Goal: Task Accomplishment & Management: Manage account settings

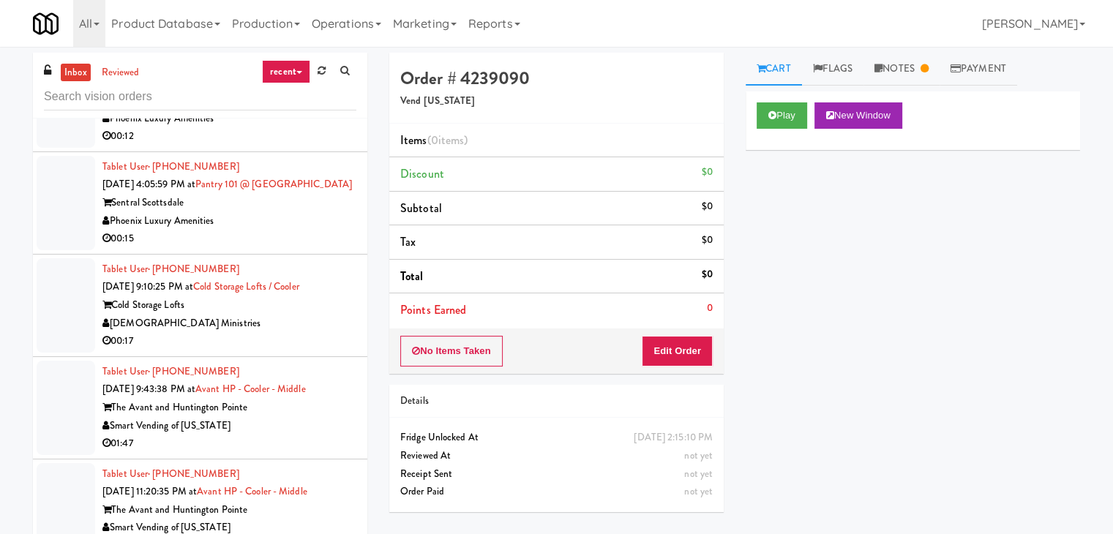
scroll to position [1756, 0]
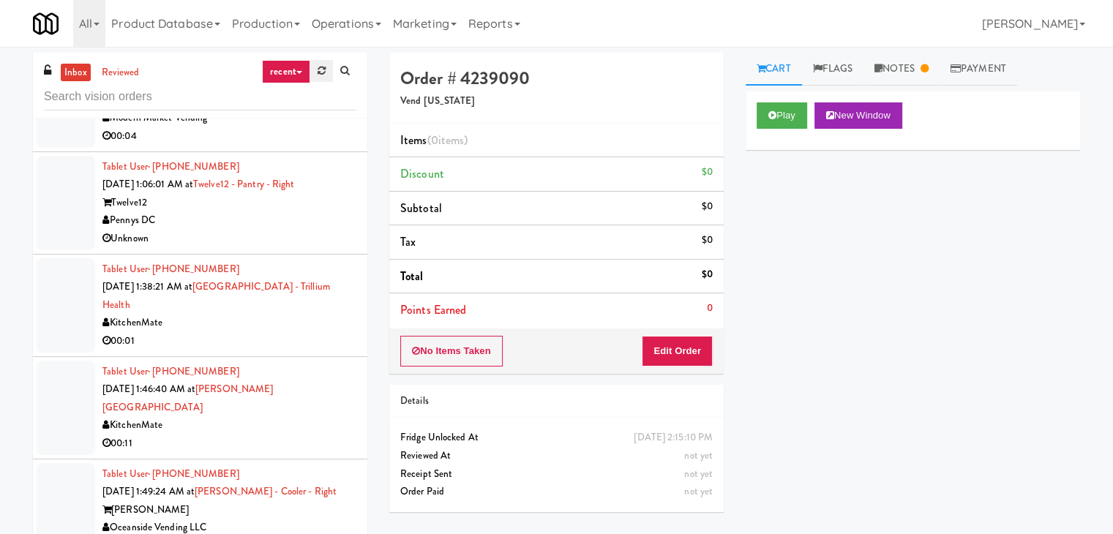
click at [323, 68] on icon at bounding box center [321, 71] width 8 height 10
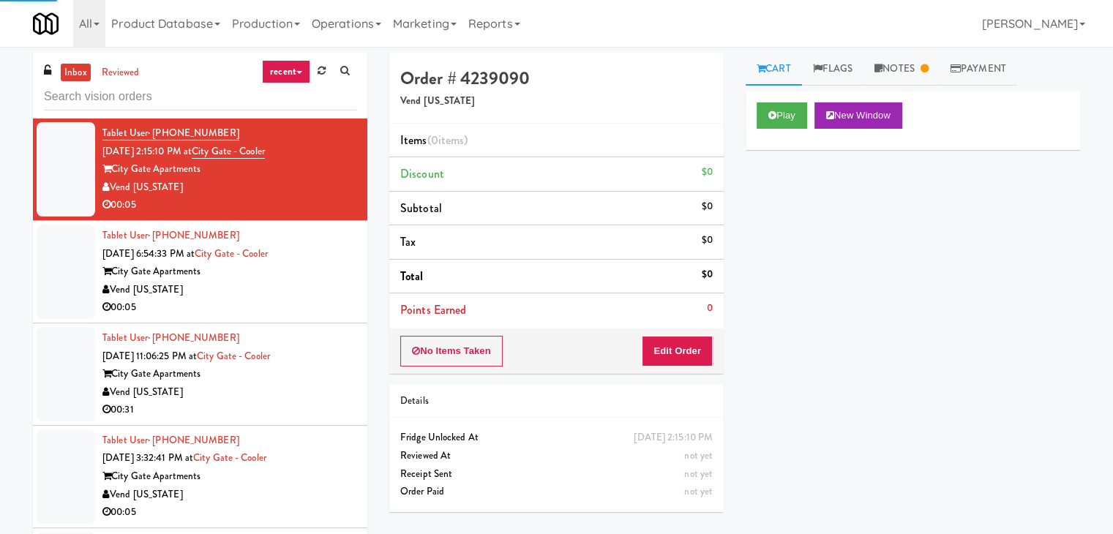
click at [291, 76] on link "recent" at bounding box center [286, 71] width 48 height 23
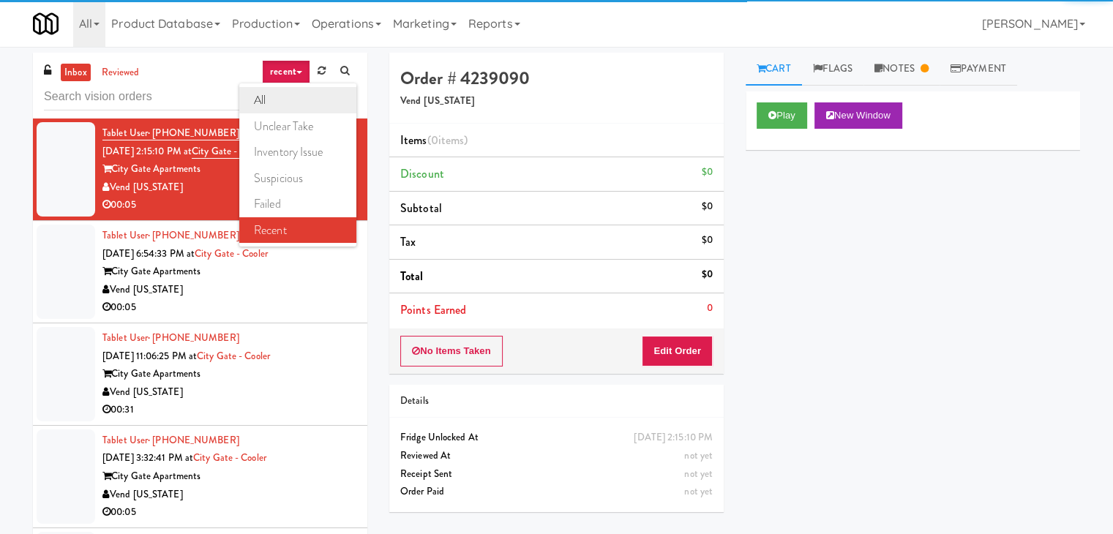
click at [287, 87] on link "all" at bounding box center [297, 100] width 117 height 26
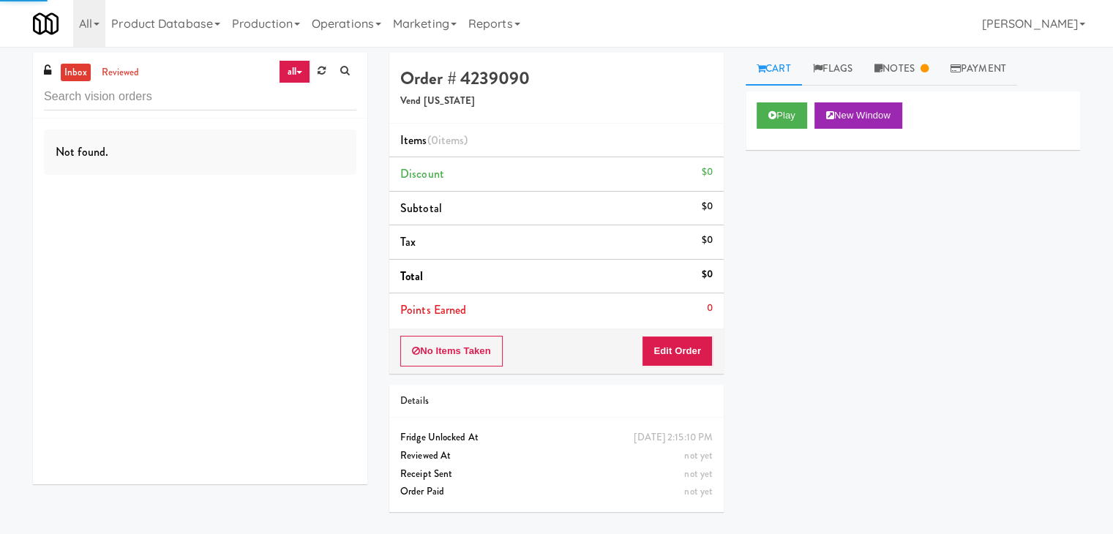
click at [294, 66] on link "all" at bounding box center [294, 71] width 31 height 23
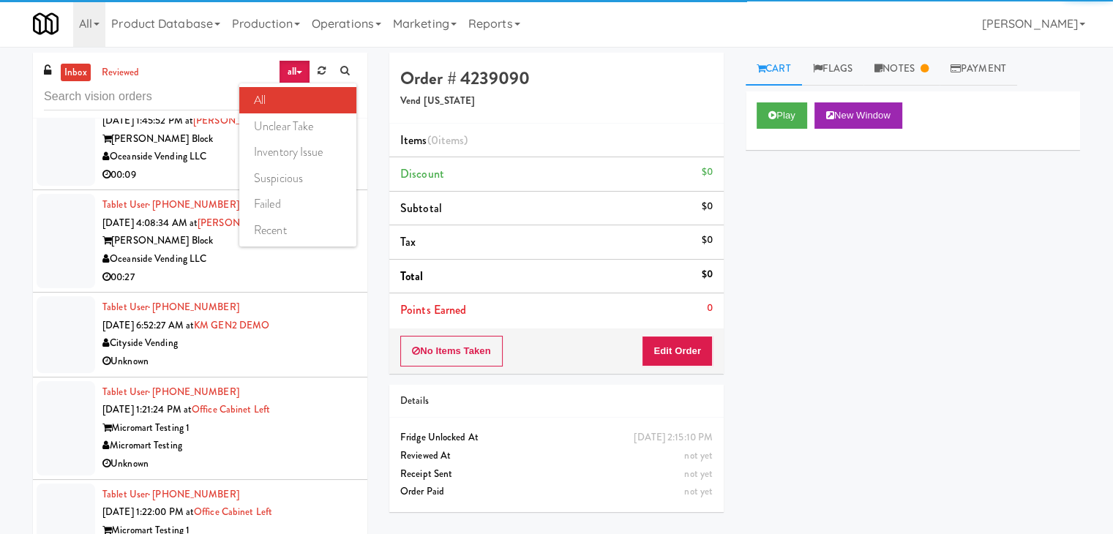
click at [0, 171] on div "inbox reviewed all all unclear take inventory issue suspicious failed recent Ta…" at bounding box center [556, 311] width 1113 height 516
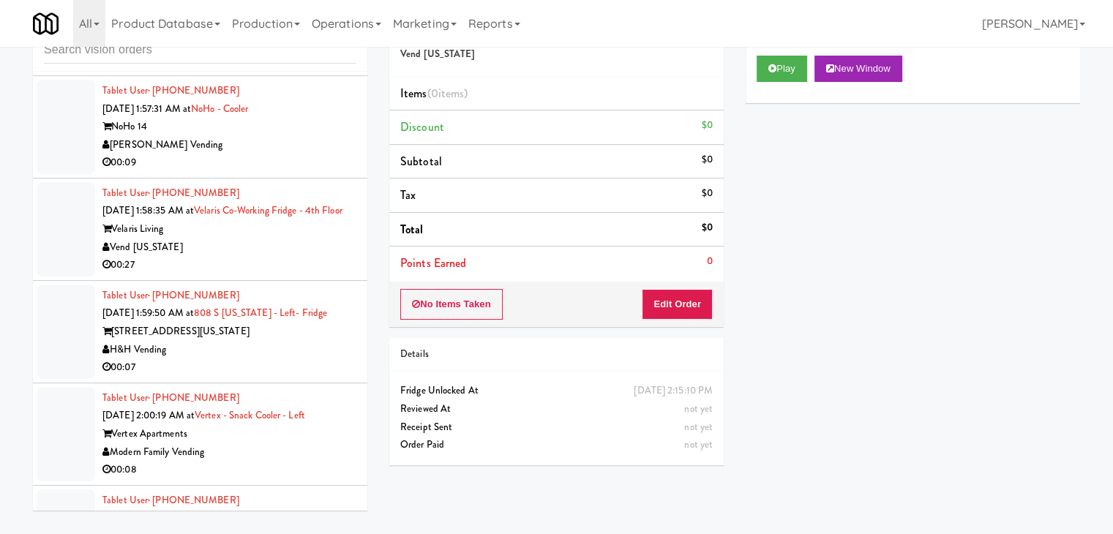
scroll to position [6311, 0]
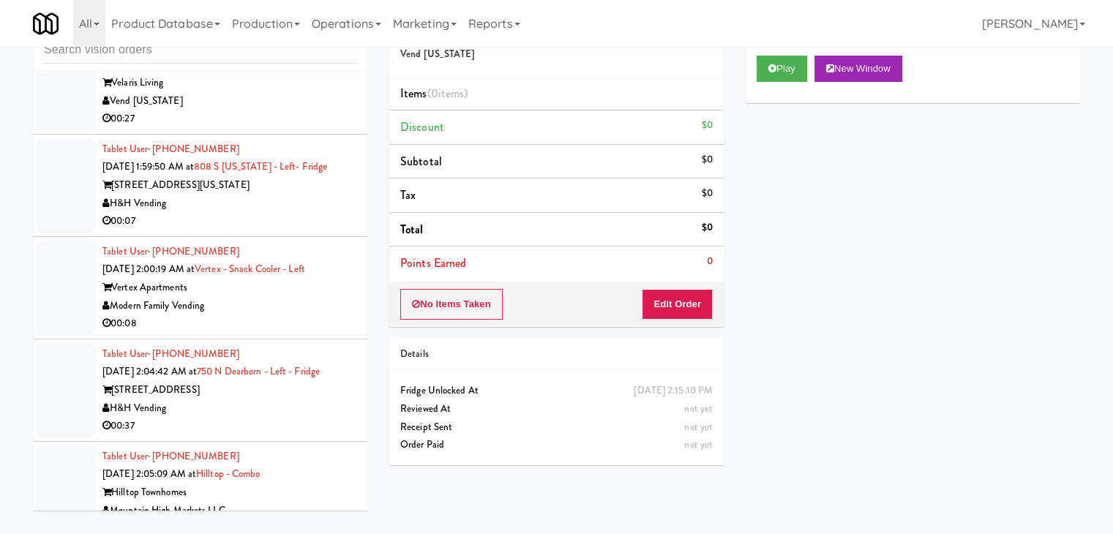
drag, startPoint x: 270, startPoint y: 218, endPoint x: 283, endPoint y: 224, distance: 14.4
click at [278, 213] on div "H&H Vending" at bounding box center [229, 204] width 254 height 18
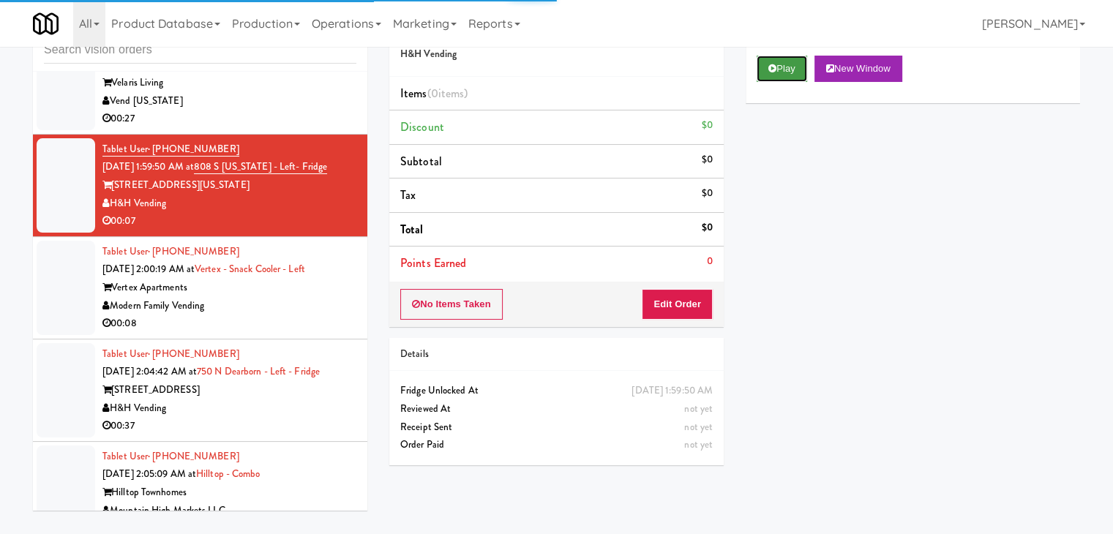
click at [778, 65] on button "Play" at bounding box center [781, 69] width 50 height 26
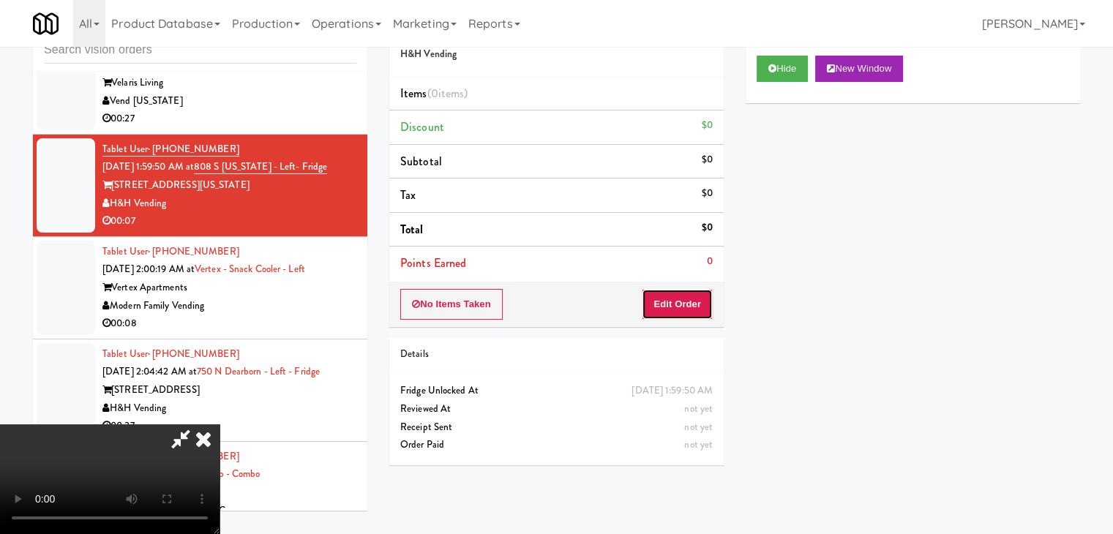
click at [691, 296] on button "Edit Order" at bounding box center [677, 304] width 71 height 31
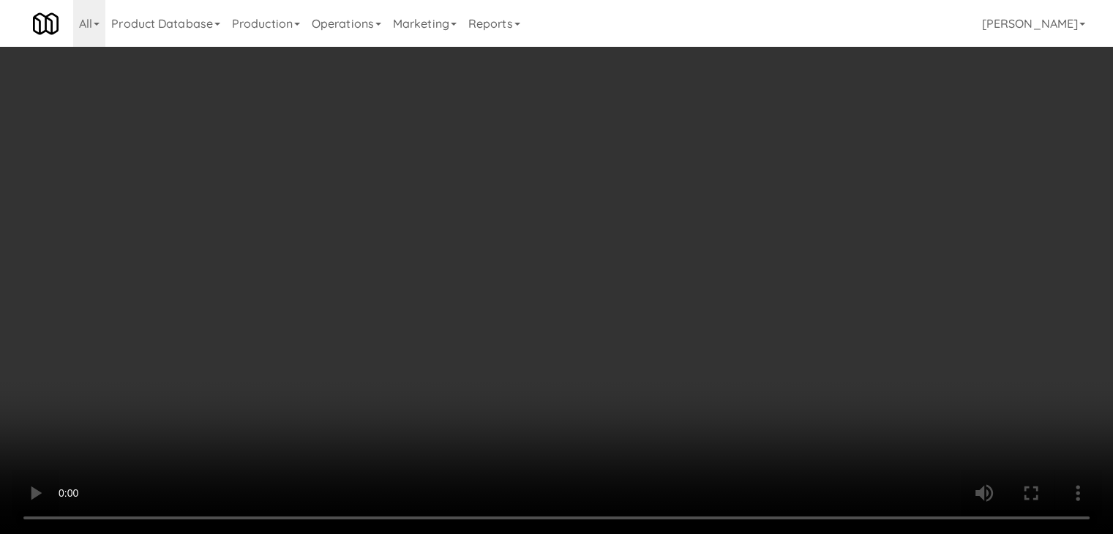
scroll to position [6257, 0]
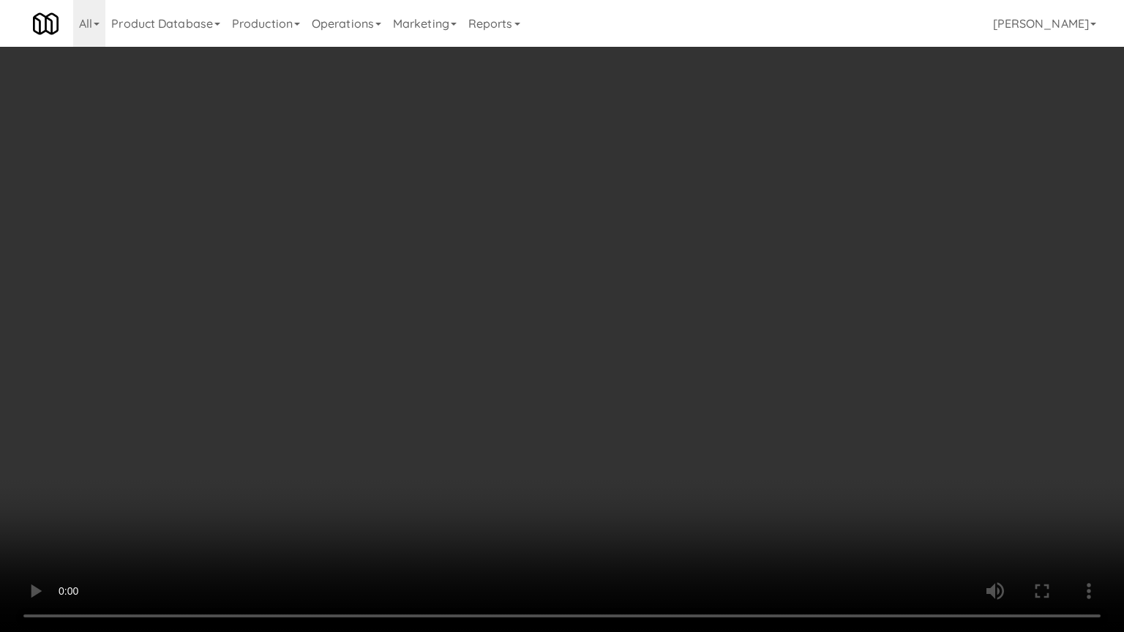
click at [667, 475] on video at bounding box center [562, 316] width 1124 height 632
drag, startPoint x: 667, startPoint y: 475, endPoint x: 717, endPoint y: 343, distance: 140.8
click at [667, 472] on video at bounding box center [562, 316] width 1124 height 632
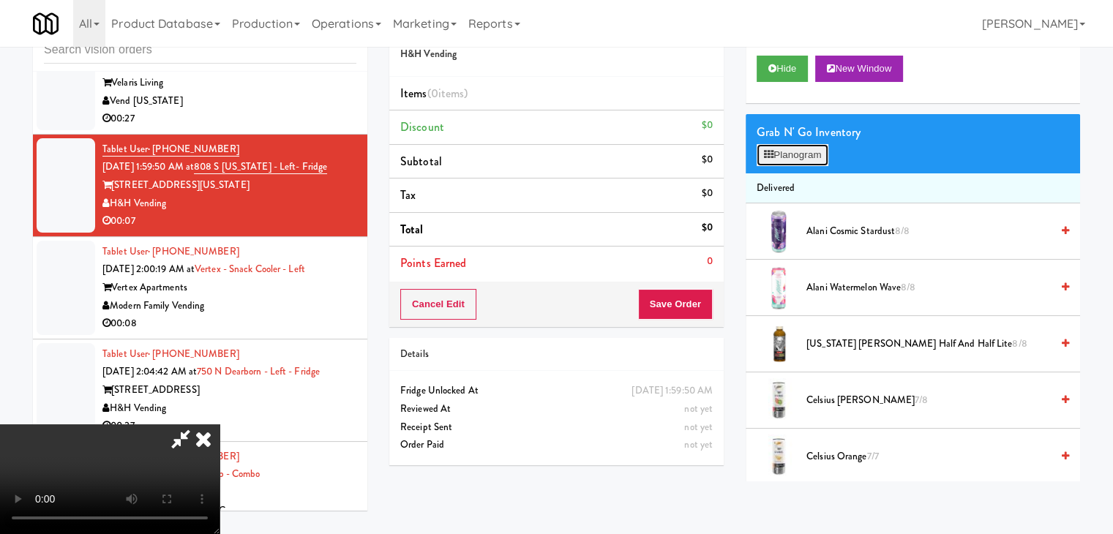
click at [792, 162] on button "Planogram" at bounding box center [792, 155] width 72 height 22
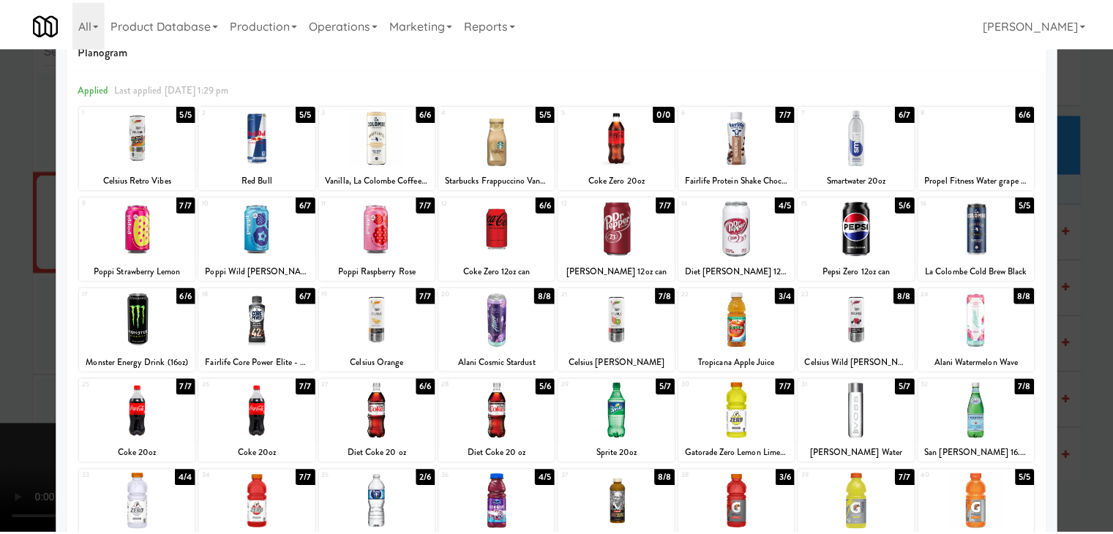
scroll to position [73, 0]
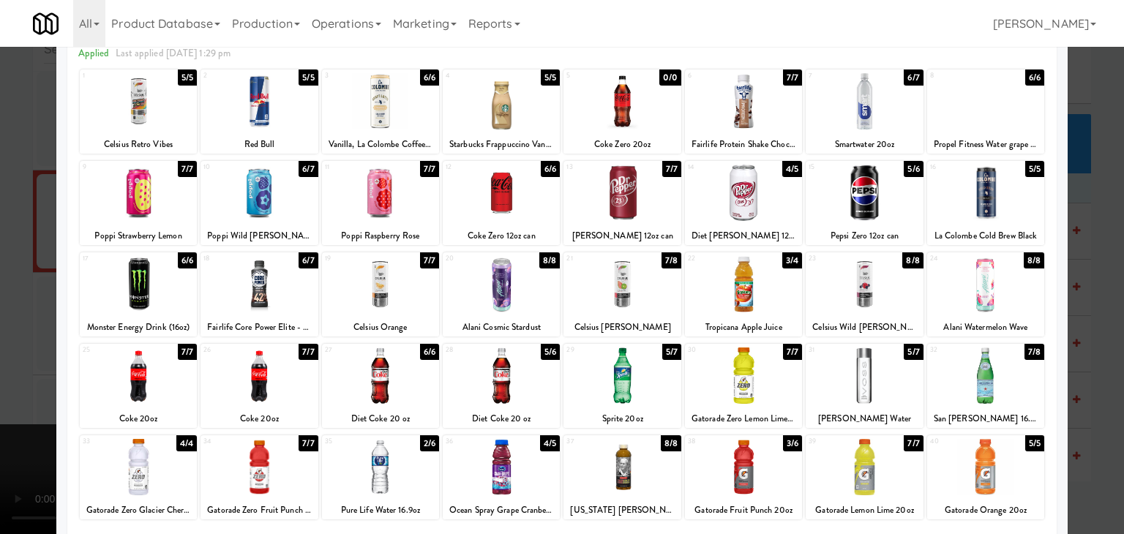
click at [270, 380] on div at bounding box center [258, 375] width 117 height 56
click at [366, 384] on div at bounding box center [380, 375] width 117 height 56
drag, startPoint x: 0, startPoint y: 354, endPoint x: 477, endPoint y: 361, distance: 477.0
click at [21, 353] on div at bounding box center [562, 267] width 1124 height 534
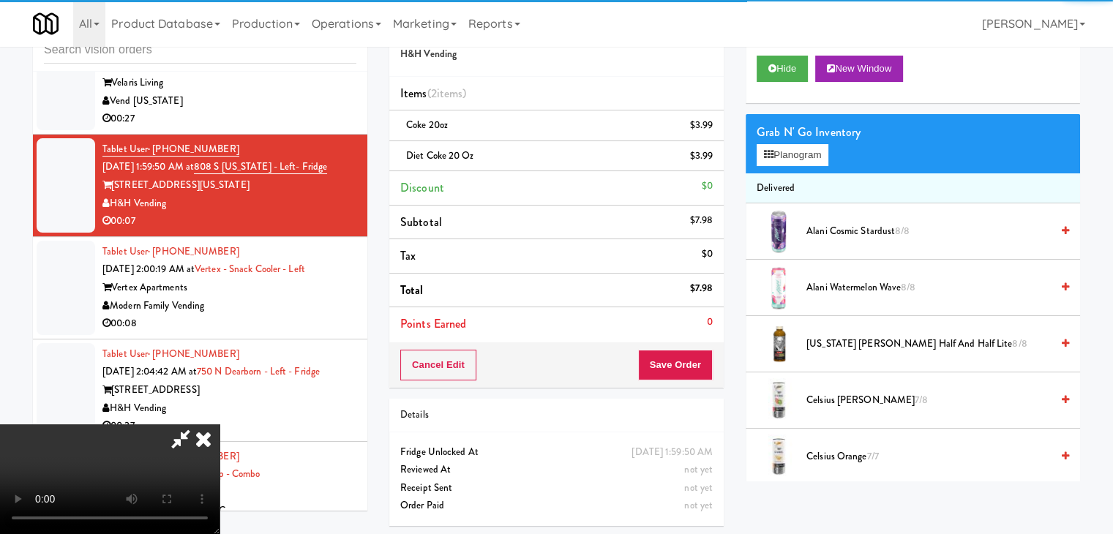
scroll to position [206, 0]
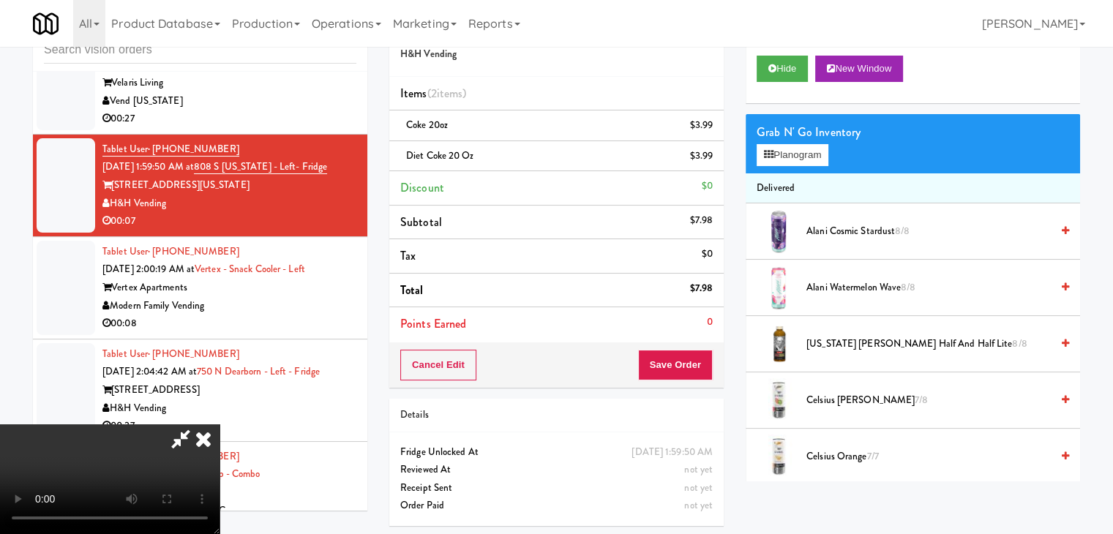
click at [219, 424] on video at bounding box center [109, 479] width 219 height 110
click at [691, 370] on button "Save Order" at bounding box center [675, 365] width 75 height 31
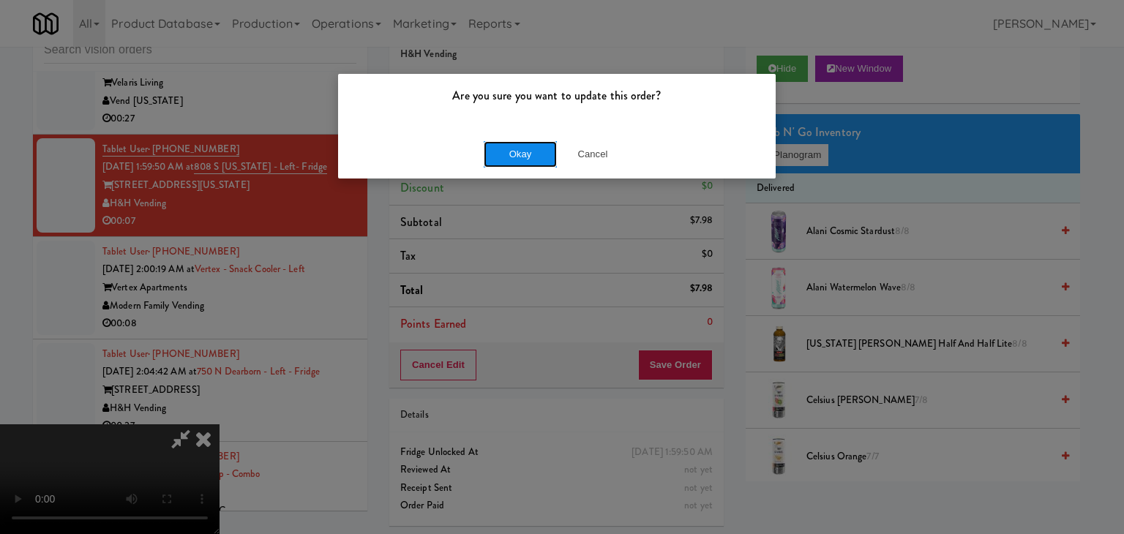
click at [531, 151] on button "Okay" at bounding box center [520, 154] width 73 height 26
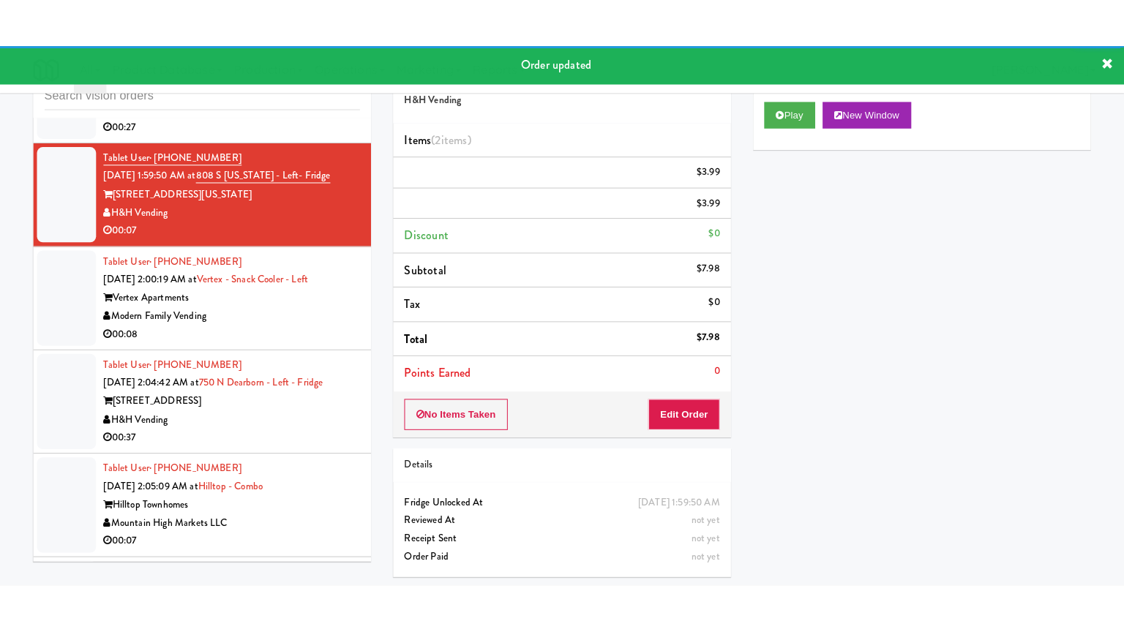
scroll to position [6385, 0]
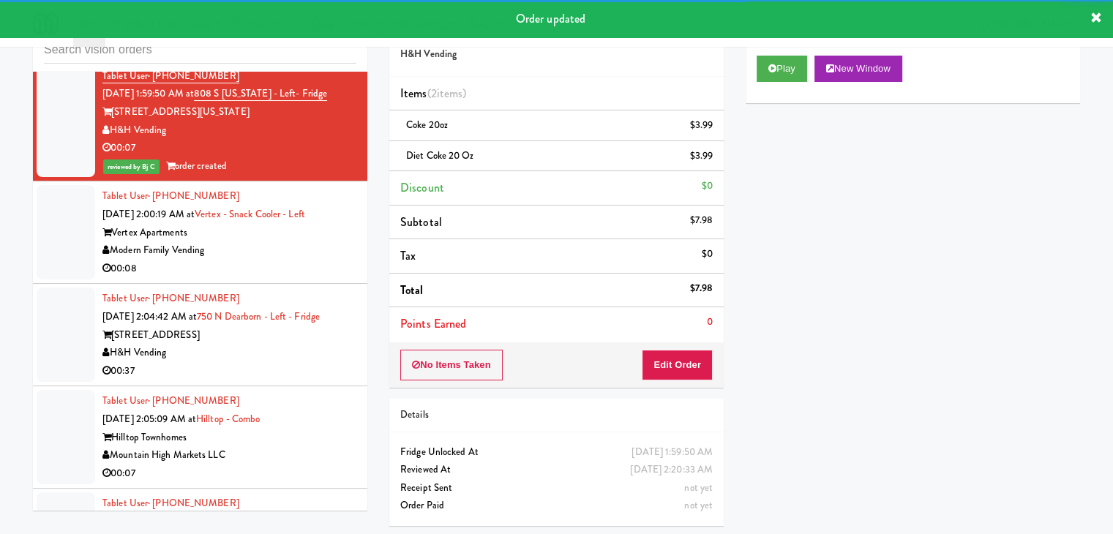
drag, startPoint x: 289, startPoint y: 247, endPoint x: 297, endPoint y: 257, distance: 13.6
click at [293, 242] on div "Vertex Apartments" at bounding box center [229, 233] width 254 height 18
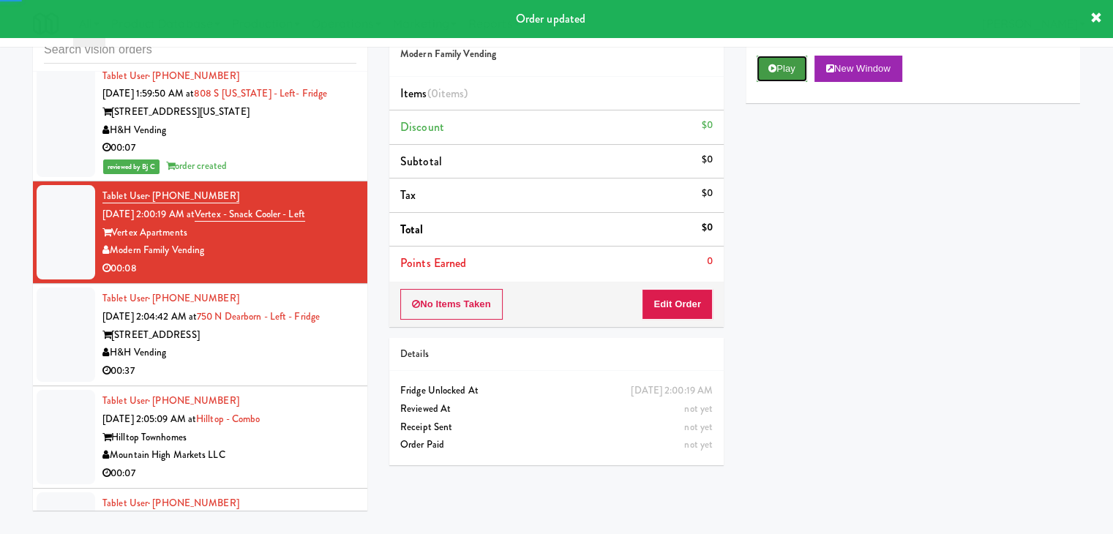
click at [791, 76] on button "Play" at bounding box center [781, 69] width 50 height 26
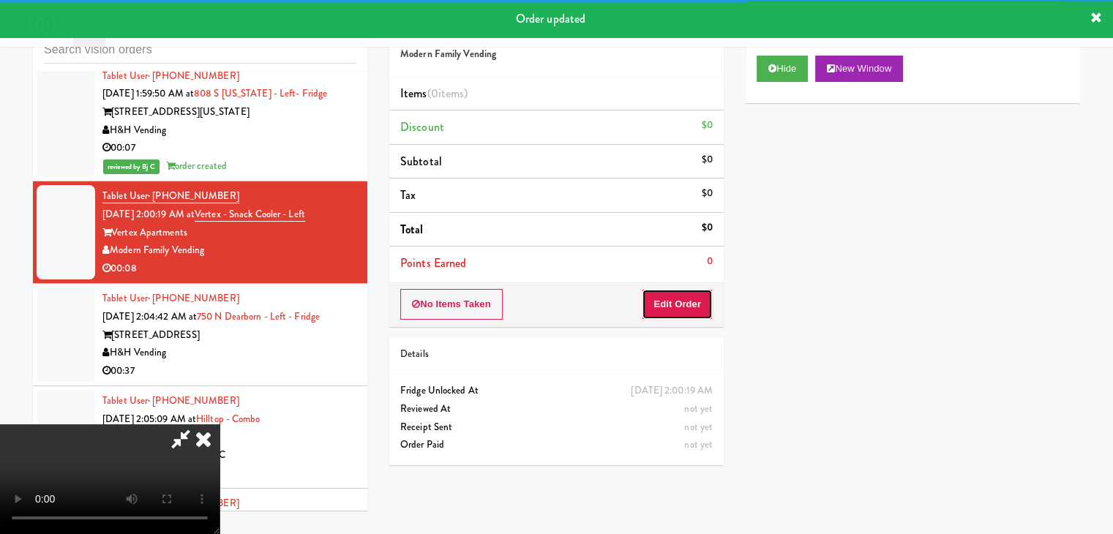
click at [678, 298] on button "Edit Order" at bounding box center [677, 304] width 71 height 31
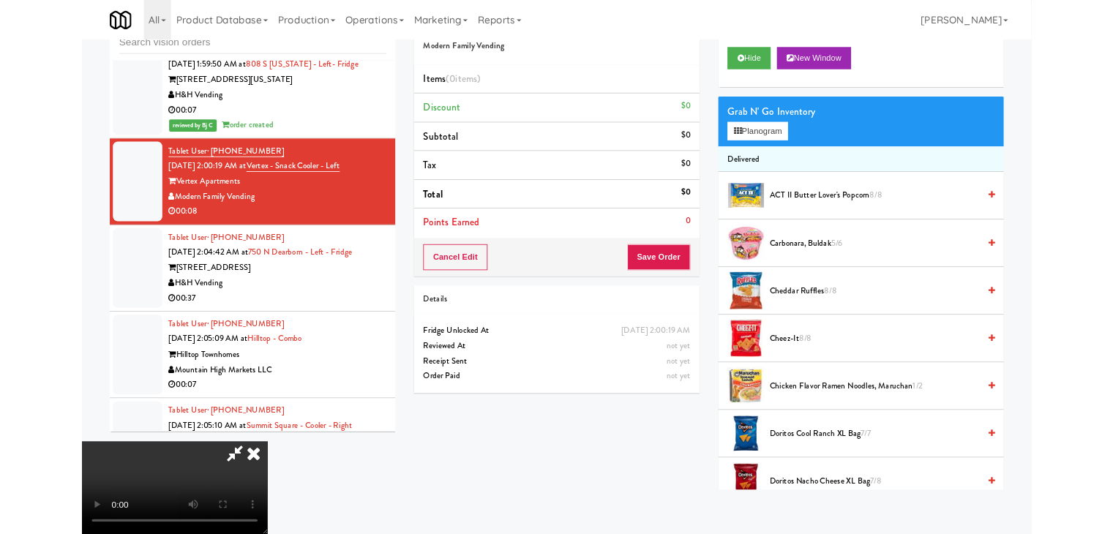
scroll to position [6331, 0]
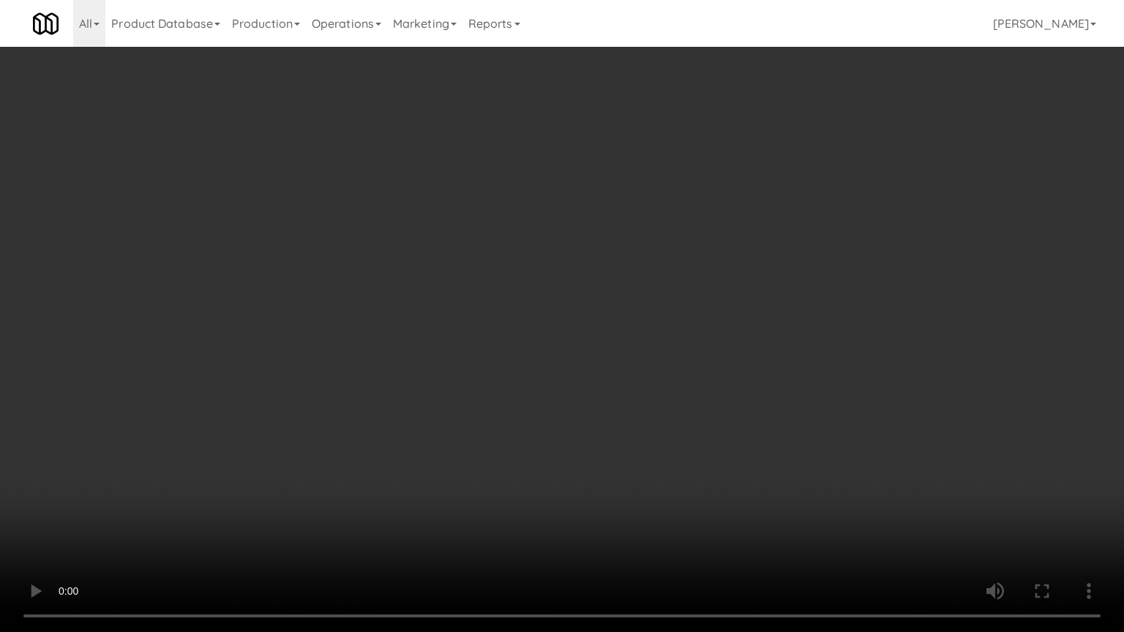
click at [713, 373] on video at bounding box center [562, 316] width 1124 height 632
click at [704, 375] on video at bounding box center [562, 316] width 1124 height 632
click at [707, 375] on video at bounding box center [562, 316] width 1124 height 632
click at [708, 375] on video at bounding box center [562, 316] width 1124 height 632
click at [723, 350] on video at bounding box center [562, 316] width 1124 height 632
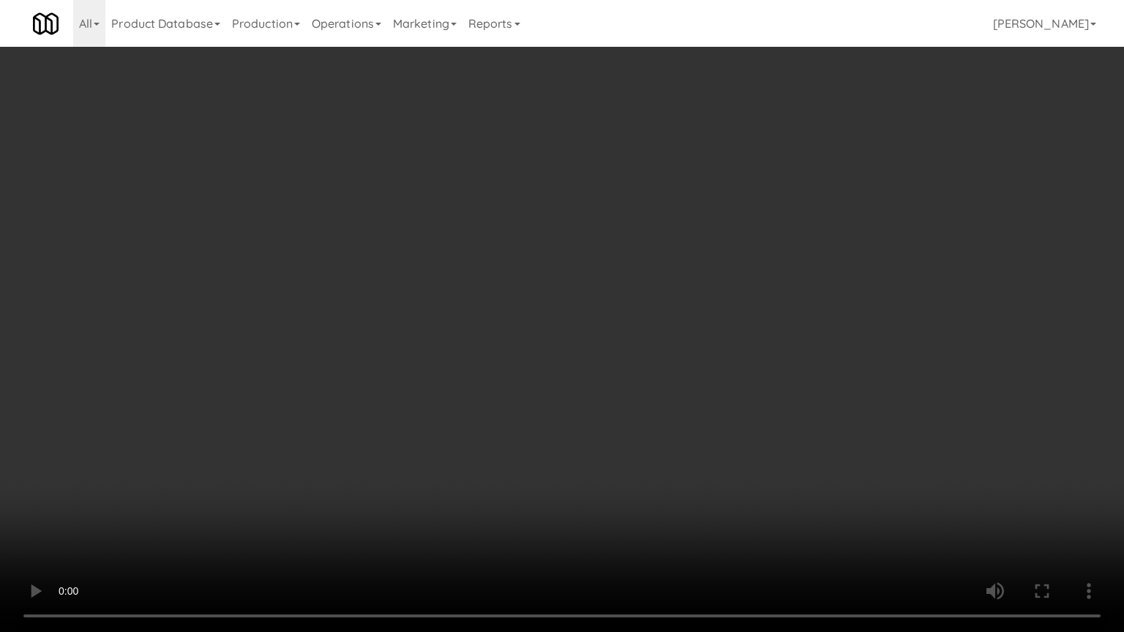
click at [723, 350] on video at bounding box center [562, 316] width 1124 height 632
click at [734, 342] on video at bounding box center [562, 316] width 1124 height 632
drag, startPoint x: 734, startPoint y: 342, endPoint x: 813, endPoint y: 178, distance: 181.3
click at [742, 329] on video at bounding box center [562, 316] width 1124 height 632
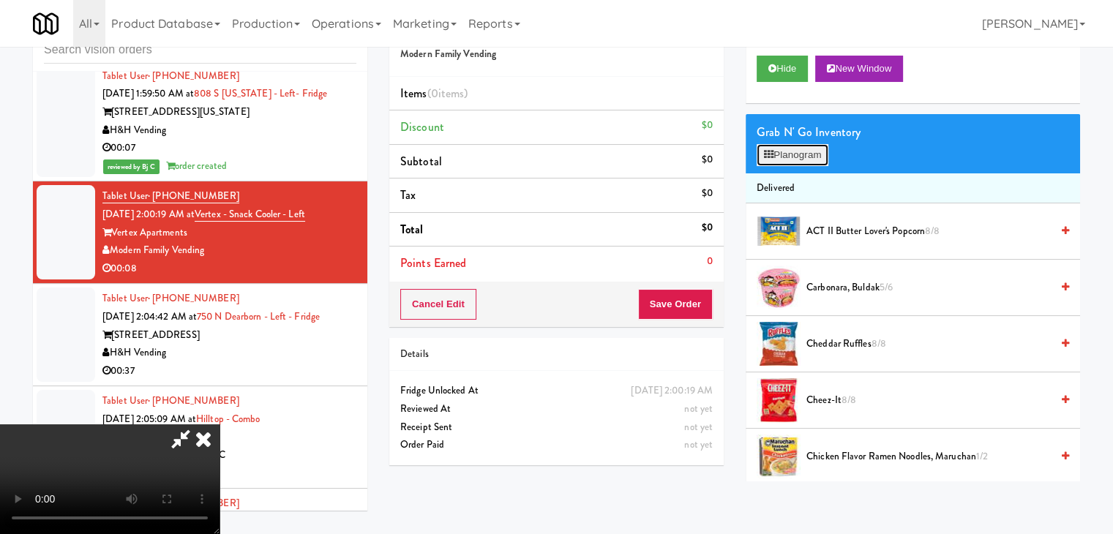
click at [807, 157] on button "Planogram" at bounding box center [792, 155] width 72 height 22
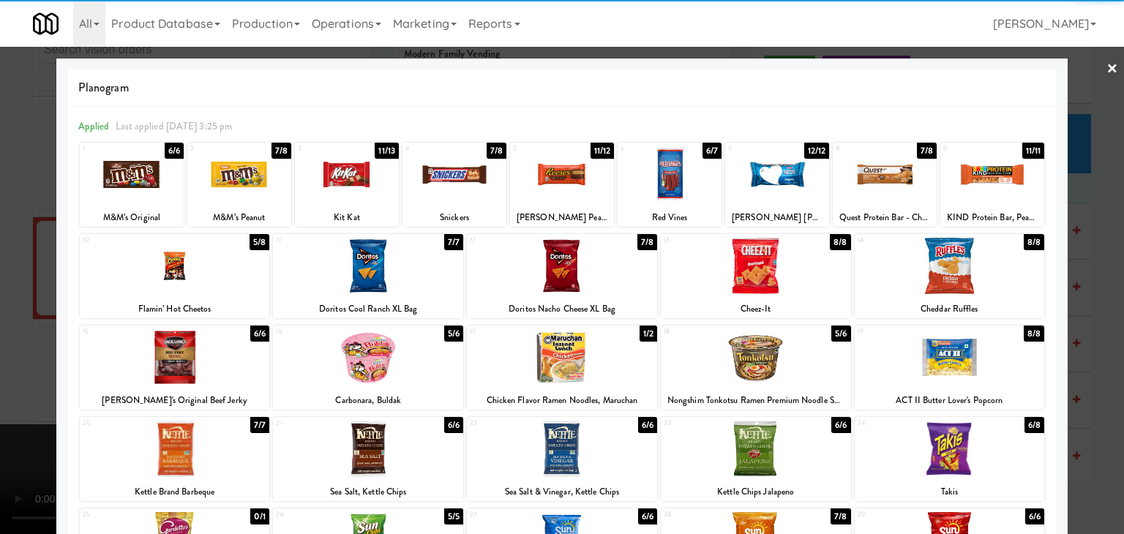
click at [224, 187] on div at bounding box center [239, 174] width 104 height 56
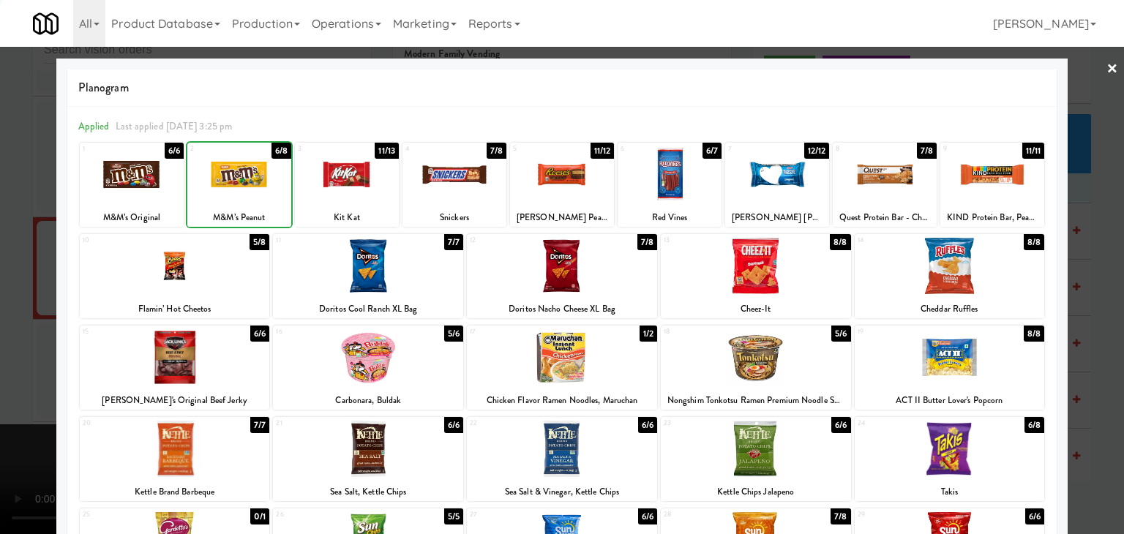
click at [198, 267] on div at bounding box center [175, 266] width 190 height 56
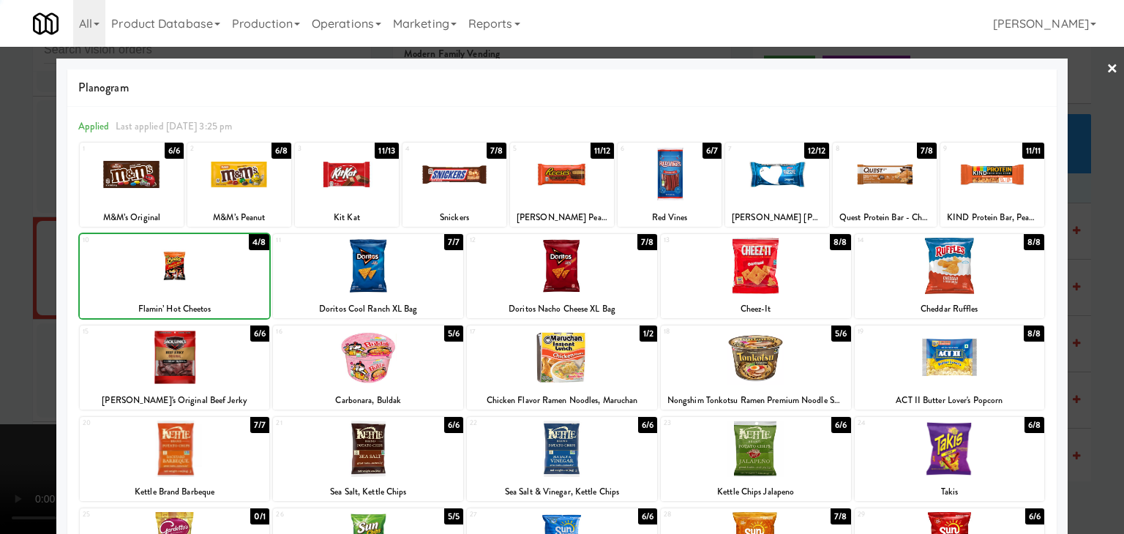
drag, startPoint x: 0, startPoint y: 282, endPoint x: 94, endPoint y: 276, distance: 93.9
click at [3, 279] on div at bounding box center [562, 267] width 1124 height 534
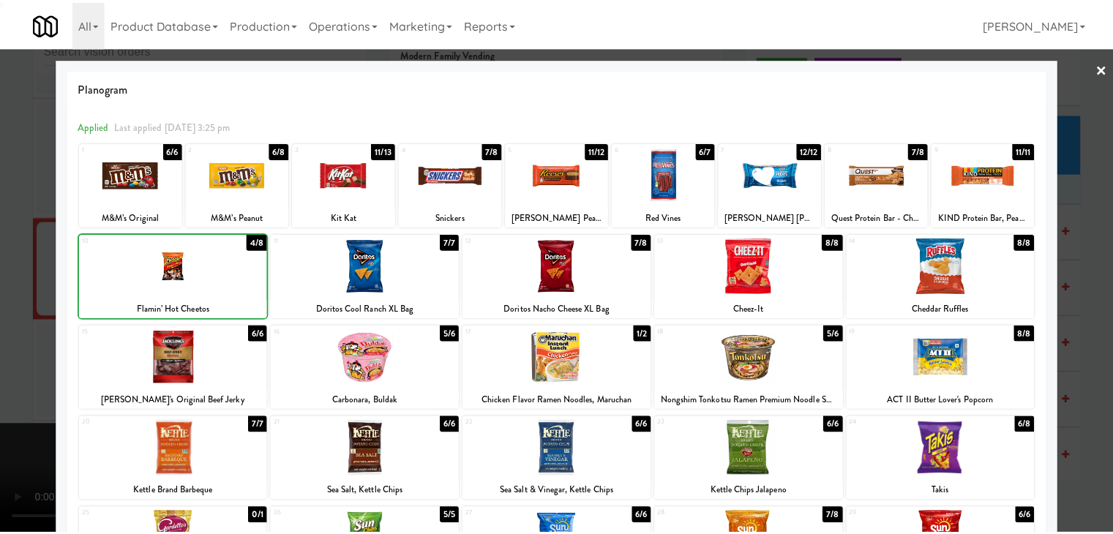
scroll to position [6385, 0]
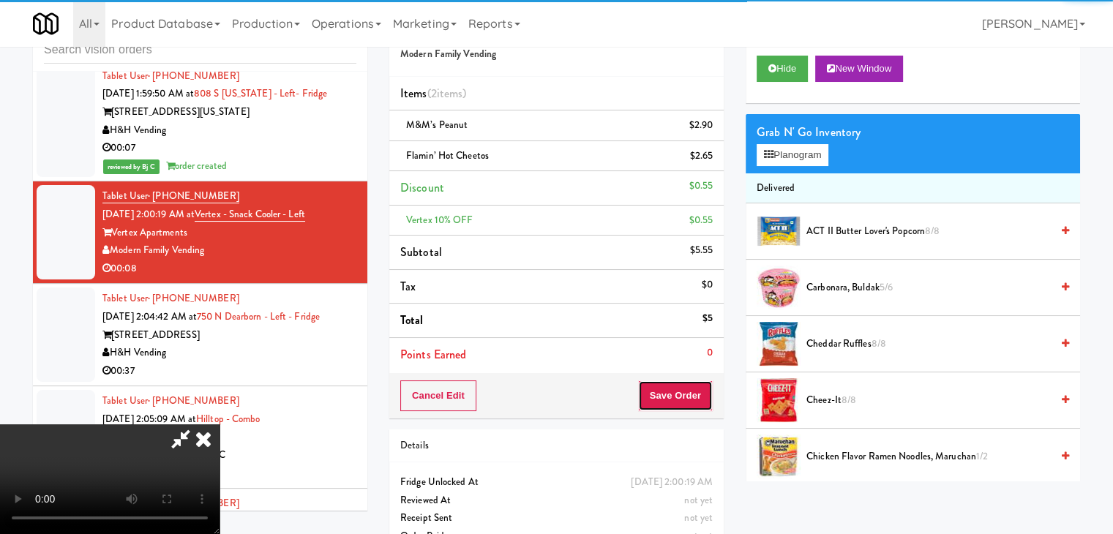
click at [683, 391] on button "Save Order" at bounding box center [675, 395] width 75 height 31
click at [685, 391] on button "Save Order" at bounding box center [675, 395] width 75 height 31
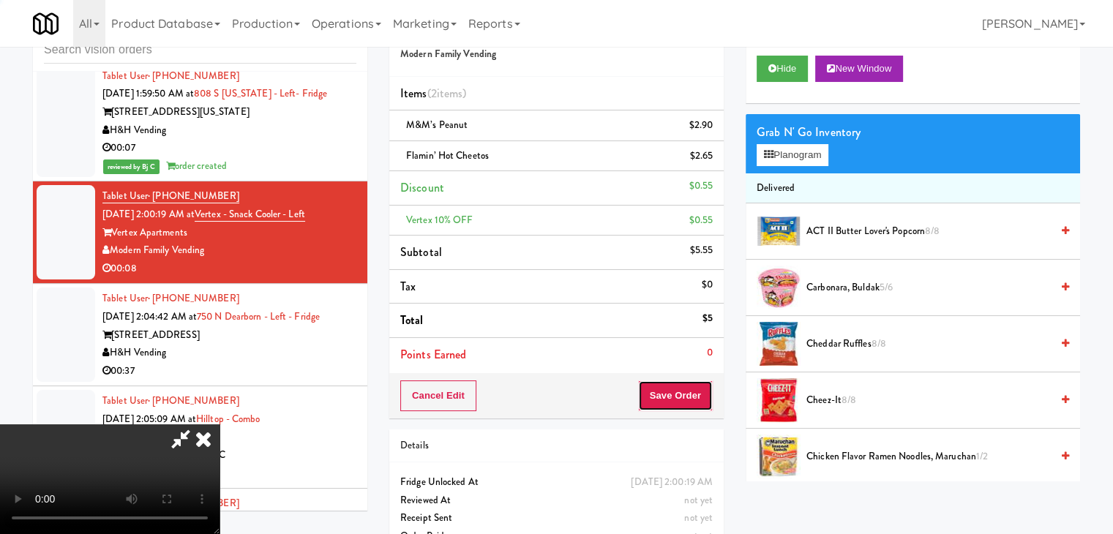
drag, startPoint x: 685, startPoint y: 391, endPoint x: 672, endPoint y: 377, distance: 18.6
click at [683, 390] on button "Save Order" at bounding box center [675, 395] width 75 height 31
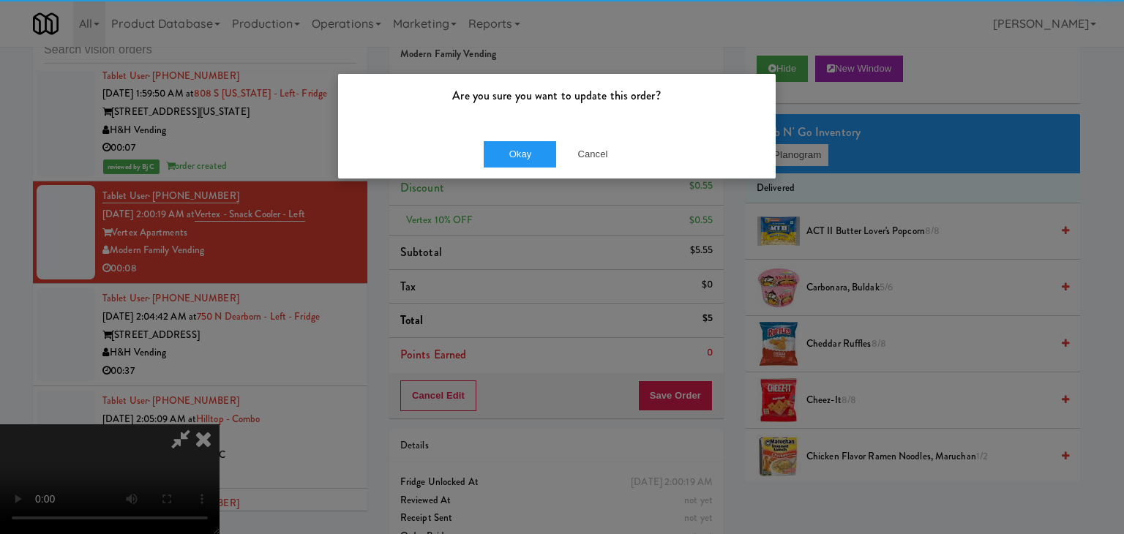
click at [536, 168] on div "Okay Cancel" at bounding box center [556, 153] width 437 height 49
drag, startPoint x: 536, startPoint y: 168, endPoint x: 533, endPoint y: 154, distance: 13.7
click at [536, 167] on div "Okay Cancel" at bounding box center [556, 153] width 437 height 49
click at [533, 154] on button "Okay" at bounding box center [520, 154] width 73 height 26
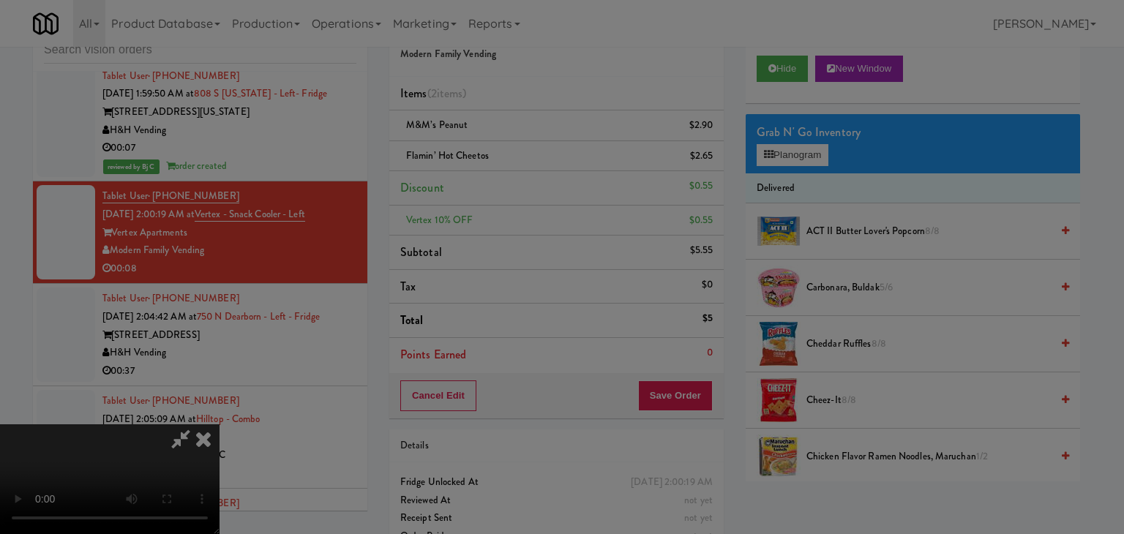
click at [533, 151] on div "Okay Cancel" at bounding box center [556, 126] width 437 height 49
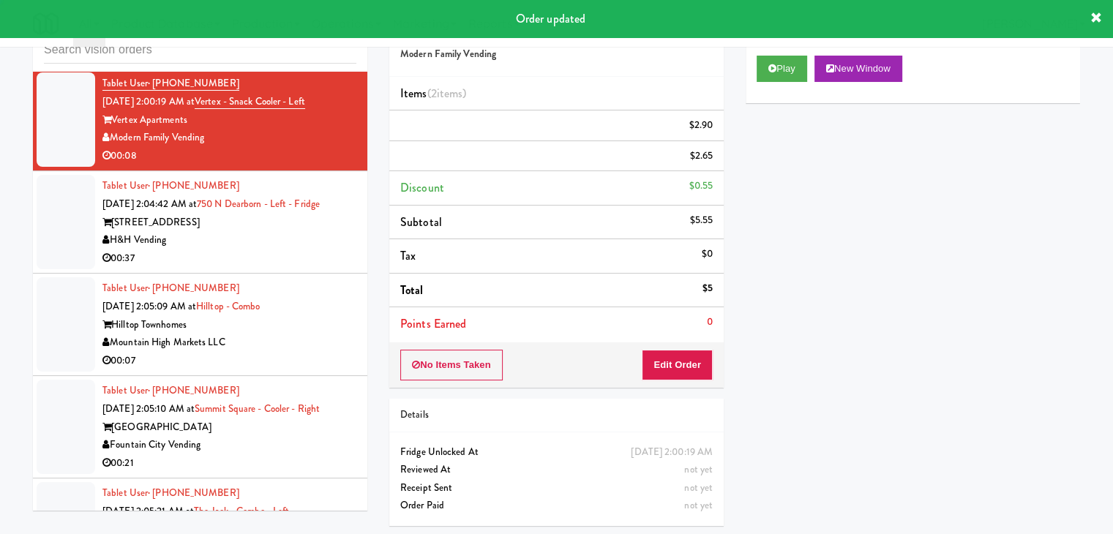
scroll to position [6531, 0]
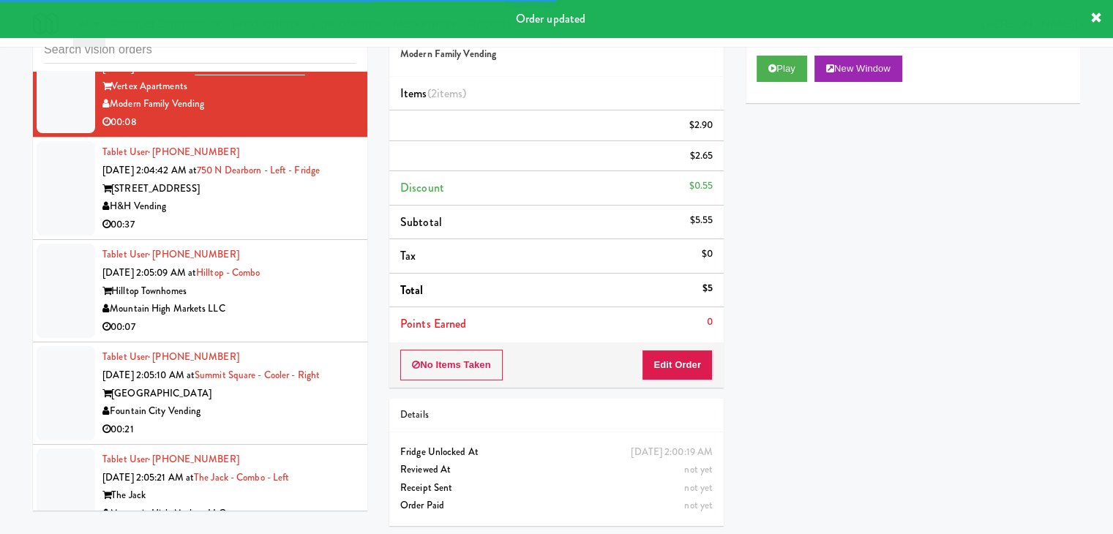
click at [325, 216] on div "H&H Vending" at bounding box center [229, 207] width 254 height 18
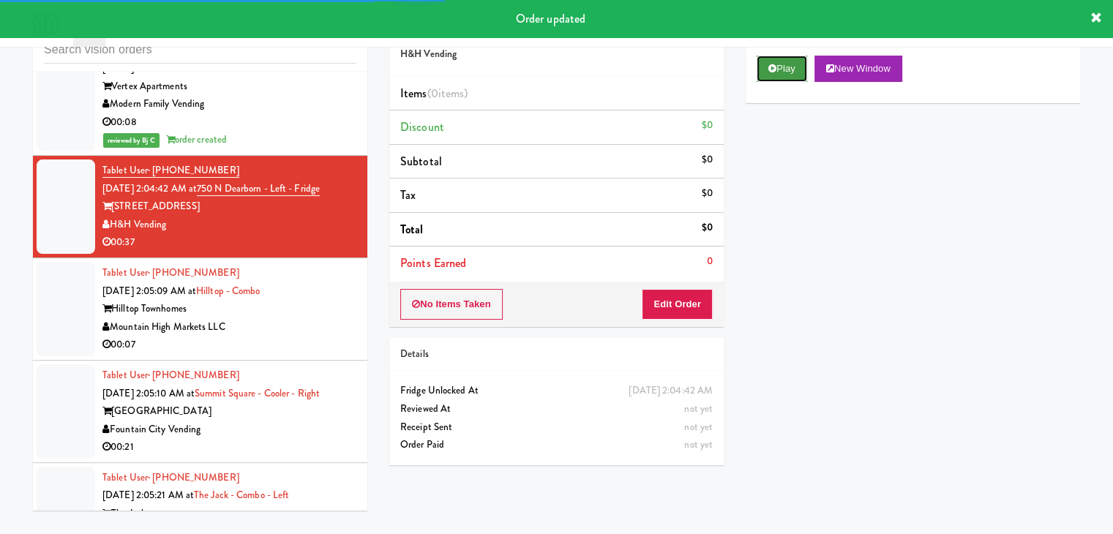
click at [784, 67] on button "Play" at bounding box center [781, 69] width 50 height 26
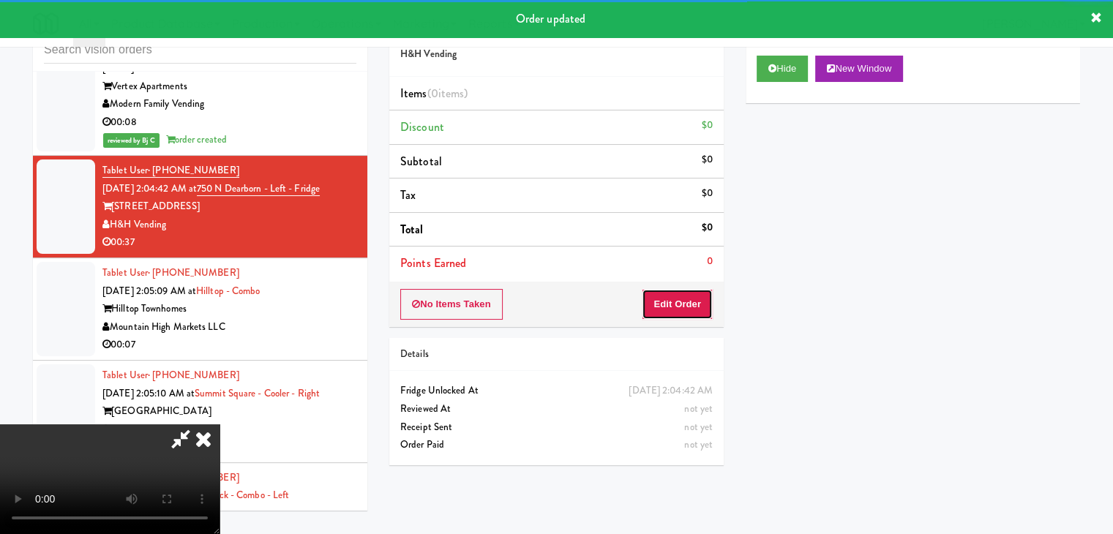
click at [671, 298] on button "Edit Order" at bounding box center [677, 304] width 71 height 31
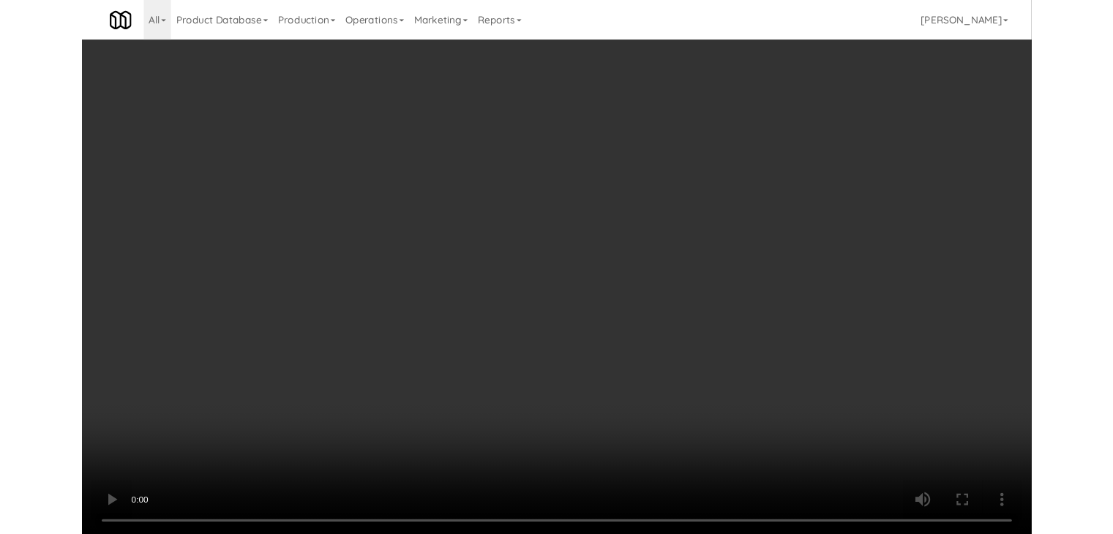
scroll to position [6478, 0]
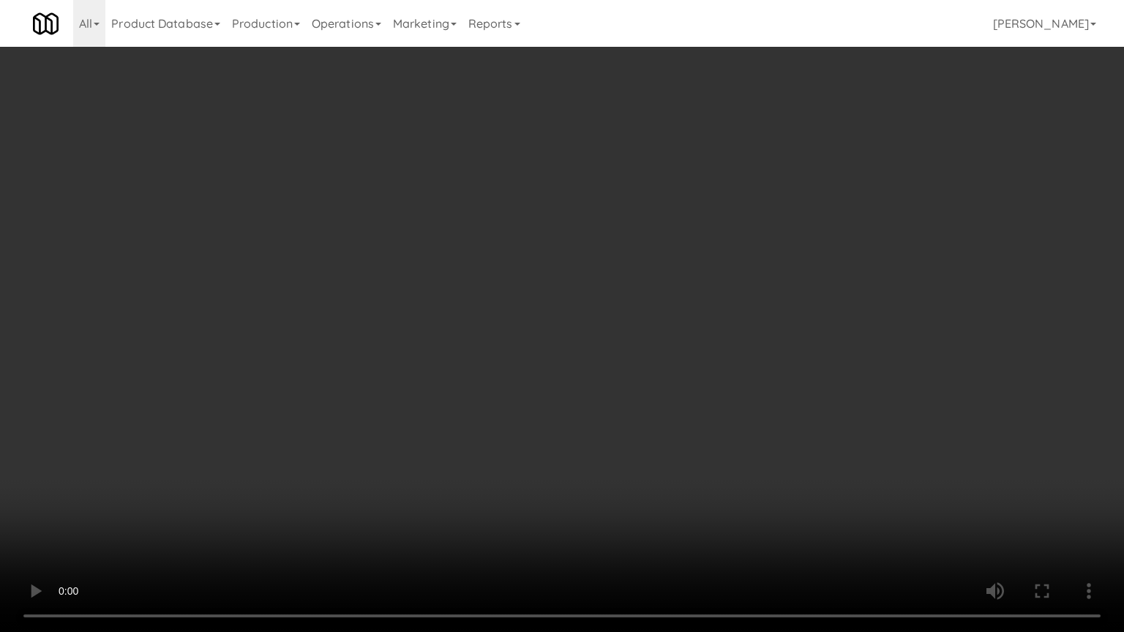
click at [707, 385] on video at bounding box center [562, 316] width 1124 height 632
click at [711, 377] on video at bounding box center [562, 316] width 1124 height 632
click at [715, 346] on video at bounding box center [562, 316] width 1124 height 632
click at [800, 361] on video at bounding box center [562, 316] width 1124 height 632
click at [802, 356] on video at bounding box center [562, 316] width 1124 height 632
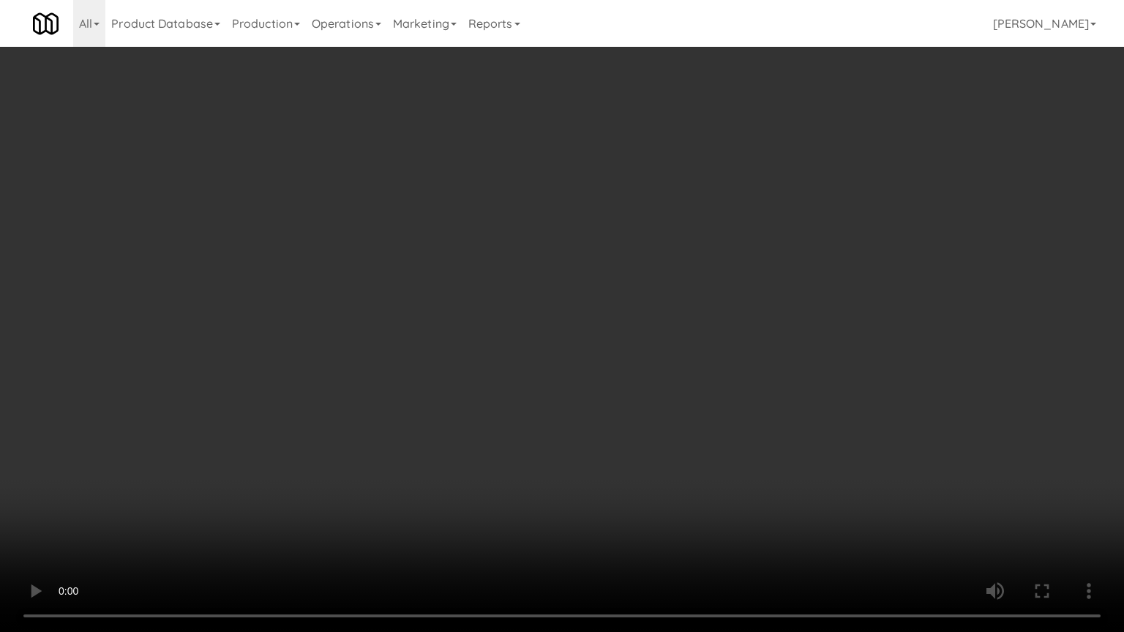
click at [802, 356] on video at bounding box center [562, 316] width 1124 height 632
click at [805, 351] on video at bounding box center [562, 316] width 1124 height 632
click at [806, 351] on video at bounding box center [562, 316] width 1124 height 632
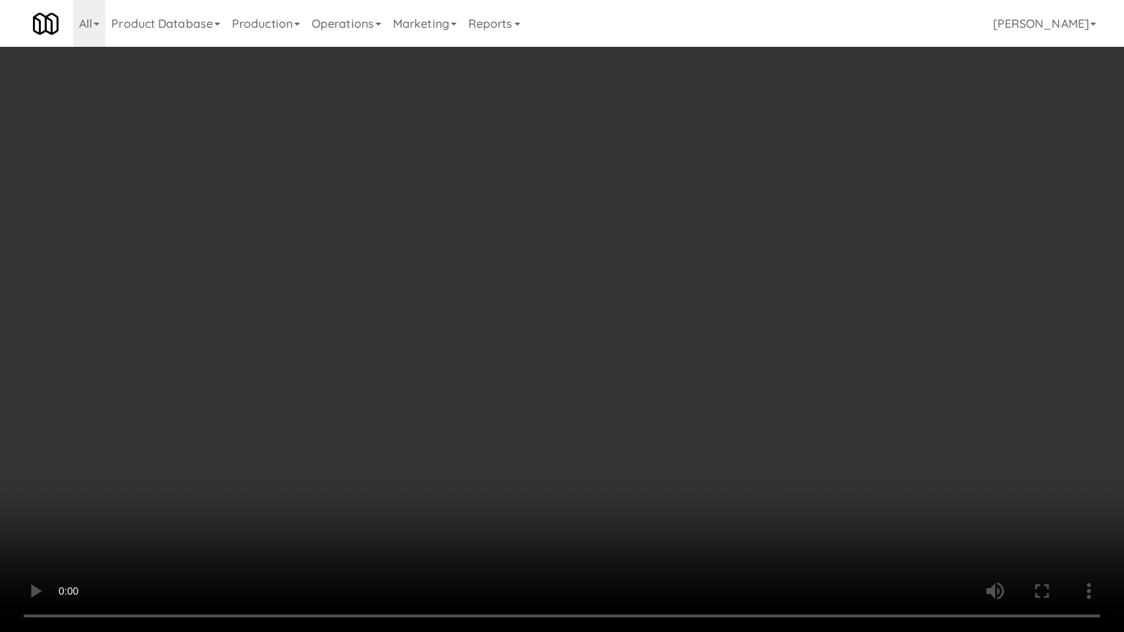
click at [806, 333] on video at bounding box center [562, 316] width 1124 height 632
click at [802, 334] on video at bounding box center [562, 316] width 1124 height 632
click at [807, 321] on video at bounding box center [562, 316] width 1124 height 632
click at [808, 312] on video at bounding box center [562, 316] width 1124 height 632
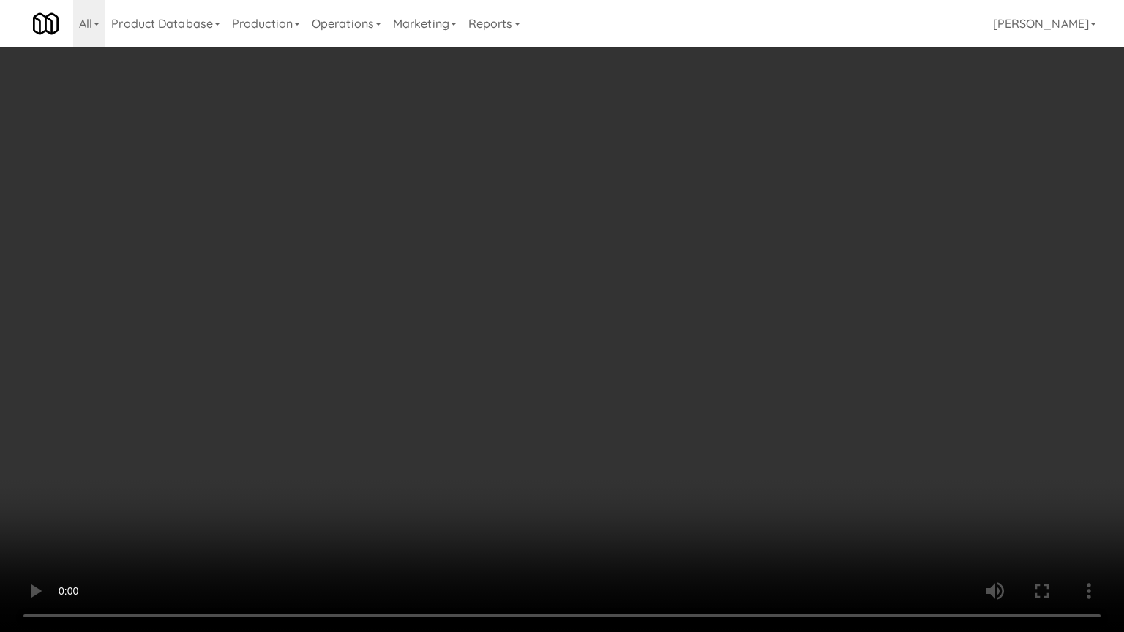
click at [808, 312] on video at bounding box center [562, 316] width 1124 height 632
click at [810, 301] on video at bounding box center [562, 316] width 1124 height 632
click at [832, 266] on video at bounding box center [562, 316] width 1124 height 632
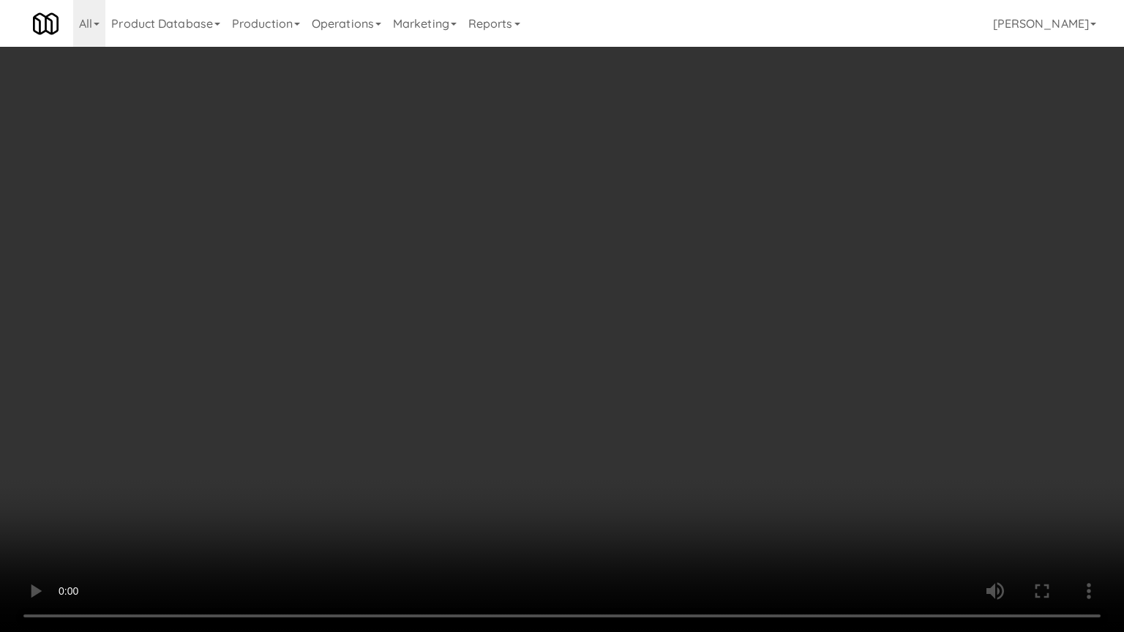
click at [832, 266] on video at bounding box center [562, 316] width 1124 height 632
drag, startPoint x: 832, startPoint y: 266, endPoint x: 867, endPoint y: 142, distance: 128.5
click at [832, 264] on video at bounding box center [562, 316] width 1124 height 632
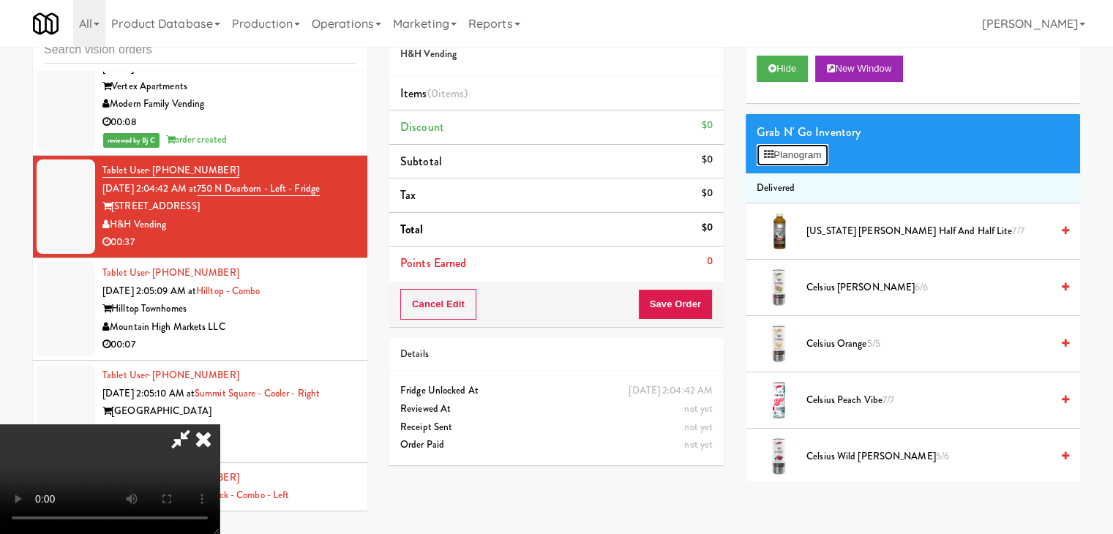
click at [809, 148] on button "Planogram" at bounding box center [792, 155] width 72 height 22
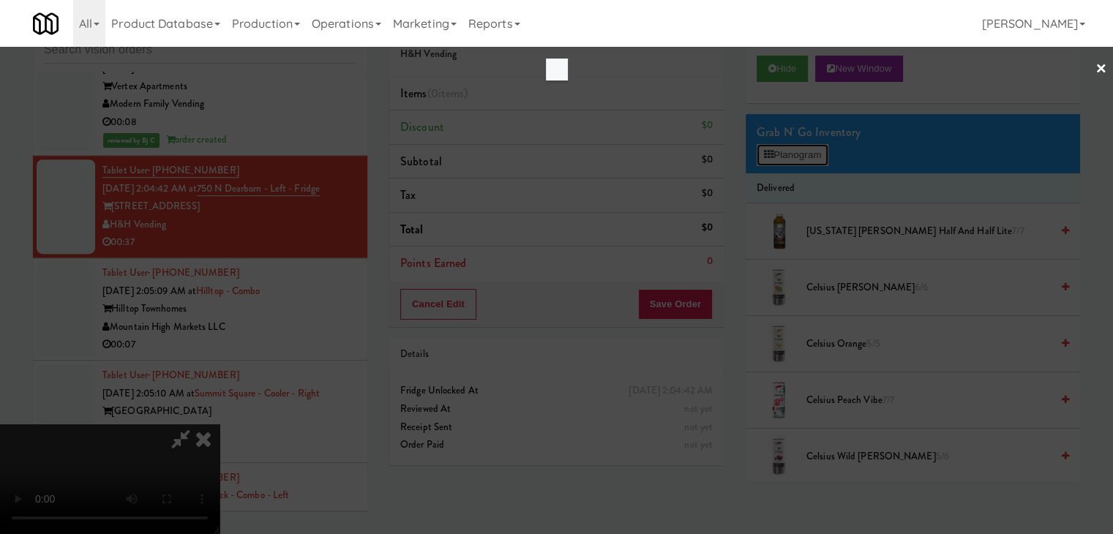
scroll to position [6478, 0]
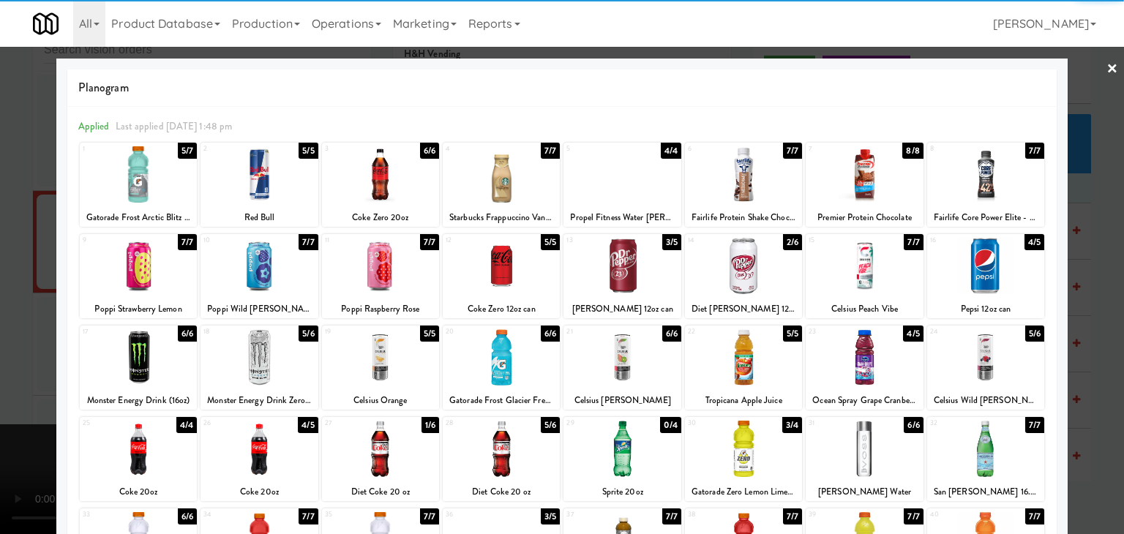
click at [624, 368] on div at bounding box center [621, 357] width 117 height 56
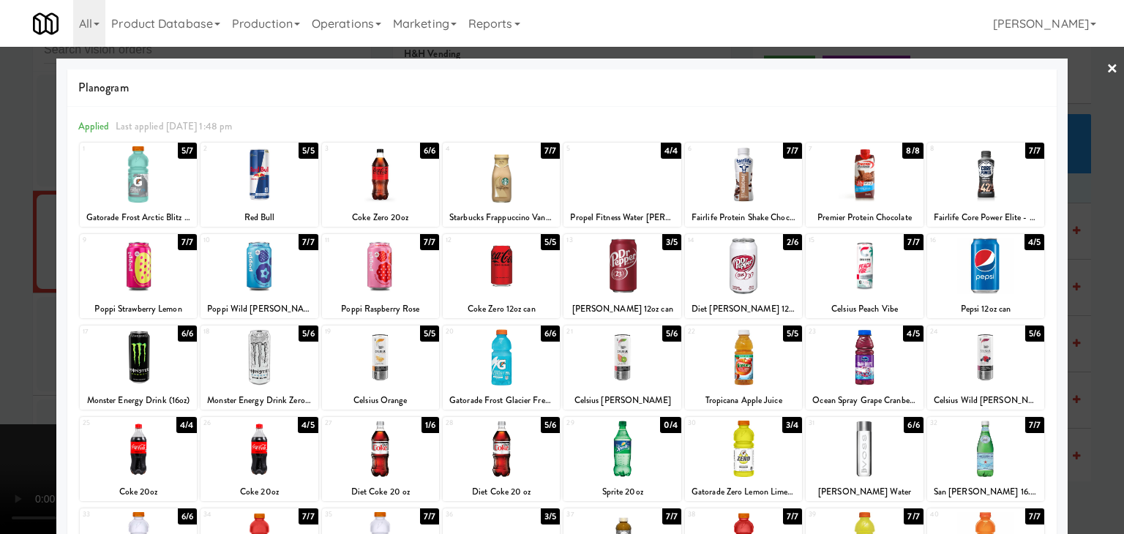
click at [737, 365] on div at bounding box center [743, 357] width 117 height 56
click at [740, 437] on div at bounding box center [743, 449] width 117 height 56
click at [1088, 435] on div at bounding box center [562, 267] width 1124 height 534
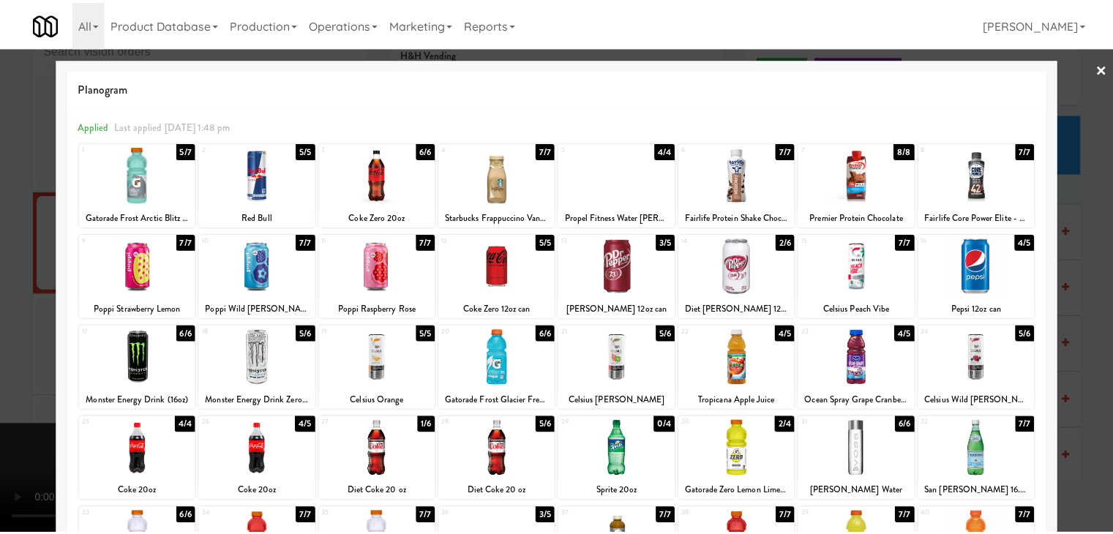
scroll to position [6531, 0]
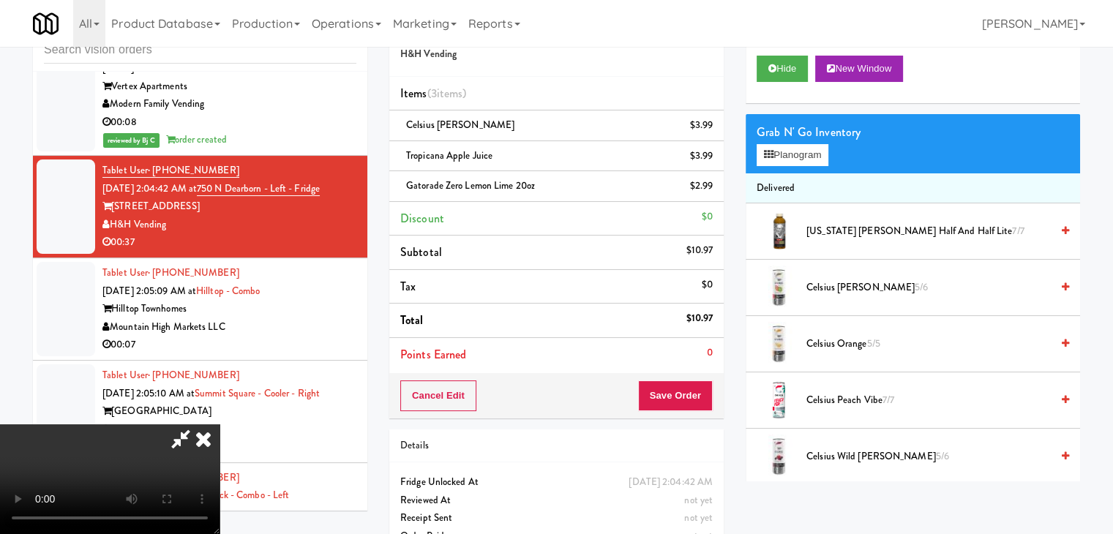
click at [219, 424] on video at bounding box center [109, 479] width 219 height 110
click at [688, 397] on button "Save Order" at bounding box center [675, 395] width 75 height 31
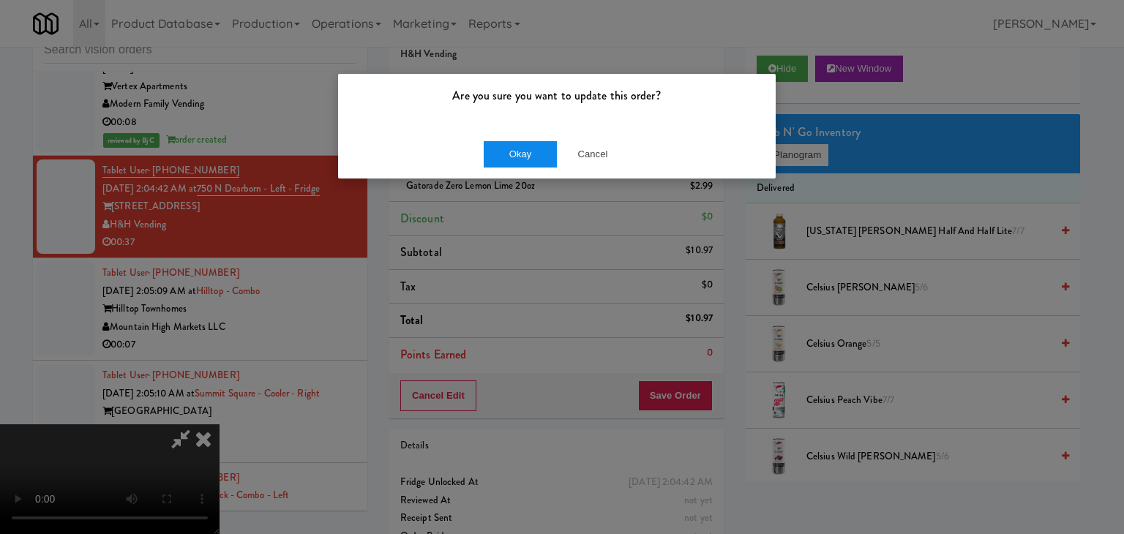
drag, startPoint x: 535, startPoint y: 176, endPoint x: 532, endPoint y: 161, distance: 15.6
click at [534, 170] on div "Are you sure you want to update this order? Okay Cancel" at bounding box center [562, 267] width 1124 height 534
click at [532, 161] on button "Okay" at bounding box center [520, 154] width 73 height 26
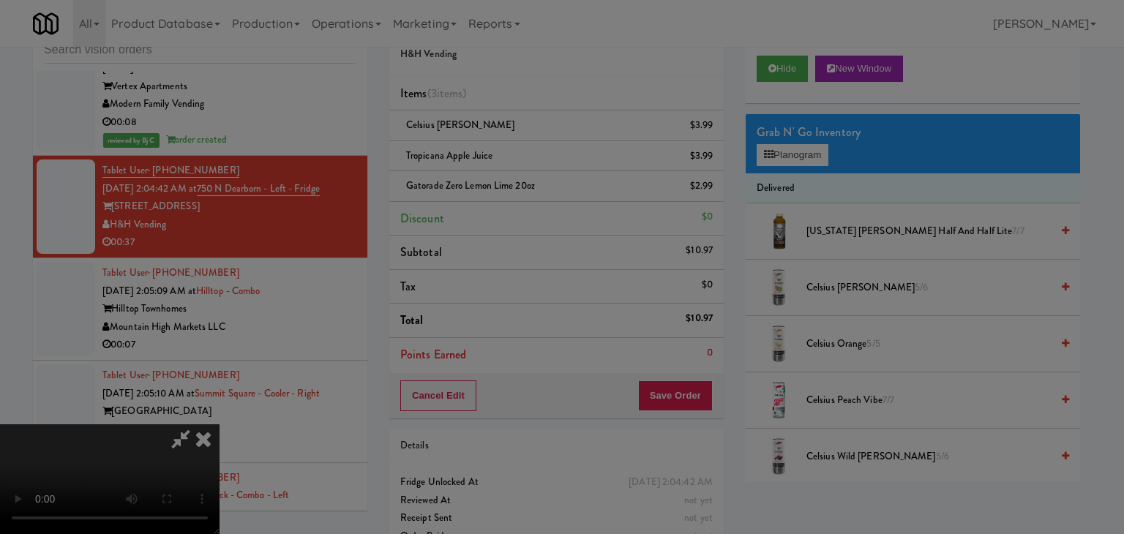
click at [532, 151] on div "Okay Cancel" at bounding box center [556, 126] width 437 height 49
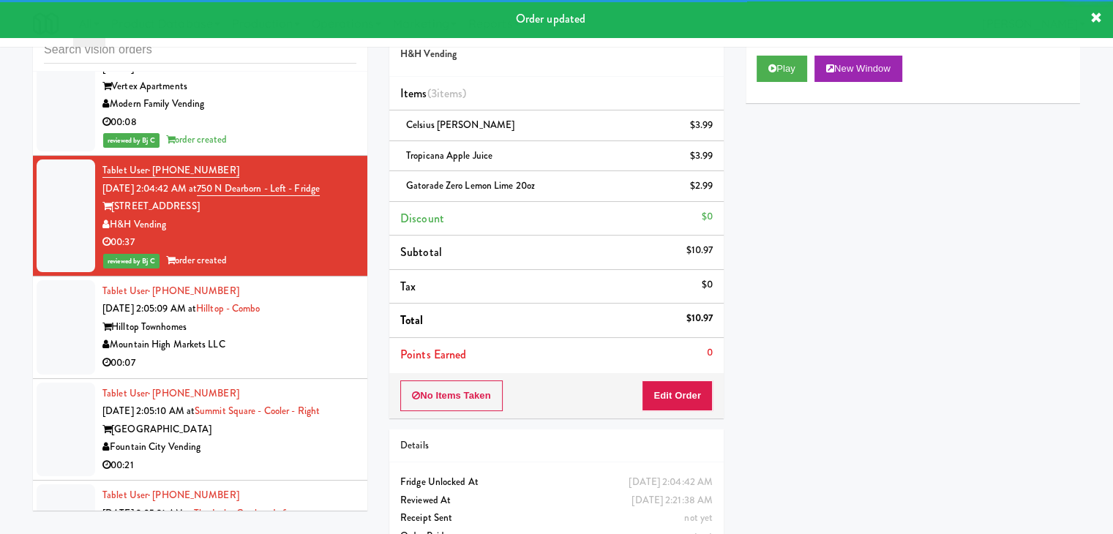
click at [311, 354] on div "Mountain High Markets LLC" at bounding box center [229, 345] width 254 height 18
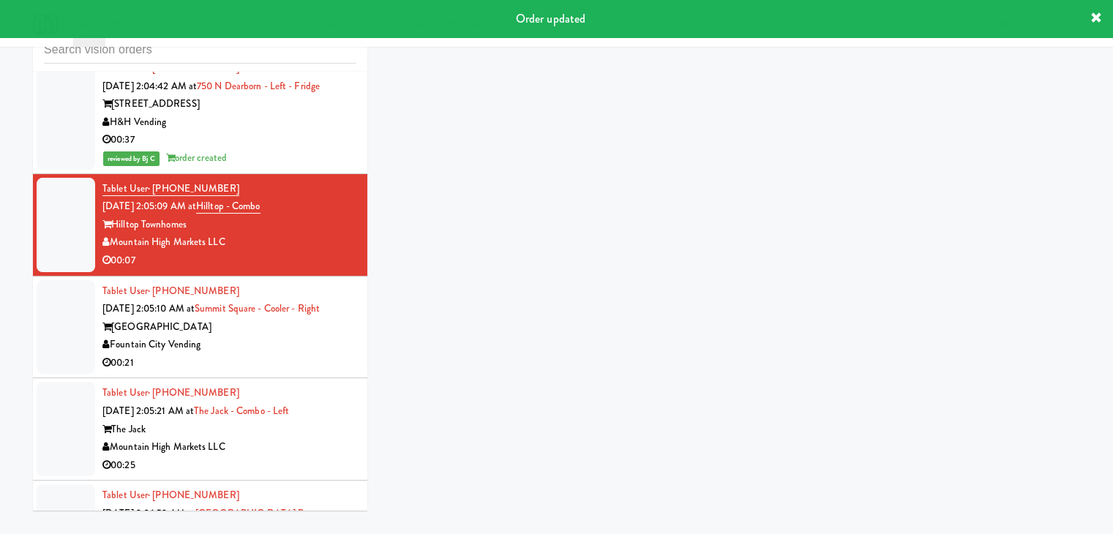
scroll to position [6750, 0]
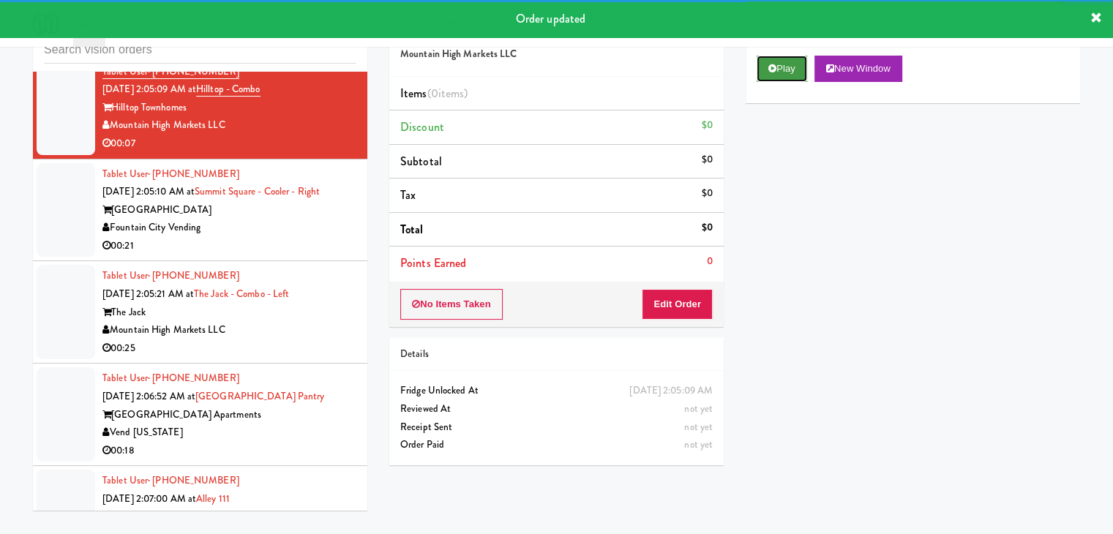
click at [797, 75] on button "Play" at bounding box center [781, 69] width 50 height 26
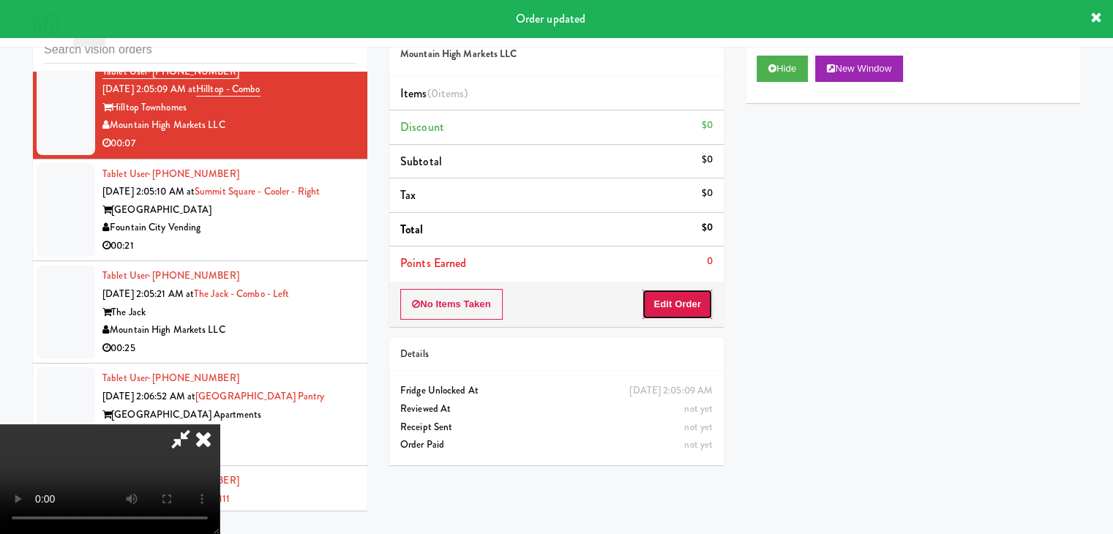
click at [682, 301] on button "Edit Order" at bounding box center [677, 304] width 71 height 31
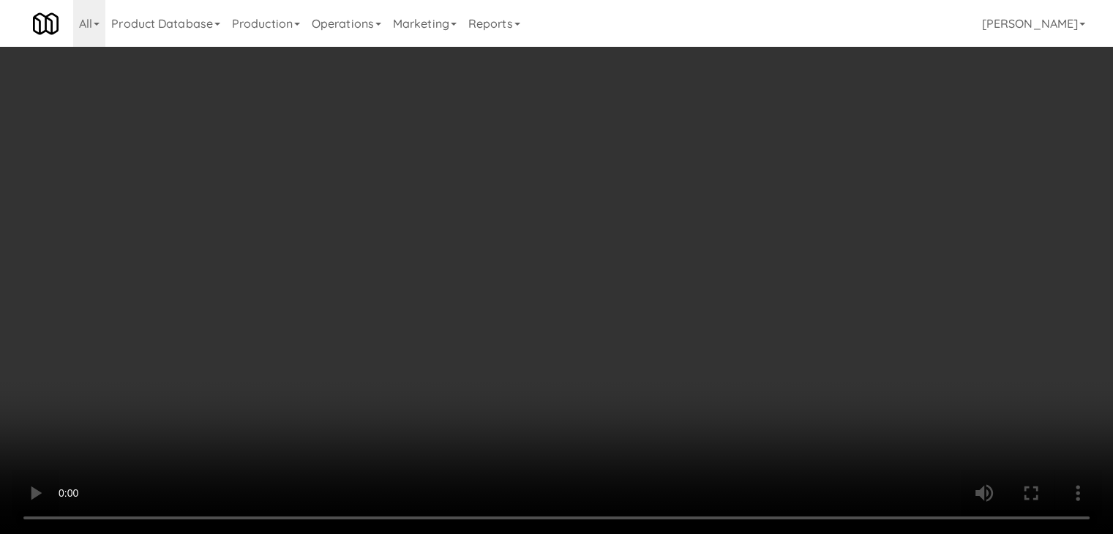
scroll to position [6679, 0]
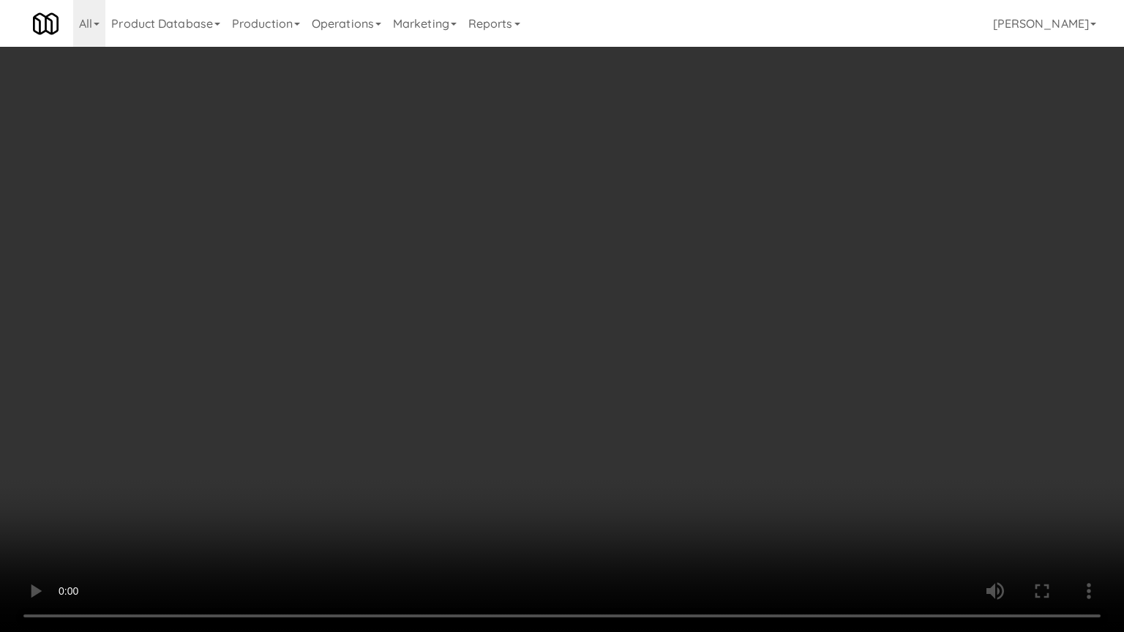
click at [598, 503] on video at bounding box center [562, 316] width 1124 height 632
click at [617, 469] on video at bounding box center [562, 316] width 1124 height 632
drag, startPoint x: 617, startPoint y: 469, endPoint x: 699, endPoint y: 326, distance: 165.5
click at [618, 466] on video at bounding box center [562, 316] width 1124 height 632
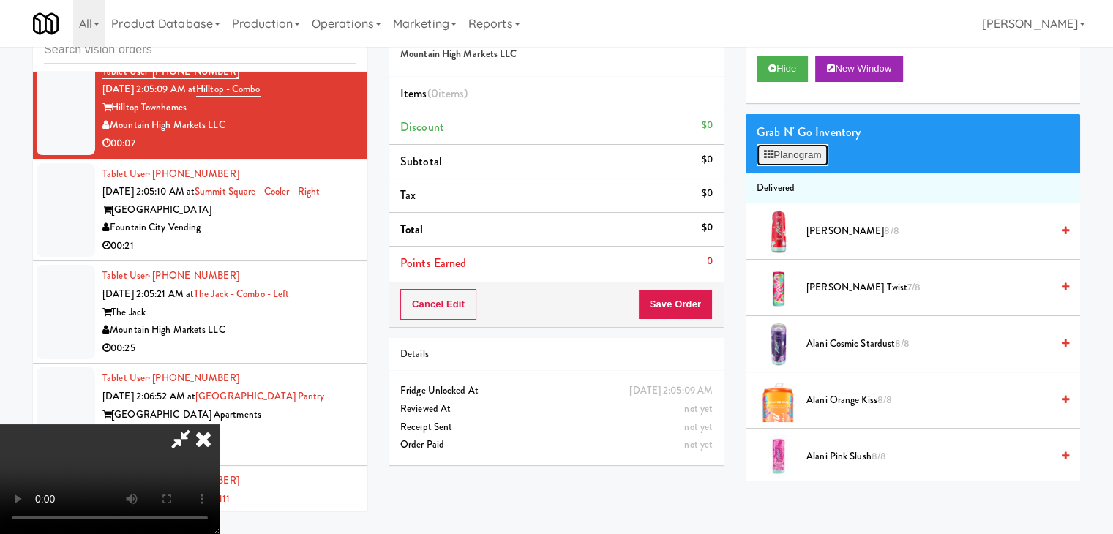
click at [808, 152] on button "Planogram" at bounding box center [792, 155] width 72 height 22
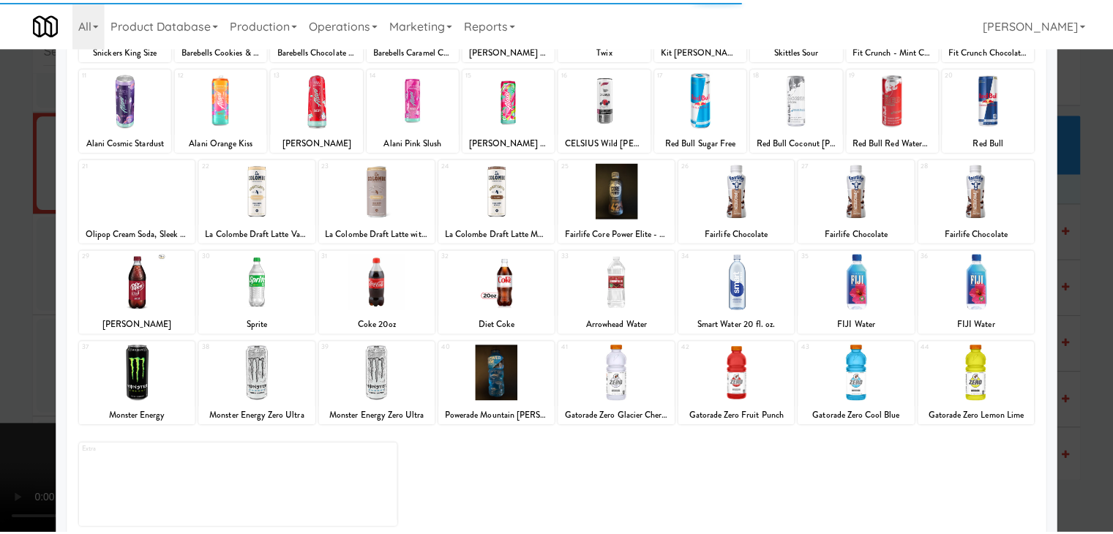
scroll to position [184, 0]
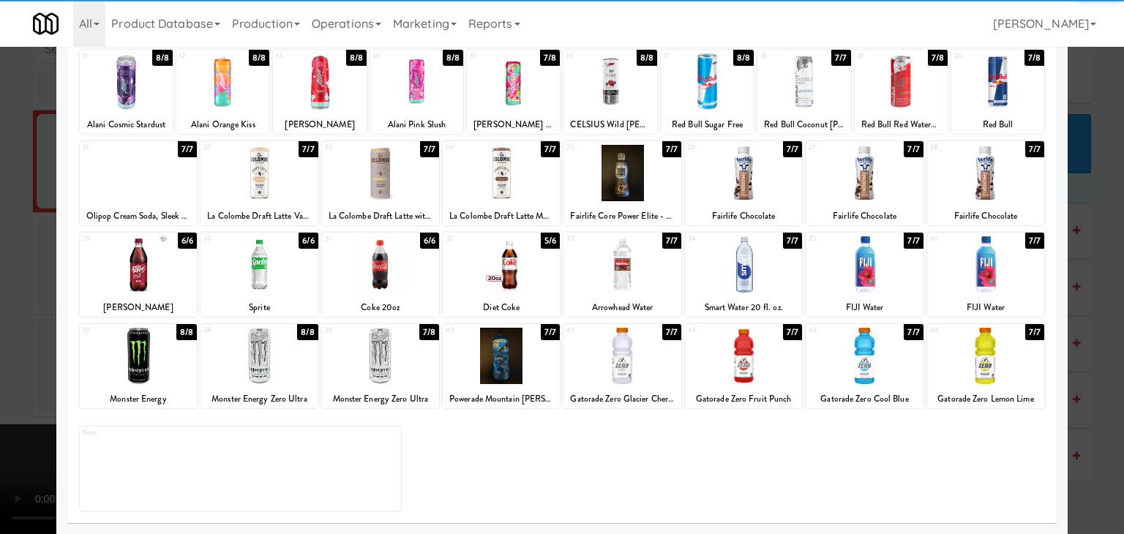
click at [366, 287] on div at bounding box center [380, 264] width 117 height 56
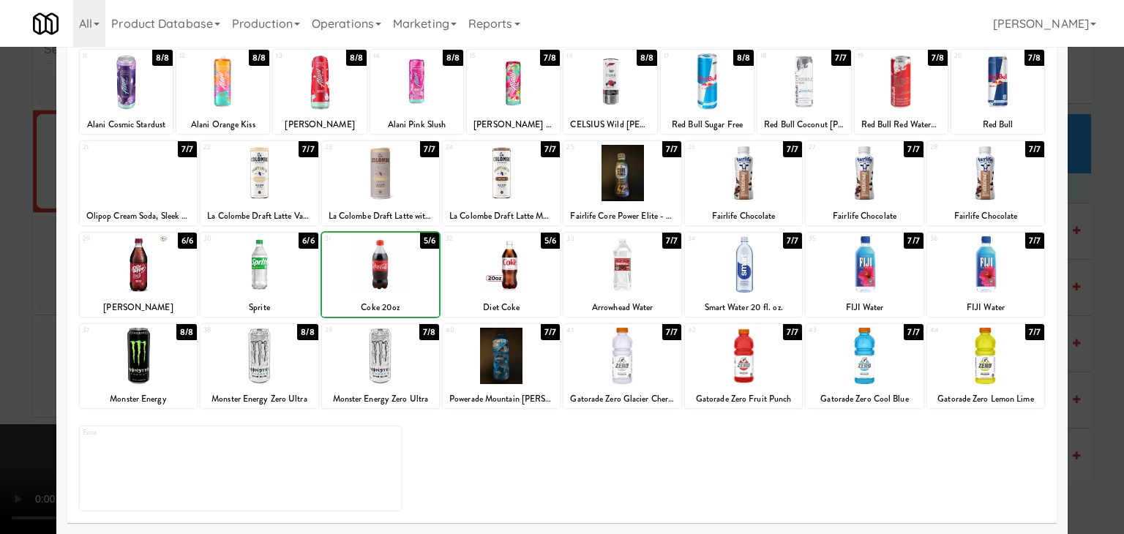
click at [13, 288] on div at bounding box center [562, 267] width 1124 height 534
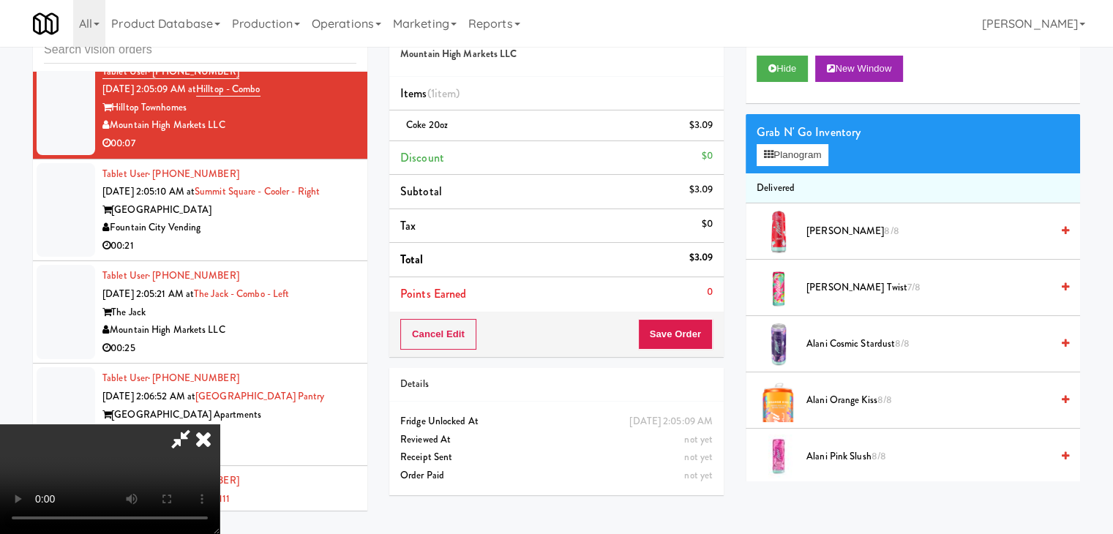
scroll to position [73, 0]
click at [696, 335] on button "Save Order" at bounding box center [675, 334] width 75 height 31
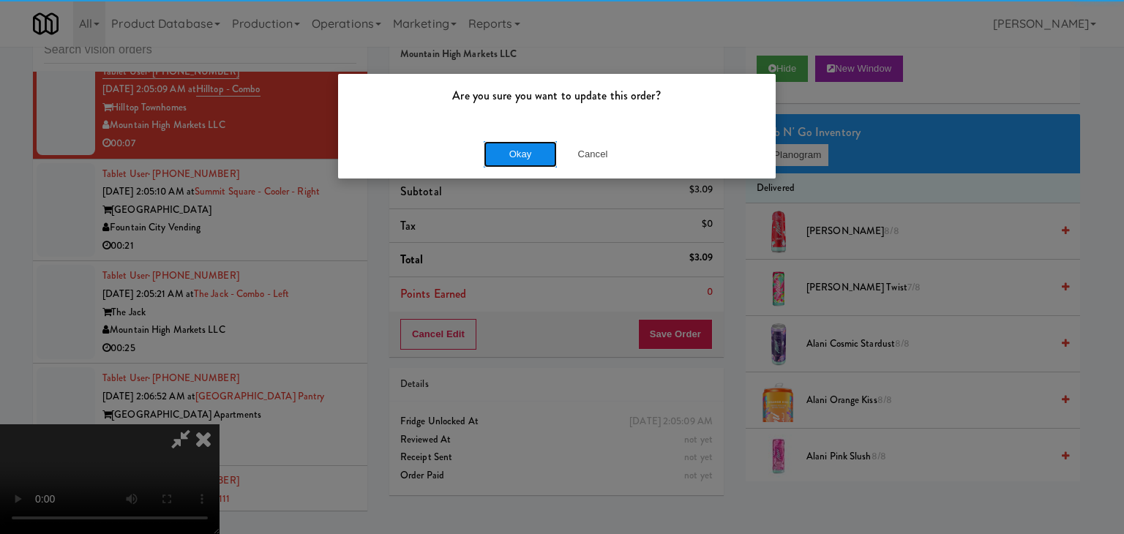
click at [540, 149] on button "Okay" at bounding box center [520, 154] width 73 height 26
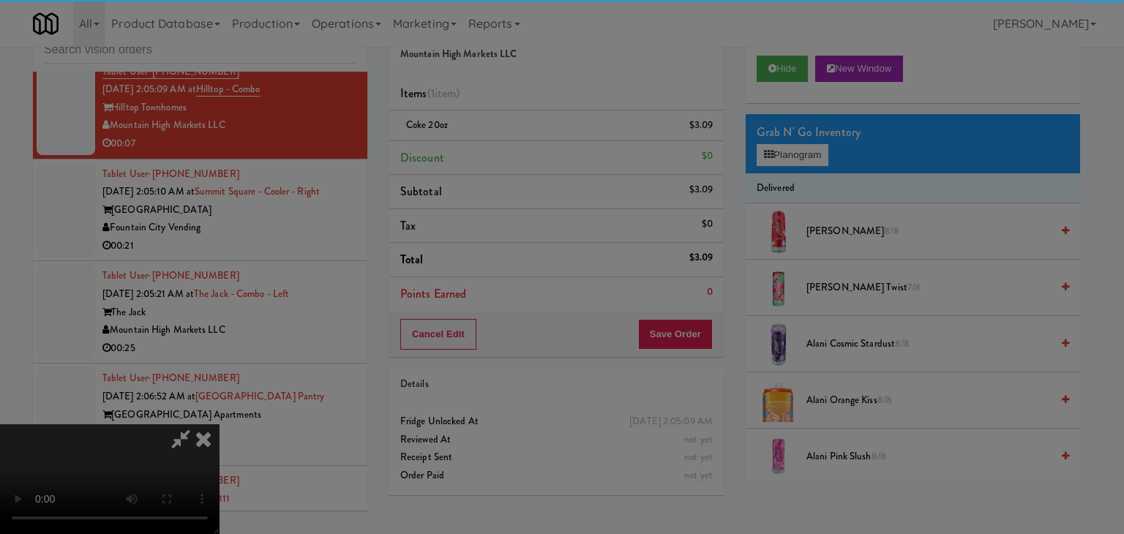
click at [540, 140] on button "Okay" at bounding box center [520, 127] width 73 height 26
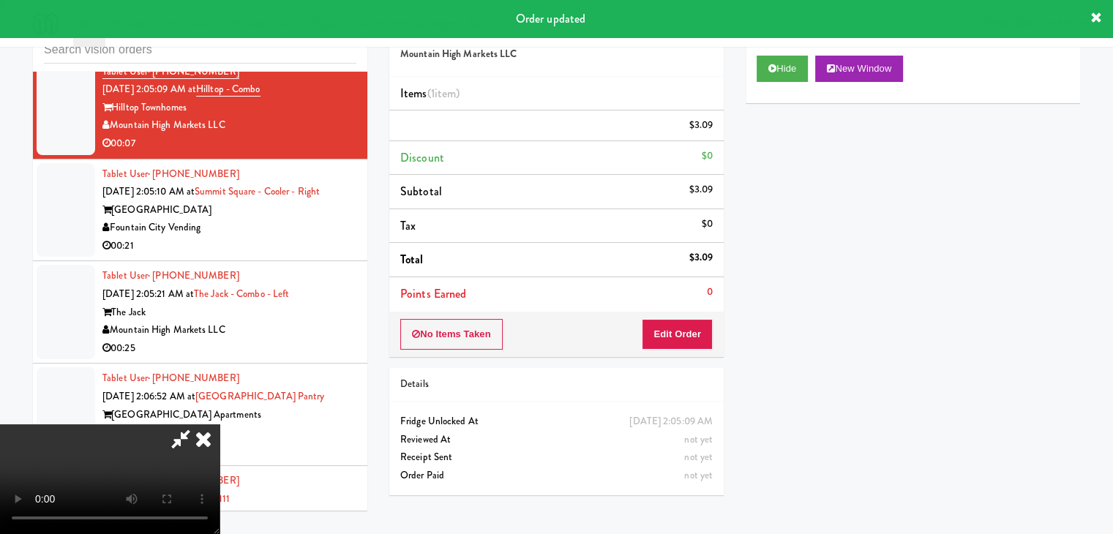
scroll to position [0, 0]
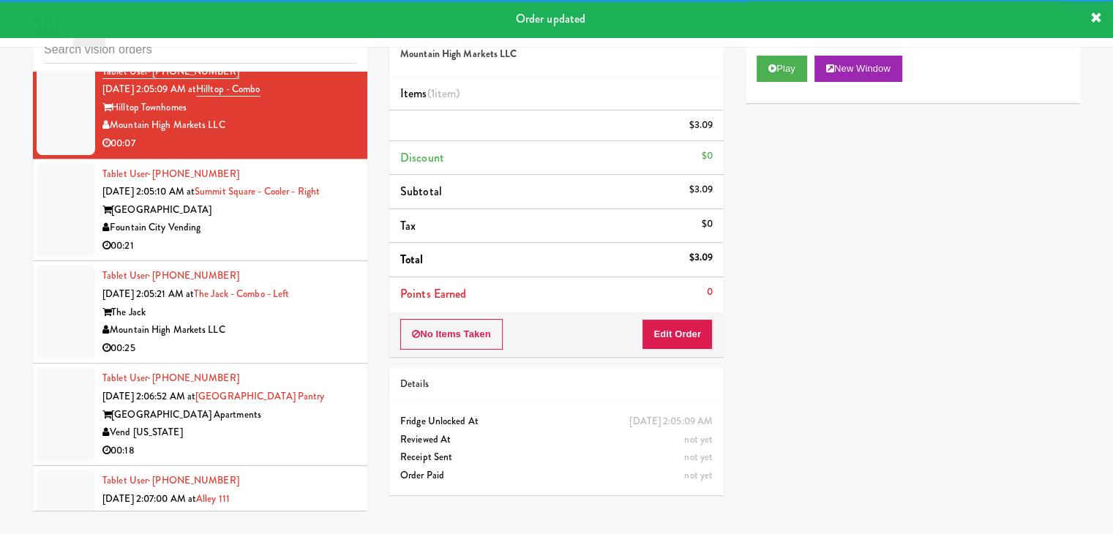
click at [293, 255] on div "Tablet User · (816) 209-9469 [DATE] 2:05:10 AM at [GEOGRAPHIC_DATA] - Cooler - …" at bounding box center [229, 210] width 254 height 90
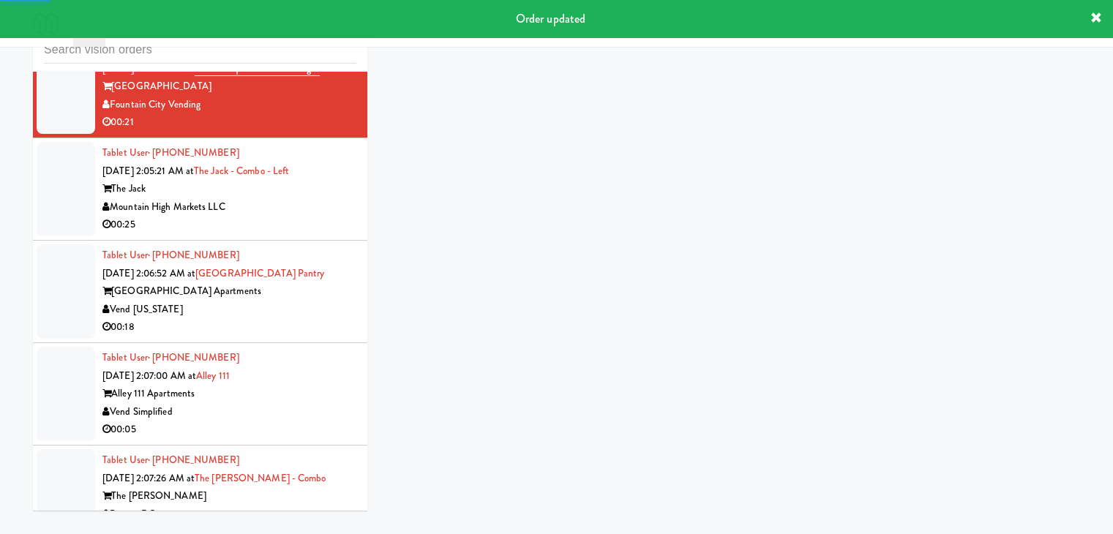
scroll to position [6897, 0]
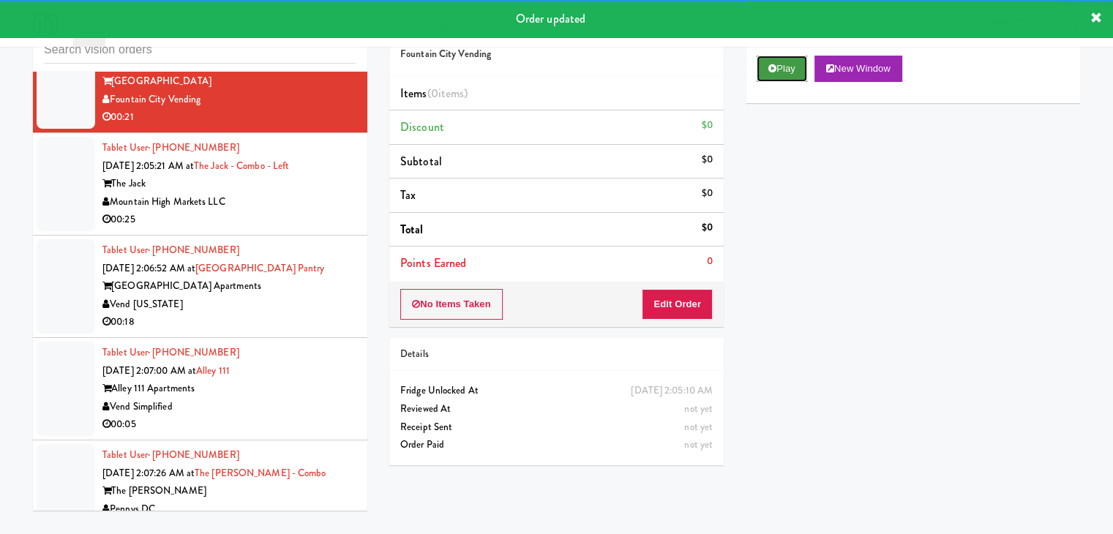
click at [793, 72] on button "Play" at bounding box center [781, 69] width 50 height 26
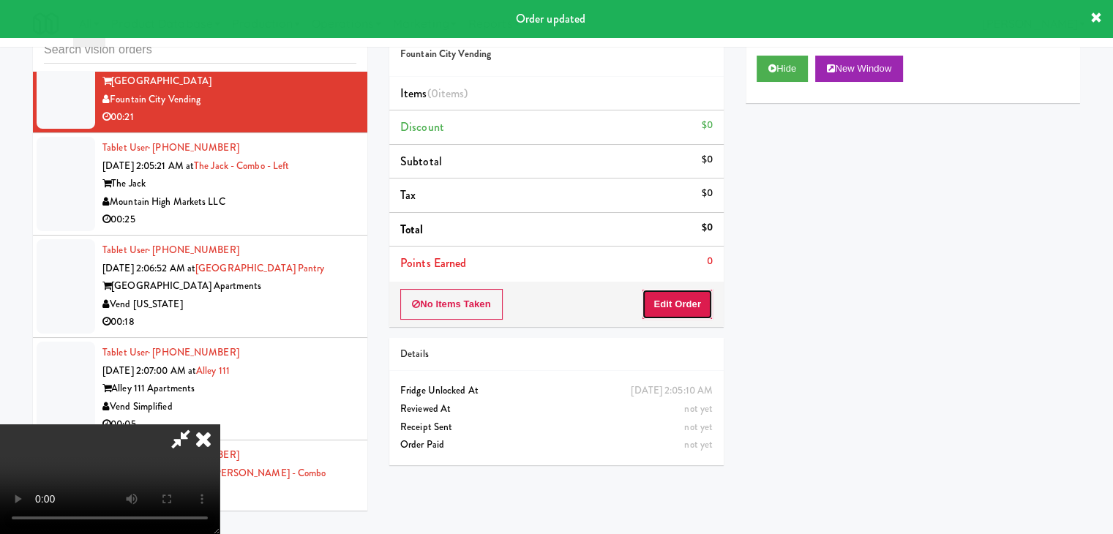
click at [679, 305] on button "Edit Order" at bounding box center [677, 304] width 71 height 31
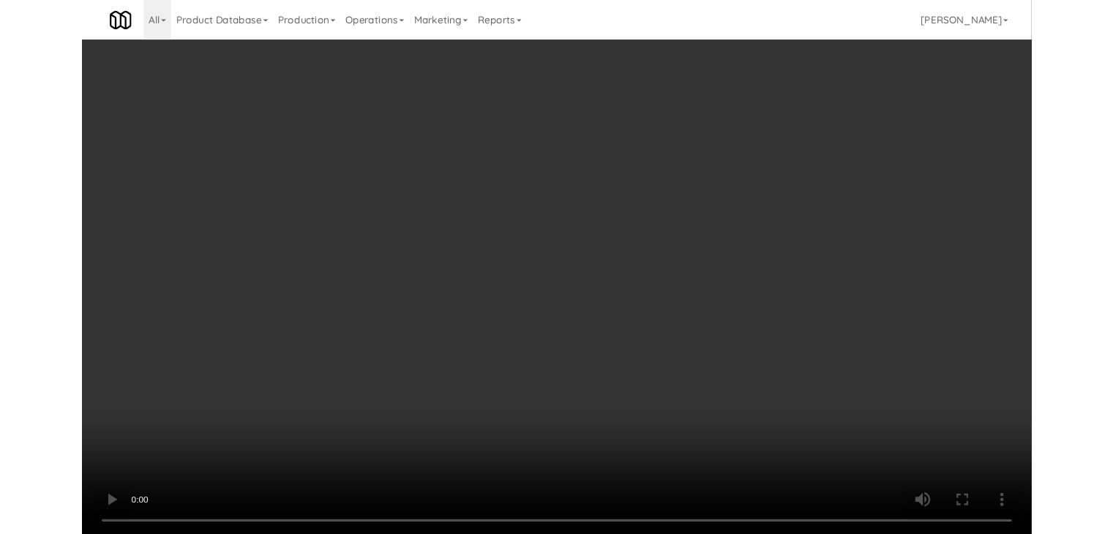
scroll to position [6825, 0]
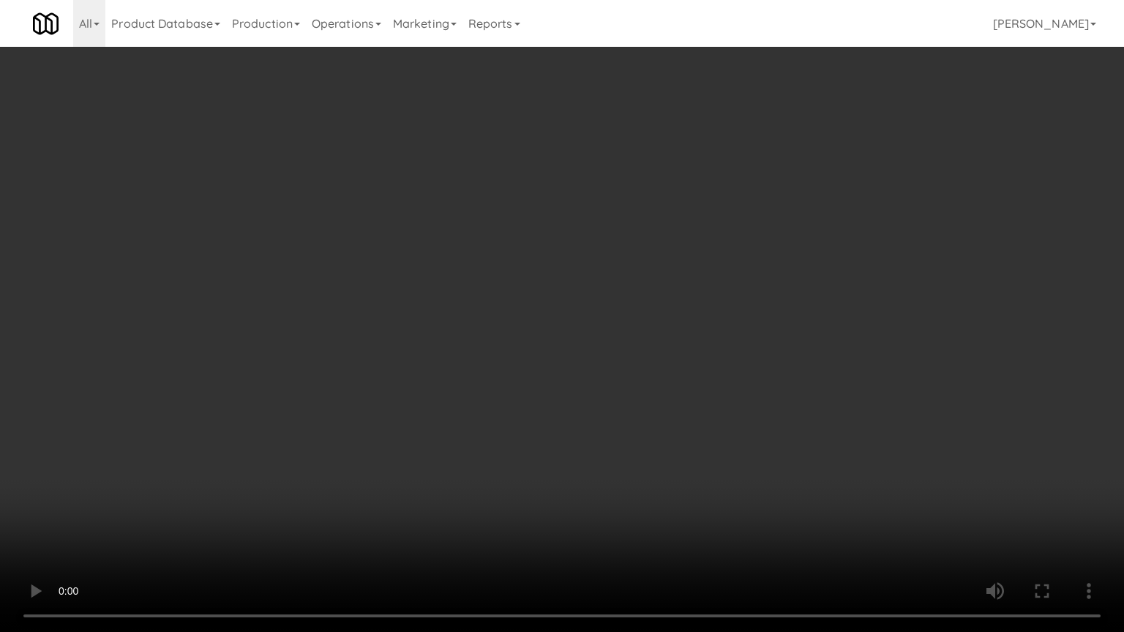
click at [625, 454] on video at bounding box center [562, 316] width 1124 height 632
click at [621, 454] on video at bounding box center [562, 316] width 1124 height 632
click at [613, 452] on video at bounding box center [562, 316] width 1124 height 632
click at [612, 451] on video at bounding box center [562, 316] width 1124 height 632
click at [616, 433] on video at bounding box center [562, 316] width 1124 height 632
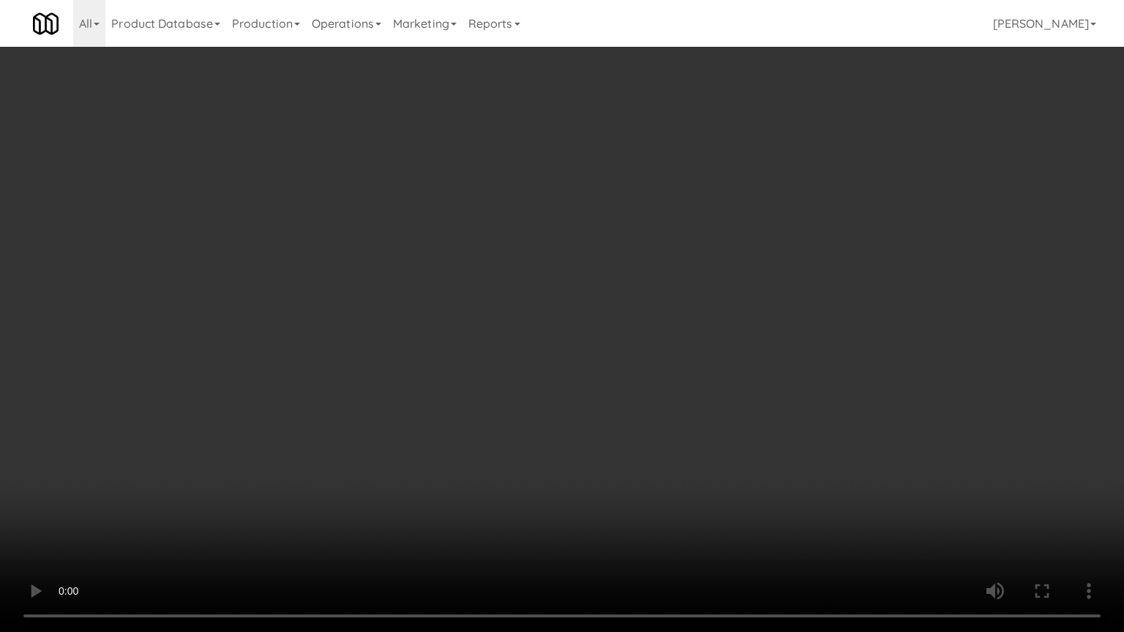
drag, startPoint x: 616, startPoint y: 433, endPoint x: 680, endPoint y: 273, distance: 172.7
click at [617, 430] on video at bounding box center [562, 316] width 1124 height 632
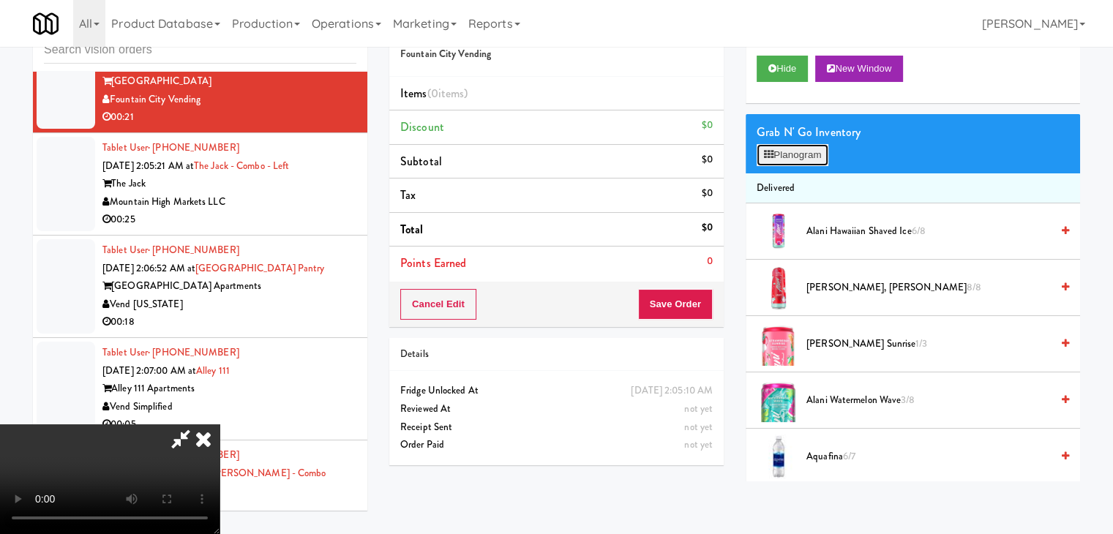
click at [803, 153] on button "Planogram" at bounding box center [792, 155] width 72 height 22
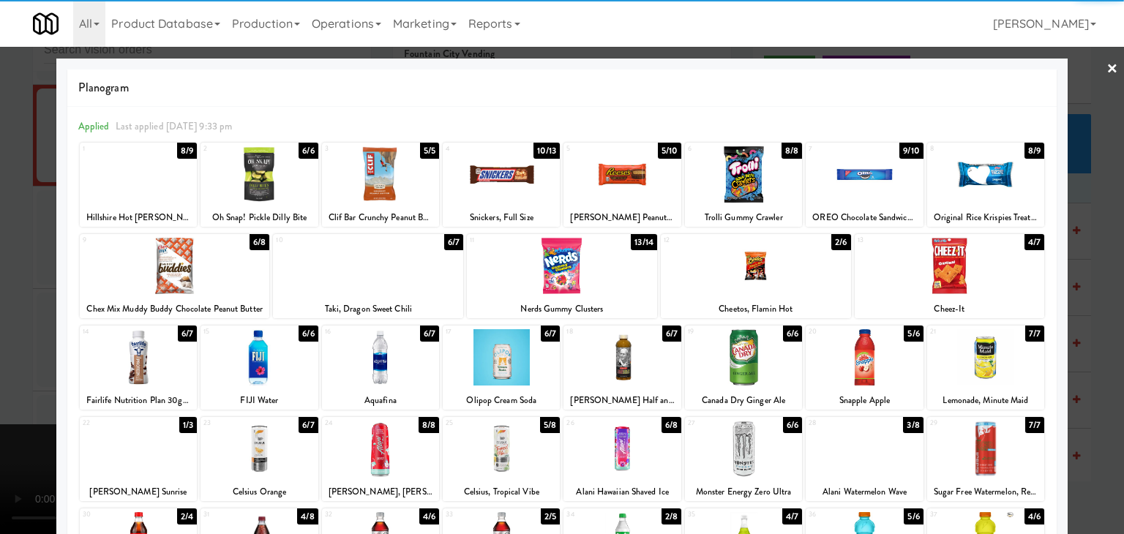
drag, startPoint x: 867, startPoint y: 360, endPoint x: 986, endPoint y: 359, distance: 119.2
click at [868, 360] on div at bounding box center [863, 357] width 117 height 56
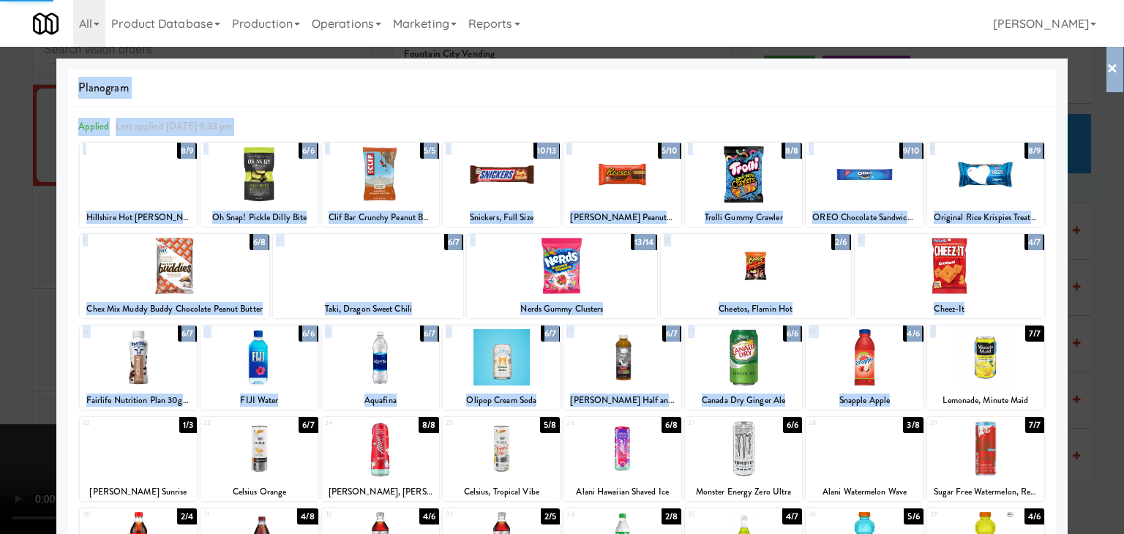
click at [1061, 355] on div "× Planogram Applied Last applied [DATE] 9:33 pm 1 8/9 Hillshire Hot [PERSON_NAM…" at bounding box center [562, 267] width 1124 height 534
click at [1104, 362] on div at bounding box center [562, 267] width 1124 height 534
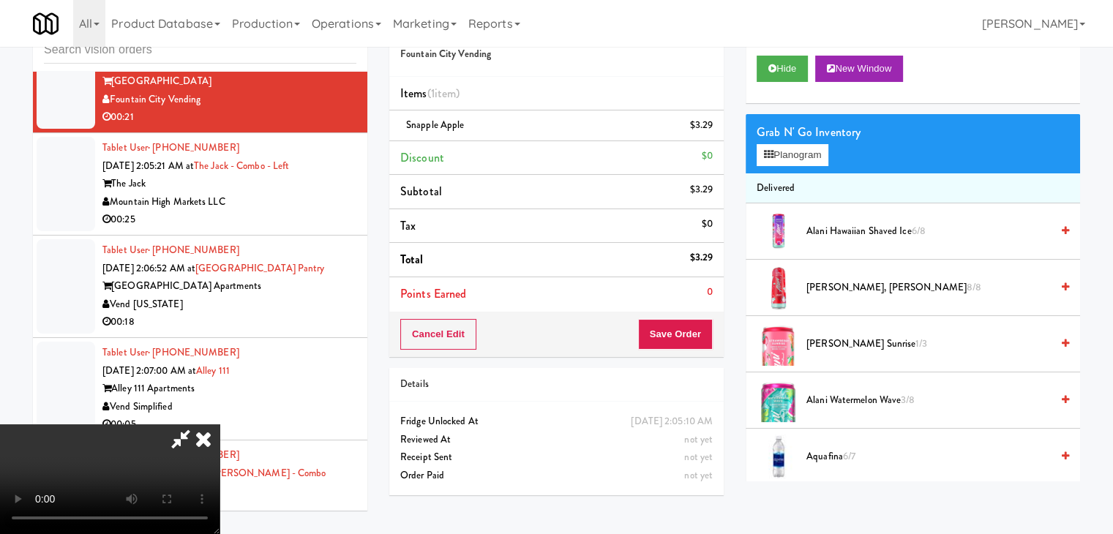
click at [219, 424] on video at bounding box center [109, 479] width 219 height 110
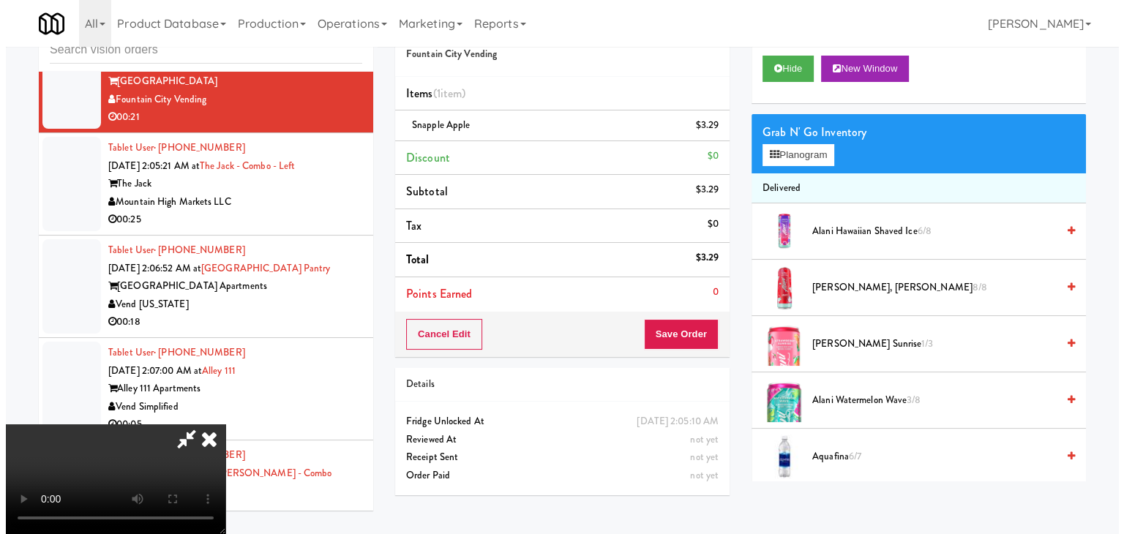
scroll to position [0, 0]
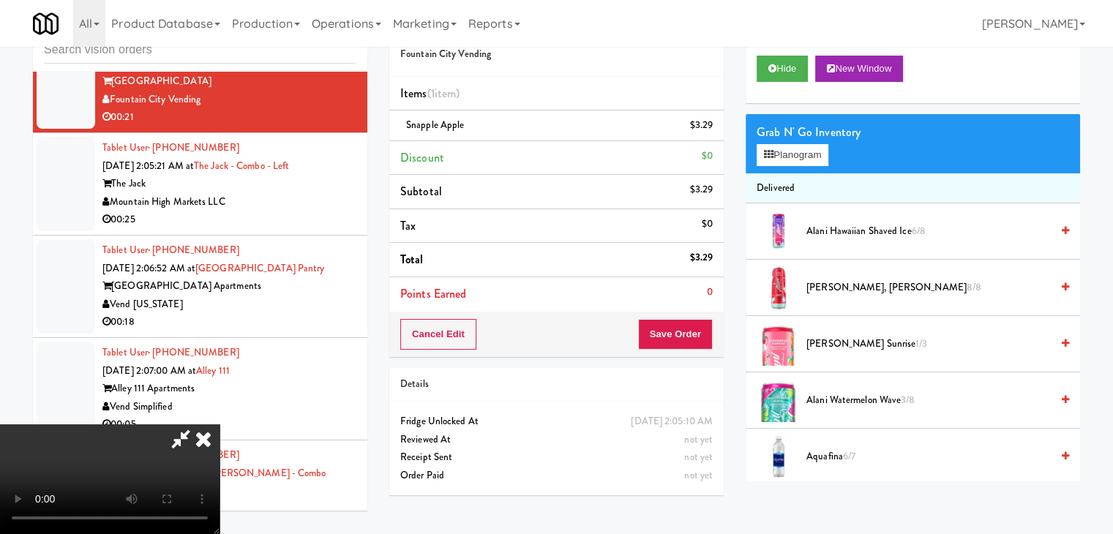
click at [219, 424] on video at bounding box center [109, 479] width 219 height 110
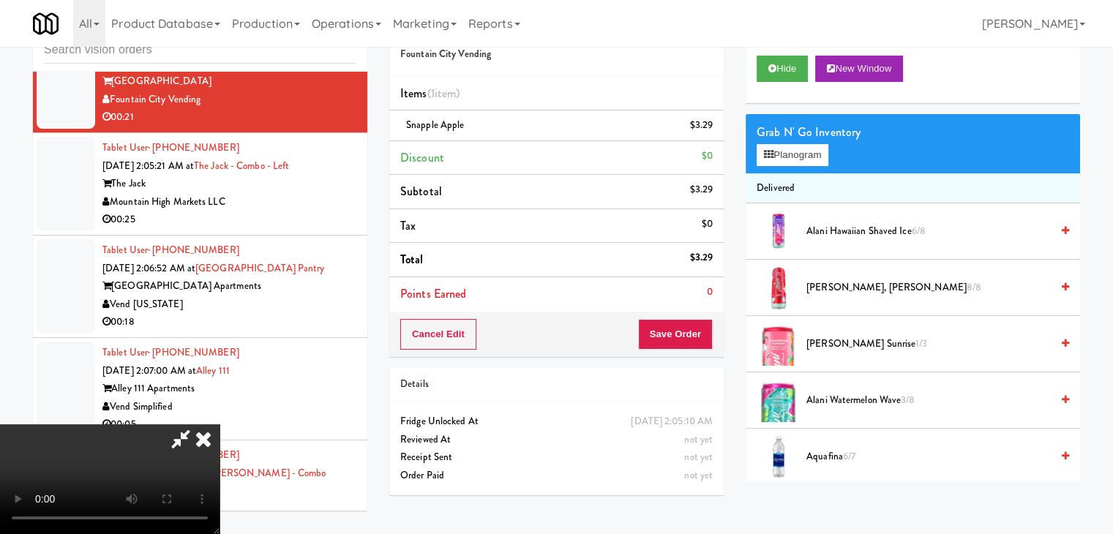
click at [219, 424] on video at bounding box center [109, 479] width 219 height 110
click at [804, 152] on button "Planogram" at bounding box center [792, 155] width 72 height 22
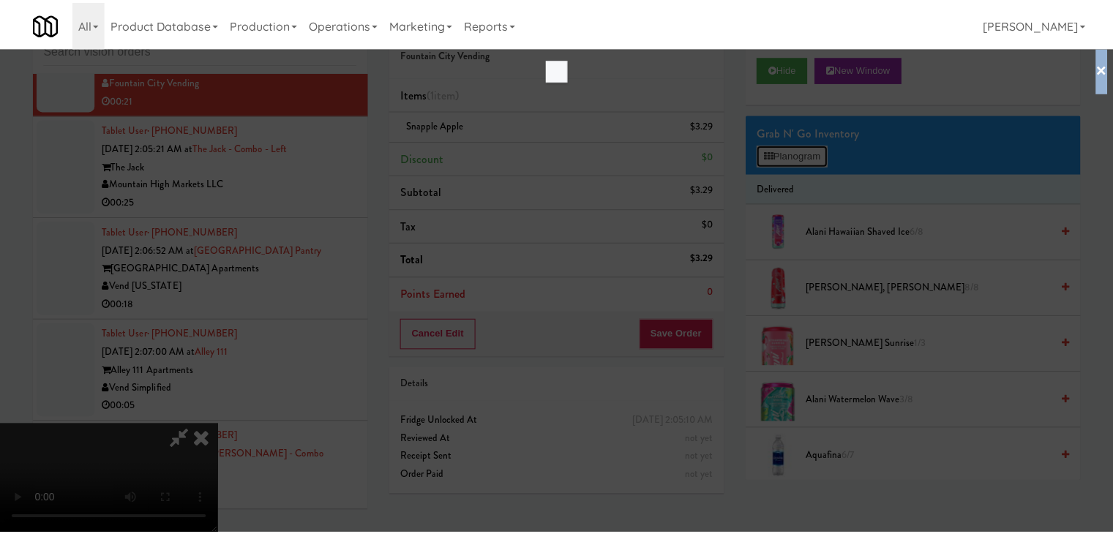
scroll to position [6825, 0]
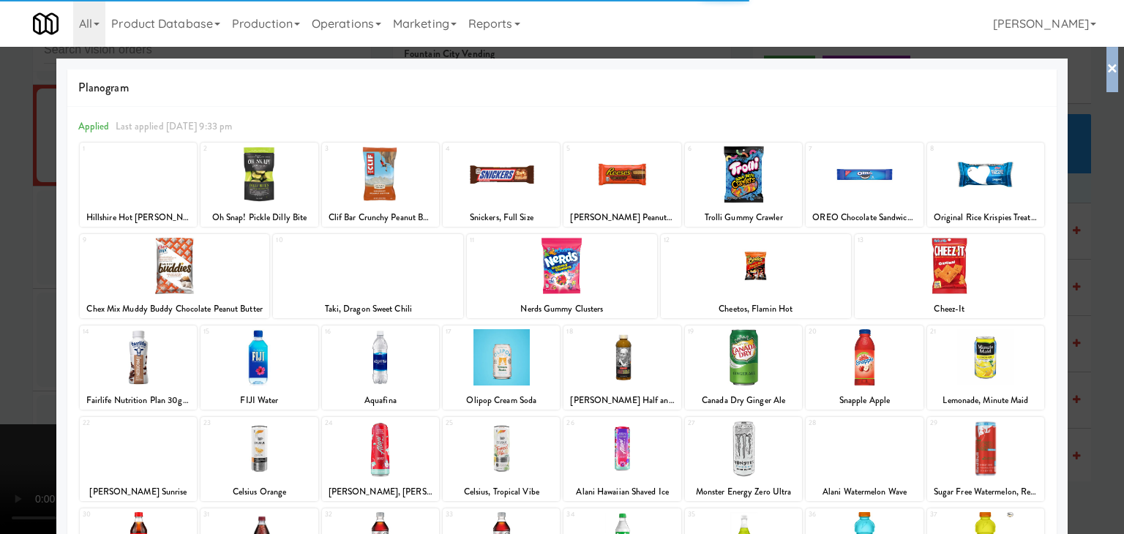
click at [974, 283] on div at bounding box center [949, 266] width 190 height 56
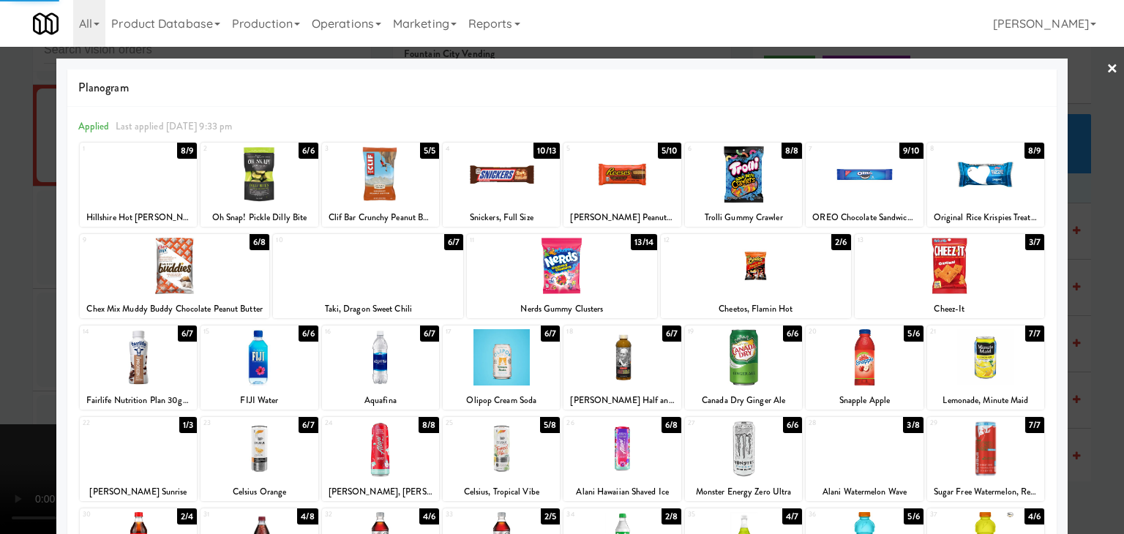
click at [1085, 328] on div at bounding box center [562, 267] width 1124 height 534
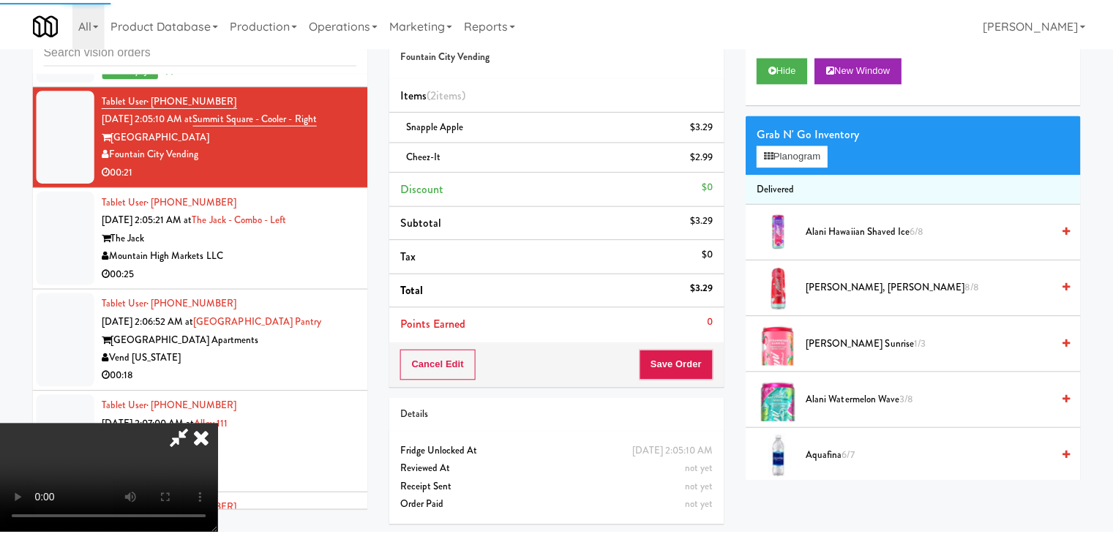
scroll to position [6897, 0]
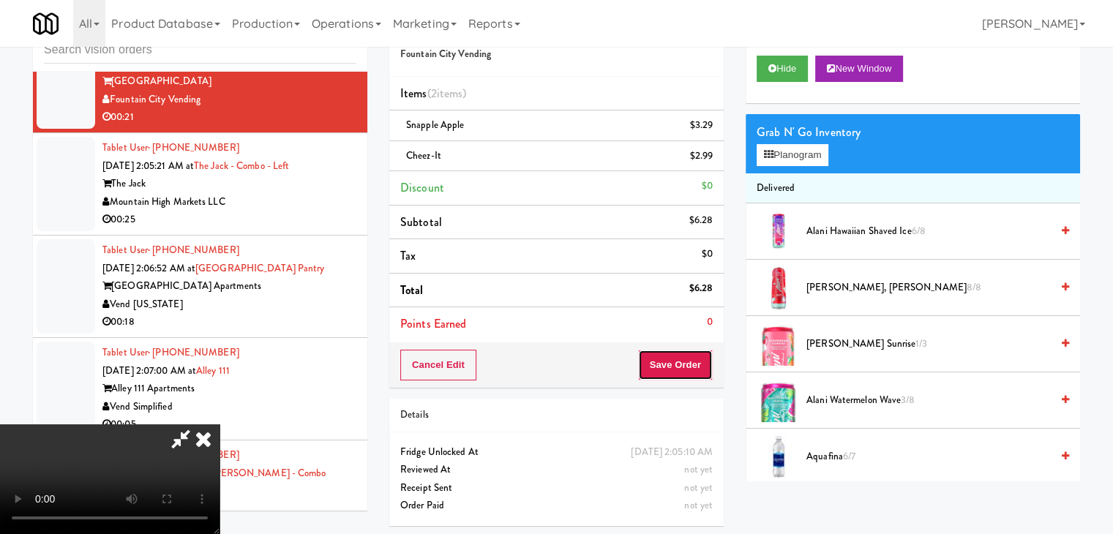
click at [676, 363] on button "Save Order" at bounding box center [675, 365] width 75 height 31
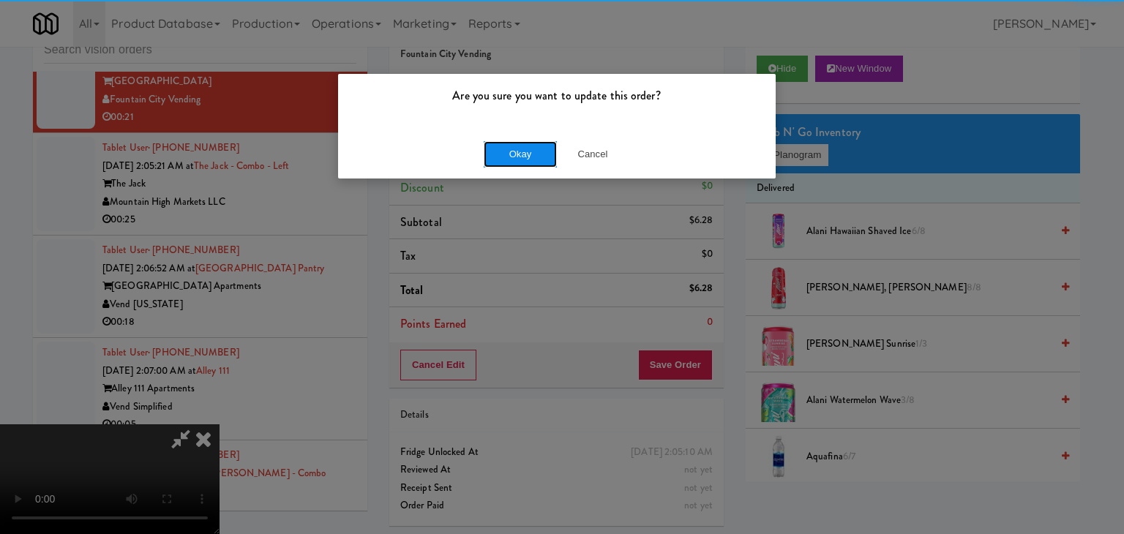
click at [503, 151] on button "Okay" at bounding box center [520, 154] width 73 height 26
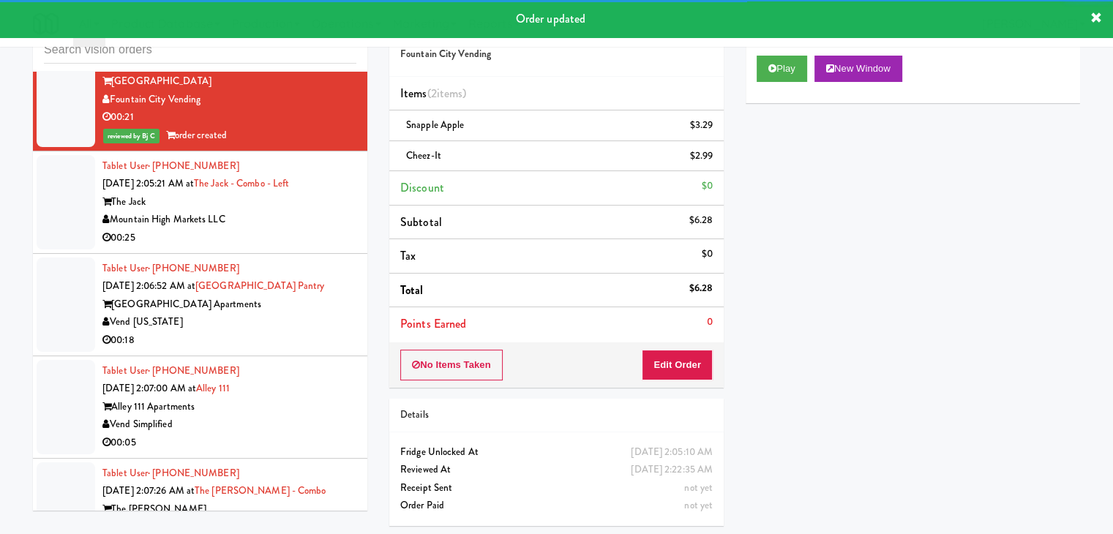
scroll to position [6970, 0]
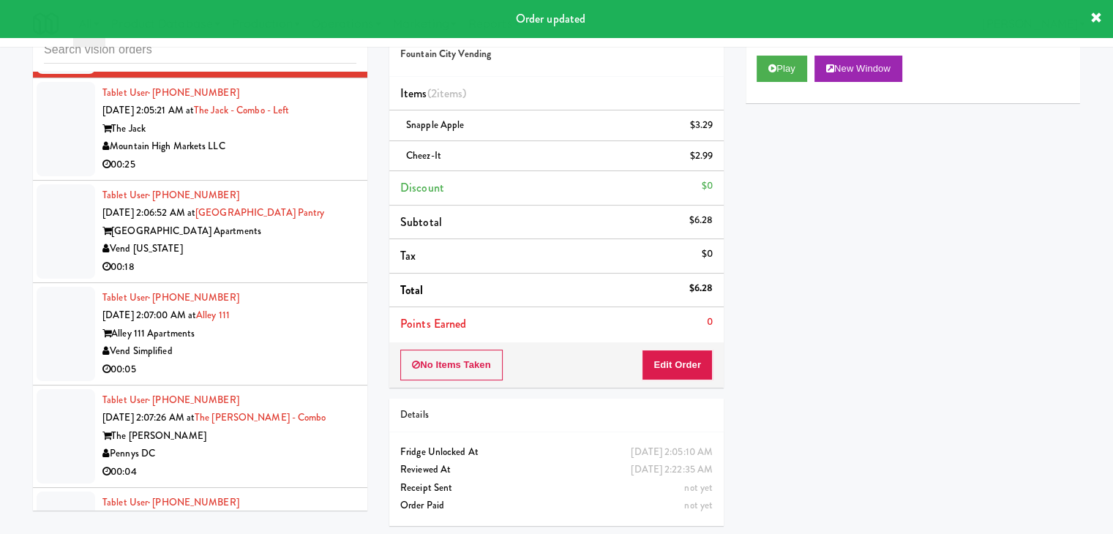
drag, startPoint x: 301, startPoint y: 199, endPoint x: 293, endPoint y: 212, distance: 15.8
click at [303, 156] on div "Mountain High Markets LLC" at bounding box center [229, 147] width 254 height 18
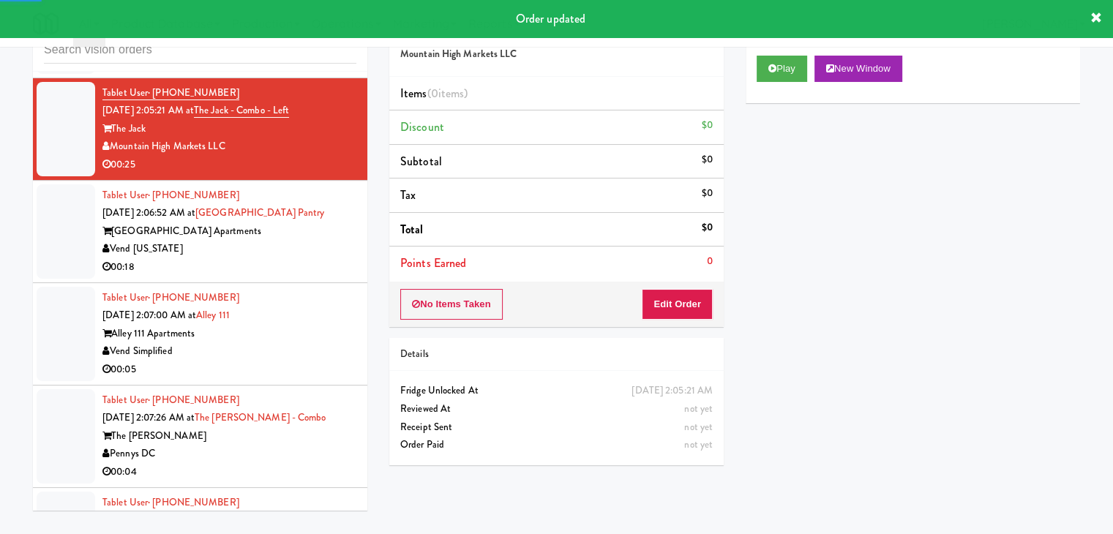
click at [811, 60] on div "Play New Window" at bounding box center [912, 69] width 312 height 26
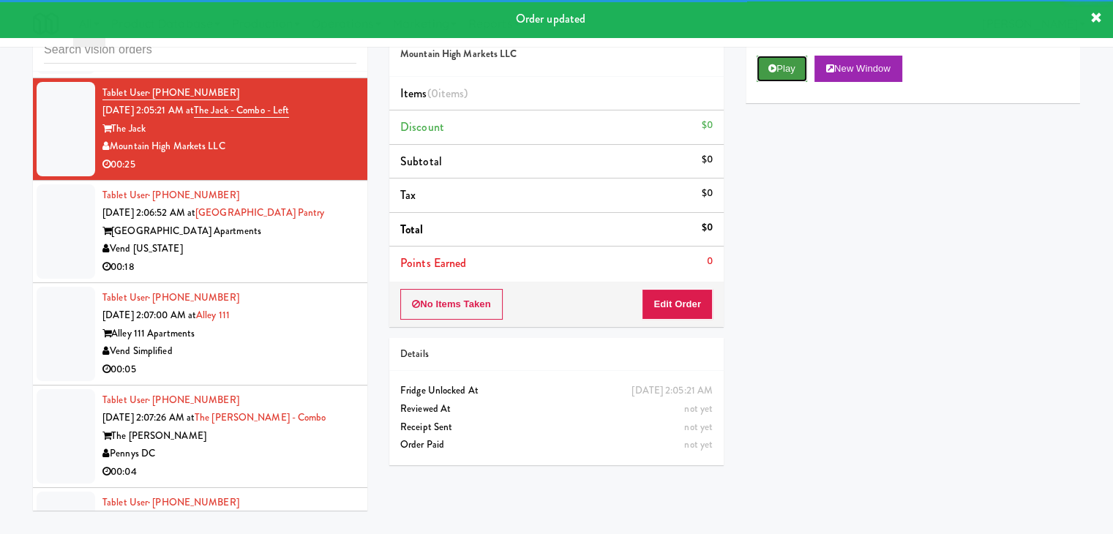
click at [799, 69] on button "Play" at bounding box center [781, 69] width 50 height 26
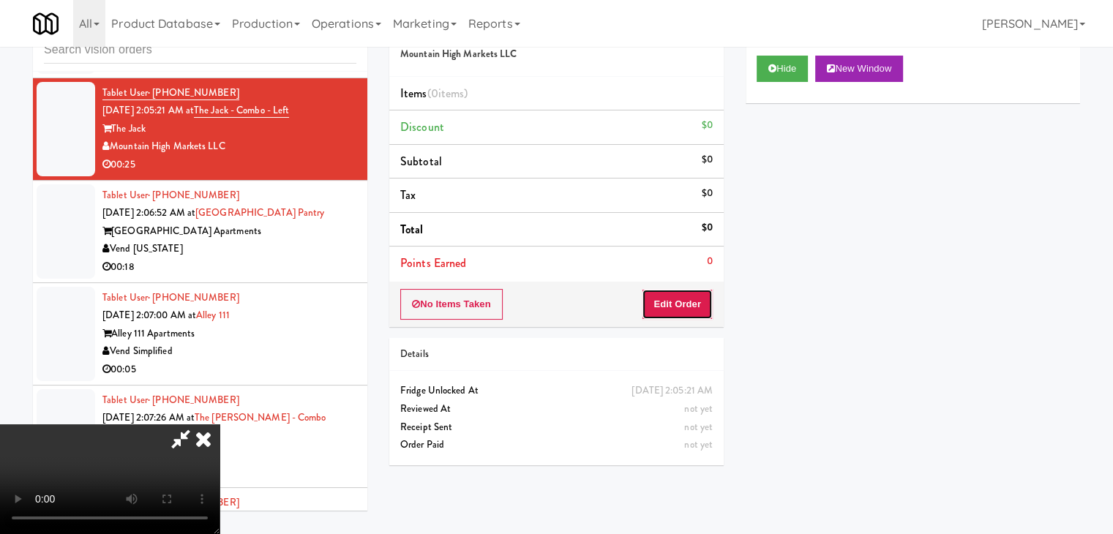
click at [691, 296] on button "Edit Order" at bounding box center [677, 304] width 71 height 31
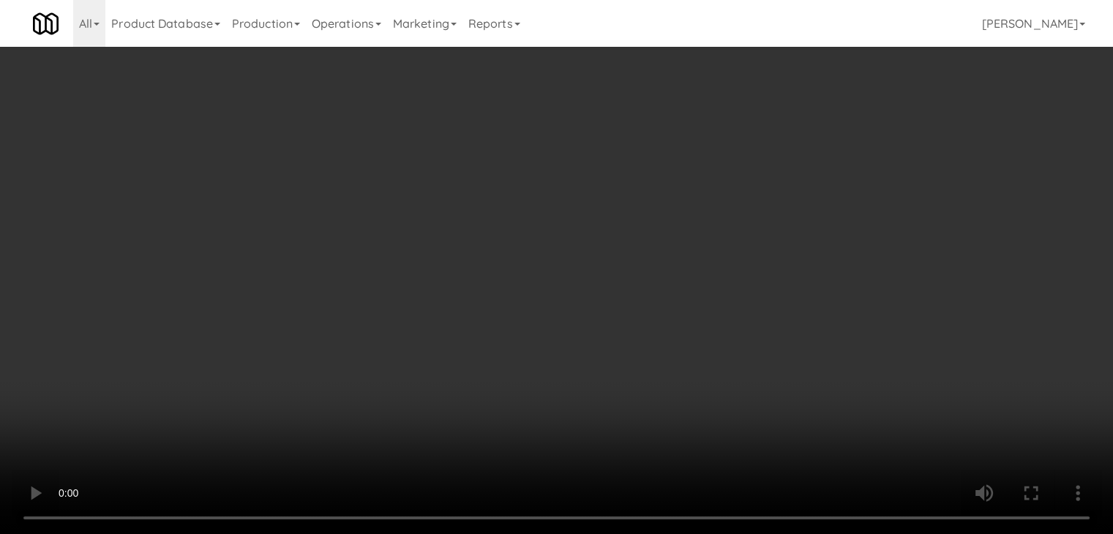
scroll to position [6880, 0]
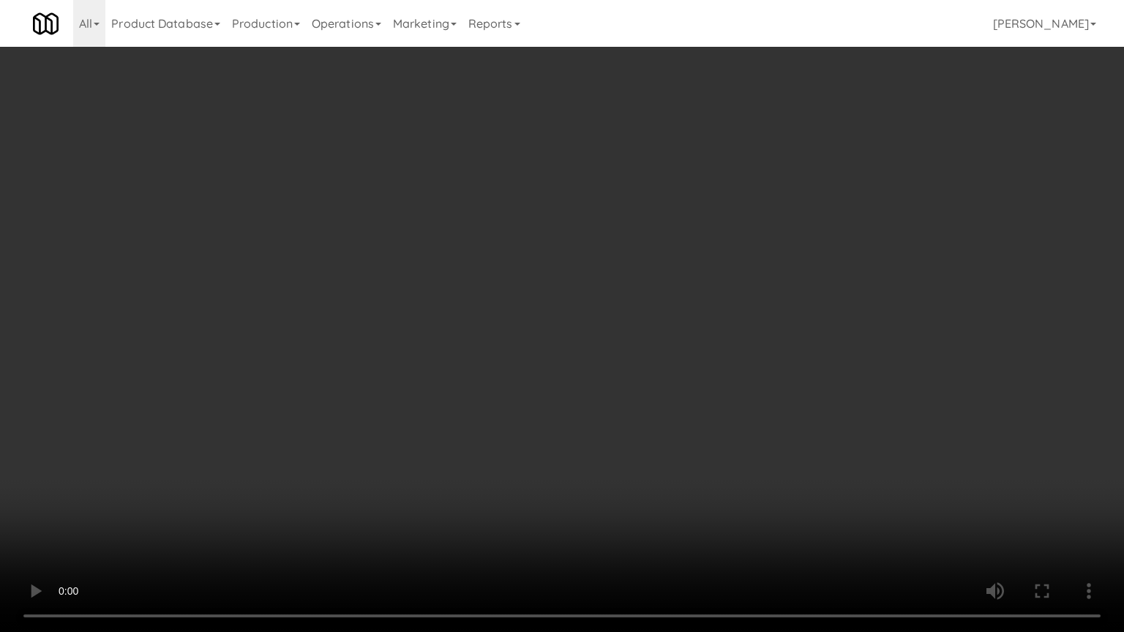
click at [633, 386] on video at bounding box center [562, 316] width 1124 height 632
click at [636, 386] on video at bounding box center [562, 316] width 1124 height 632
click at [636, 383] on video at bounding box center [562, 316] width 1124 height 632
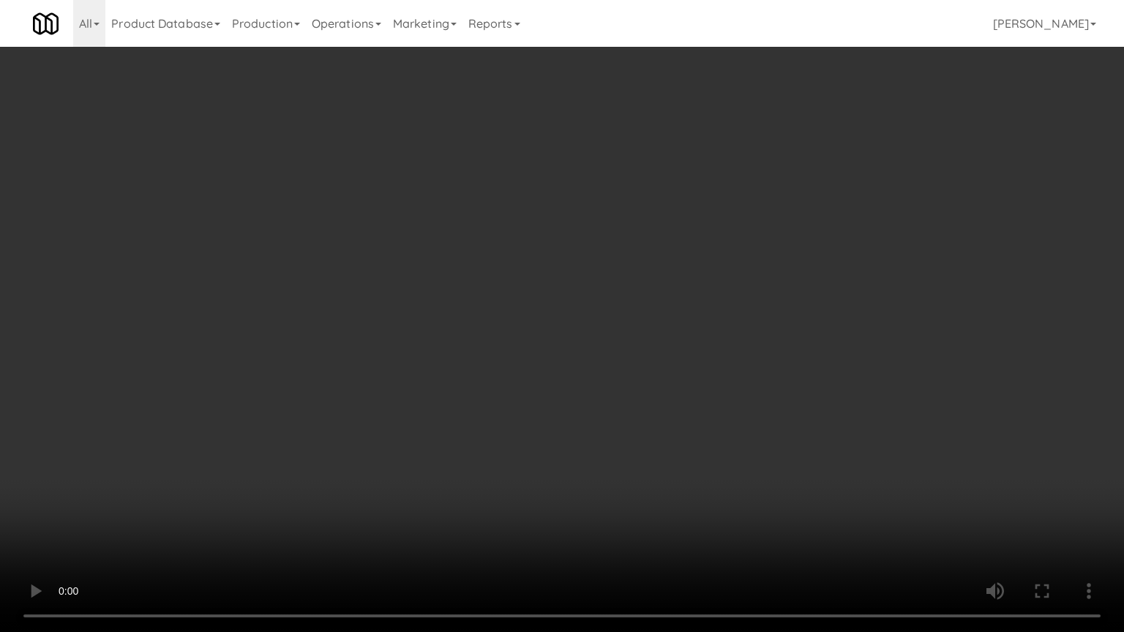
drag, startPoint x: 636, startPoint y: 383, endPoint x: 708, endPoint y: 226, distance: 172.2
click at [639, 377] on video at bounding box center [562, 316] width 1124 height 632
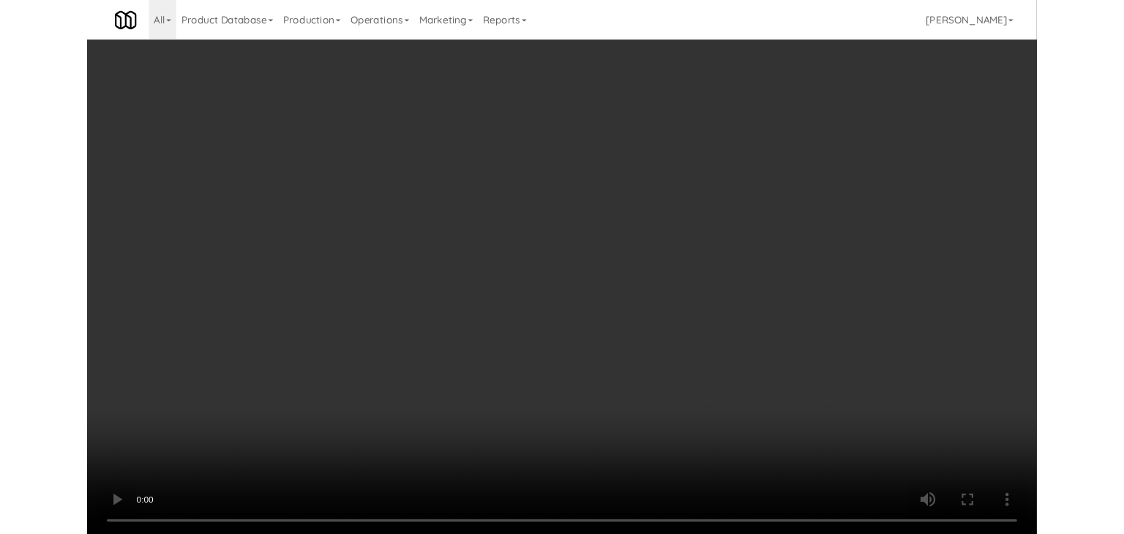
scroll to position [6970, 0]
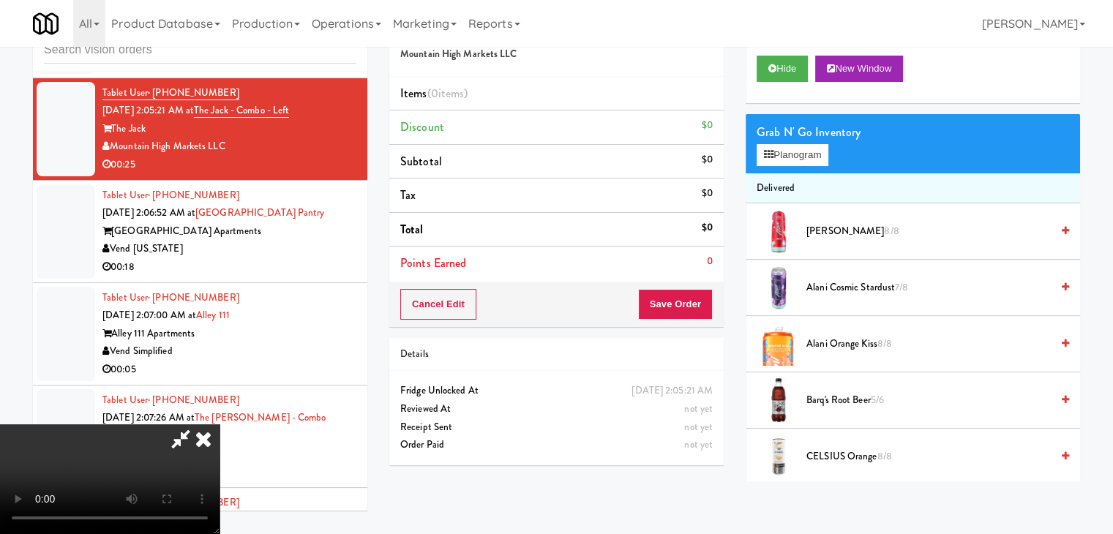
click at [219, 424] on video at bounding box center [109, 479] width 219 height 110
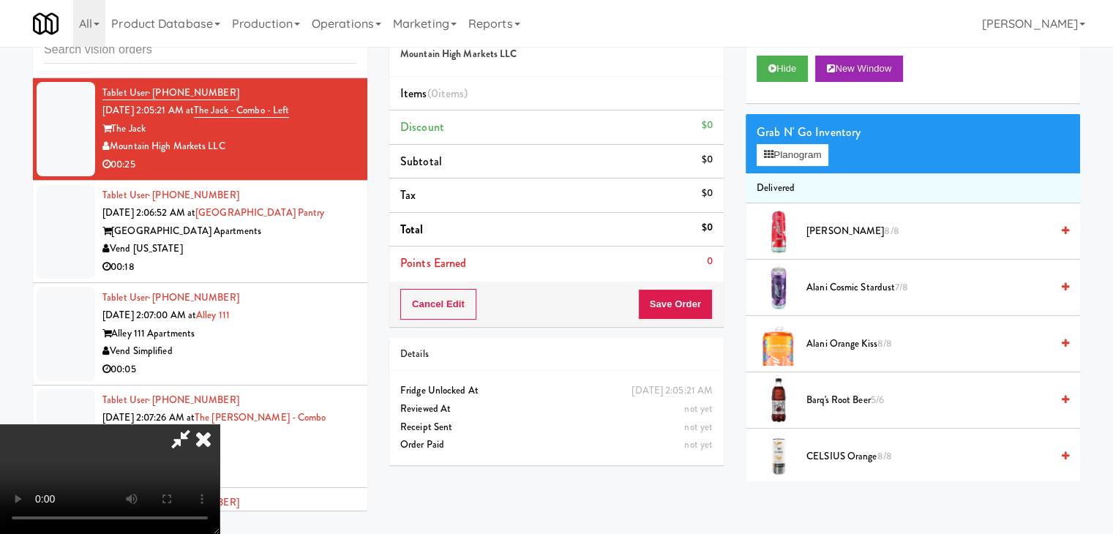
click at [219, 424] on video at bounding box center [109, 479] width 219 height 110
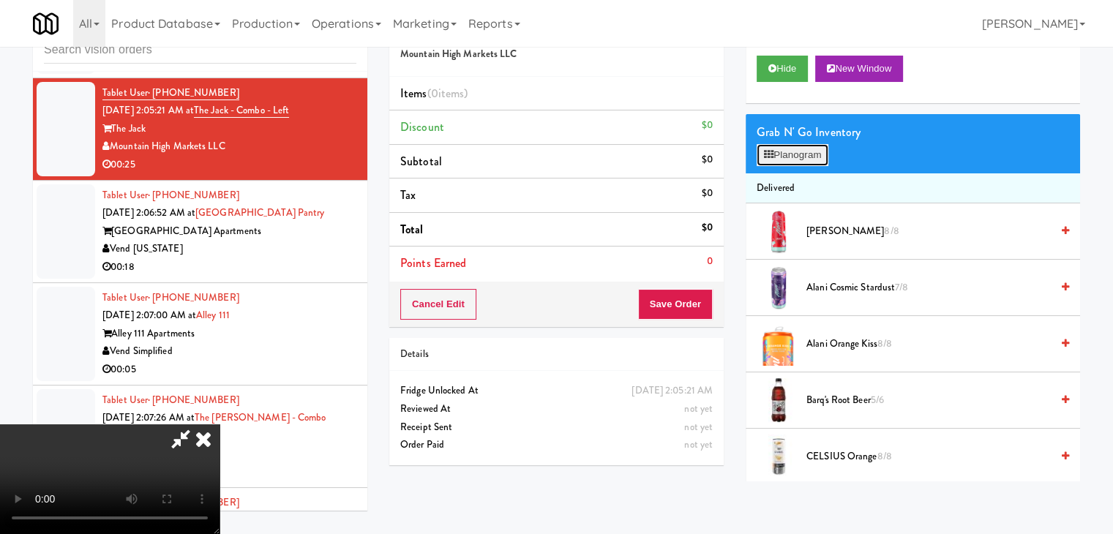
click at [797, 151] on button "Planogram" at bounding box center [792, 155] width 72 height 22
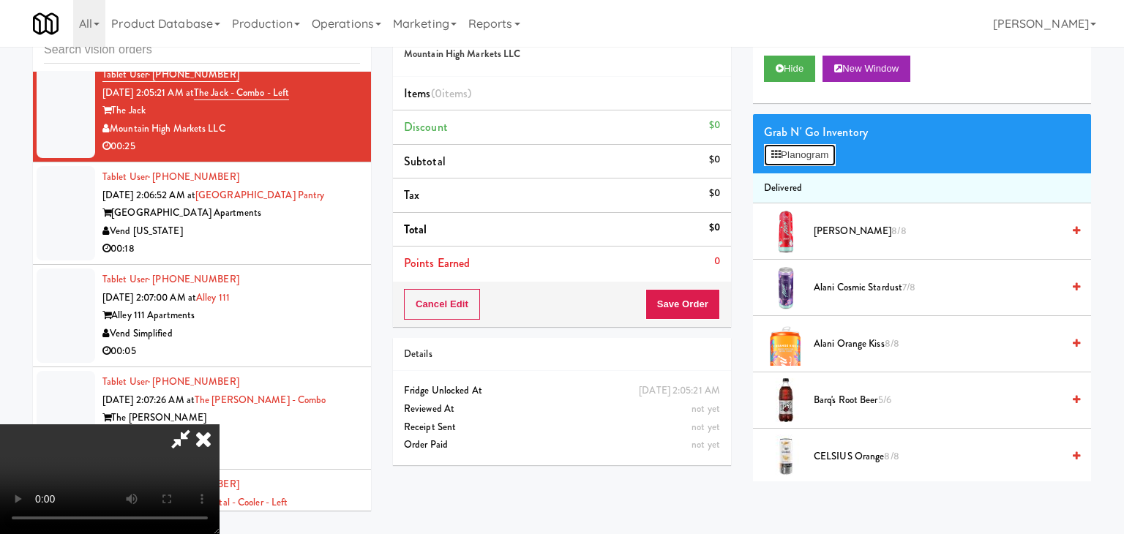
scroll to position [6880, 0]
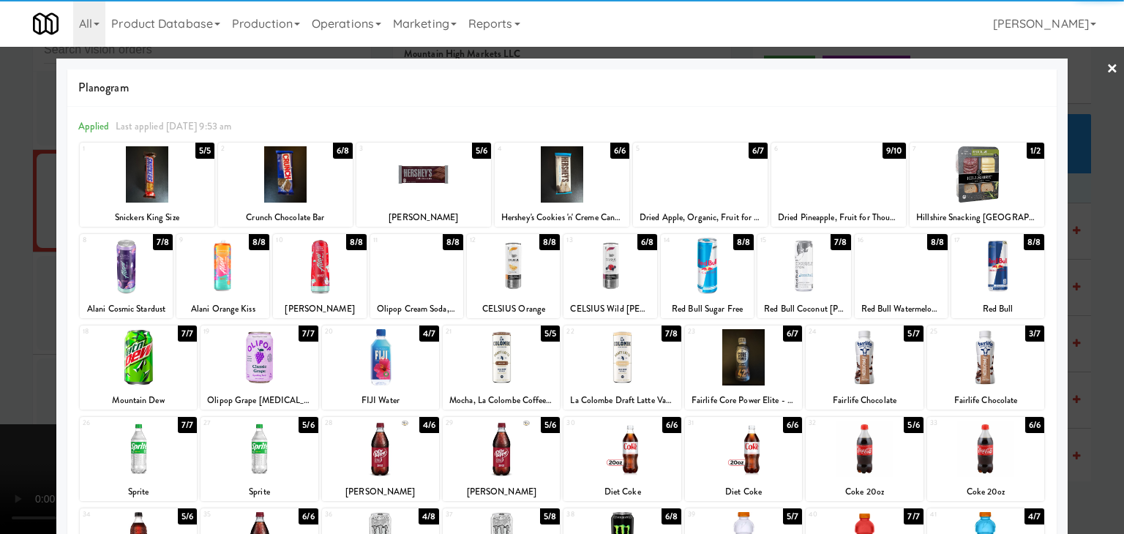
click at [944, 182] on div at bounding box center [976, 174] width 135 height 56
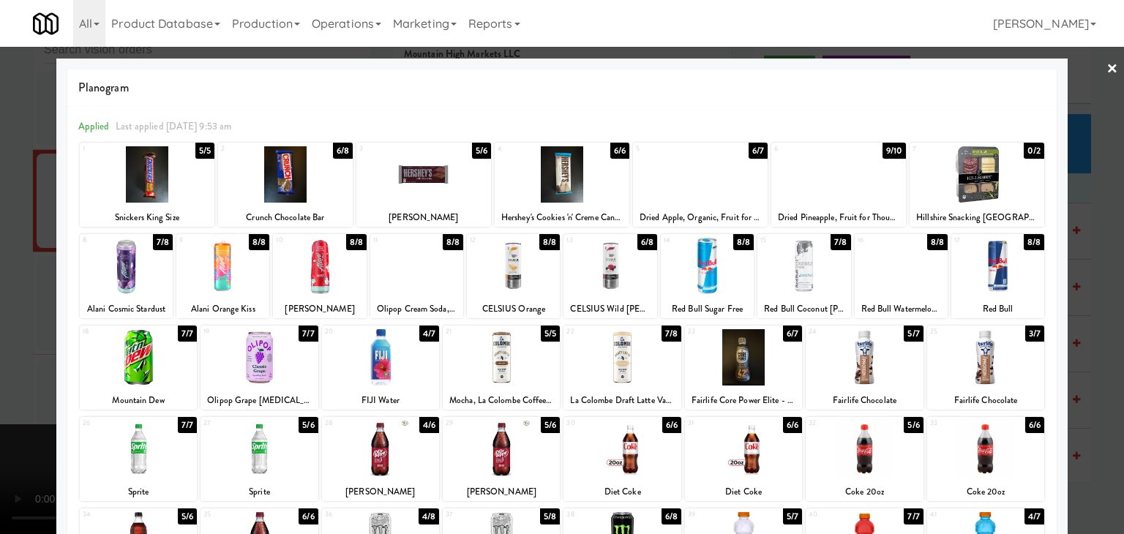
click at [402, 189] on div at bounding box center [423, 174] width 135 height 56
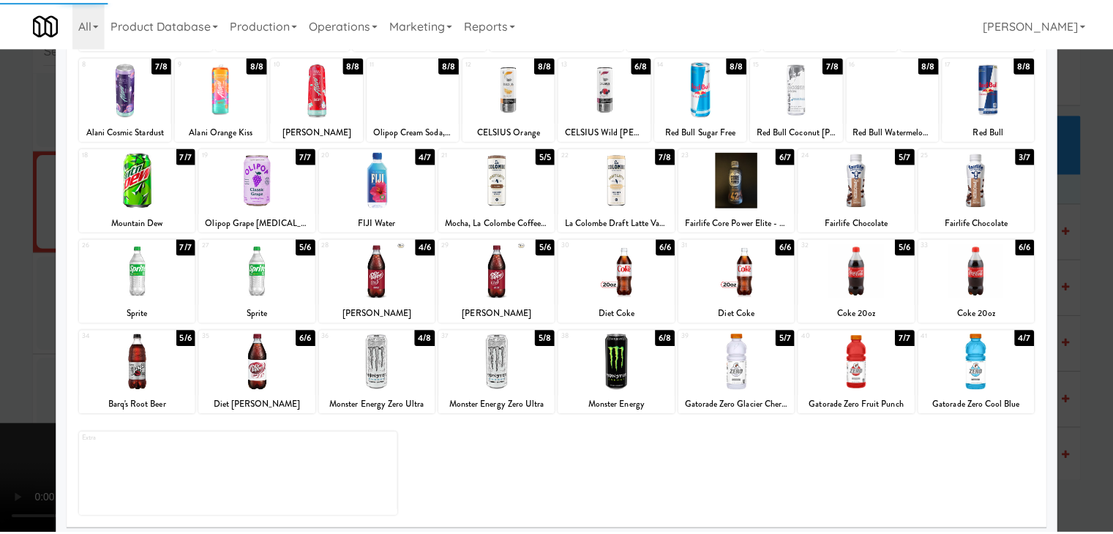
scroll to position [184, 0]
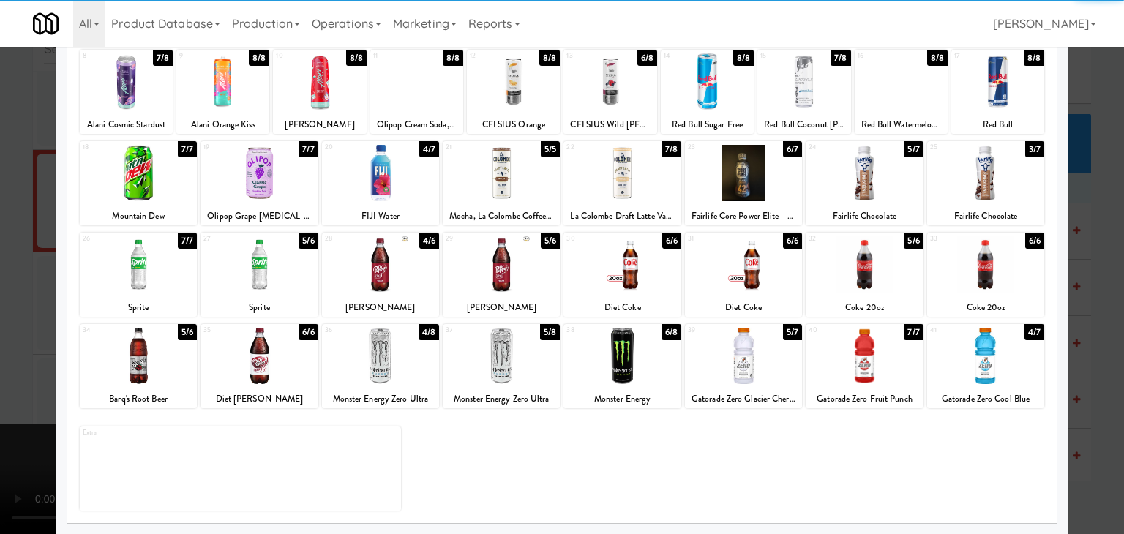
drag, startPoint x: 984, startPoint y: 188, endPoint x: 982, endPoint y: 198, distance: 10.3
click at [985, 188] on div at bounding box center [985, 173] width 117 height 56
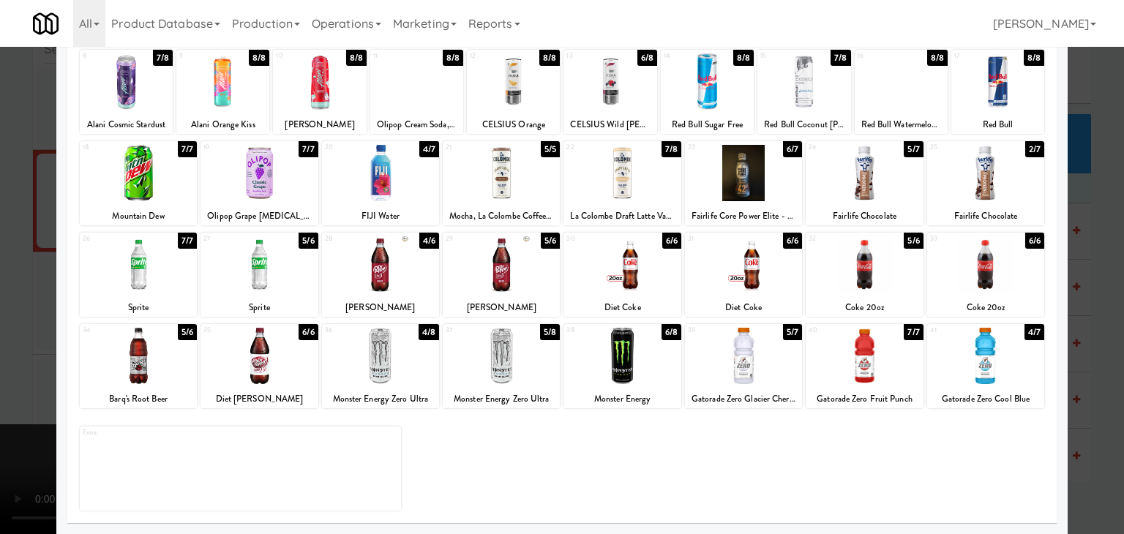
click at [968, 355] on div at bounding box center [985, 356] width 117 height 56
drag, startPoint x: 1093, startPoint y: 390, endPoint x: 1049, endPoint y: 391, distance: 43.9
click at [1094, 390] on div at bounding box center [562, 267] width 1124 height 534
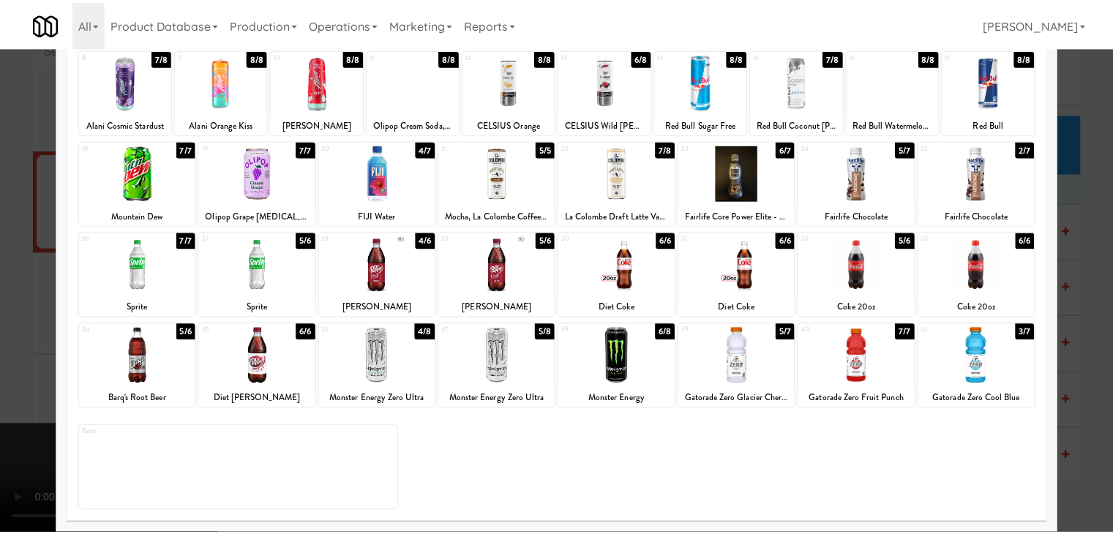
scroll to position [6970, 0]
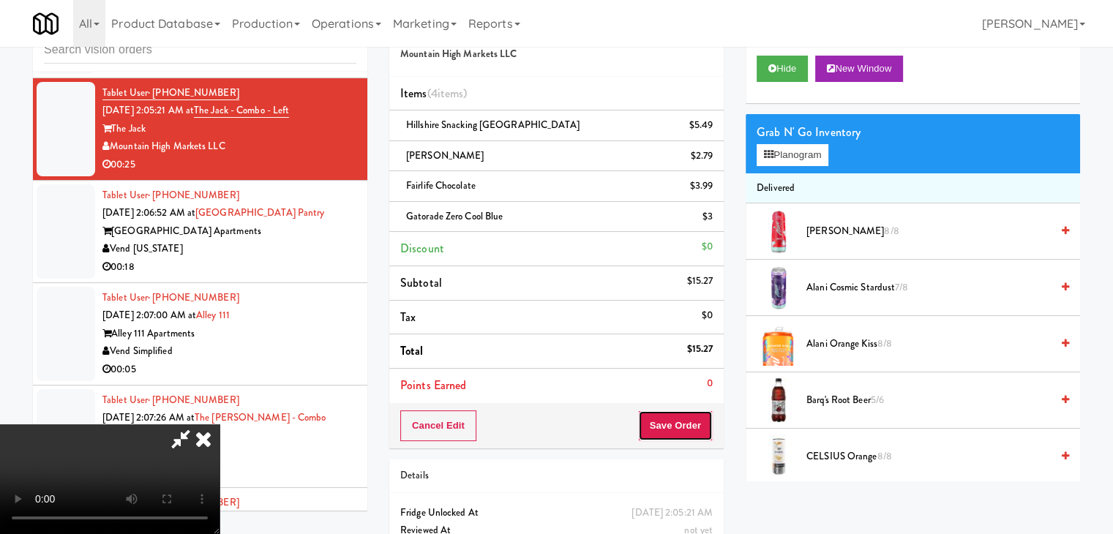
click at [690, 412] on button "Save Order" at bounding box center [675, 425] width 75 height 31
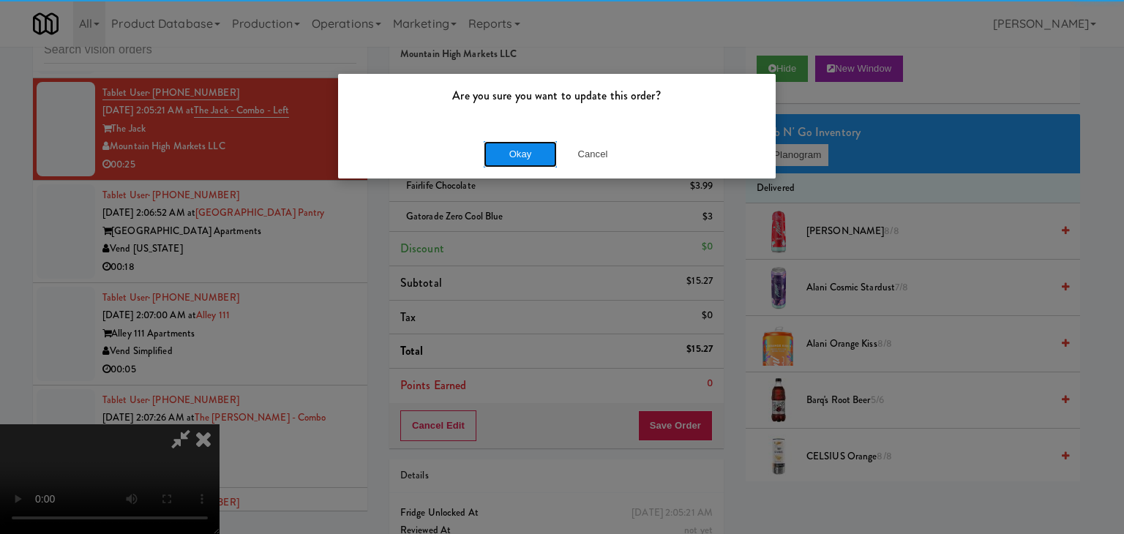
click at [507, 148] on button "Okay" at bounding box center [520, 154] width 73 height 26
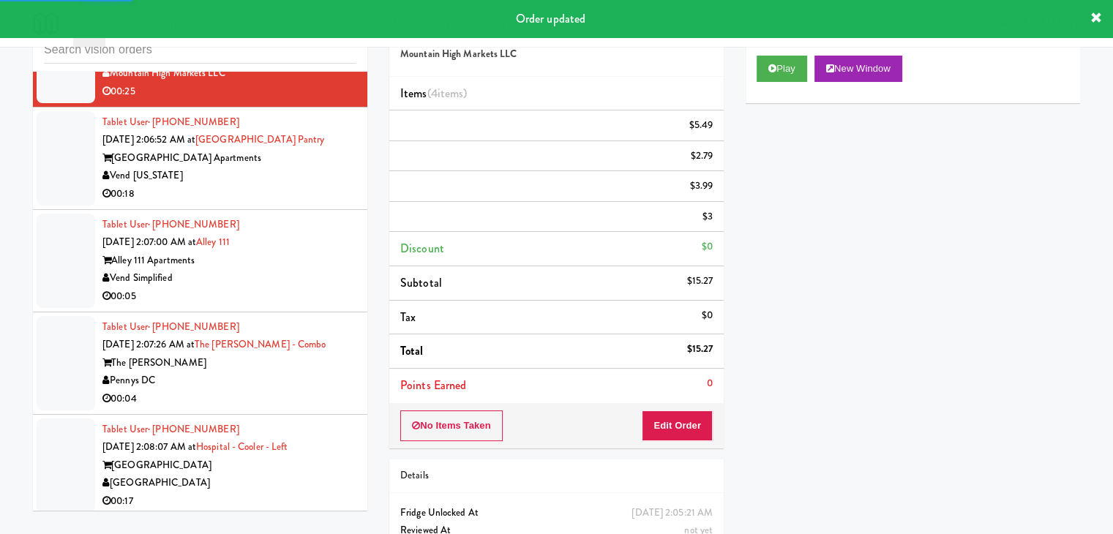
drag, startPoint x: 276, startPoint y: 241, endPoint x: 269, endPoint y: 255, distance: 15.4
click at [277, 203] on div "00:18" at bounding box center [229, 194] width 254 height 18
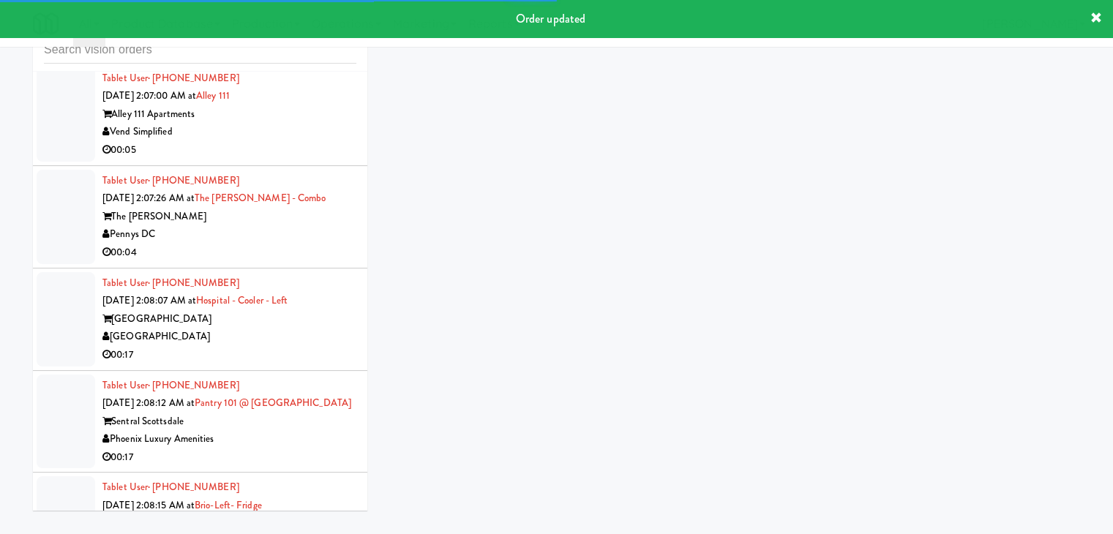
scroll to position [7208, 0]
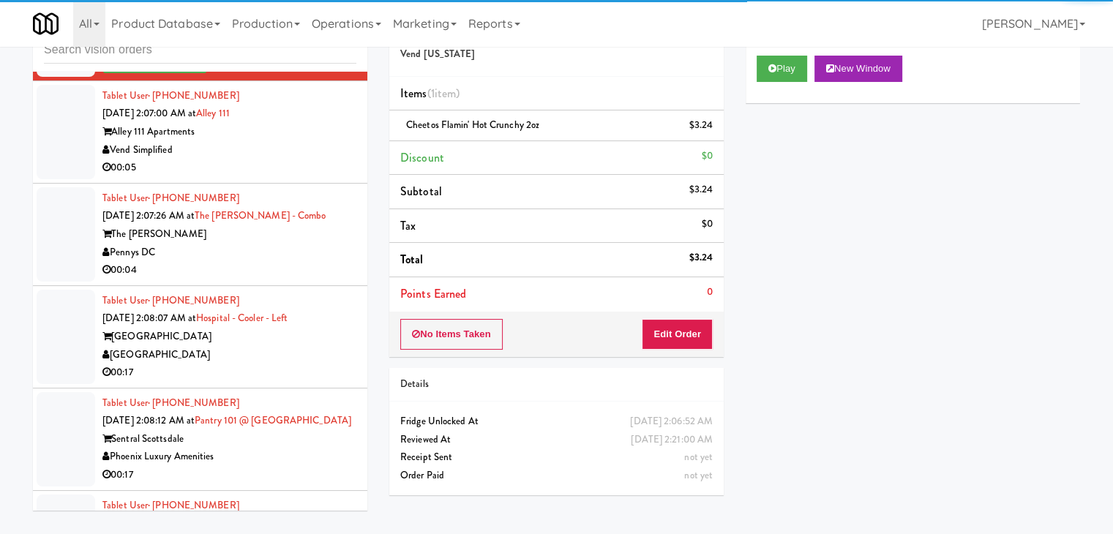
click at [308, 159] on div "Vend Simplified" at bounding box center [229, 150] width 254 height 18
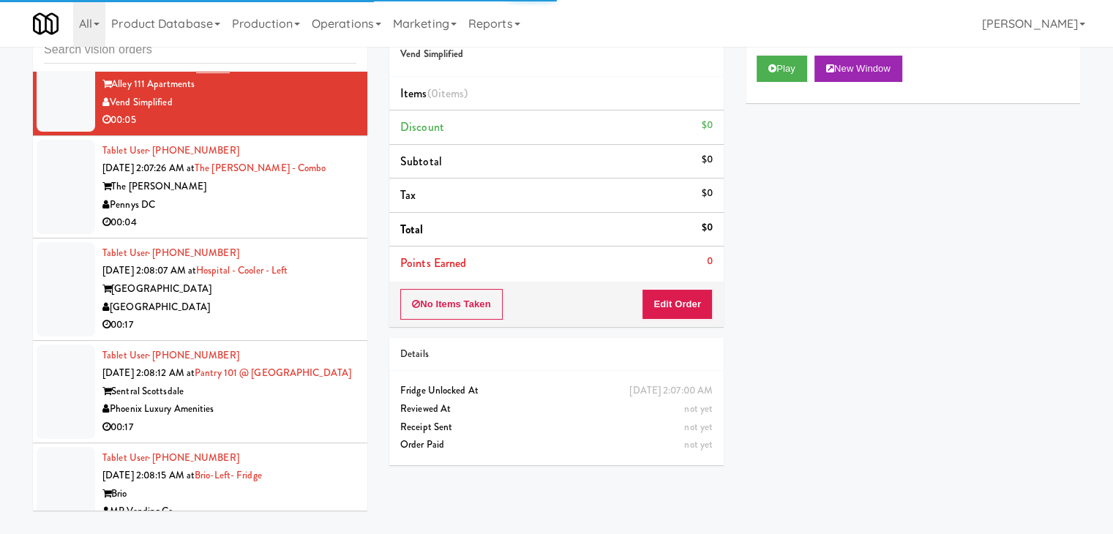
scroll to position [7281, 0]
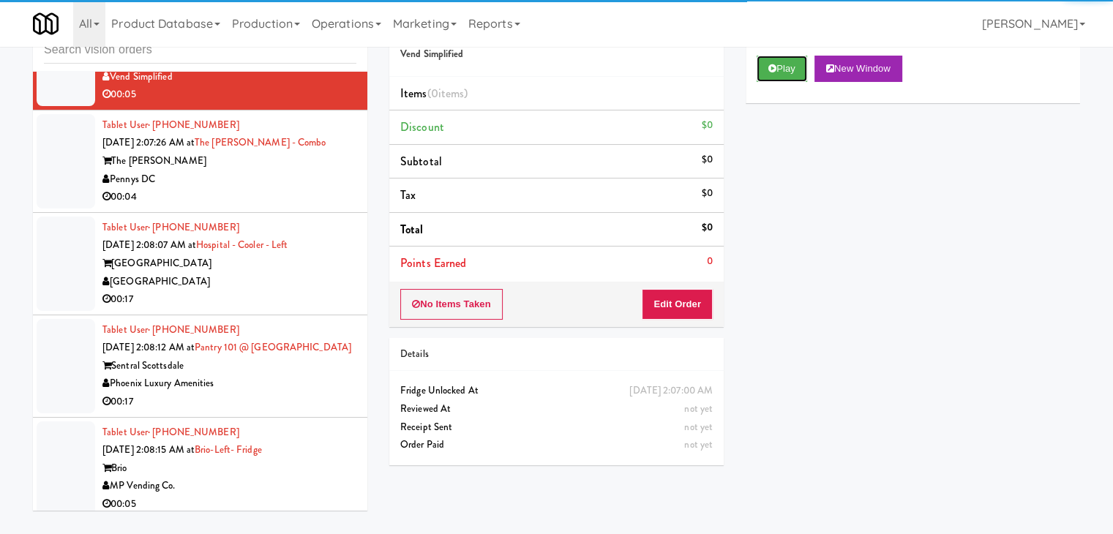
drag, startPoint x: 788, startPoint y: 63, endPoint x: 764, endPoint y: 121, distance: 63.0
click at [788, 64] on button "Play" at bounding box center [781, 69] width 50 height 26
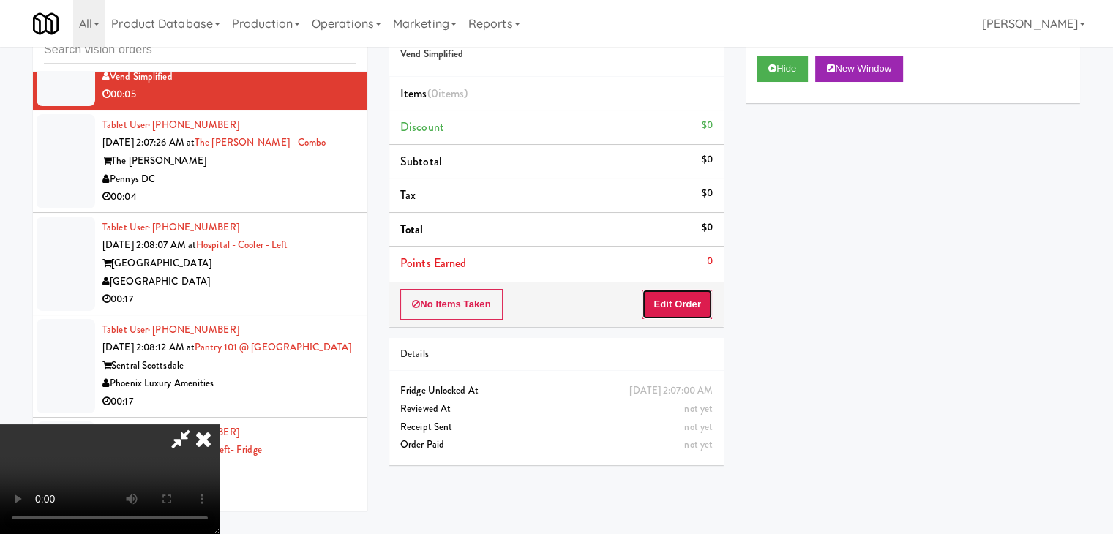
click at [677, 313] on button "Edit Order" at bounding box center [677, 304] width 71 height 31
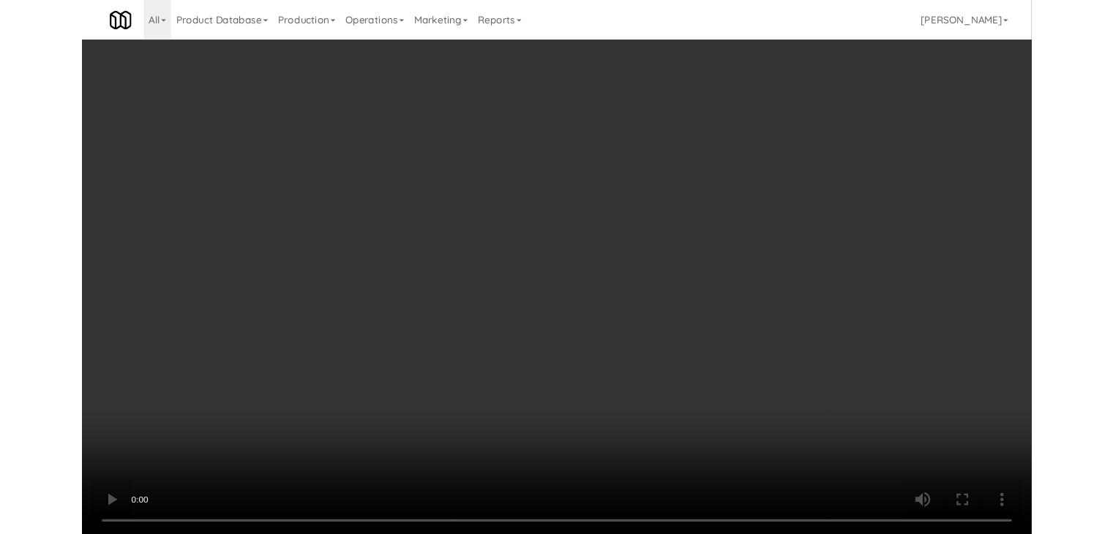
scroll to position [7191, 0]
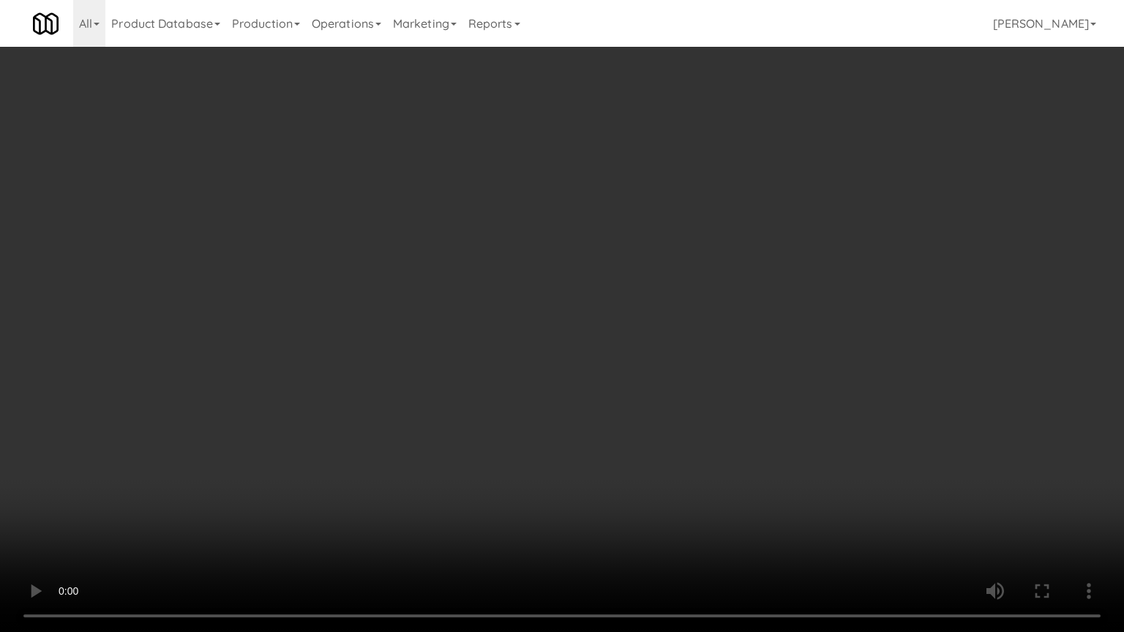
click at [609, 471] on video at bounding box center [562, 316] width 1124 height 632
drag, startPoint x: 609, startPoint y: 471, endPoint x: 629, endPoint y: 386, distance: 88.0
click at [610, 467] on video at bounding box center [562, 316] width 1124 height 632
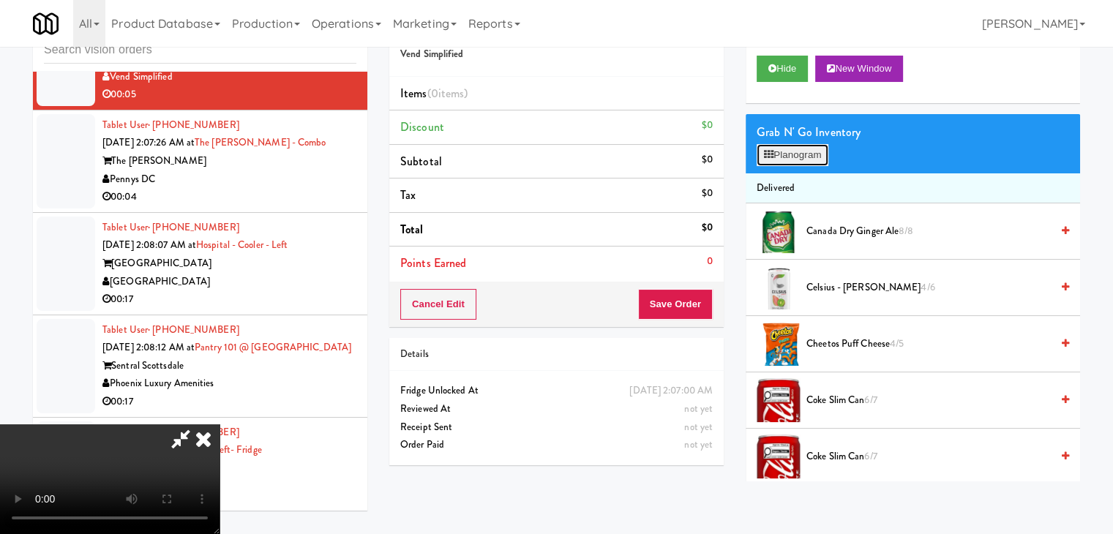
click at [796, 157] on button "Planogram" at bounding box center [792, 155] width 72 height 22
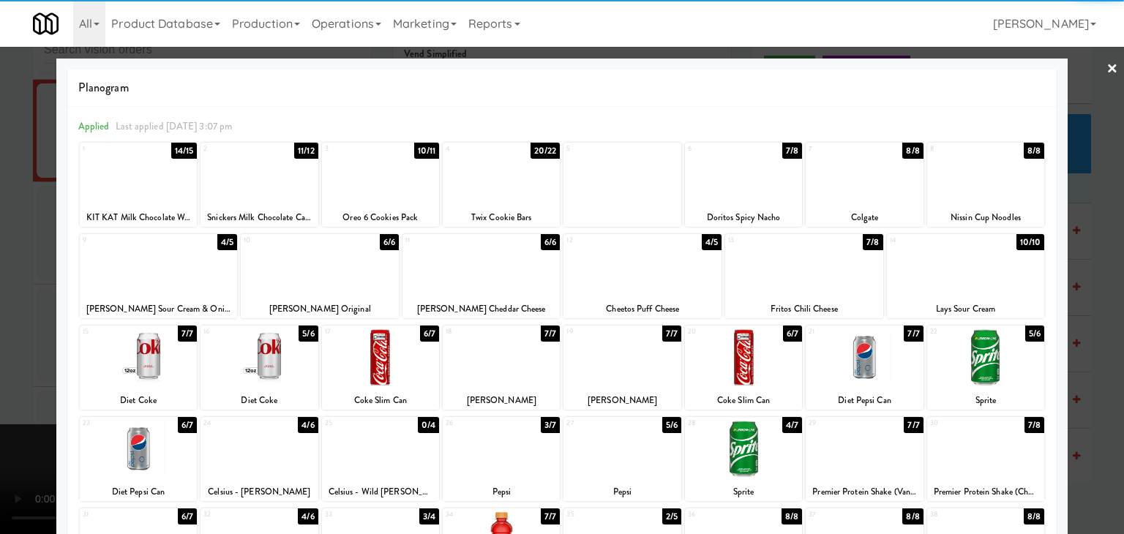
click at [742, 373] on div at bounding box center [743, 357] width 117 height 56
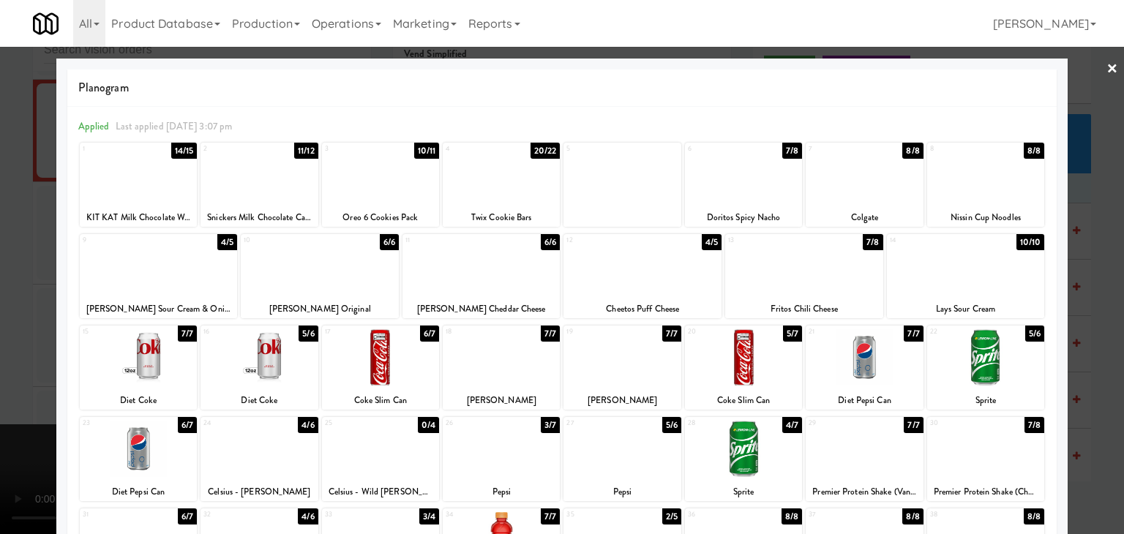
click at [1081, 394] on div at bounding box center [562, 267] width 1124 height 534
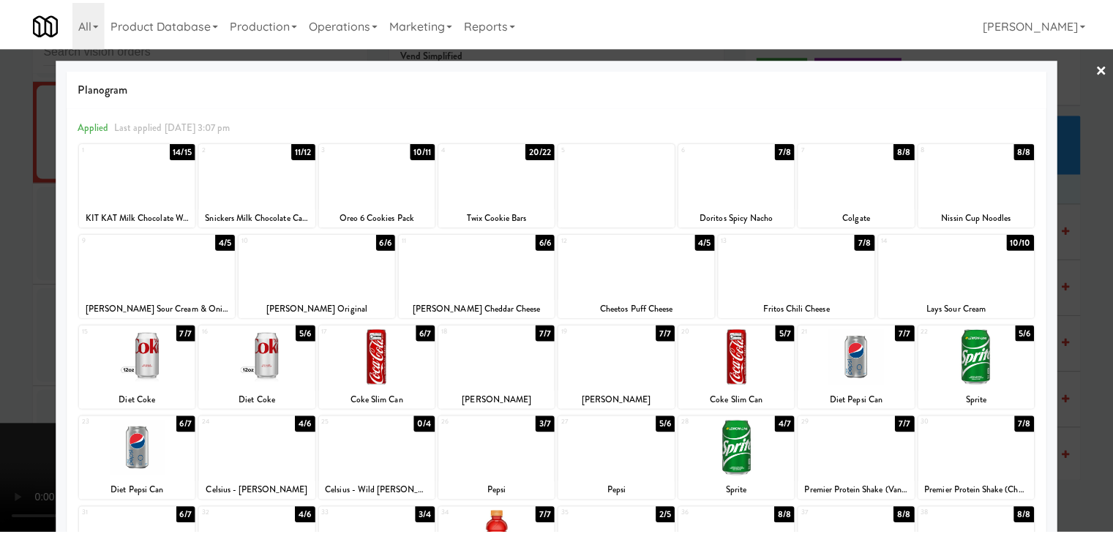
scroll to position [7281, 0]
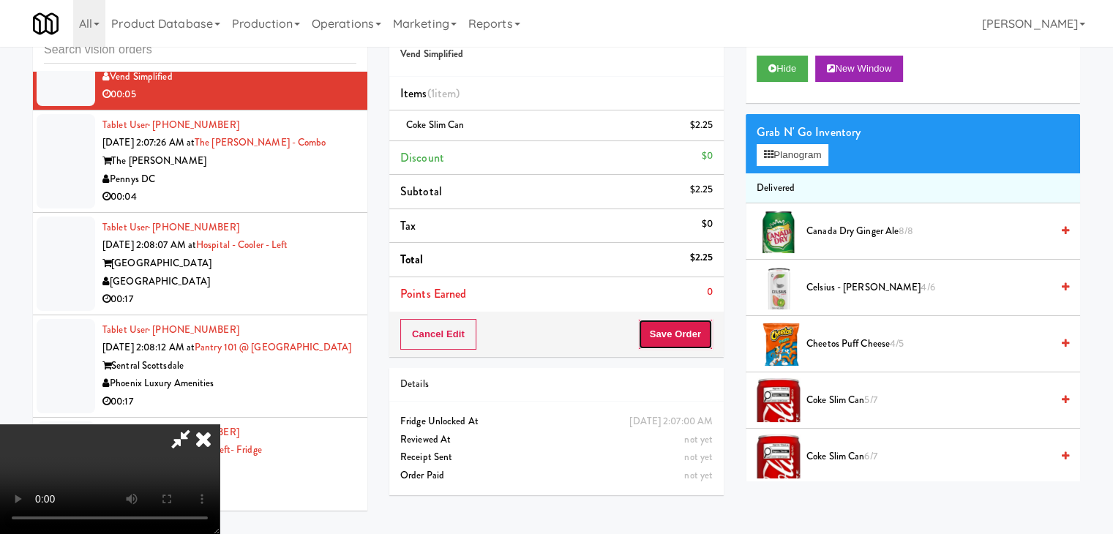
click at [678, 335] on button "Save Order" at bounding box center [675, 334] width 75 height 31
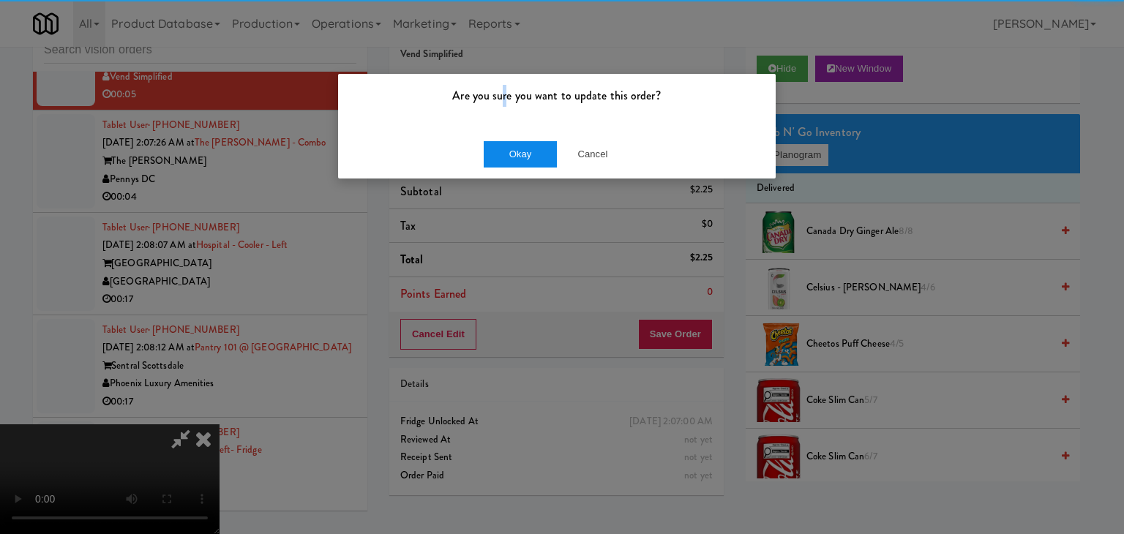
drag, startPoint x: 509, startPoint y: 114, endPoint x: 506, endPoint y: 151, distance: 37.4
click at [503, 129] on div "Are you sure you want to update this order? Okay Cancel" at bounding box center [556, 126] width 439 height 106
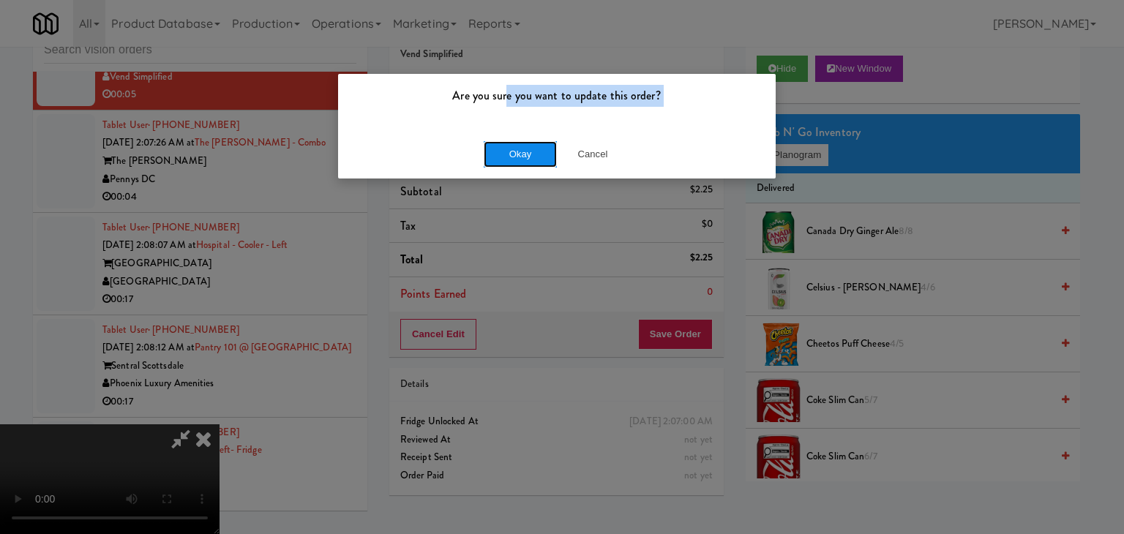
click at [506, 154] on button "Okay" at bounding box center [520, 154] width 73 height 26
click at [506, 154] on div "Okay Cancel" at bounding box center [556, 153] width 437 height 49
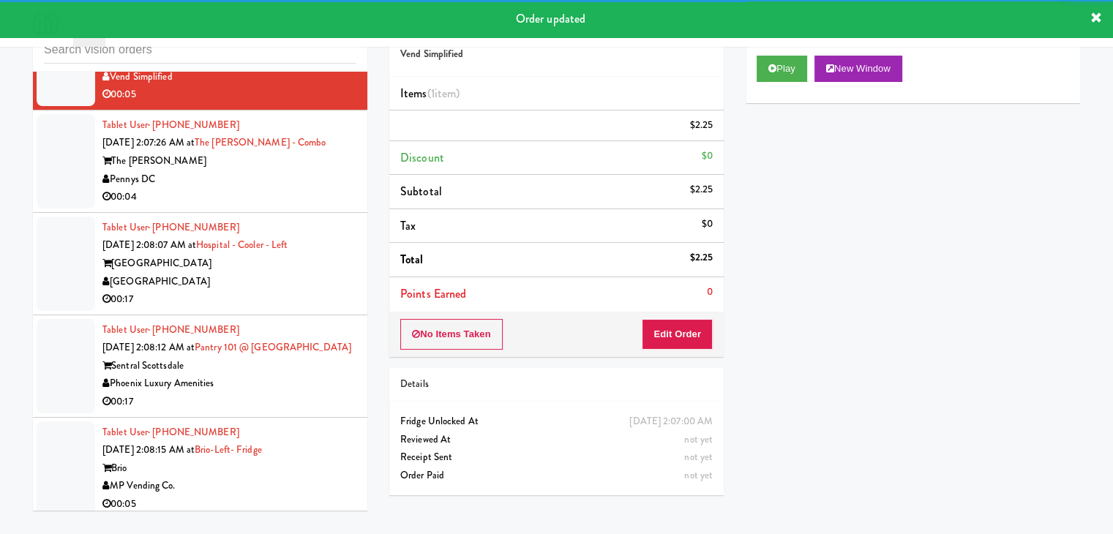
click at [269, 206] on div "00:04" at bounding box center [229, 197] width 254 height 18
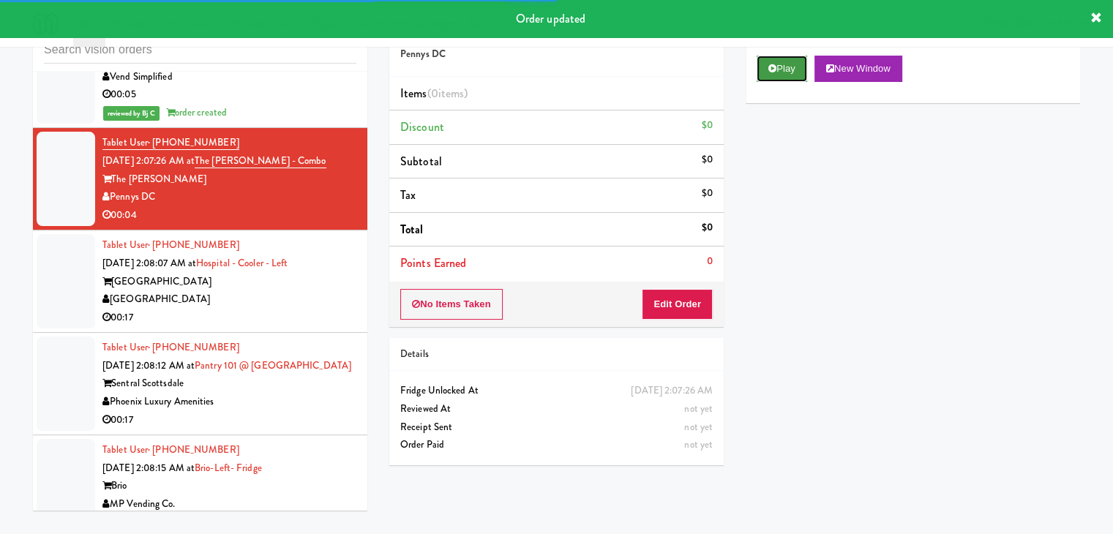
click at [775, 71] on button "Play" at bounding box center [781, 69] width 50 height 26
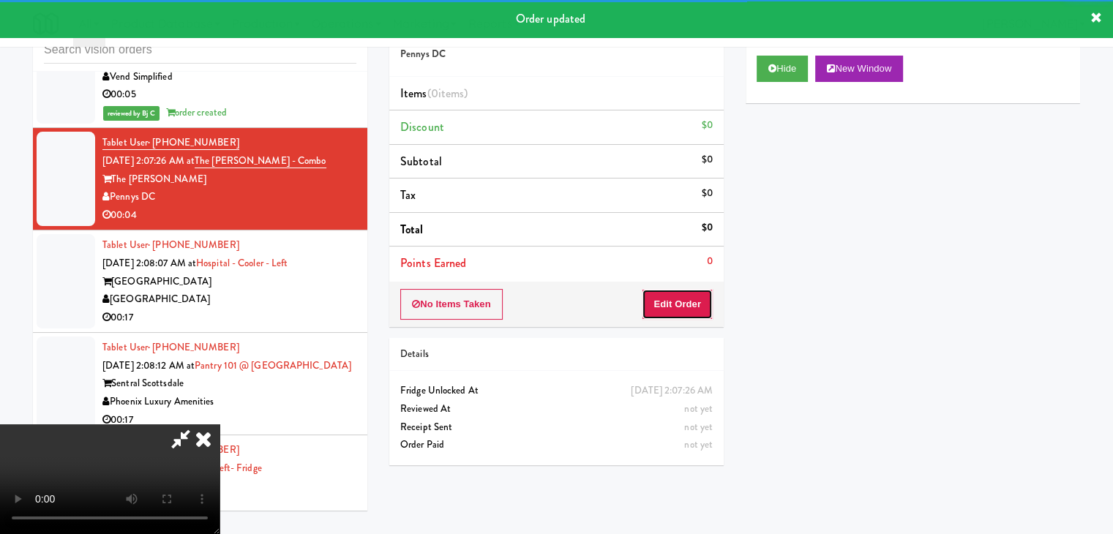
click at [652, 317] on button "Edit Order" at bounding box center [677, 304] width 71 height 31
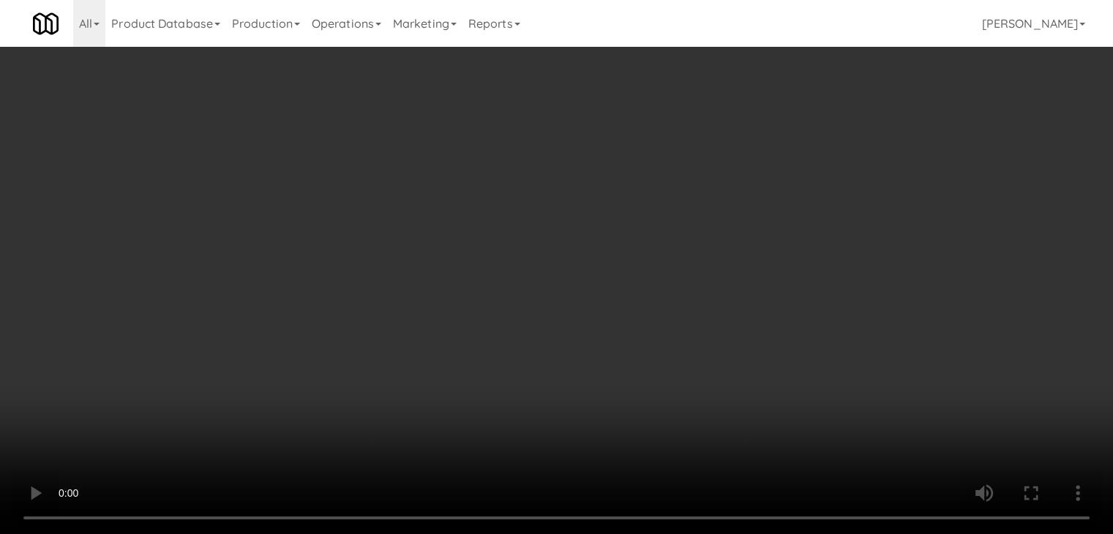
scroll to position [7191, 0]
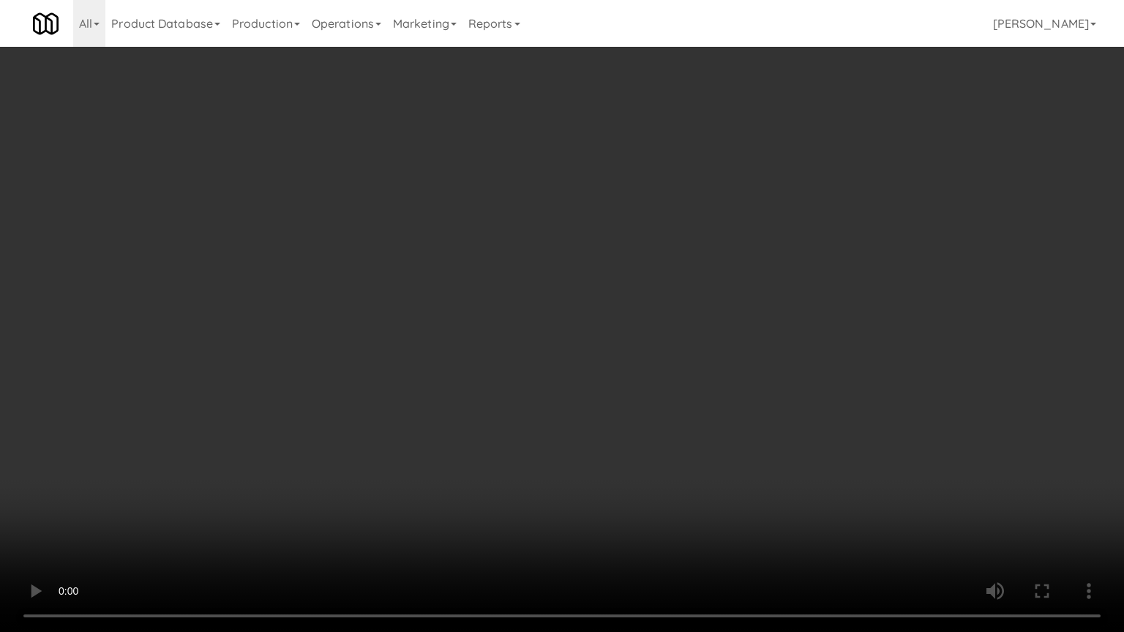
click at [685, 350] on video at bounding box center [562, 316] width 1124 height 632
drag, startPoint x: 685, startPoint y: 351, endPoint x: 670, endPoint y: 355, distance: 15.1
click at [683, 353] on video at bounding box center [562, 316] width 1124 height 632
click at [680, 342] on video at bounding box center [562, 316] width 1124 height 632
click at [685, 402] on video at bounding box center [562, 316] width 1124 height 632
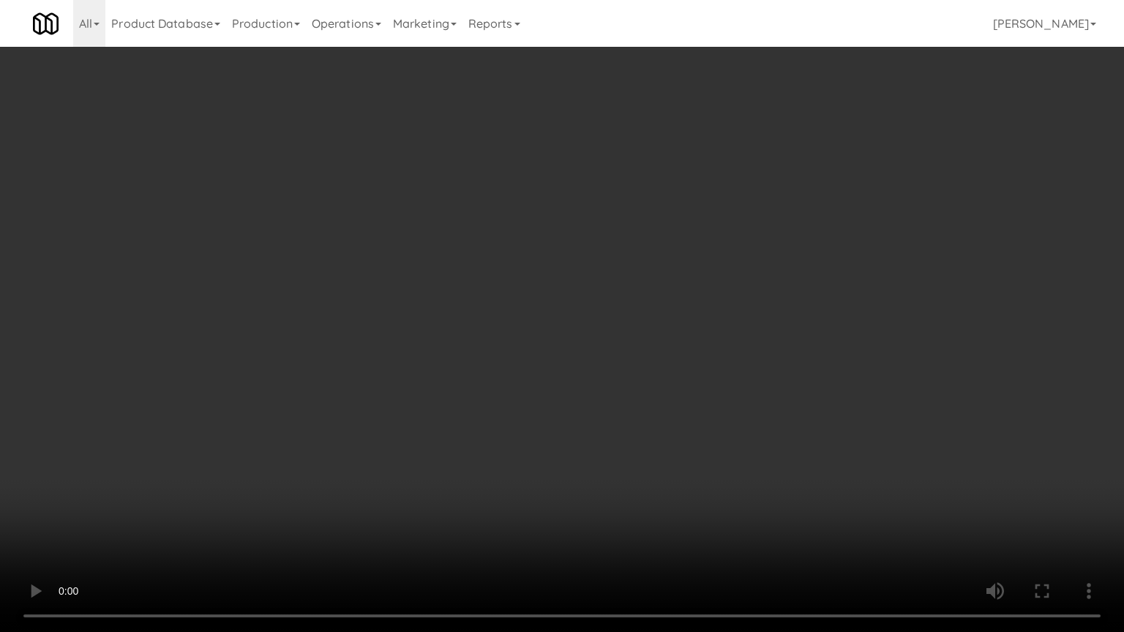
click at [689, 366] on video at bounding box center [562, 316] width 1124 height 632
click at [690, 366] on video at bounding box center [562, 316] width 1124 height 632
click at [693, 361] on video at bounding box center [562, 316] width 1124 height 632
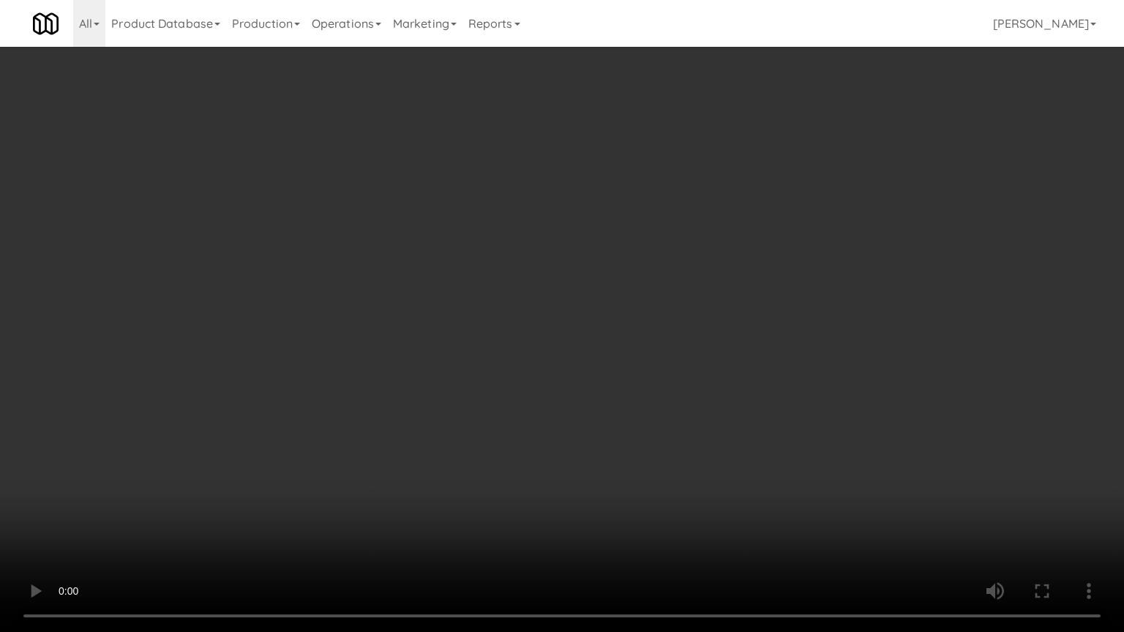
click at [693, 361] on video at bounding box center [562, 316] width 1124 height 632
click at [688, 358] on video at bounding box center [562, 316] width 1124 height 632
click at [688, 357] on video at bounding box center [562, 316] width 1124 height 632
click at [682, 348] on video at bounding box center [562, 316] width 1124 height 632
drag, startPoint x: 683, startPoint y: 348, endPoint x: 734, endPoint y: 258, distance: 103.9
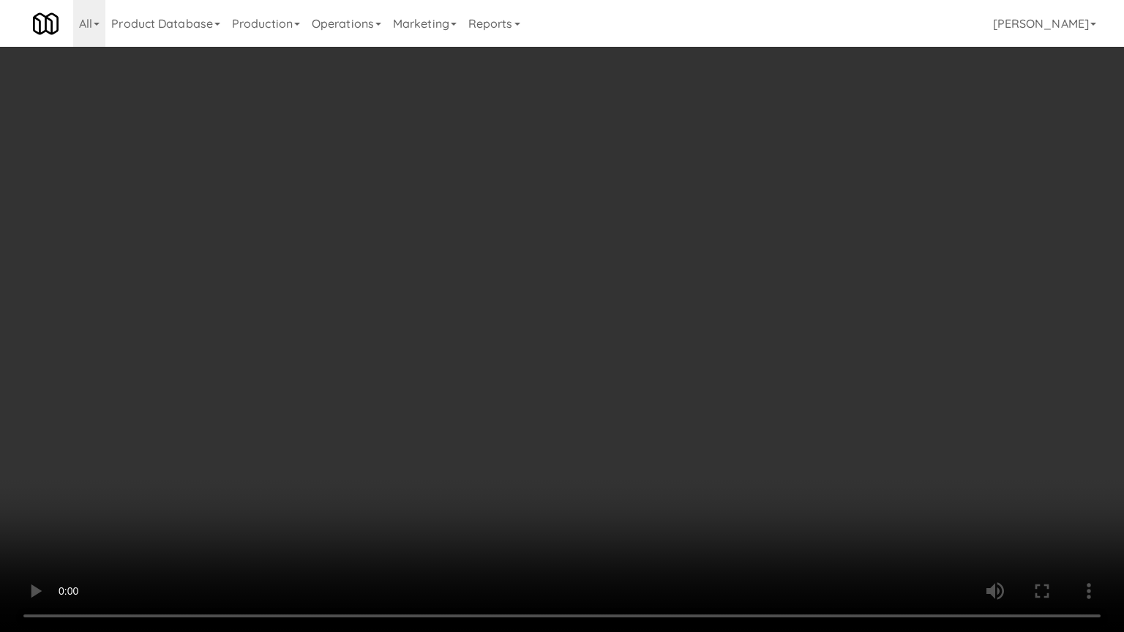
click at [690, 345] on video at bounding box center [562, 316] width 1124 height 632
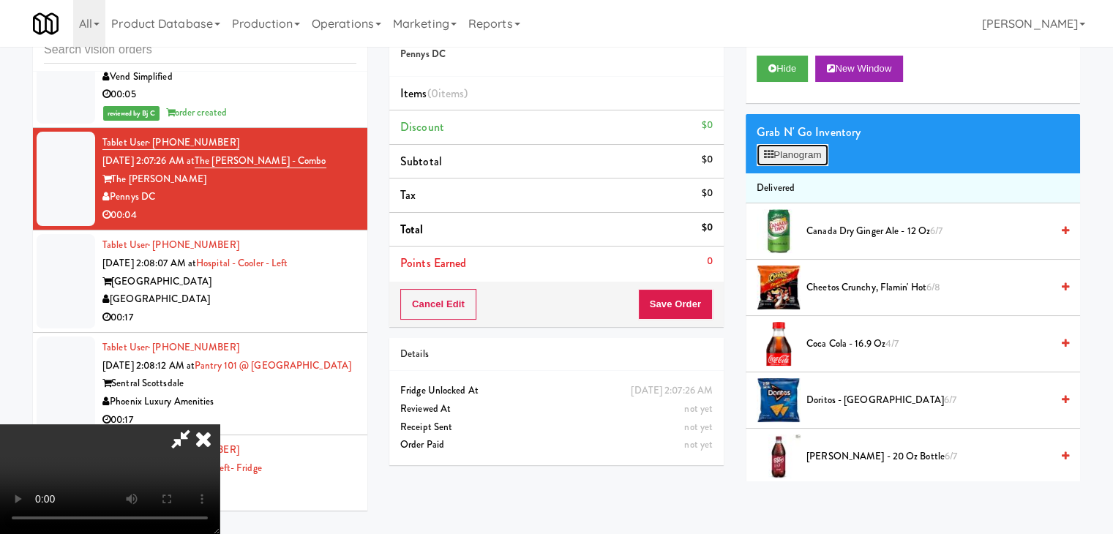
click at [811, 156] on button "Planogram" at bounding box center [792, 155] width 72 height 22
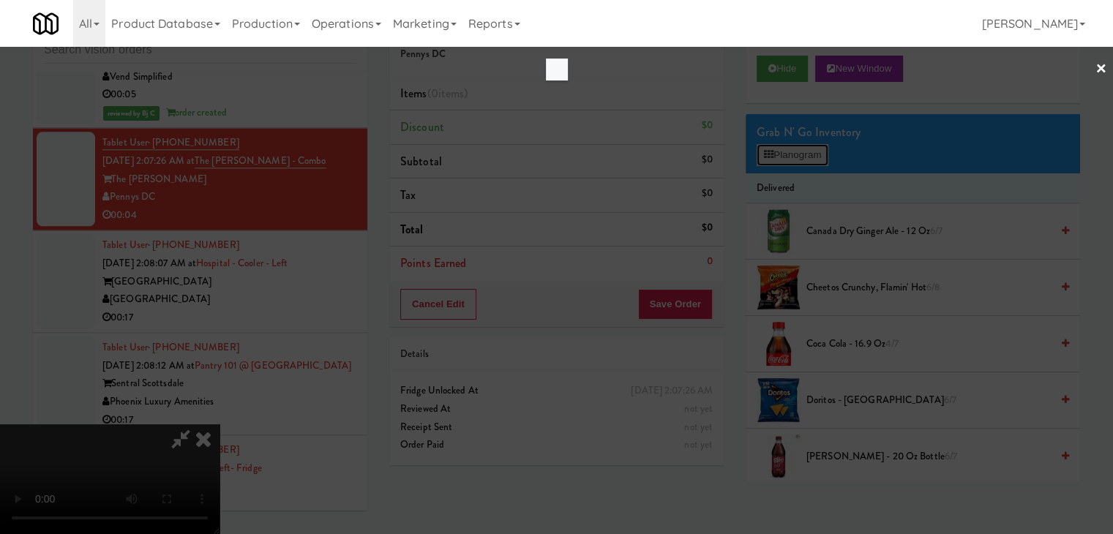
scroll to position [7191, 0]
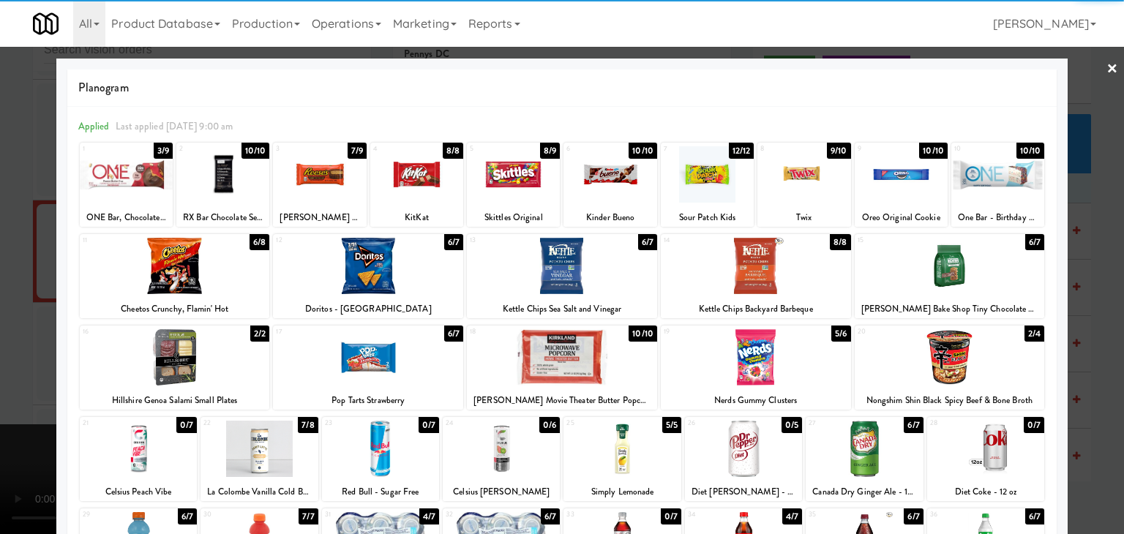
click at [209, 379] on div at bounding box center [175, 357] width 190 height 56
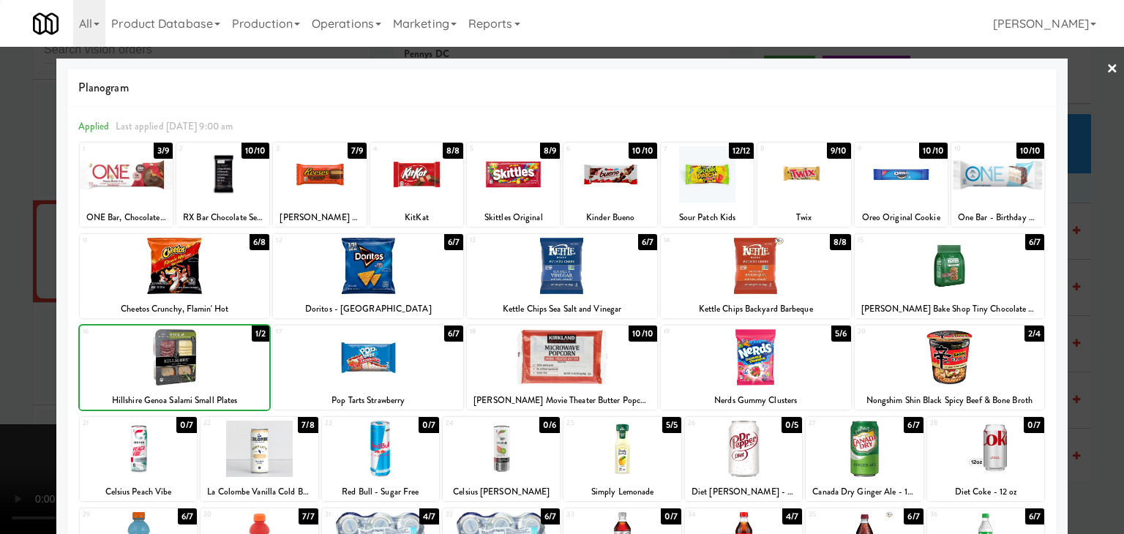
drag, startPoint x: 0, startPoint y: 377, endPoint x: 474, endPoint y: 358, distance: 474.4
click at [49, 367] on div at bounding box center [562, 267] width 1124 height 534
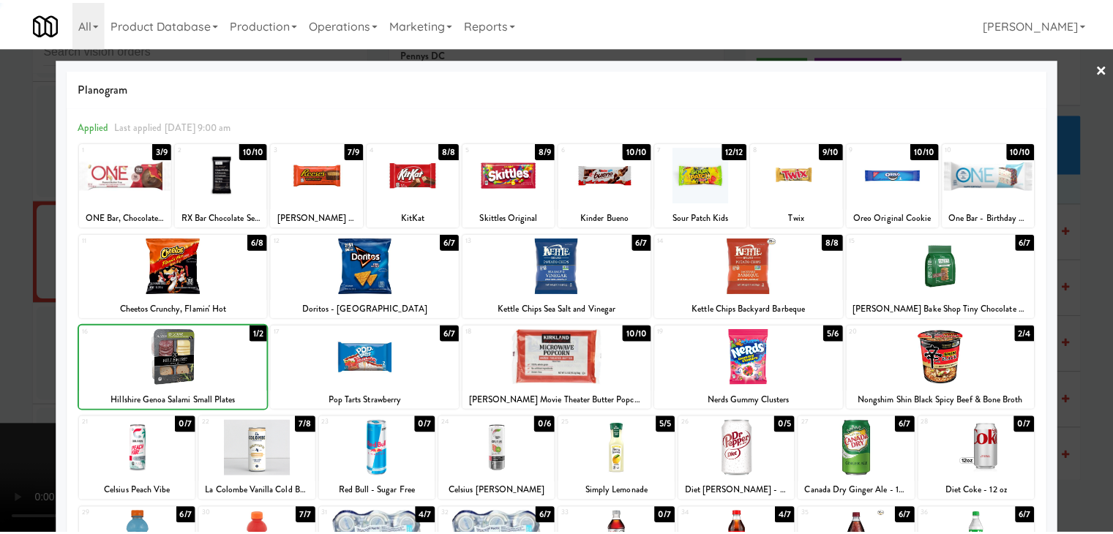
scroll to position [7281, 0]
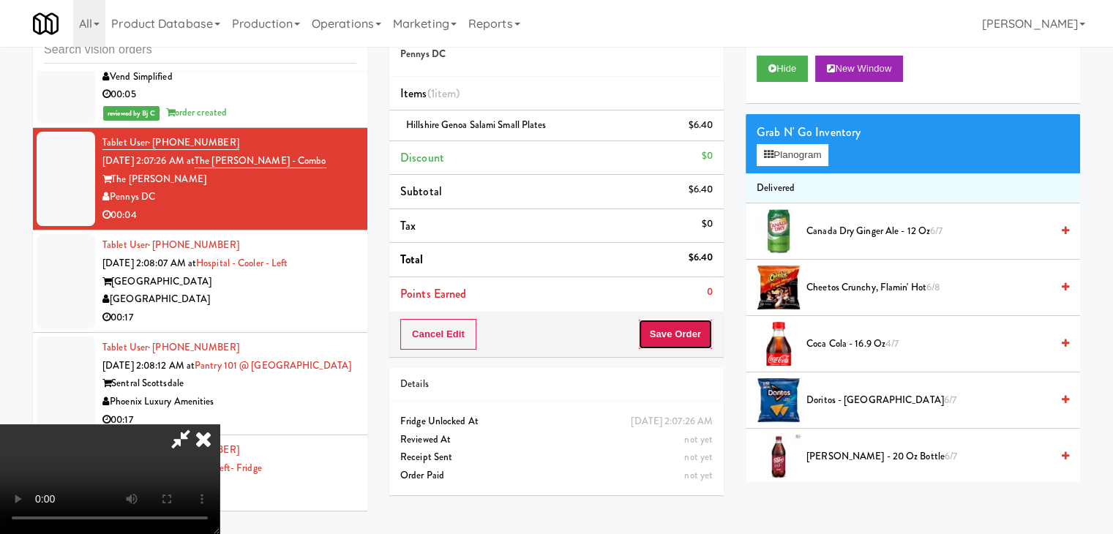
click at [710, 346] on button "Save Order" at bounding box center [675, 334] width 75 height 31
click at [704, 341] on button "Save Order" at bounding box center [675, 334] width 75 height 31
click at [702, 337] on button "Save Order" at bounding box center [675, 334] width 75 height 31
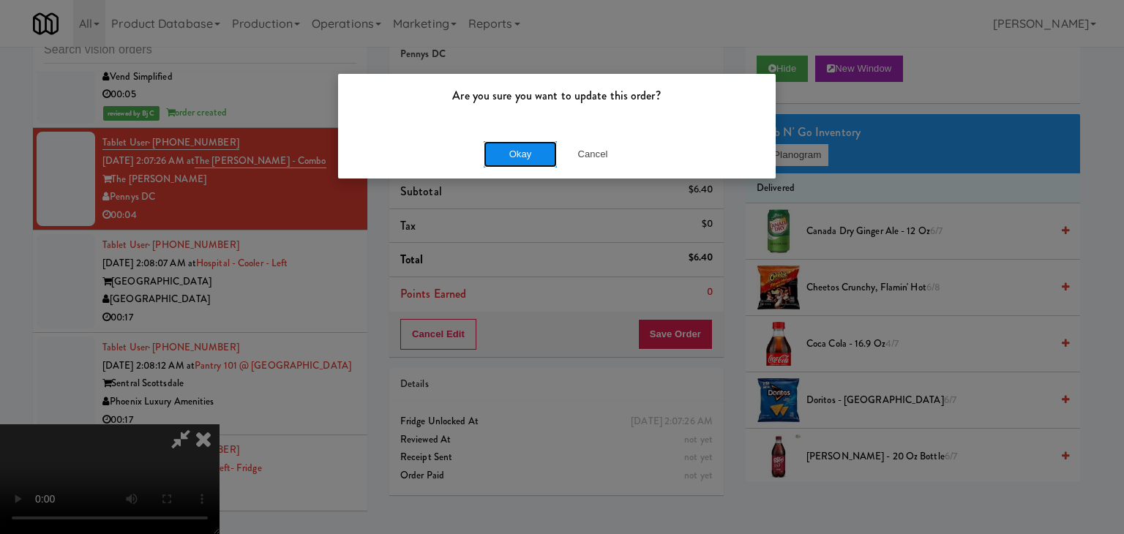
click at [544, 153] on button "Okay" at bounding box center [520, 154] width 73 height 26
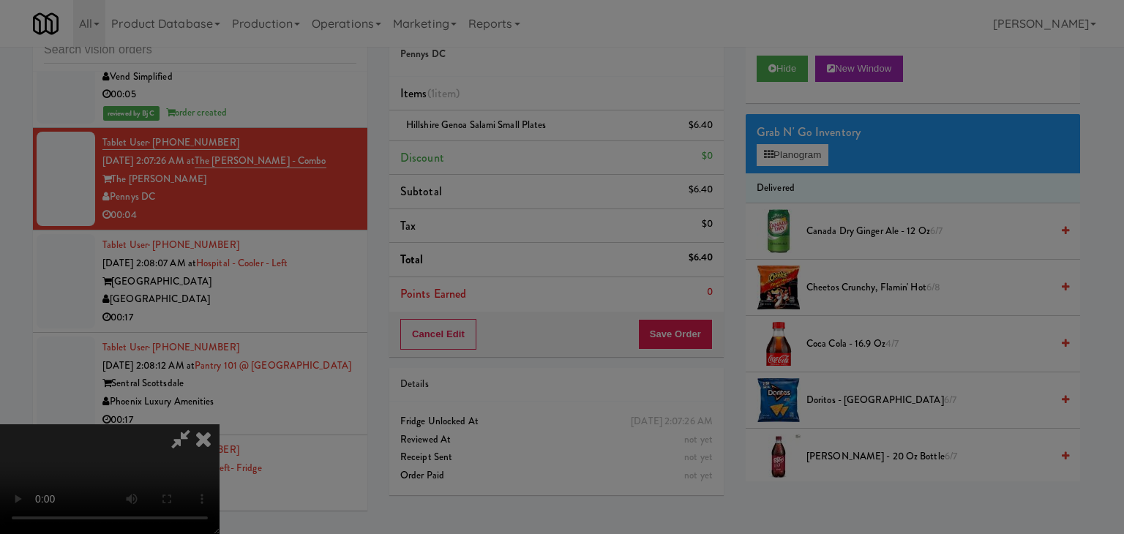
click at [542, 140] on button "Okay" at bounding box center [520, 127] width 73 height 26
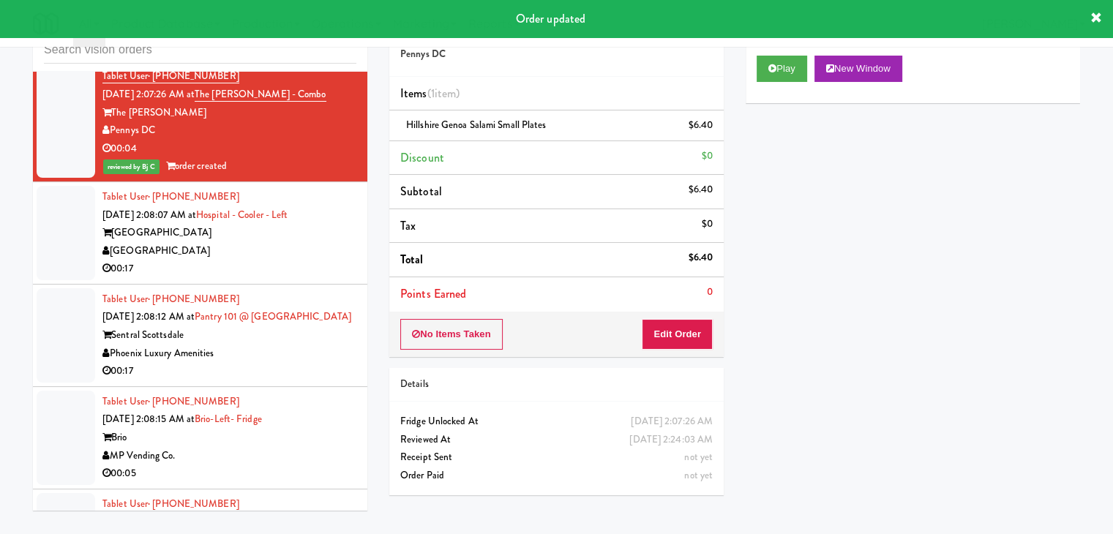
scroll to position [7427, 0]
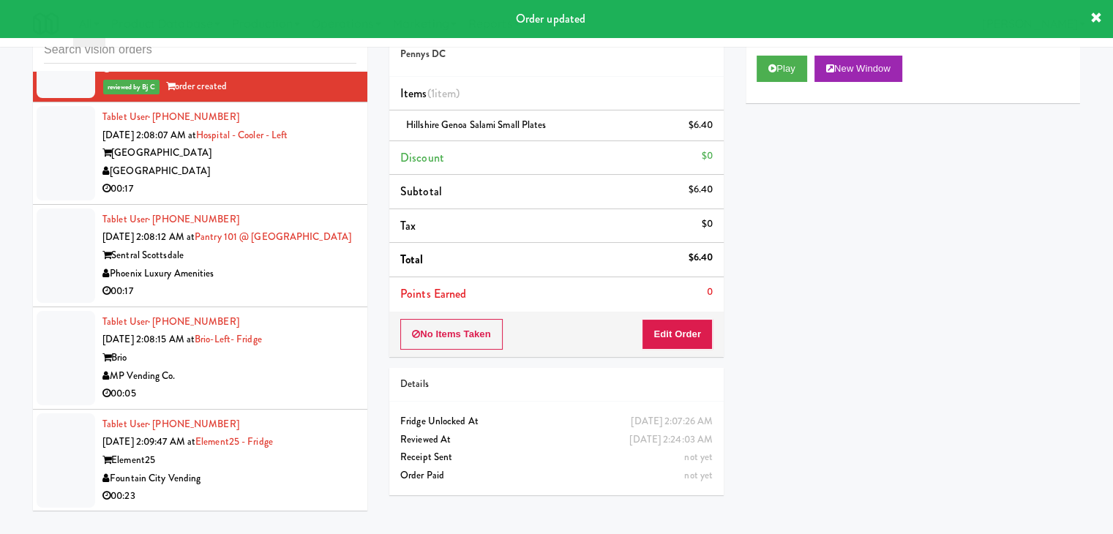
click at [318, 198] on div "00:17" at bounding box center [229, 189] width 254 height 18
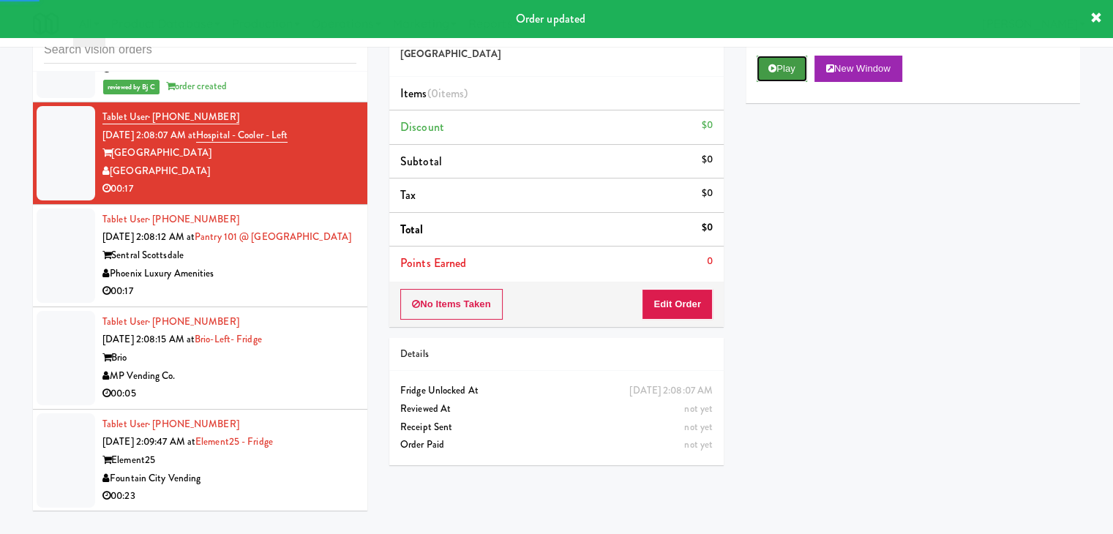
drag, startPoint x: 786, startPoint y: 65, endPoint x: 771, endPoint y: 153, distance: 89.1
click at [786, 65] on button "Play" at bounding box center [781, 69] width 50 height 26
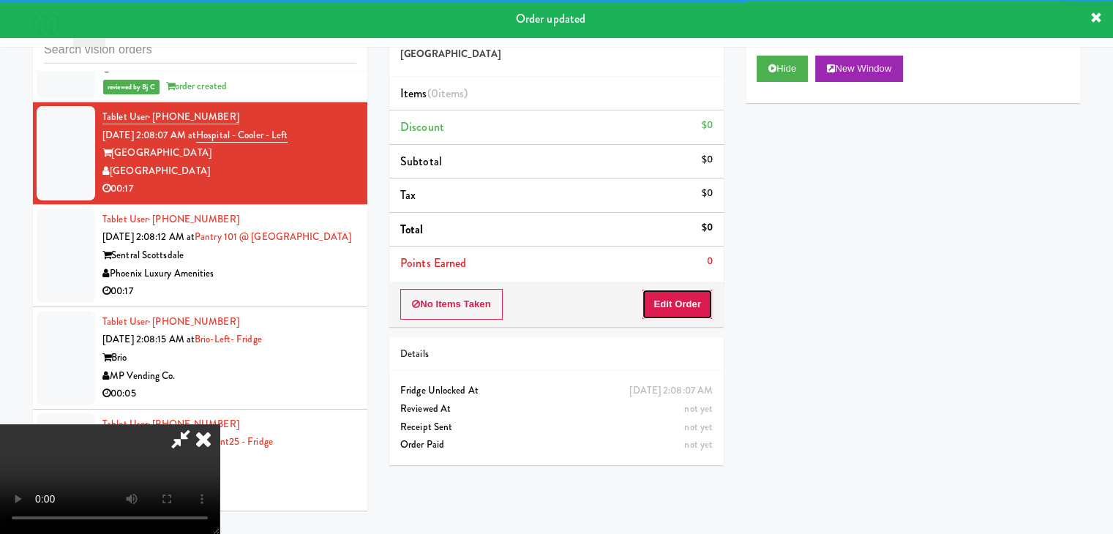
click at [684, 304] on button "Edit Order" at bounding box center [677, 304] width 71 height 31
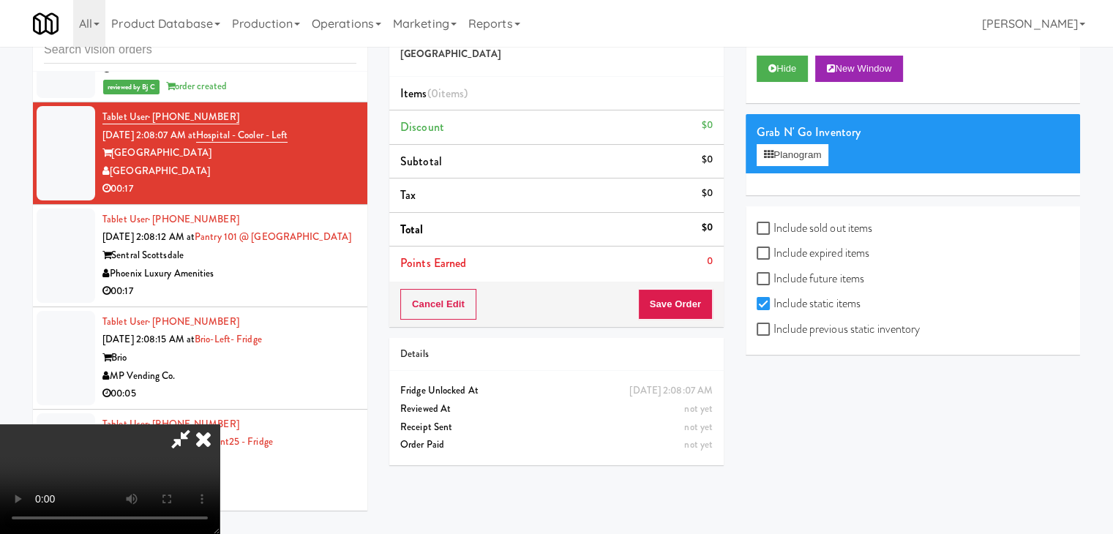
click at [806, 331] on label "Include previous static inventory" at bounding box center [837, 329] width 163 height 22
click at [773, 331] on input "Include previous static inventory" at bounding box center [764, 330] width 17 height 12
checkbox input "true"
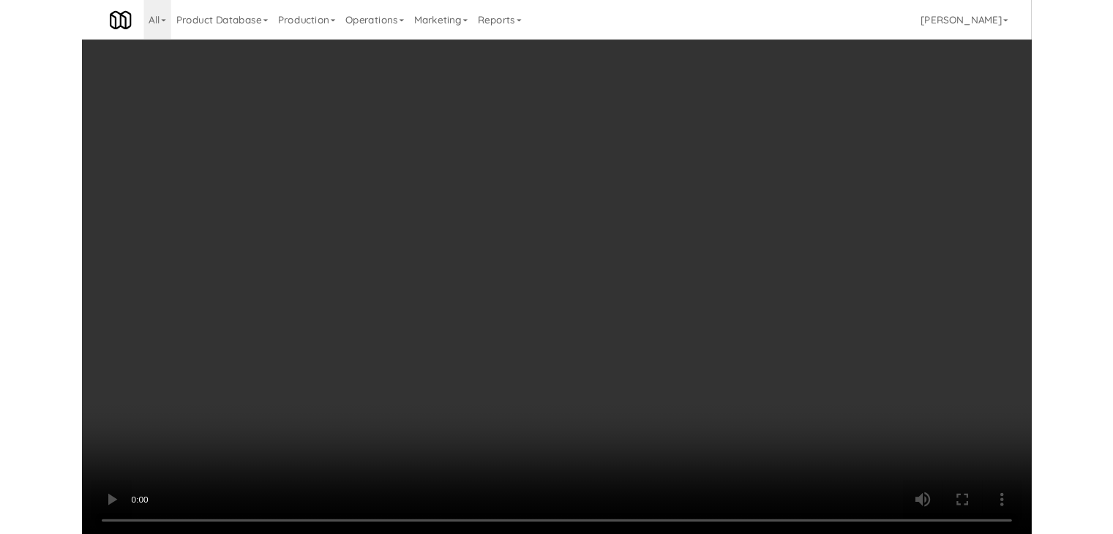
scroll to position [7338, 0]
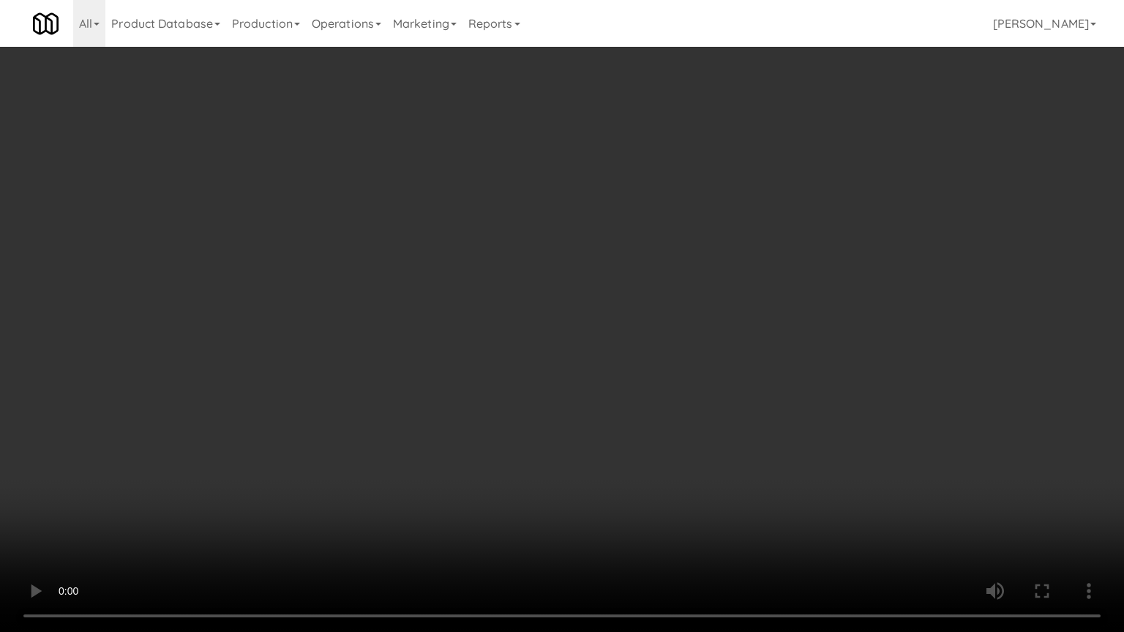
click at [705, 353] on video at bounding box center [562, 316] width 1124 height 632
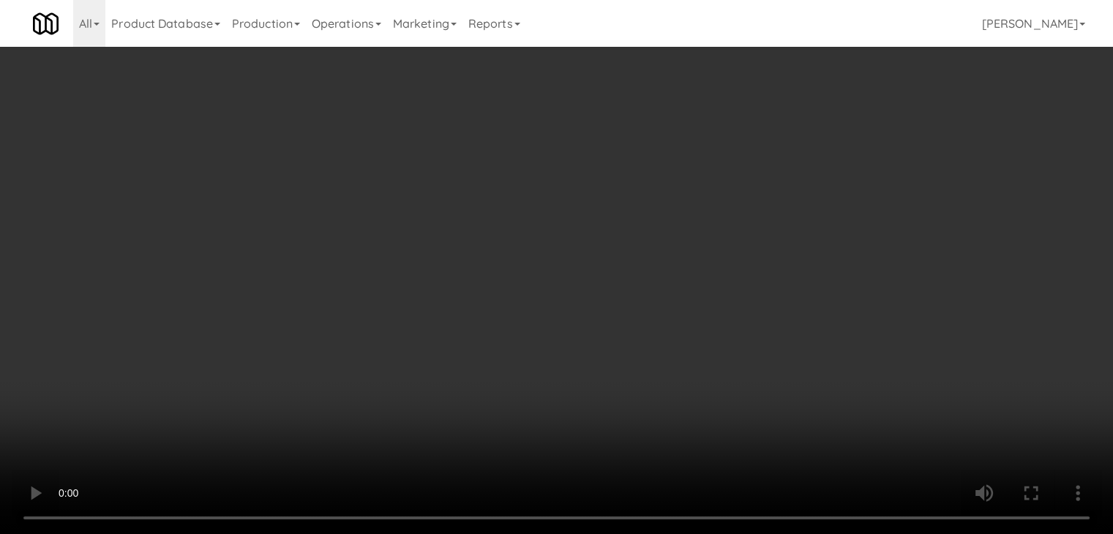
scroll to position [7427, 0]
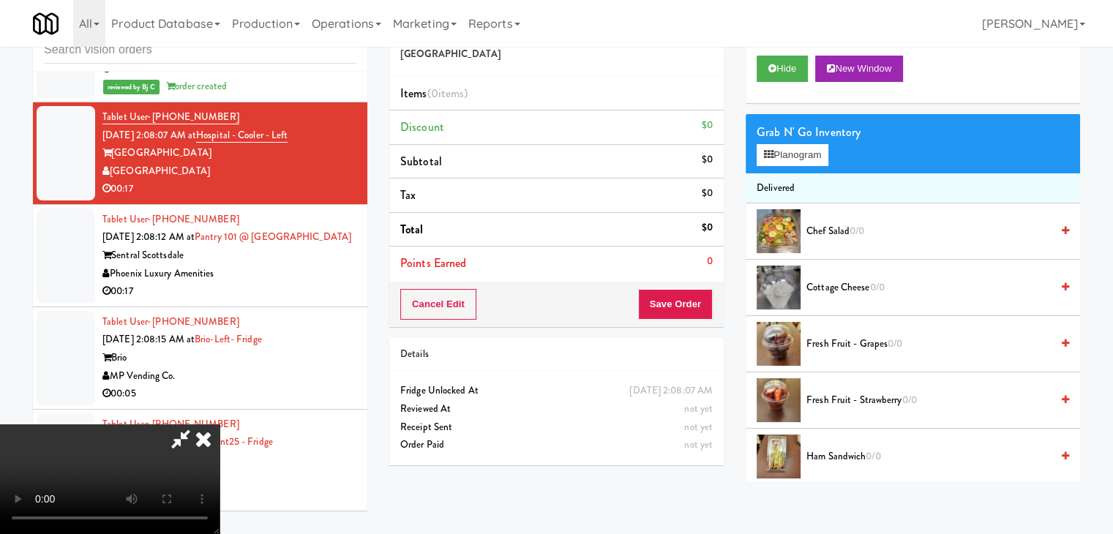
click at [846, 344] on span "Fresh Fruit - Grapes 0/0" at bounding box center [928, 344] width 244 height 18
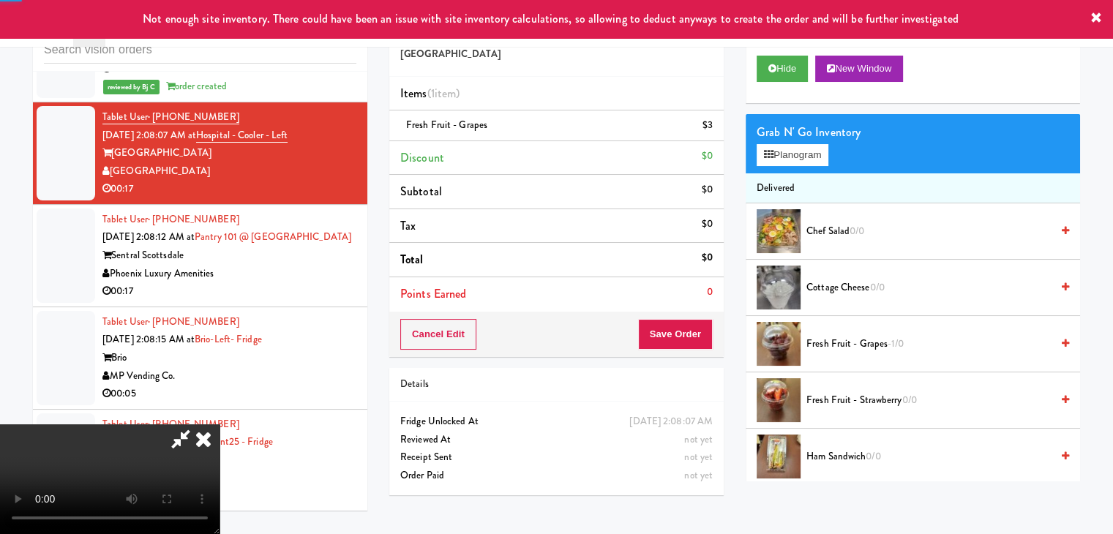
click at [702, 323] on div "Cancel Edit Save Order" at bounding box center [556, 334] width 334 height 45
click at [693, 331] on button "Save Order" at bounding box center [675, 334] width 75 height 31
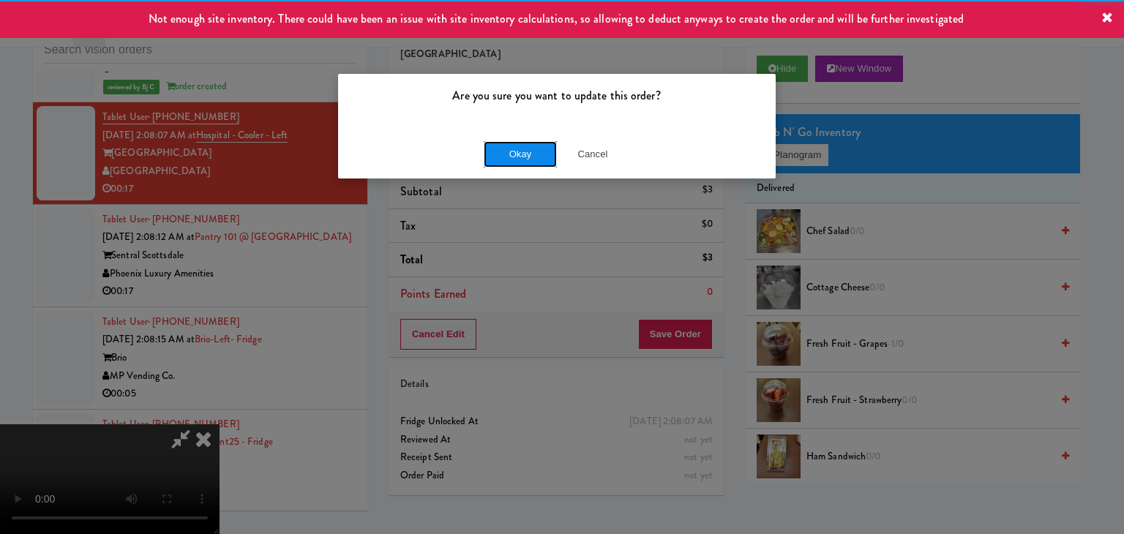
drag, startPoint x: 533, startPoint y: 141, endPoint x: 524, endPoint y: 151, distance: 13.0
click at [525, 151] on button "Okay" at bounding box center [520, 154] width 73 height 26
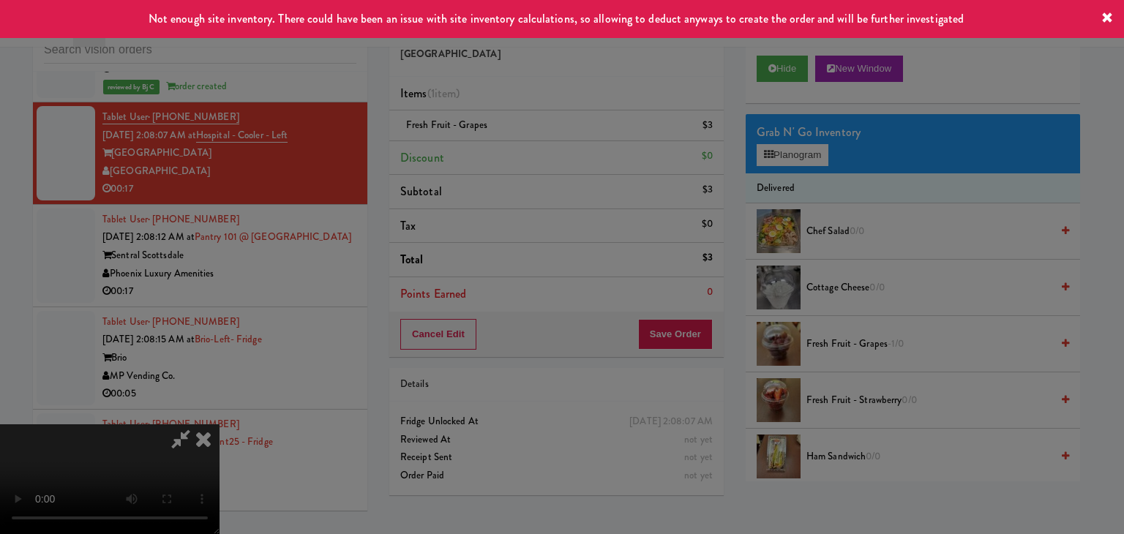
click at [524, 151] on div "Okay Cancel" at bounding box center [556, 126] width 437 height 49
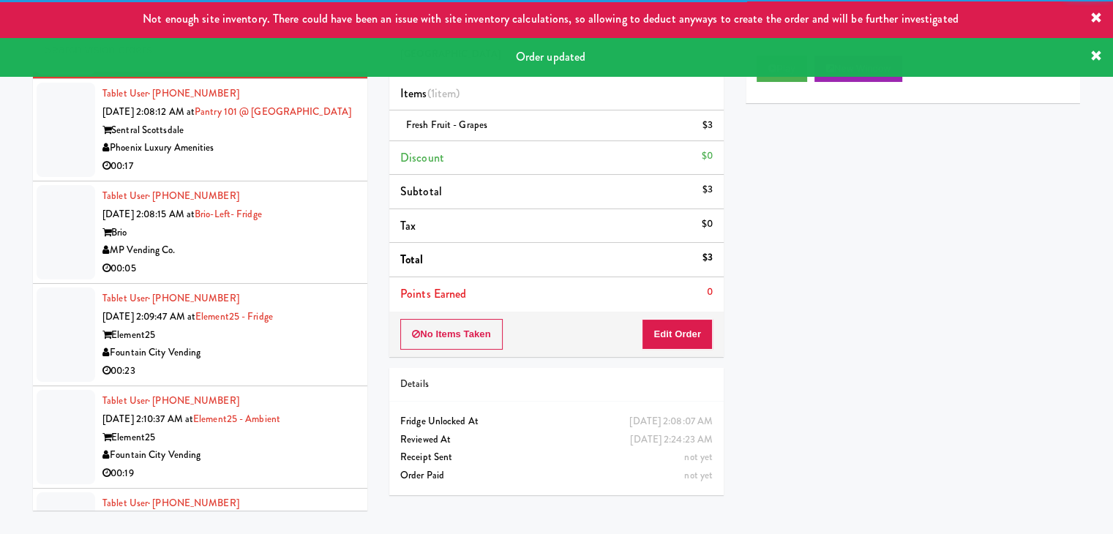
scroll to position [7573, 0]
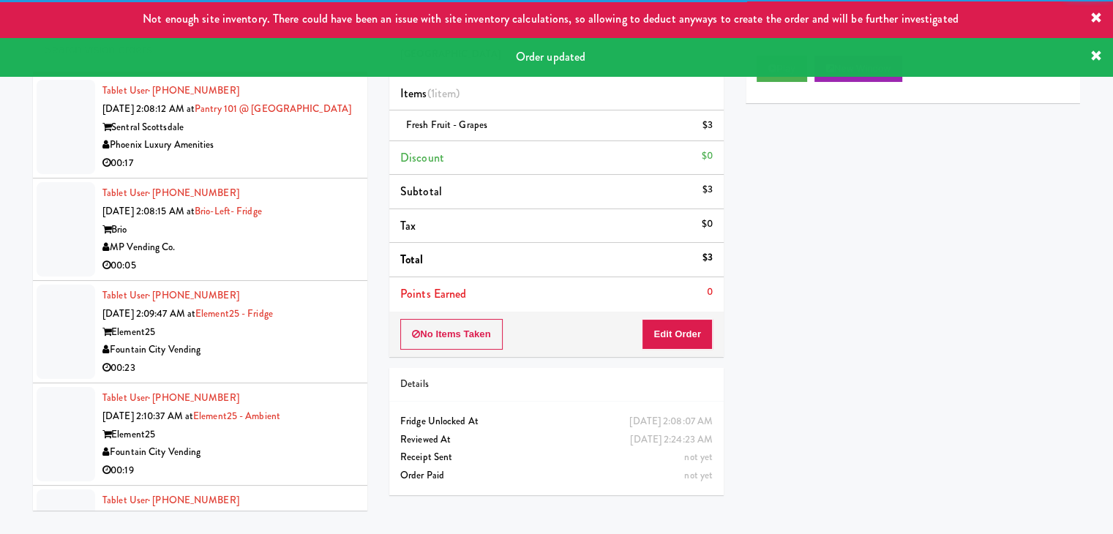
drag, startPoint x: 301, startPoint y: 205, endPoint x: 308, endPoint y: 208, distance: 8.2
click at [308, 154] on div "Phoenix Luxury Amenities" at bounding box center [229, 145] width 254 height 18
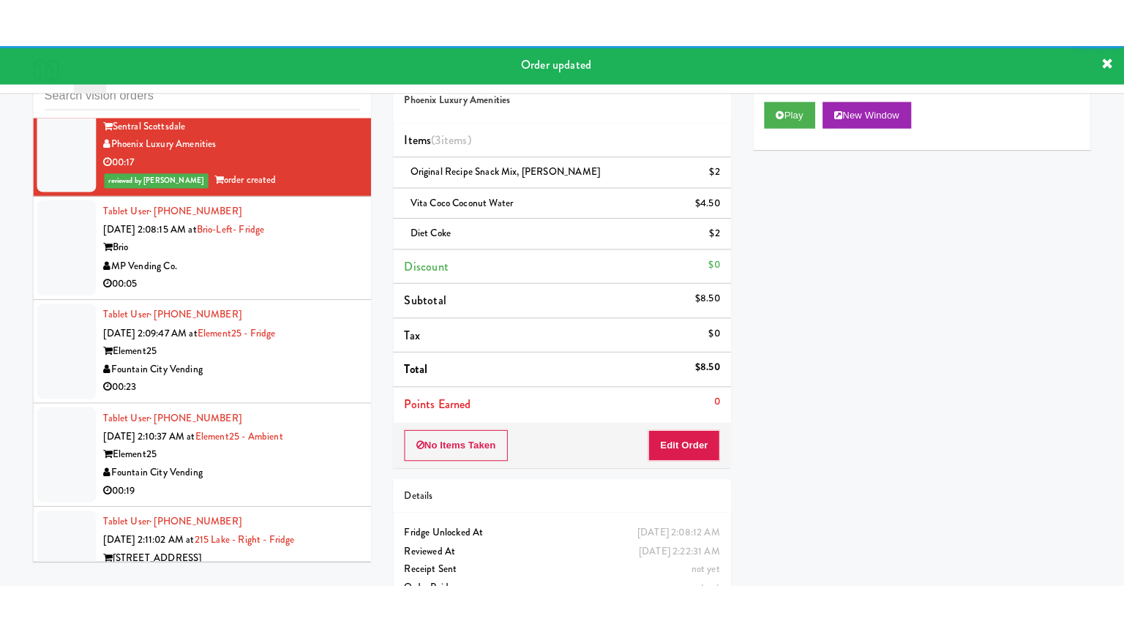
scroll to position [7646, 0]
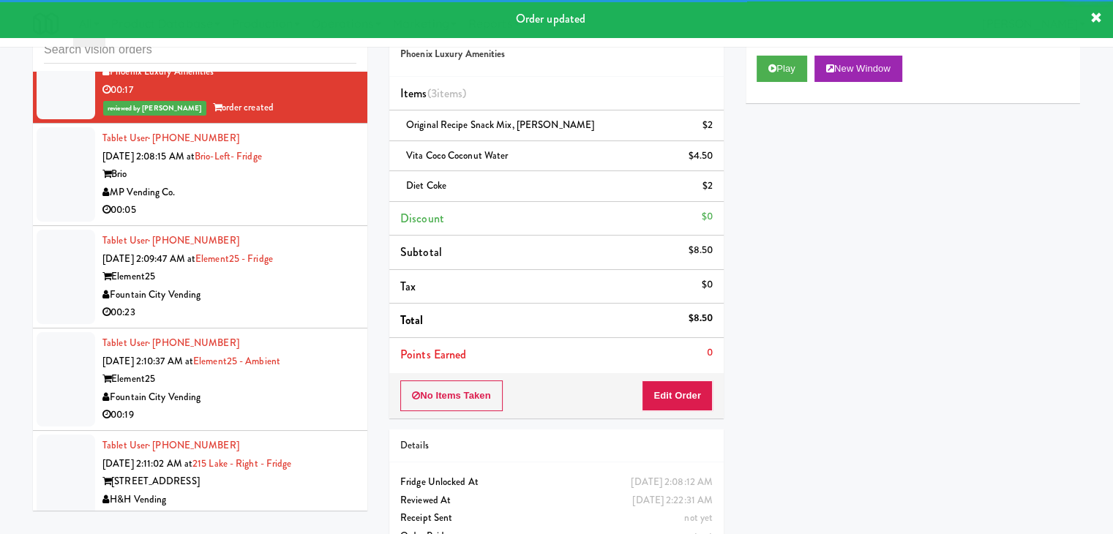
click at [313, 184] on div "Brio" at bounding box center [229, 174] width 254 height 18
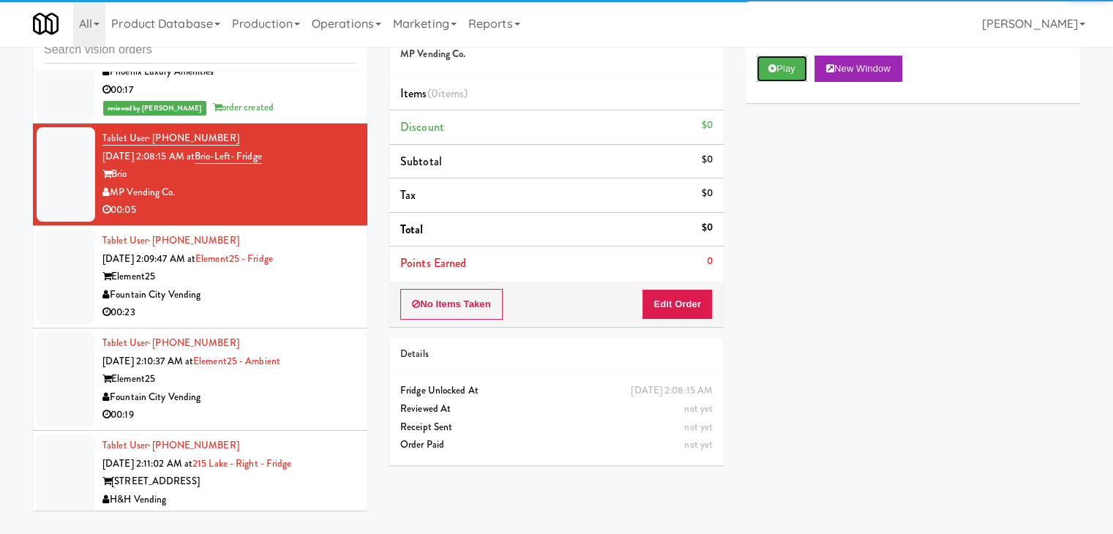
click at [767, 71] on button "Play" at bounding box center [781, 69] width 50 height 26
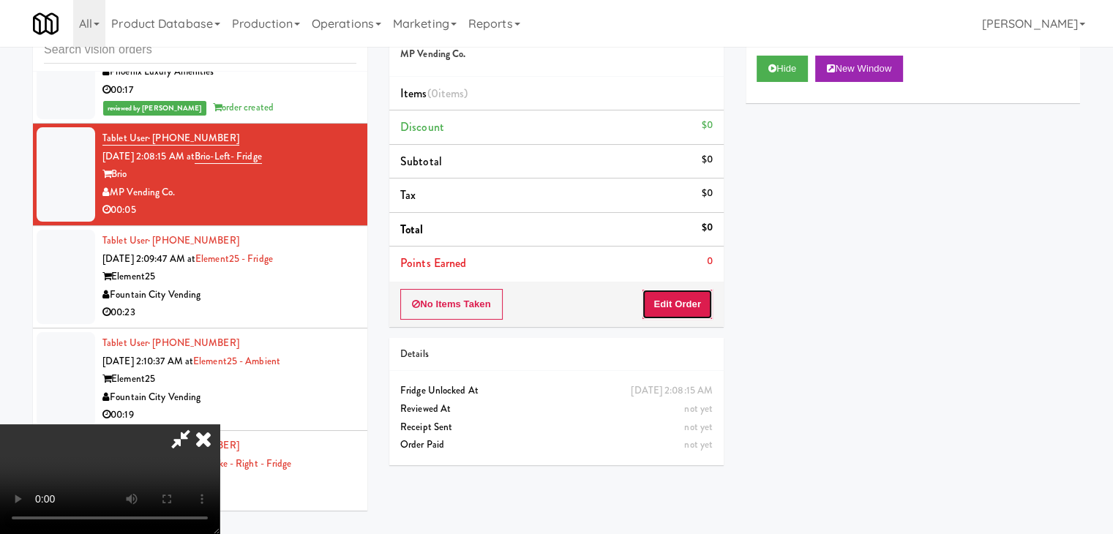
click at [680, 296] on button "Edit Order" at bounding box center [677, 304] width 71 height 31
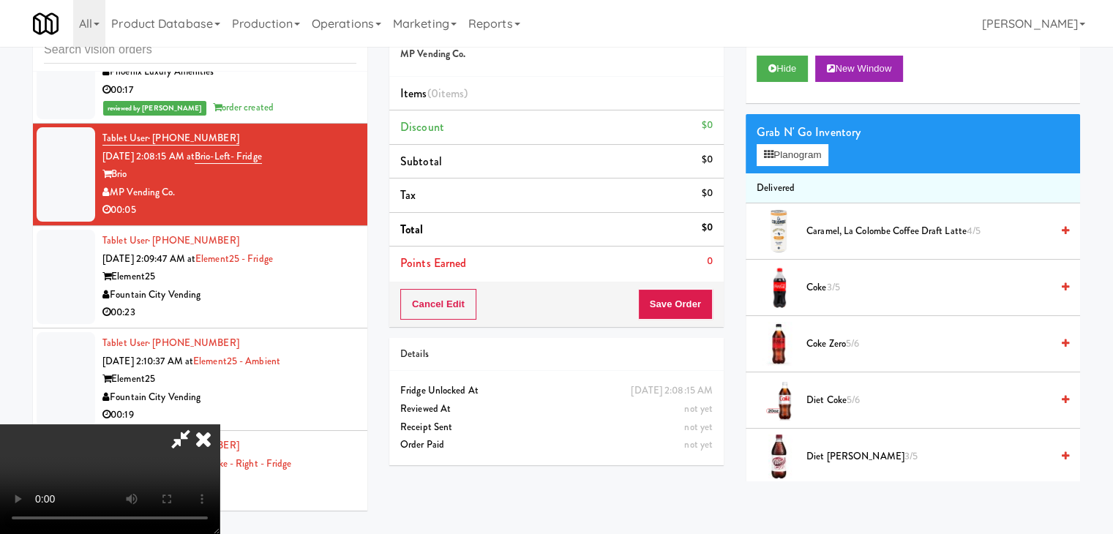
scroll to position [7557, 0]
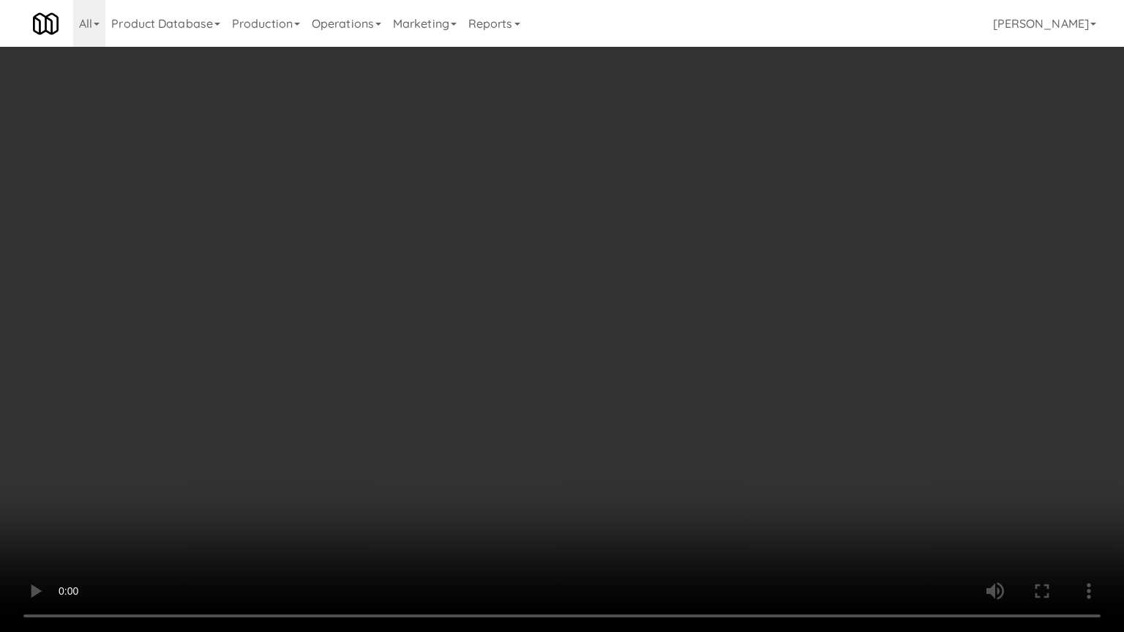
click at [775, 418] on video at bounding box center [562, 316] width 1124 height 632
drag, startPoint x: 775, startPoint y: 418, endPoint x: 776, endPoint y: 341, distance: 76.8
click at [775, 413] on video at bounding box center [562, 316] width 1124 height 632
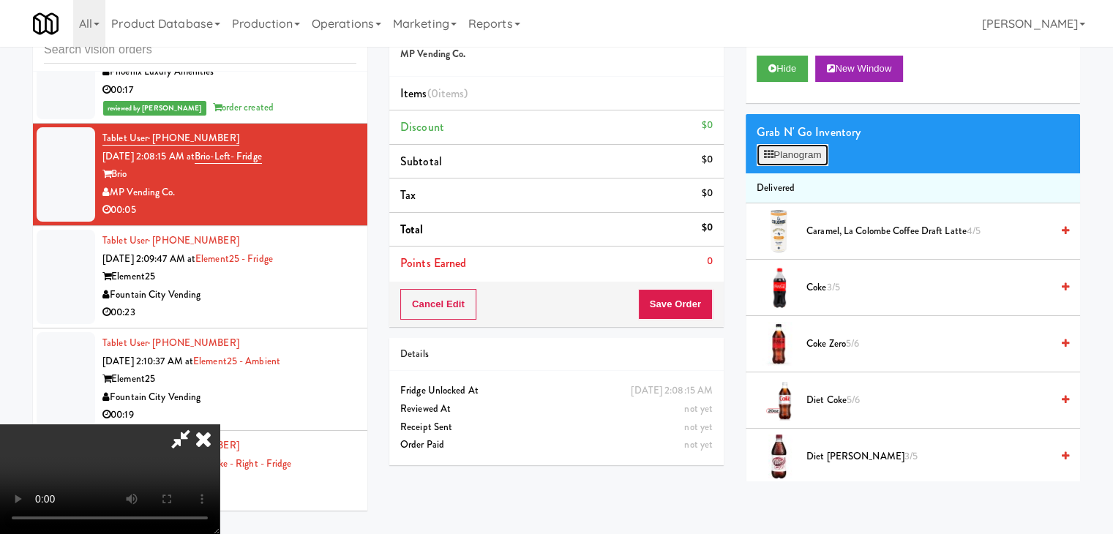
click at [800, 165] on button "Planogram" at bounding box center [792, 155] width 72 height 22
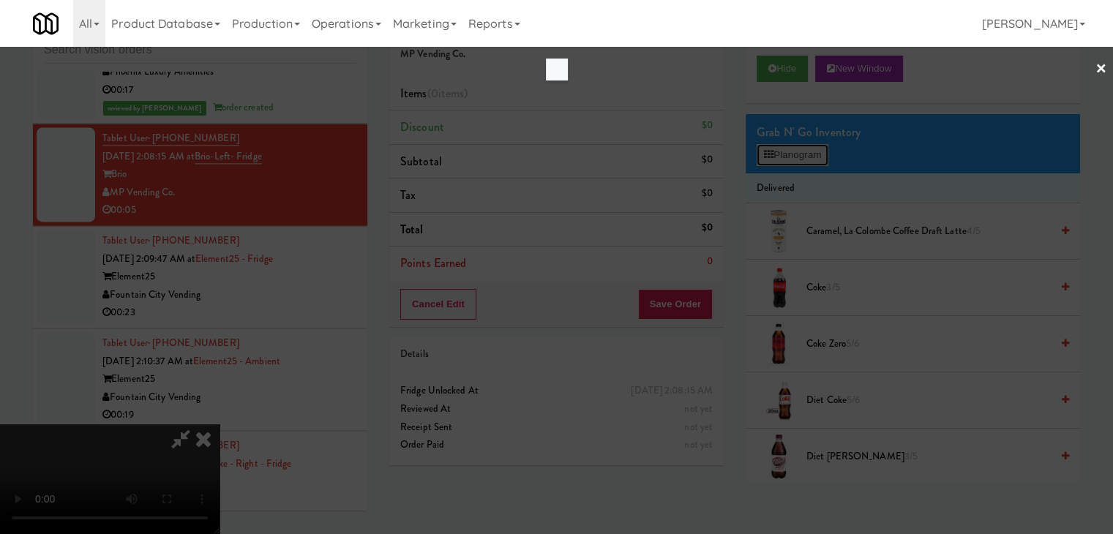
scroll to position [7557, 0]
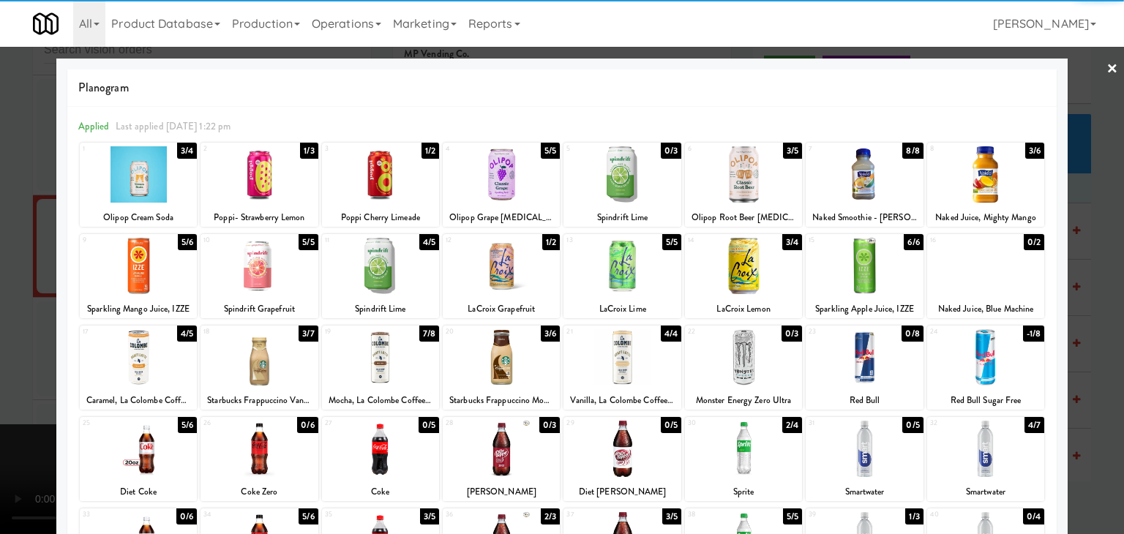
click at [369, 269] on div at bounding box center [380, 266] width 117 height 56
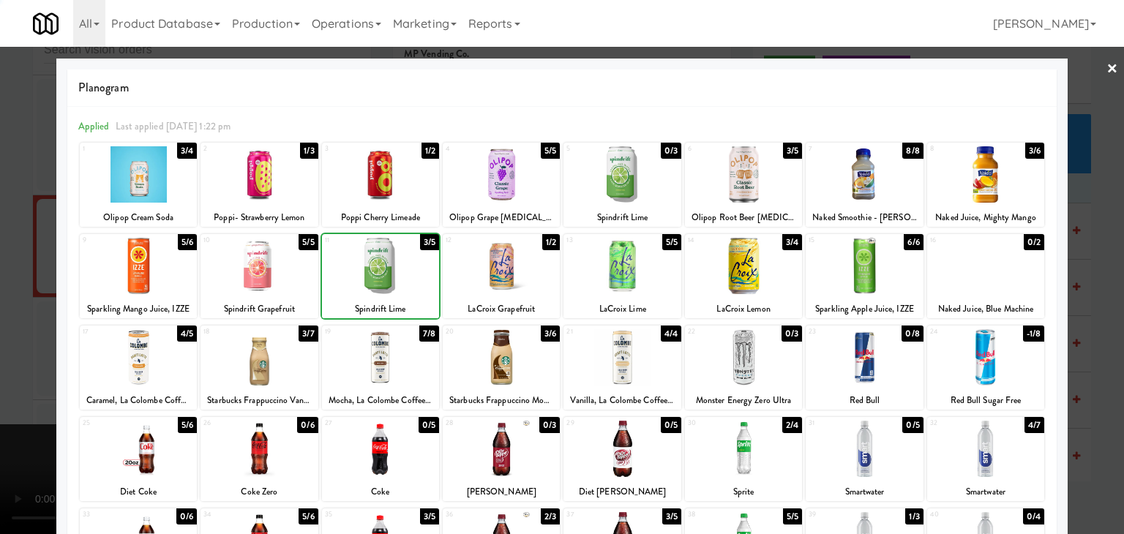
drag, startPoint x: 0, startPoint y: 279, endPoint x: 263, endPoint y: 284, distance: 262.6
click at [18, 276] on div at bounding box center [562, 267] width 1124 height 534
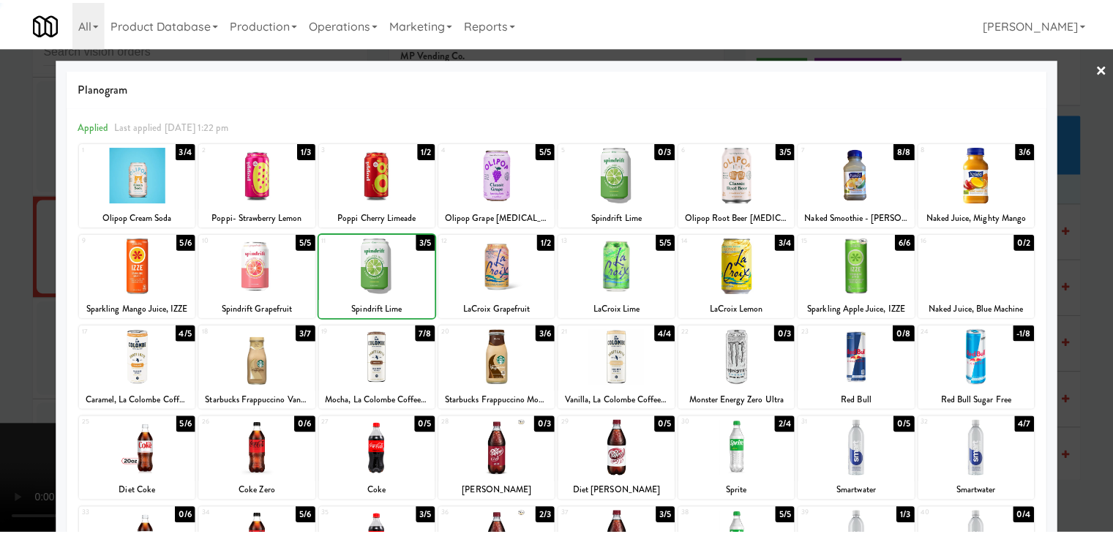
scroll to position [7646, 0]
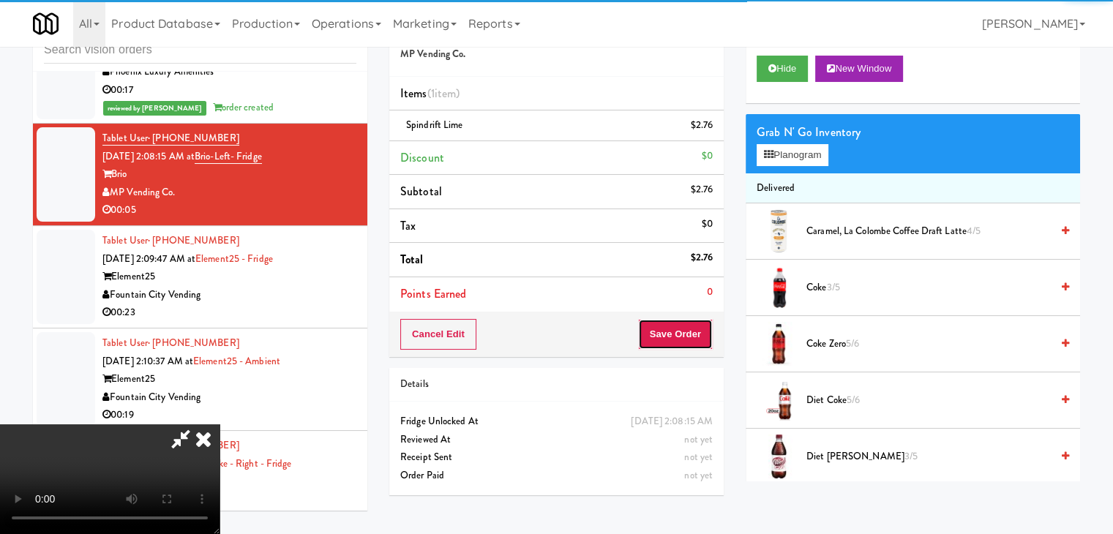
click at [703, 338] on button "Save Order" at bounding box center [675, 334] width 75 height 31
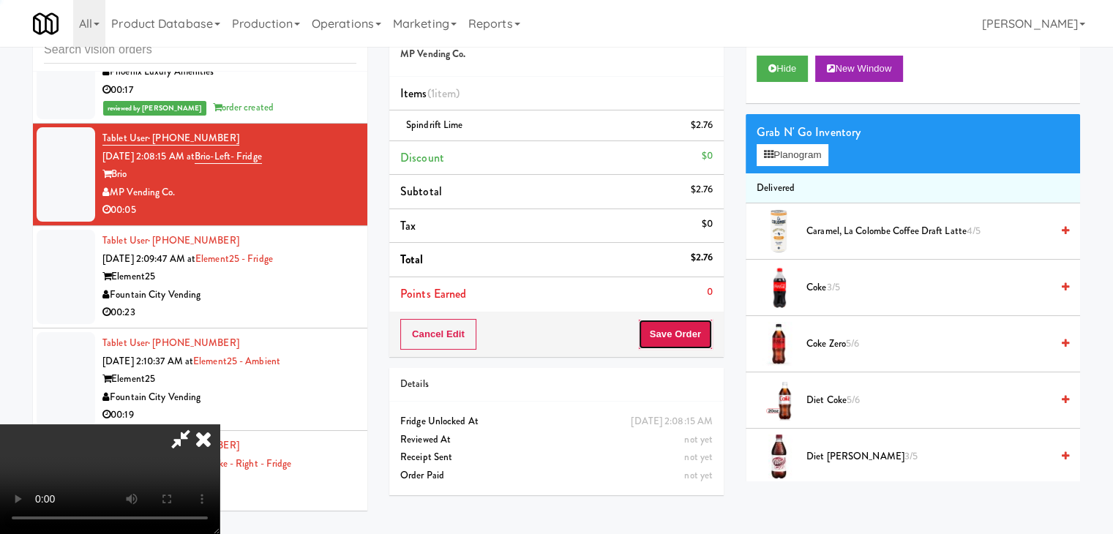
click at [703, 338] on button "Save Order" at bounding box center [675, 334] width 75 height 31
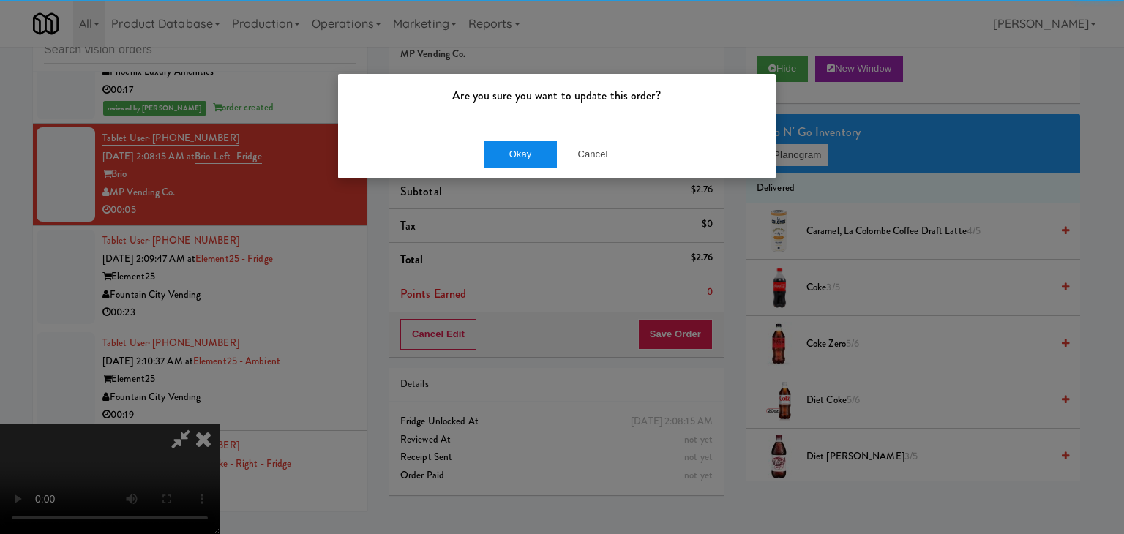
click at [492, 137] on div "Okay Cancel" at bounding box center [556, 153] width 437 height 49
click at [493, 151] on button "Okay" at bounding box center [520, 154] width 73 height 26
click at [494, 151] on button "Okay" at bounding box center [520, 154] width 73 height 26
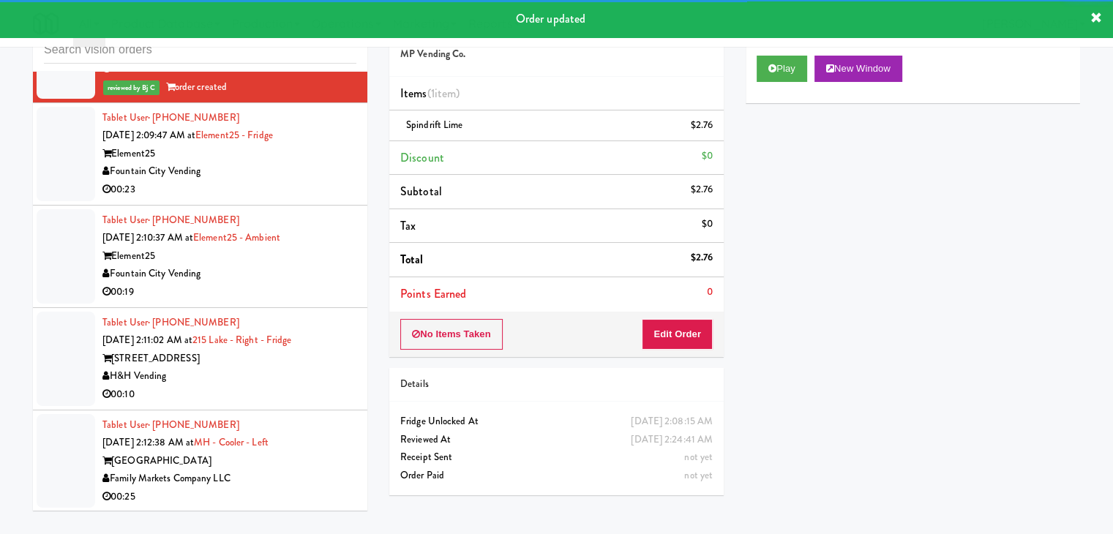
scroll to position [7793, 0]
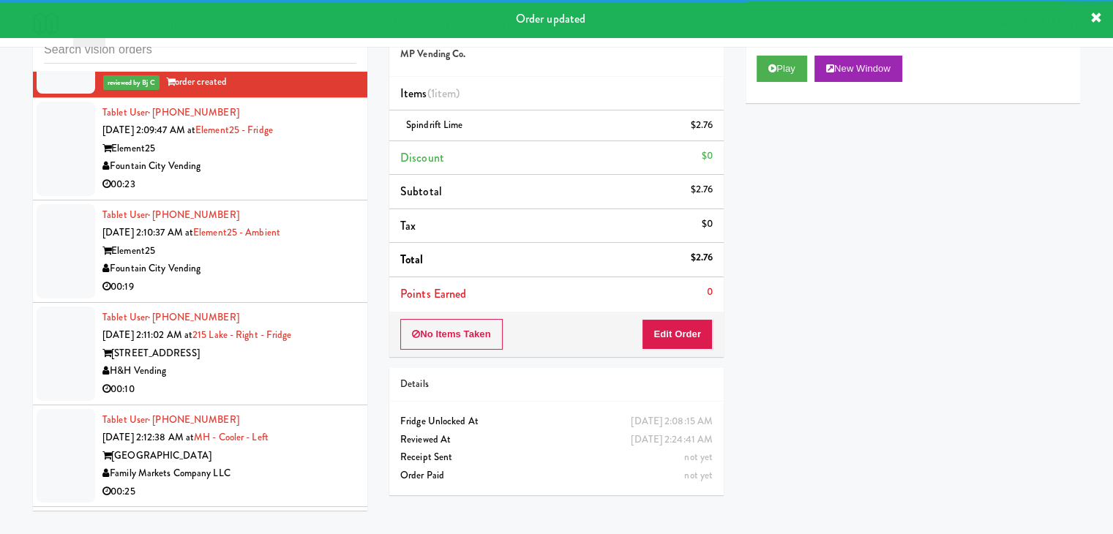
click at [317, 194] on div "00:23" at bounding box center [229, 185] width 254 height 18
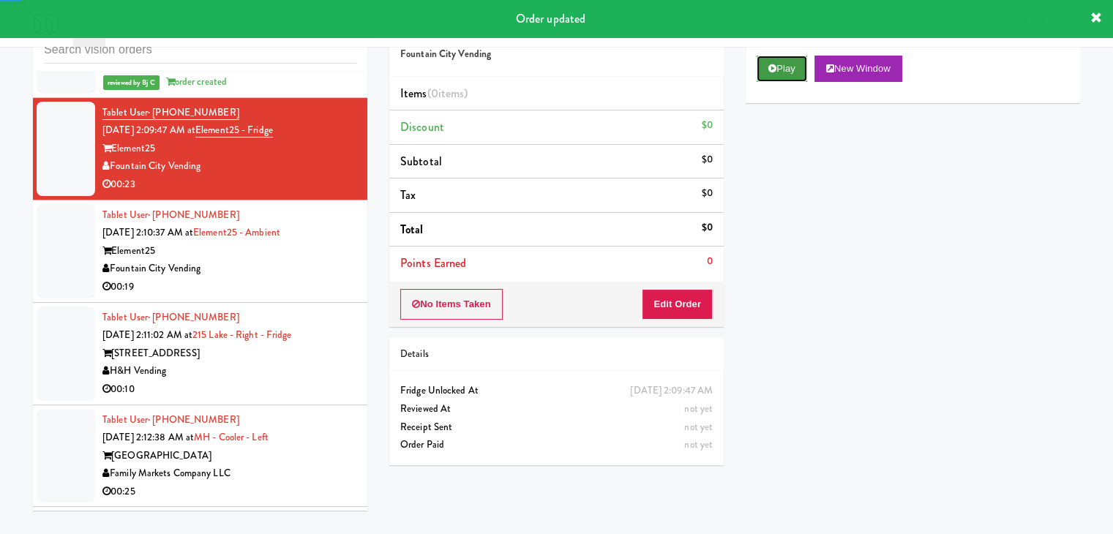
drag, startPoint x: 805, startPoint y: 64, endPoint x: 799, endPoint y: 71, distance: 9.4
click at [805, 63] on button "Play" at bounding box center [781, 69] width 50 height 26
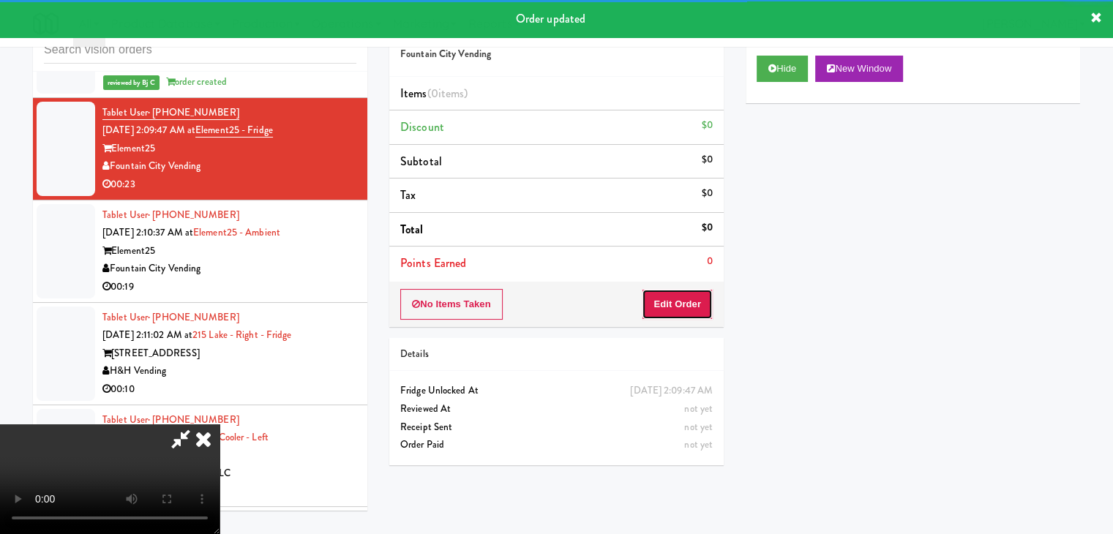
click at [670, 308] on button "Edit Order" at bounding box center [677, 304] width 71 height 31
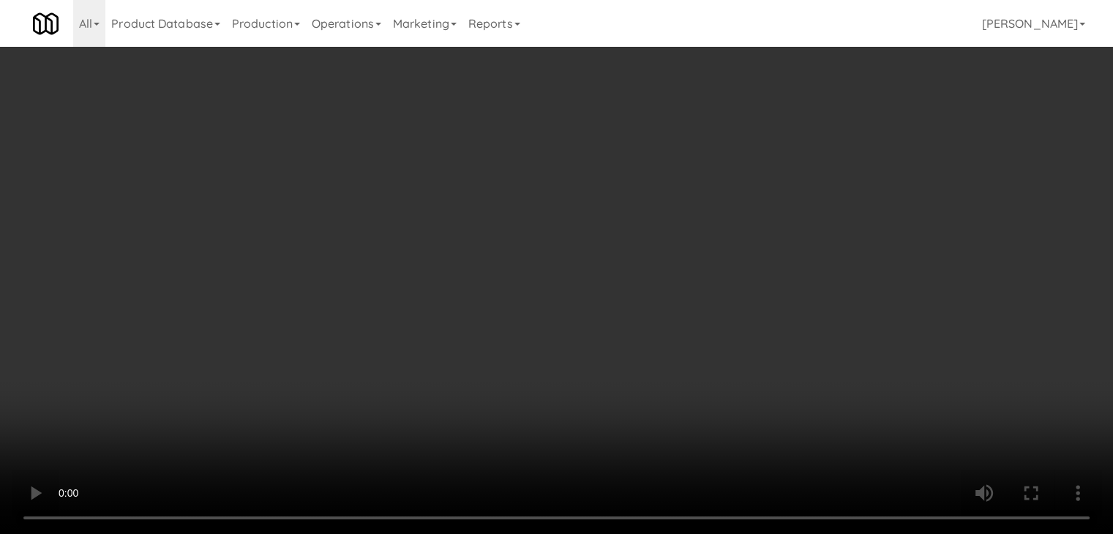
scroll to position [7685, 0]
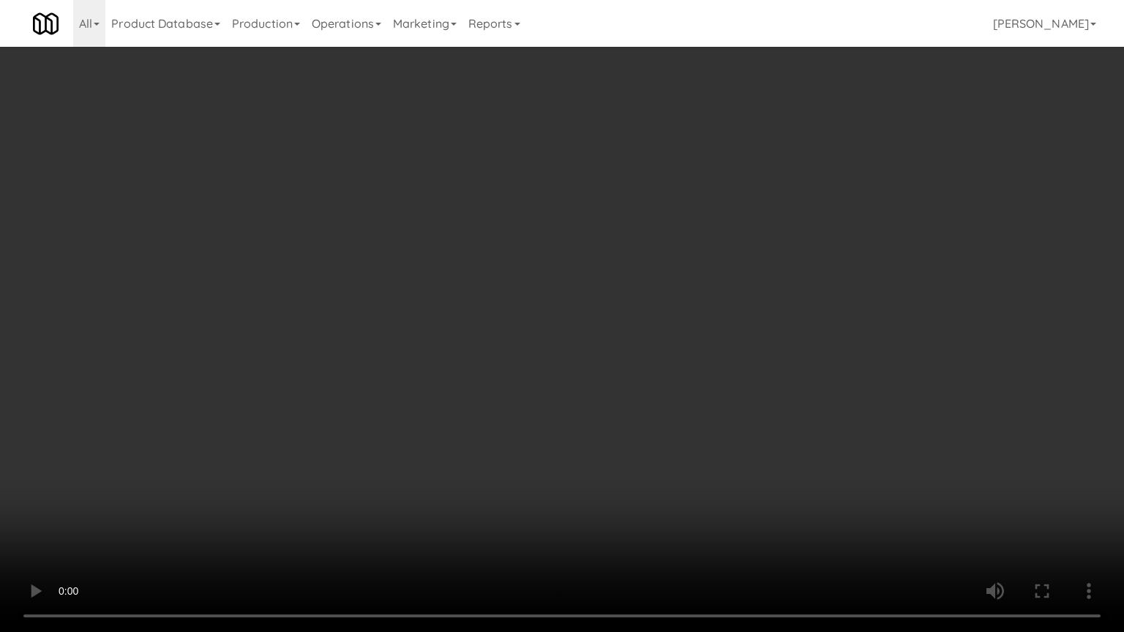
click at [754, 369] on video at bounding box center [562, 316] width 1124 height 632
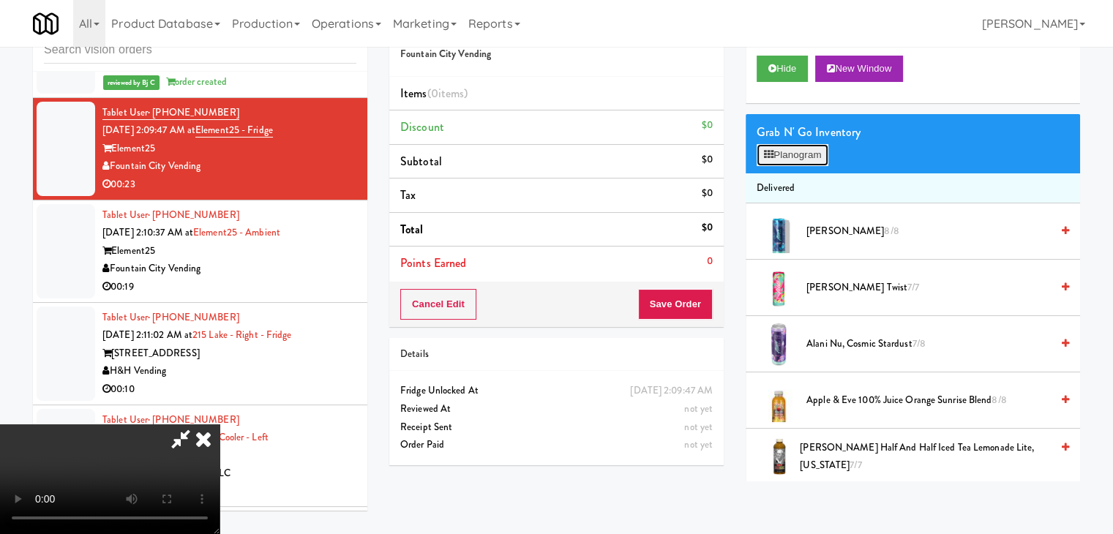
click at [817, 152] on button "Planogram" at bounding box center [792, 155] width 72 height 22
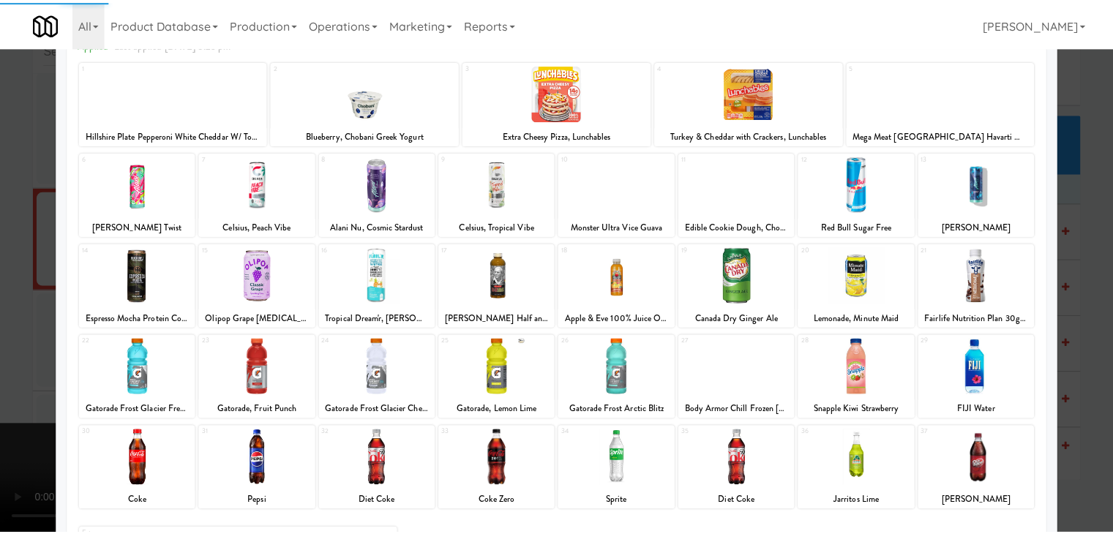
scroll to position [184, 0]
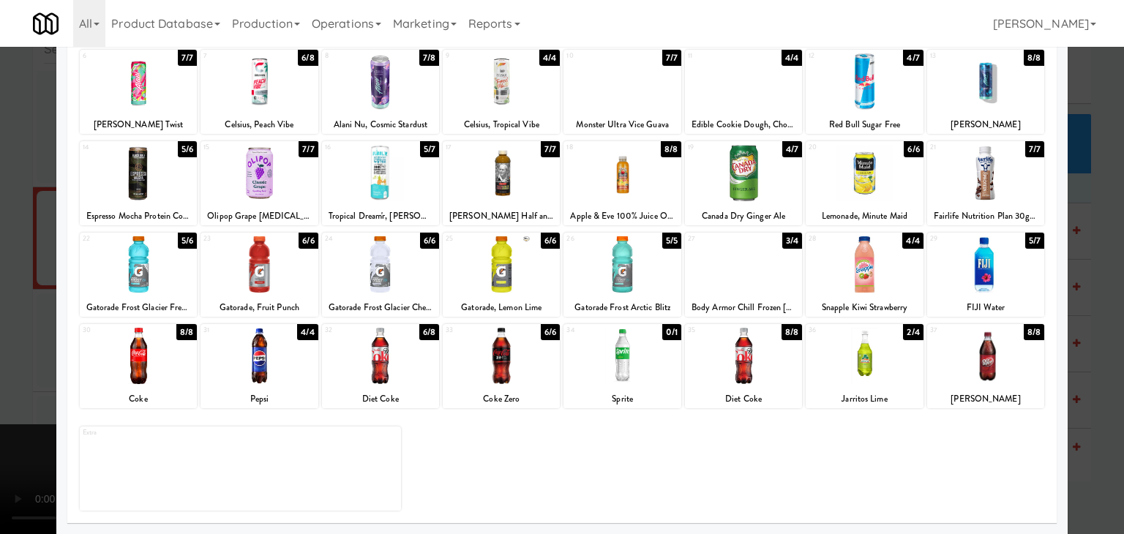
drag, startPoint x: 1004, startPoint y: 197, endPoint x: 1072, endPoint y: 217, distance: 70.8
click at [1009, 198] on div at bounding box center [985, 173] width 117 height 56
drag, startPoint x: 1085, startPoint y: 219, endPoint x: 944, endPoint y: 275, distance: 151.3
click at [1085, 220] on div at bounding box center [562, 267] width 1124 height 534
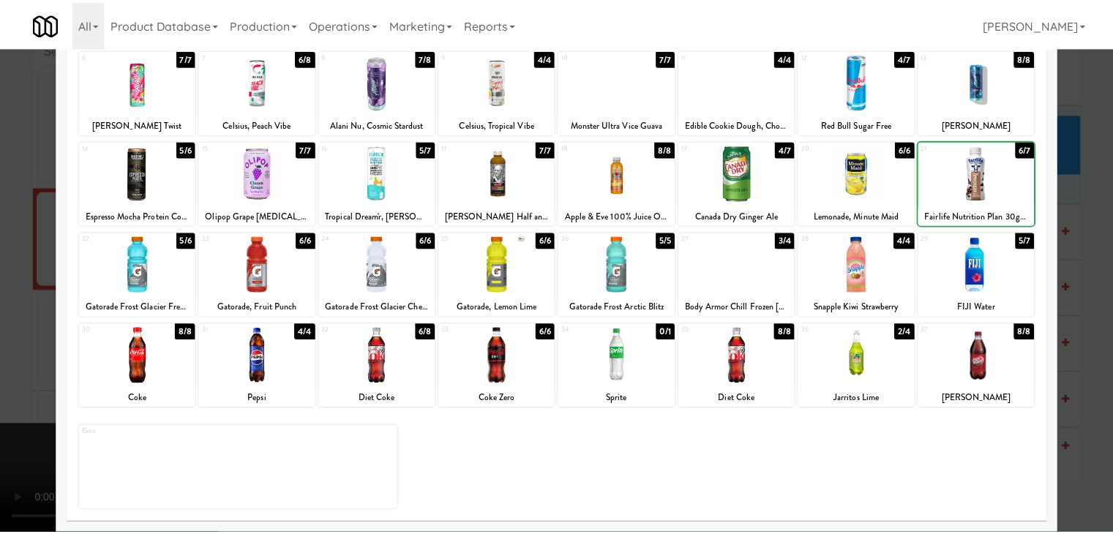
scroll to position [7793, 0]
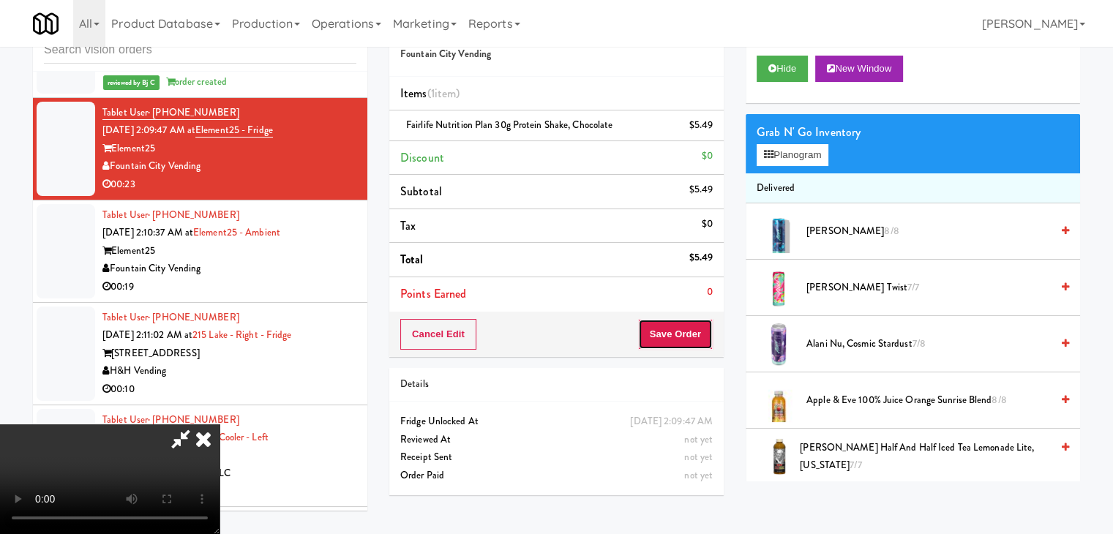
drag, startPoint x: 691, startPoint y: 343, endPoint x: 699, endPoint y: 338, distance: 10.2
click at [696, 342] on button "Save Order" at bounding box center [675, 334] width 75 height 31
click at [700, 339] on button "Save Order" at bounding box center [675, 334] width 75 height 31
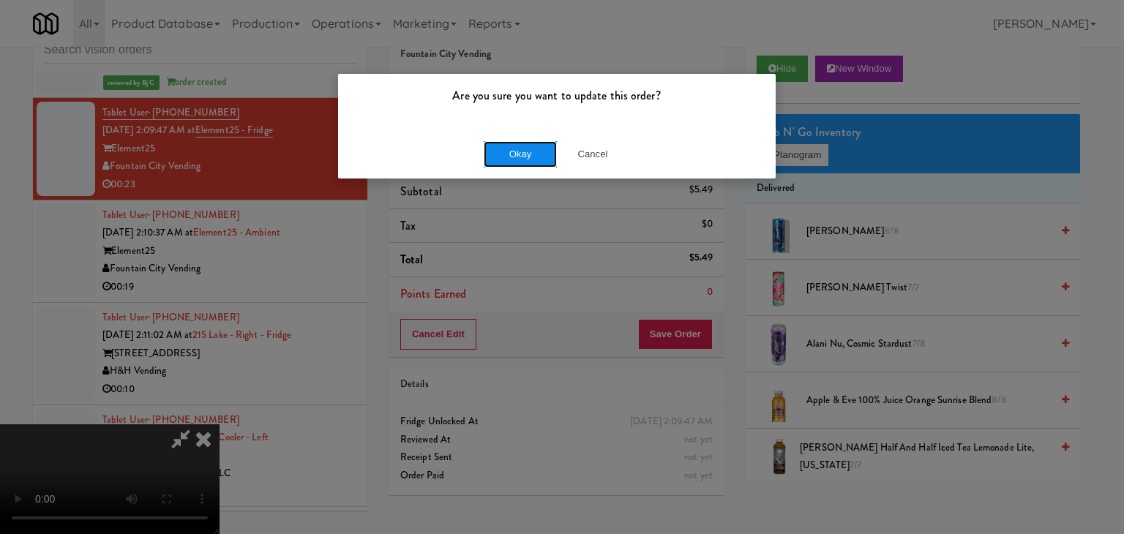
click at [534, 149] on button "Okay" at bounding box center [520, 154] width 73 height 26
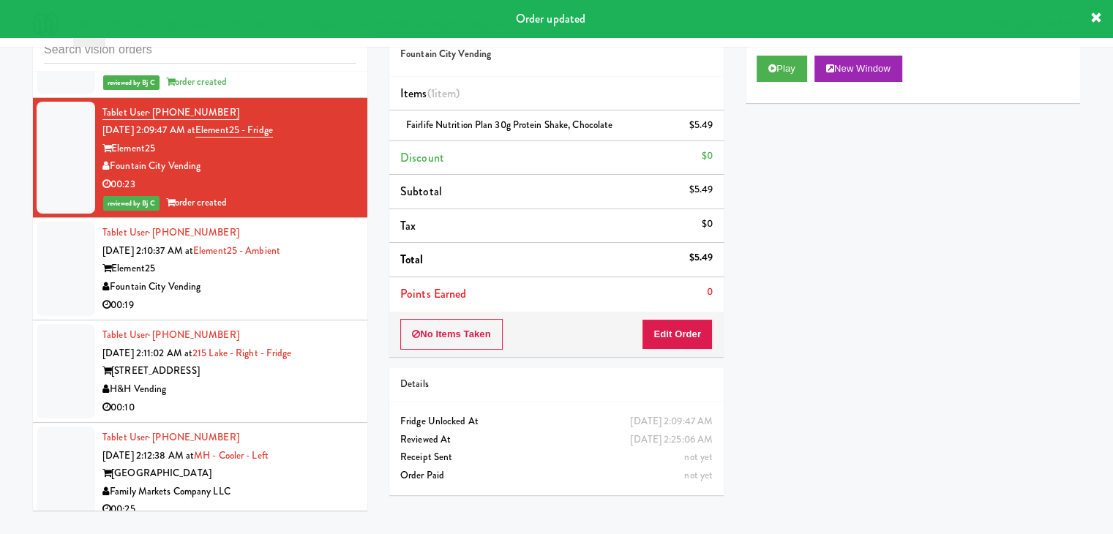
drag, startPoint x: 290, startPoint y: 345, endPoint x: 297, endPoint y: 351, distance: 9.8
click at [296, 296] on div "Fountain City Vending" at bounding box center [229, 287] width 254 height 18
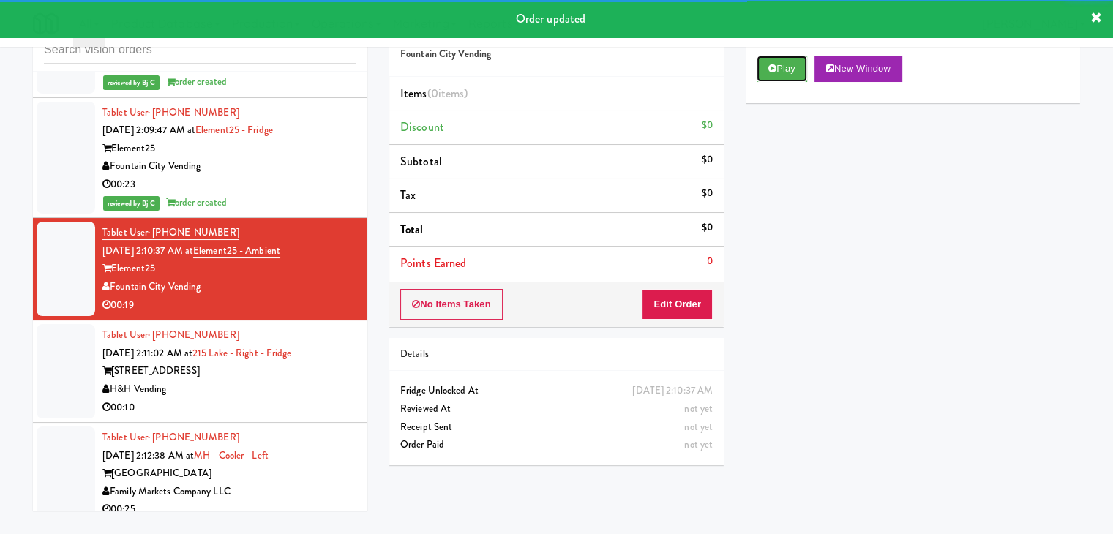
drag, startPoint x: 790, startPoint y: 74, endPoint x: 741, endPoint y: 190, distance: 126.2
click at [790, 76] on button "Play" at bounding box center [781, 69] width 50 height 26
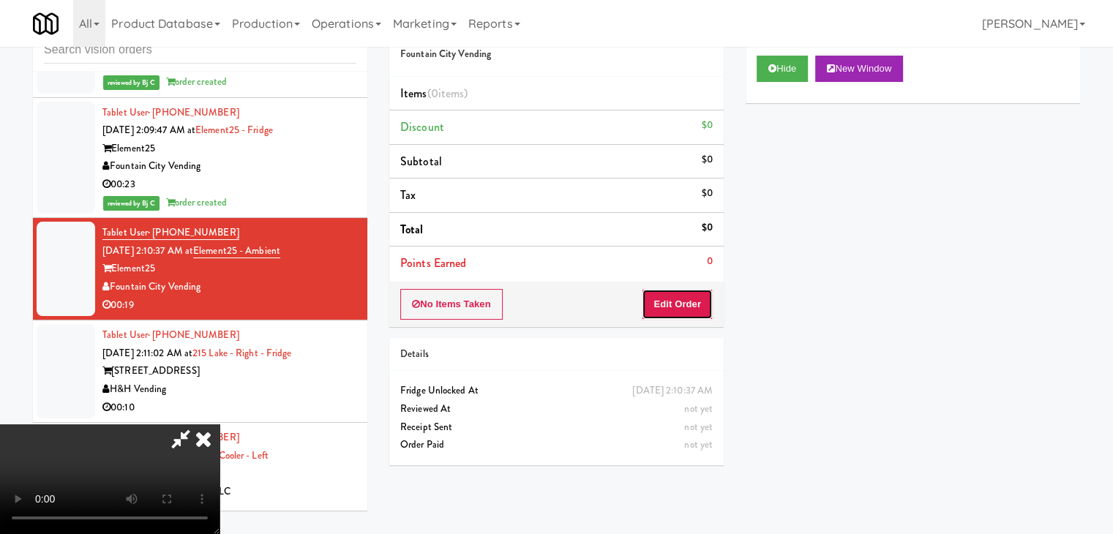
click at [682, 302] on button "Edit Order" at bounding box center [677, 304] width 71 height 31
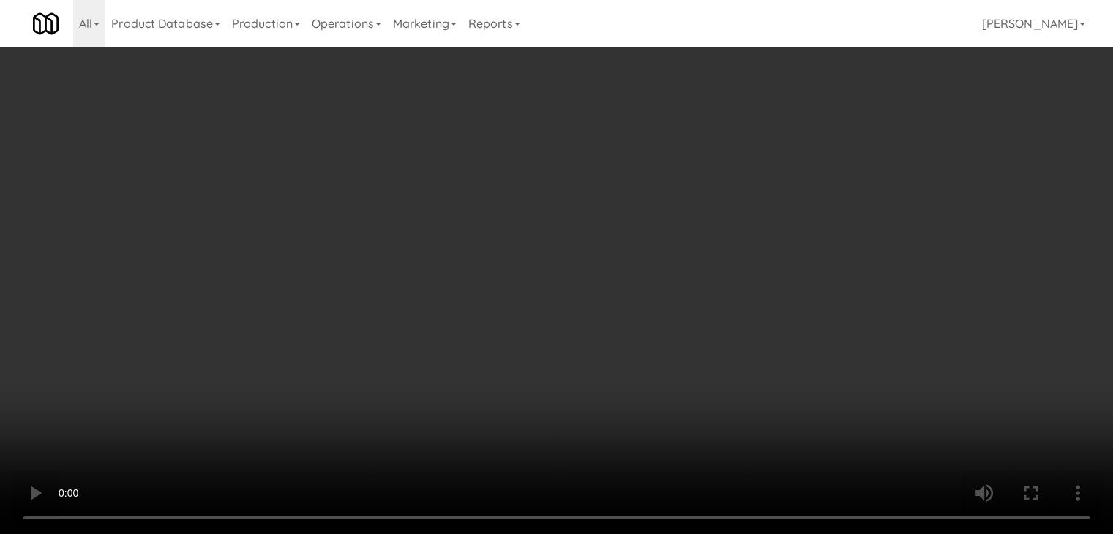
scroll to position [7685, 0]
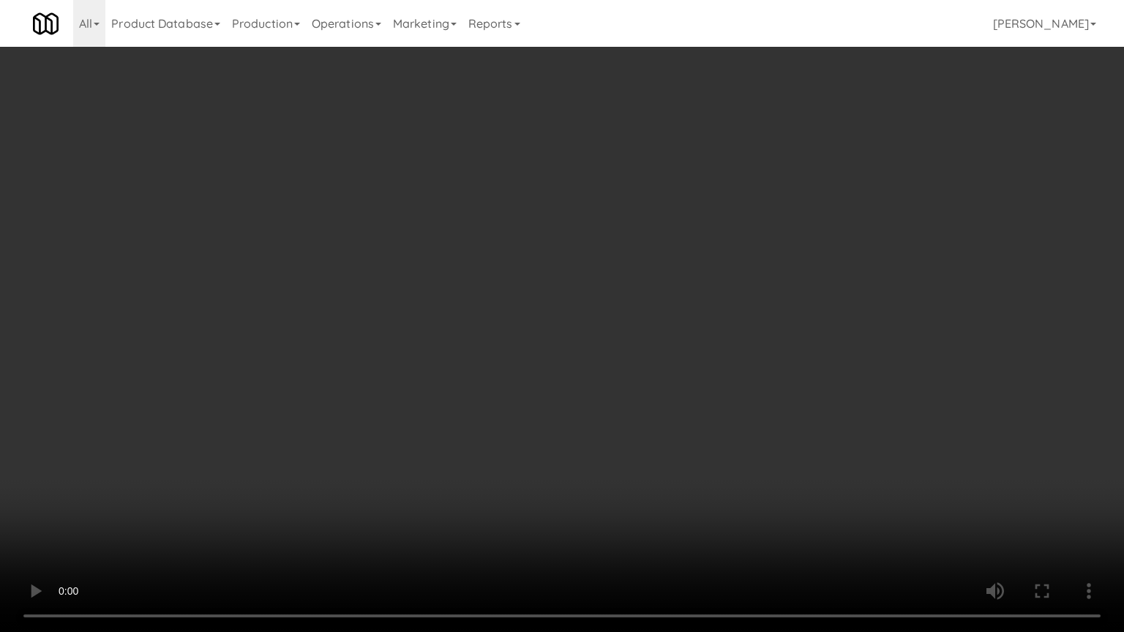
click at [587, 476] on video at bounding box center [562, 316] width 1124 height 632
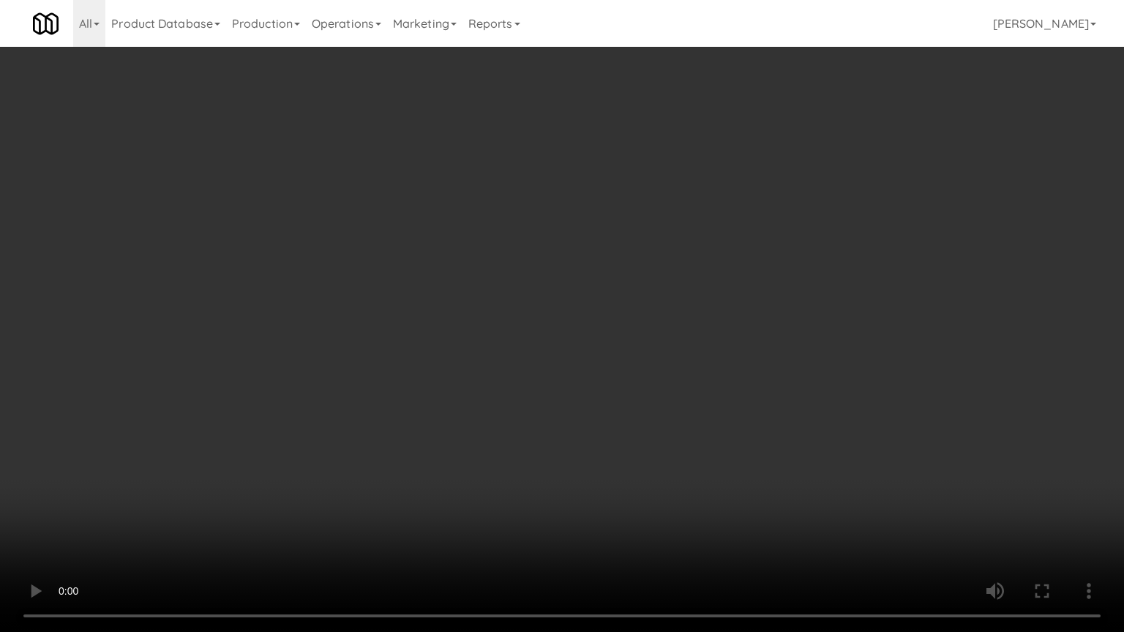
click at [587, 476] on video at bounding box center [562, 316] width 1124 height 632
click at [589, 473] on video at bounding box center [562, 316] width 1124 height 632
click at [611, 462] on video at bounding box center [562, 316] width 1124 height 632
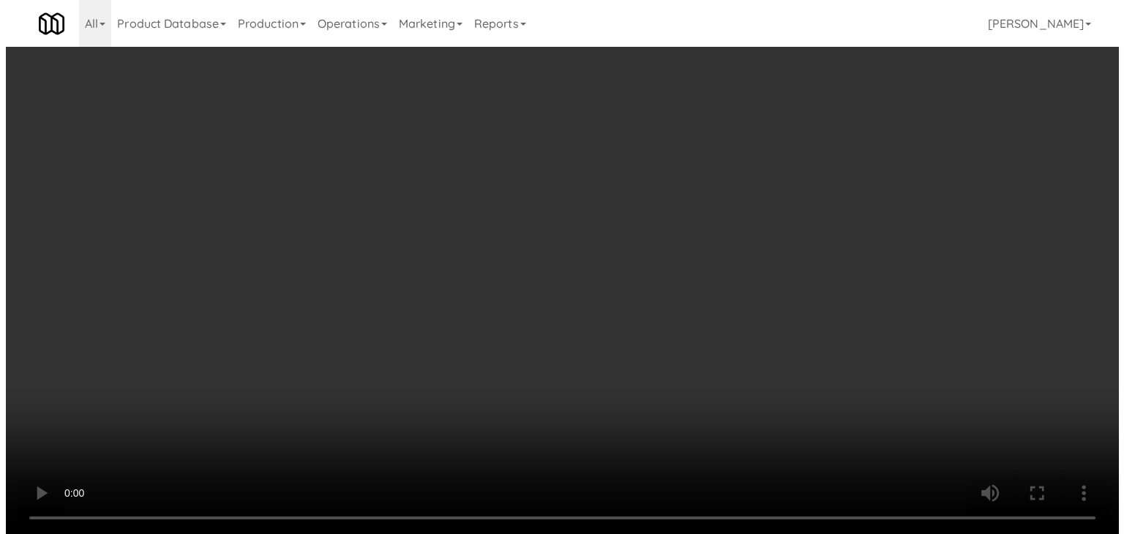
scroll to position [7793, 0]
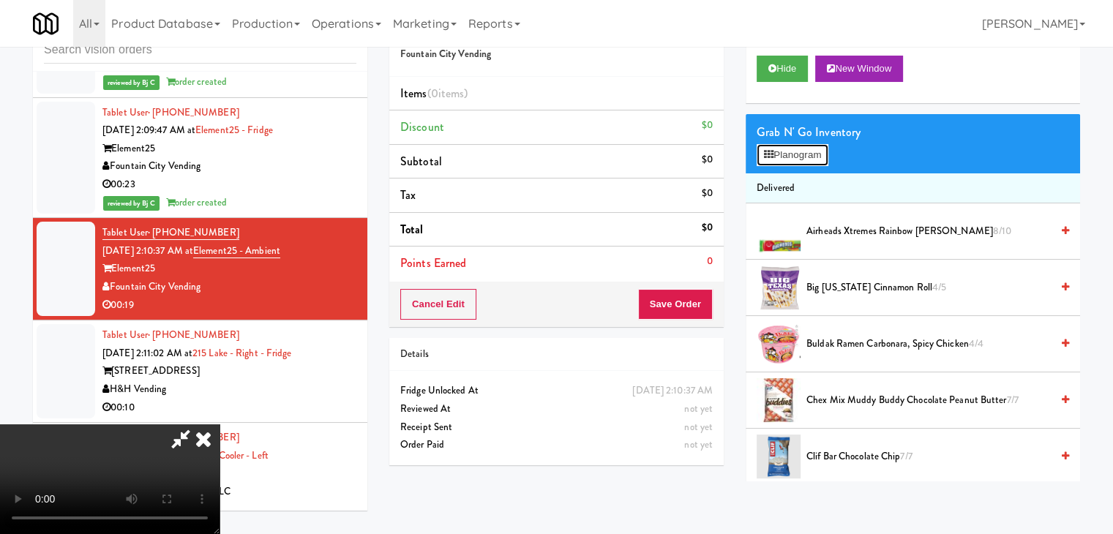
click at [808, 159] on button "Planogram" at bounding box center [792, 155] width 72 height 22
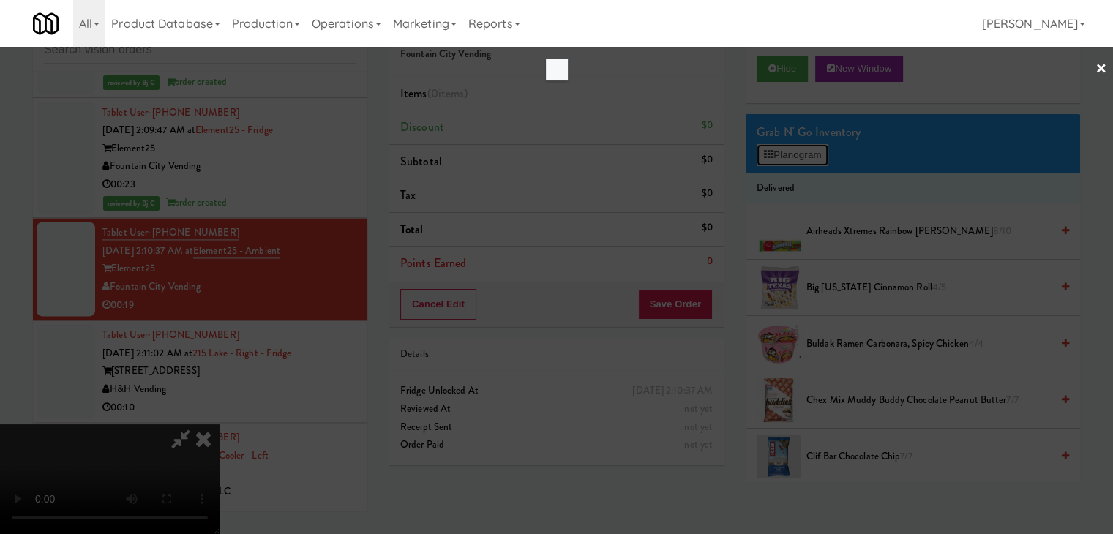
scroll to position [7685, 0]
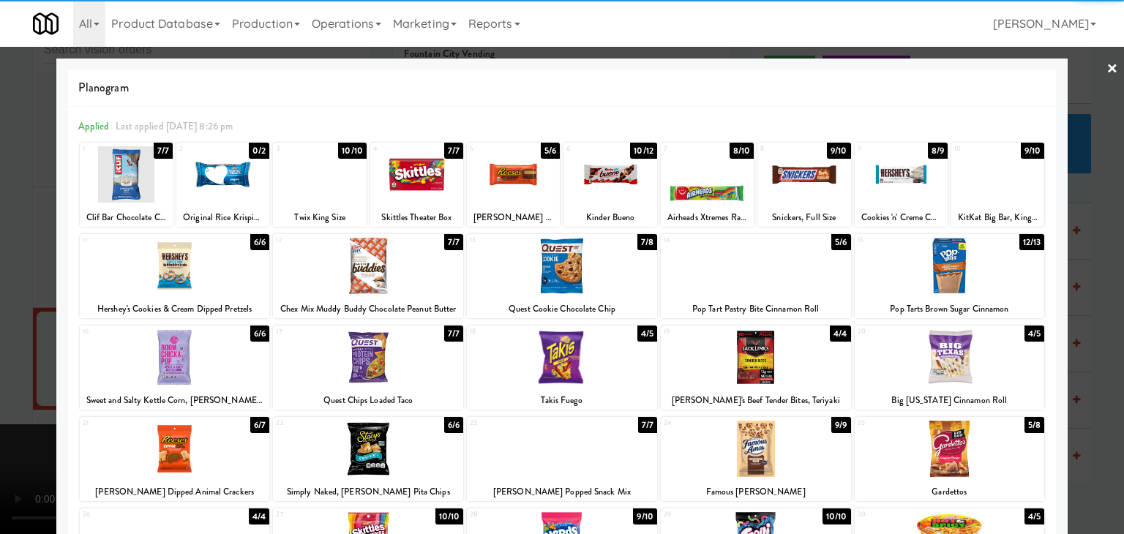
drag, startPoint x: 987, startPoint y: 194, endPoint x: 1069, endPoint y: 243, distance: 95.5
click at [988, 194] on div at bounding box center [997, 174] width 93 height 56
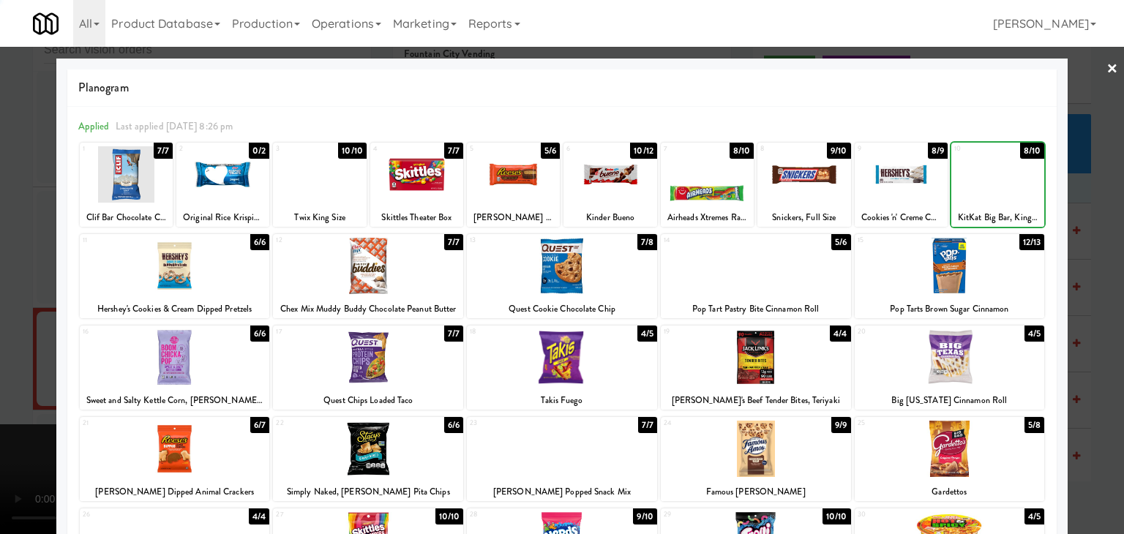
click at [1088, 258] on div at bounding box center [562, 267] width 1124 height 534
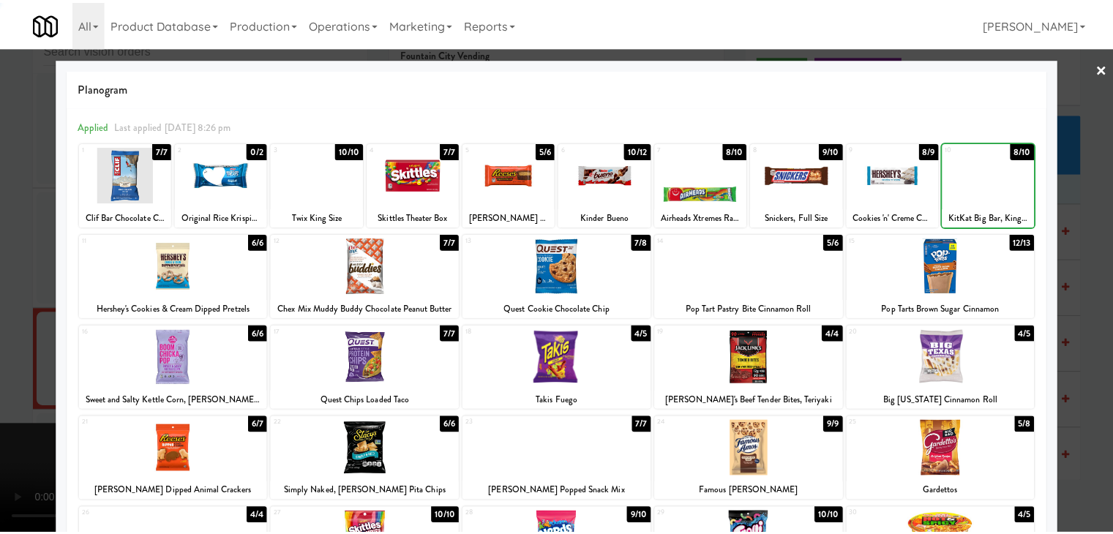
scroll to position [7793, 0]
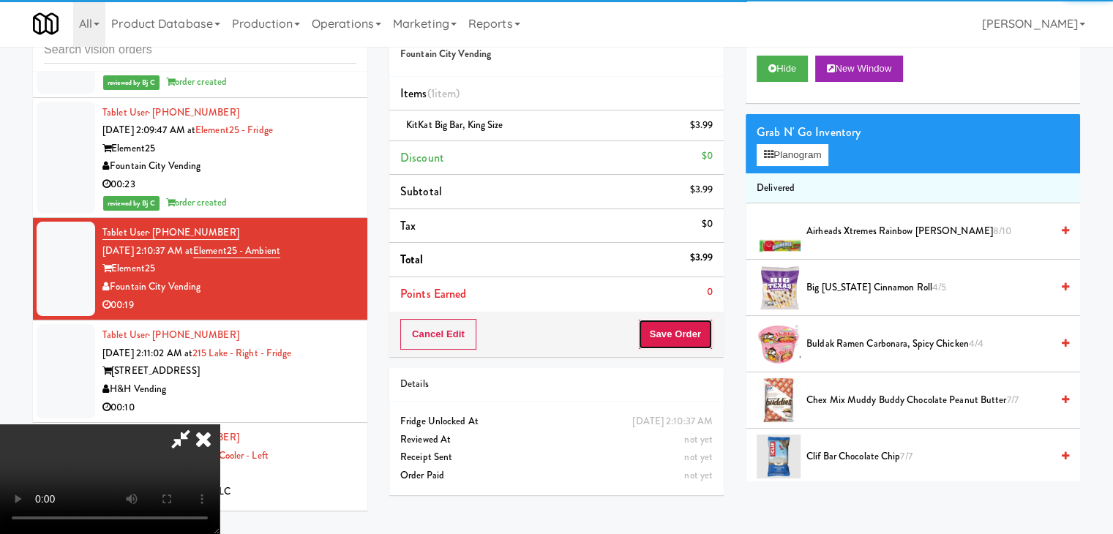
click at [696, 330] on button "Save Order" at bounding box center [675, 334] width 75 height 31
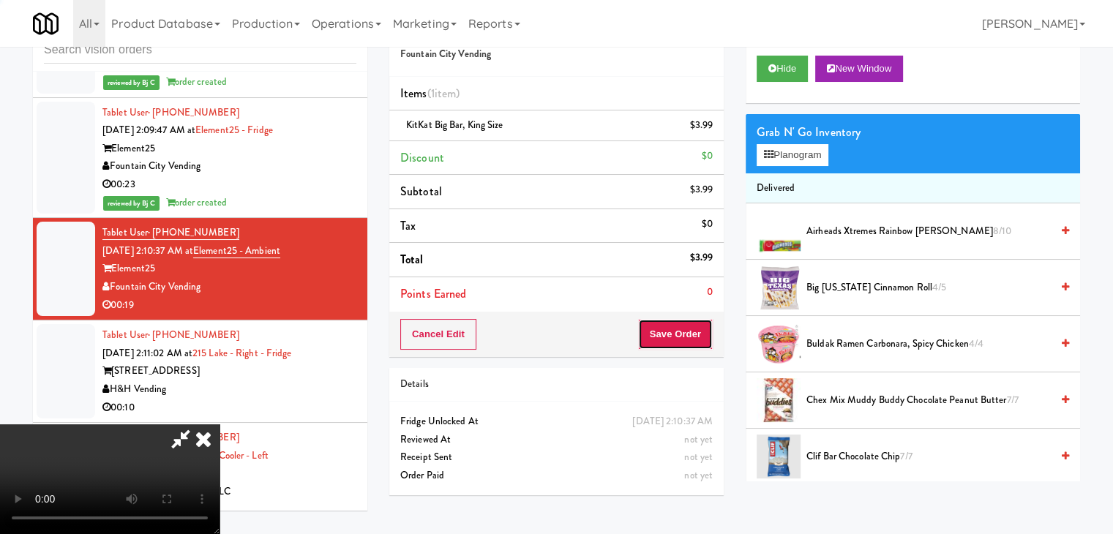
click at [696, 330] on button "Save Order" at bounding box center [675, 334] width 75 height 31
click at [696, 331] on button "Save Order" at bounding box center [675, 334] width 75 height 31
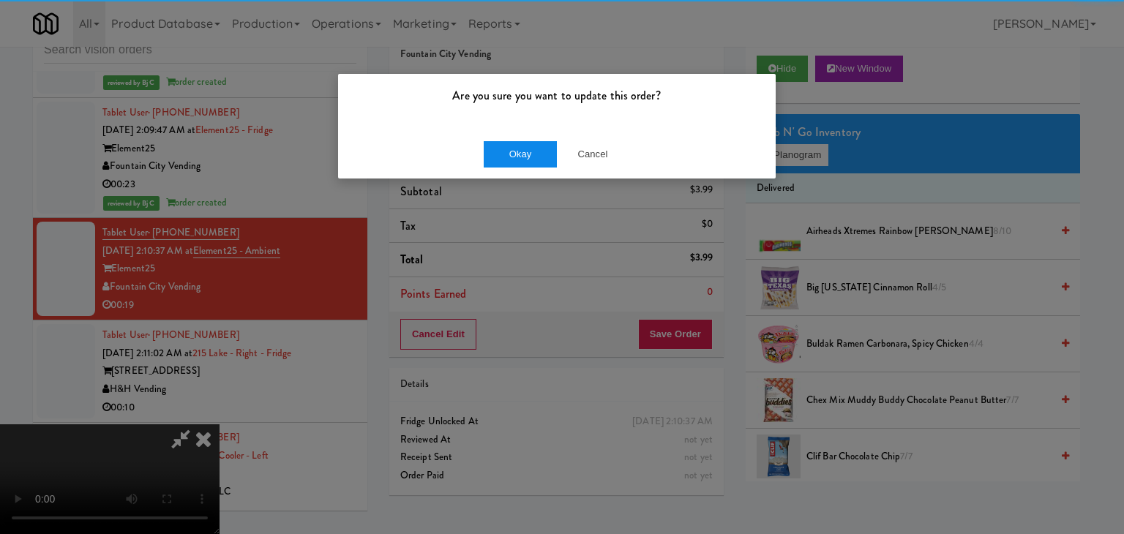
click at [524, 138] on div "Okay Cancel" at bounding box center [556, 153] width 437 height 49
click at [518, 155] on button "Okay" at bounding box center [520, 154] width 73 height 26
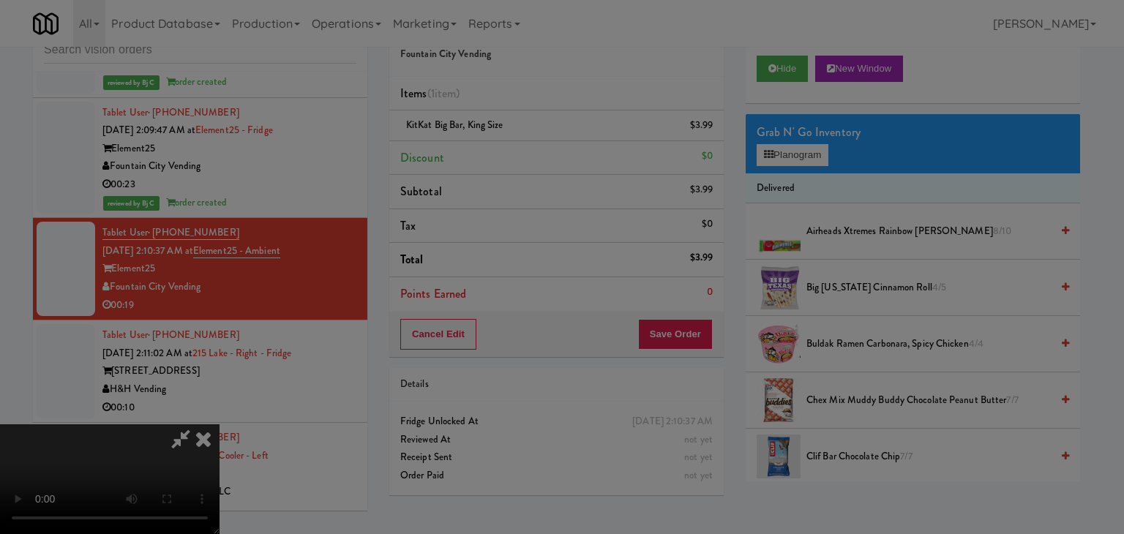
click at [518, 151] on div "Okay Cancel" at bounding box center [556, 126] width 437 height 49
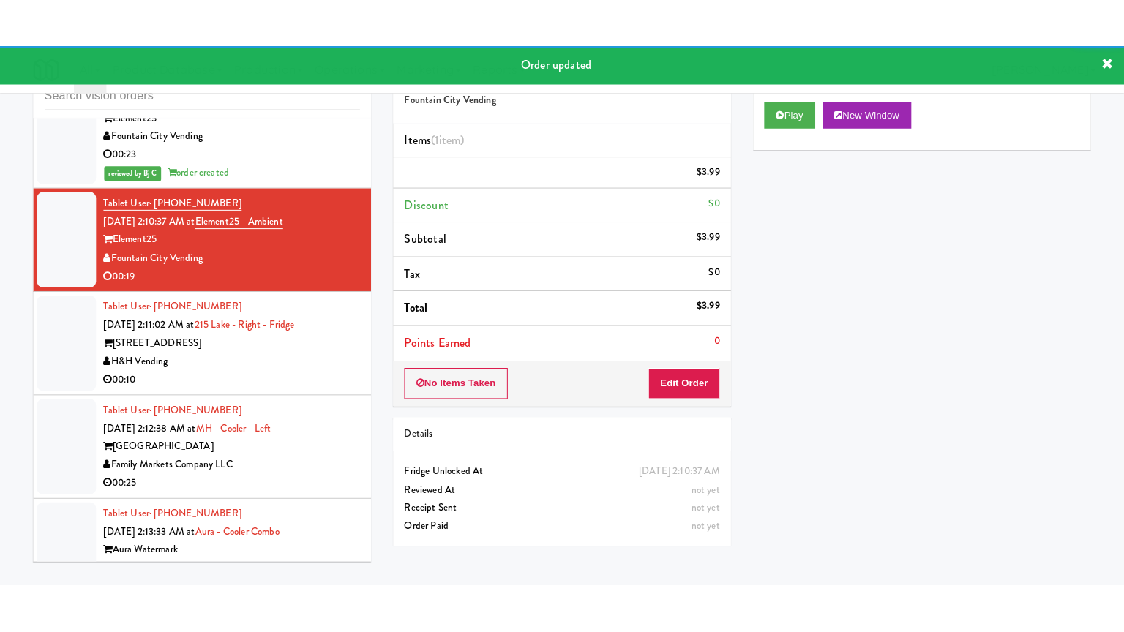
scroll to position [8012, 0]
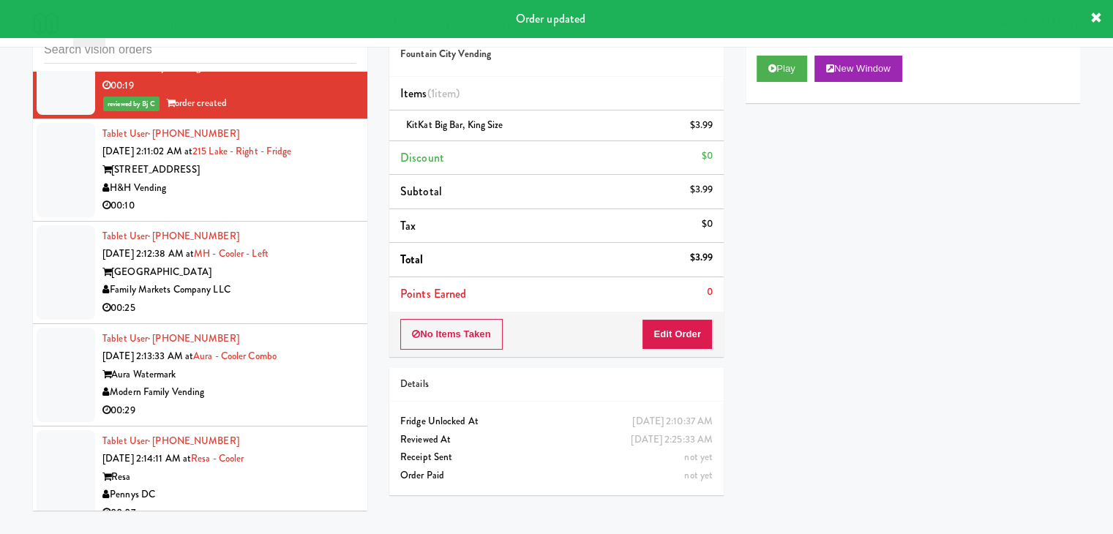
click at [321, 215] on div "00:10" at bounding box center [229, 206] width 254 height 18
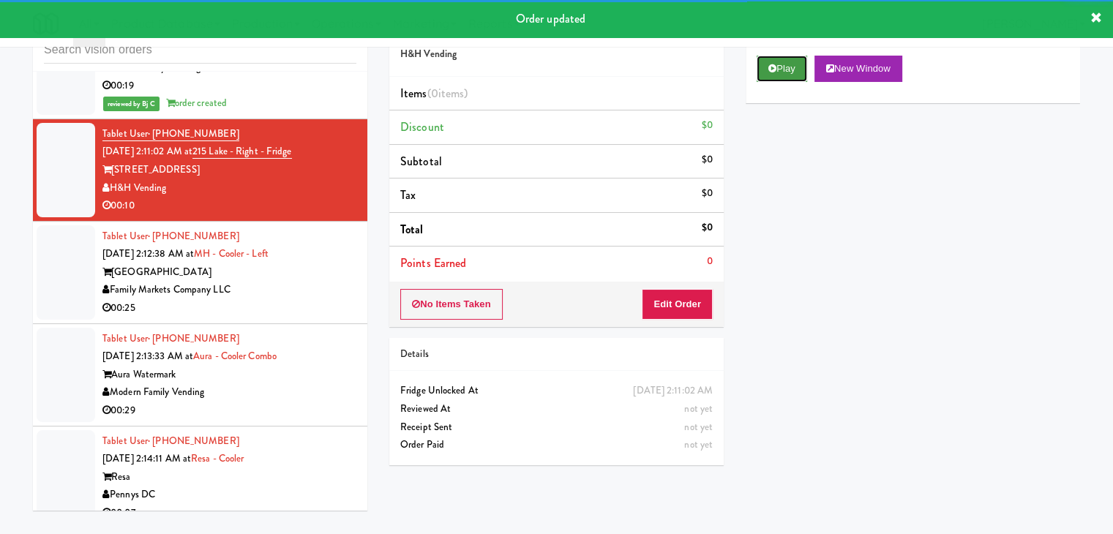
click at [788, 67] on button "Play" at bounding box center [781, 69] width 50 height 26
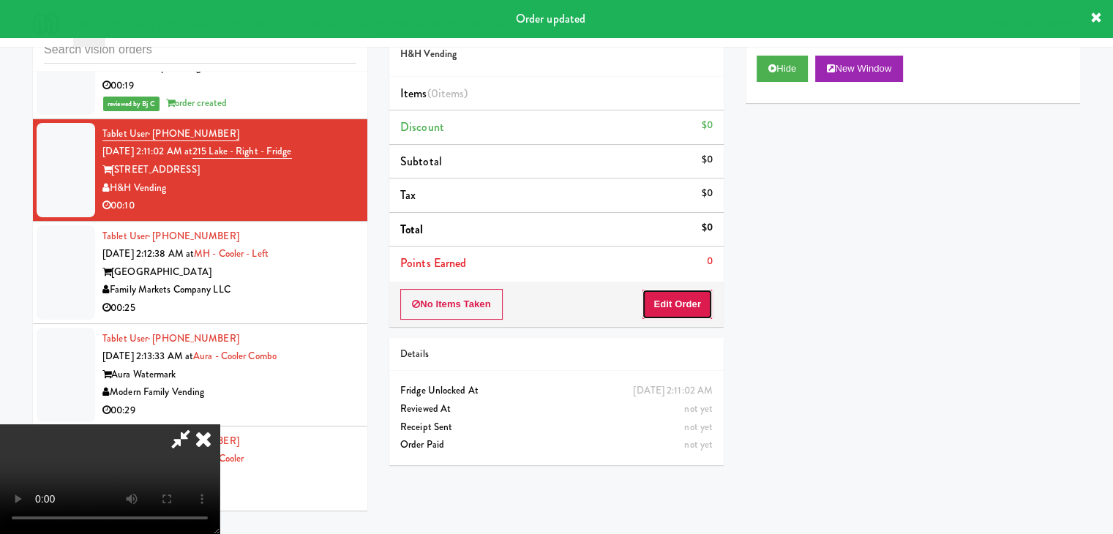
click at [688, 299] on button "Edit Order" at bounding box center [677, 304] width 71 height 31
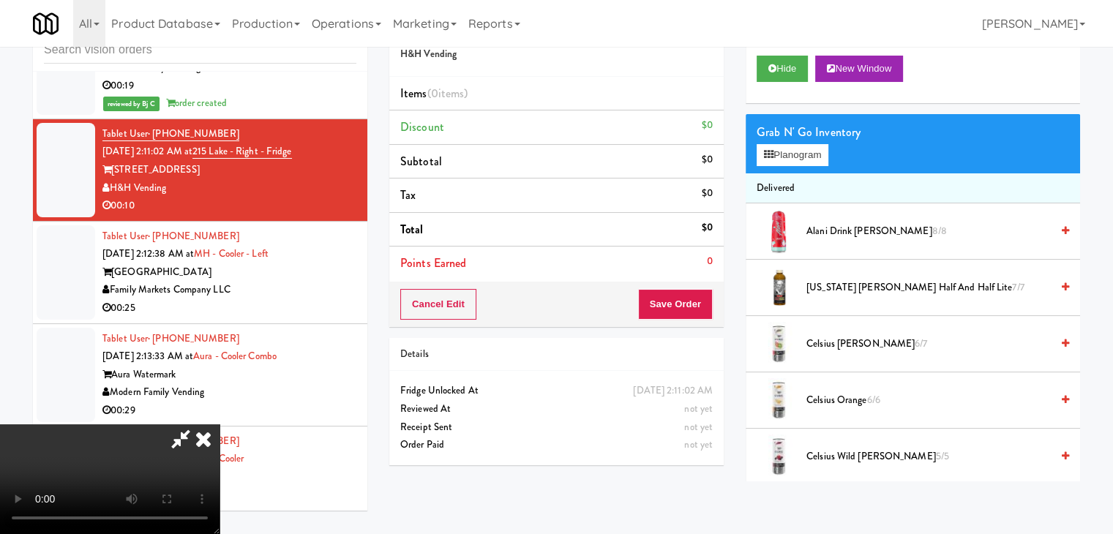
scroll to position [7904, 0]
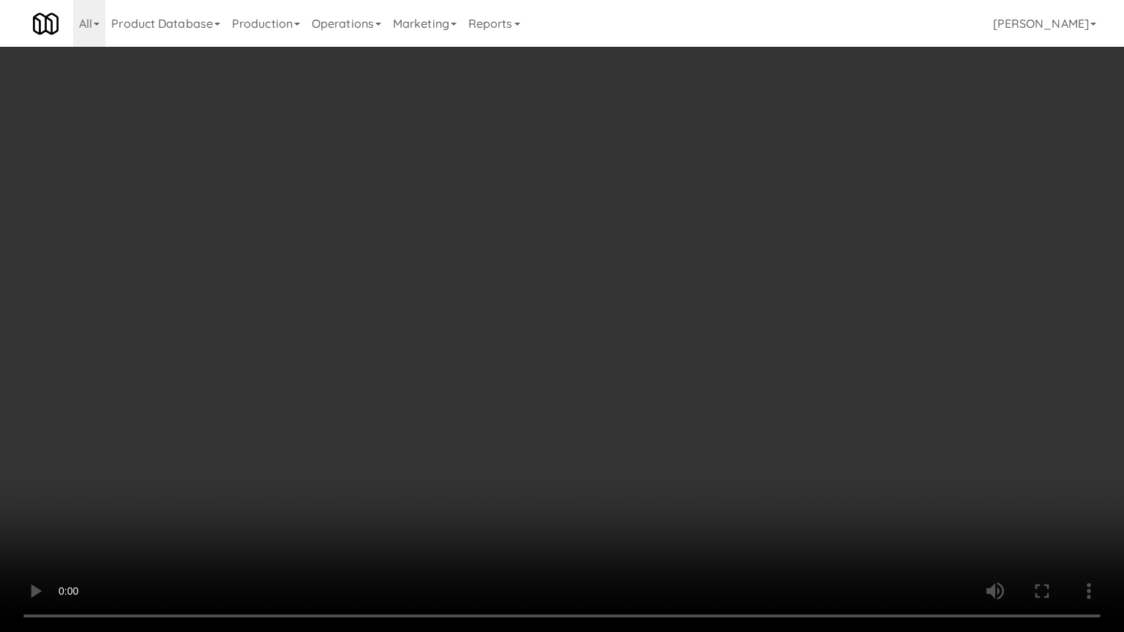
click at [643, 418] on video at bounding box center [562, 316] width 1124 height 632
click at [643, 419] on video at bounding box center [562, 316] width 1124 height 632
click at [661, 410] on video at bounding box center [562, 316] width 1124 height 632
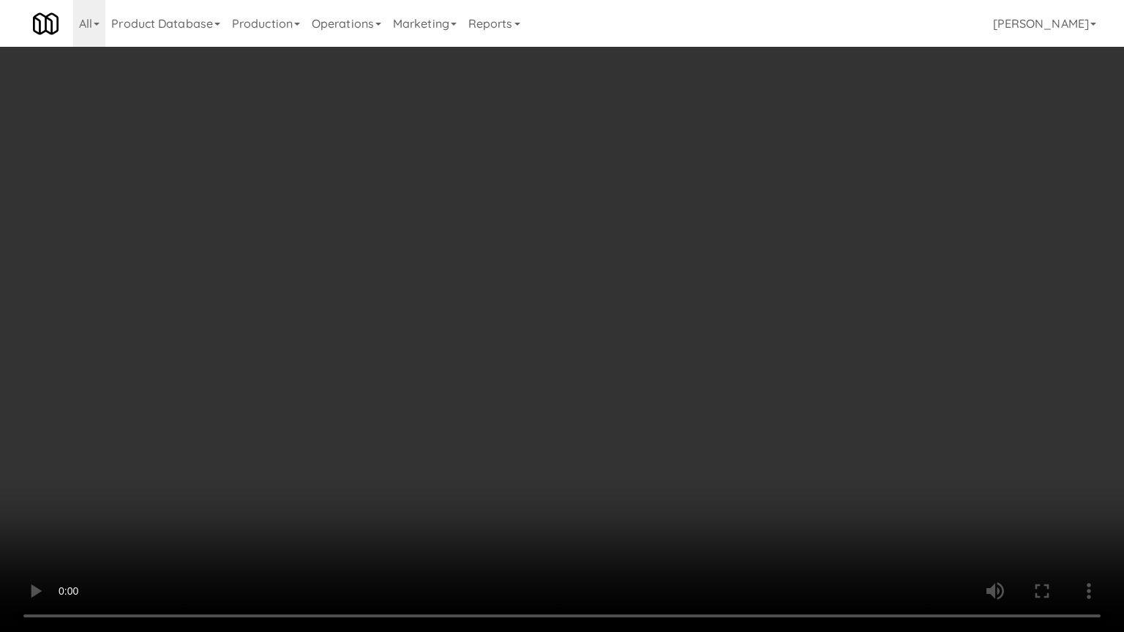
click at [661, 410] on video at bounding box center [562, 316] width 1124 height 632
click at [676, 409] on video at bounding box center [562, 316] width 1124 height 632
drag, startPoint x: 676, startPoint y: 409, endPoint x: 726, endPoint y: 270, distance: 147.6
click at [675, 409] on video at bounding box center [562, 316] width 1124 height 632
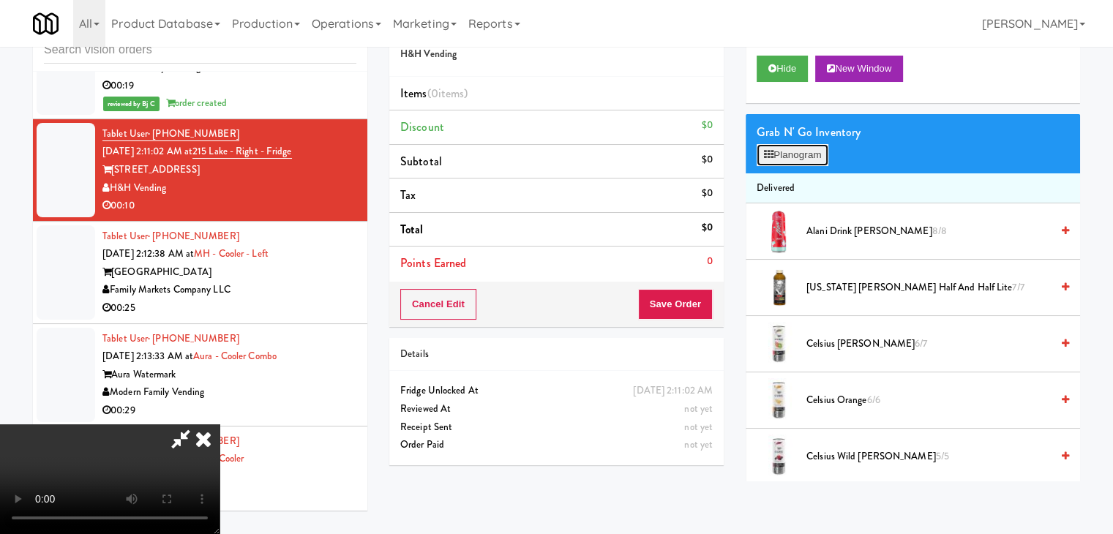
click at [808, 159] on button "Planogram" at bounding box center [792, 155] width 72 height 22
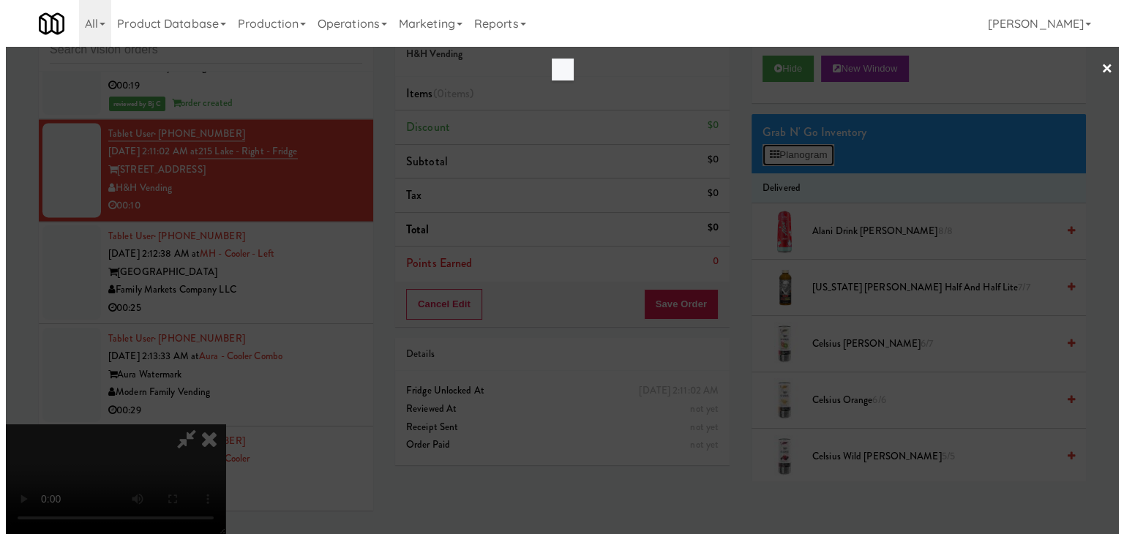
scroll to position [7904, 0]
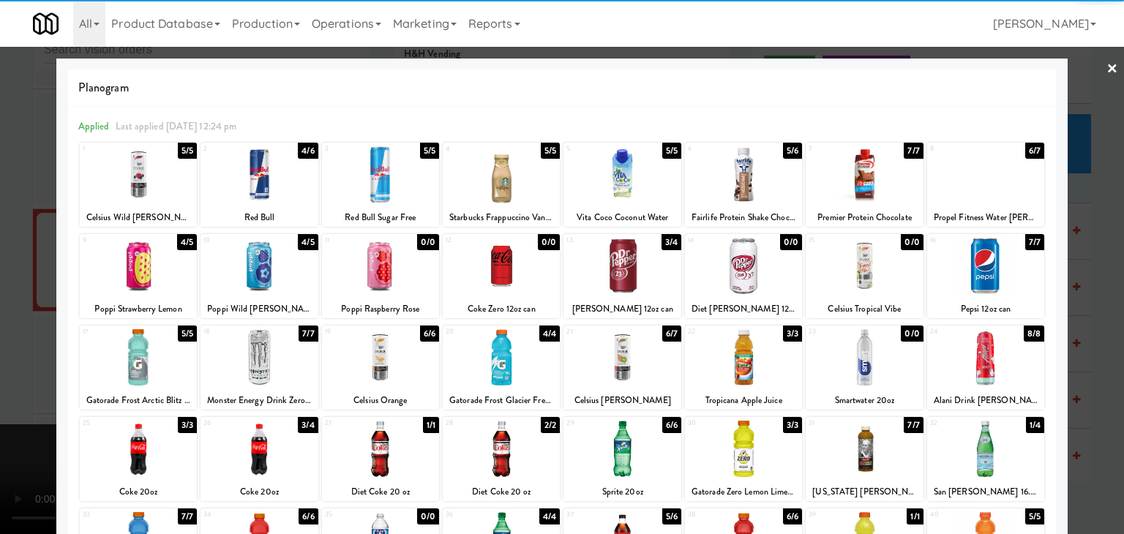
click at [955, 437] on div at bounding box center [985, 449] width 117 height 56
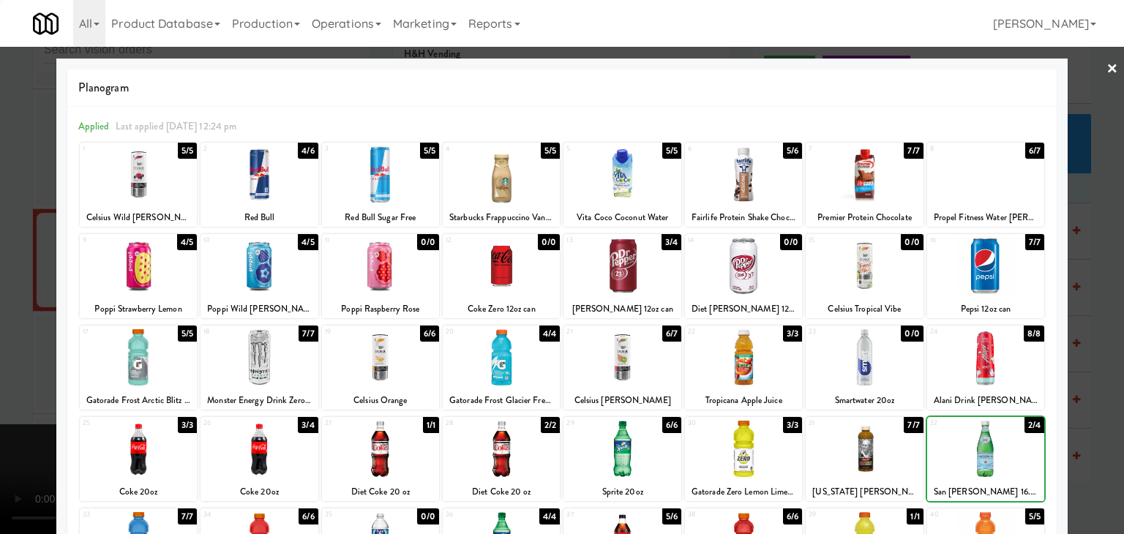
drag, startPoint x: 955, startPoint y: 437, endPoint x: 1034, endPoint y: 451, distance: 80.2
click at [966, 440] on div at bounding box center [985, 449] width 117 height 56
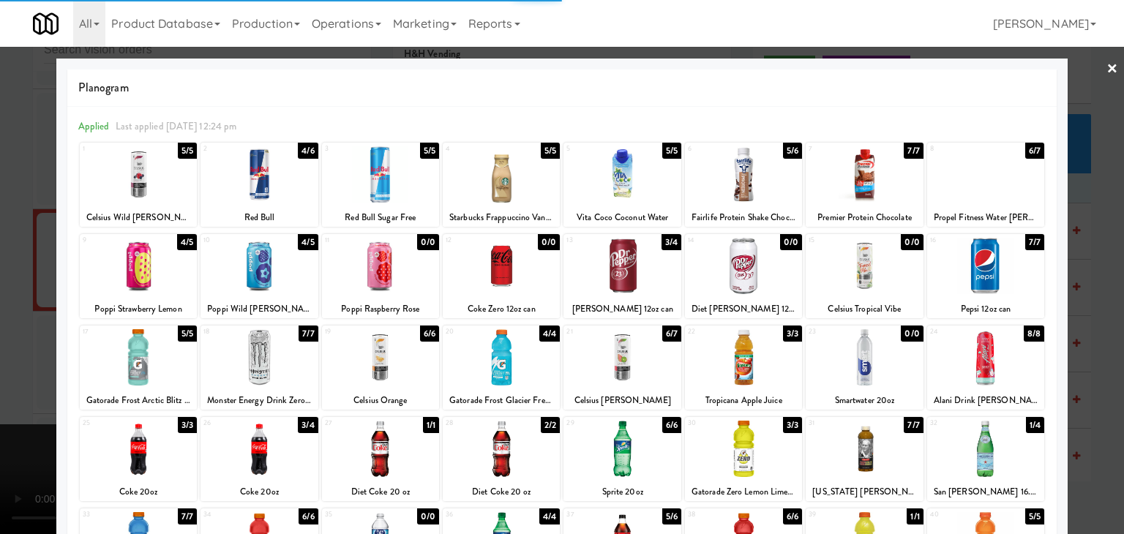
drag, startPoint x: 1065, startPoint y: 469, endPoint x: 1054, endPoint y: 495, distance: 27.9
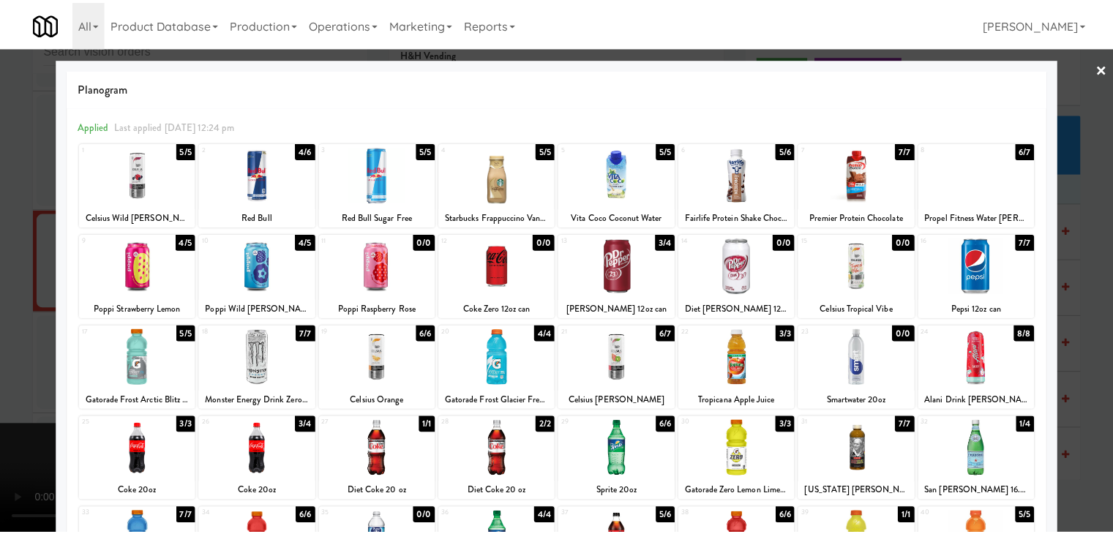
scroll to position [184, 0]
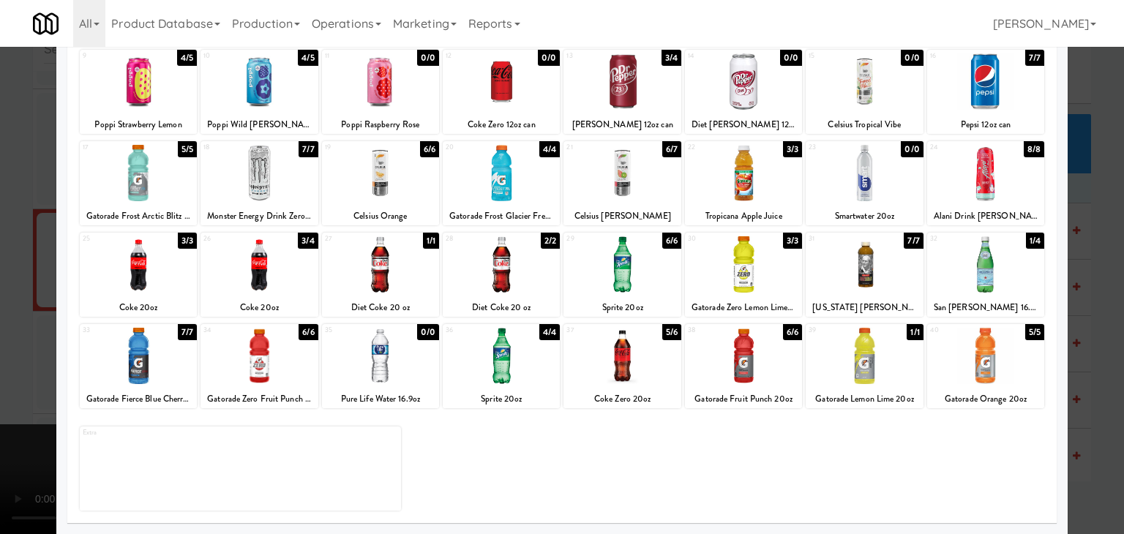
click at [990, 280] on div at bounding box center [985, 264] width 117 height 56
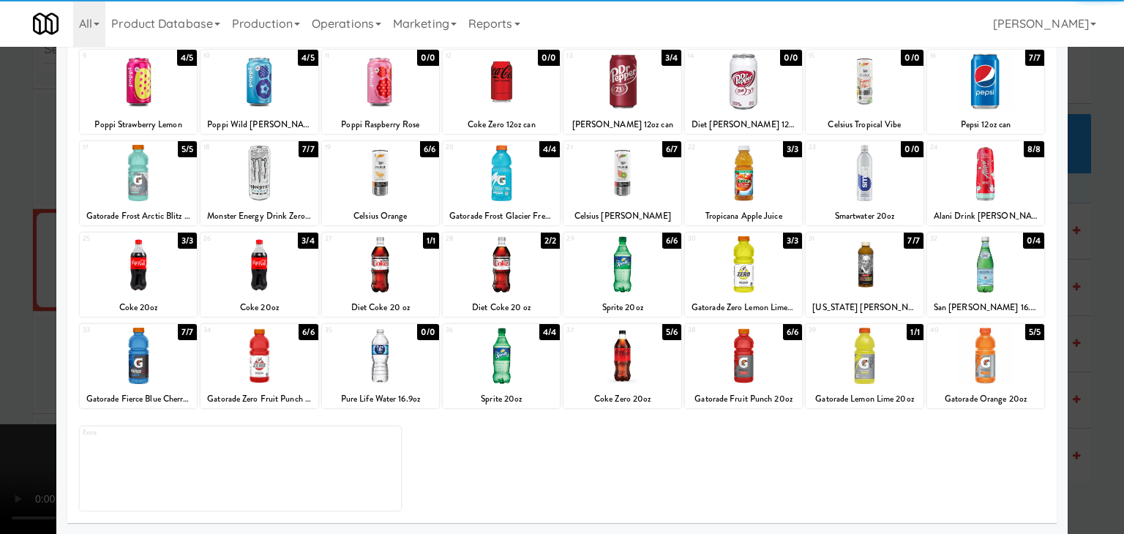
drag, startPoint x: 989, startPoint y: 280, endPoint x: 1019, endPoint y: 279, distance: 30.0
click at [1021, 280] on div at bounding box center [985, 264] width 117 height 56
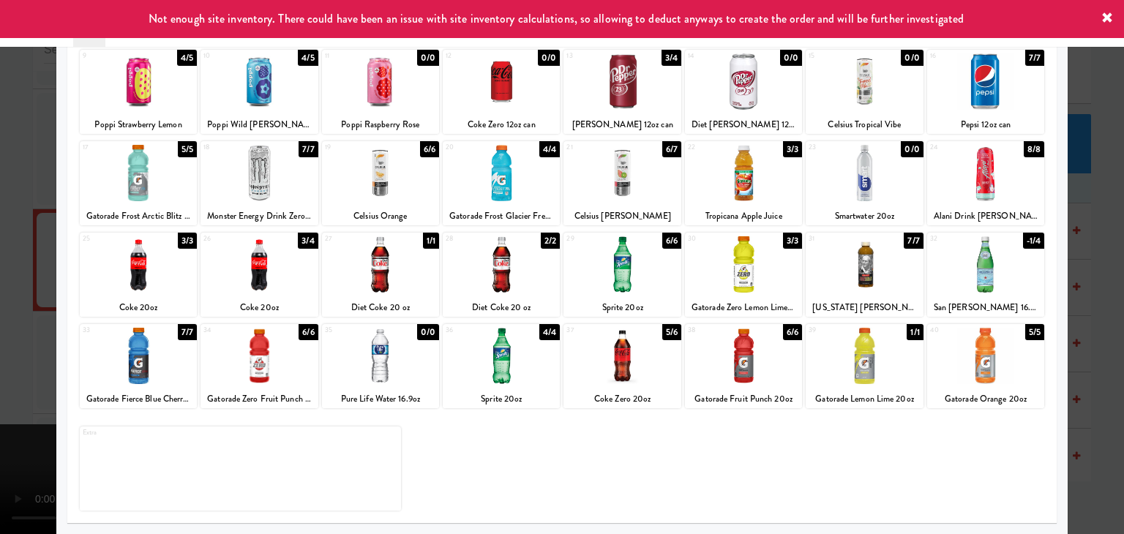
click at [1070, 298] on div at bounding box center [562, 267] width 1124 height 534
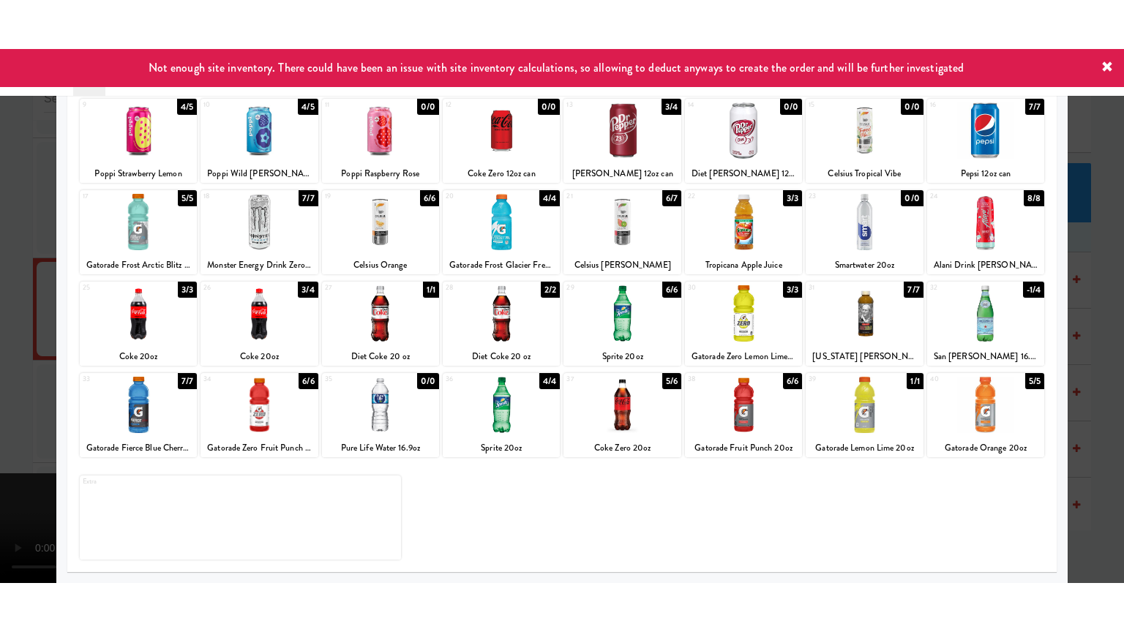
scroll to position [8012, 0]
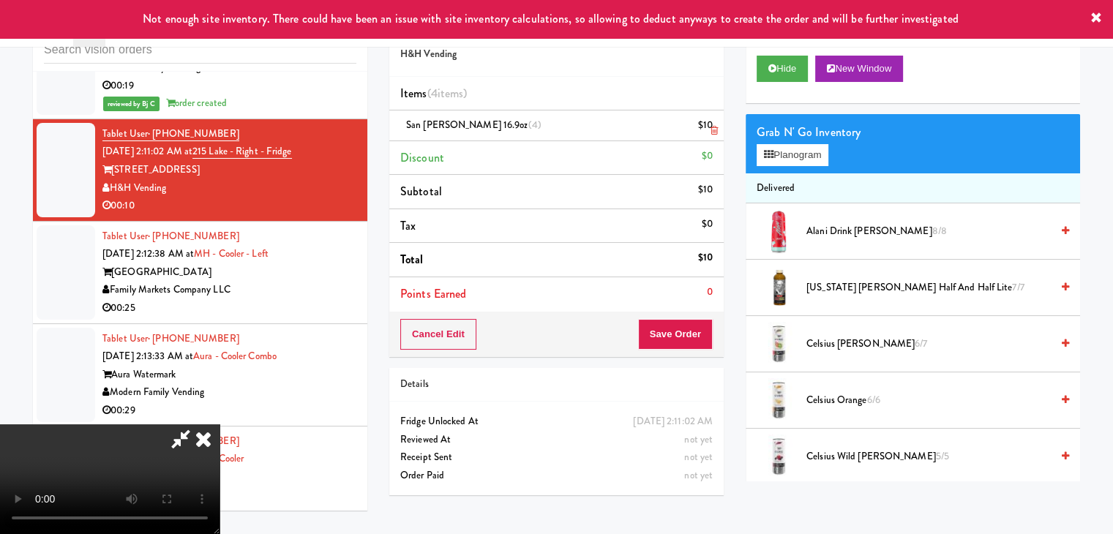
click at [712, 129] on icon at bounding box center [713, 131] width 7 height 10
click at [219, 424] on video at bounding box center [109, 479] width 219 height 110
drag, startPoint x: 491, startPoint y: 313, endPoint x: 497, endPoint y: 376, distance: 63.3
click at [219, 424] on video at bounding box center [109, 479] width 219 height 110
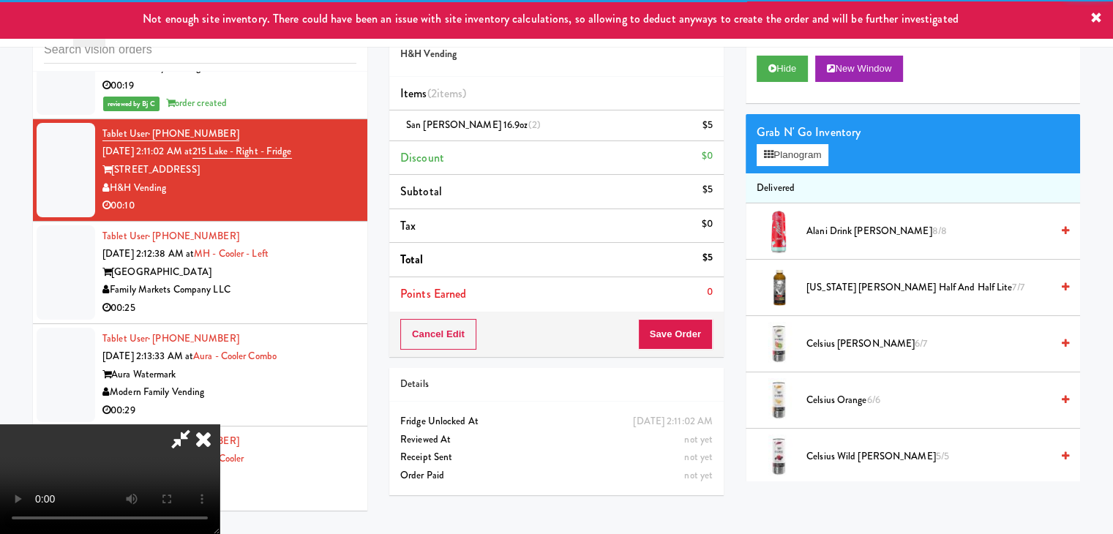
scroll to position [7904, 0]
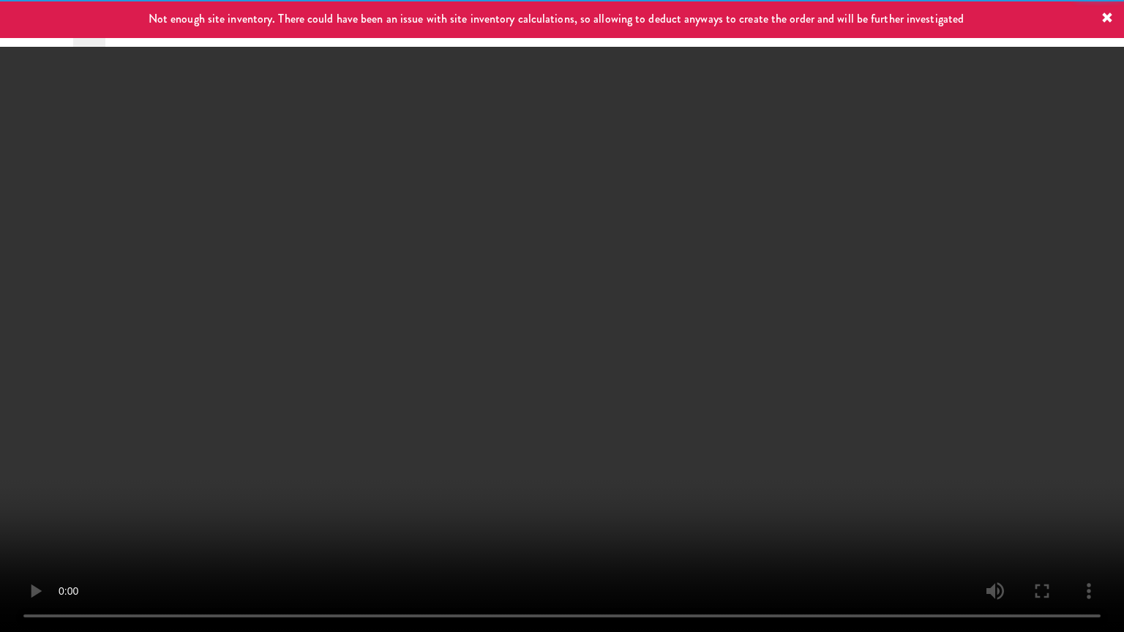
click at [650, 376] on video at bounding box center [562, 316] width 1124 height 632
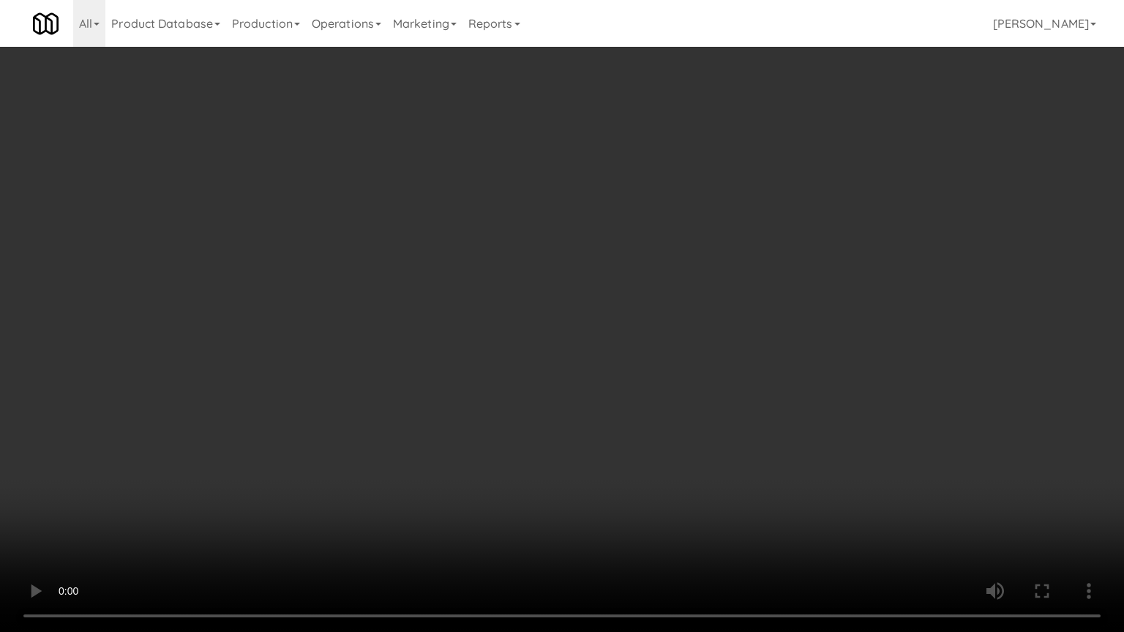
click at [563, 274] on video at bounding box center [562, 316] width 1124 height 632
click at [585, 284] on video at bounding box center [562, 316] width 1124 height 632
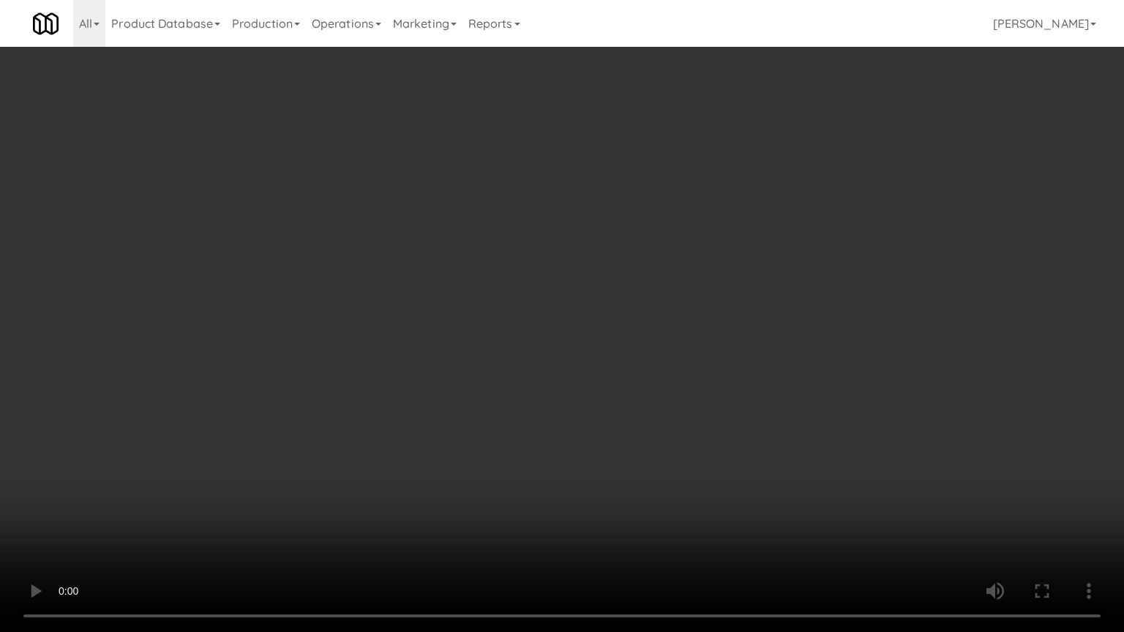
drag, startPoint x: 585, startPoint y: 284, endPoint x: 617, endPoint y: 243, distance: 52.1
click at [588, 286] on video at bounding box center [562, 316] width 1124 height 632
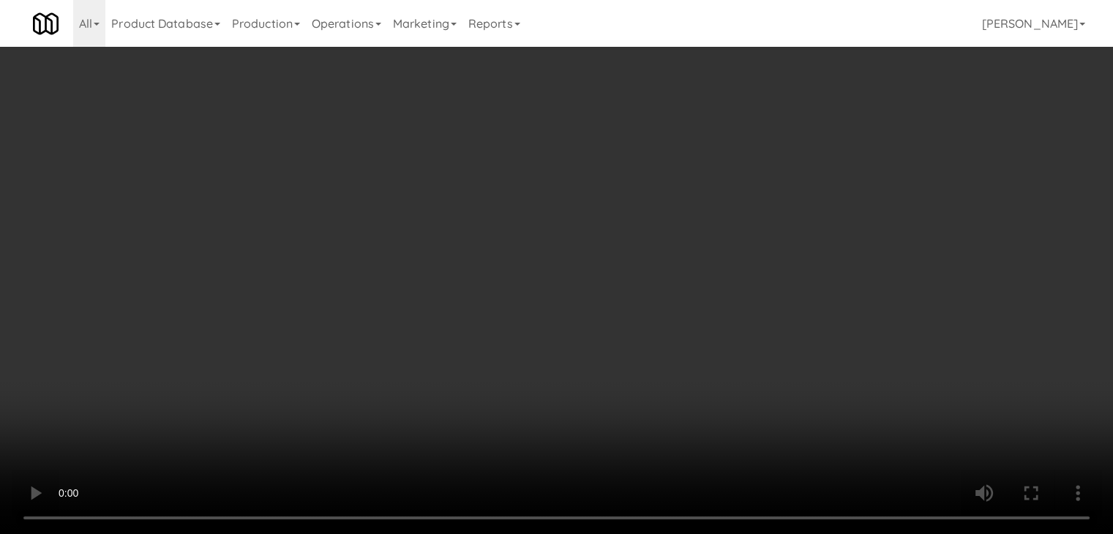
scroll to position [8012, 0]
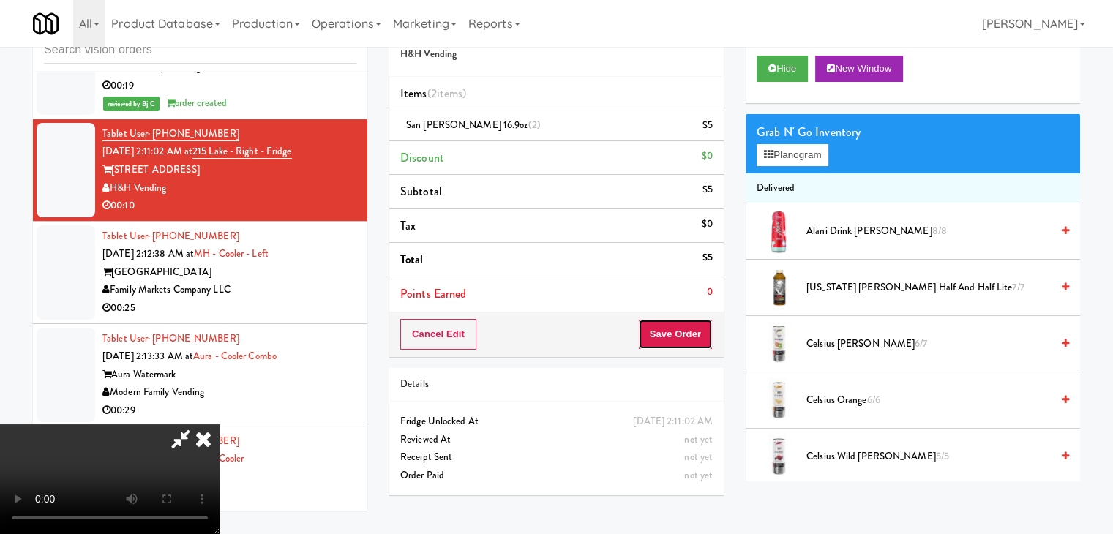
click at [706, 348] on button "Save Order" at bounding box center [675, 334] width 75 height 31
click at [706, 347] on button "Save Order" at bounding box center [675, 334] width 75 height 31
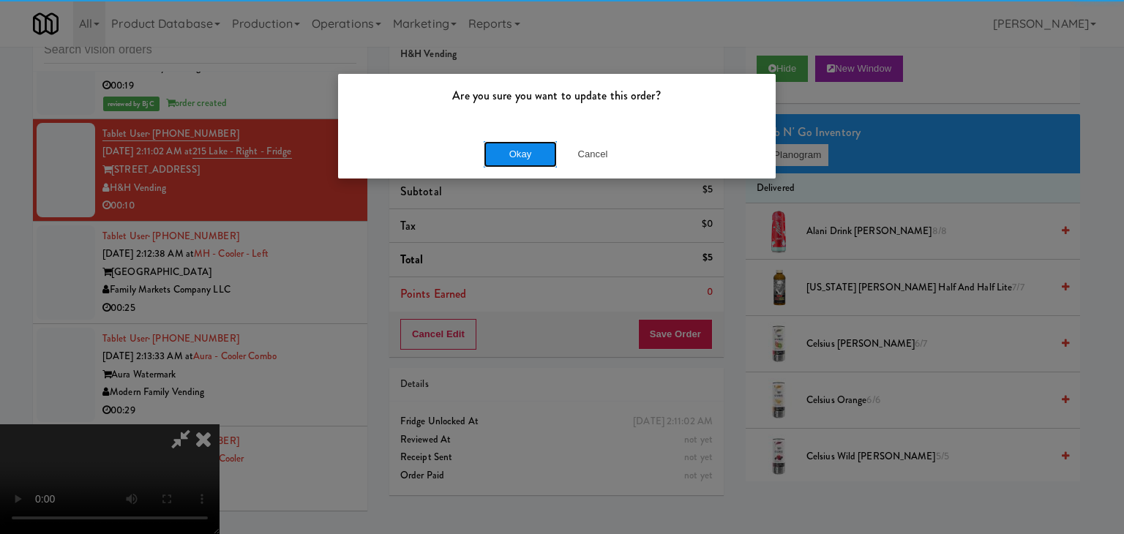
click at [535, 158] on button "Okay" at bounding box center [520, 154] width 73 height 26
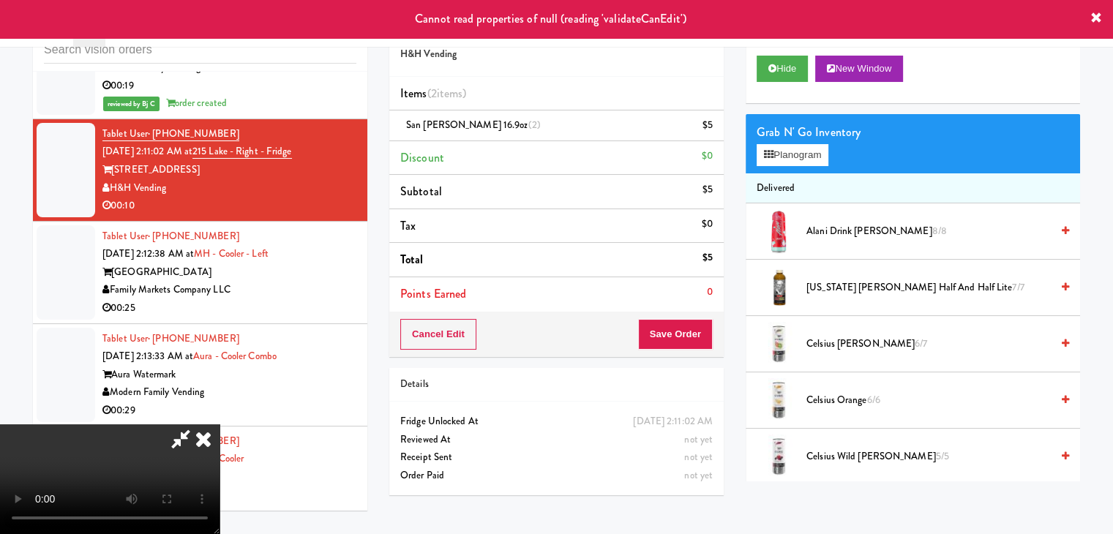
click at [219, 424] on icon at bounding box center [203, 438] width 32 height 29
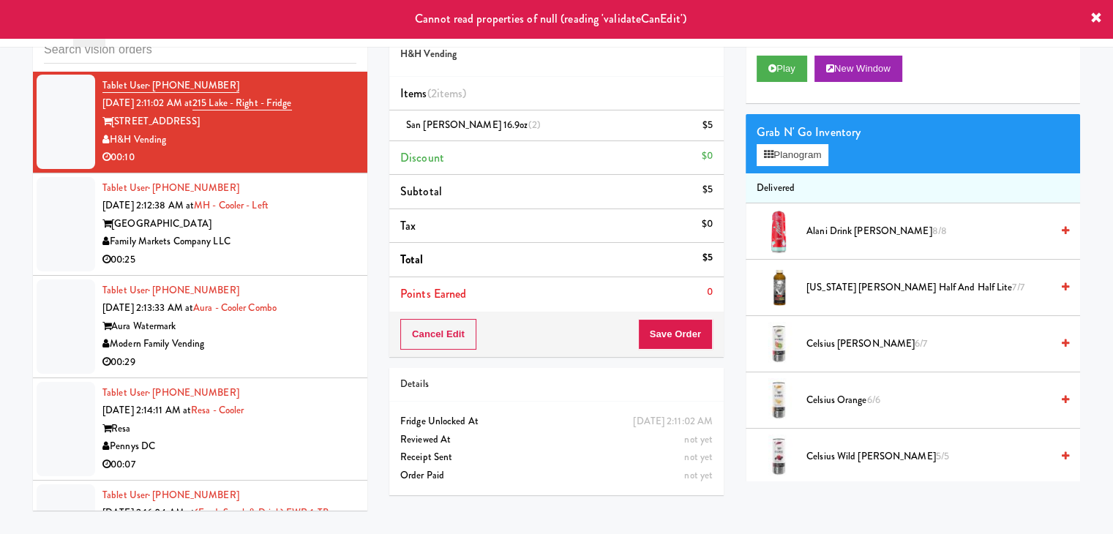
scroll to position [8085, 0]
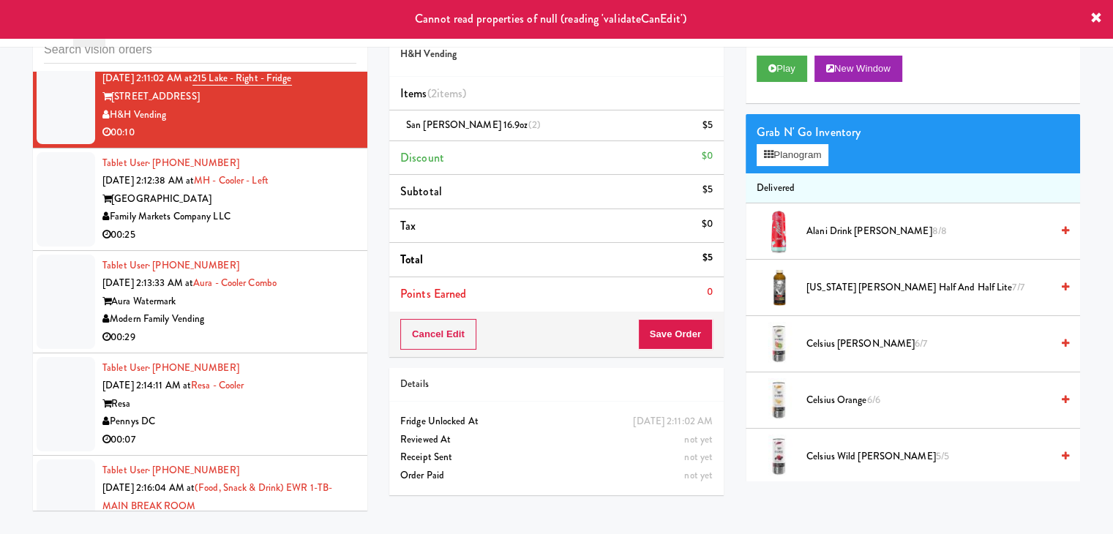
click at [315, 208] on div "[GEOGRAPHIC_DATA]" at bounding box center [229, 199] width 254 height 18
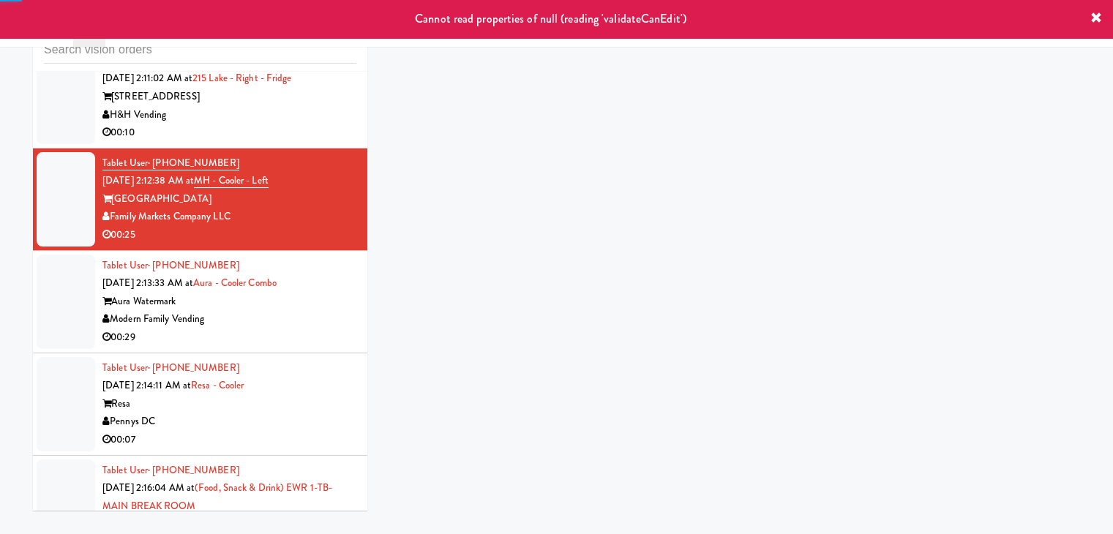
click at [301, 106] on div "[STREET_ADDRESS]" at bounding box center [229, 97] width 254 height 18
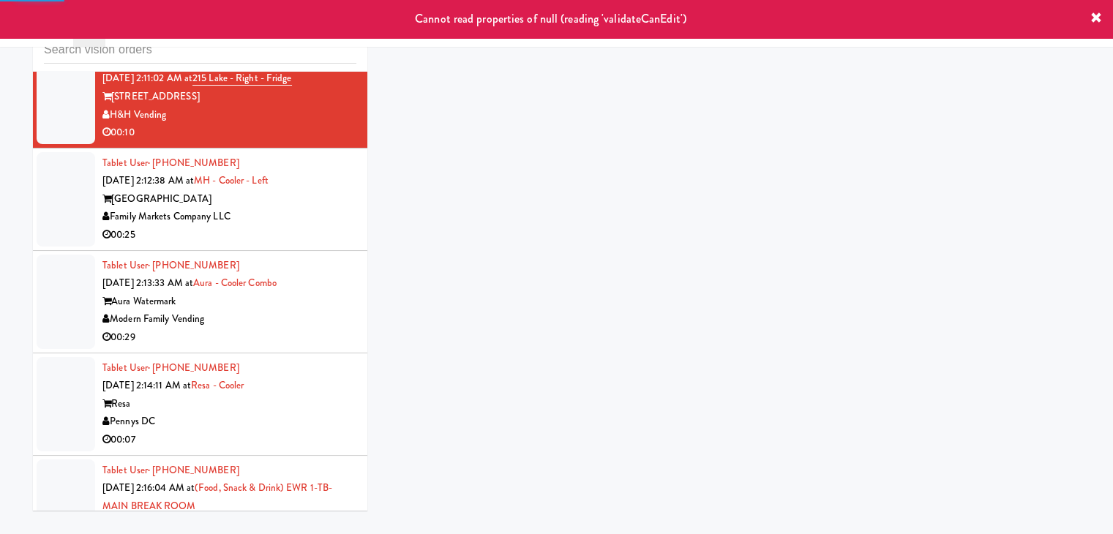
scroll to position [8012, 0]
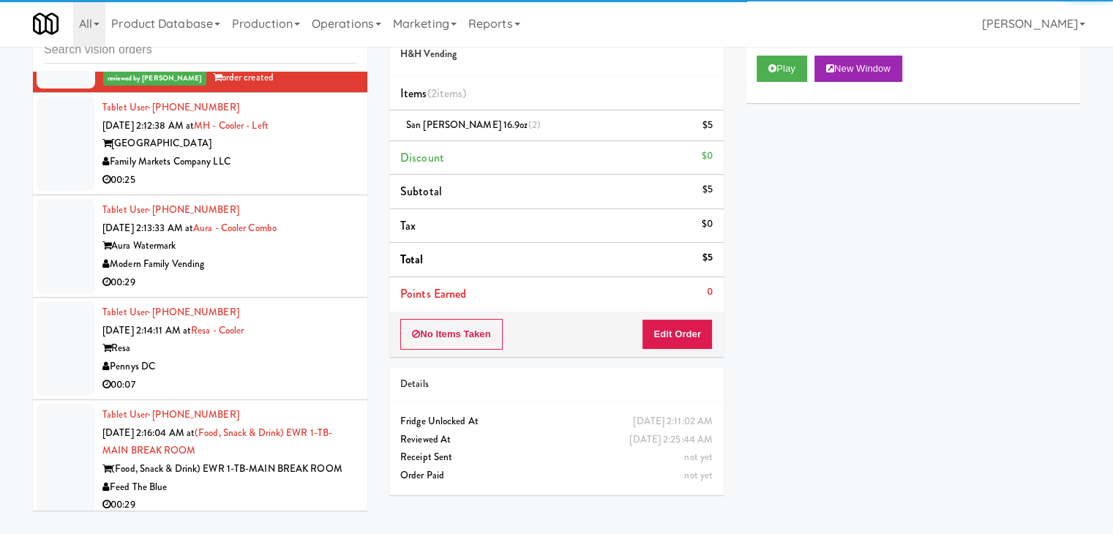
click at [312, 189] on div "00:25" at bounding box center [229, 180] width 254 height 18
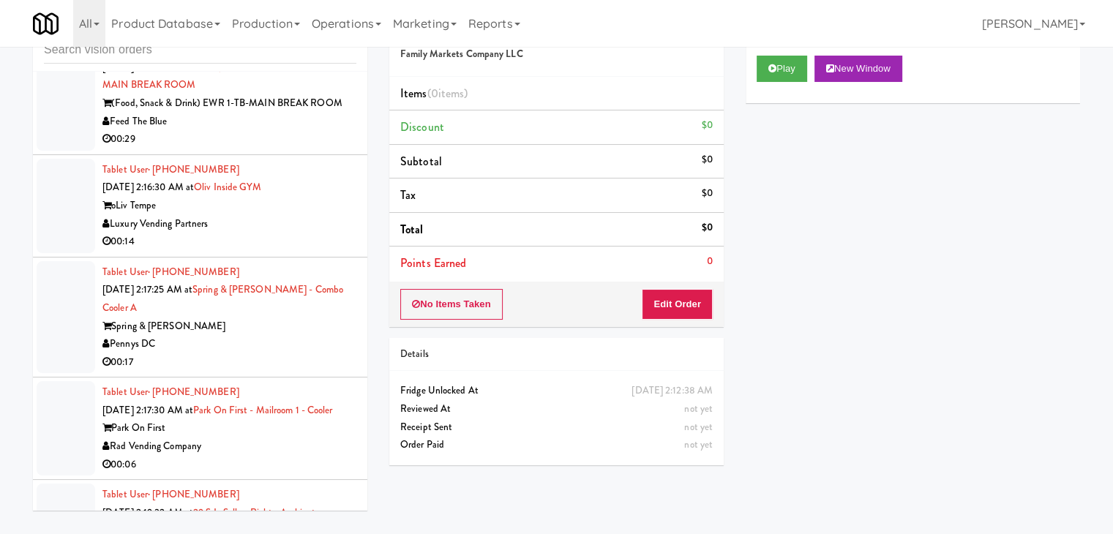
scroll to position [8597, 0]
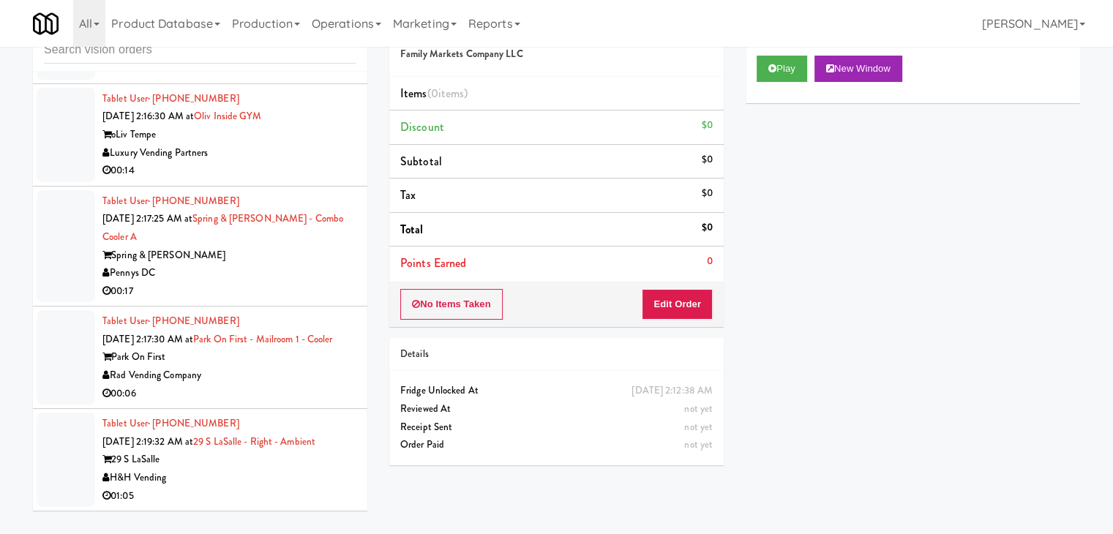
drag, startPoint x: 305, startPoint y: 176, endPoint x: 311, endPoint y: 194, distance: 18.5
click at [307, 176] on div "Tablet User · (206) 640-6887 [DATE] 2:16:30 AM at Oliv Inside GYM oLiv Tempe Lu…" at bounding box center [229, 135] width 254 height 90
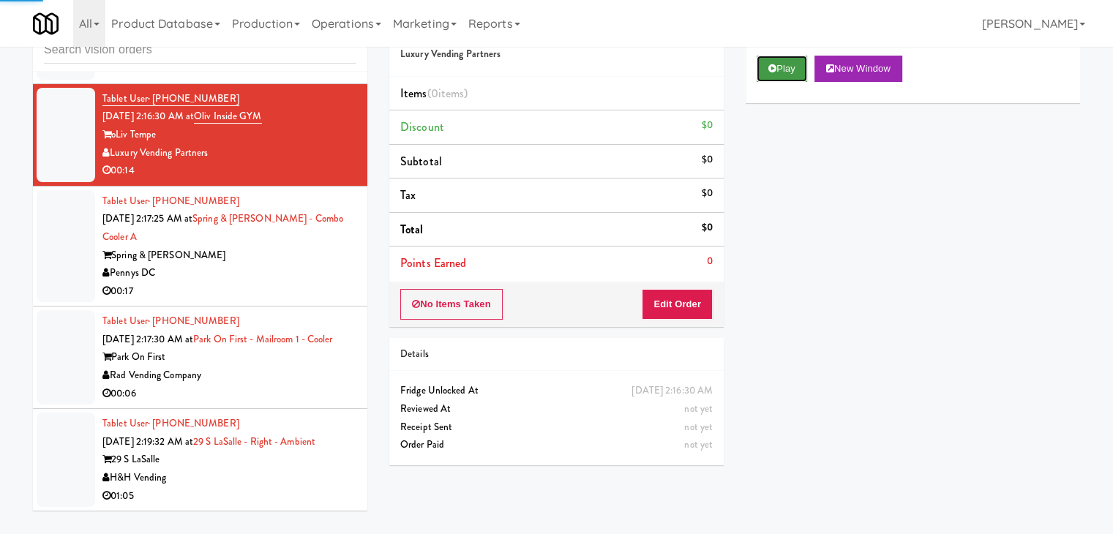
click at [768, 71] on icon at bounding box center [772, 69] width 8 height 10
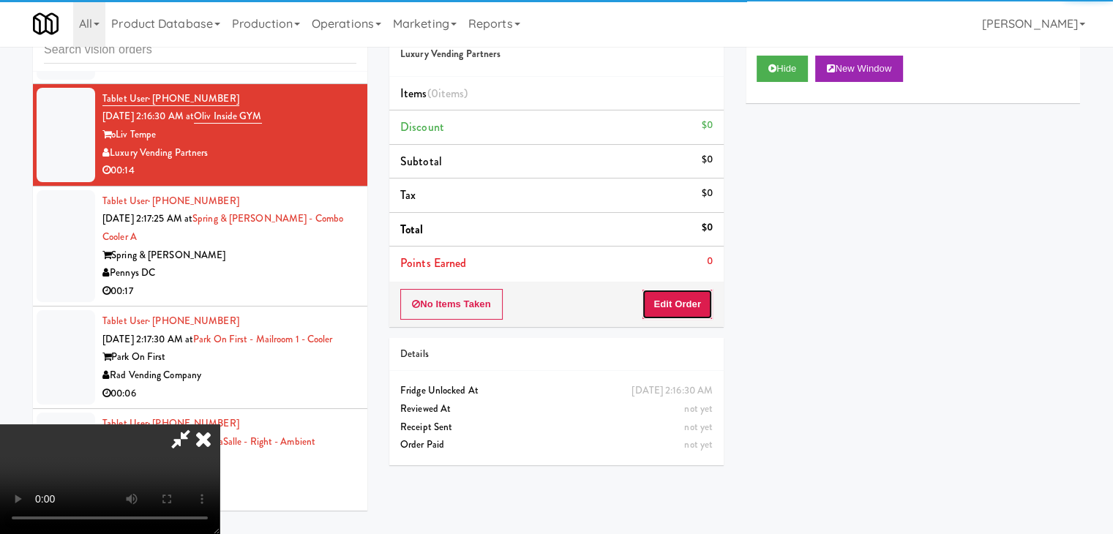
click at [680, 305] on button "Edit Order" at bounding box center [677, 304] width 71 height 31
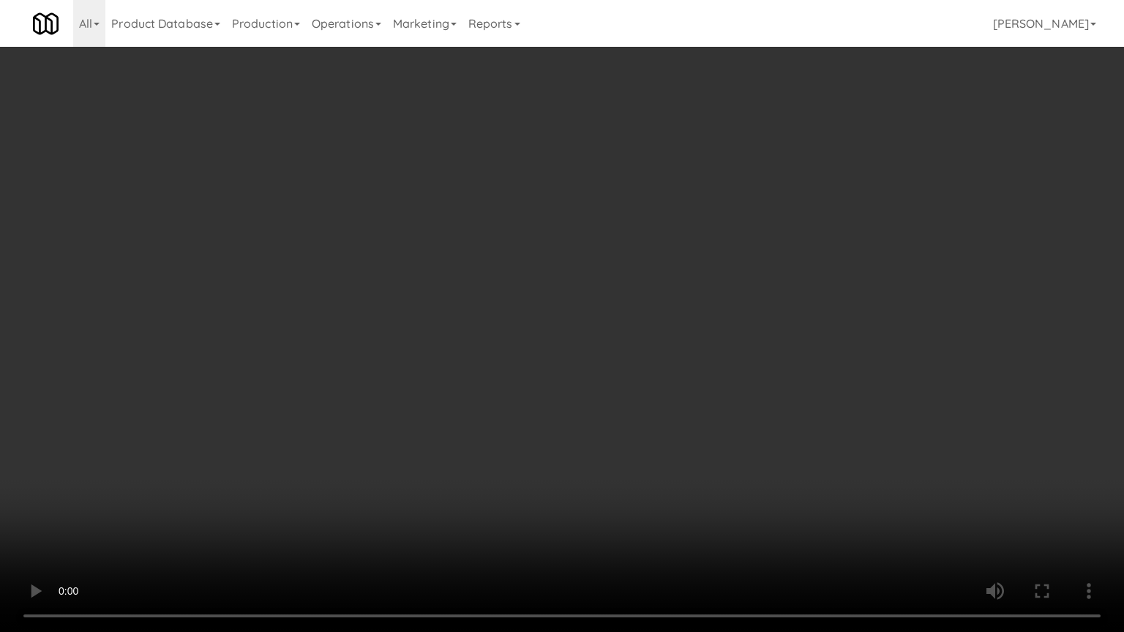
click at [639, 439] on video at bounding box center [562, 316] width 1124 height 632
drag, startPoint x: 639, startPoint y: 439, endPoint x: 726, endPoint y: 236, distance: 220.2
click at [641, 436] on video at bounding box center [562, 316] width 1124 height 632
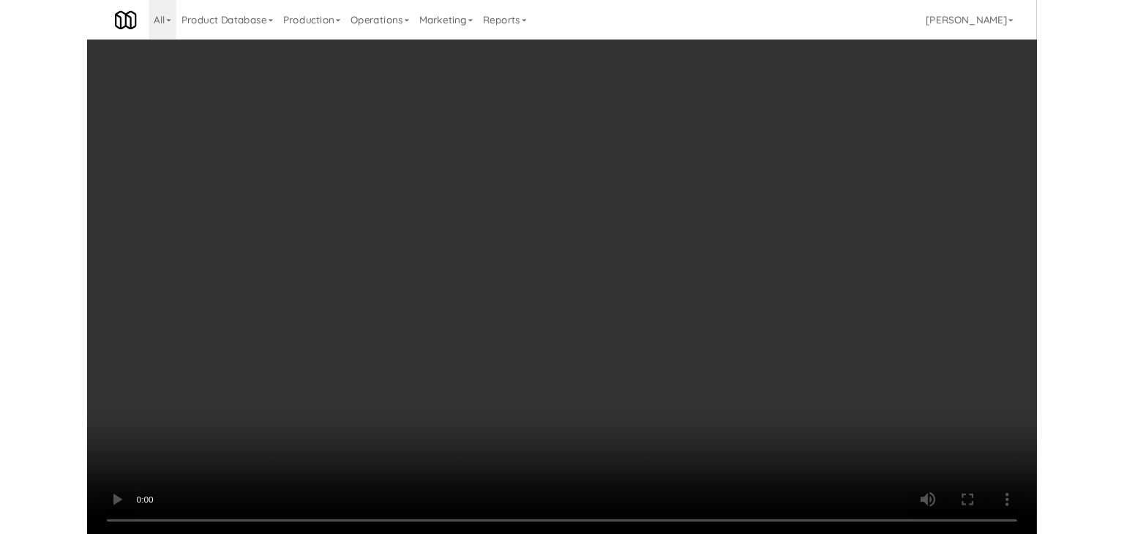
scroll to position [8597, 0]
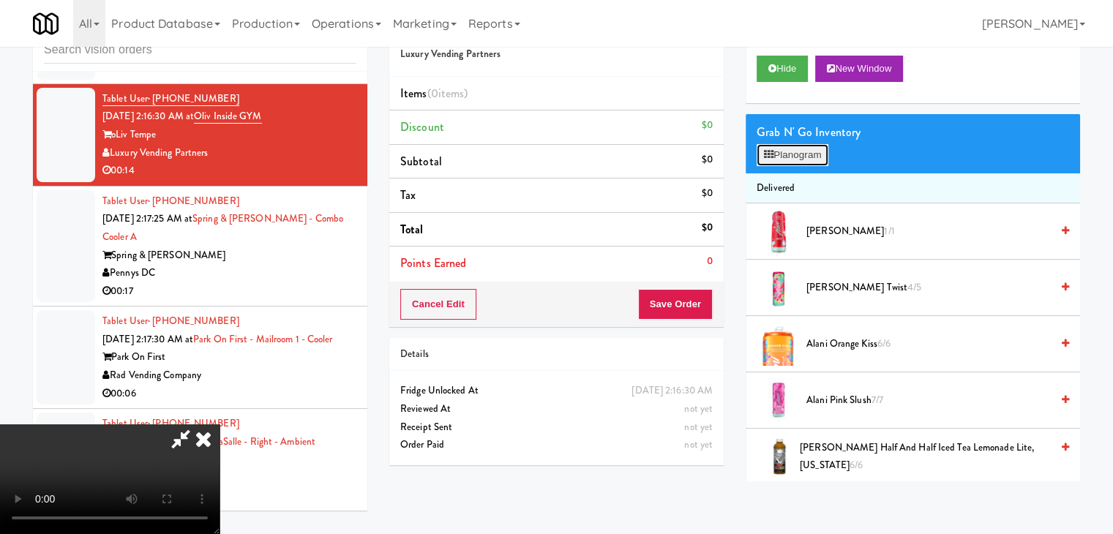
click at [789, 155] on button "Planogram" at bounding box center [792, 155] width 72 height 22
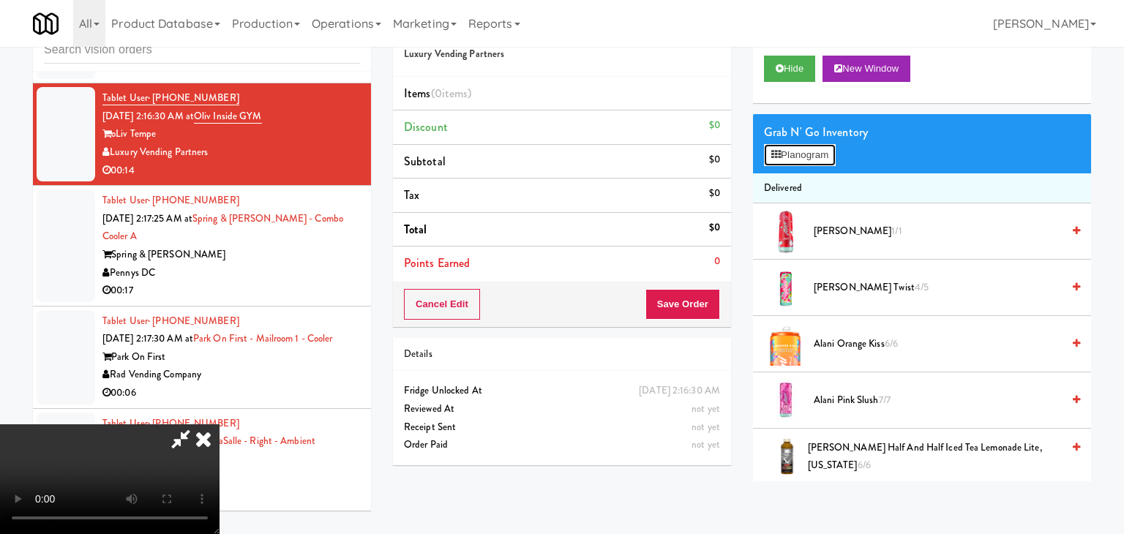
scroll to position [8489, 0]
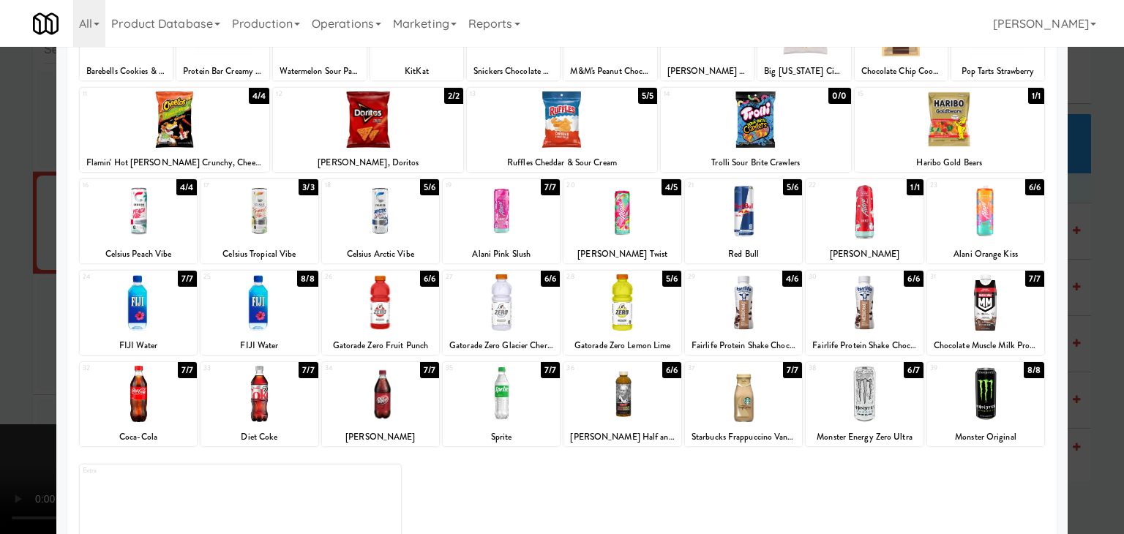
click at [535, 426] on div "35 7/7 Sprite" at bounding box center [501, 404] width 117 height 84
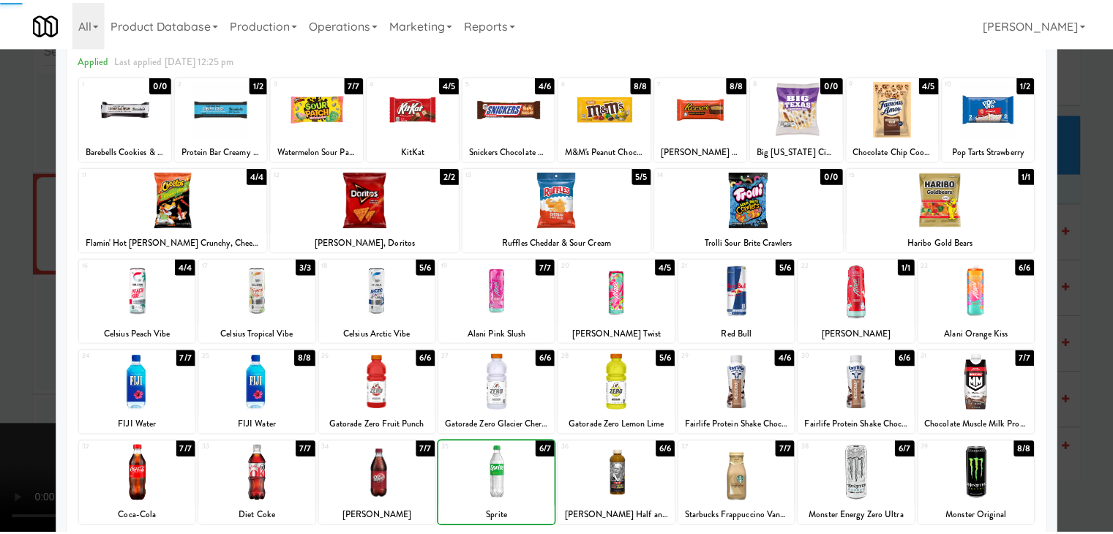
scroll to position [0, 0]
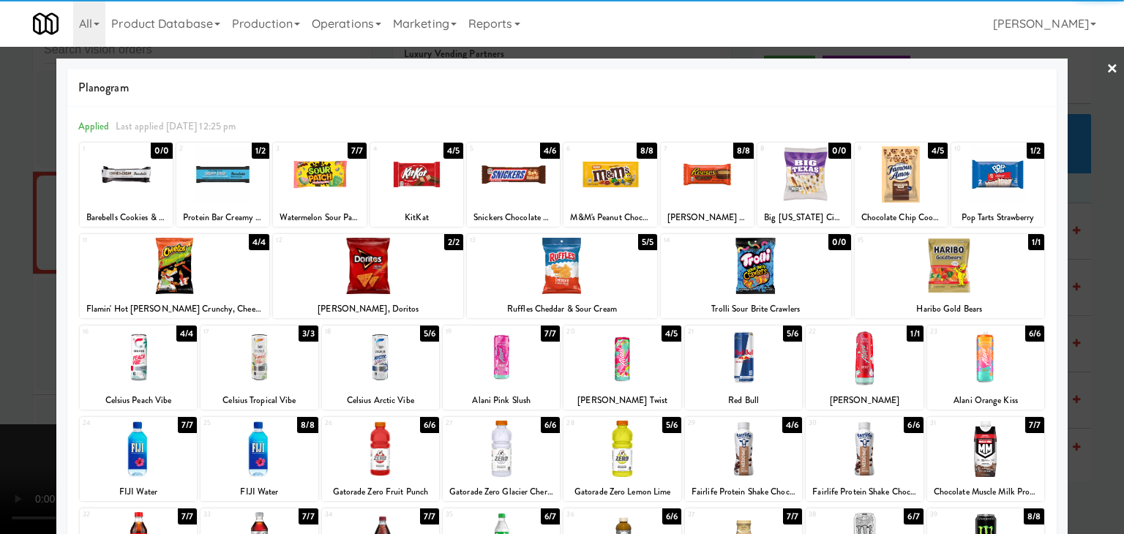
drag, startPoint x: 417, startPoint y: 173, endPoint x: 394, endPoint y: 182, distance: 25.0
click at [414, 173] on div at bounding box center [416, 174] width 93 height 56
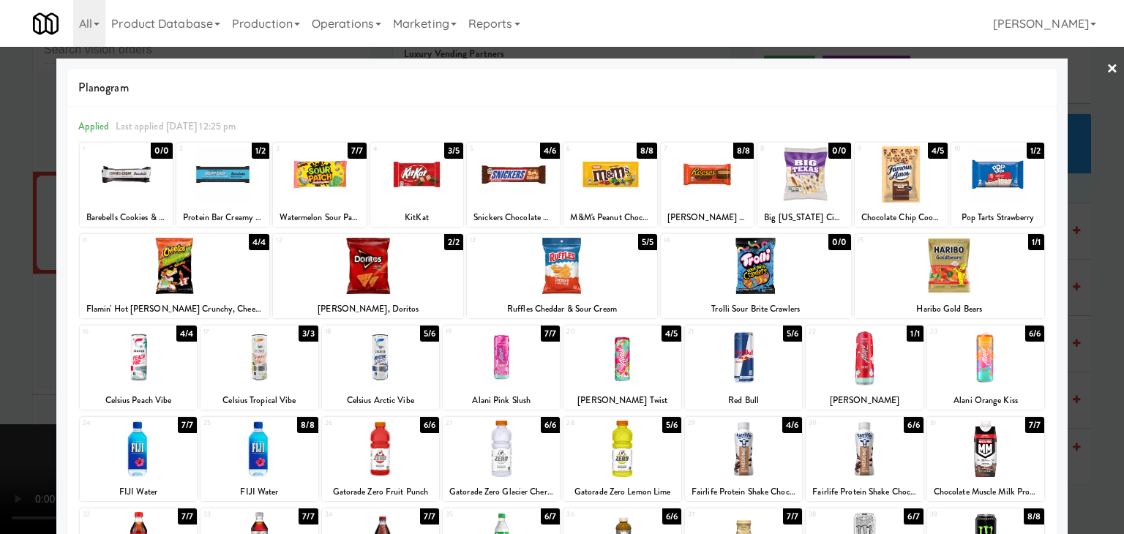
drag, startPoint x: 2, startPoint y: 307, endPoint x: 108, endPoint y: 315, distance: 105.6
click at [12, 303] on div at bounding box center [562, 267] width 1124 height 534
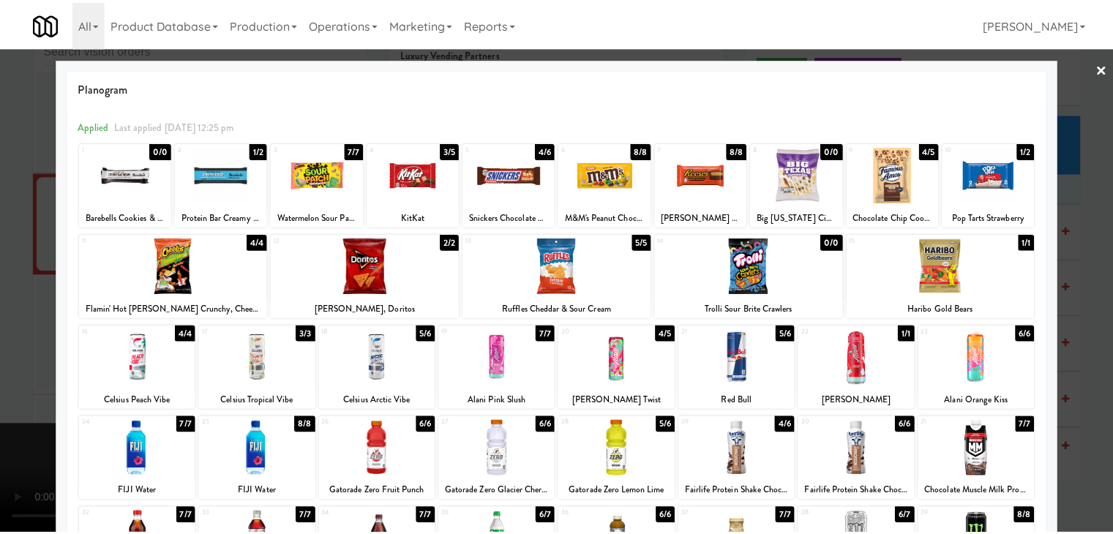
scroll to position [8597, 0]
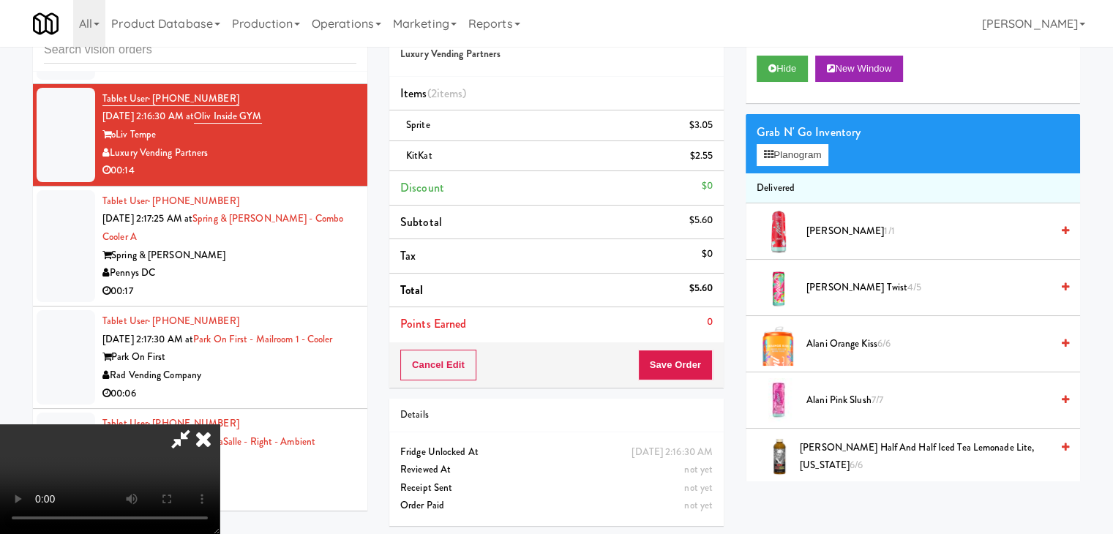
click at [219, 426] on video at bounding box center [109, 479] width 219 height 110
click at [219, 424] on video at bounding box center [109, 479] width 219 height 110
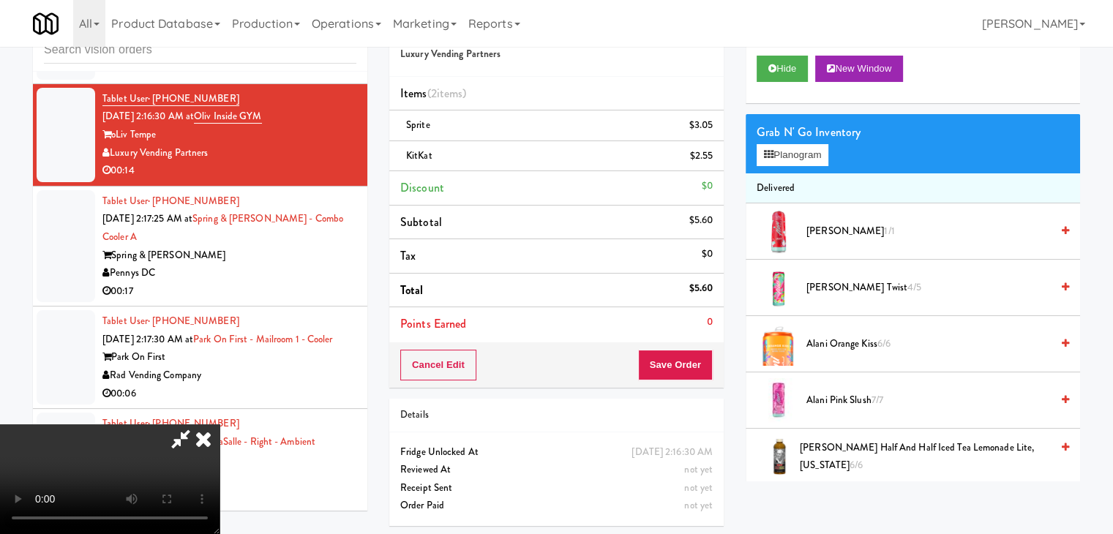
click at [219, 424] on video at bounding box center [109, 479] width 219 height 110
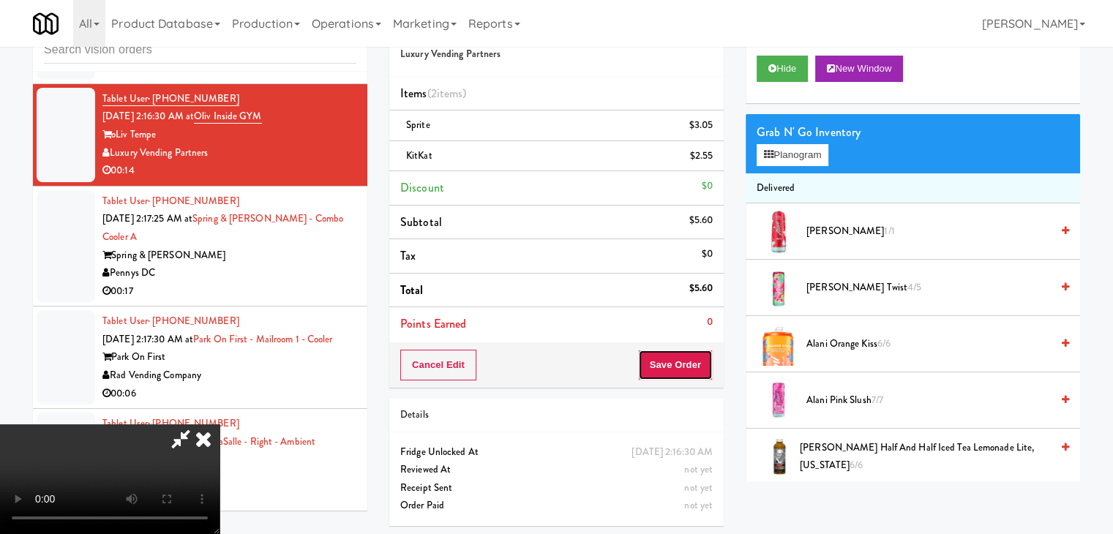
click at [696, 358] on button "Save Order" at bounding box center [675, 365] width 75 height 31
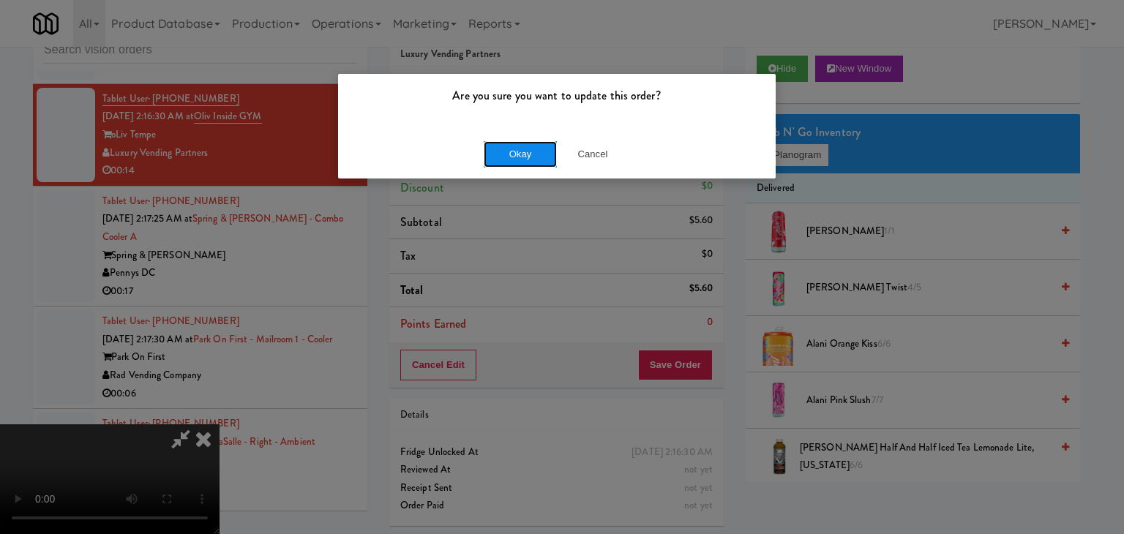
click at [516, 145] on button "Okay" at bounding box center [520, 154] width 73 height 26
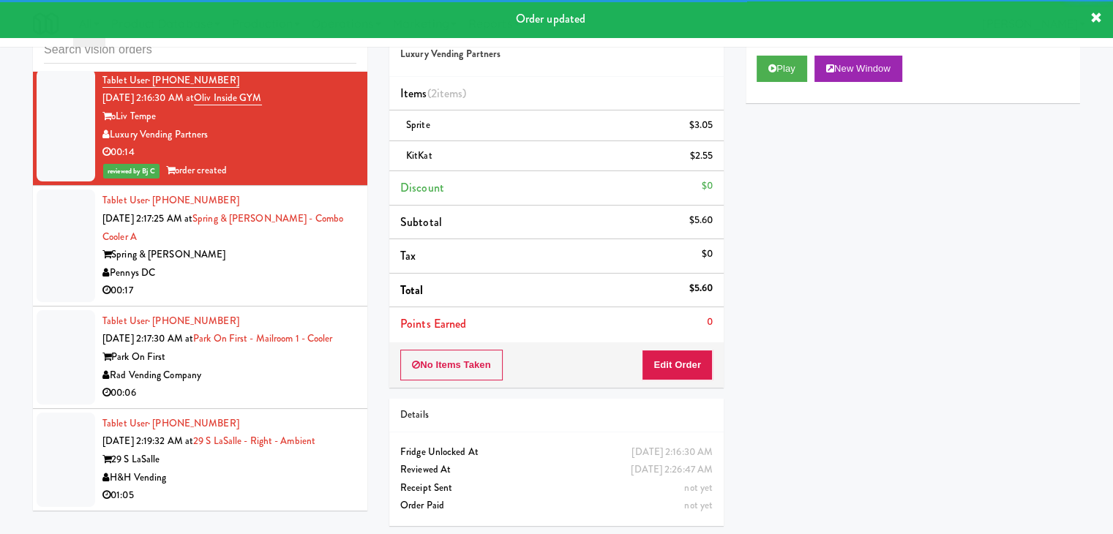
scroll to position [8696, 0]
click at [309, 264] on div "Pennys DC" at bounding box center [229, 273] width 254 height 18
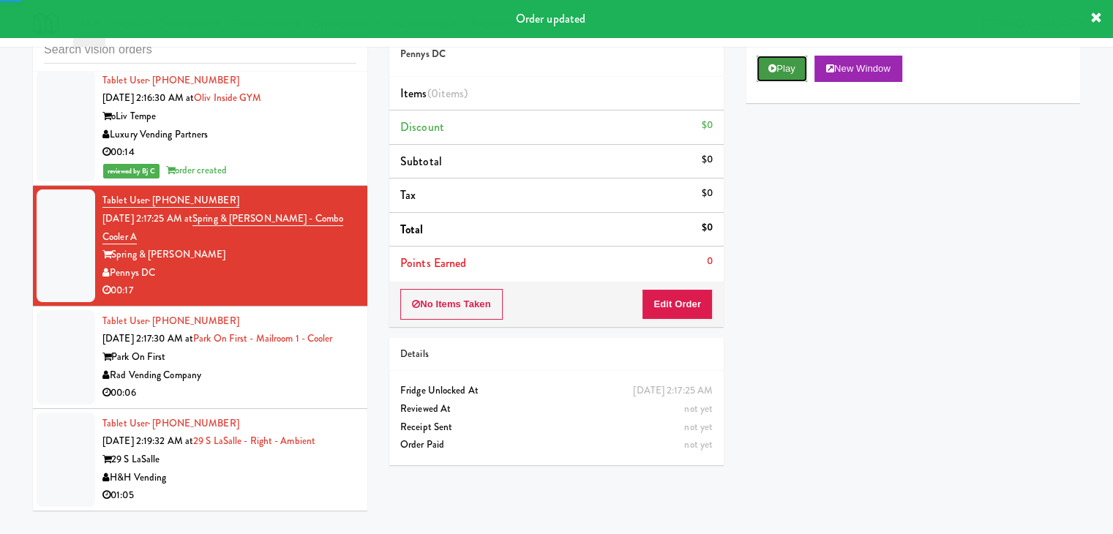
click at [782, 63] on button "Play" at bounding box center [781, 69] width 50 height 26
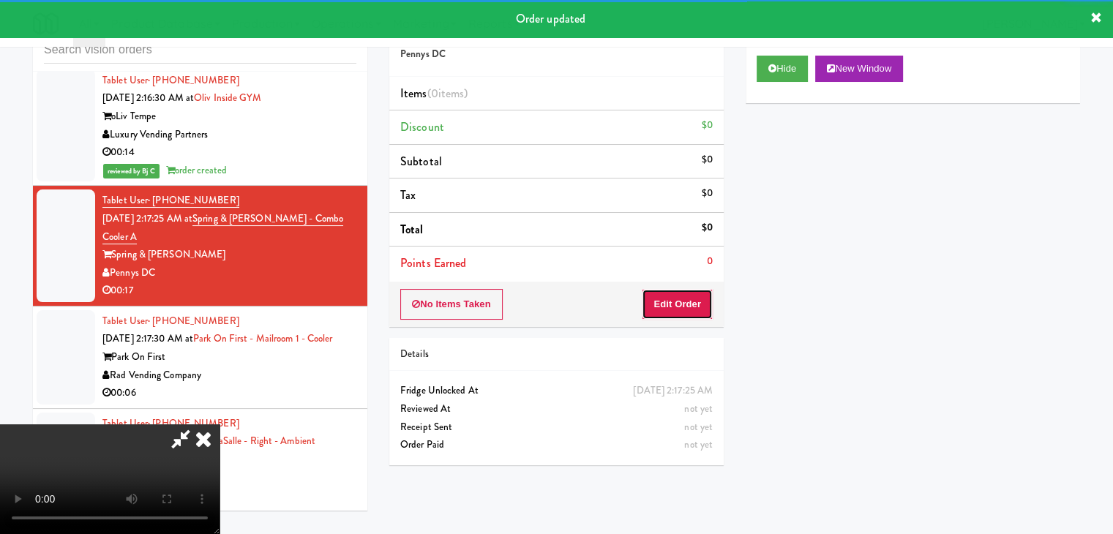
click at [688, 295] on button "Edit Order" at bounding box center [677, 304] width 71 height 31
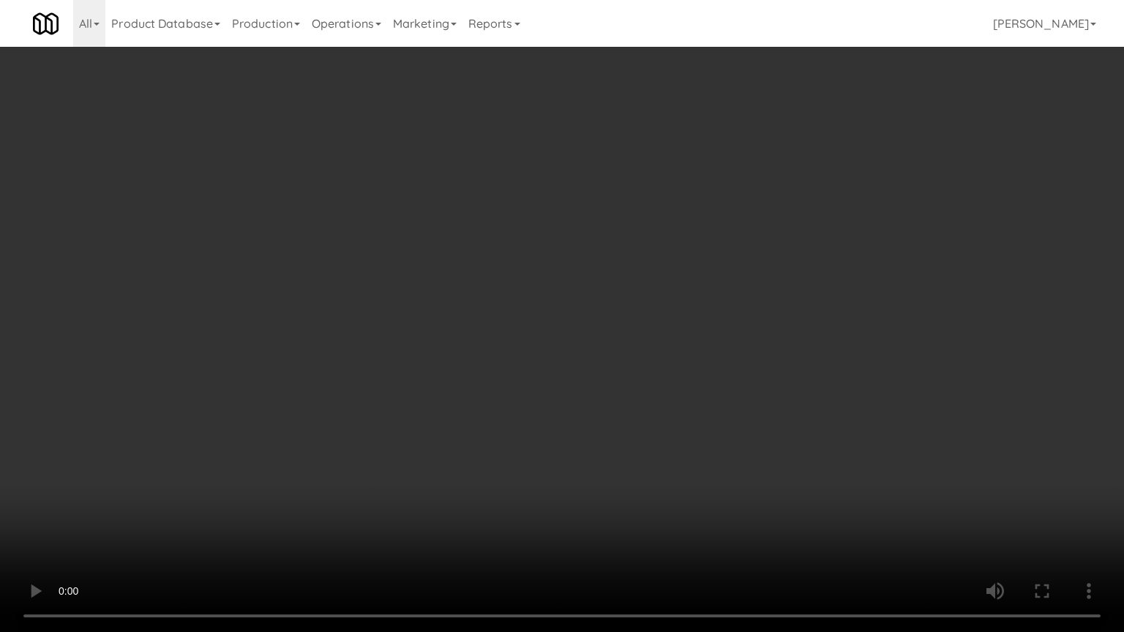
click at [639, 463] on video at bounding box center [562, 316] width 1124 height 632
click at [635, 466] on video at bounding box center [562, 316] width 1124 height 632
click at [643, 462] on video at bounding box center [562, 316] width 1124 height 632
click at [644, 462] on video at bounding box center [562, 316] width 1124 height 632
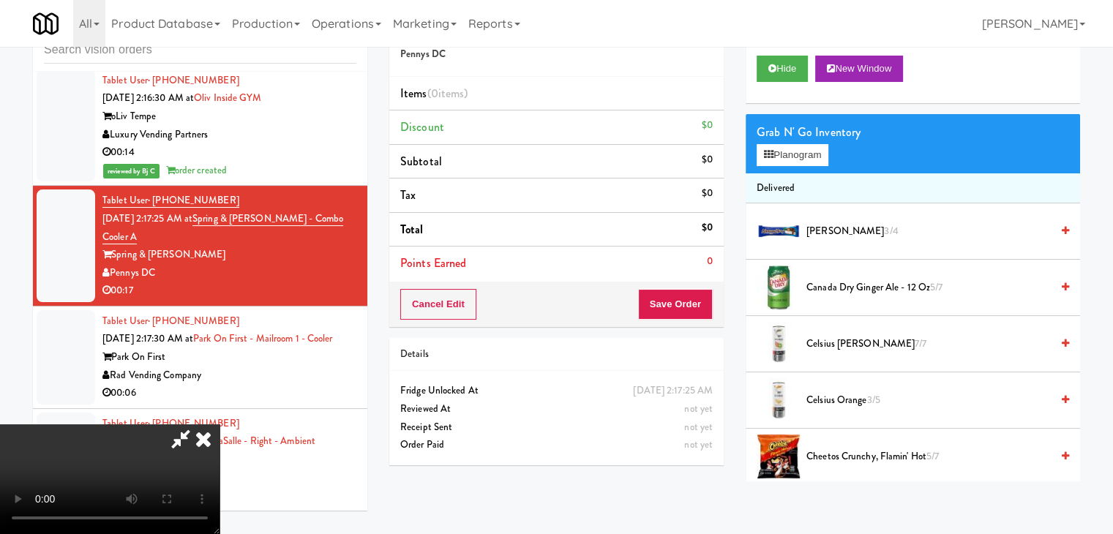
click at [219, 424] on video at bounding box center [109, 479] width 219 height 110
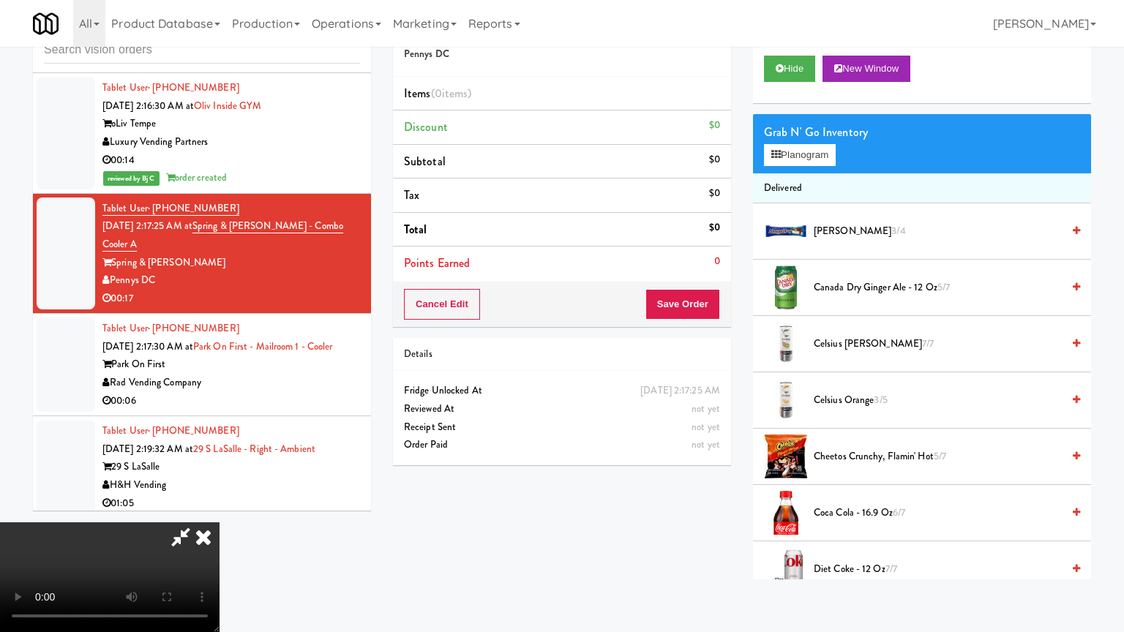
click at [219, 522] on video at bounding box center [109, 577] width 219 height 110
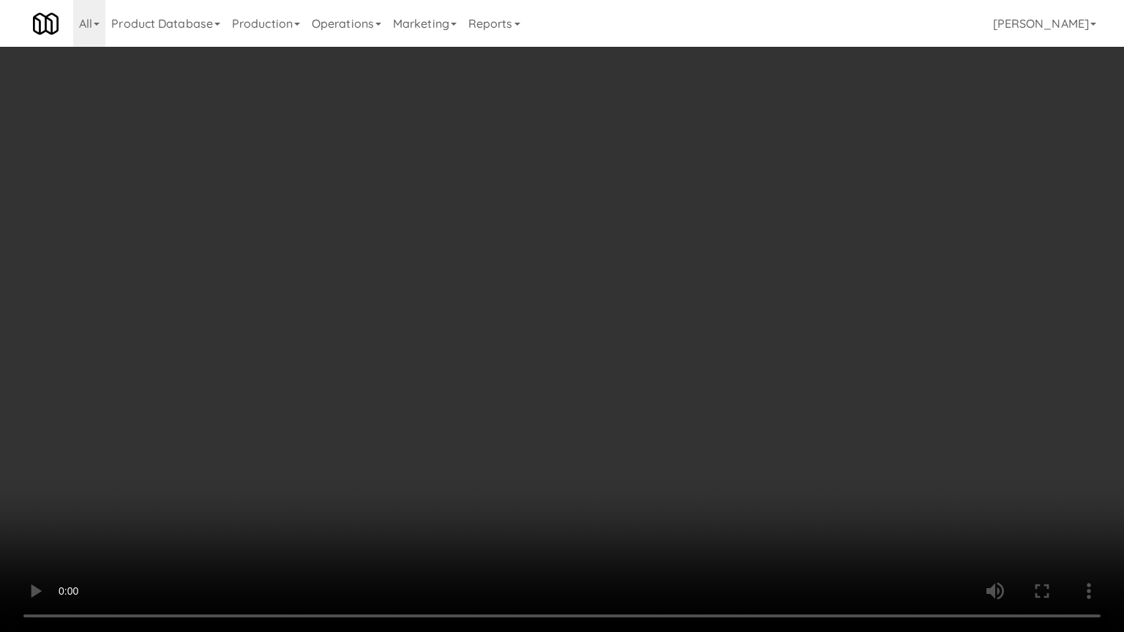
click at [601, 318] on video at bounding box center [562, 316] width 1124 height 632
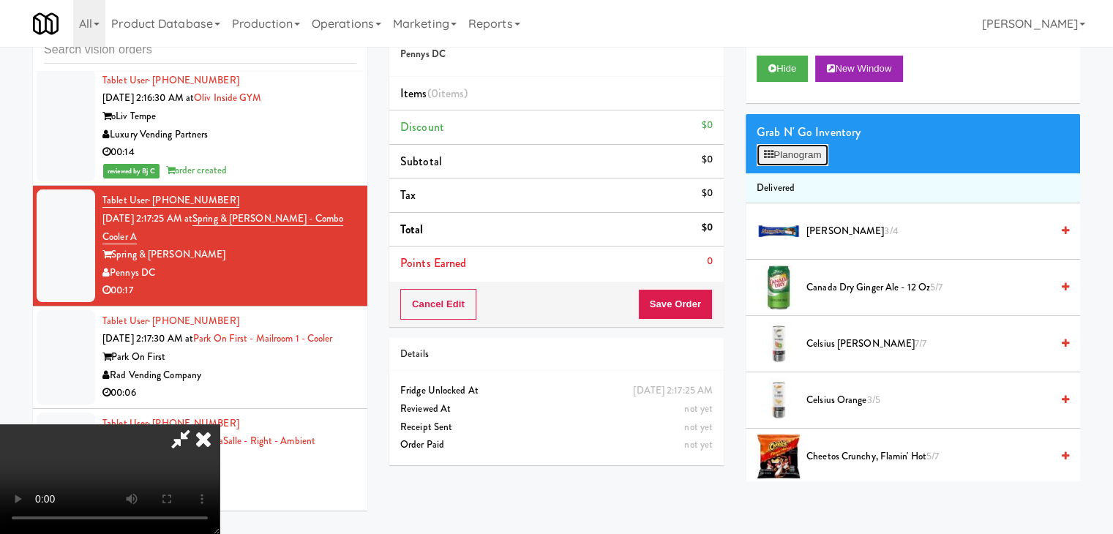
click at [802, 156] on button "Planogram" at bounding box center [792, 155] width 72 height 22
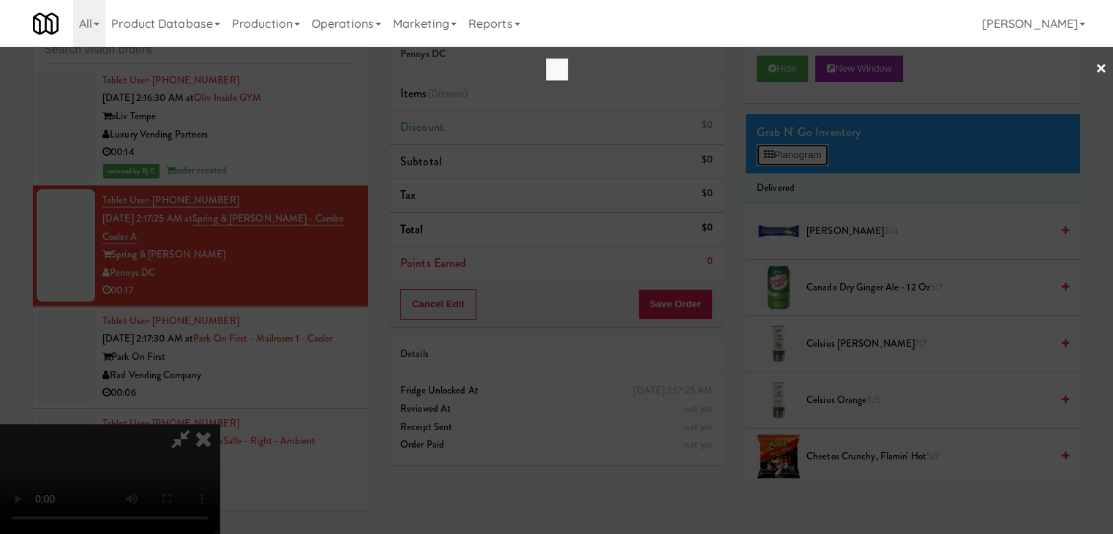
scroll to position [8588, 0]
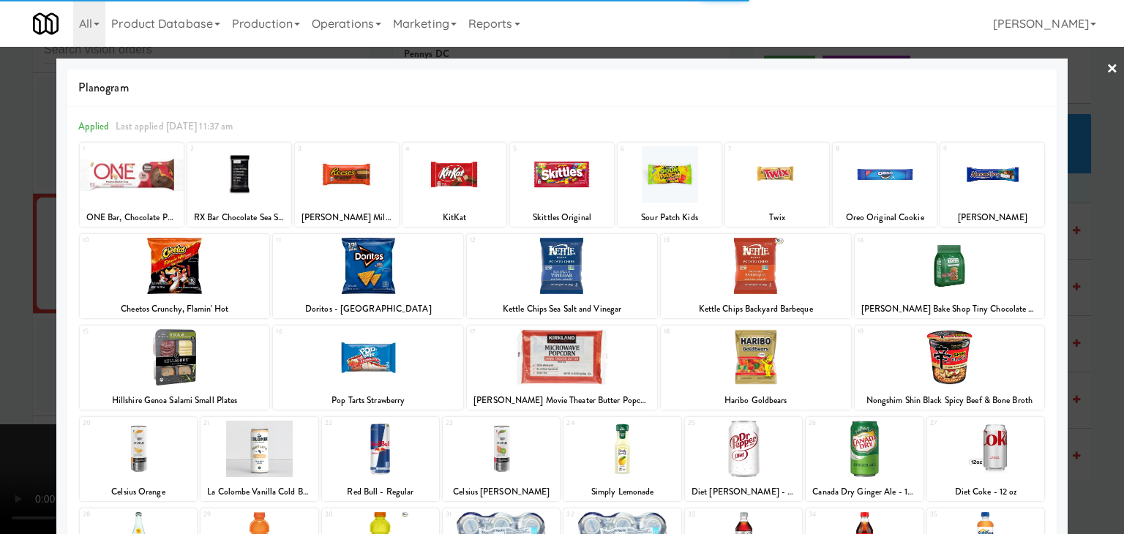
drag, startPoint x: 1001, startPoint y: 448, endPoint x: 989, endPoint y: 440, distance: 15.2
click at [1001, 448] on div at bounding box center [985, 449] width 117 height 56
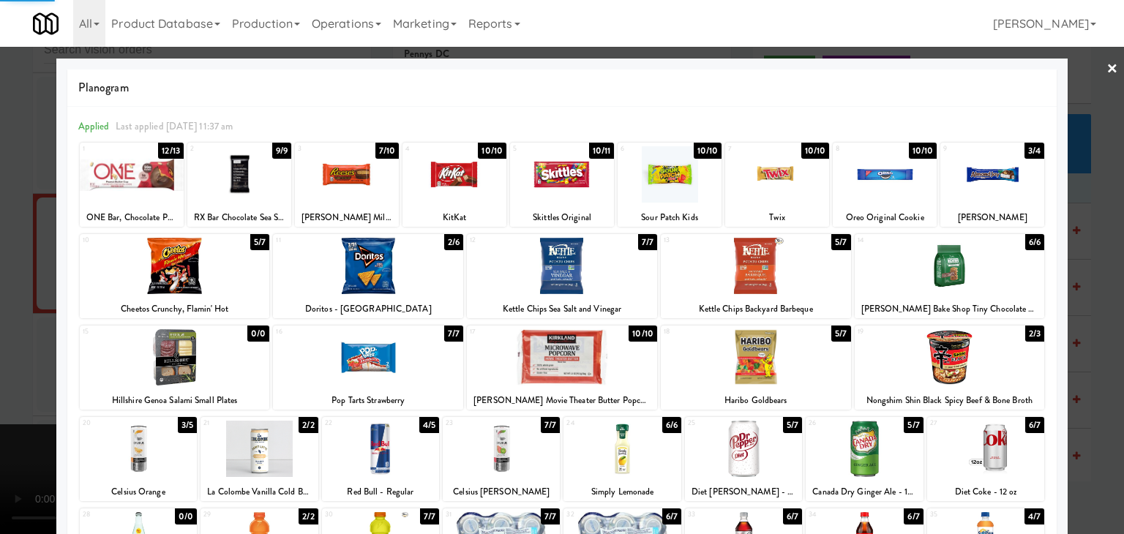
drag, startPoint x: 605, startPoint y: 245, endPoint x: 557, endPoint y: 249, distance: 47.8
click at [604, 245] on div at bounding box center [562, 266] width 190 height 56
drag, startPoint x: 0, startPoint y: 251, endPoint x: 149, endPoint y: 263, distance: 149.7
click at [11, 250] on div at bounding box center [562, 267] width 1124 height 534
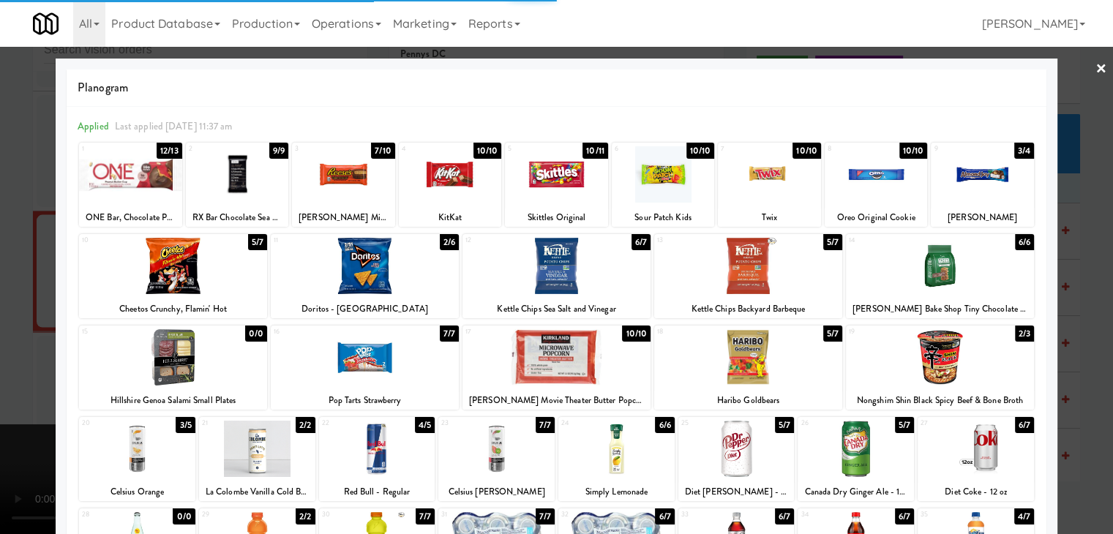
scroll to position [8696, 0]
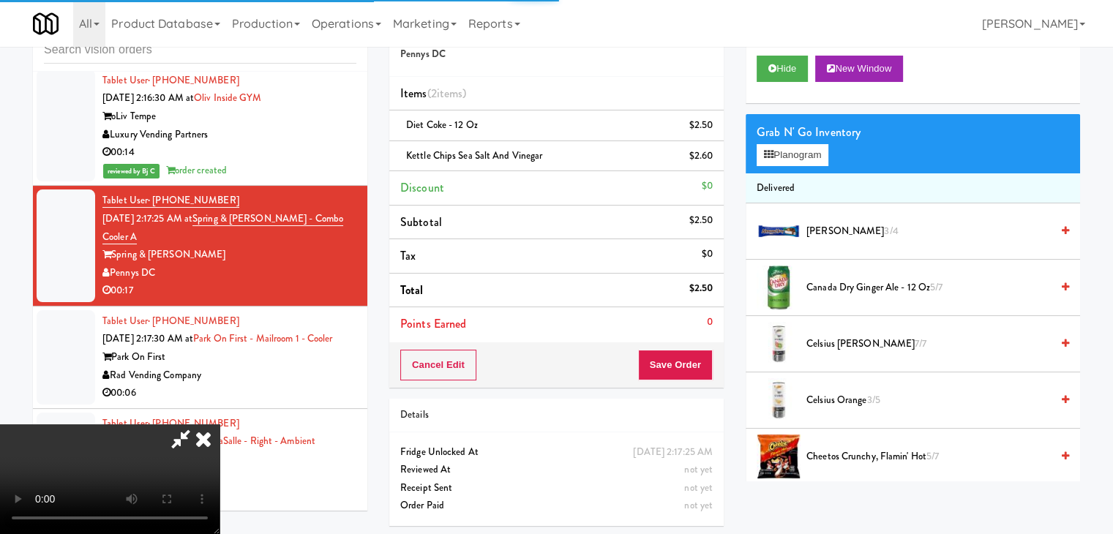
click at [219, 424] on video at bounding box center [109, 479] width 219 height 110
click at [684, 366] on button "Save Order" at bounding box center [675, 365] width 75 height 31
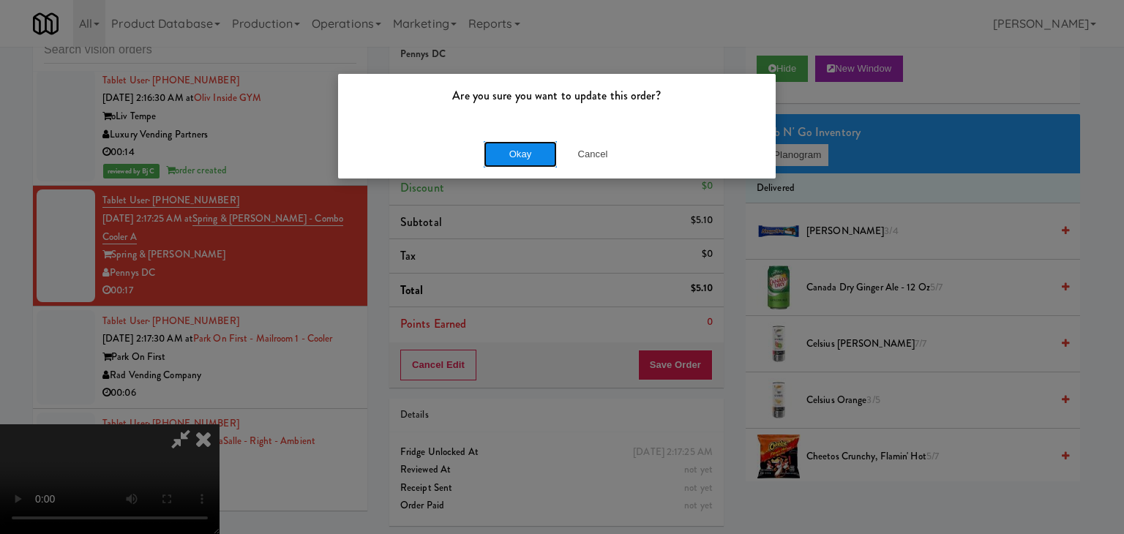
click at [511, 148] on button "Okay" at bounding box center [520, 154] width 73 height 26
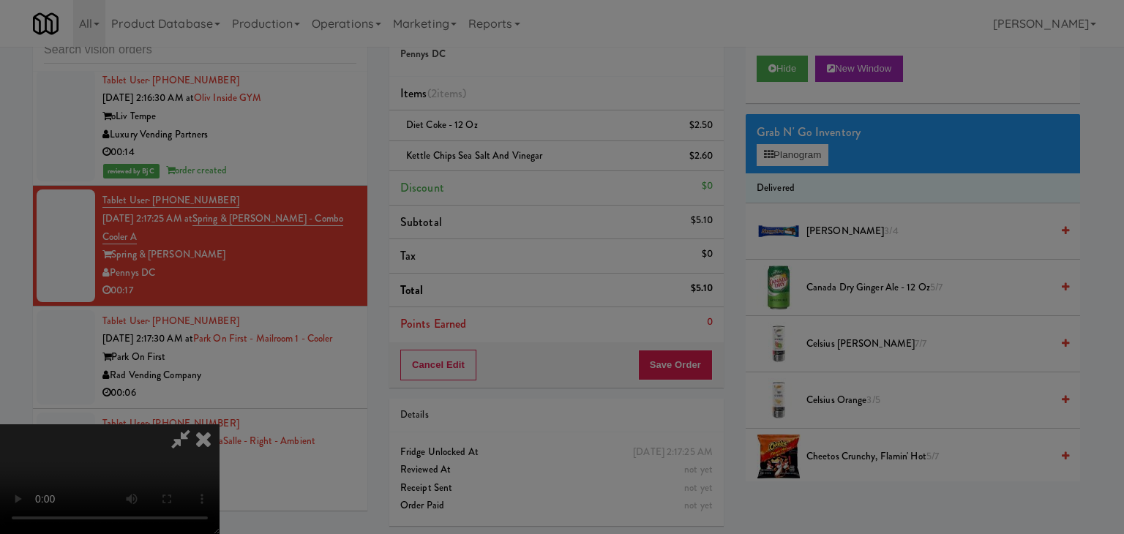
click at [514, 140] on button "Okay" at bounding box center [520, 127] width 73 height 26
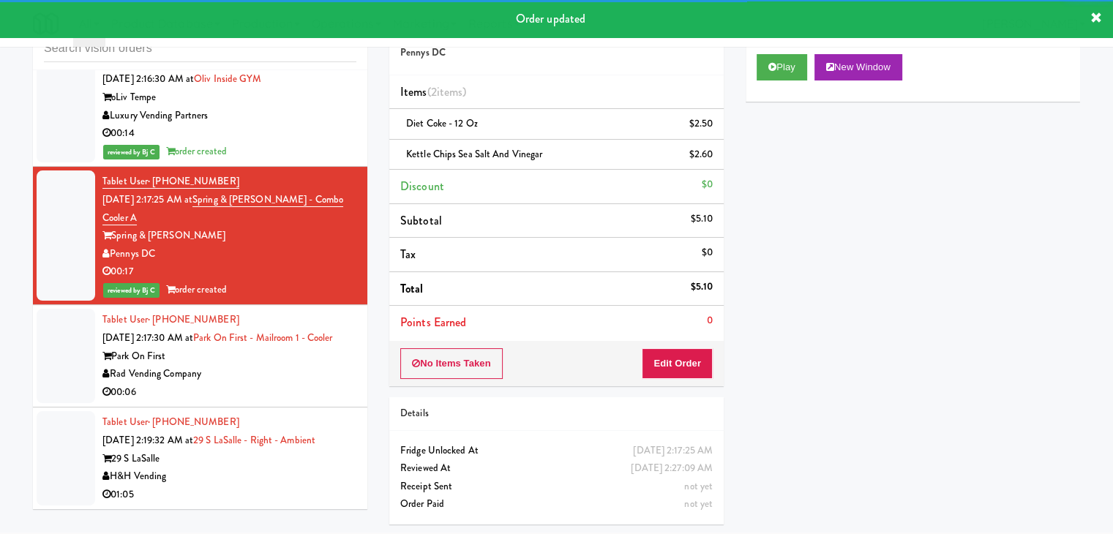
click at [303, 366] on div "Park On First" at bounding box center [229, 356] width 254 height 18
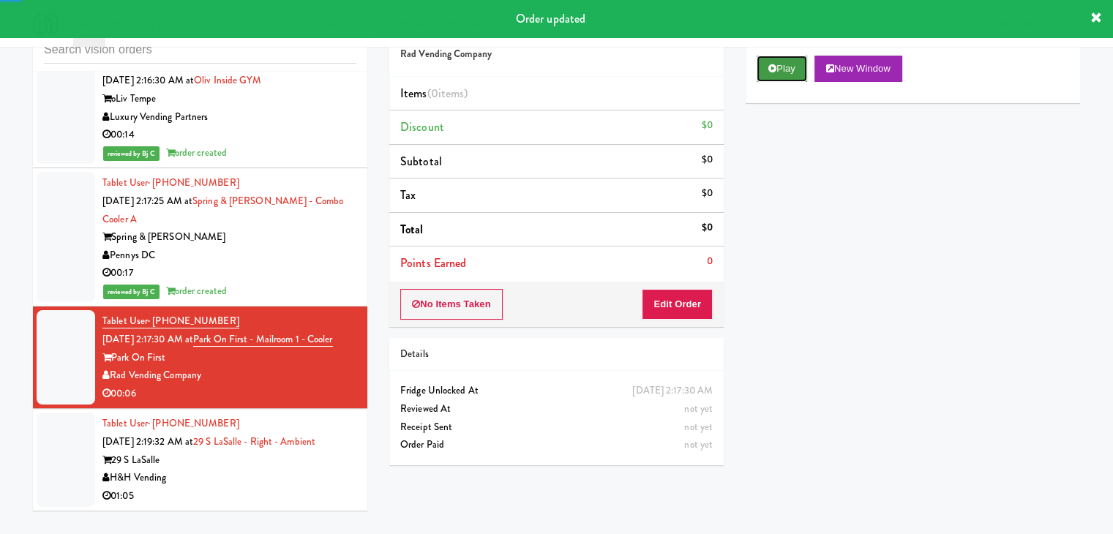
click at [782, 68] on button "Play" at bounding box center [781, 69] width 50 height 26
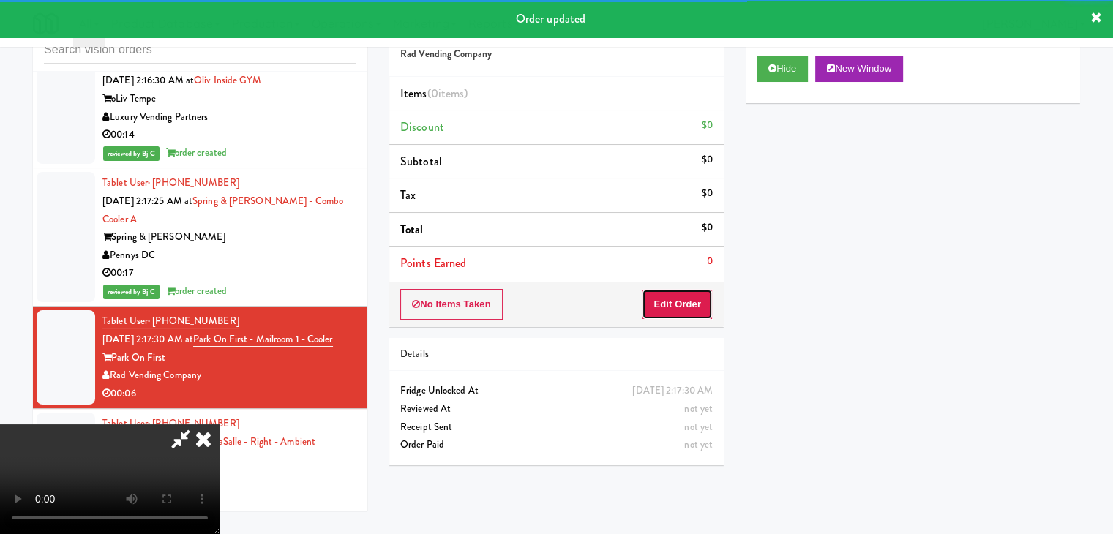
click at [685, 309] on button "Edit Order" at bounding box center [677, 304] width 71 height 31
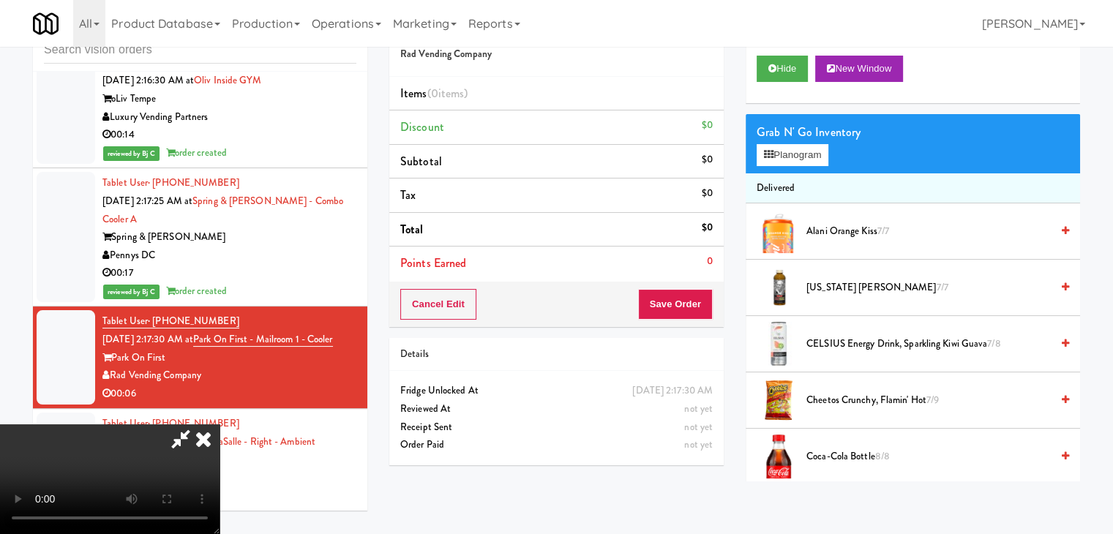
scroll to position [8606, 0]
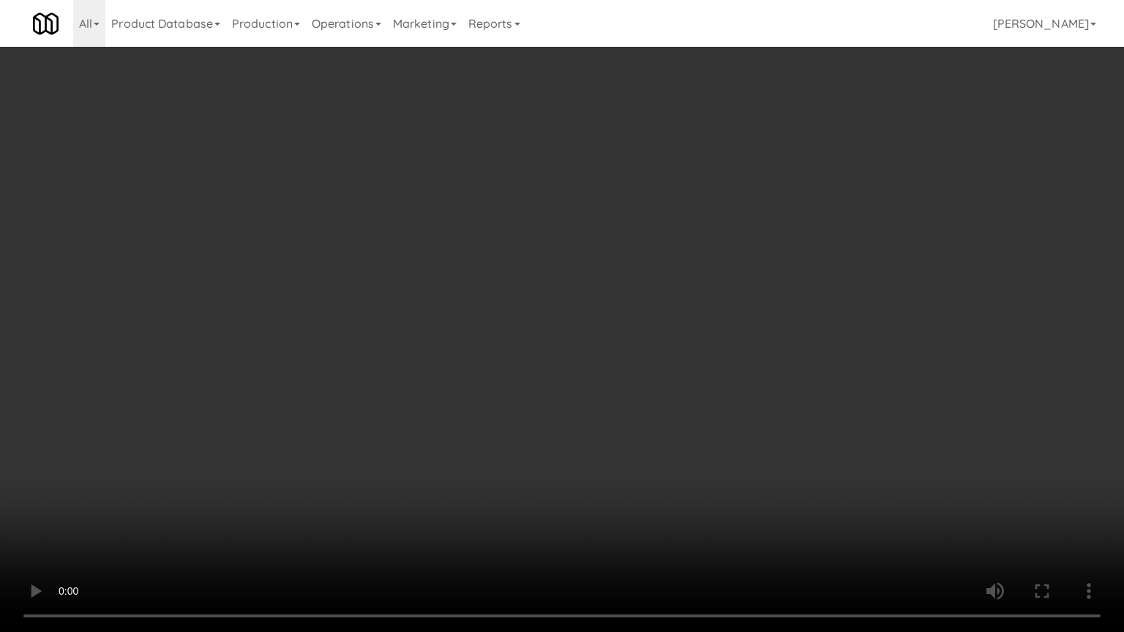
click at [536, 421] on video at bounding box center [562, 316] width 1124 height 632
click at [552, 421] on video at bounding box center [562, 316] width 1124 height 632
click at [557, 418] on video at bounding box center [562, 316] width 1124 height 632
click at [547, 416] on video at bounding box center [562, 316] width 1124 height 632
click at [565, 396] on video at bounding box center [562, 316] width 1124 height 632
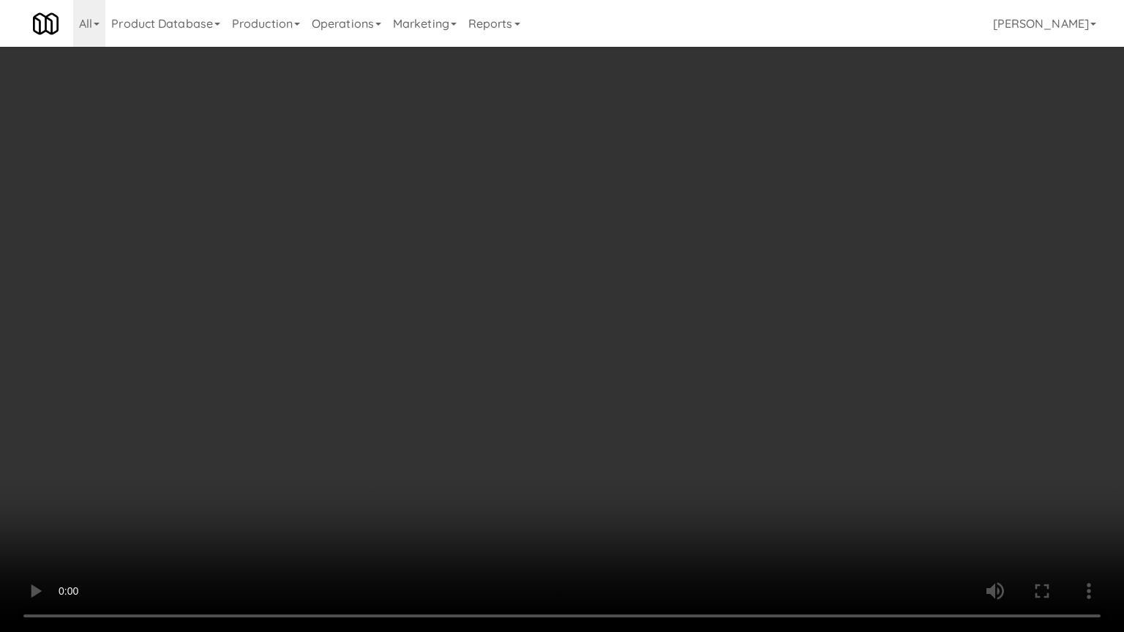
click at [571, 389] on video at bounding box center [562, 316] width 1124 height 632
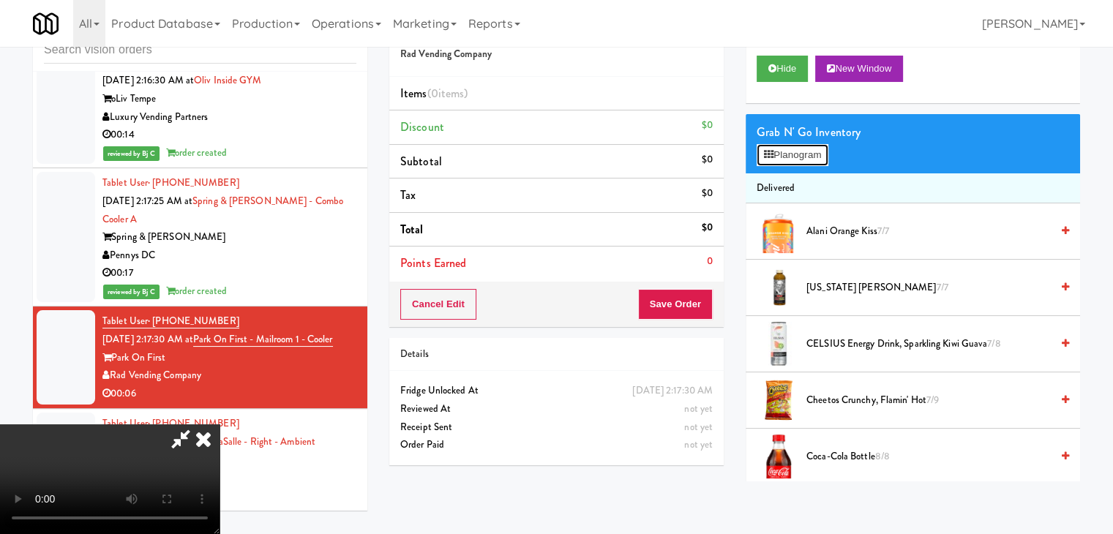
drag, startPoint x: 814, startPoint y: 147, endPoint x: 801, endPoint y: 169, distance: 25.6
click at [811, 153] on button "Planogram" at bounding box center [792, 155] width 72 height 22
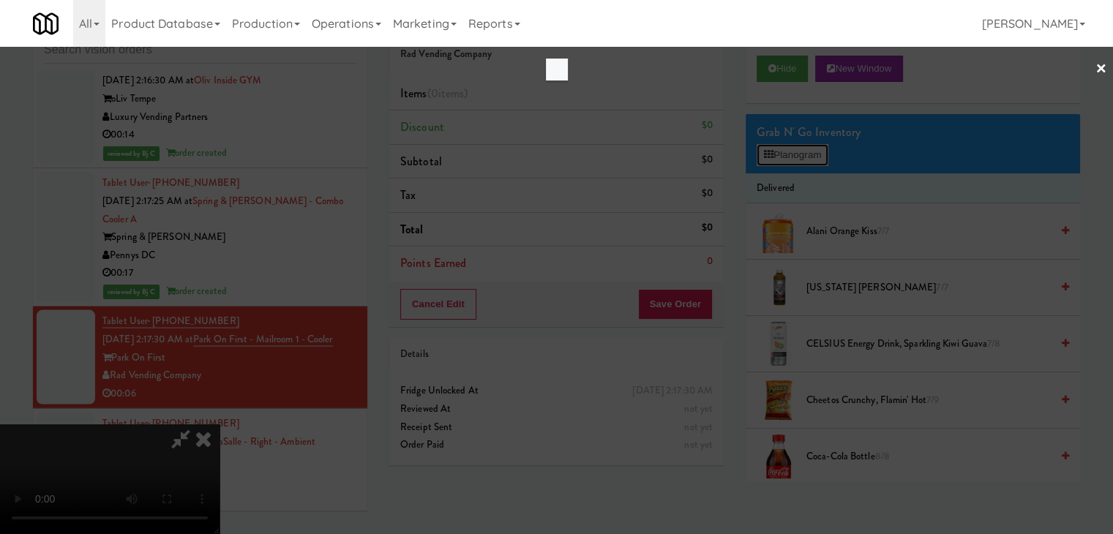
scroll to position [8606, 0]
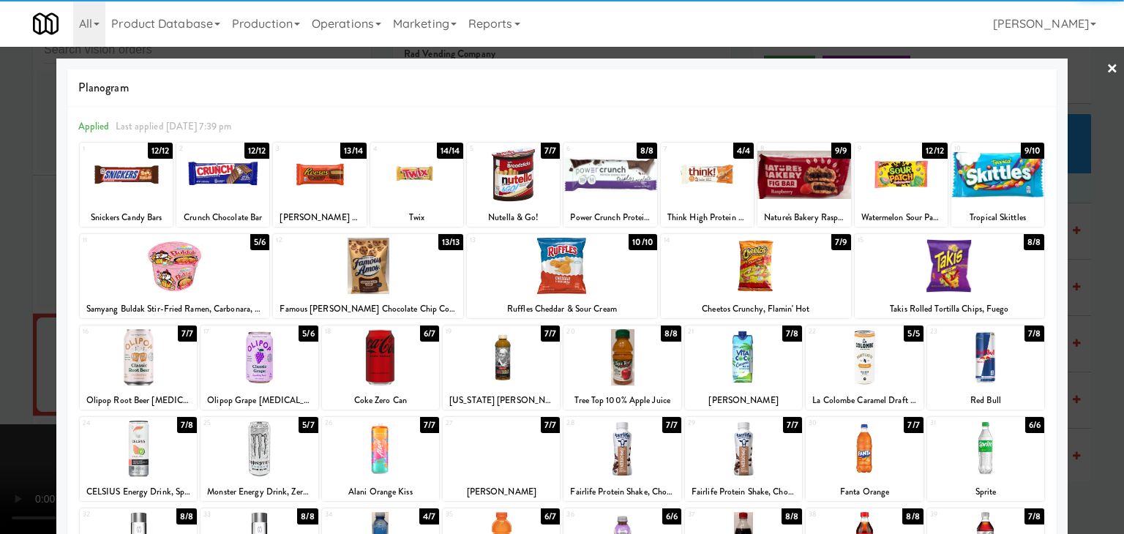
drag, startPoint x: 850, startPoint y: 355, endPoint x: 942, endPoint y: 381, distance: 95.9
click at [851, 355] on div at bounding box center [863, 357] width 117 height 56
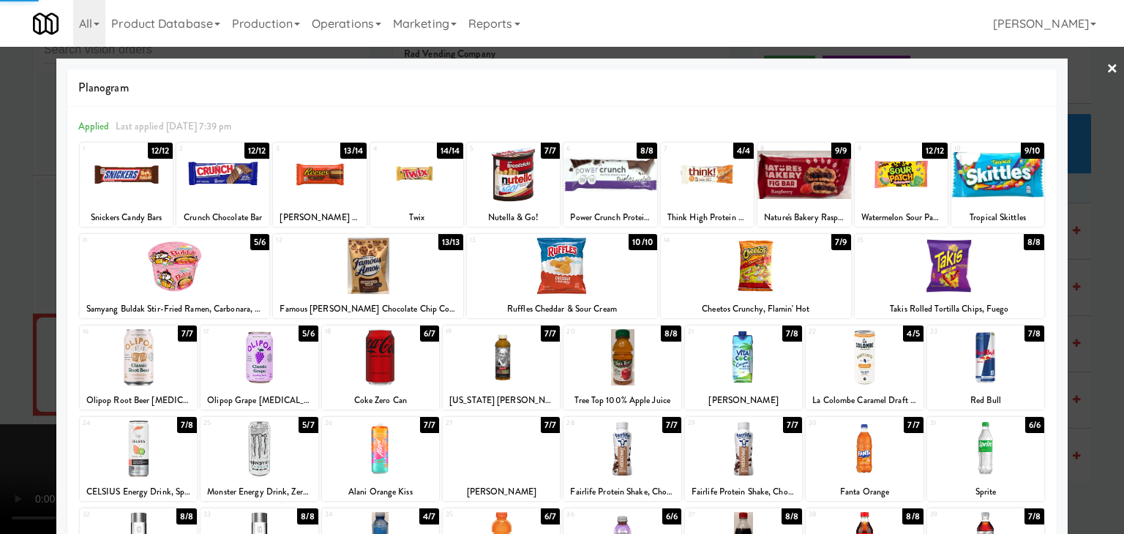
click at [1097, 413] on div at bounding box center [562, 267] width 1124 height 534
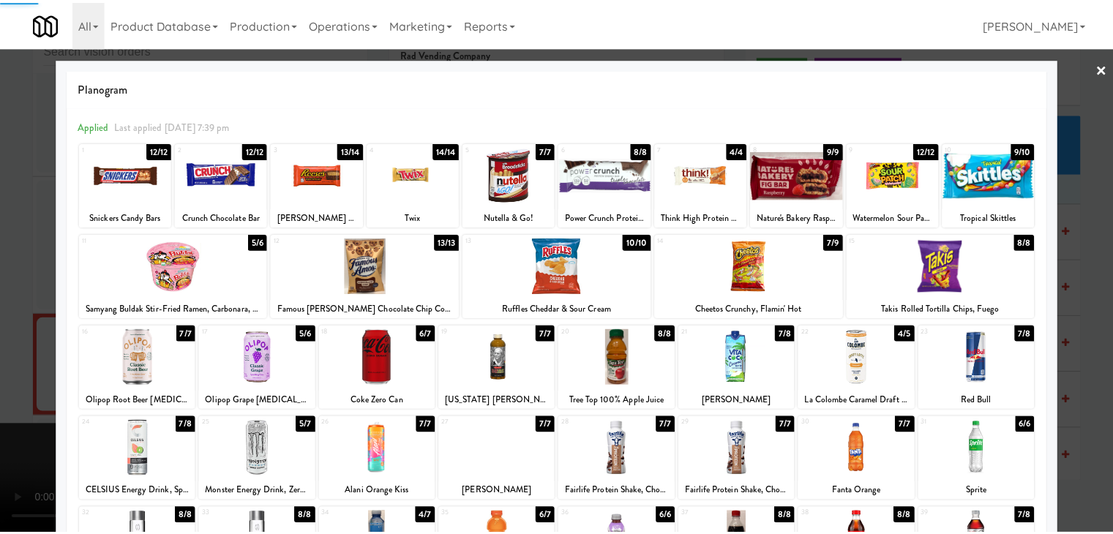
scroll to position [8714, 0]
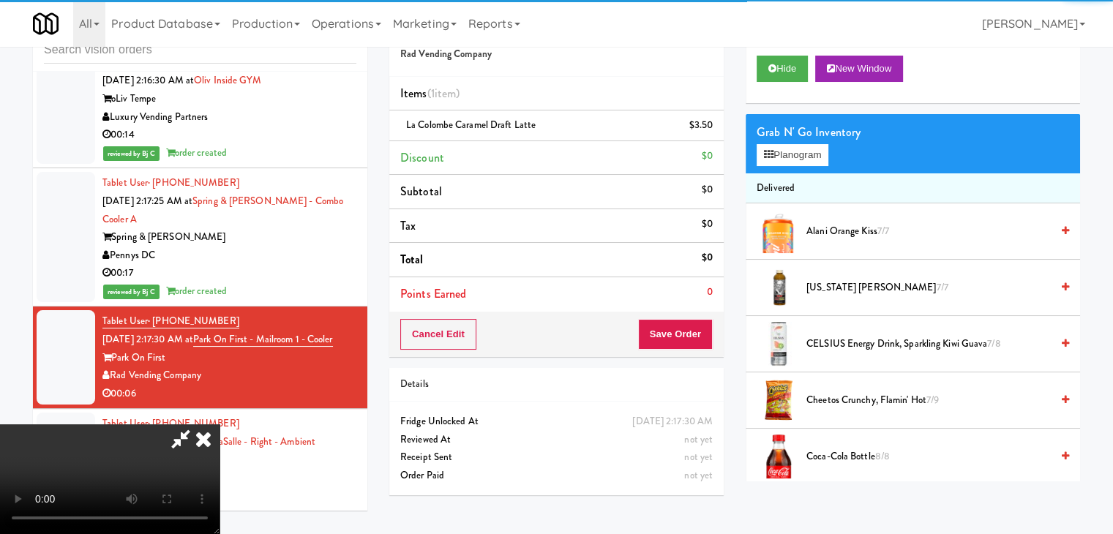
click at [219, 424] on video at bounding box center [109, 479] width 219 height 110
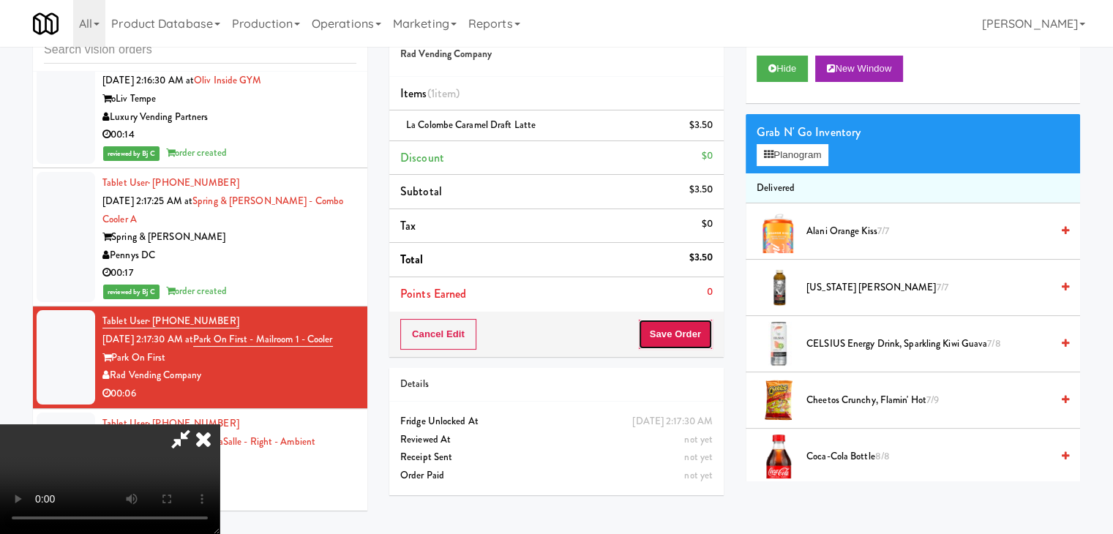
click at [699, 327] on button "Save Order" at bounding box center [675, 334] width 75 height 31
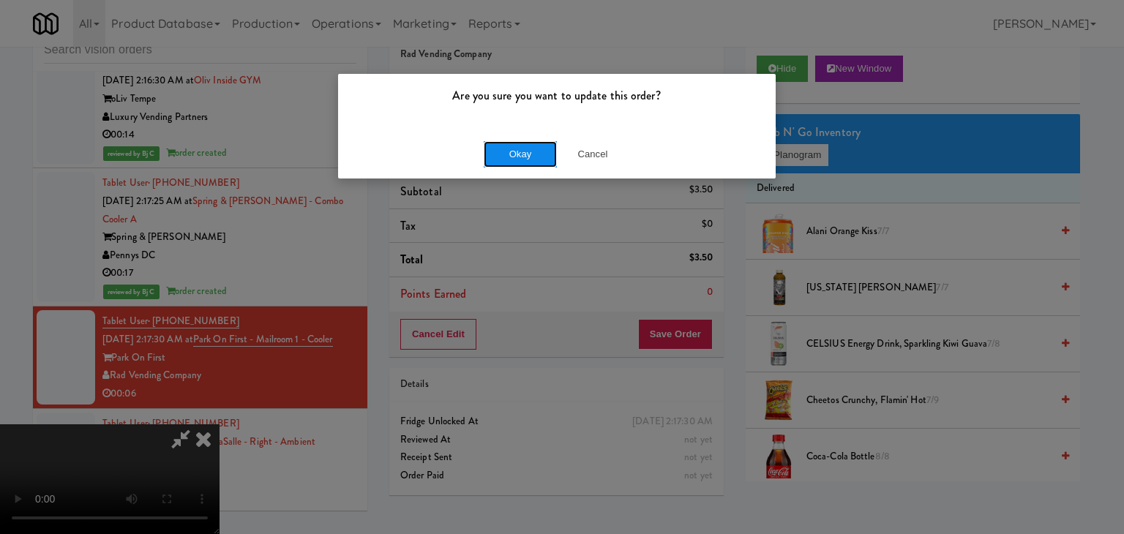
drag, startPoint x: 516, startPoint y: 146, endPoint x: 511, endPoint y: 153, distance: 8.3
click at [511, 153] on button "Okay" at bounding box center [520, 154] width 73 height 26
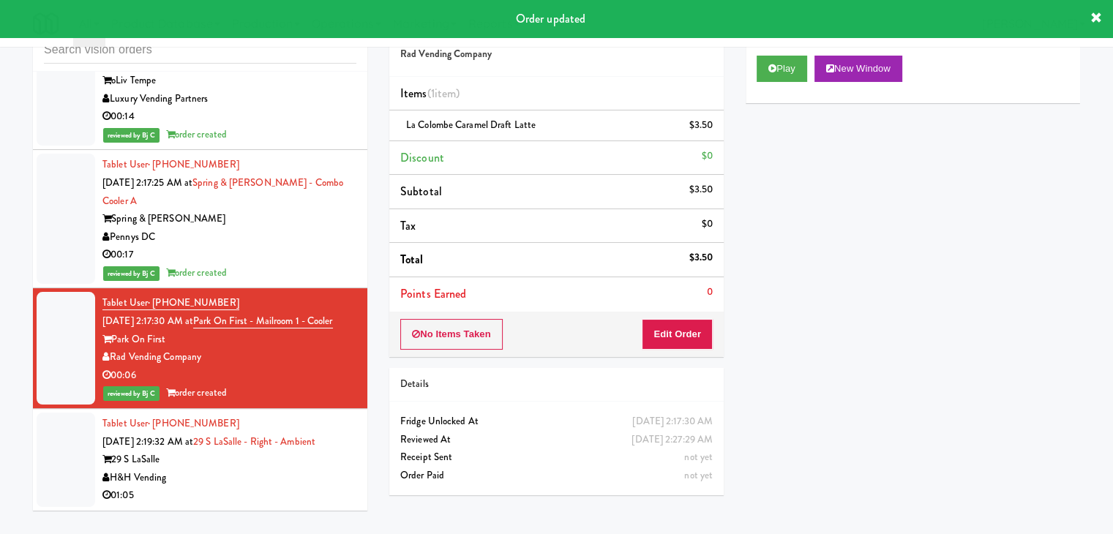
click at [327, 504] on div "01:05" at bounding box center [229, 495] width 254 height 18
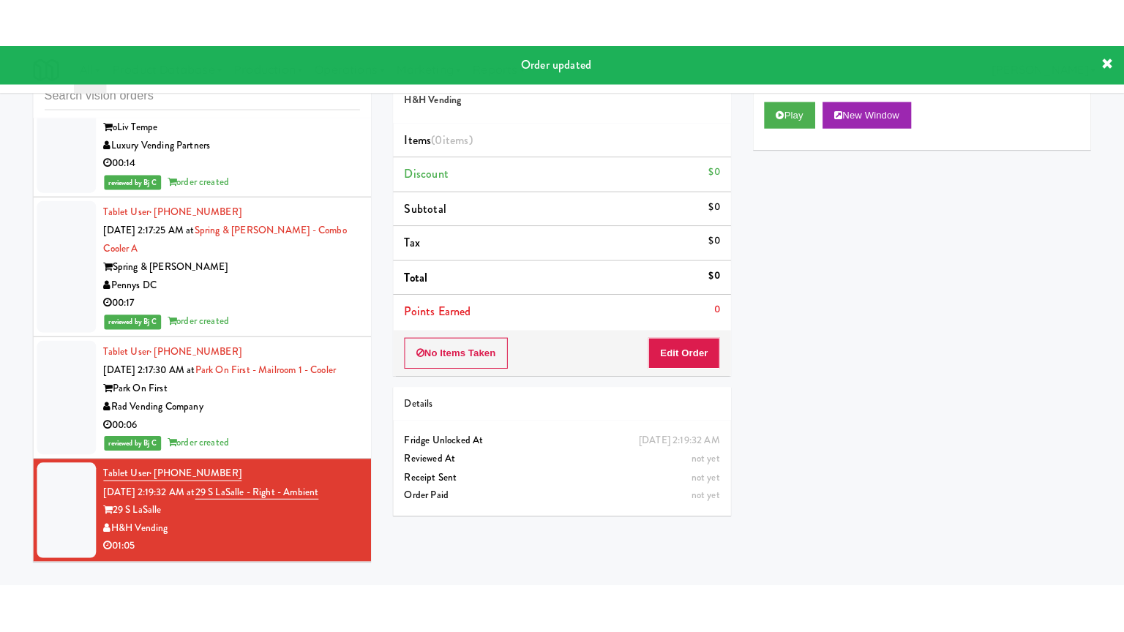
scroll to position [8732, 0]
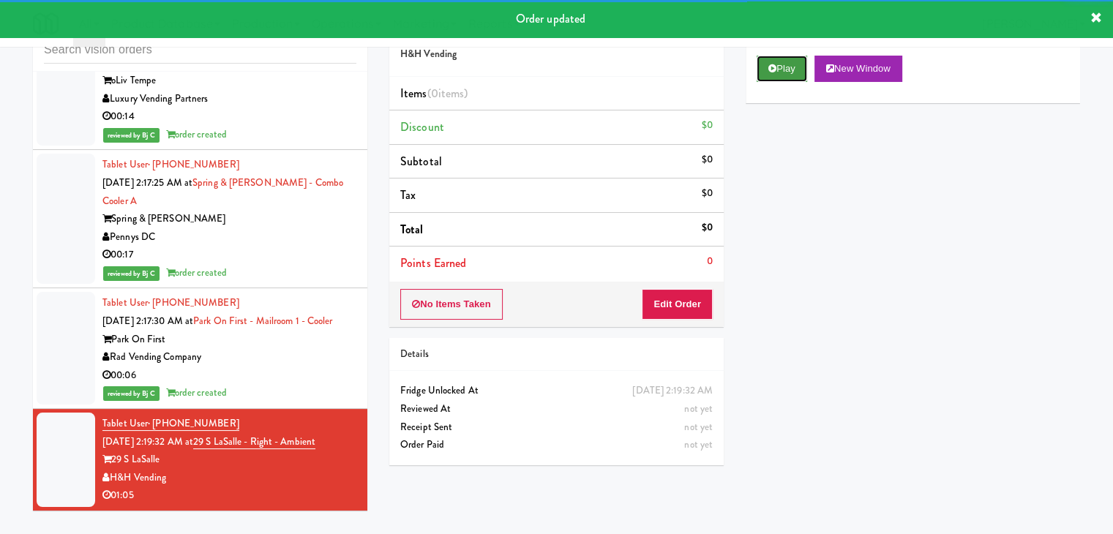
click at [793, 69] on button "Play" at bounding box center [781, 69] width 50 height 26
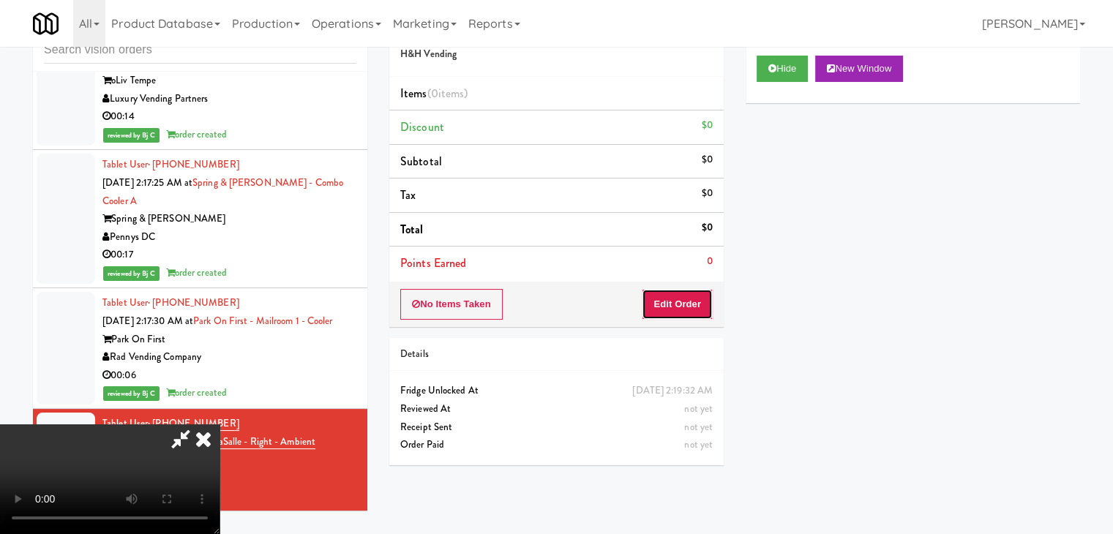
click at [702, 300] on button "Edit Order" at bounding box center [677, 304] width 71 height 31
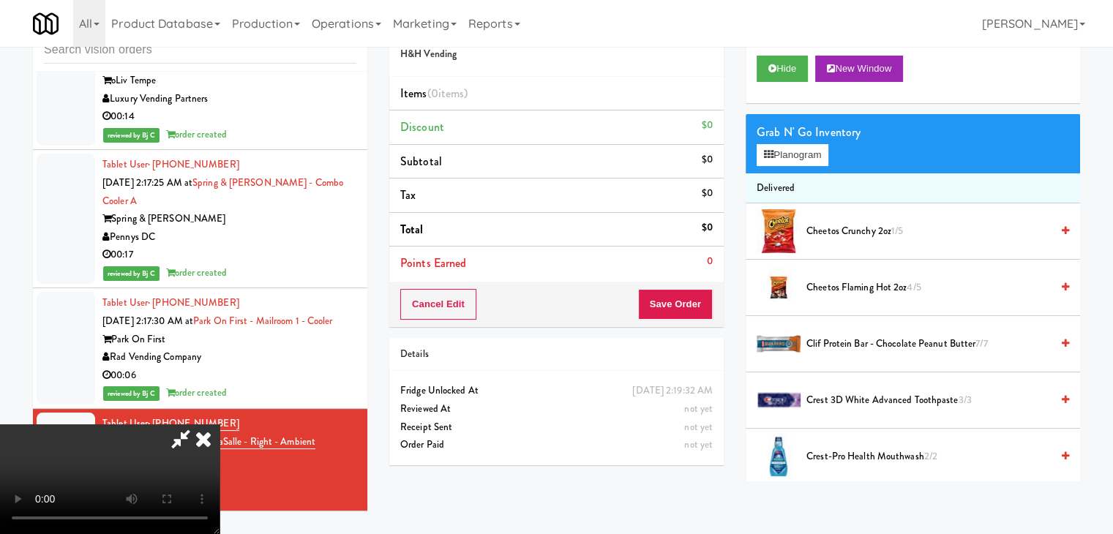
scroll to position [8624, 0]
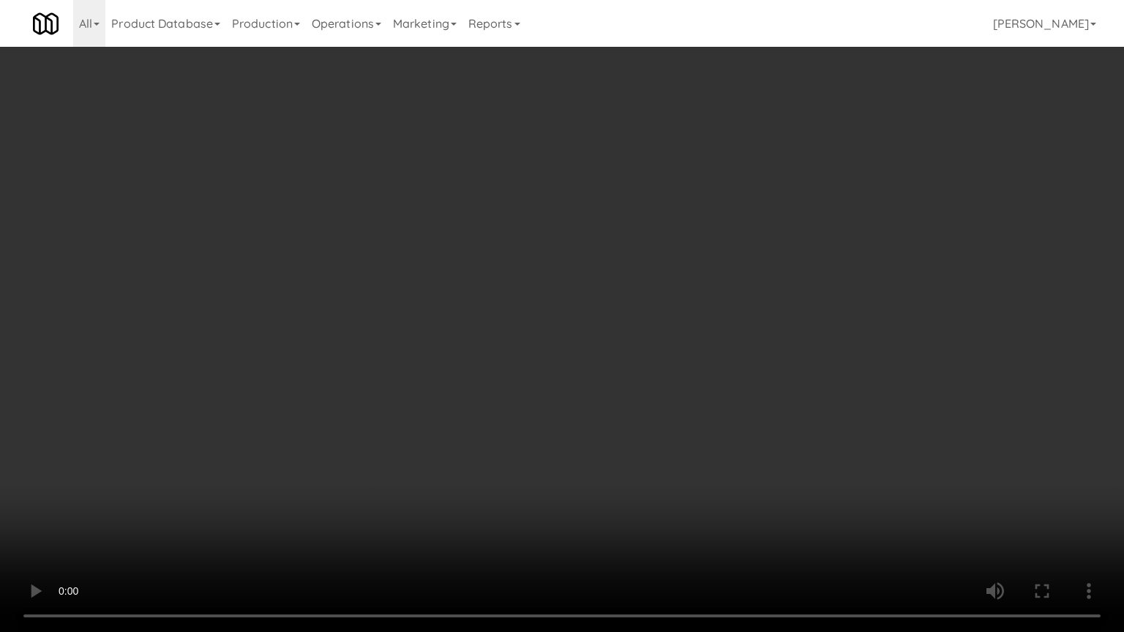
click at [562, 473] on video at bounding box center [562, 316] width 1124 height 632
click at [552, 470] on video at bounding box center [562, 316] width 1124 height 632
click at [562, 464] on video at bounding box center [562, 316] width 1124 height 632
click at [560, 462] on video at bounding box center [562, 316] width 1124 height 632
click at [558, 461] on video at bounding box center [562, 316] width 1124 height 632
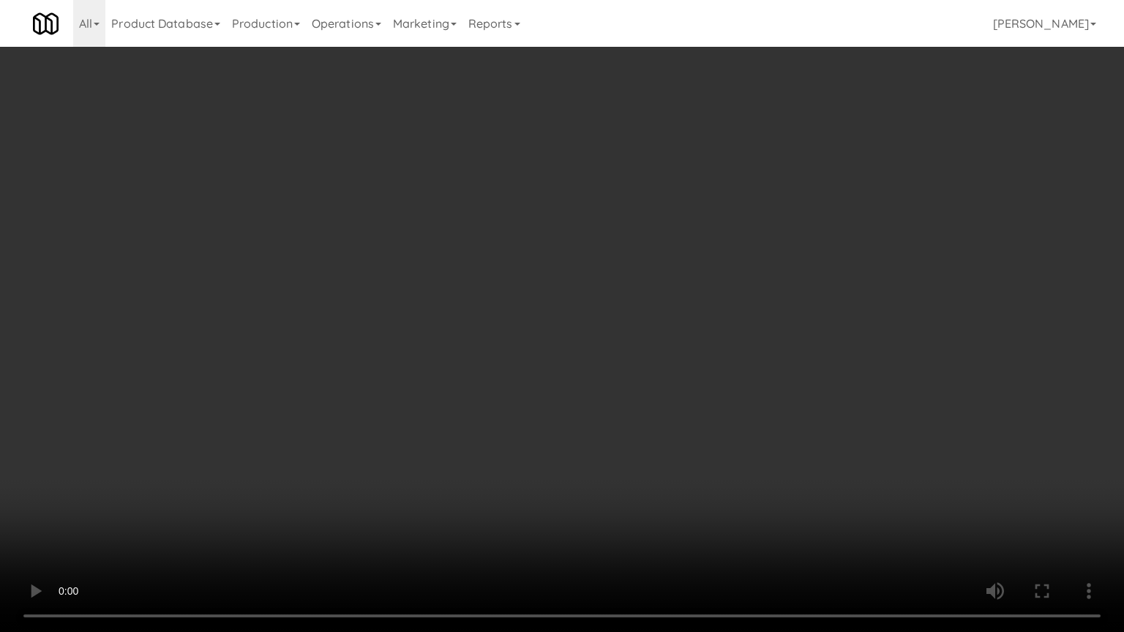
click at [558, 460] on video at bounding box center [562, 316] width 1124 height 632
click at [558, 459] on video at bounding box center [562, 316] width 1124 height 632
click at [555, 458] on video at bounding box center [562, 316] width 1124 height 632
click at [606, 342] on video at bounding box center [562, 316] width 1124 height 632
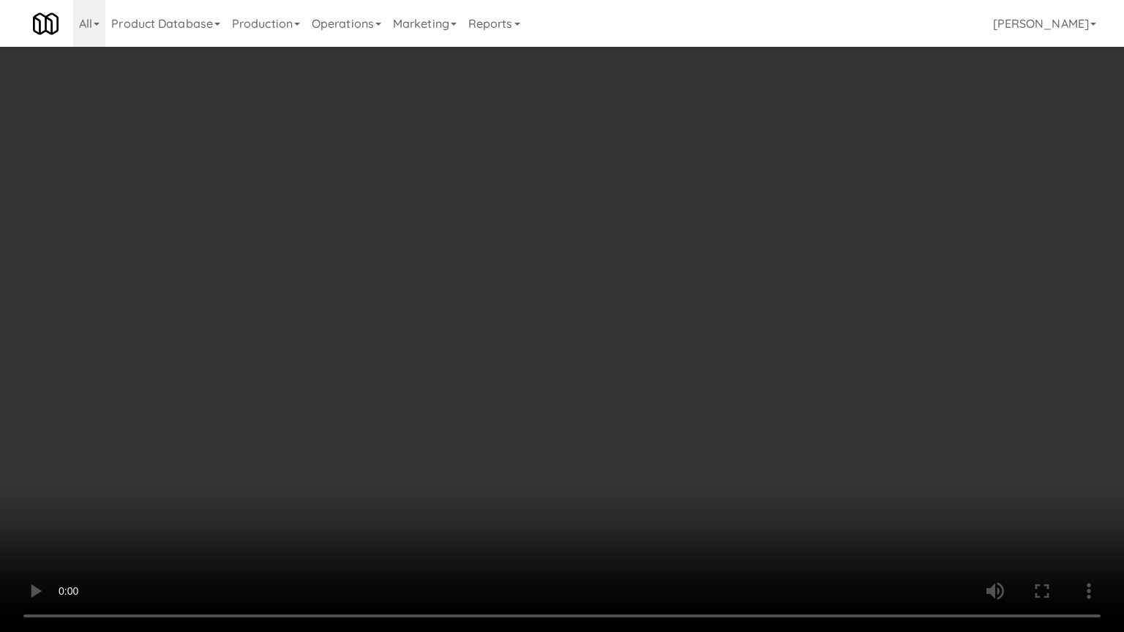
click at [606, 342] on video at bounding box center [562, 316] width 1124 height 632
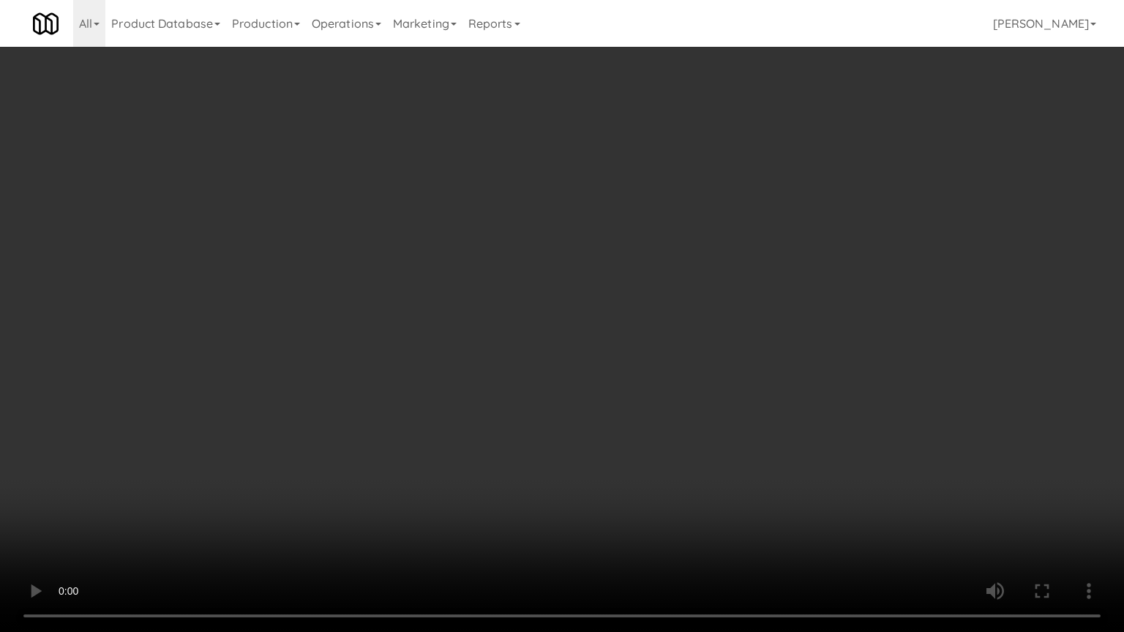
click at [606, 342] on video at bounding box center [562, 316] width 1124 height 632
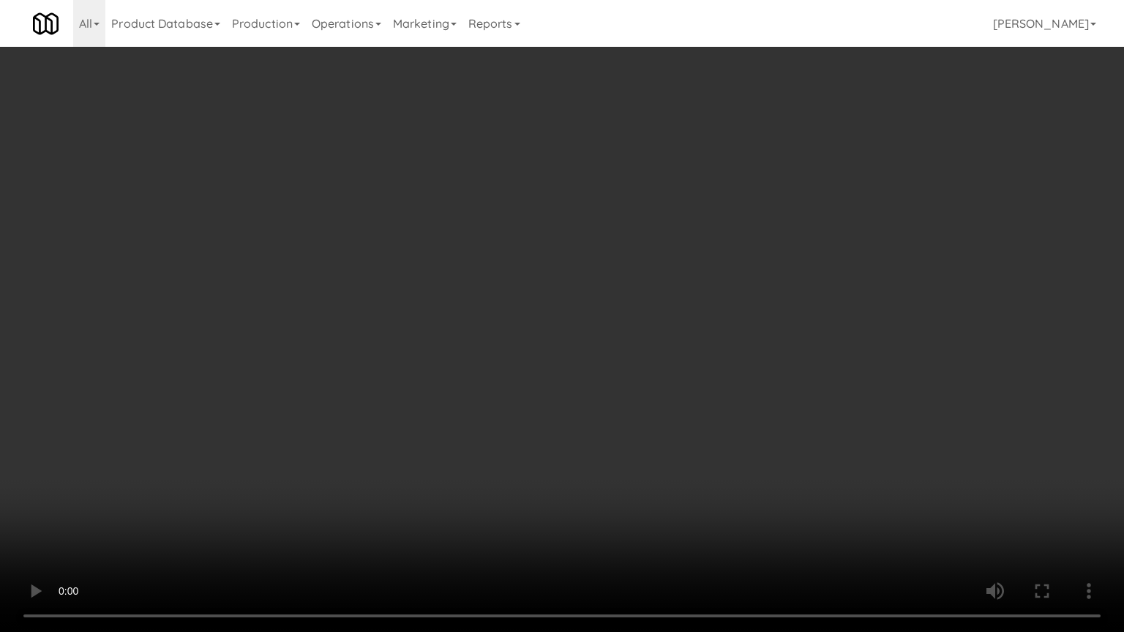
click at [606, 340] on video at bounding box center [562, 316] width 1124 height 632
click at [784, 501] on video at bounding box center [562, 316] width 1124 height 632
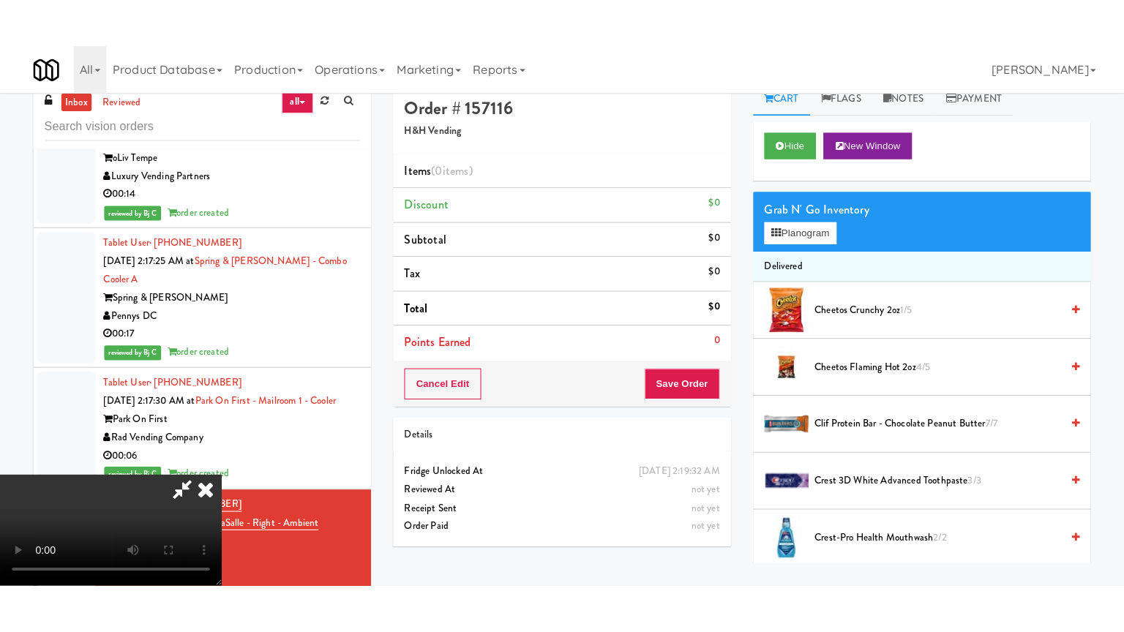
scroll to position [0, 0]
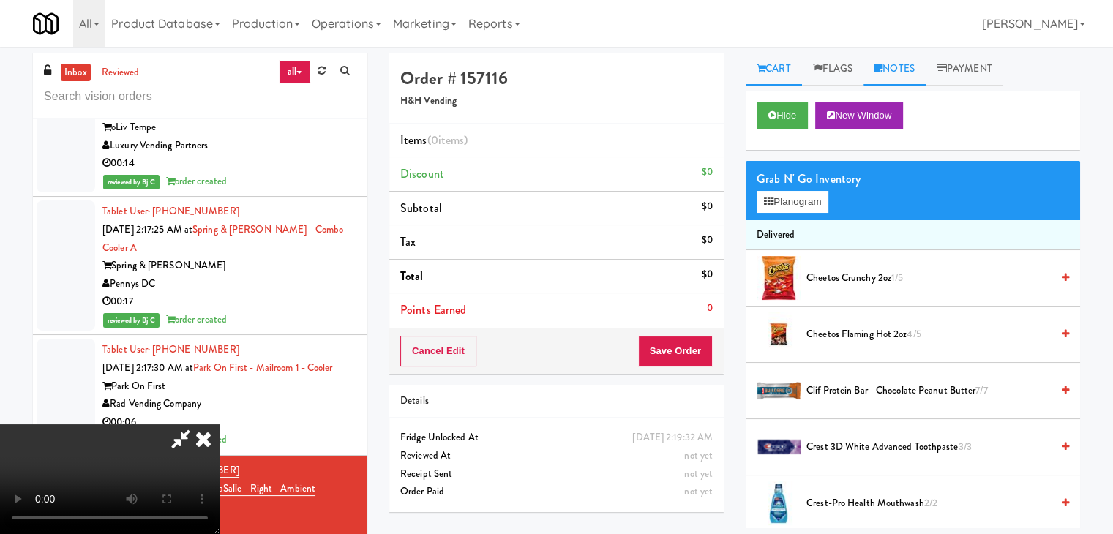
click at [907, 64] on link "Notes" at bounding box center [894, 69] width 62 height 33
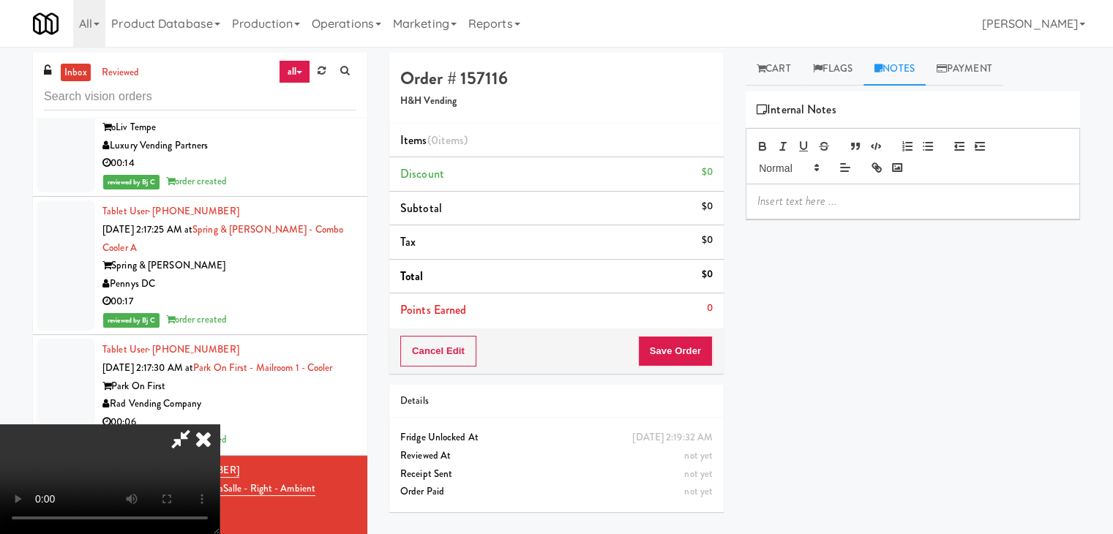
click at [837, 200] on p at bounding box center [912, 201] width 311 height 16
drag, startPoint x: 833, startPoint y: 215, endPoint x: 816, endPoint y: 208, distance: 19.0
click at [833, 215] on div "BJ: cuatomer just checking items" at bounding box center [912, 201] width 333 height 34
click at [936, 194] on p "BJ: Customer just checking items" at bounding box center [912, 201] width 311 height 16
click at [219, 424] on video at bounding box center [109, 479] width 219 height 110
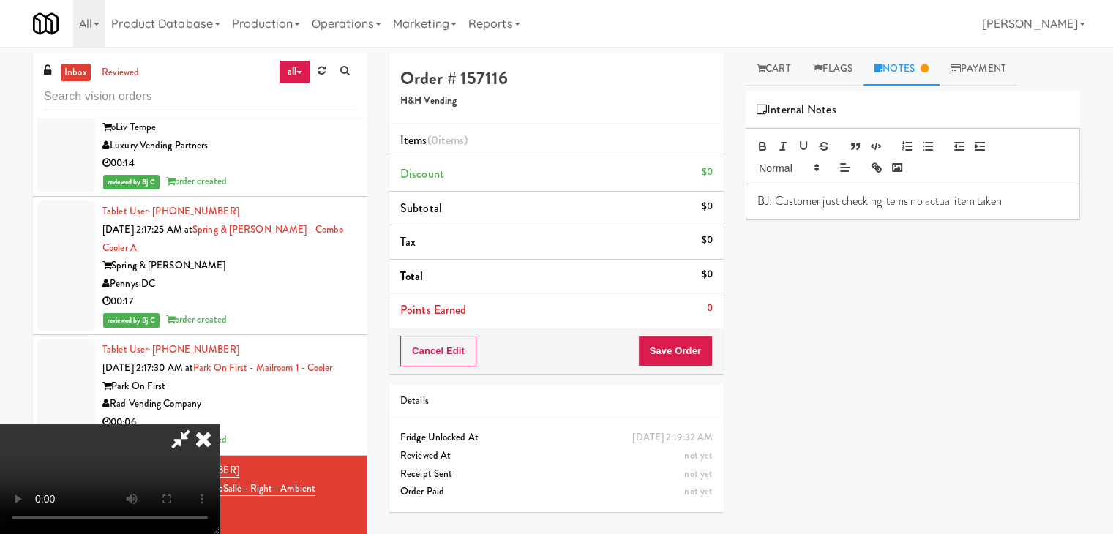
drag, startPoint x: 586, startPoint y: 233, endPoint x: 586, endPoint y: 297, distance: 63.6
click at [219, 424] on video at bounding box center [109, 479] width 219 height 110
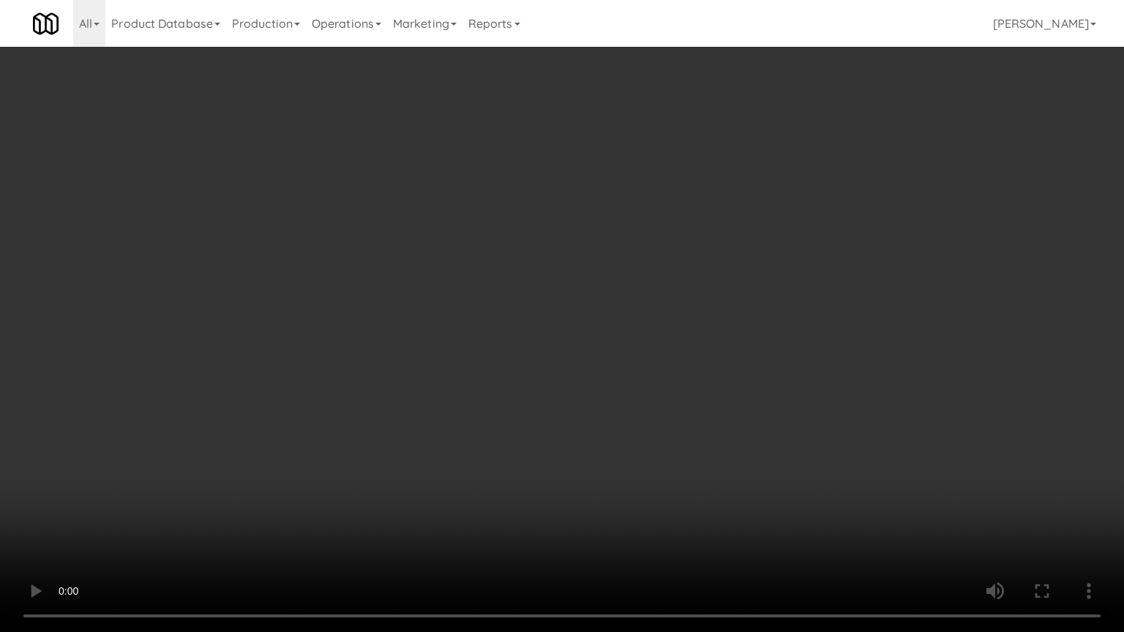
click at [600, 324] on video at bounding box center [562, 316] width 1124 height 632
click at [715, 524] on video at bounding box center [562, 316] width 1124 height 632
click at [695, 533] on video at bounding box center [562, 316] width 1124 height 632
click at [726, 445] on video at bounding box center [562, 316] width 1124 height 632
click at [512, 403] on video at bounding box center [562, 316] width 1124 height 632
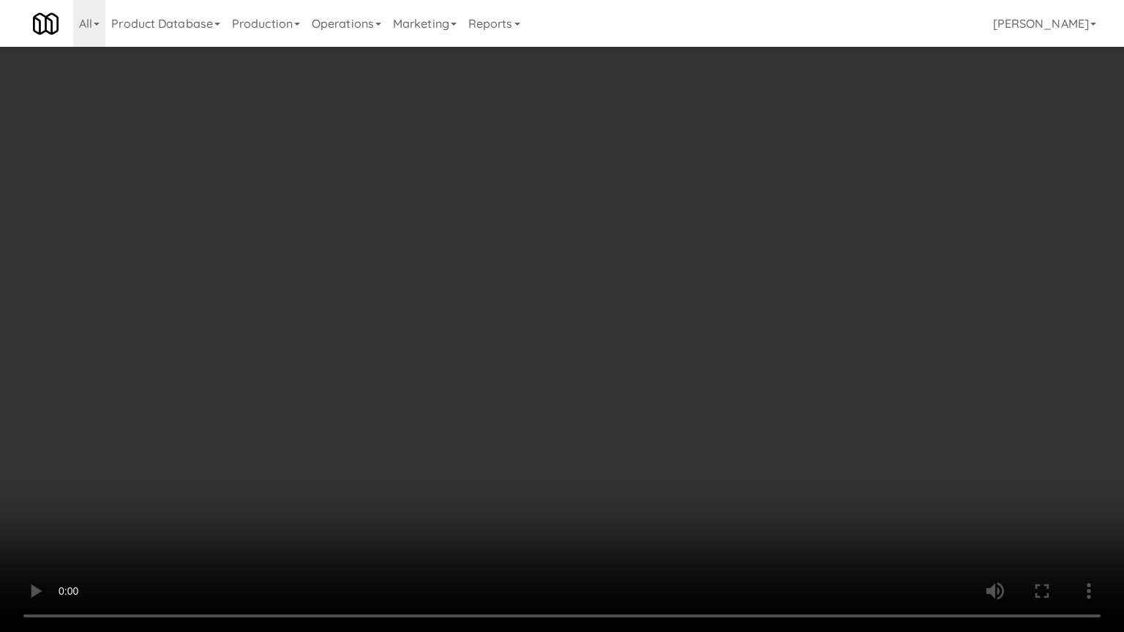
click at [512, 403] on video at bounding box center [562, 316] width 1124 height 632
click at [515, 403] on video at bounding box center [562, 316] width 1124 height 632
click at [481, 320] on video at bounding box center [562, 316] width 1124 height 632
drag, startPoint x: 480, startPoint y: 325, endPoint x: 488, endPoint y: 331, distance: 9.9
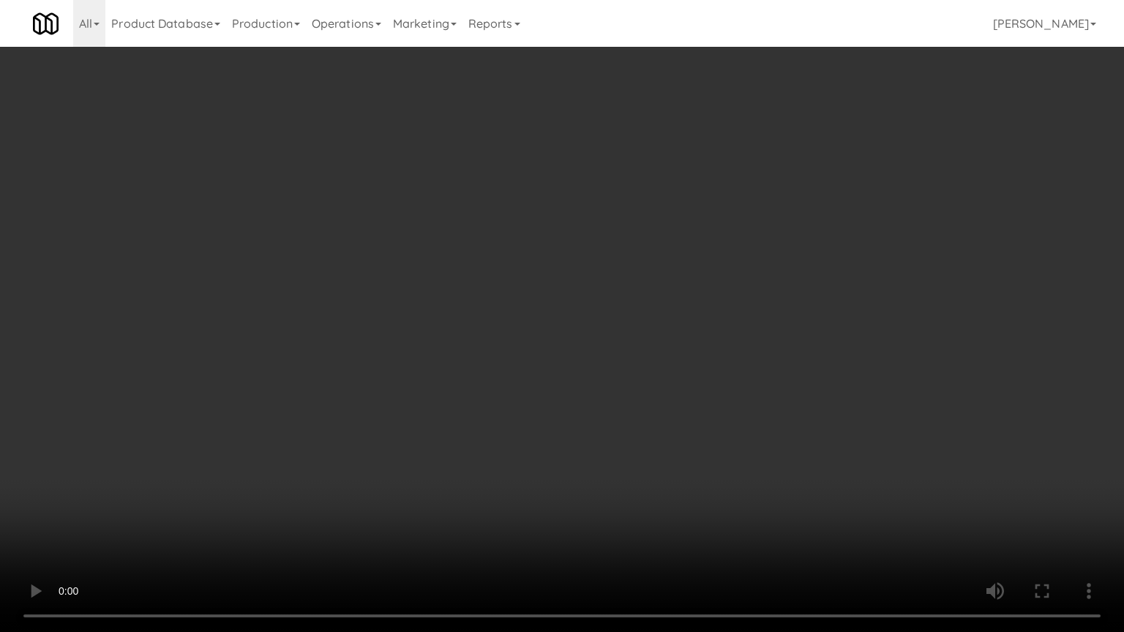
click at [480, 325] on video at bounding box center [562, 316] width 1124 height 632
click at [499, 323] on video at bounding box center [562, 316] width 1124 height 632
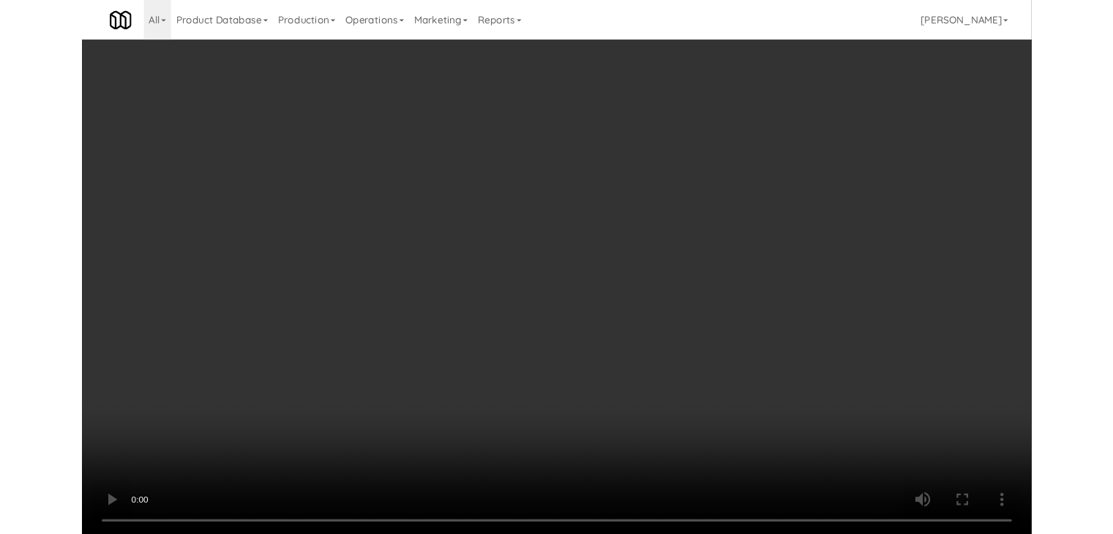
scroll to position [8732, 0]
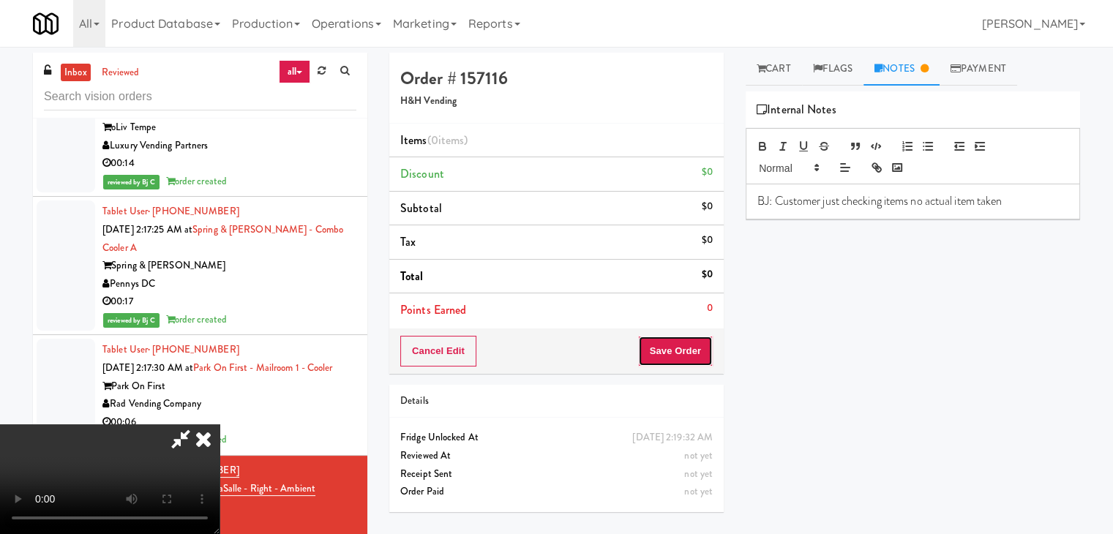
drag, startPoint x: 682, startPoint y: 349, endPoint x: 656, endPoint y: 168, distance: 182.5
click at [658, 165] on div "Order # 157116 H&H Vending Items (0 items ) Discount $0 Subtotal $0 Tax $0 Tota…" at bounding box center [734, 290] width 691 height 475
click at [219, 424] on icon at bounding box center [203, 438] width 32 height 29
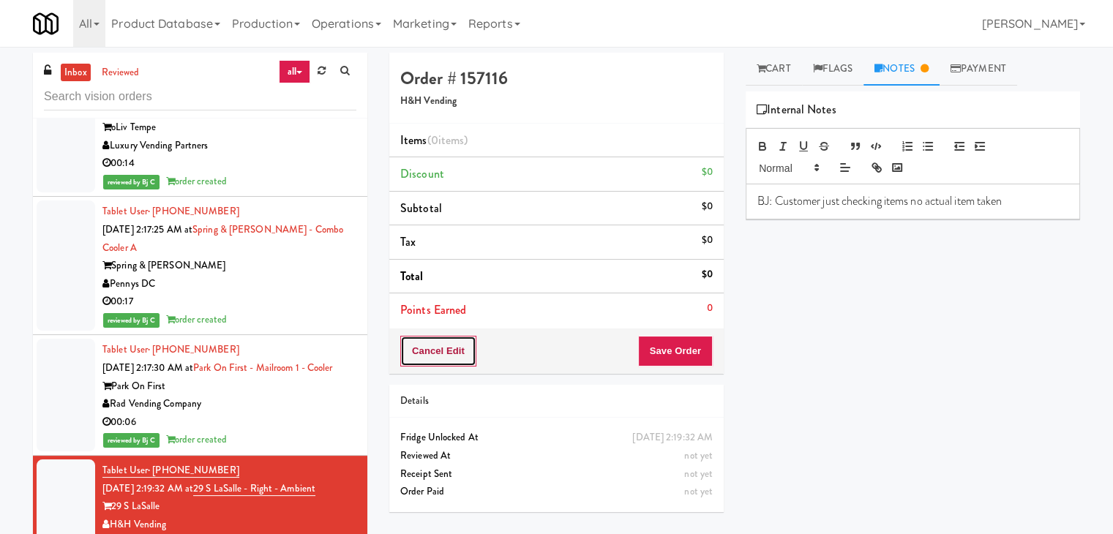
click at [468, 360] on button "Cancel Edit" at bounding box center [438, 351] width 76 height 31
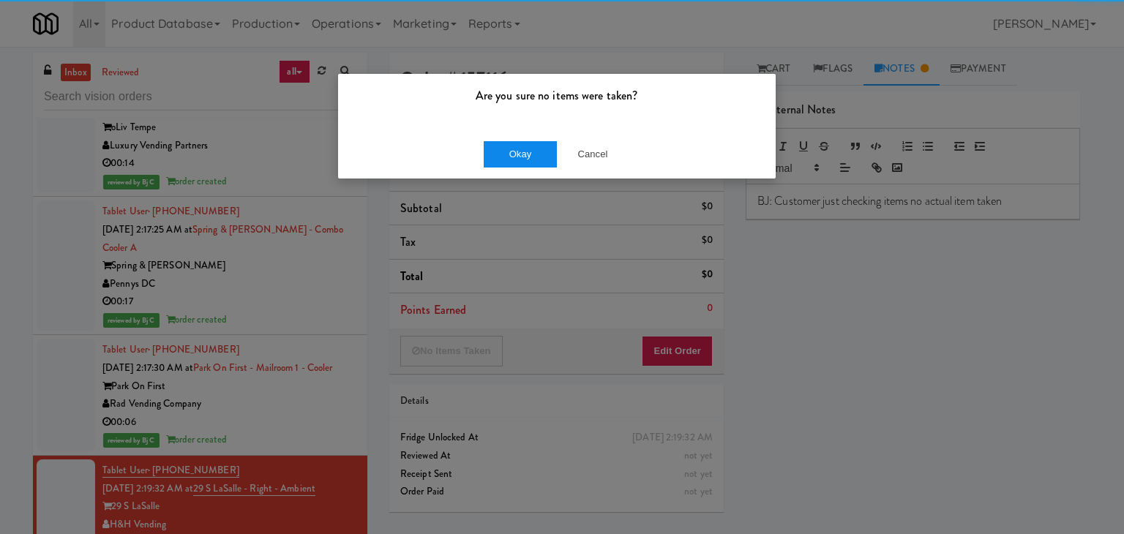
click at [505, 146] on div "Okay Cancel" at bounding box center [556, 153] width 437 height 49
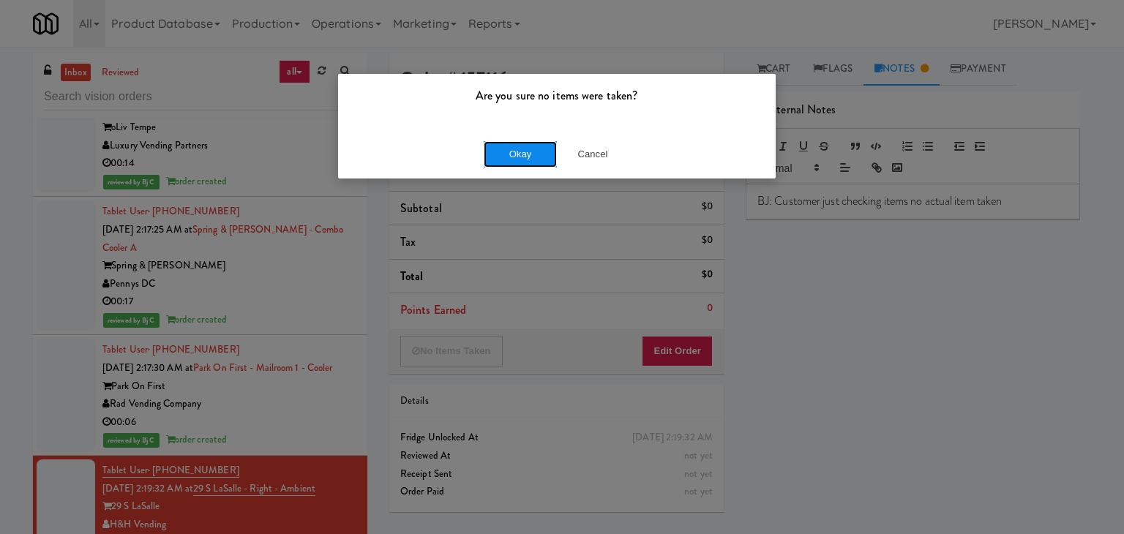
click at [512, 153] on button "Okay" at bounding box center [520, 154] width 73 height 26
click at [512, 153] on body "Are you sure no items were taken? Okay Cancel Okay Are you sure no items were t…" at bounding box center [562, 314] width 1124 height 534
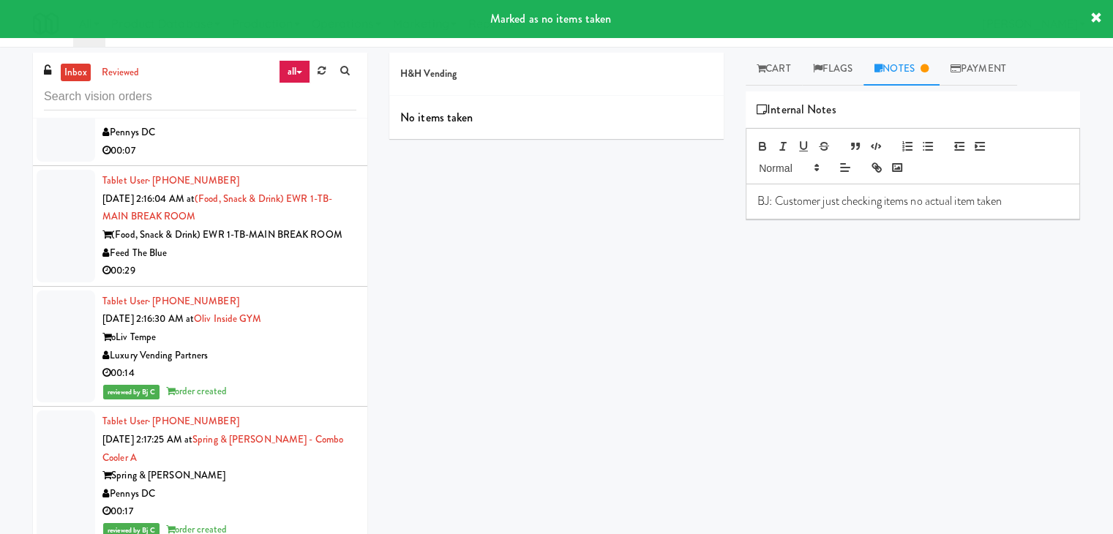
scroll to position [8220, 0]
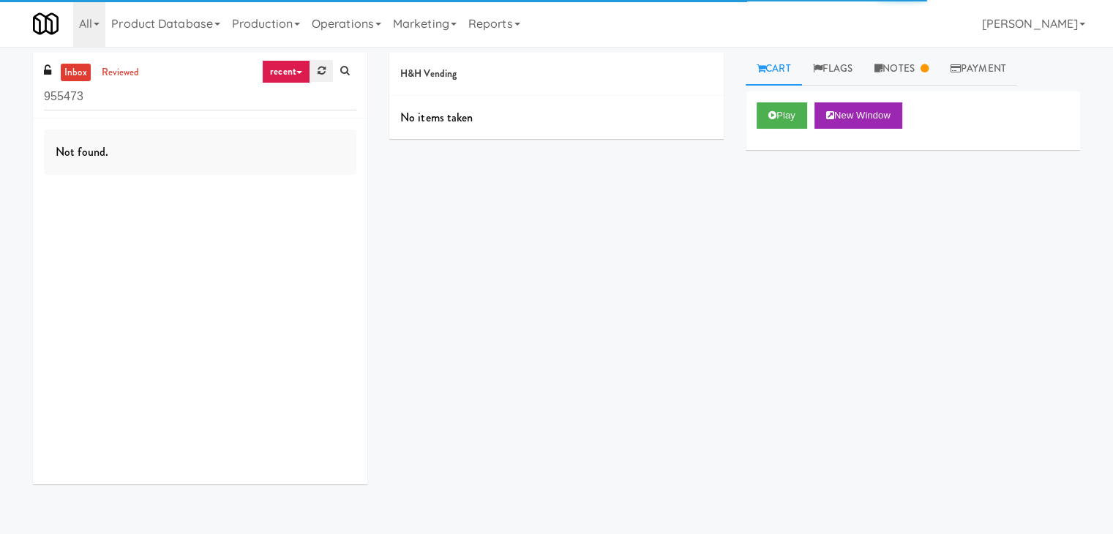
click at [318, 68] on icon at bounding box center [321, 71] width 8 height 10
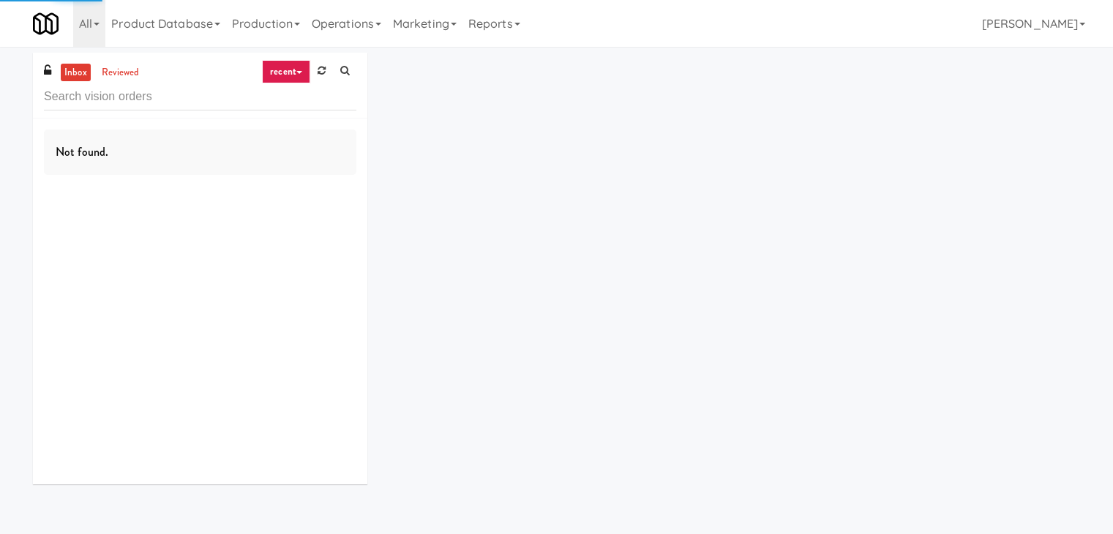
click at [300, 67] on link "recent" at bounding box center [286, 71] width 48 height 23
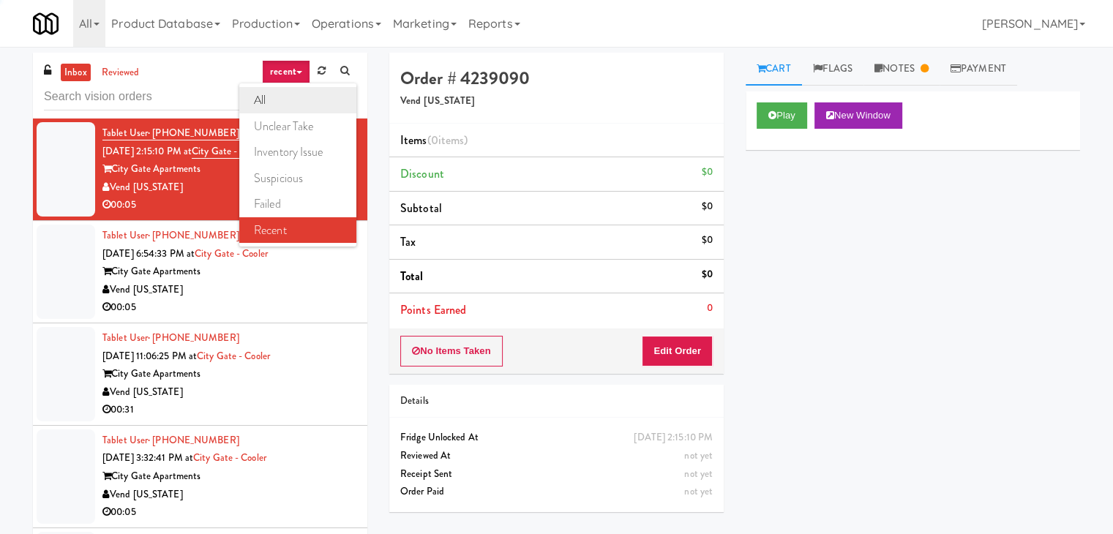
click at [291, 91] on link "all" at bounding box center [297, 100] width 117 height 26
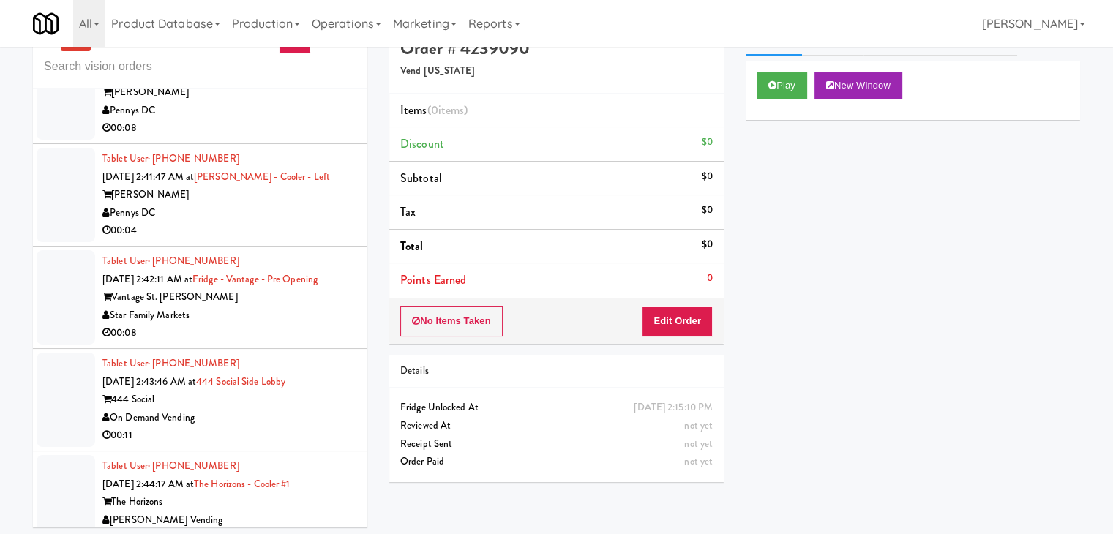
scroll to position [47, 0]
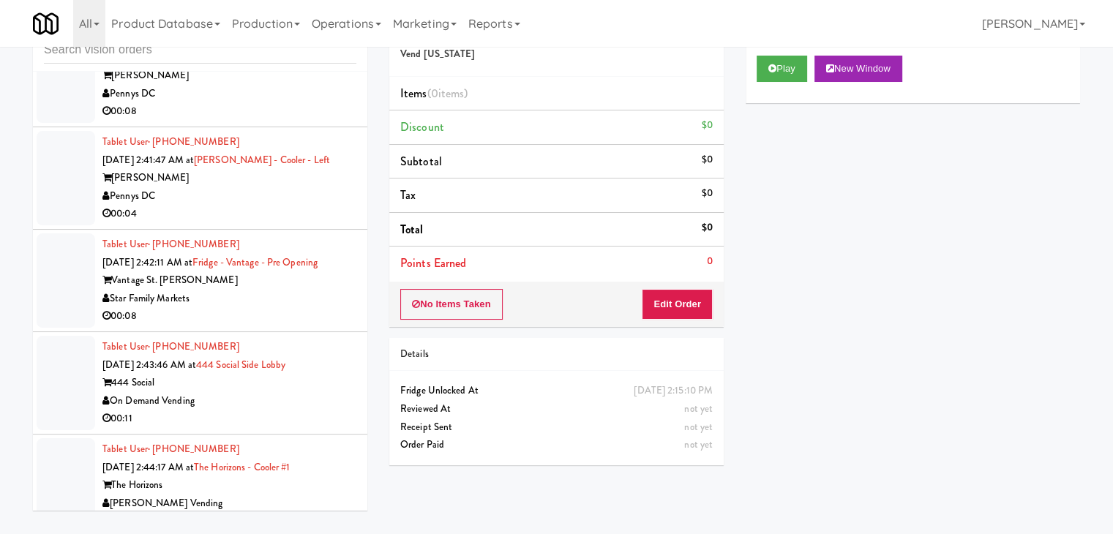
click at [255, 495] on div "[PERSON_NAME] Vending" at bounding box center [229, 504] width 254 height 18
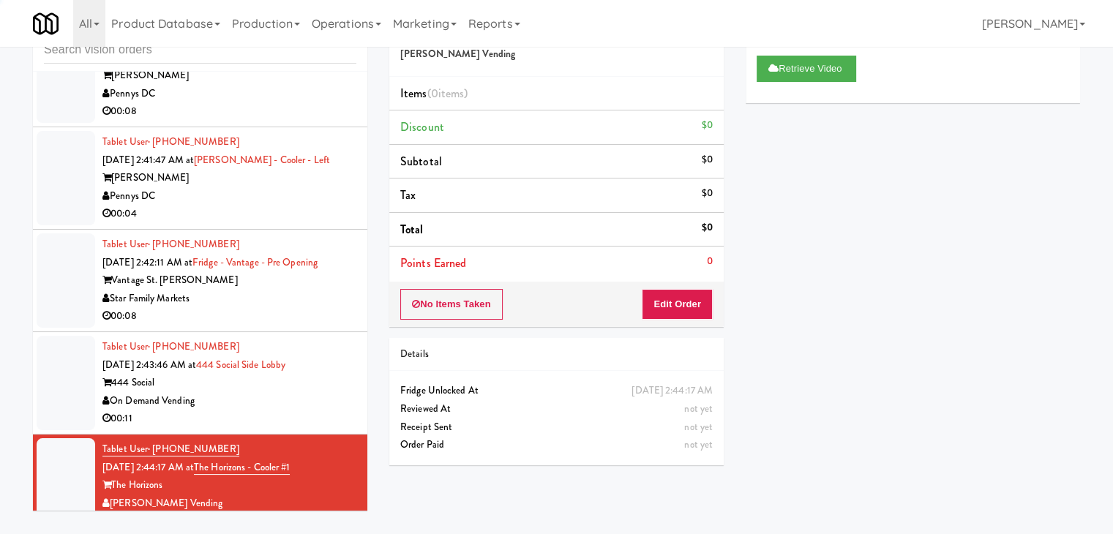
drag, startPoint x: 266, startPoint y: 369, endPoint x: 255, endPoint y: 376, distance: 12.8
click at [267, 392] on div "On Demand Vending" at bounding box center [229, 401] width 254 height 18
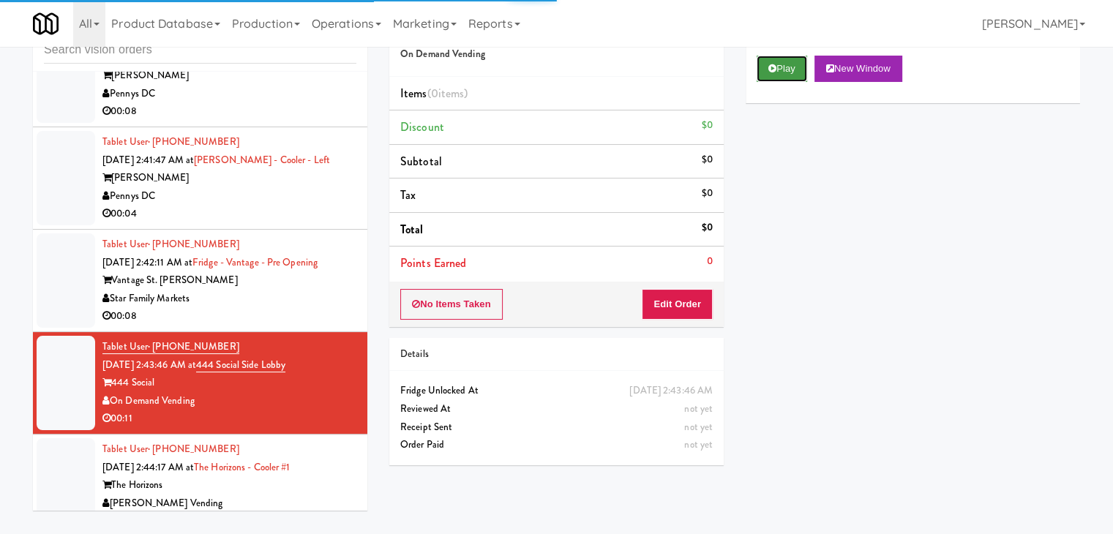
click at [790, 62] on button "Play" at bounding box center [781, 69] width 50 height 26
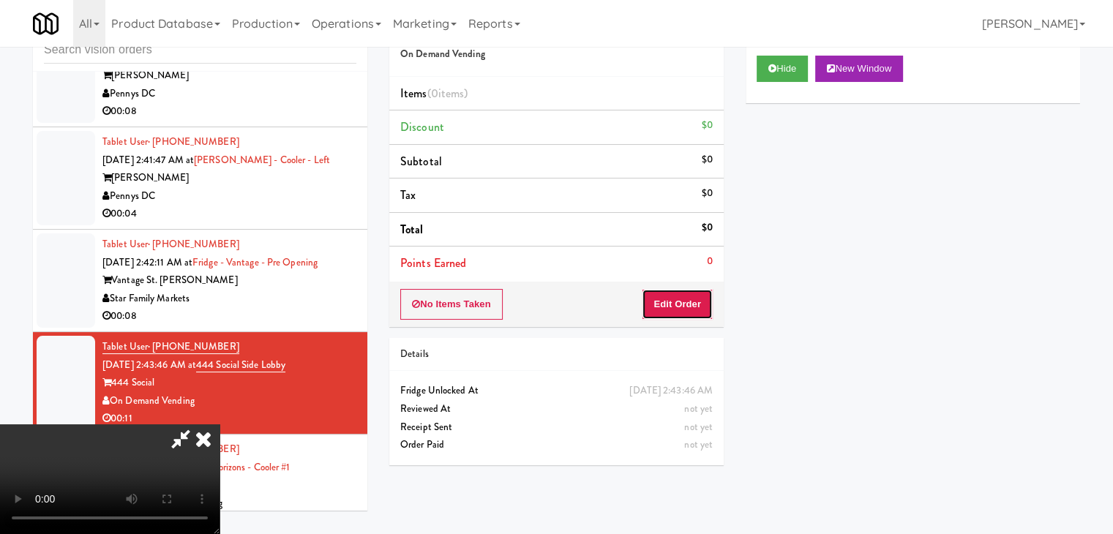
click at [693, 293] on button "Edit Order" at bounding box center [677, 304] width 71 height 31
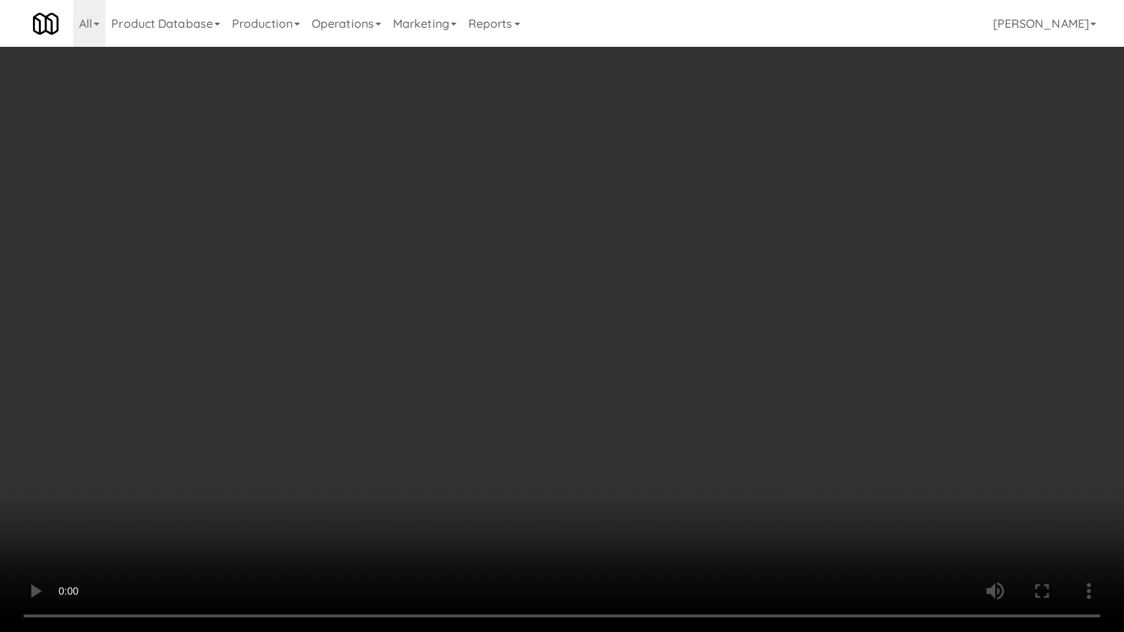
click at [668, 423] on video at bounding box center [562, 316] width 1124 height 632
click at [676, 405] on video at bounding box center [562, 316] width 1124 height 632
click at [680, 396] on video at bounding box center [562, 316] width 1124 height 632
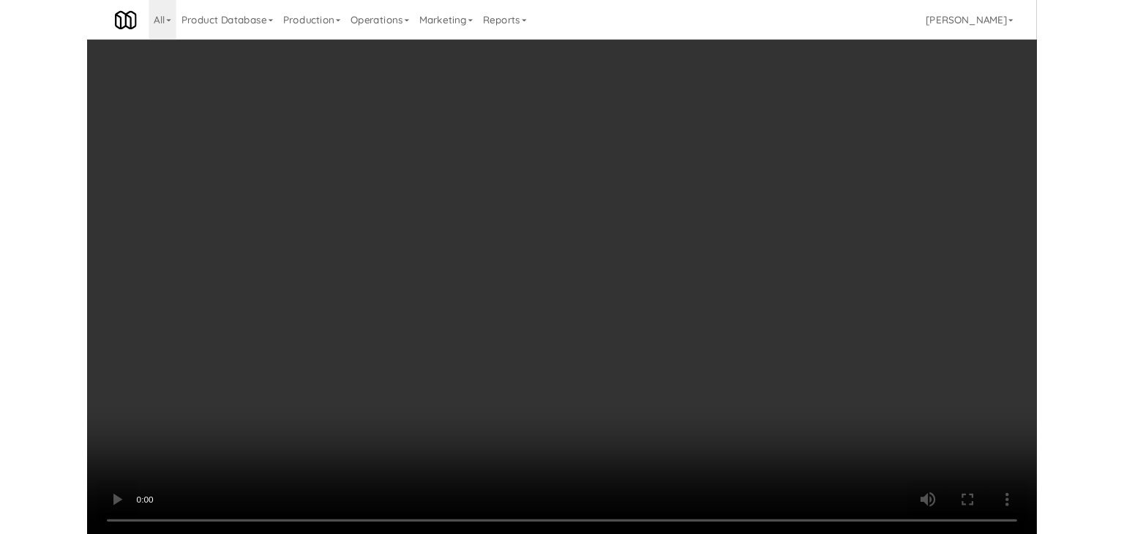
scroll to position [8420, 0]
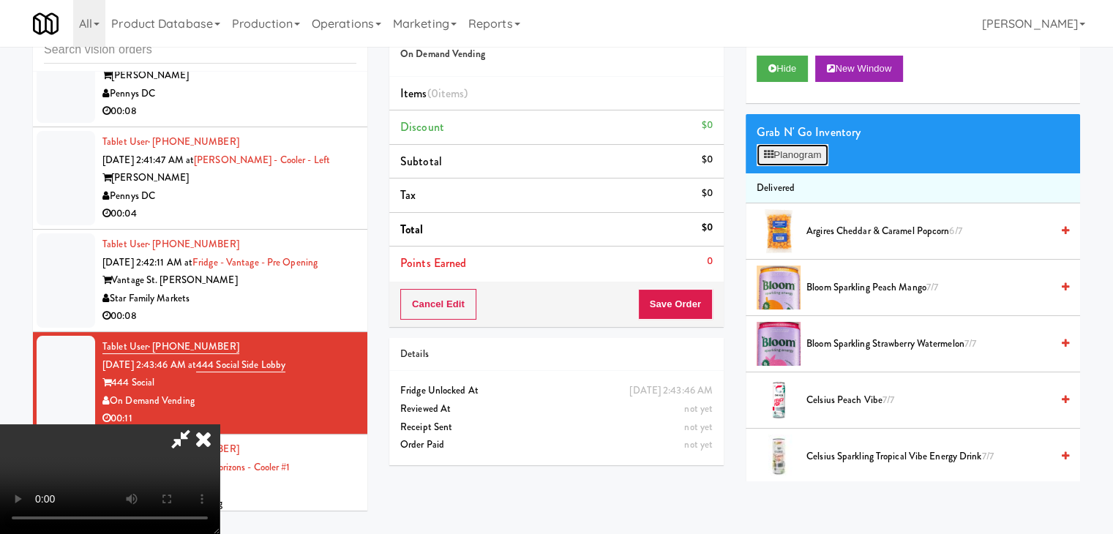
click at [803, 146] on button "Planogram" at bounding box center [792, 155] width 72 height 22
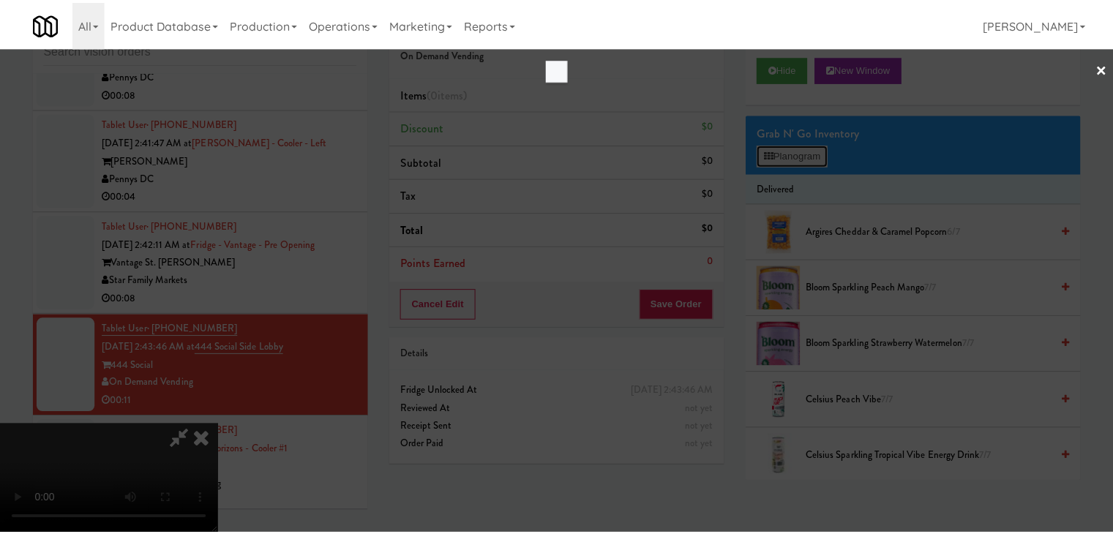
scroll to position [8366, 0]
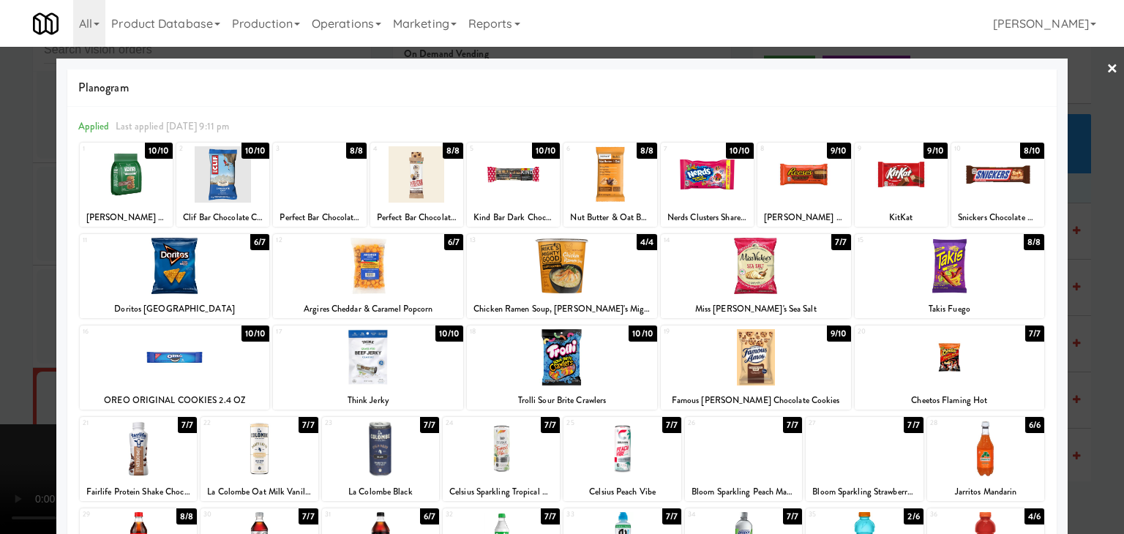
click at [989, 522] on div at bounding box center [985, 540] width 117 height 56
click at [1107, 454] on div at bounding box center [562, 267] width 1124 height 534
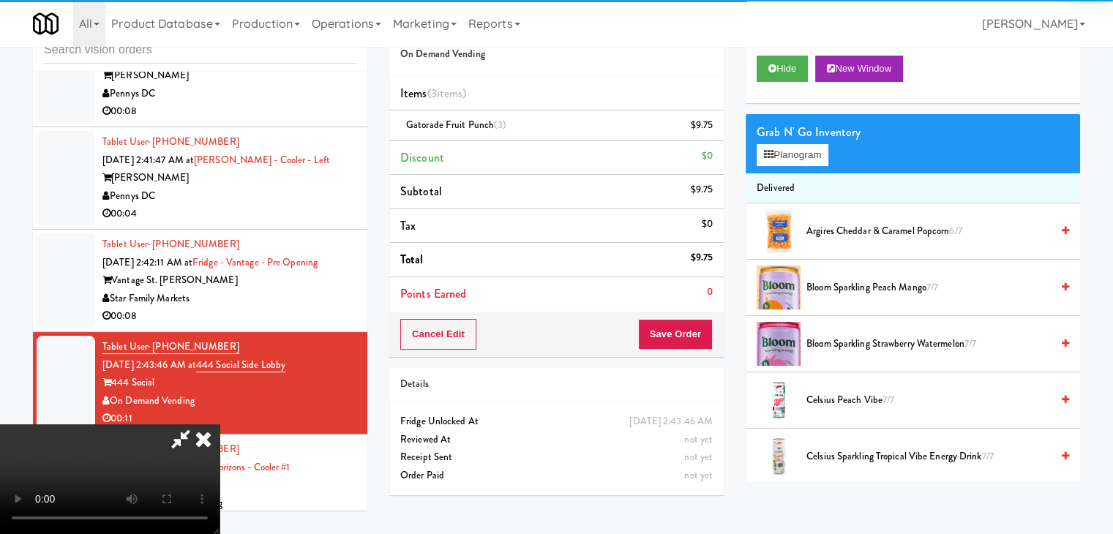
click at [219, 424] on video at bounding box center [109, 479] width 219 height 110
drag, startPoint x: 509, startPoint y: 336, endPoint x: 579, endPoint y: 407, distance: 99.8
click at [219, 424] on video at bounding box center [109, 479] width 219 height 110
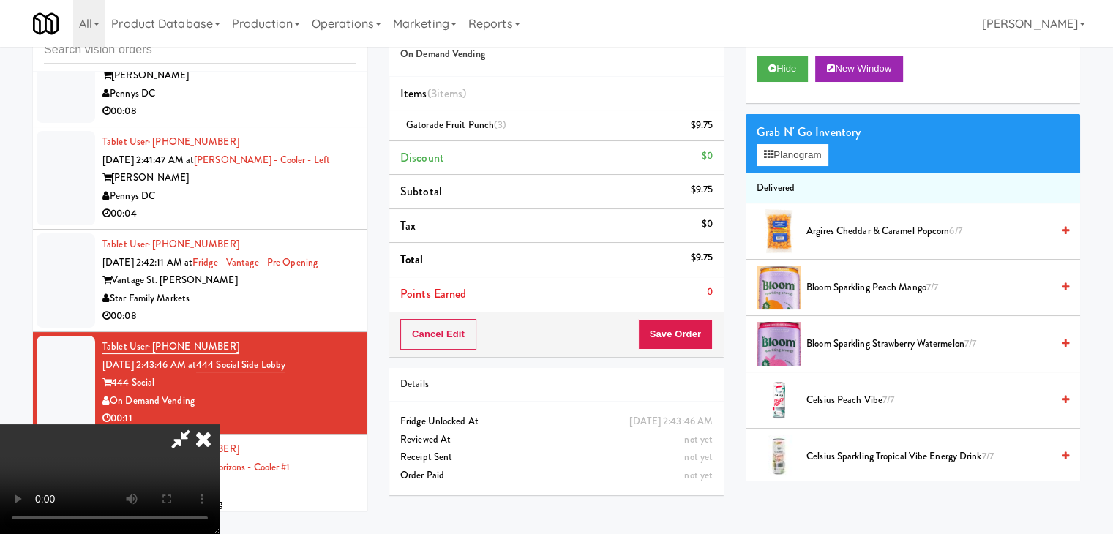
scroll to position [8366, 0]
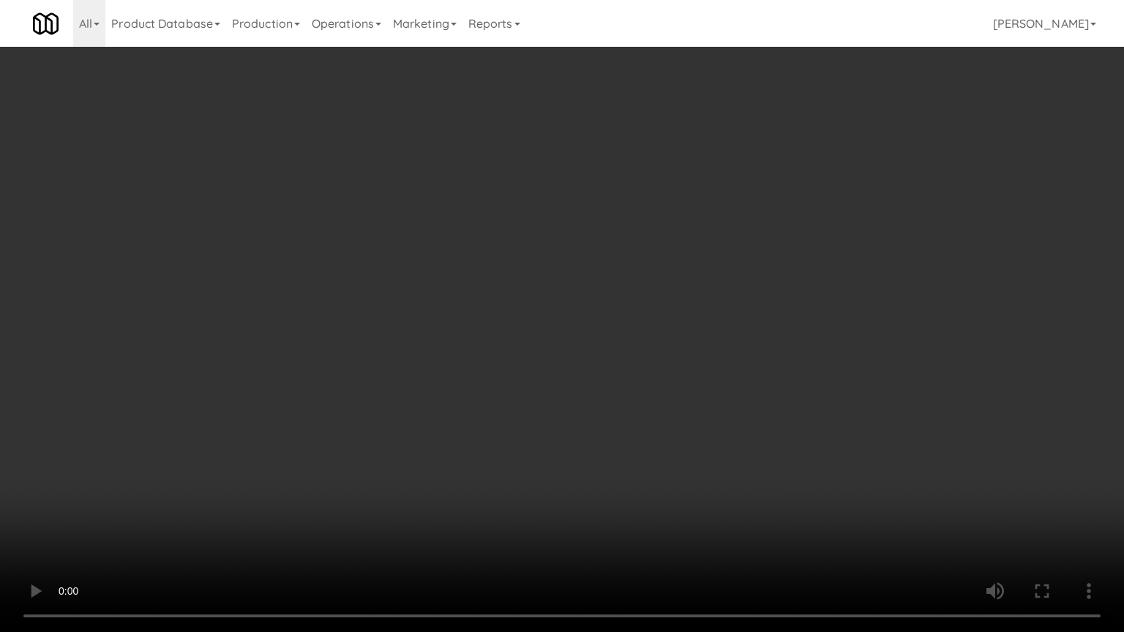
click at [708, 429] on video at bounding box center [562, 316] width 1124 height 632
click at [813, 472] on video at bounding box center [562, 316] width 1124 height 632
click at [819, 475] on video at bounding box center [562, 316] width 1124 height 632
click at [740, 464] on video at bounding box center [562, 316] width 1124 height 632
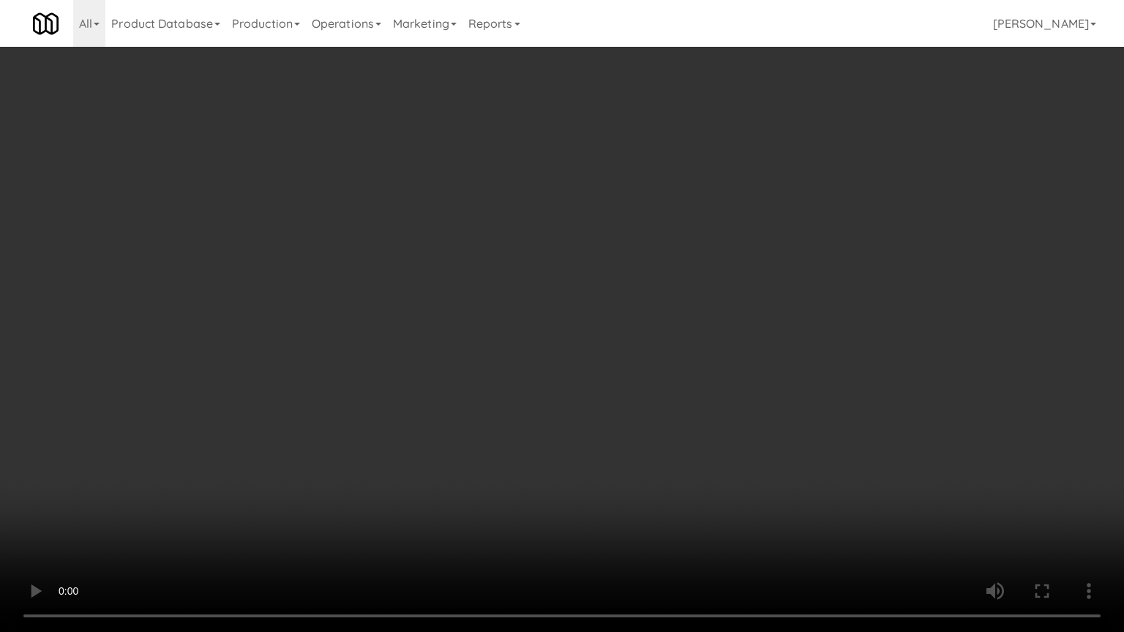
click at [740, 464] on video at bounding box center [562, 316] width 1124 height 632
click at [704, 448] on video at bounding box center [562, 316] width 1124 height 632
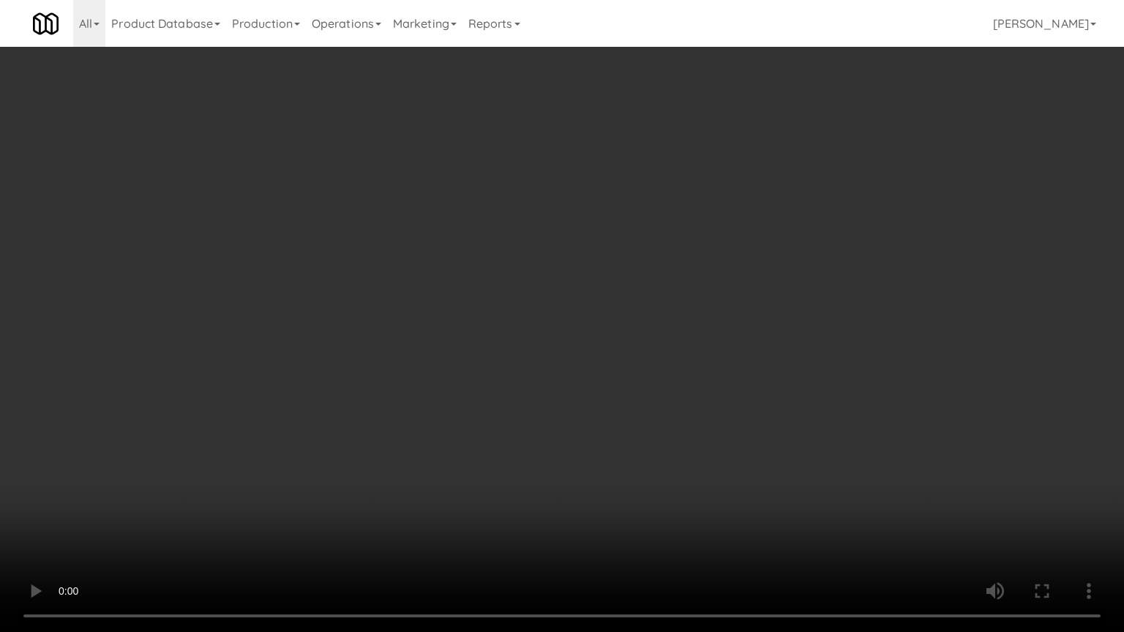
click at [704, 448] on video at bounding box center [562, 316] width 1124 height 632
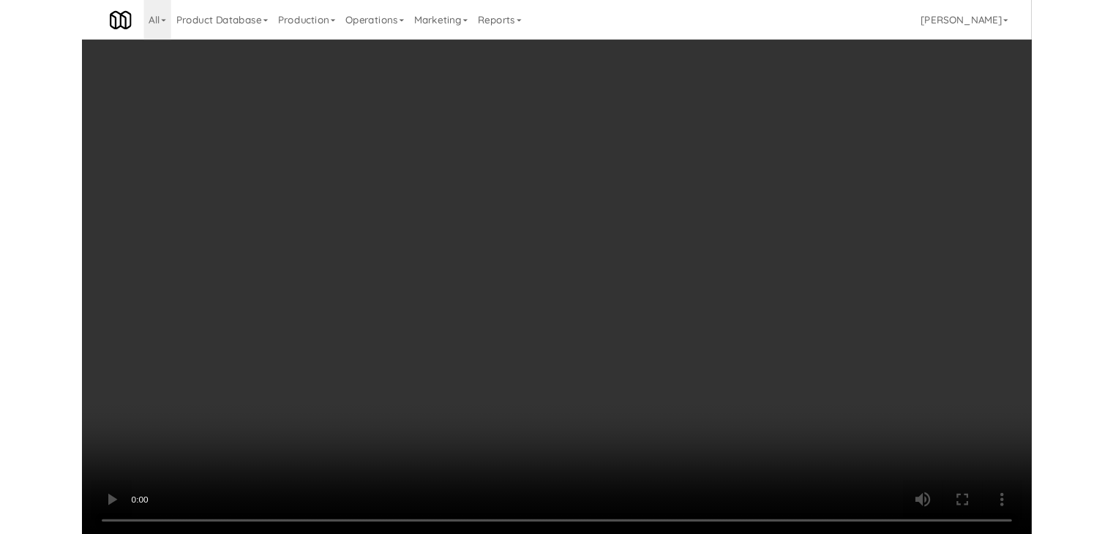
scroll to position [8420, 0]
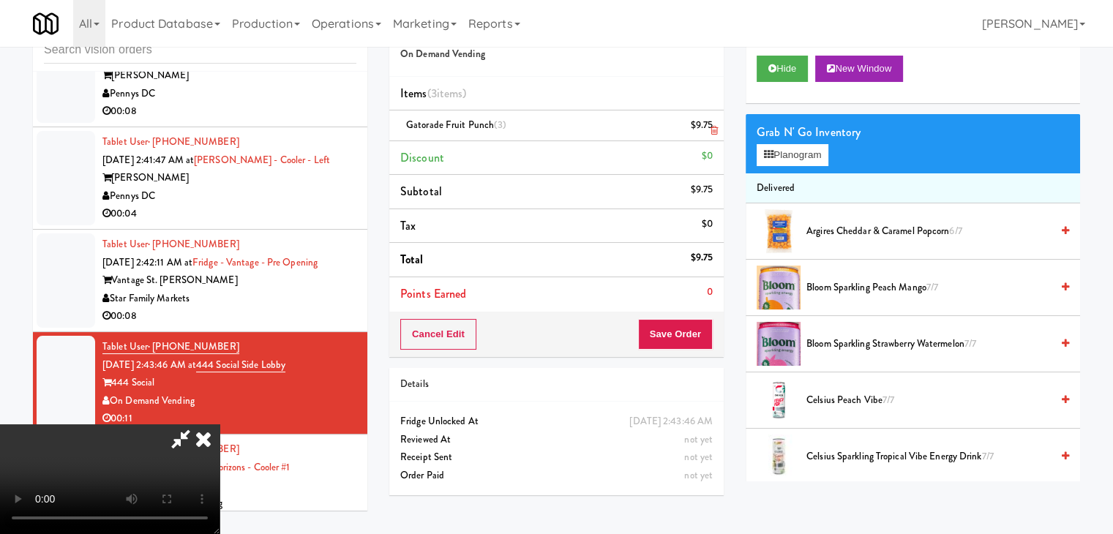
click at [715, 132] on icon at bounding box center [713, 131] width 7 height 10
drag, startPoint x: 705, startPoint y: 317, endPoint x: 702, endPoint y: 325, distance: 7.9
click at [703, 324] on button "Save Order" at bounding box center [675, 334] width 75 height 31
click at [702, 325] on button "Save Order" at bounding box center [675, 334] width 75 height 31
drag, startPoint x: 702, startPoint y: 325, endPoint x: 700, endPoint y: 313, distance: 11.8
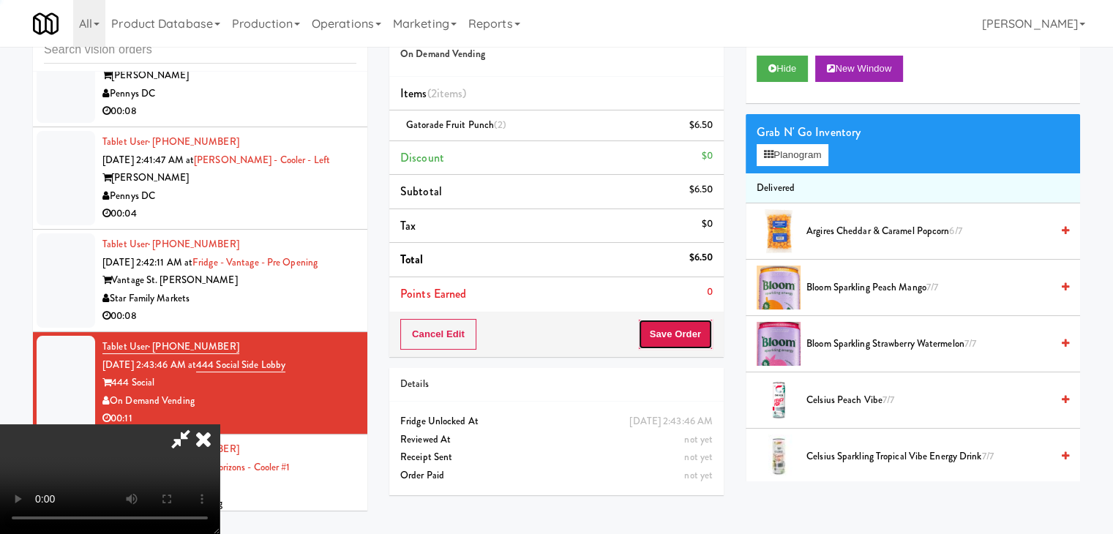
click at [702, 322] on button "Save Order" at bounding box center [675, 334] width 75 height 31
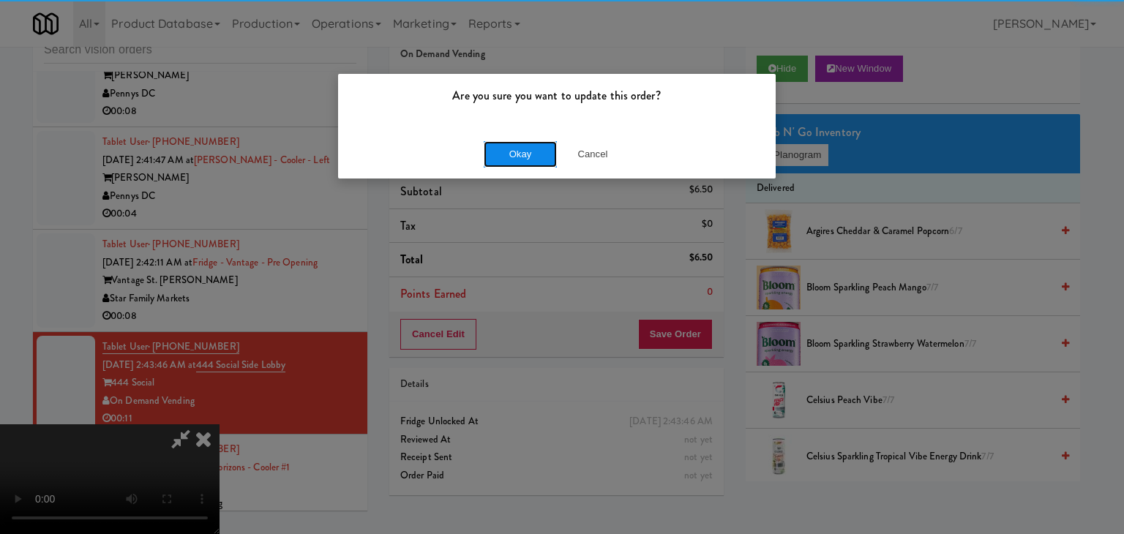
click at [535, 147] on button "Okay" at bounding box center [520, 154] width 73 height 26
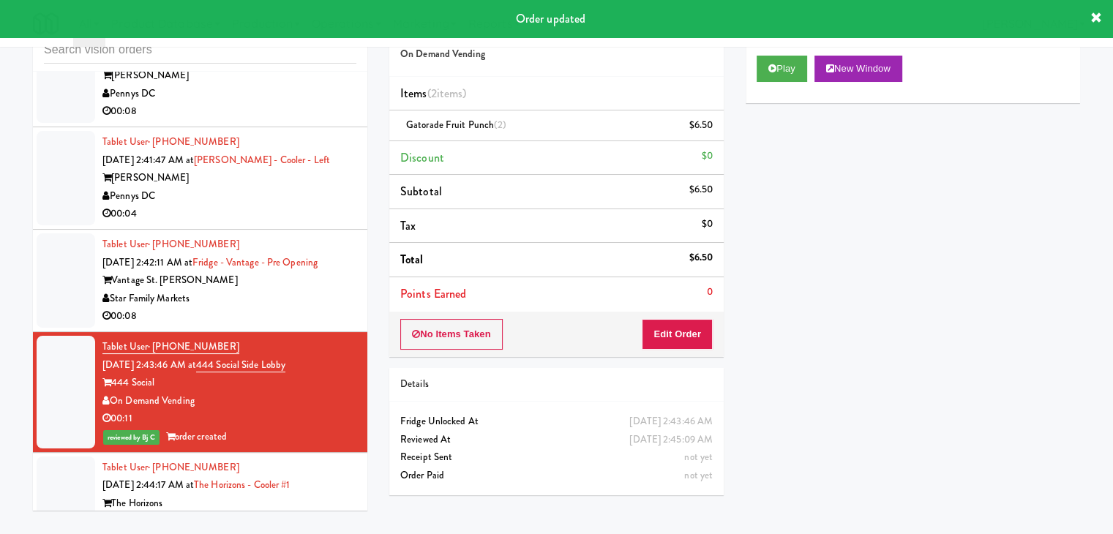
drag, startPoint x: 284, startPoint y: 287, endPoint x: 283, endPoint y: 279, distance: 8.8
click at [284, 307] on div "00:08" at bounding box center [229, 316] width 254 height 18
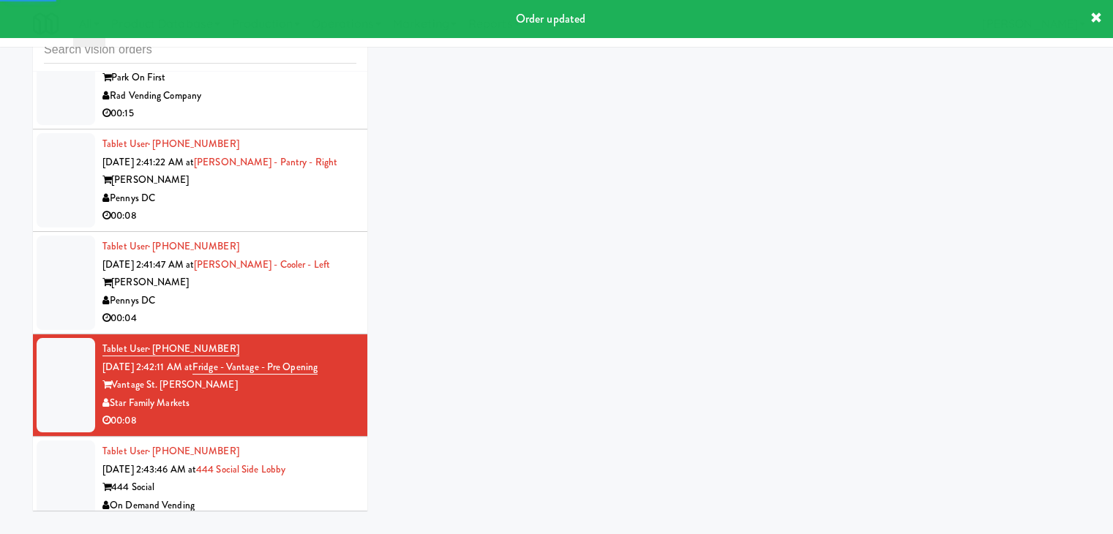
scroll to position [8274, 0]
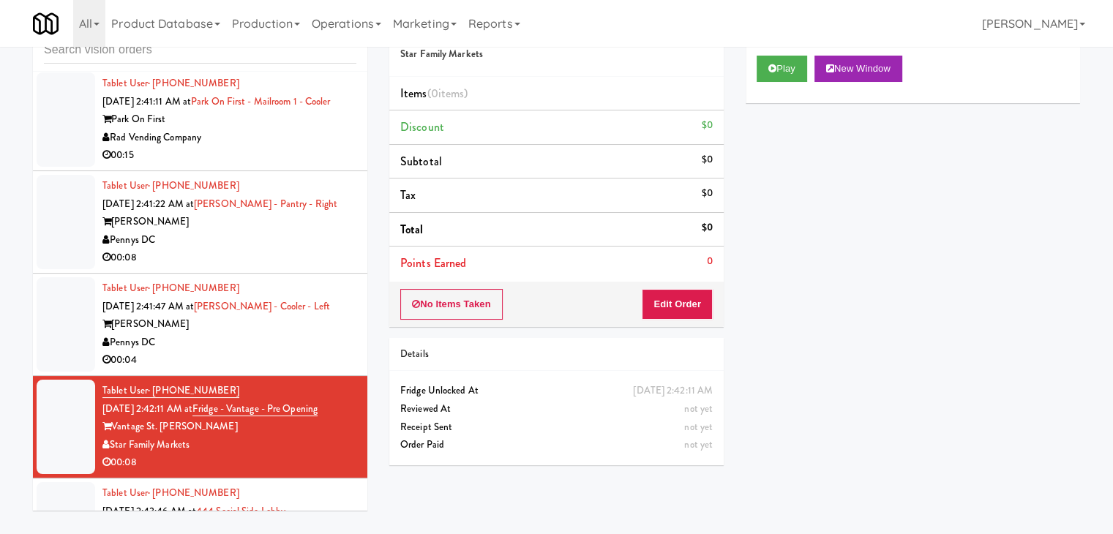
click at [754, 74] on div "Play New Window" at bounding box center [912, 74] width 334 height 59
drag, startPoint x: 768, startPoint y: 72, endPoint x: 723, endPoint y: 179, distance: 116.7
click at [768, 73] on button "Play" at bounding box center [781, 69] width 50 height 26
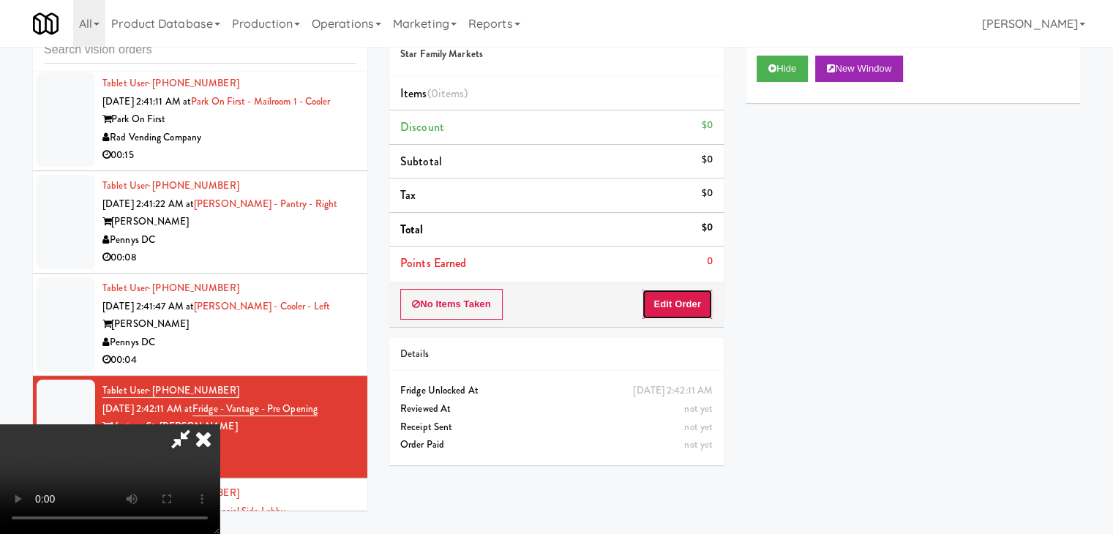
click at [688, 296] on button "Edit Order" at bounding box center [677, 304] width 71 height 31
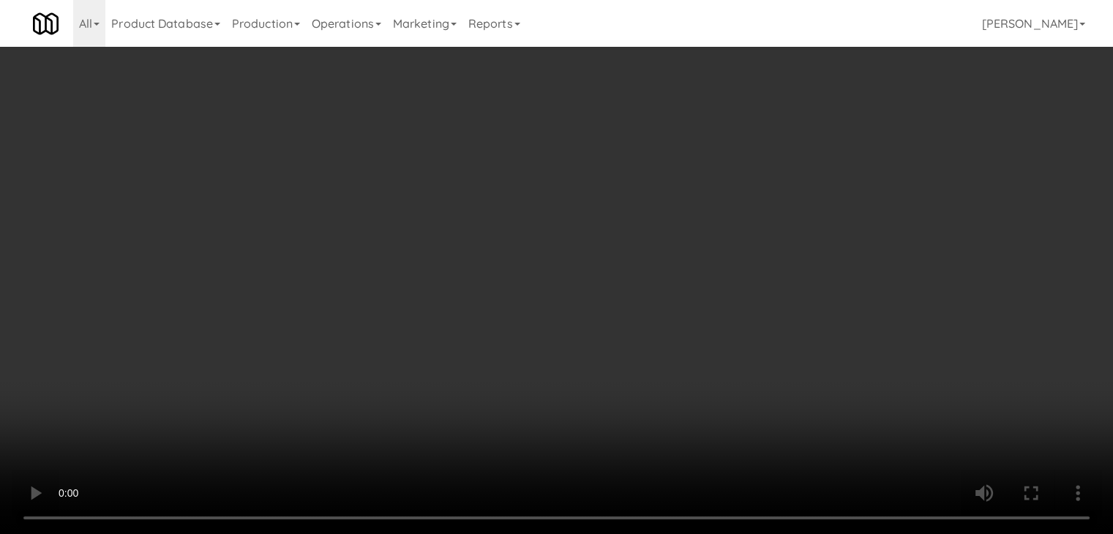
scroll to position [8220, 0]
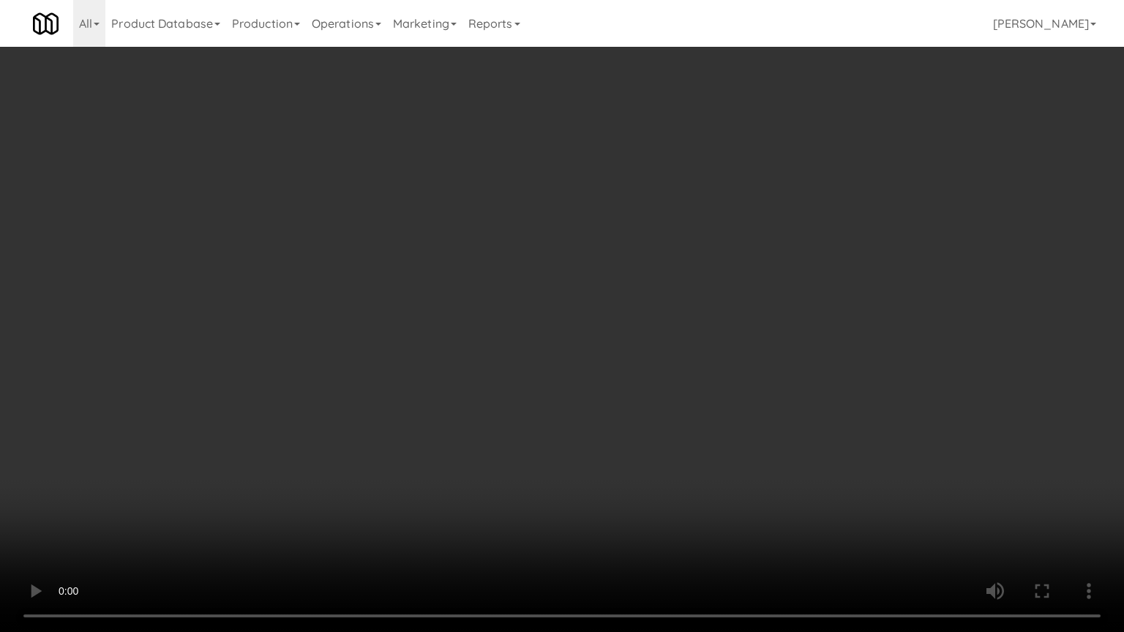
click at [582, 462] on video at bounding box center [562, 316] width 1124 height 632
click at [588, 460] on video at bounding box center [562, 316] width 1124 height 632
click at [597, 454] on video at bounding box center [562, 316] width 1124 height 632
click at [598, 454] on video at bounding box center [562, 316] width 1124 height 632
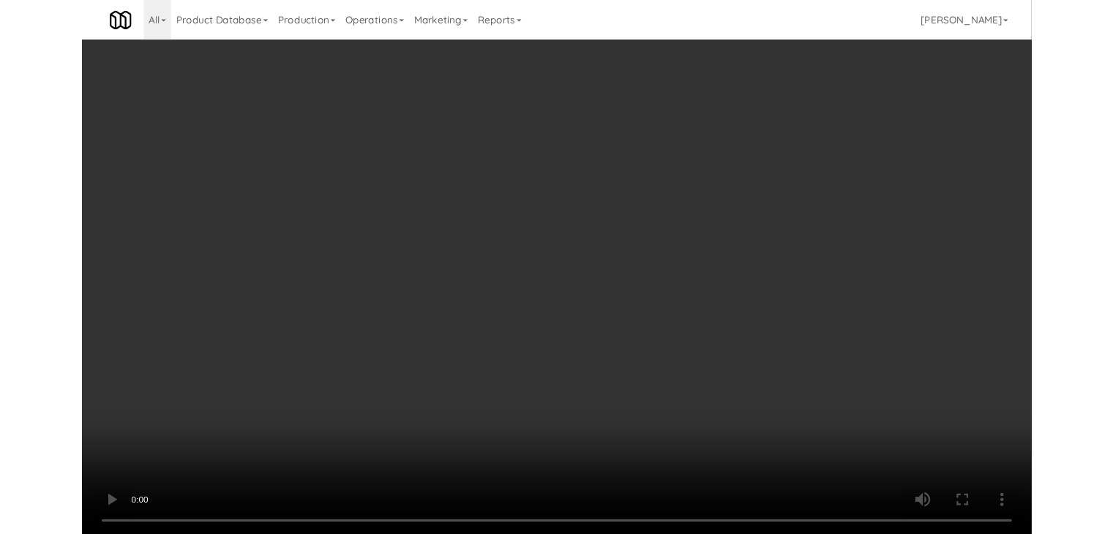
scroll to position [8274, 0]
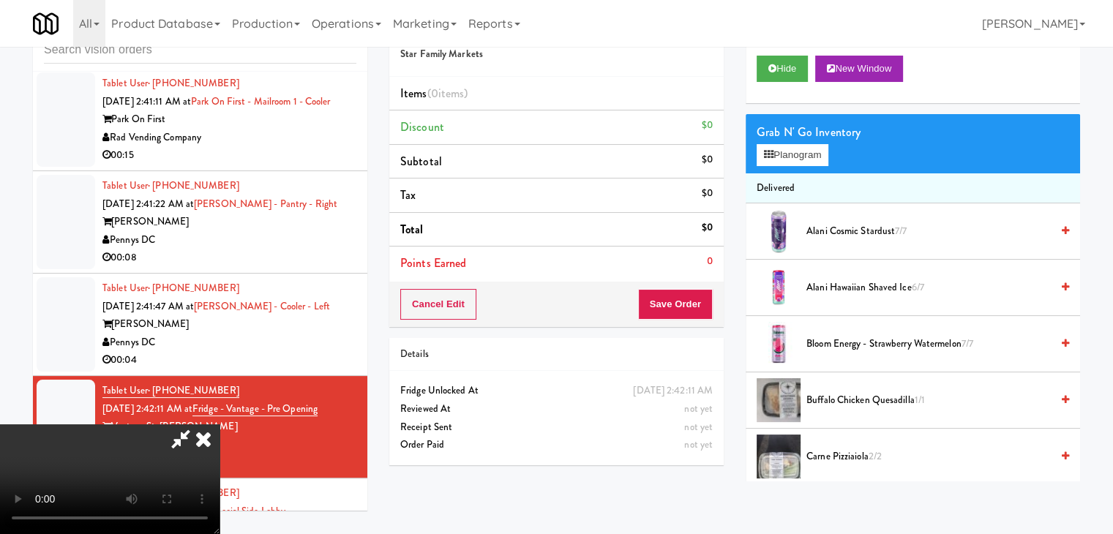
click at [219, 424] on video at bounding box center [109, 479] width 219 height 110
click at [794, 159] on button "Planogram" at bounding box center [792, 155] width 72 height 22
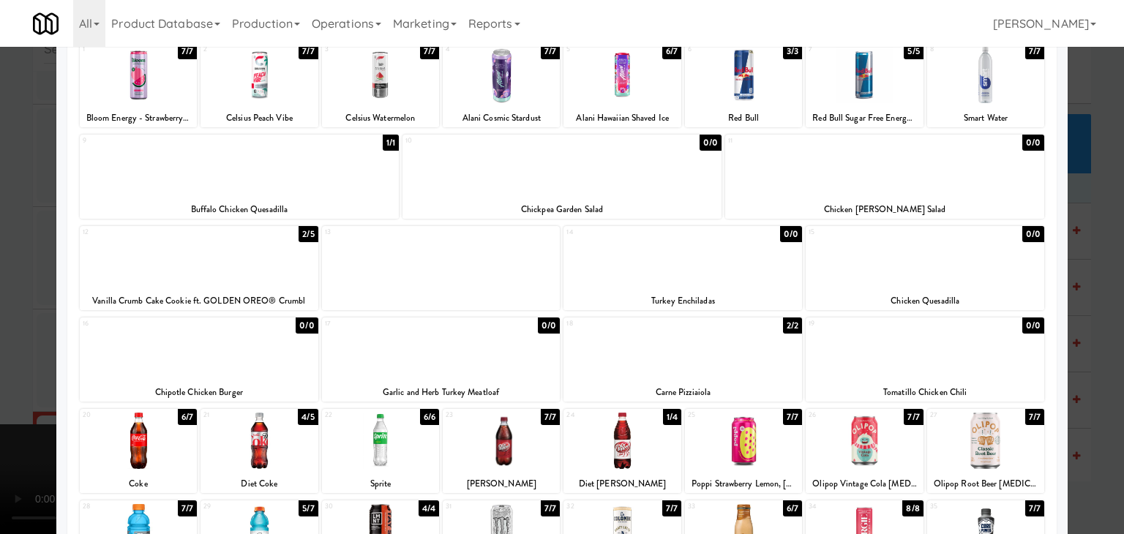
scroll to position [146, 0]
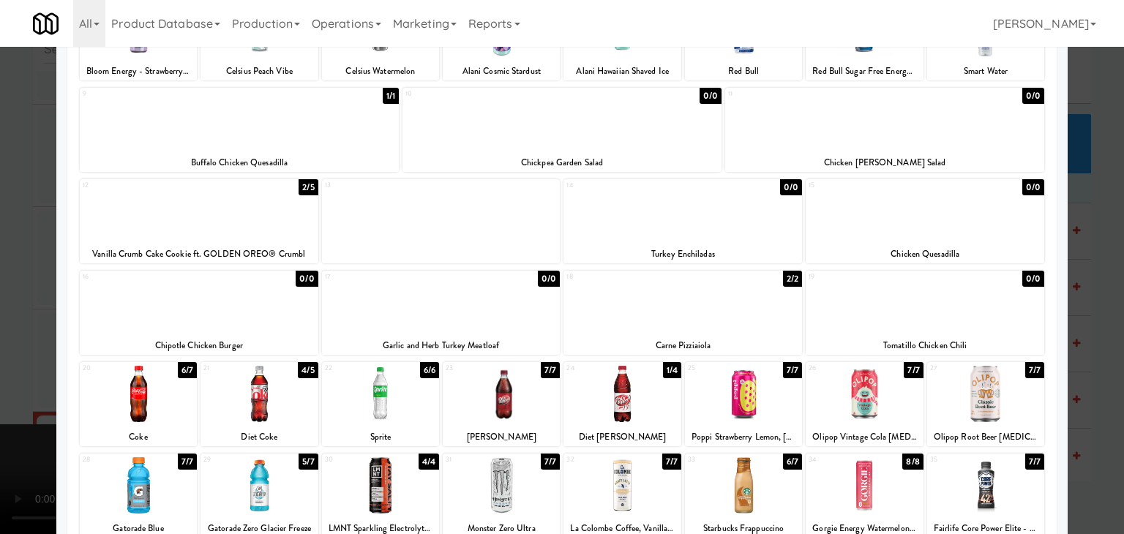
click at [256, 225] on div at bounding box center [199, 211] width 238 height 56
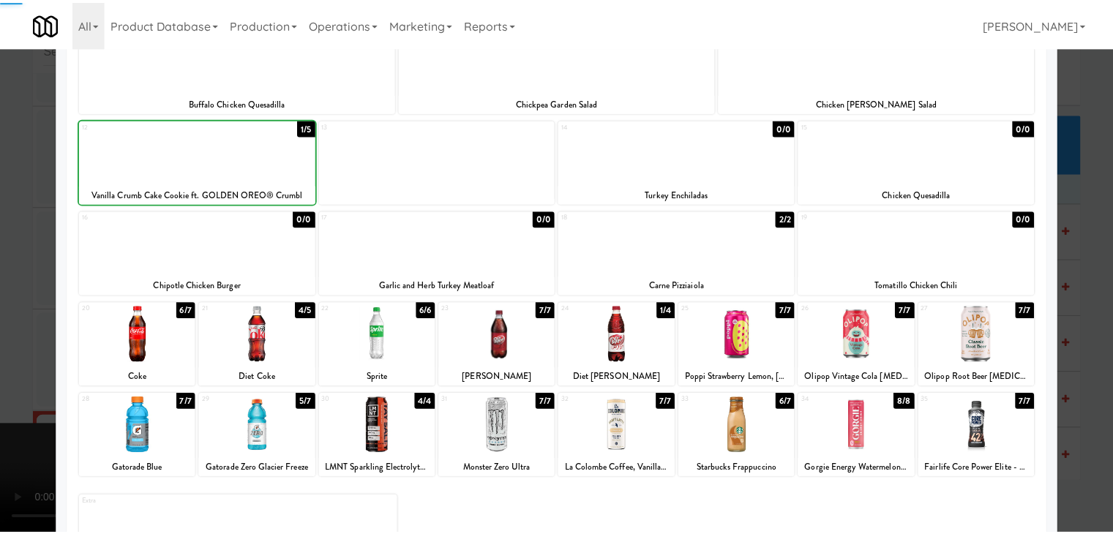
scroll to position [276, 0]
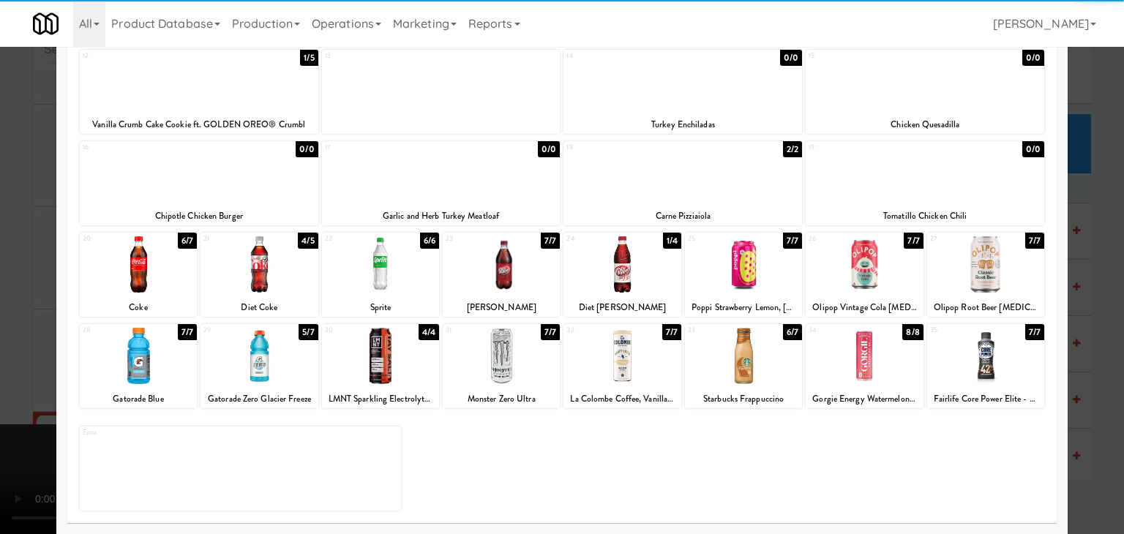
drag, startPoint x: 274, startPoint y: 359, endPoint x: 260, endPoint y: 358, distance: 13.2
click at [269, 358] on div at bounding box center [258, 356] width 117 height 56
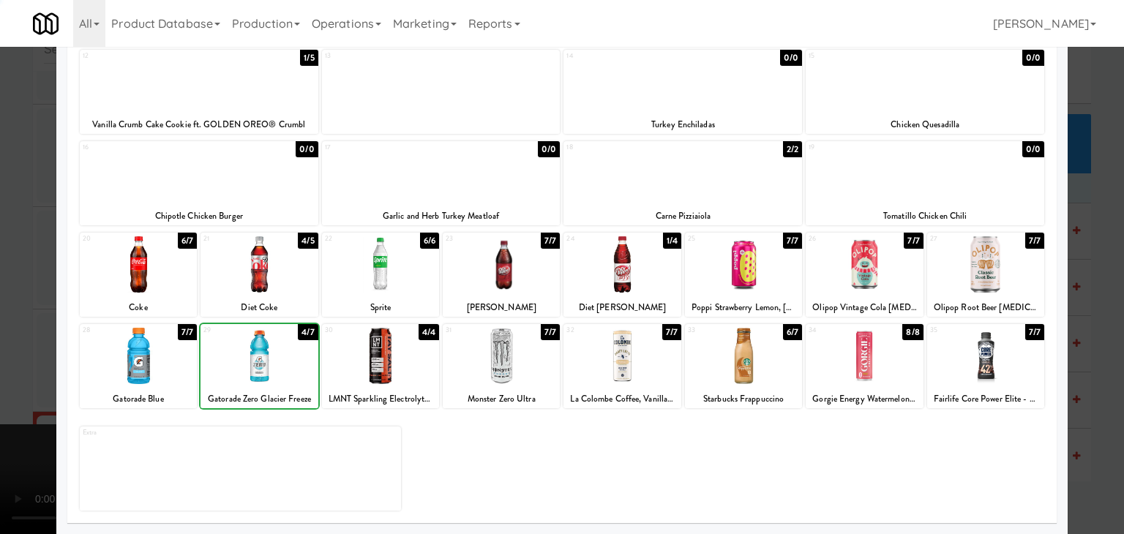
drag, startPoint x: 0, startPoint y: 331, endPoint x: 219, endPoint y: 334, distance: 218.7
click at [4, 328] on div at bounding box center [562, 267] width 1124 height 534
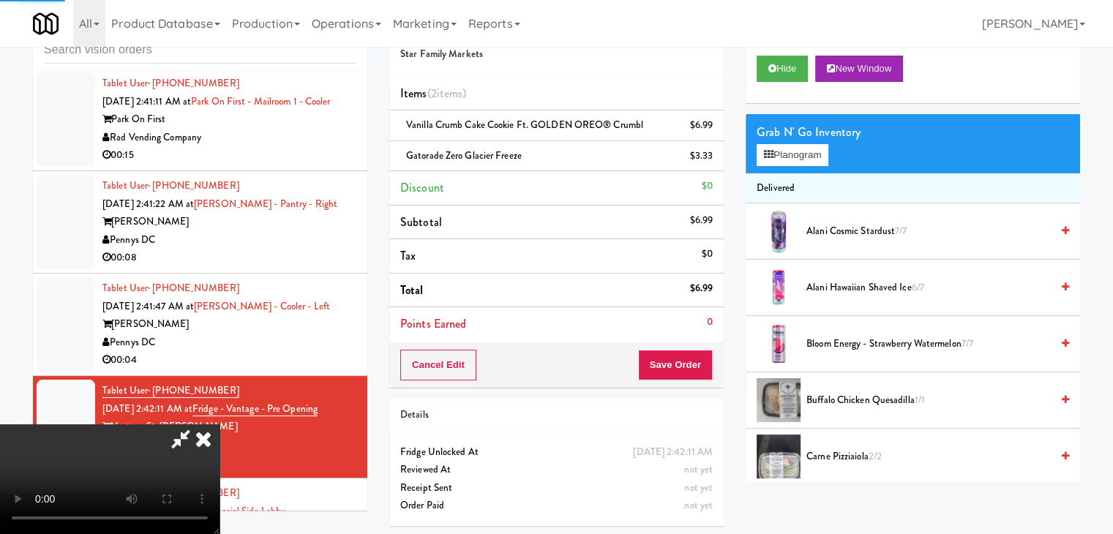
scroll to position [206, 0]
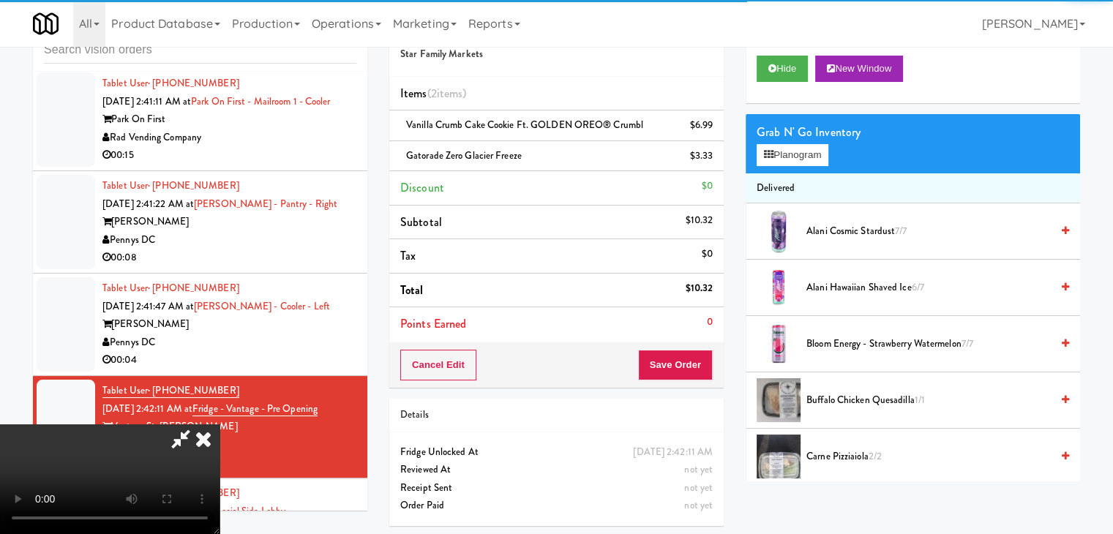
click at [219, 424] on video at bounding box center [109, 479] width 219 height 110
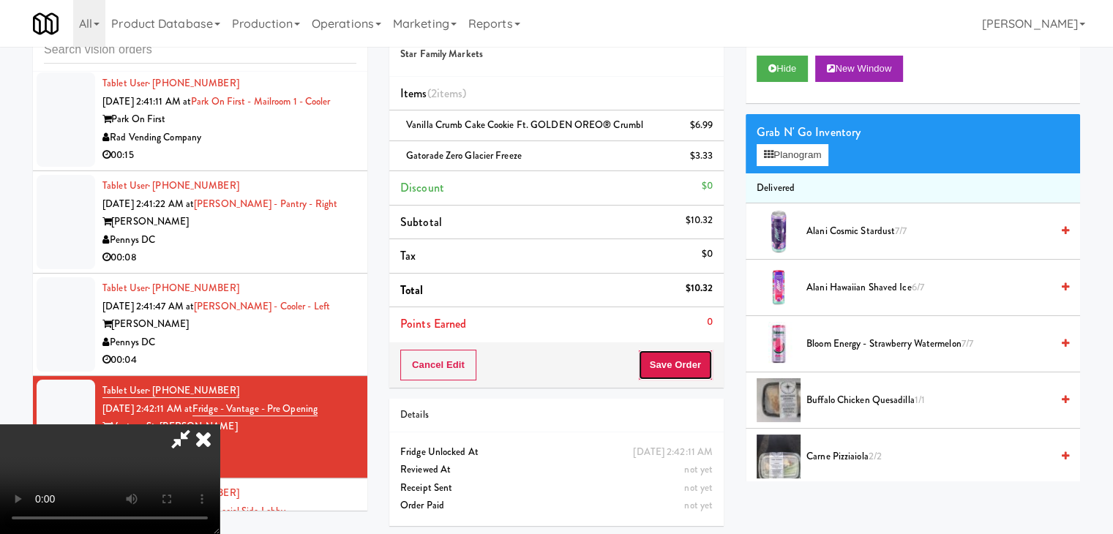
click at [682, 371] on button "Save Order" at bounding box center [675, 365] width 75 height 31
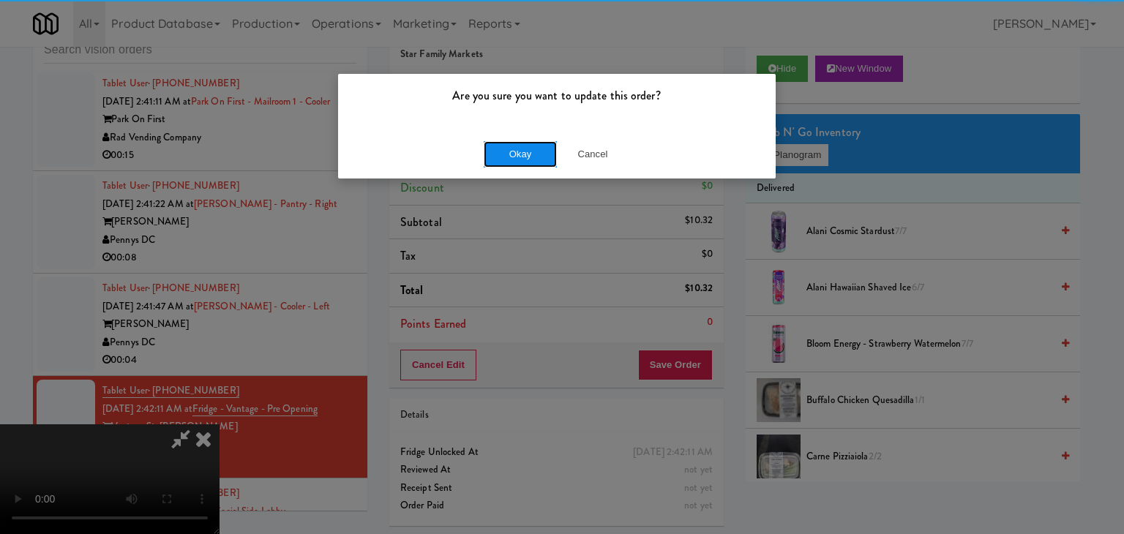
click at [494, 144] on button "Okay" at bounding box center [520, 154] width 73 height 26
click at [495, 145] on button "Okay" at bounding box center [520, 154] width 73 height 26
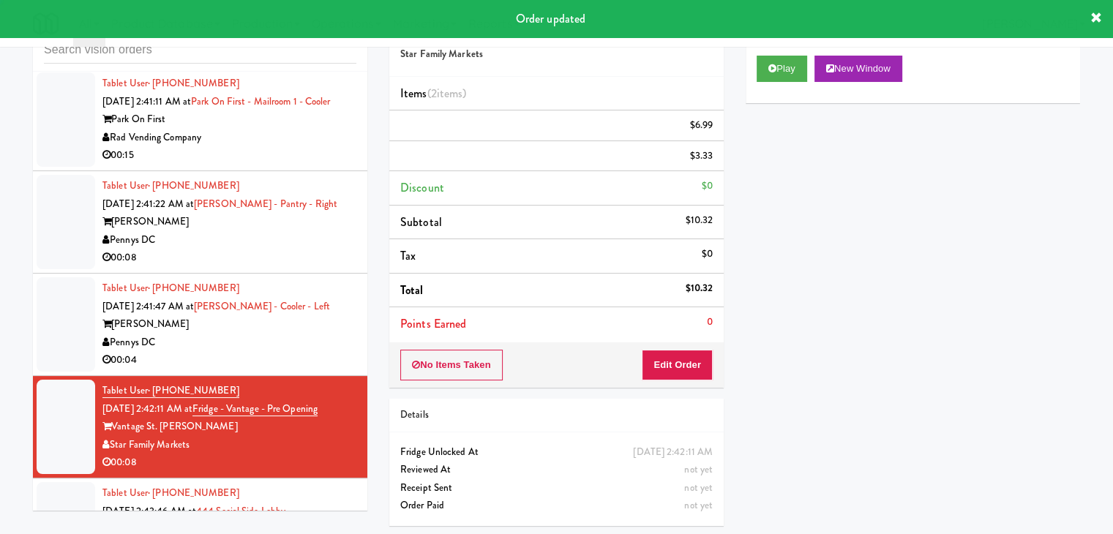
scroll to position [0, 0]
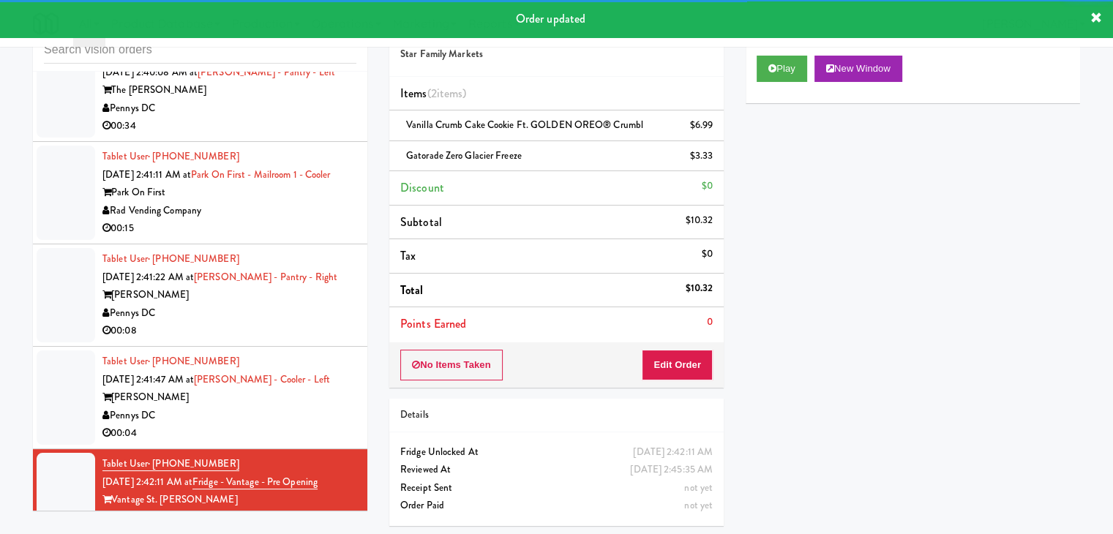
click at [325, 407] on div "Pennys DC" at bounding box center [229, 416] width 254 height 18
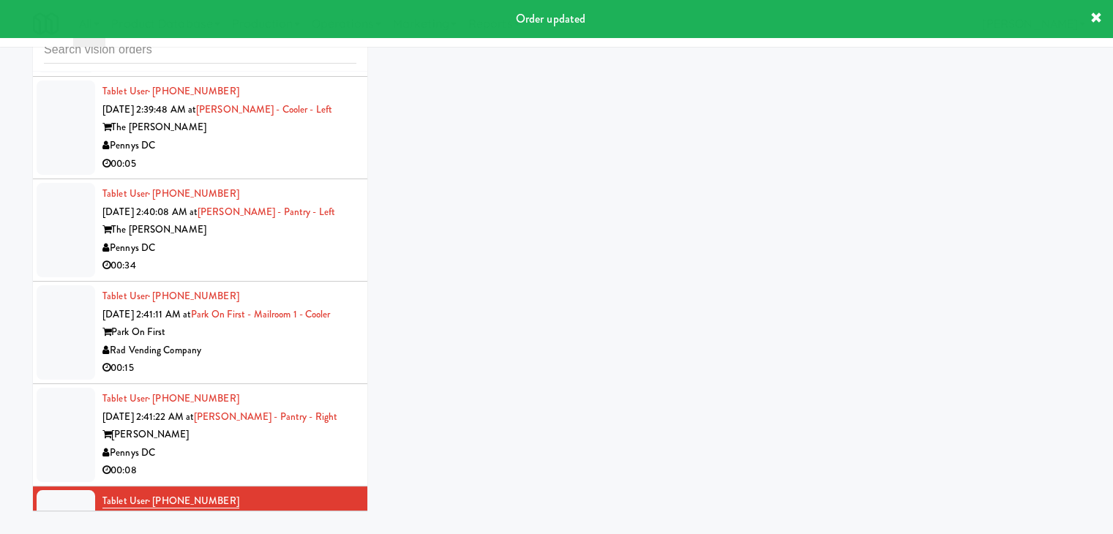
scroll to position [8055, 0]
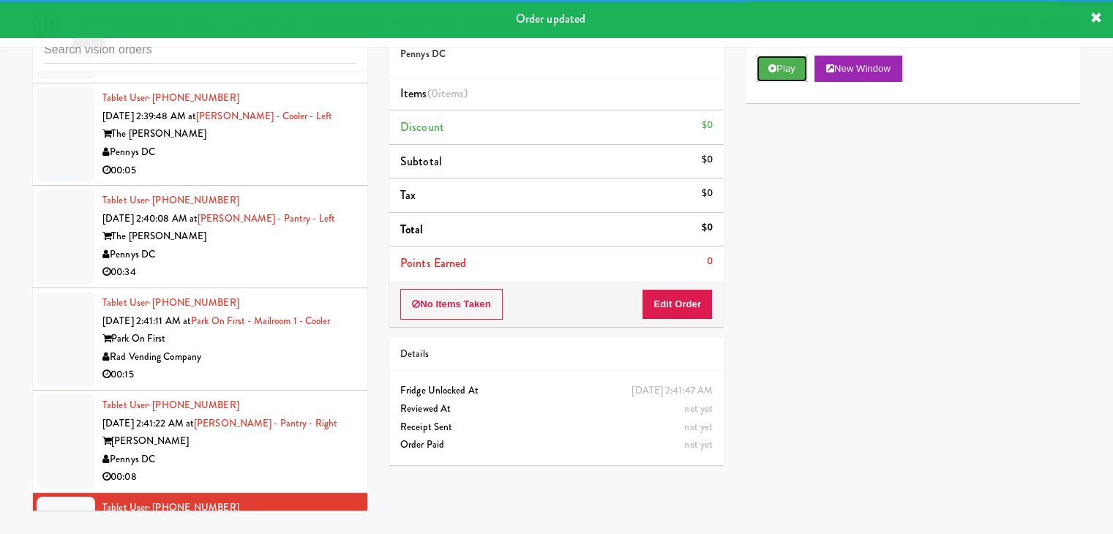
drag, startPoint x: 779, startPoint y: 68, endPoint x: 770, endPoint y: 129, distance: 62.2
click at [779, 71] on button "Play" at bounding box center [781, 69] width 50 height 26
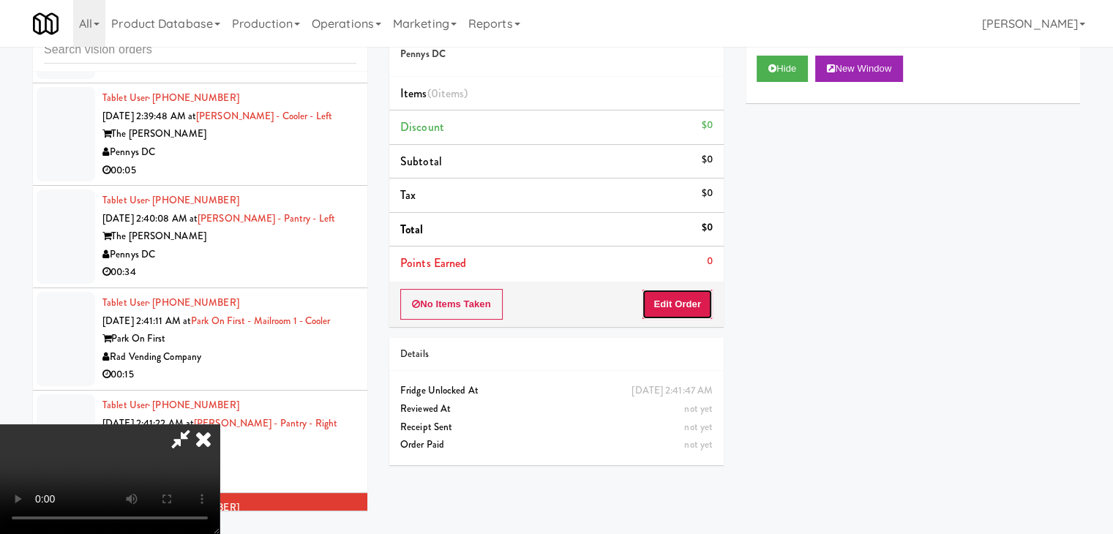
click at [690, 296] on button "Edit Order" at bounding box center [677, 304] width 71 height 31
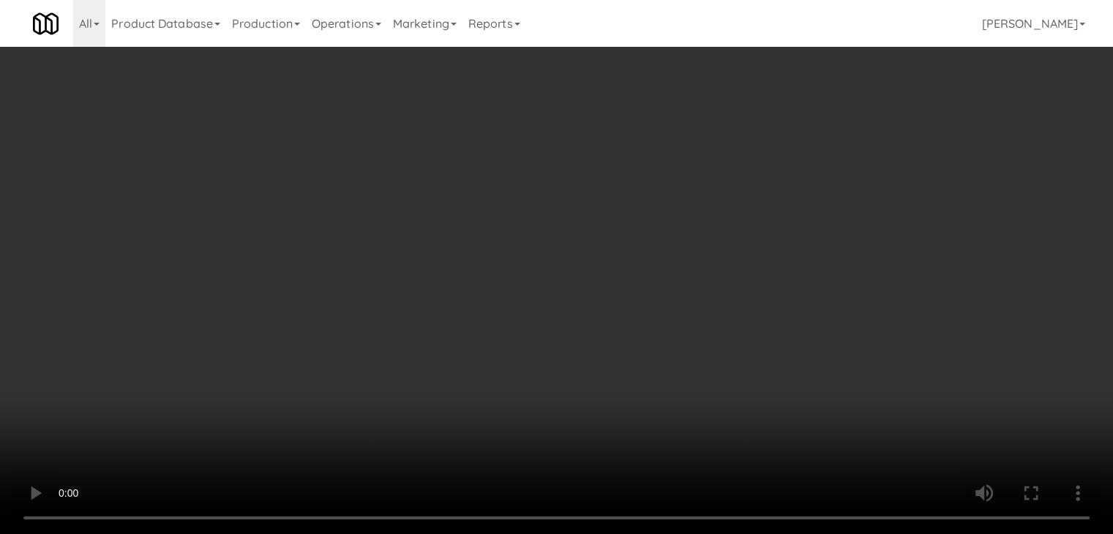
scroll to position [8000, 0]
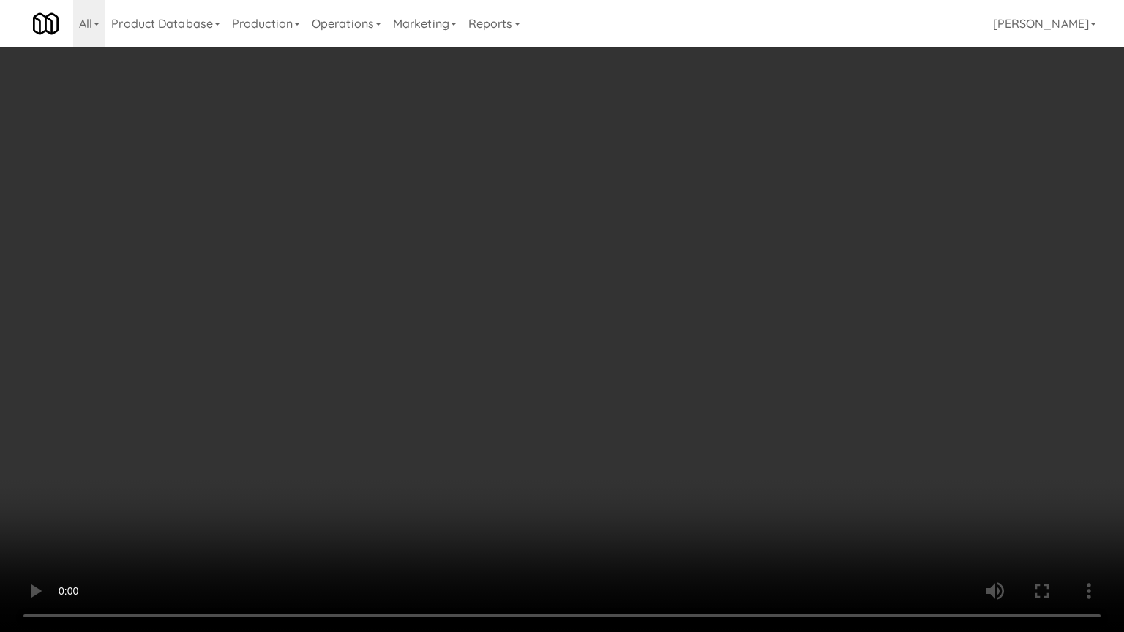
click at [623, 373] on video at bounding box center [562, 316] width 1124 height 632
drag, startPoint x: 621, startPoint y: 373, endPoint x: 609, endPoint y: 380, distance: 13.4
click at [621, 374] on video at bounding box center [562, 316] width 1124 height 632
click at [619, 364] on video at bounding box center [562, 316] width 1124 height 632
drag, startPoint x: 619, startPoint y: 364, endPoint x: 723, endPoint y: 180, distance: 211.6
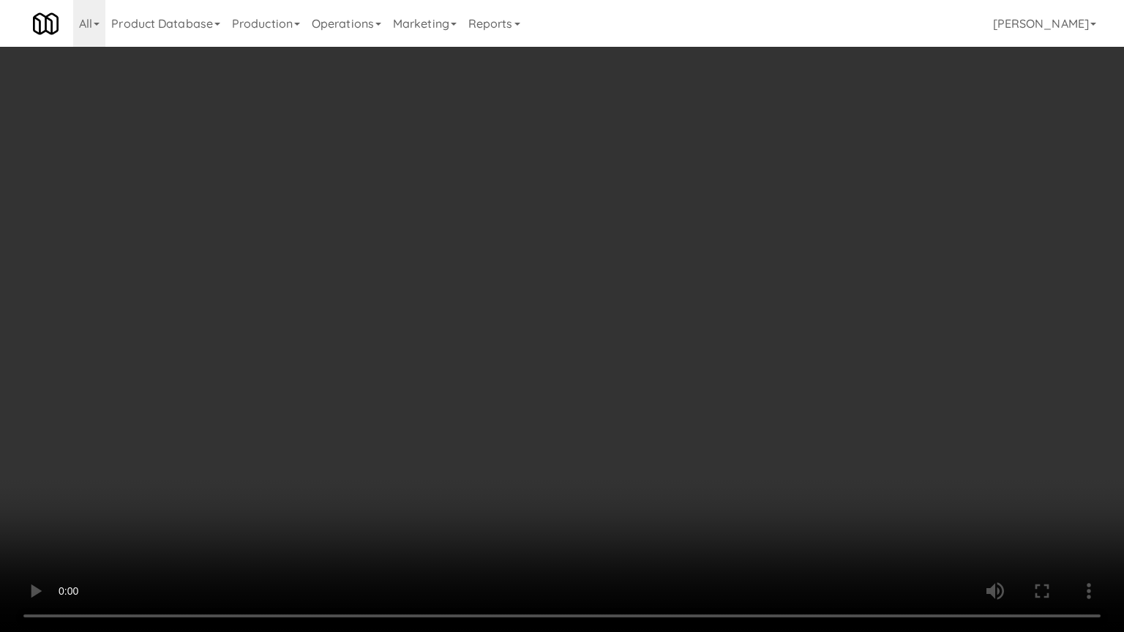
click at [623, 351] on video at bounding box center [562, 316] width 1124 height 632
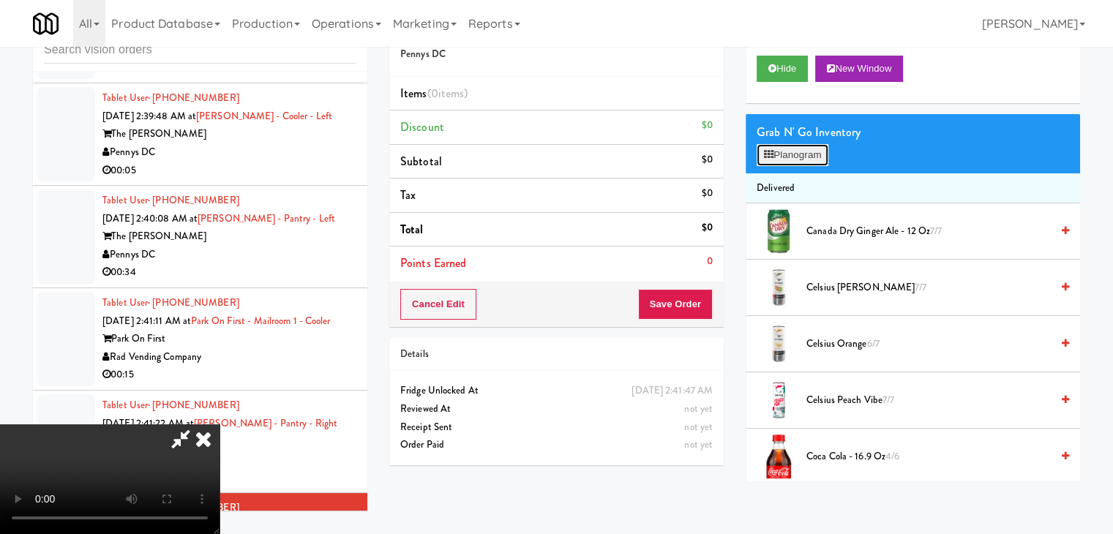
click at [773, 157] on button "Planogram" at bounding box center [792, 155] width 72 height 22
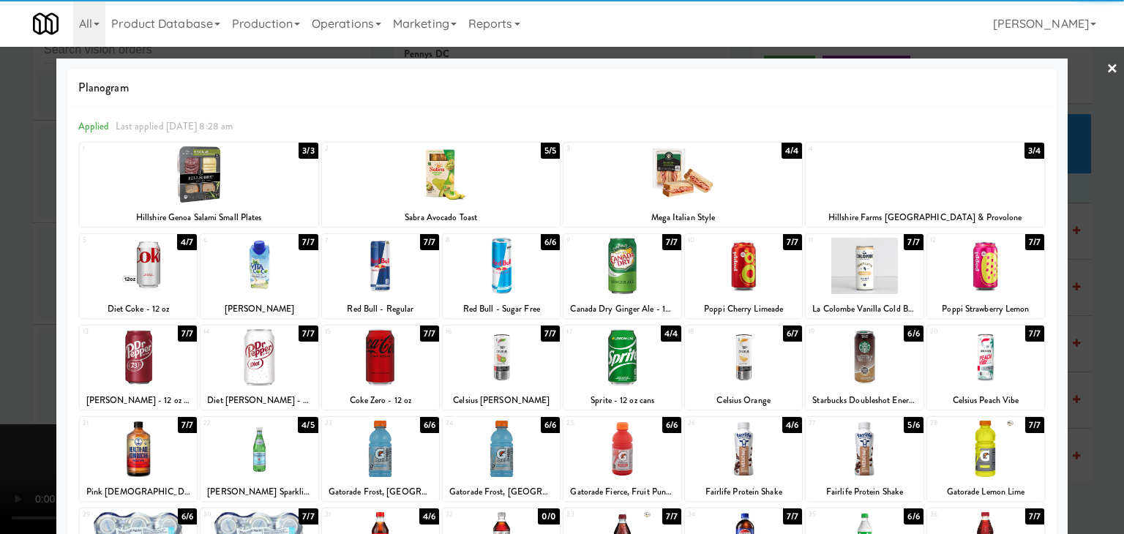
click at [149, 261] on div at bounding box center [138, 266] width 117 height 56
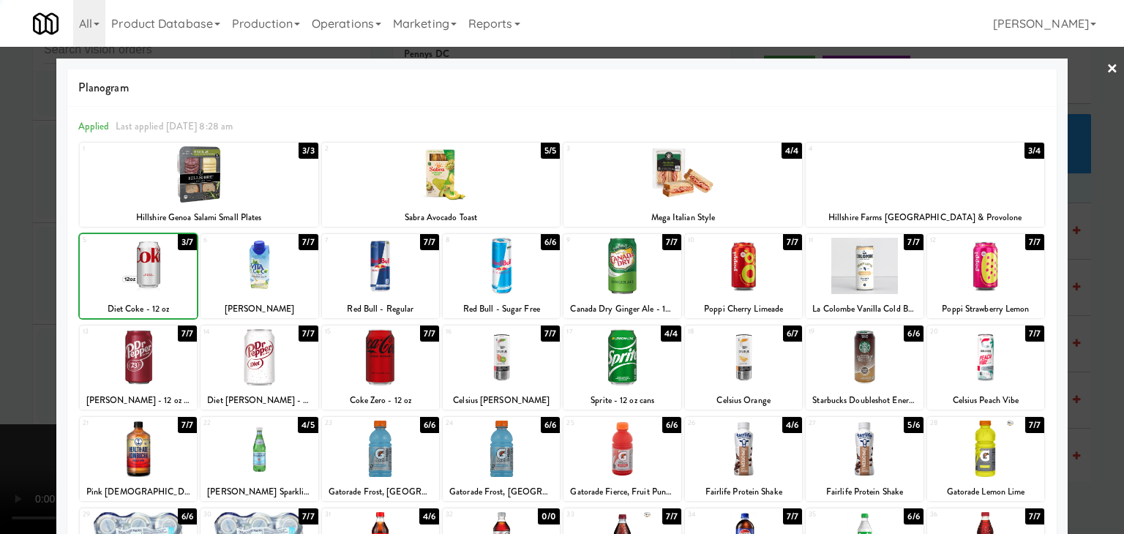
click at [0, 266] on div at bounding box center [562, 267] width 1124 height 534
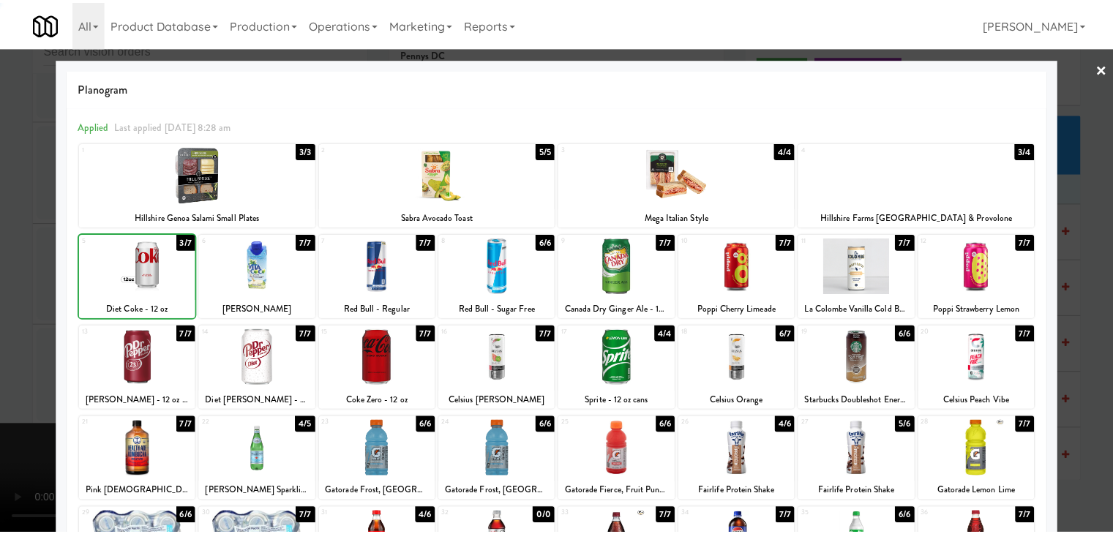
scroll to position [8055, 0]
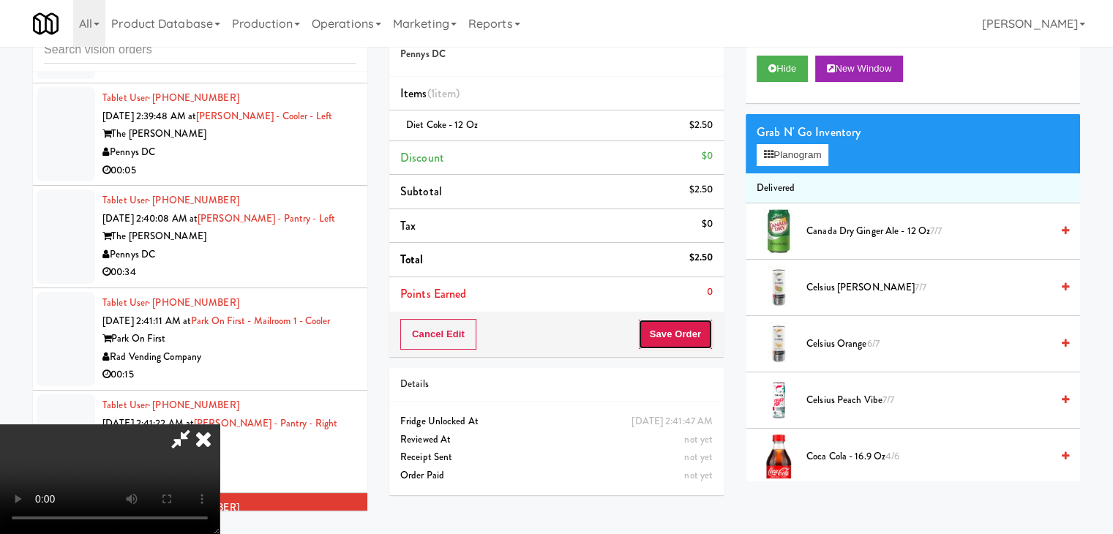
click at [674, 341] on button "Save Order" at bounding box center [675, 334] width 75 height 31
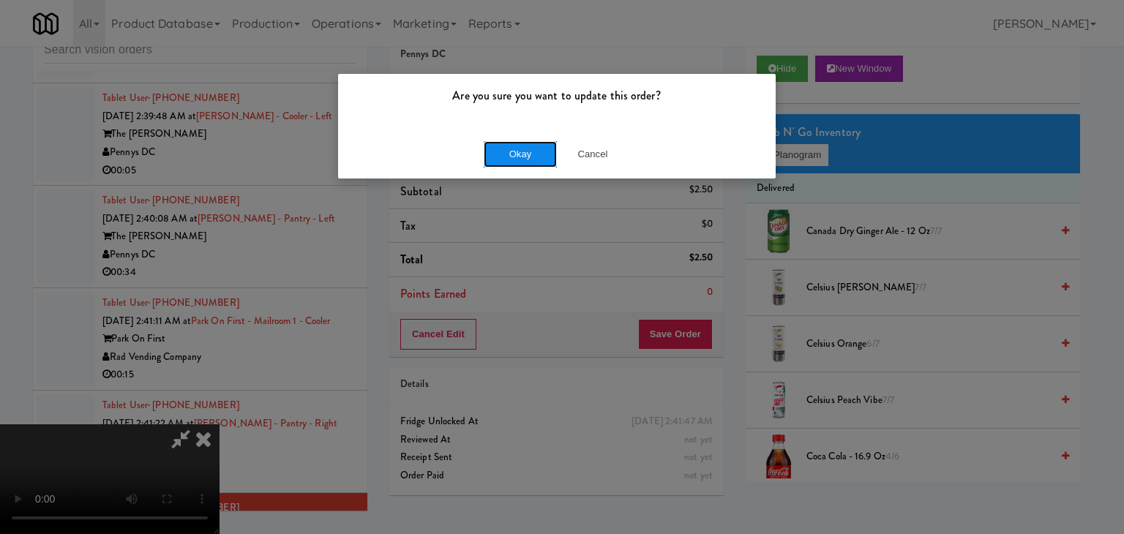
click at [512, 151] on button "Okay" at bounding box center [520, 154] width 73 height 26
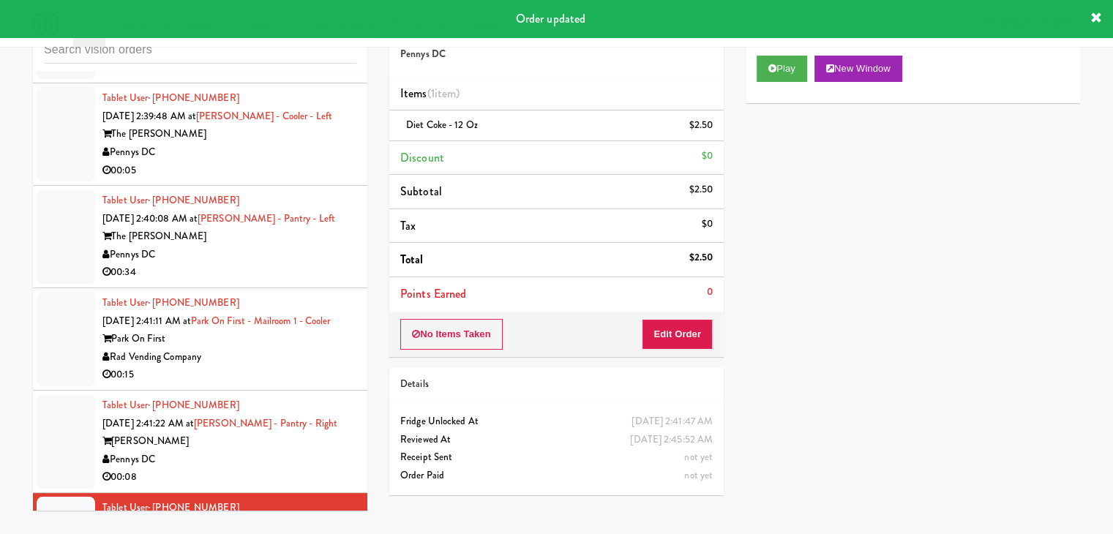
click at [279, 451] on div "Pennys DC" at bounding box center [229, 460] width 254 height 18
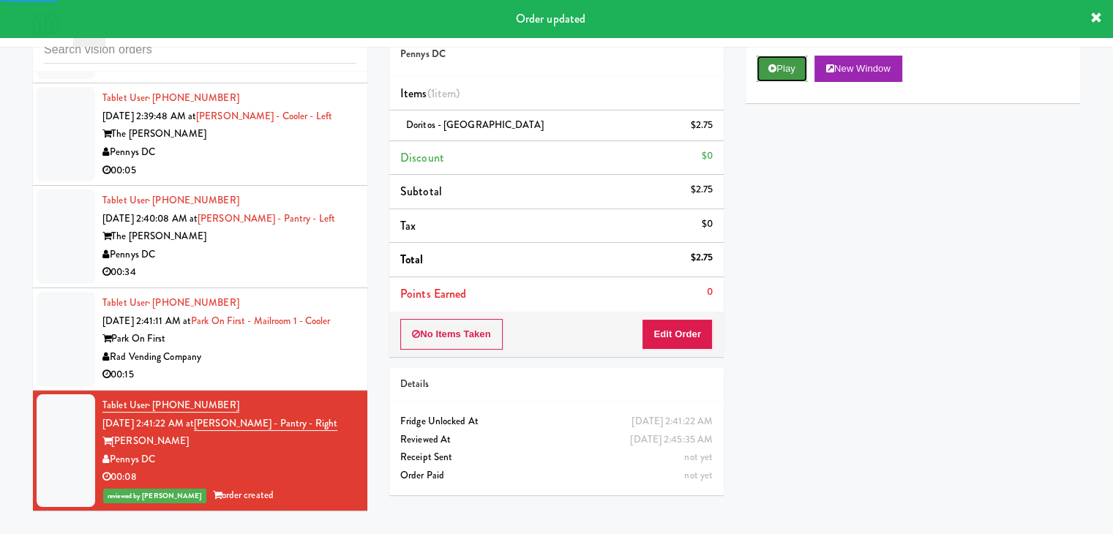
click at [770, 68] on icon at bounding box center [772, 69] width 8 height 10
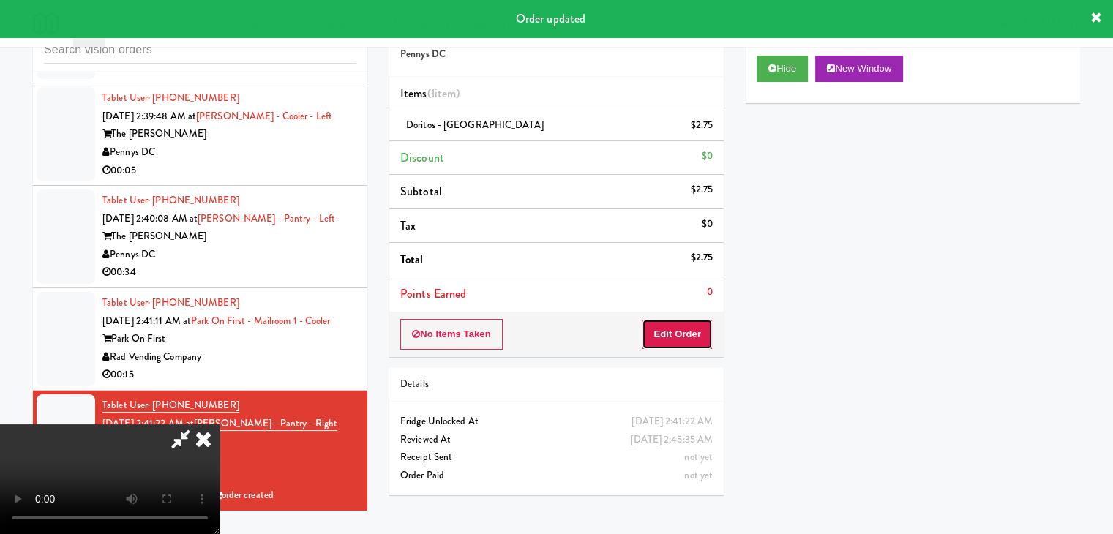
click at [688, 332] on button "Edit Order" at bounding box center [677, 334] width 71 height 31
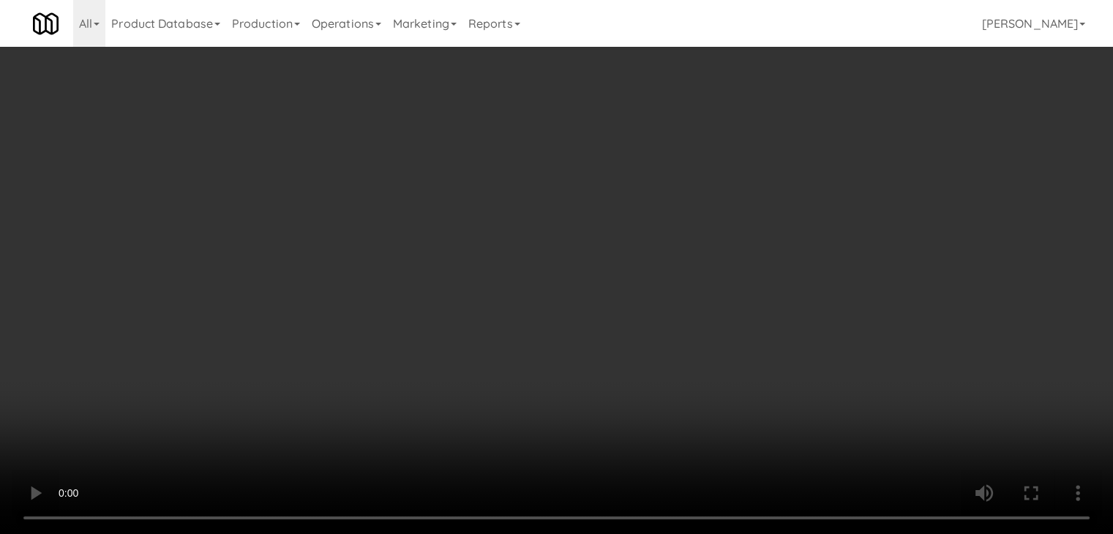
scroll to position [8000, 0]
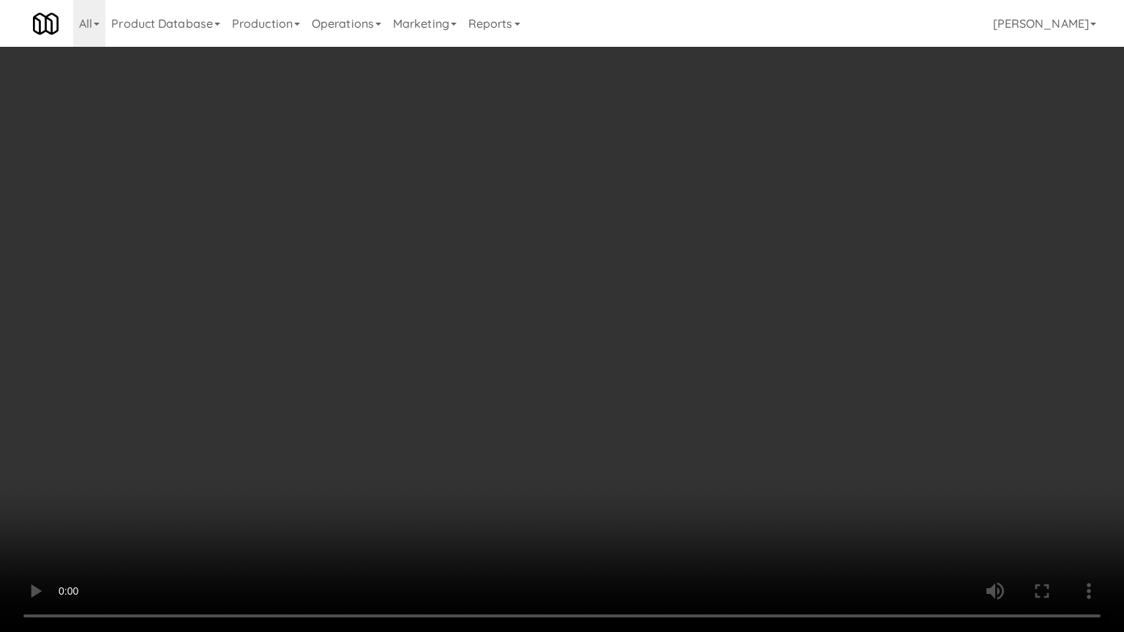
click at [617, 397] on video at bounding box center [562, 316] width 1124 height 632
click at [623, 392] on video at bounding box center [562, 316] width 1124 height 632
click at [626, 389] on video at bounding box center [562, 316] width 1124 height 632
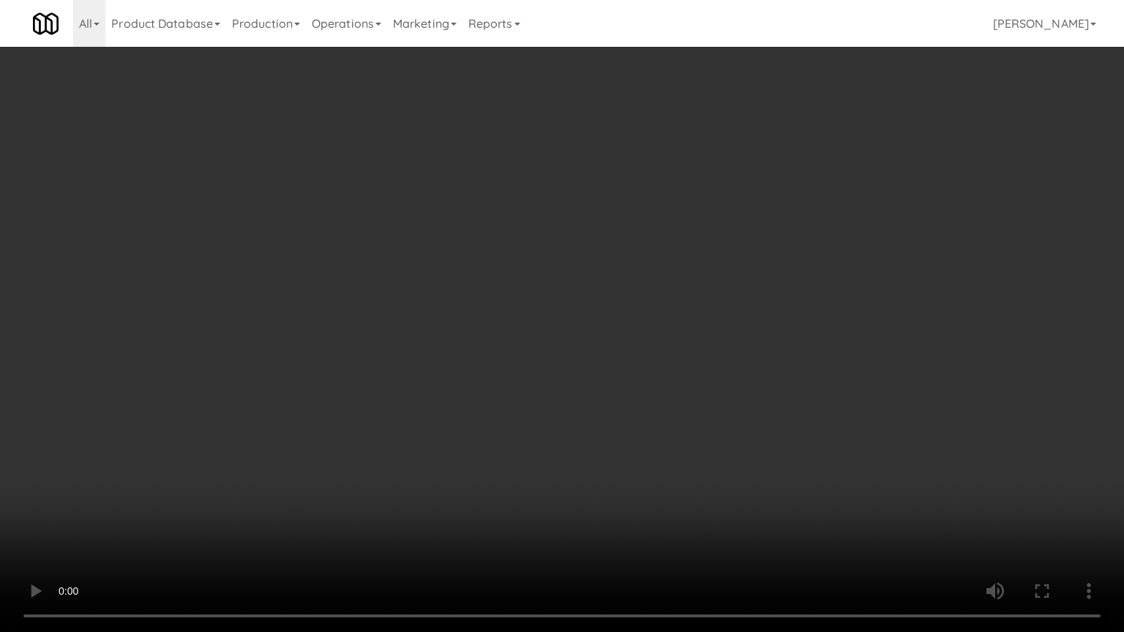
click at [627, 383] on video at bounding box center [562, 316] width 1124 height 632
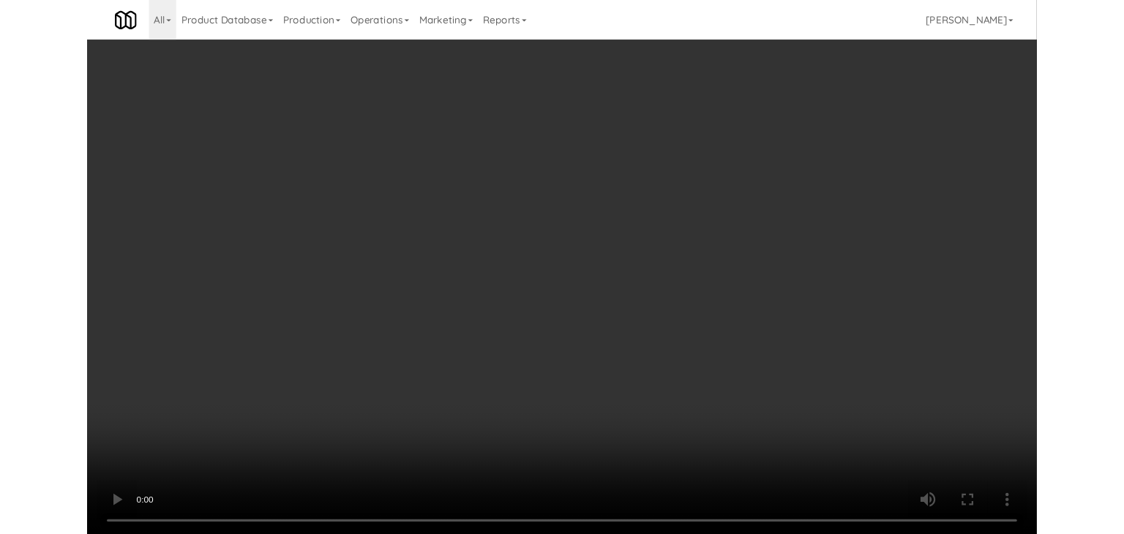
scroll to position [8055, 0]
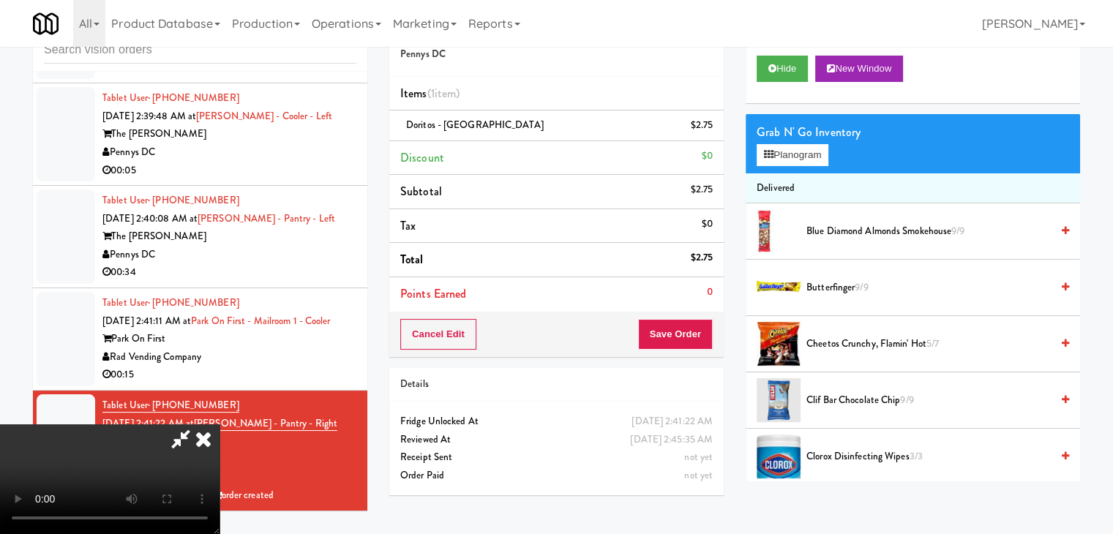
click at [805, 167] on div "Grab N' Go Inventory Planogram" at bounding box center [912, 143] width 334 height 59
click at [812, 159] on button "Planogram" at bounding box center [792, 155] width 72 height 22
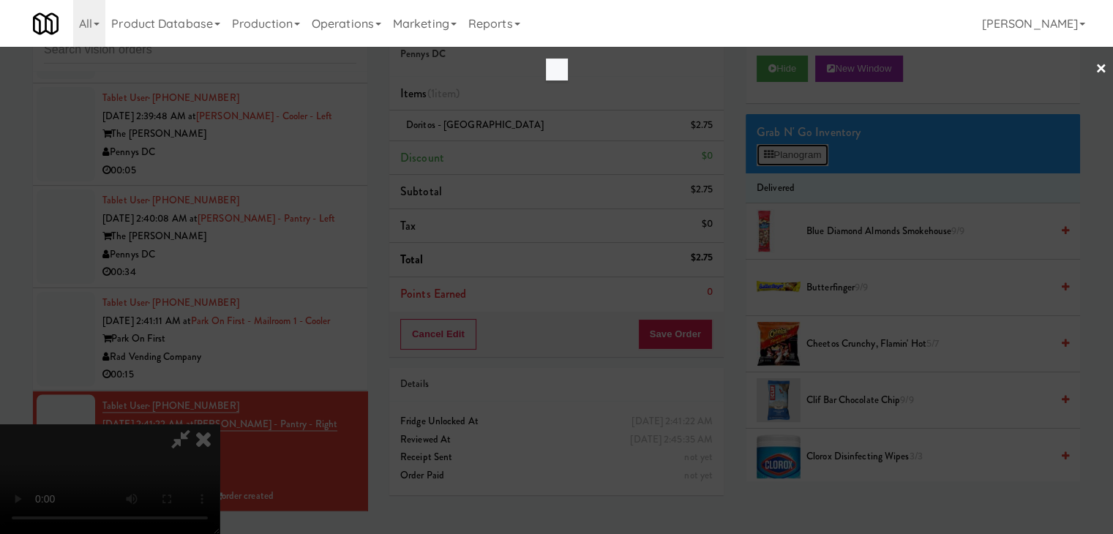
scroll to position [8000, 0]
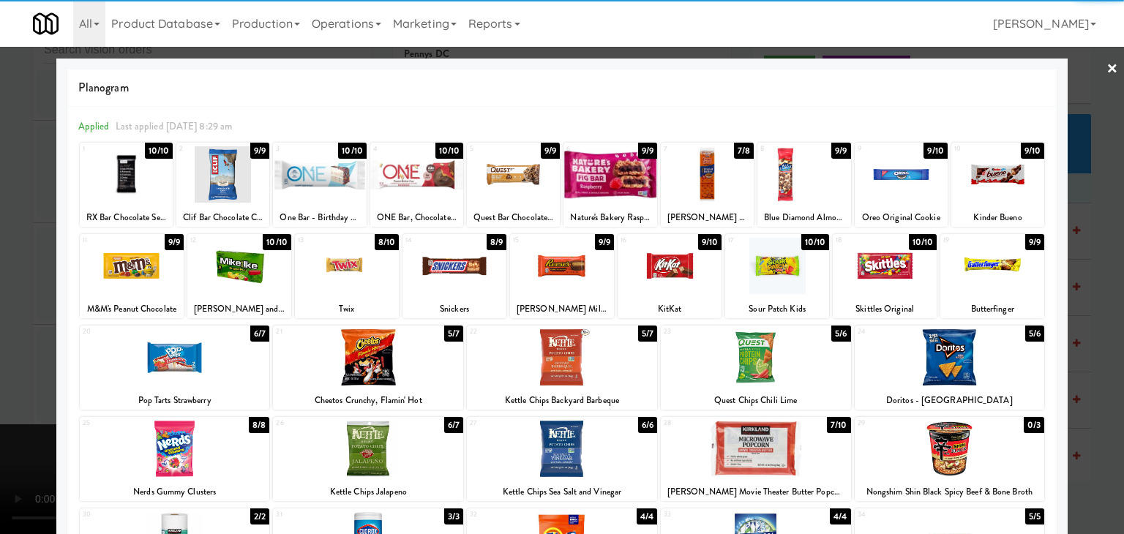
click at [979, 372] on div at bounding box center [949, 357] width 190 height 56
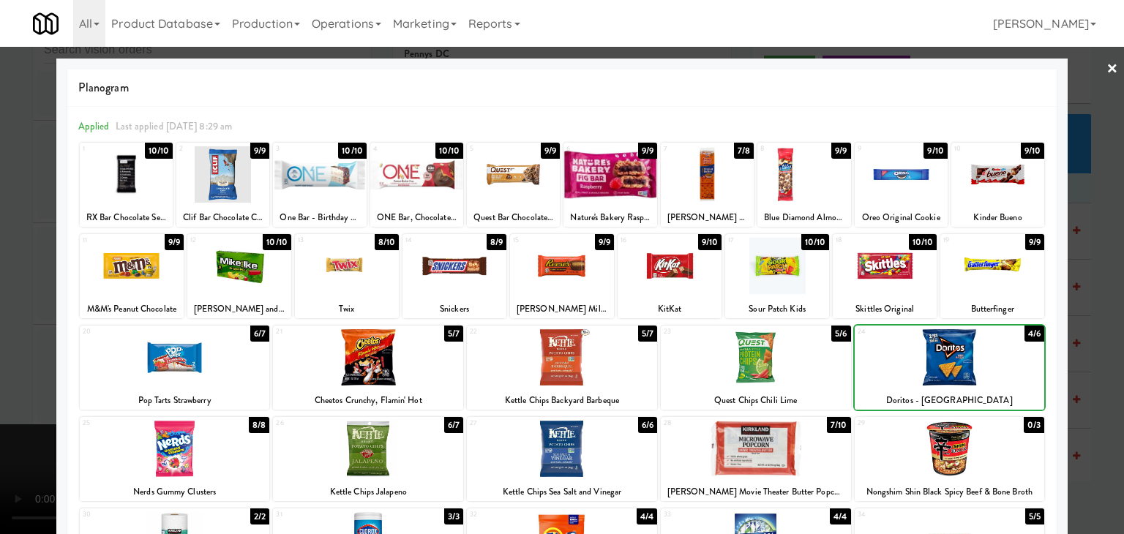
click at [1088, 369] on div at bounding box center [562, 267] width 1124 height 534
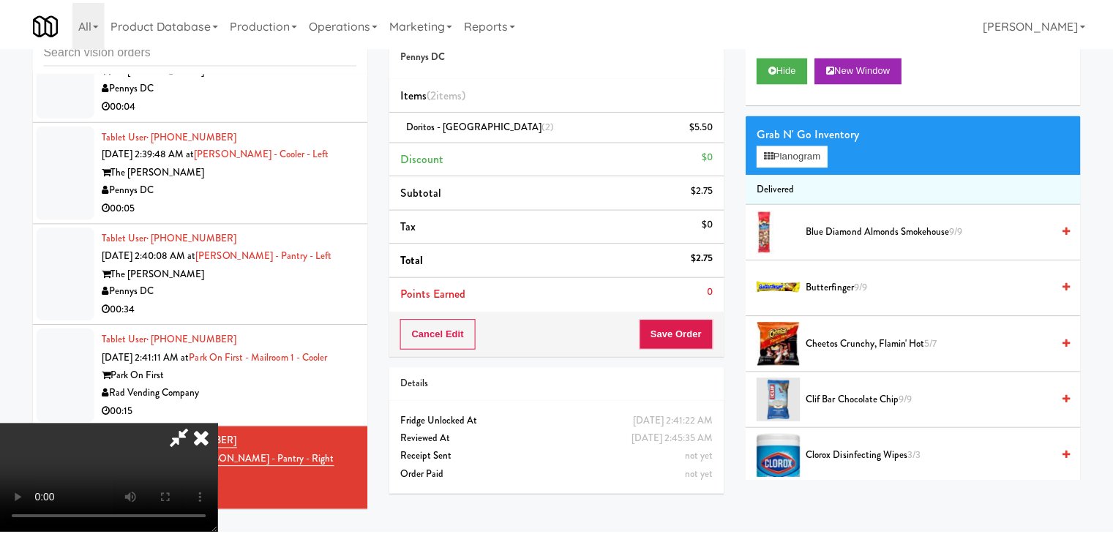
scroll to position [8055, 0]
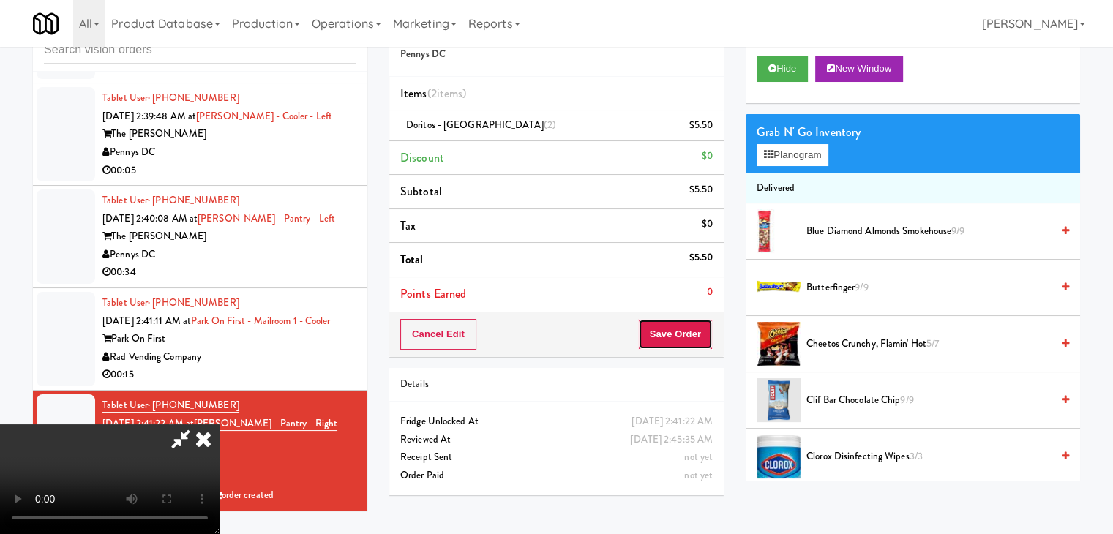
click at [685, 329] on button "Save Order" at bounding box center [675, 334] width 75 height 31
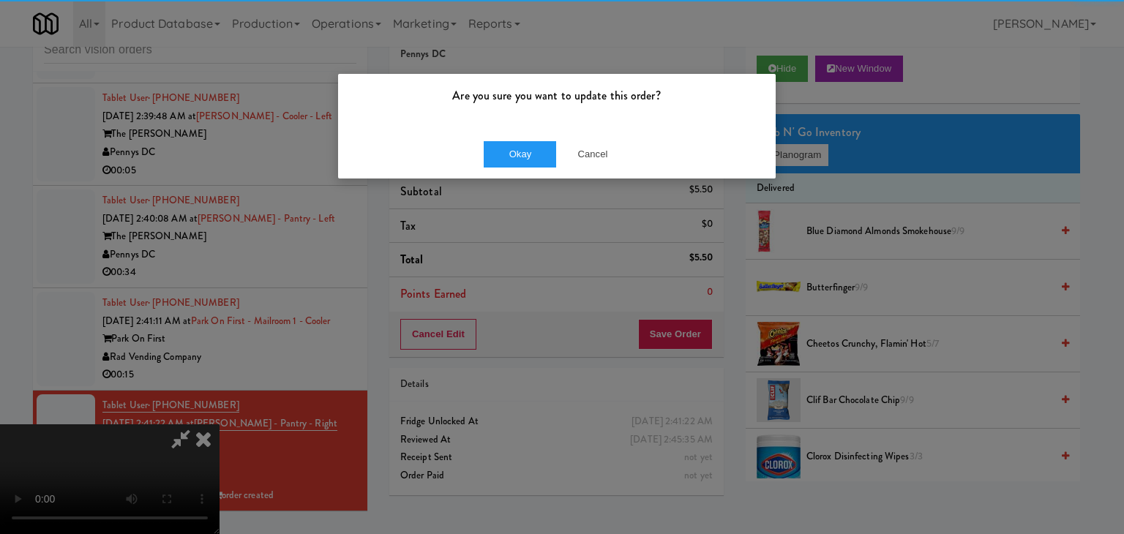
click at [519, 139] on div "Okay Cancel" at bounding box center [556, 153] width 437 height 49
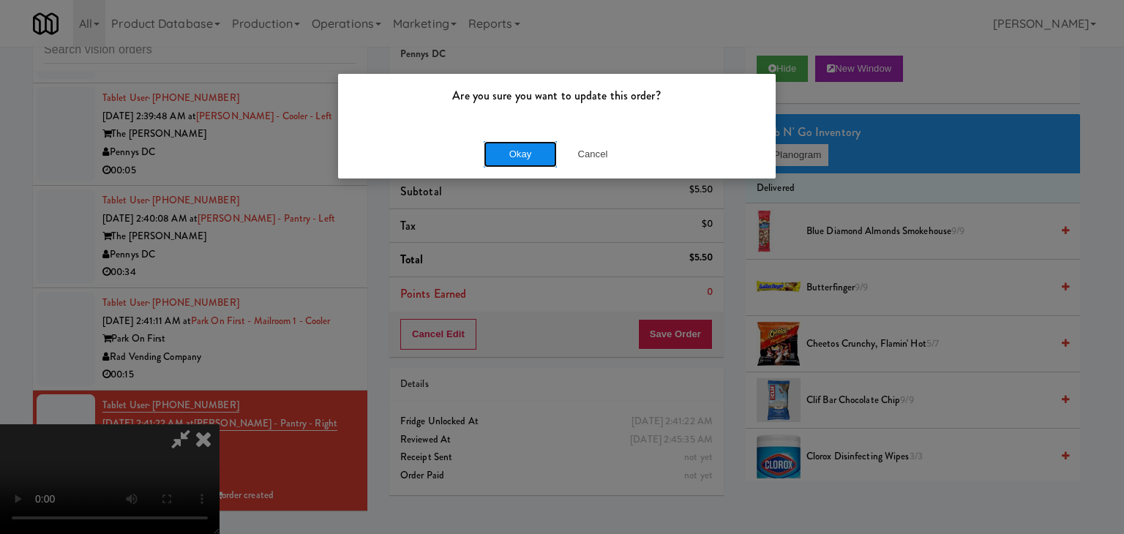
click at [520, 145] on button "Okay" at bounding box center [520, 154] width 73 height 26
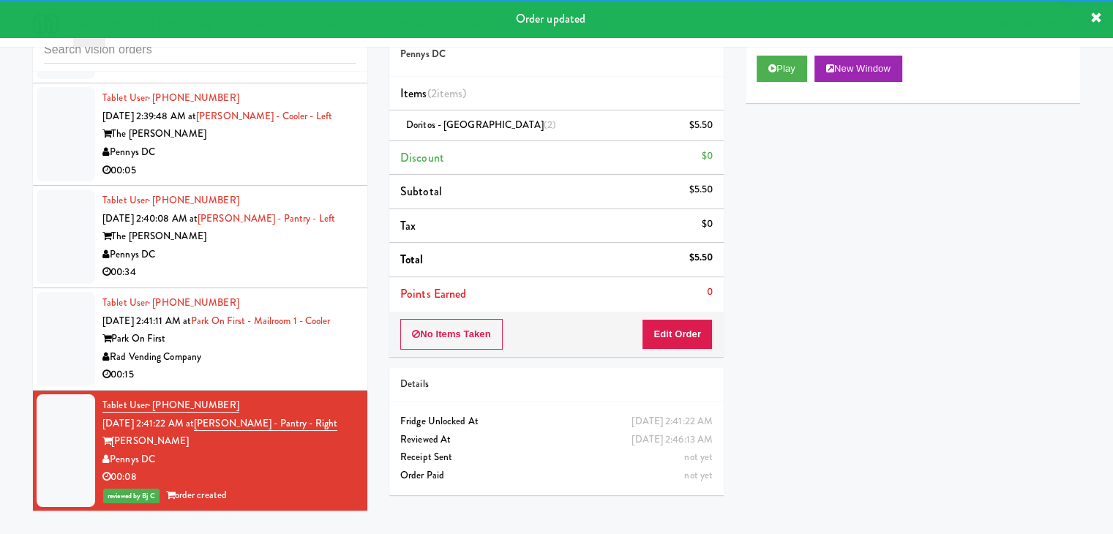
drag, startPoint x: 278, startPoint y: 327, endPoint x: 288, endPoint y: 328, distance: 10.3
click at [279, 348] on div "Rad Vending Company" at bounding box center [229, 357] width 254 height 18
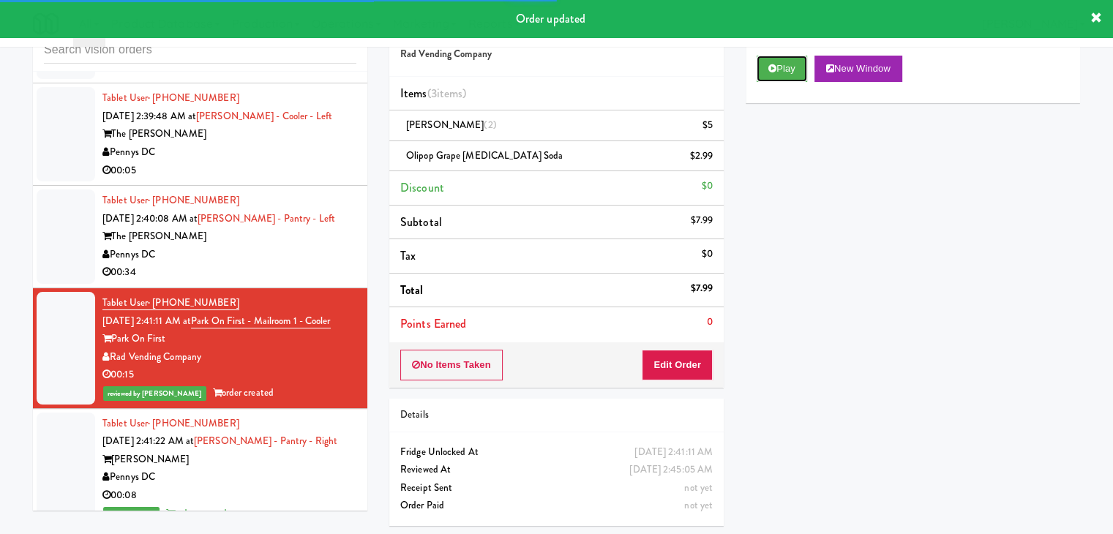
drag, startPoint x: 796, startPoint y: 62, endPoint x: 760, endPoint y: 124, distance: 71.8
click at [795, 64] on button "Play" at bounding box center [781, 69] width 50 height 26
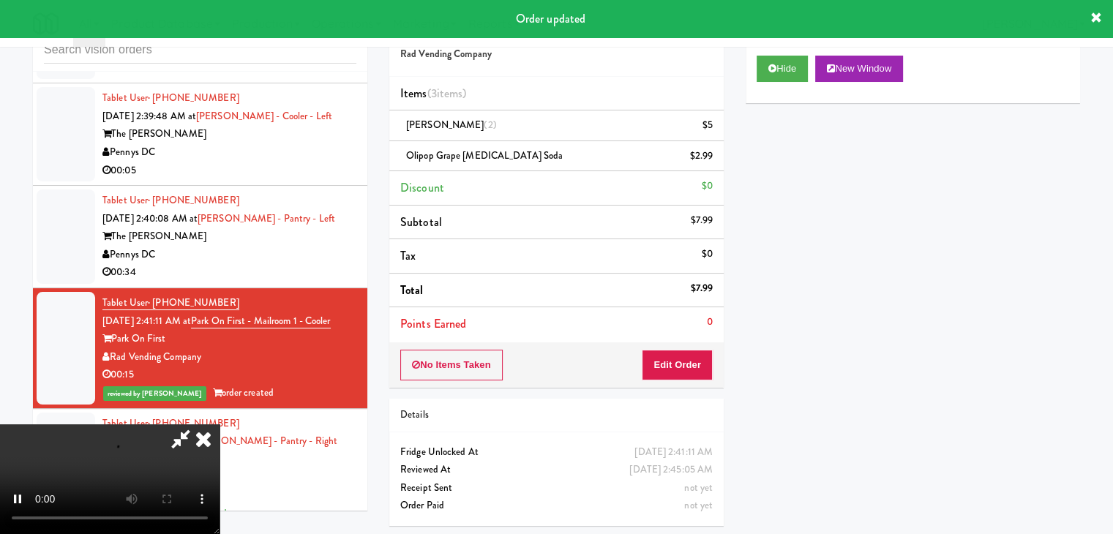
click at [260, 263] on div "00:34" at bounding box center [229, 272] width 254 height 18
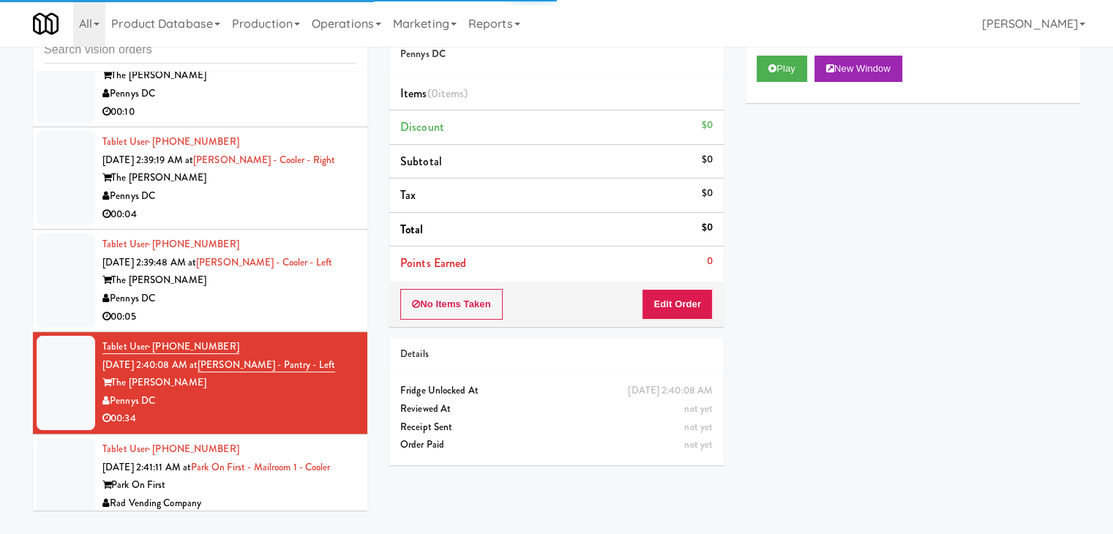
click at [268, 308] on div "00:05" at bounding box center [229, 317] width 254 height 18
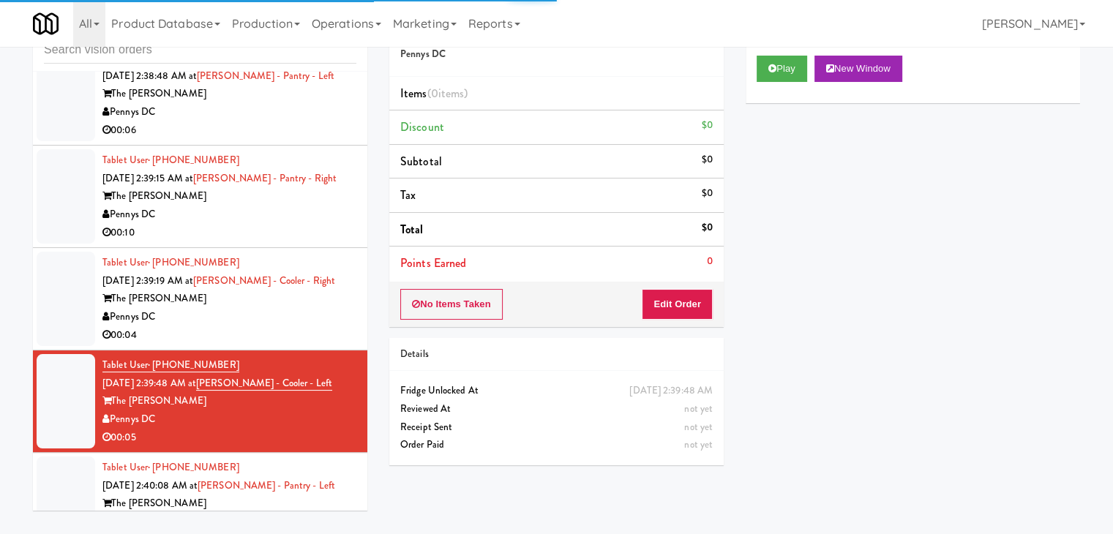
scroll to position [7762, 0]
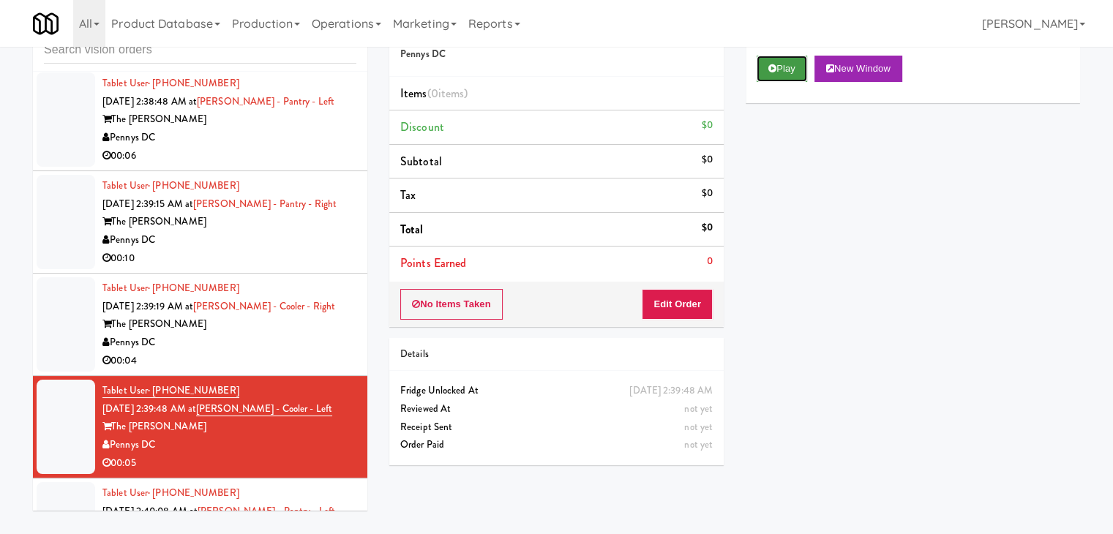
click at [797, 66] on button "Play" at bounding box center [781, 69] width 50 height 26
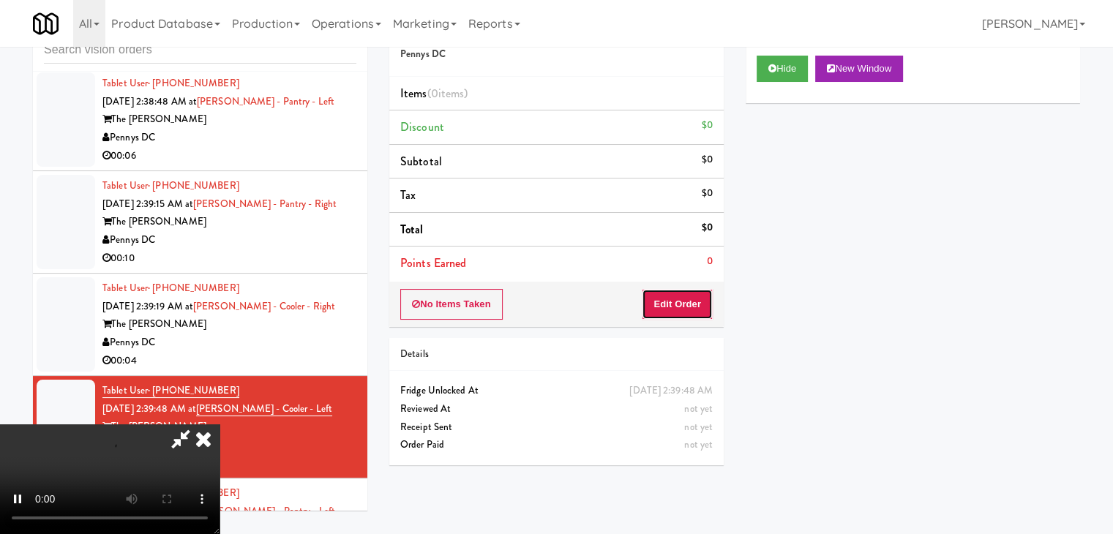
click at [681, 290] on button "Edit Order" at bounding box center [677, 304] width 71 height 31
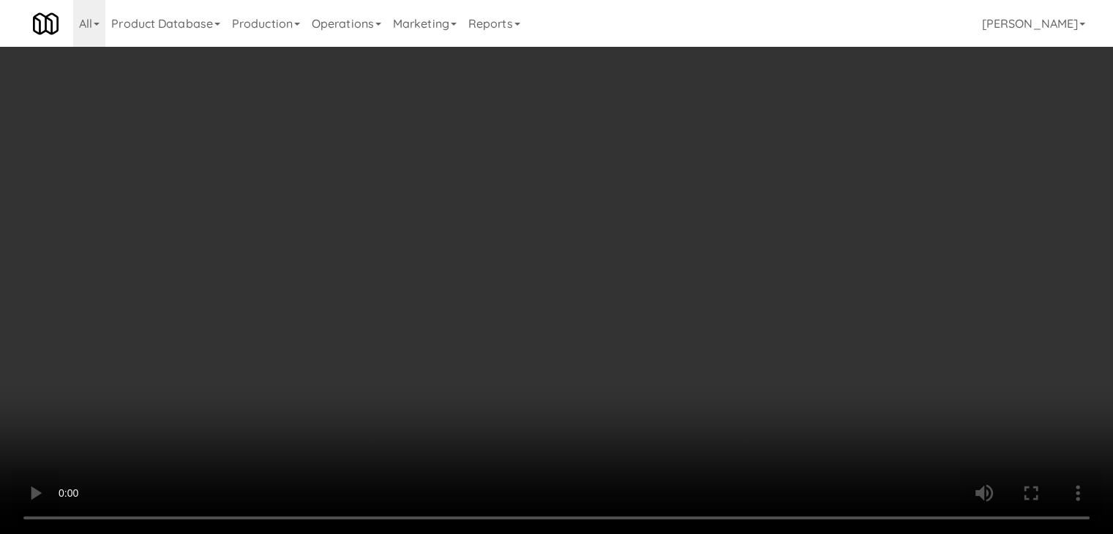
scroll to position [7708, 0]
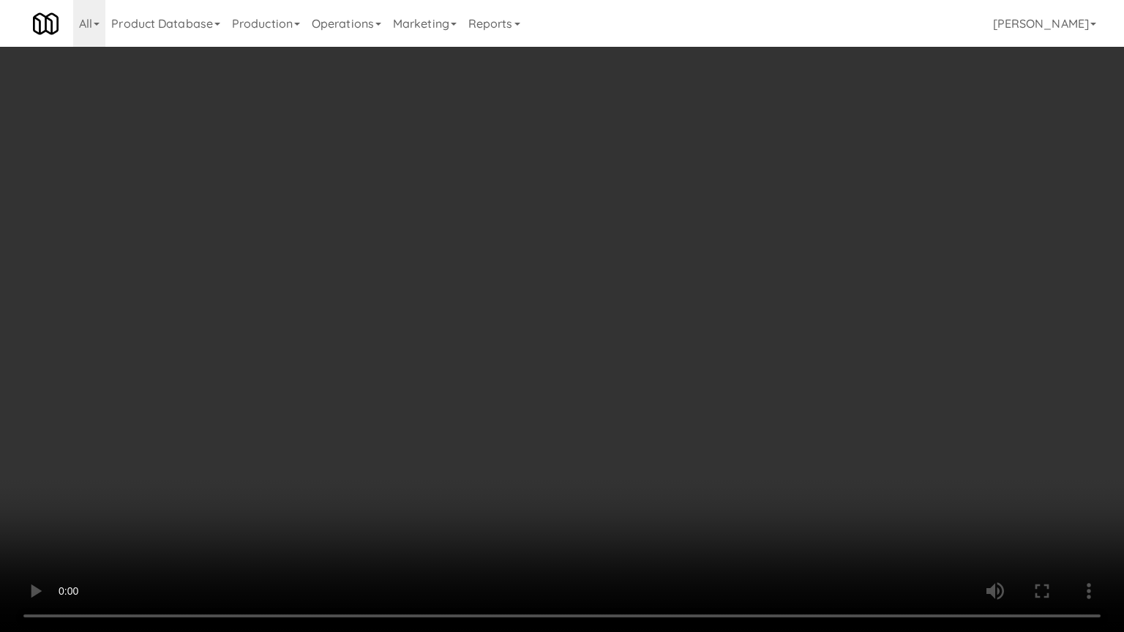
click at [670, 462] on video at bounding box center [562, 316] width 1124 height 632
drag, startPoint x: 669, startPoint y: 462, endPoint x: 661, endPoint y: 471, distance: 11.9
click at [671, 462] on video at bounding box center [562, 316] width 1124 height 632
click at [674, 437] on video at bounding box center [562, 316] width 1124 height 632
click at [684, 401] on video at bounding box center [562, 316] width 1124 height 632
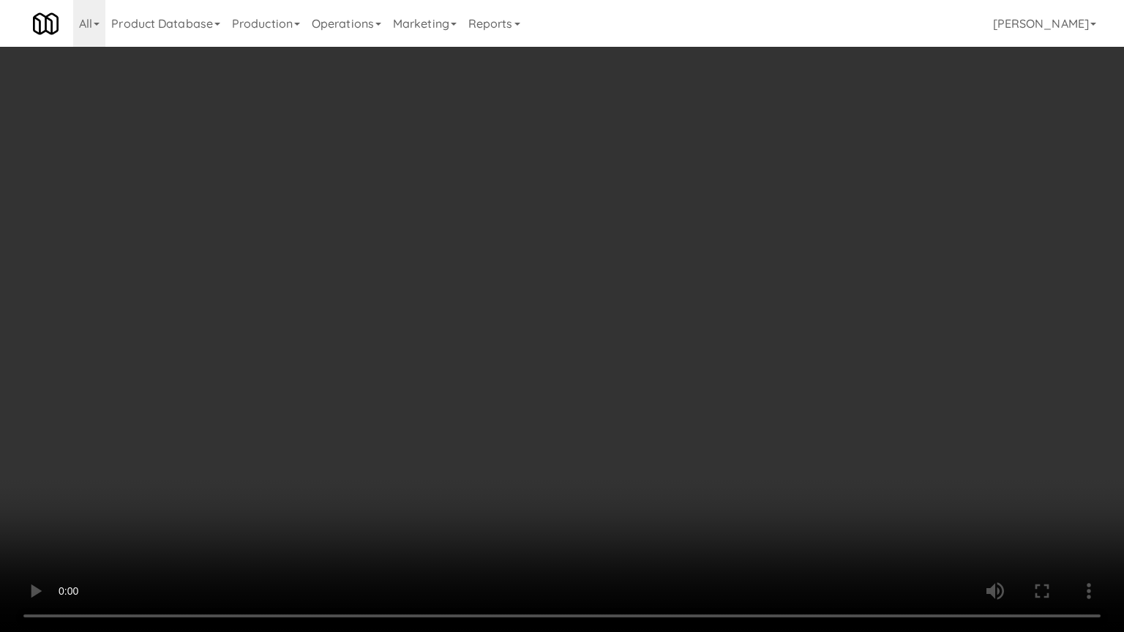
click at [684, 401] on video at bounding box center [562, 316] width 1124 height 632
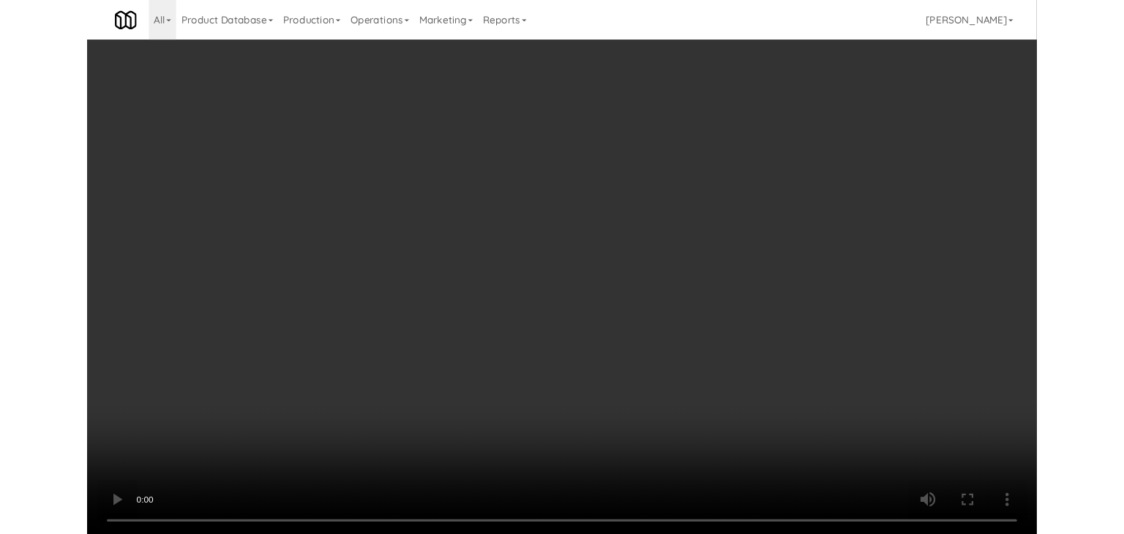
scroll to position [7762, 0]
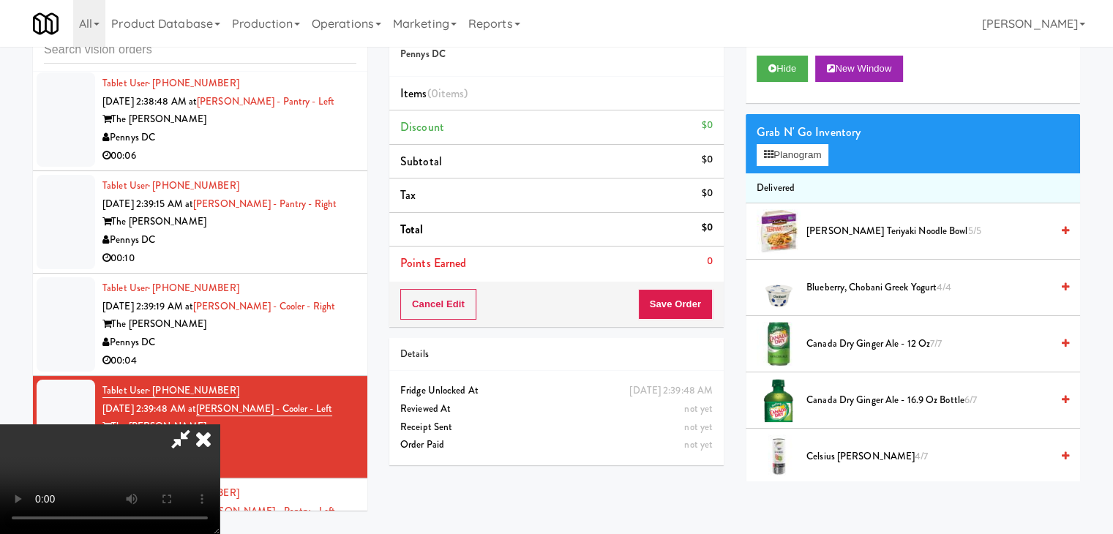
click at [219, 424] on video at bounding box center [109, 479] width 219 height 110
click at [797, 145] on button "Planogram" at bounding box center [792, 155] width 72 height 22
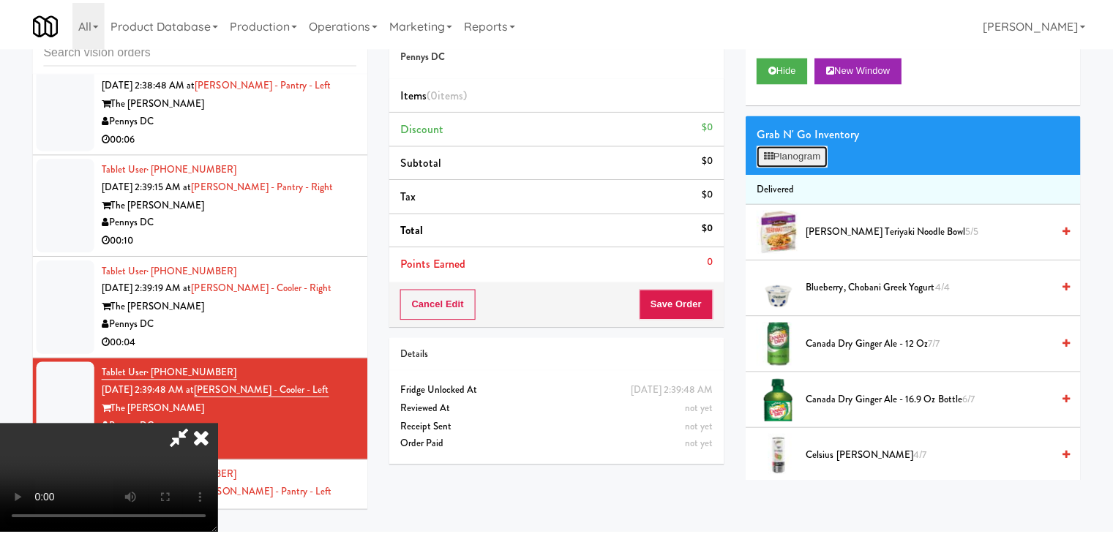
scroll to position [7708, 0]
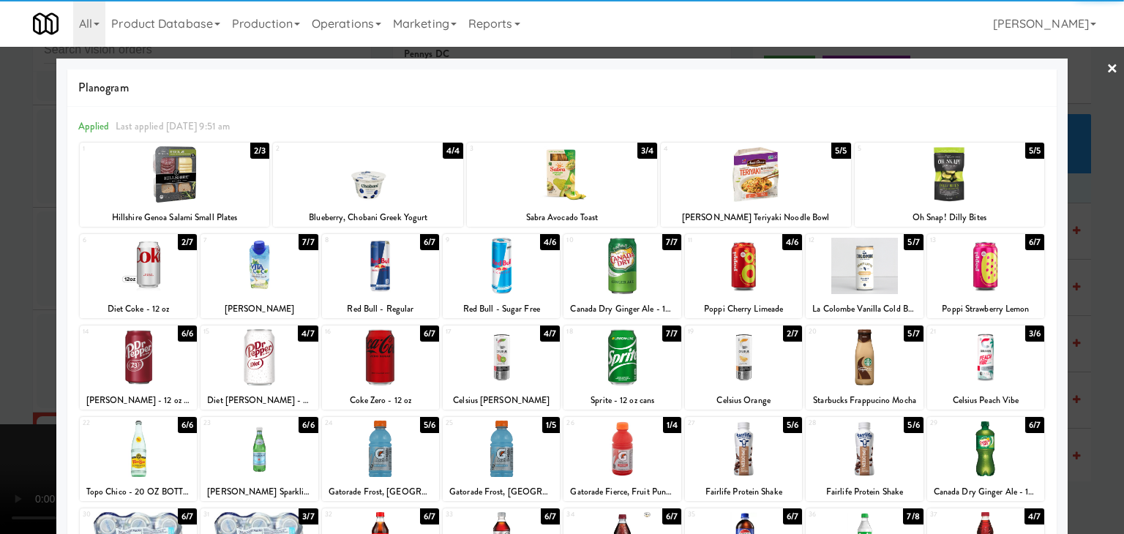
click at [200, 194] on div at bounding box center [175, 174] width 190 height 56
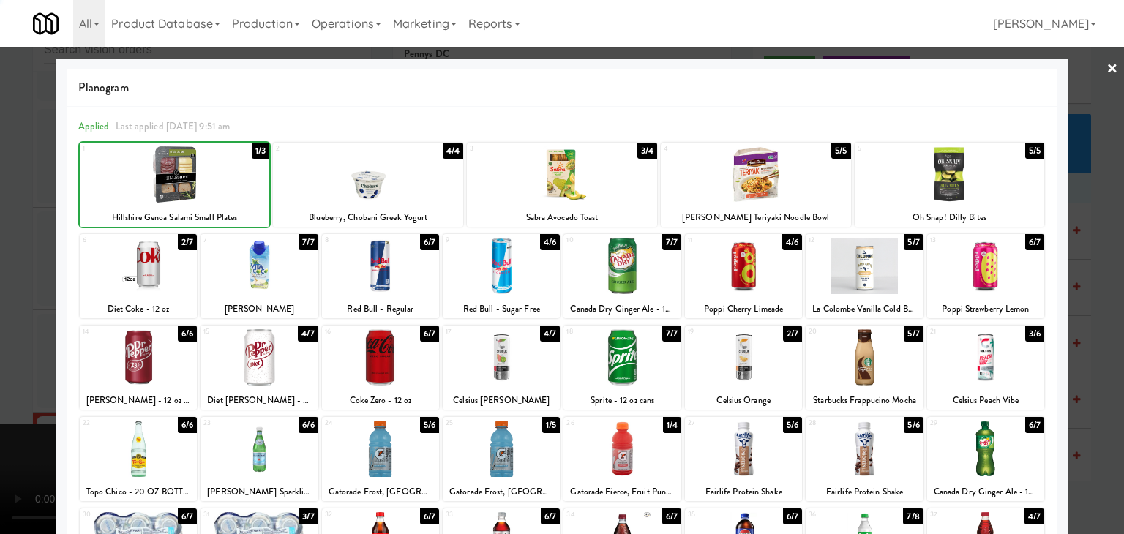
click at [7, 233] on div at bounding box center [562, 267] width 1124 height 534
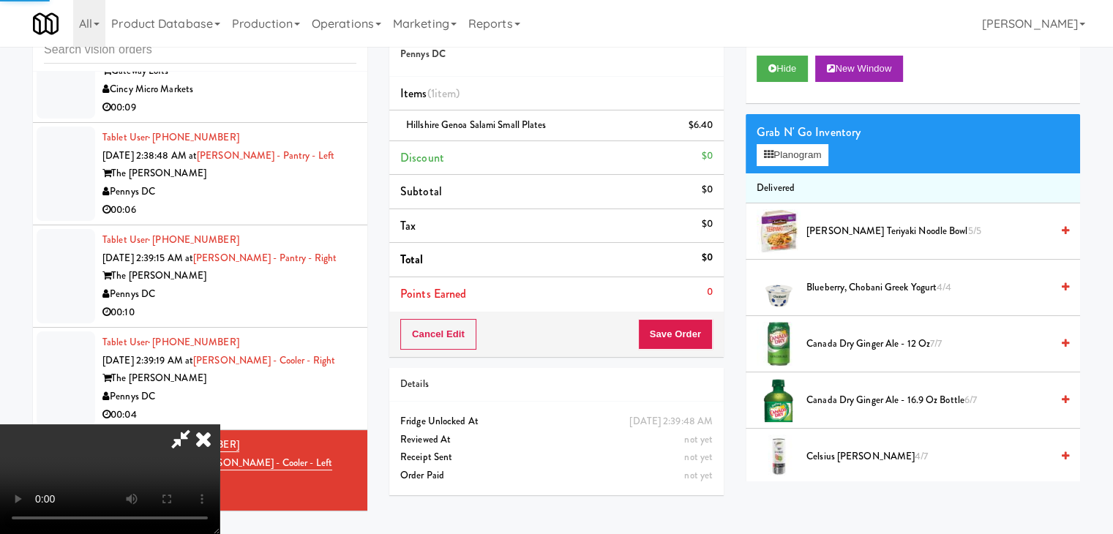
scroll to position [7762, 0]
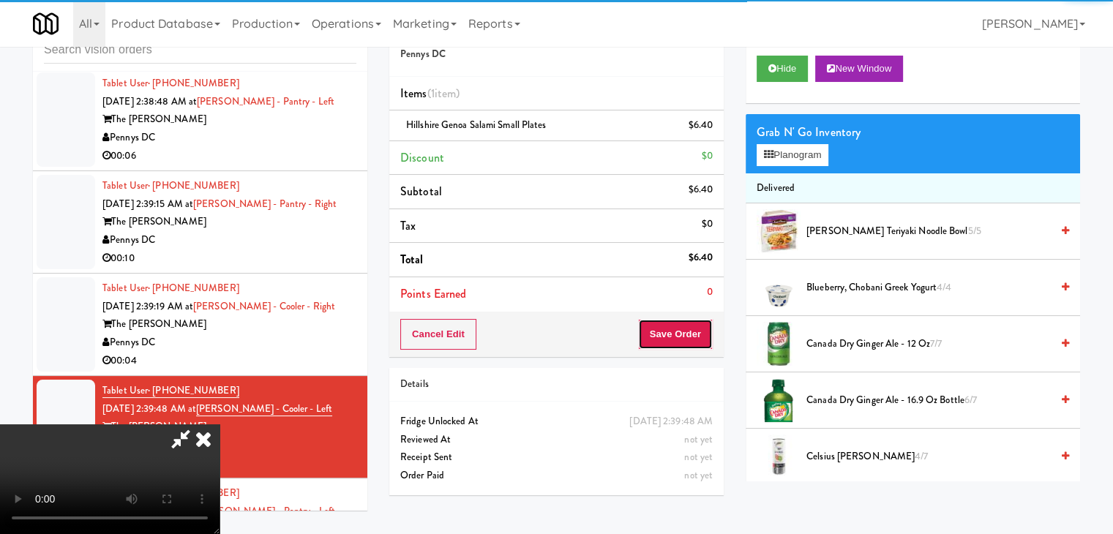
drag, startPoint x: 693, startPoint y: 325, endPoint x: 691, endPoint y: 332, distance: 7.6
click at [691, 331] on button "Save Order" at bounding box center [675, 334] width 75 height 31
click at [691, 332] on button "Save Order" at bounding box center [675, 334] width 75 height 31
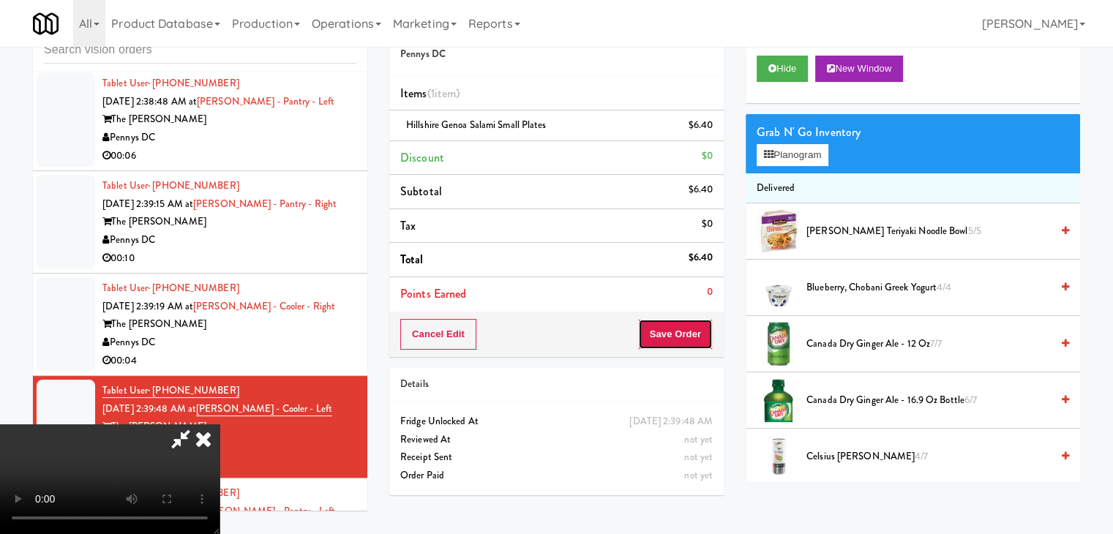
click at [691, 332] on button "Save Order" at bounding box center [675, 334] width 75 height 31
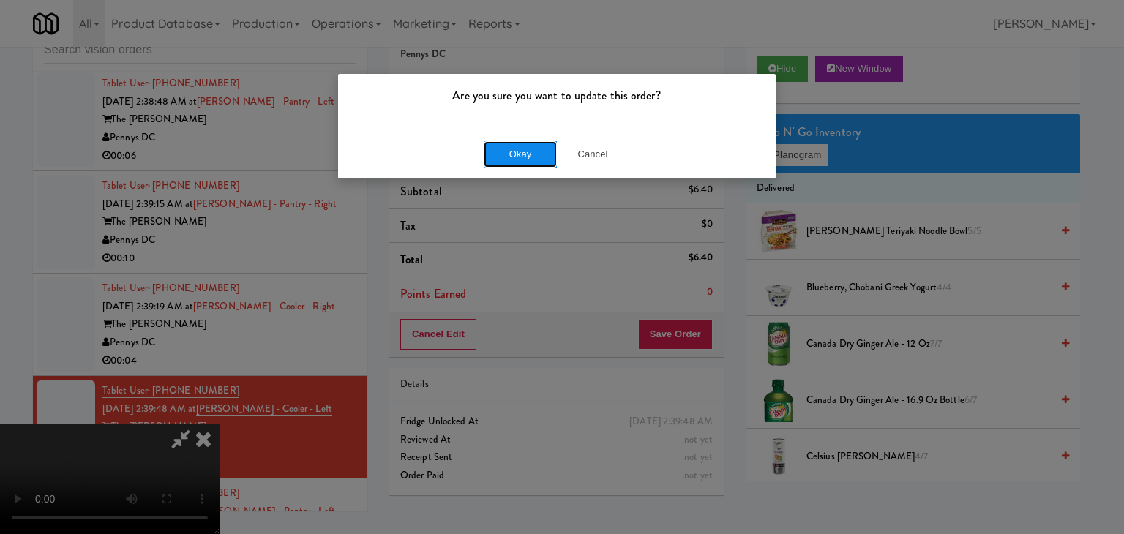
click at [508, 155] on button "Okay" at bounding box center [520, 154] width 73 height 26
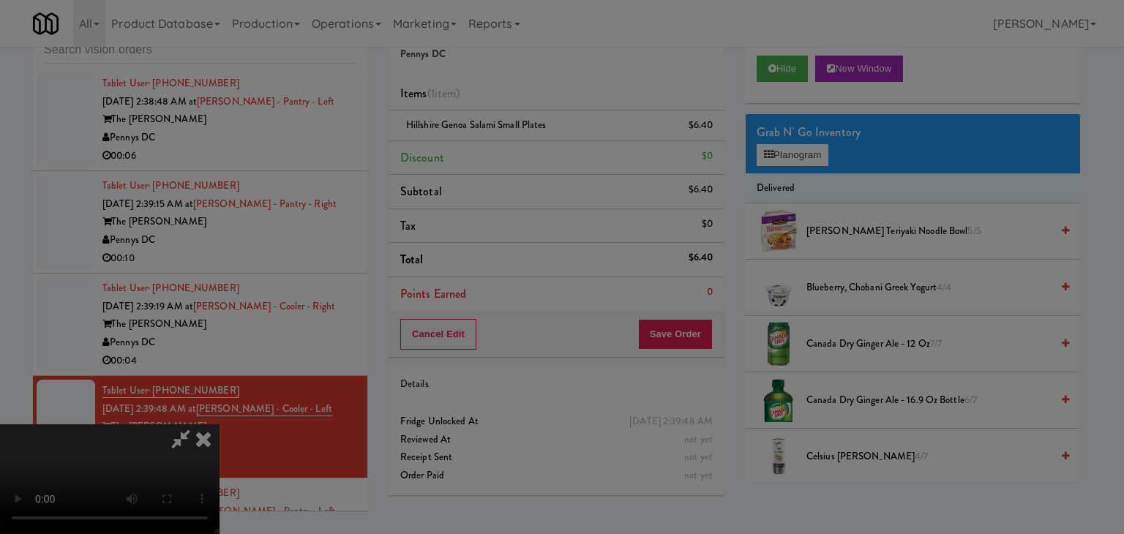
click at [509, 151] on div "Okay Cancel" at bounding box center [556, 126] width 437 height 49
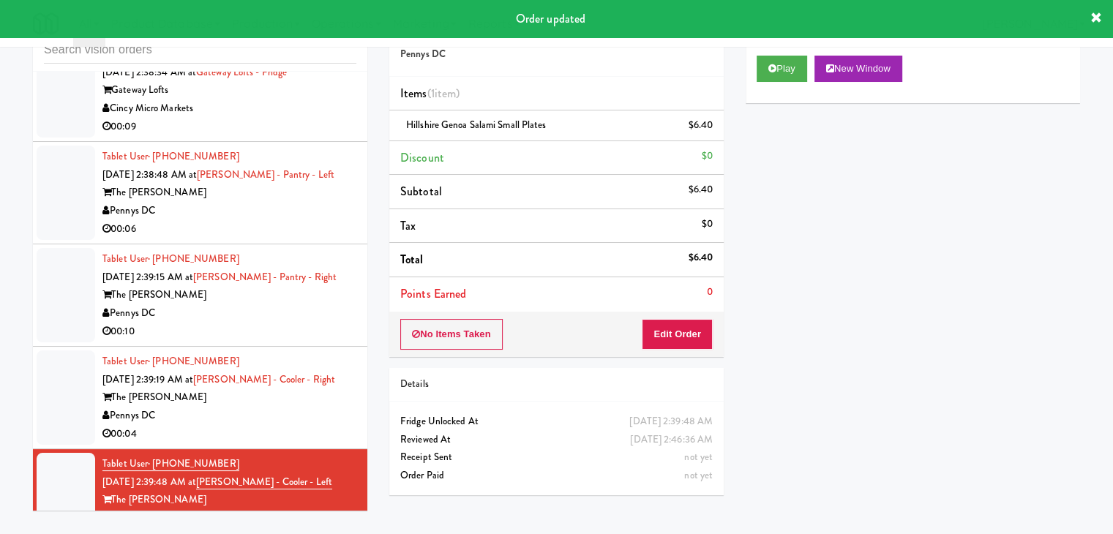
click at [331, 388] on div "The Hale" at bounding box center [229, 397] width 254 height 18
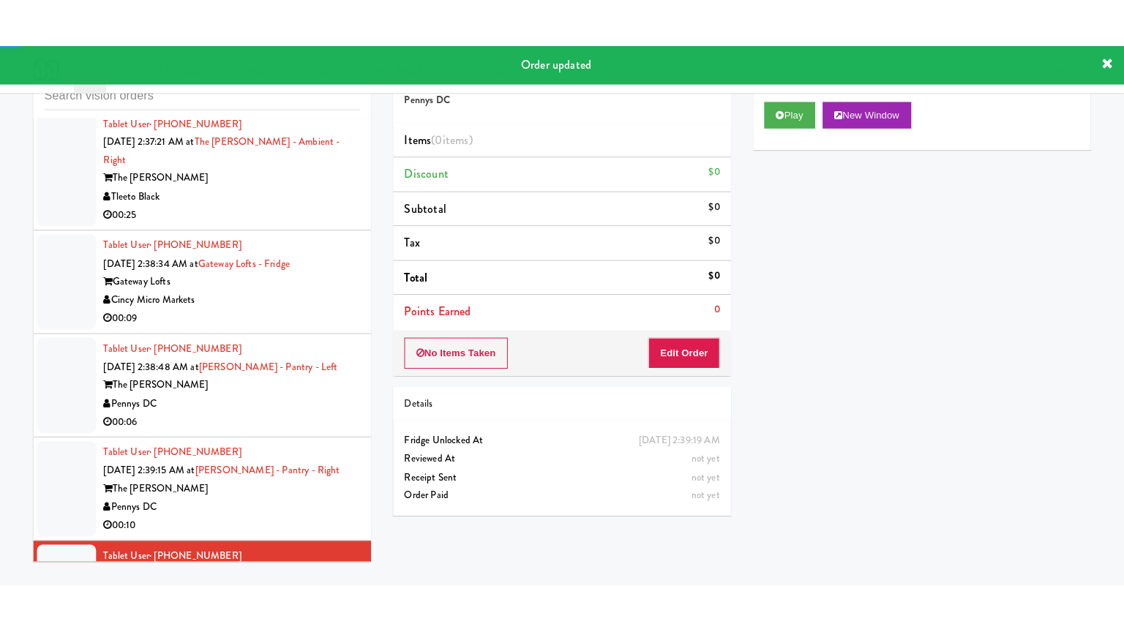
scroll to position [7543, 0]
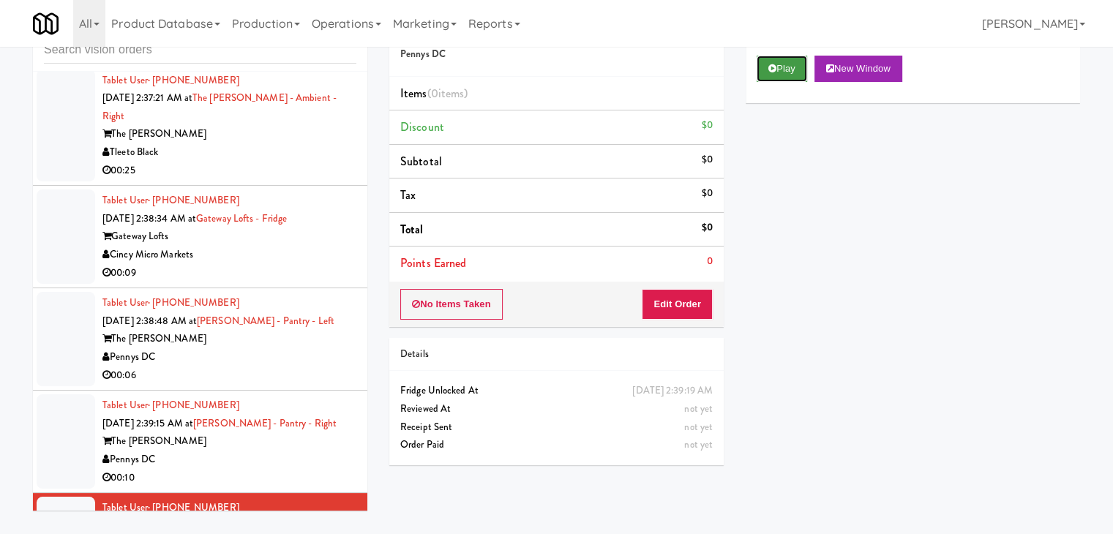
click at [783, 72] on button "Play" at bounding box center [781, 69] width 50 height 26
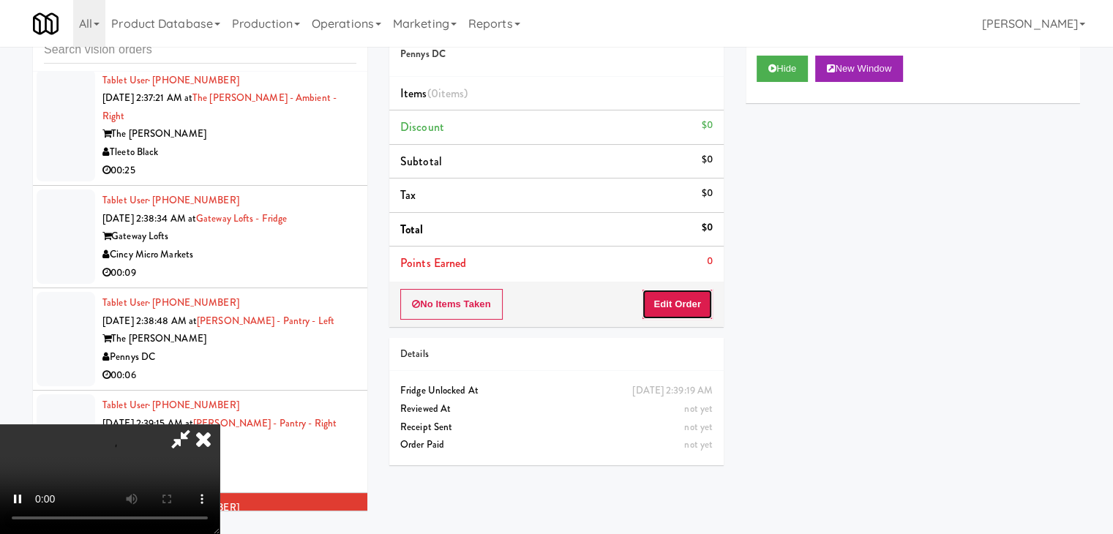
click at [680, 302] on button "Edit Order" at bounding box center [677, 304] width 71 height 31
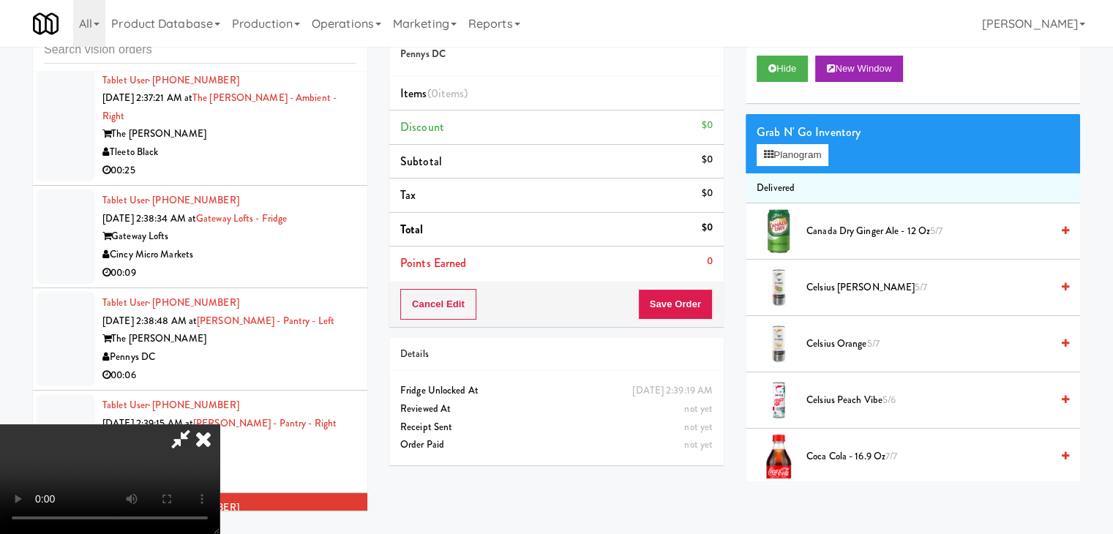
scroll to position [7488, 0]
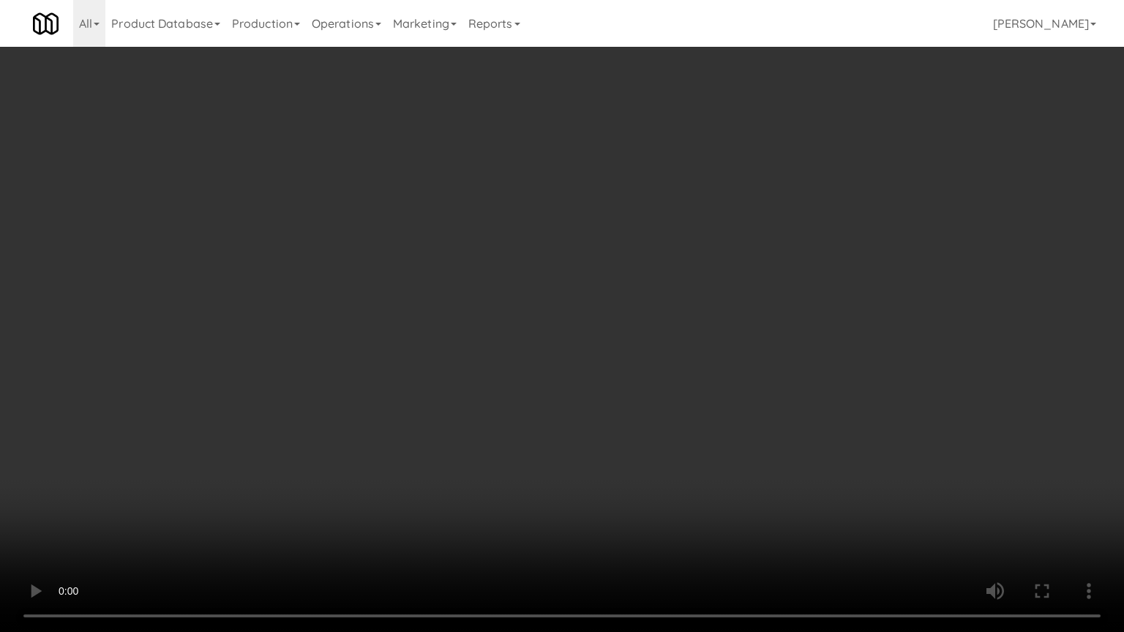
click at [595, 426] on video at bounding box center [562, 316] width 1124 height 632
click at [565, 372] on video at bounding box center [562, 316] width 1124 height 632
click at [564, 371] on video at bounding box center [562, 316] width 1124 height 632
click at [565, 370] on video at bounding box center [562, 316] width 1124 height 632
click at [565, 366] on video at bounding box center [562, 316] width 1124 height 632
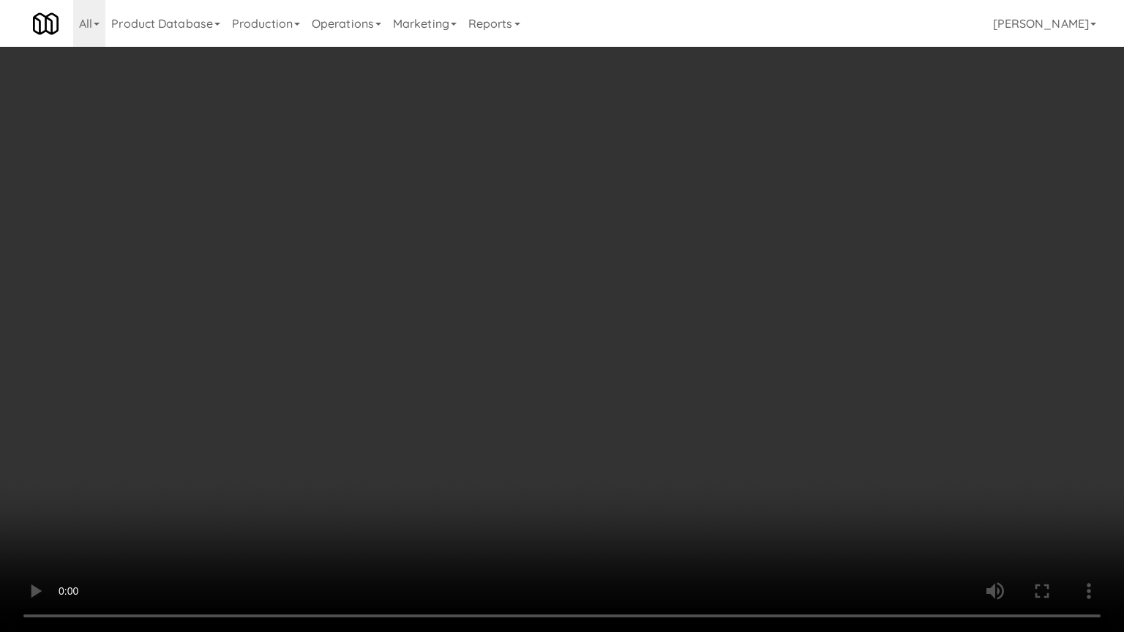
click at [570, 354] on video at bounding box center [562, 316] width 1124 height 632
drag, startPoint x: 585, startPoint y: 318, endPoint x: 591, endPoint y: 307, distance: 12.4
click at [587, 317] on video at bounding box center [562, 316] width 1124 height 632
click at [691, 191] on video at bounding box center [562, 316] width 1124 height 632
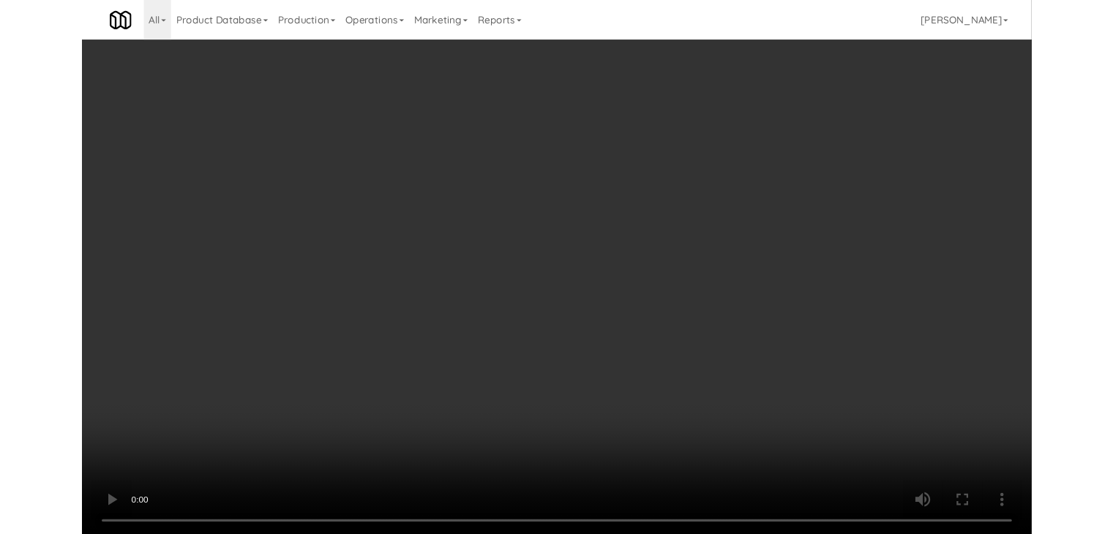
scroll to position [7543, 0]
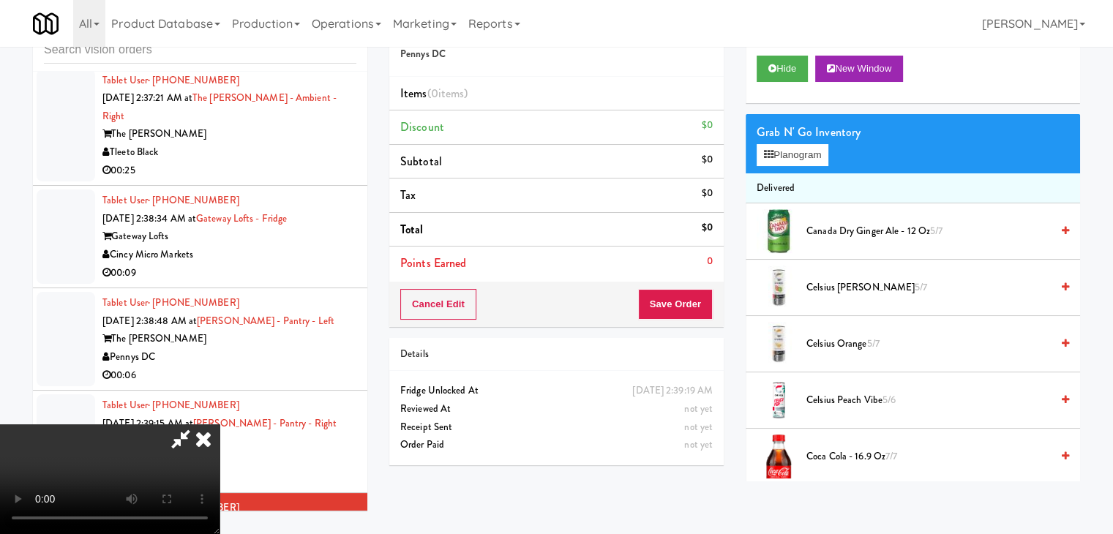
click at [219, 424] on video at bounding box center [109, 479] width 219 height 110
click at [772, 150] on icon at bounding box center [769, 155] width 10 height 10
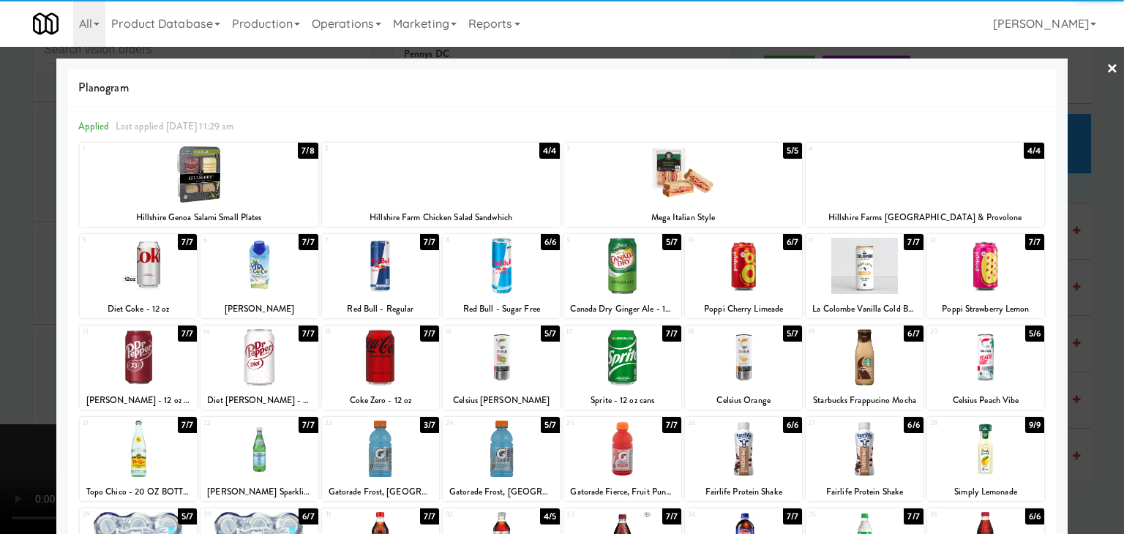
click at [370, 444] on div at bounding box center [380, 449] width 117 height 56
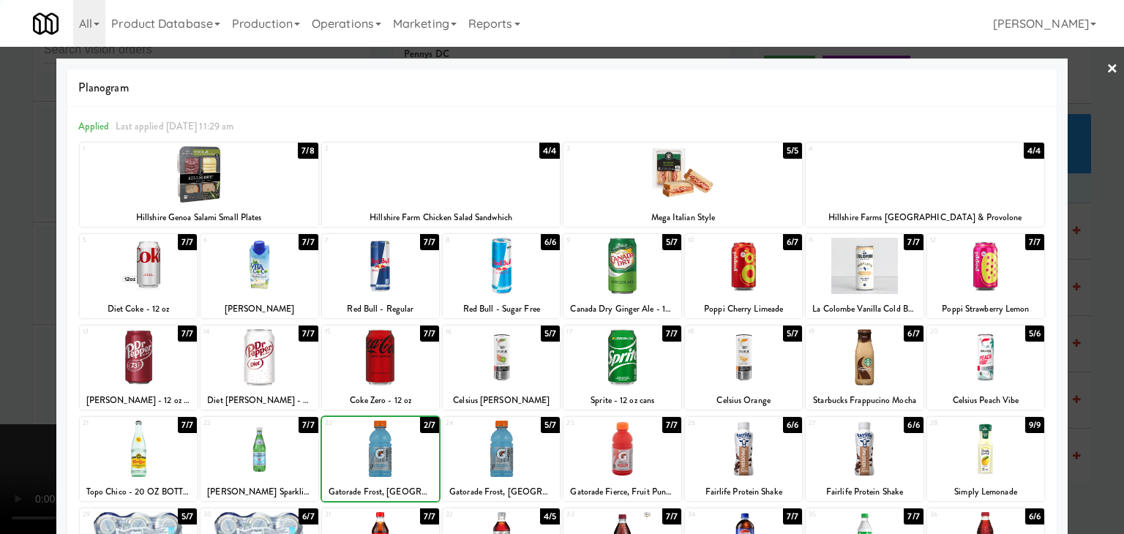
click at [29, 393] on div at bounding box center [562, 267] width 1124 height 534
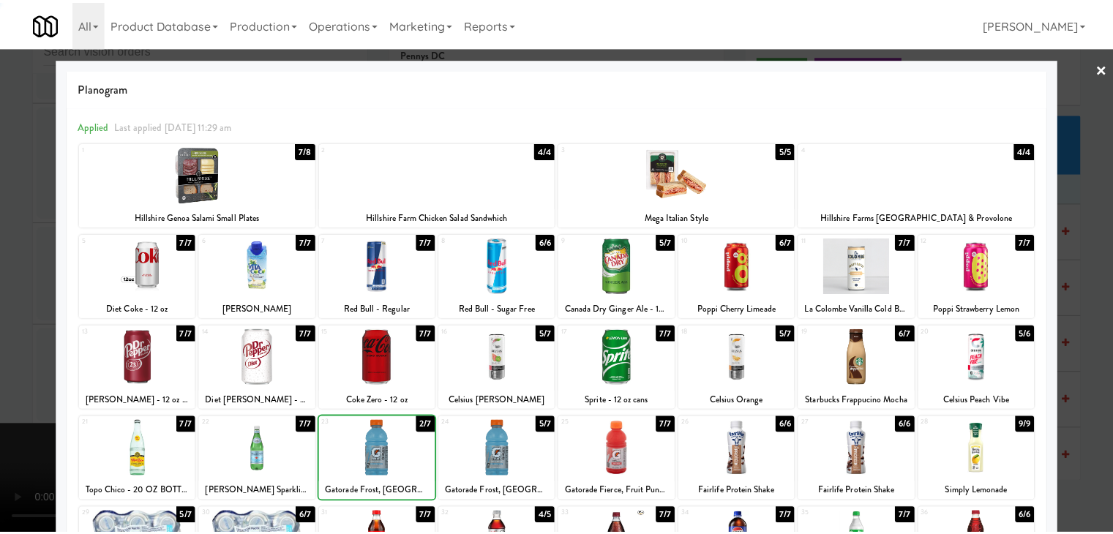
scroll to position [7543, 0]
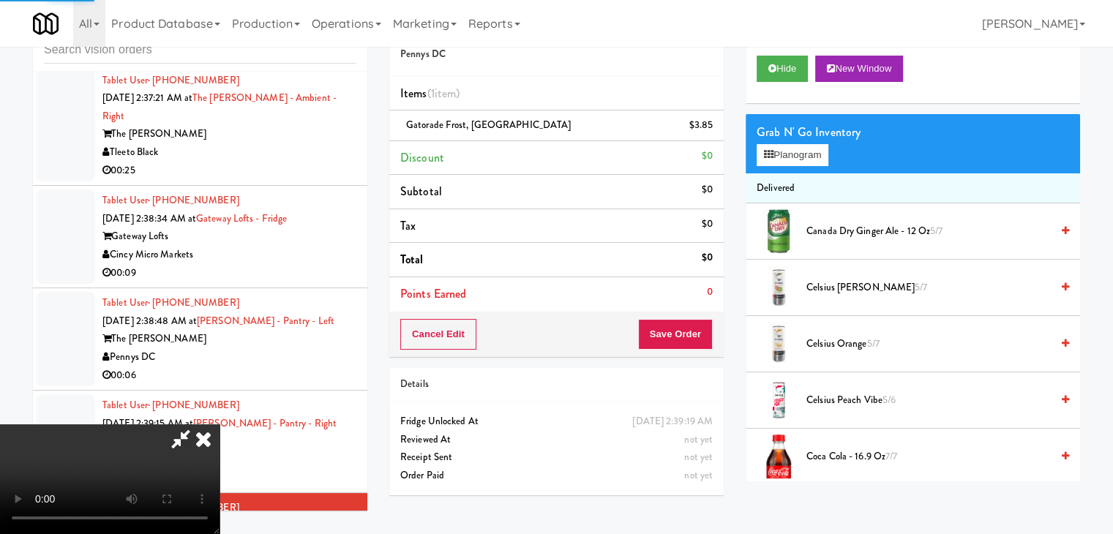
click at [685, 351] on div "Cancel Edit Save Order" at bounding box center [556, 334] width 334 height 45
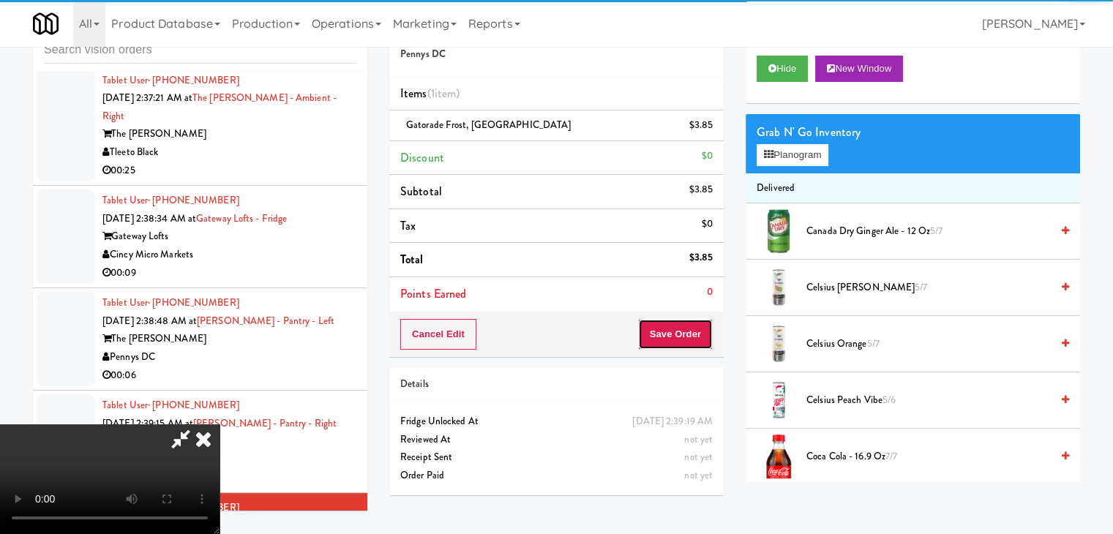
click at [687, 334] on button "Save Order" at bounding box center [675, 334] width 75 height 31
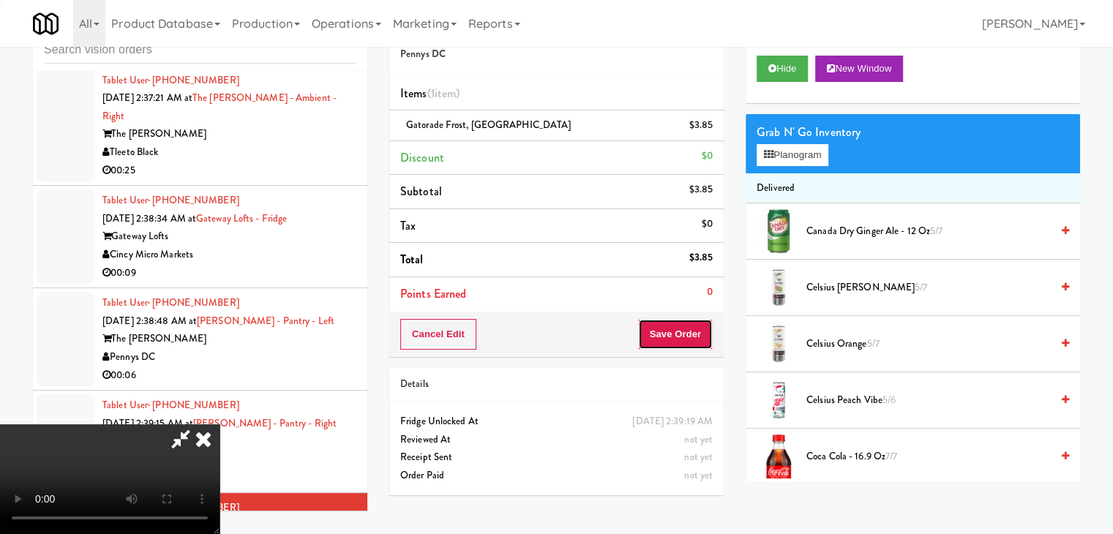
click at [687, 334] on button "Save Order" at bounding box center [675, 334] width 75 height 31
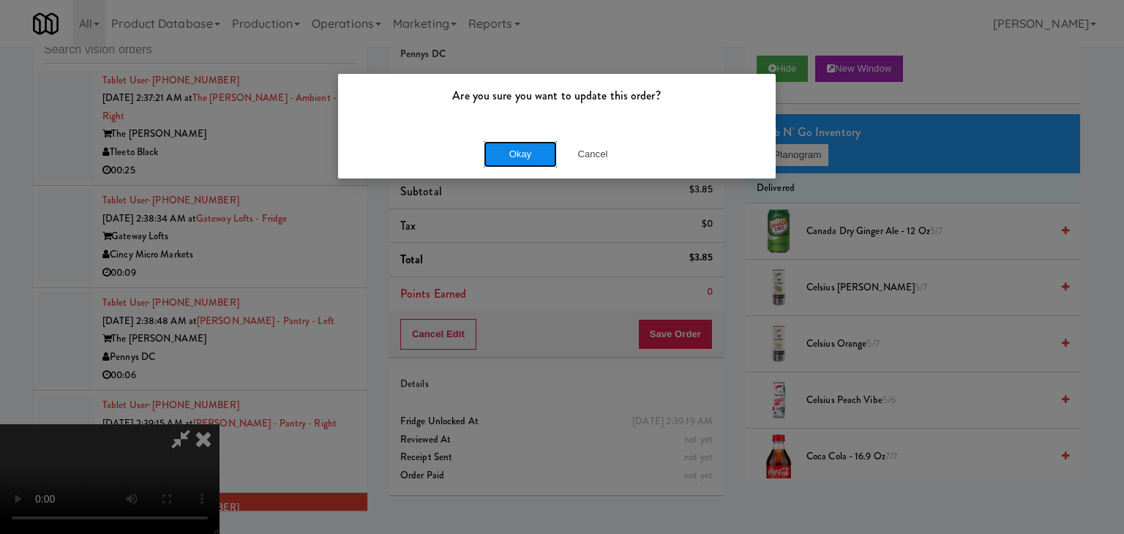
click at [527, 156] on button "Okay" at bounding box center [520, 154] width 73 height 26
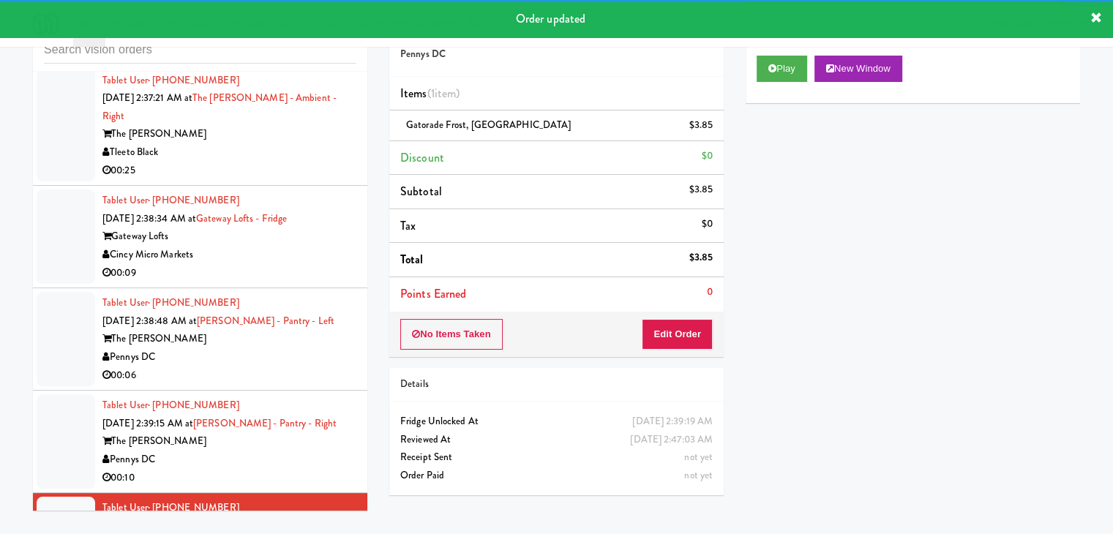
click at [295, 451] on div "Pennys DC" at bounding box center [229, 460] width 254 height 18
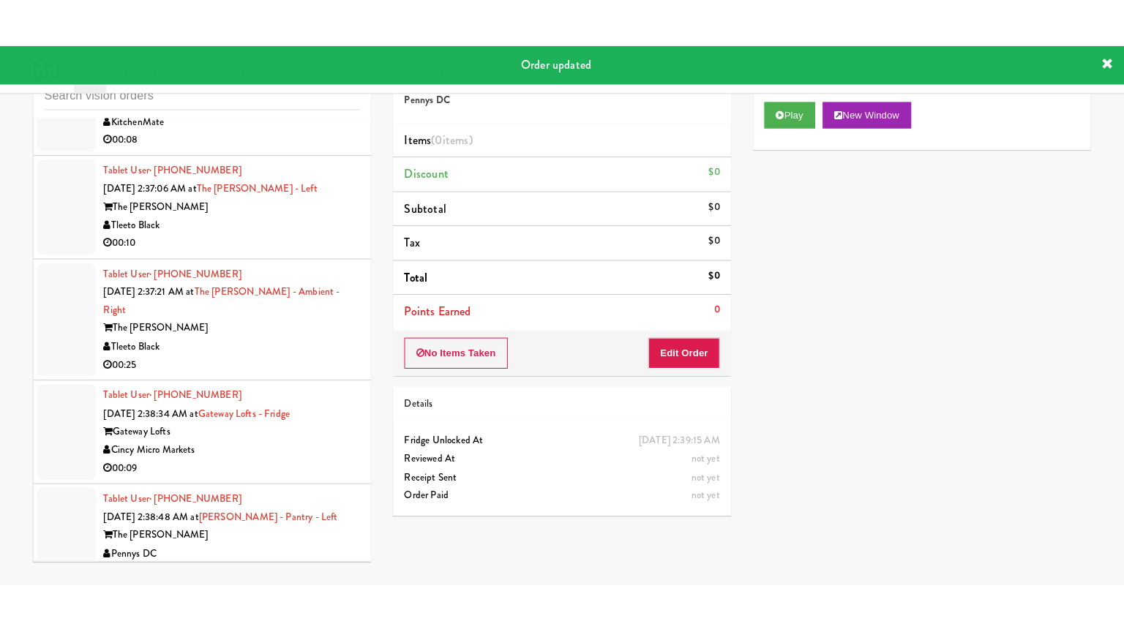
scroll to position [7396, 0]
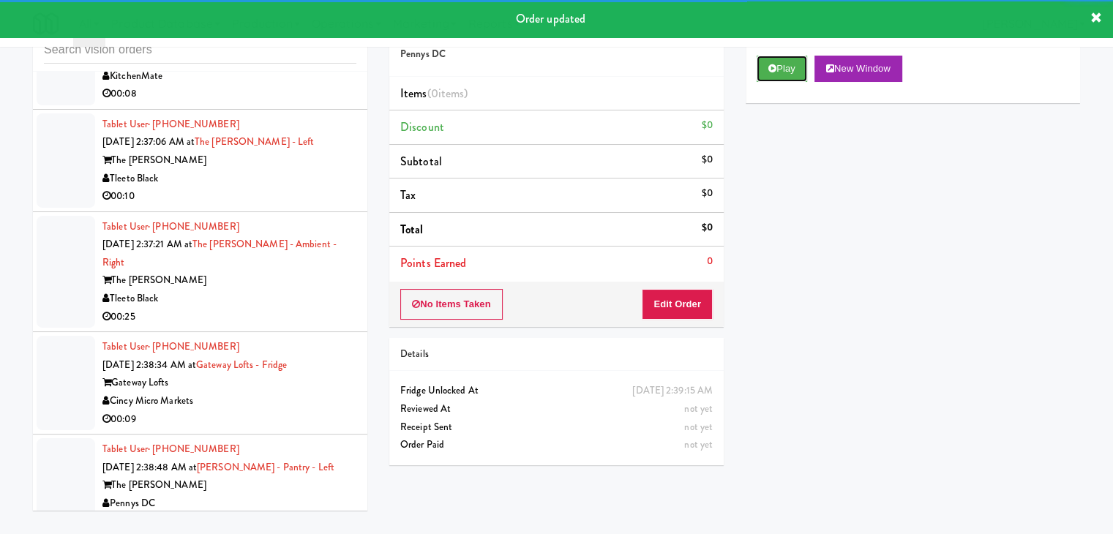
drag, startPoint x: 781, startPoint y: 64, endPoint x: 740, endPoint y: 197, distance: 139.5
click at [781, 71] on button "Play" at bounding box center [781, 69] width 50 height 26
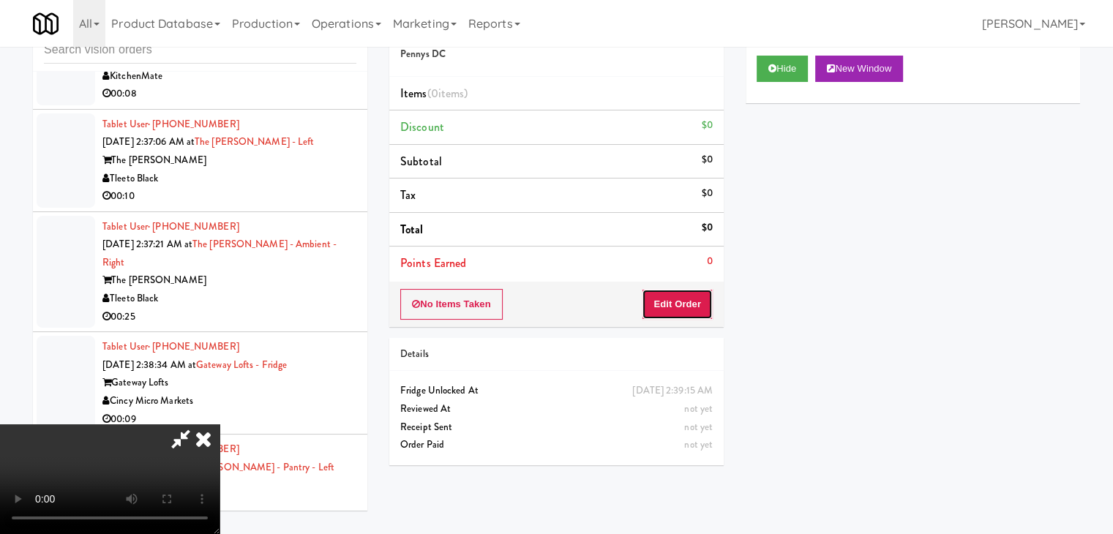
click at [682, 298] on button "Edit Order" at bounding box center [677, 304] width 71 height 31
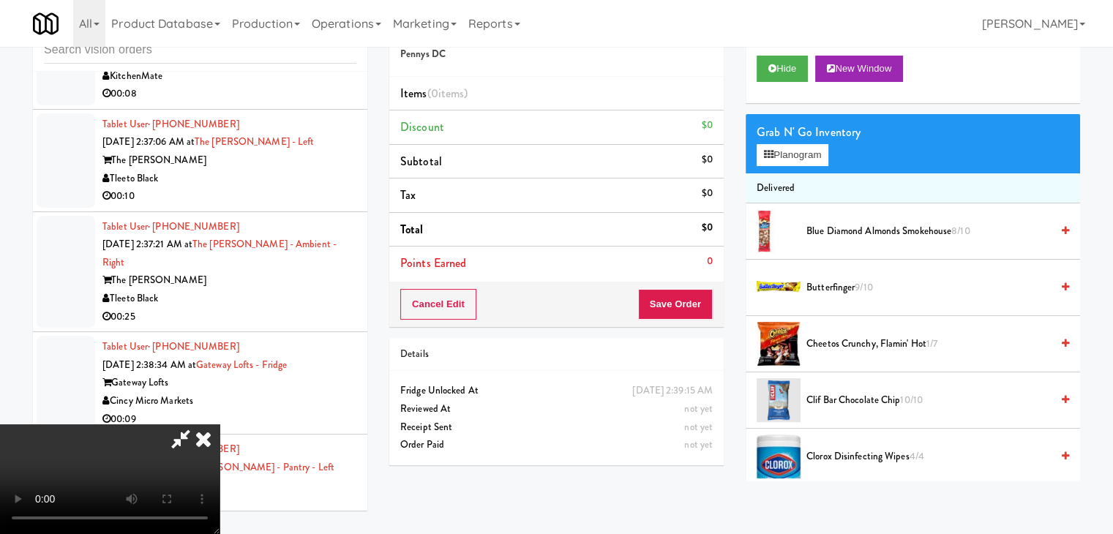
scroll to position [7342, 0]
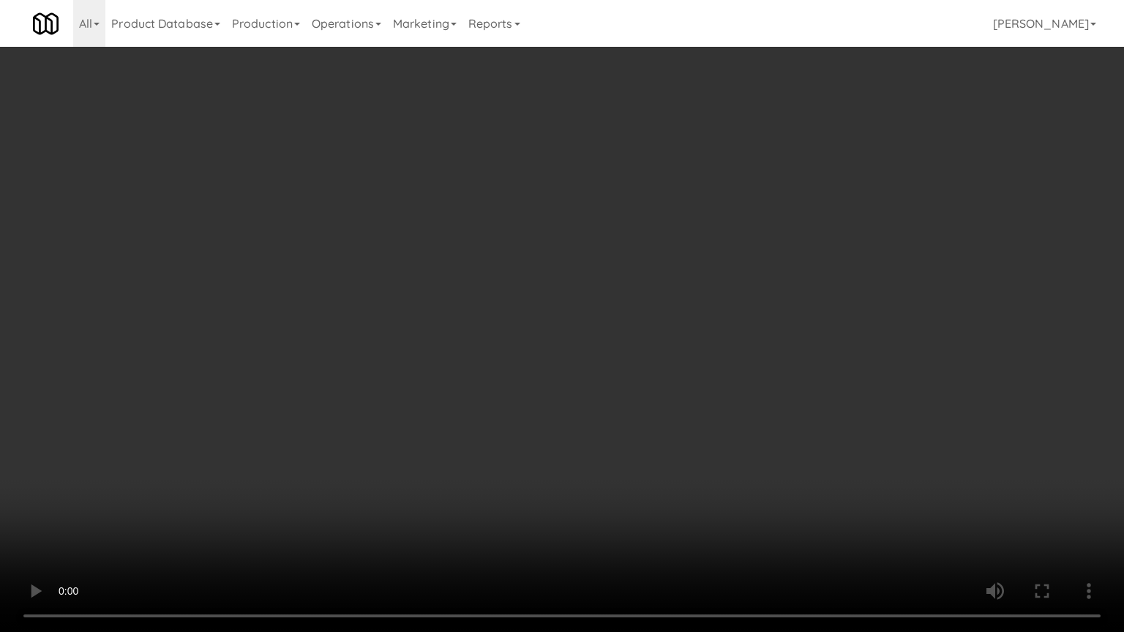
click at [699, 417] on video at bounding box center [562, 316] width 1124 height 632
click at [691, 415] on video at bounding box center [562, 316] width 1124 height 632
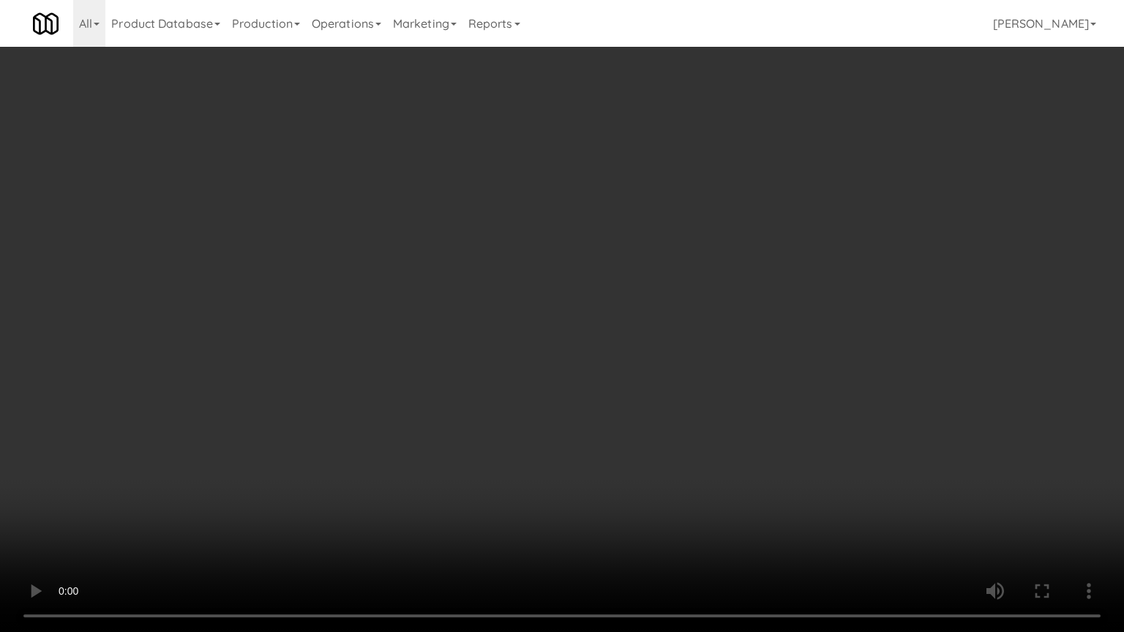
click at [691, 415] on video at bounding box center [562, 316] width 1124 height 632
click at [674, 421] on video at bounding box center [562, 316] width 1124 height 632
click at [676, 422] on video at bounding box center [562, 316] width 1124 height 632
click at [679, 418] on video at bounding box center [562, 316] width 1124 height 632
click at [679, 417] on video at bounding box center [562, 316] width 1124 height 632
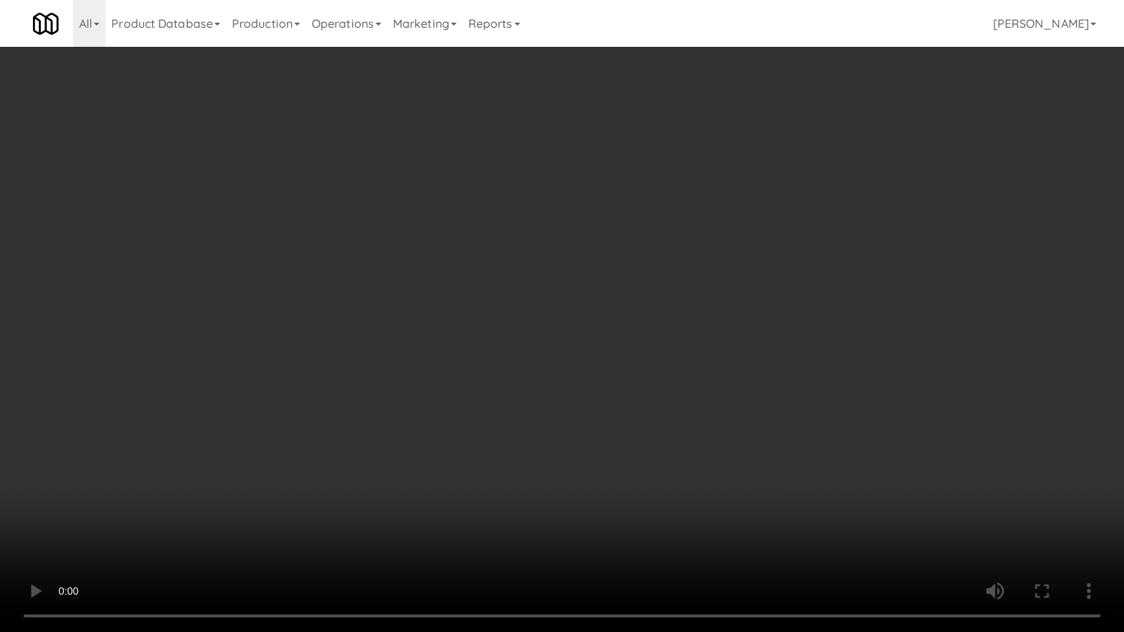
click at [667, 407] on video at bounding box center [562, 316] width 1124 height 632
drag, startPoint x: 667, startPoint y: 407, endPoint x: 674, endPoint y: 328, distance: 80.1
click at [669, 401] on video at bounding box center [562, 316] width 1124 height 632
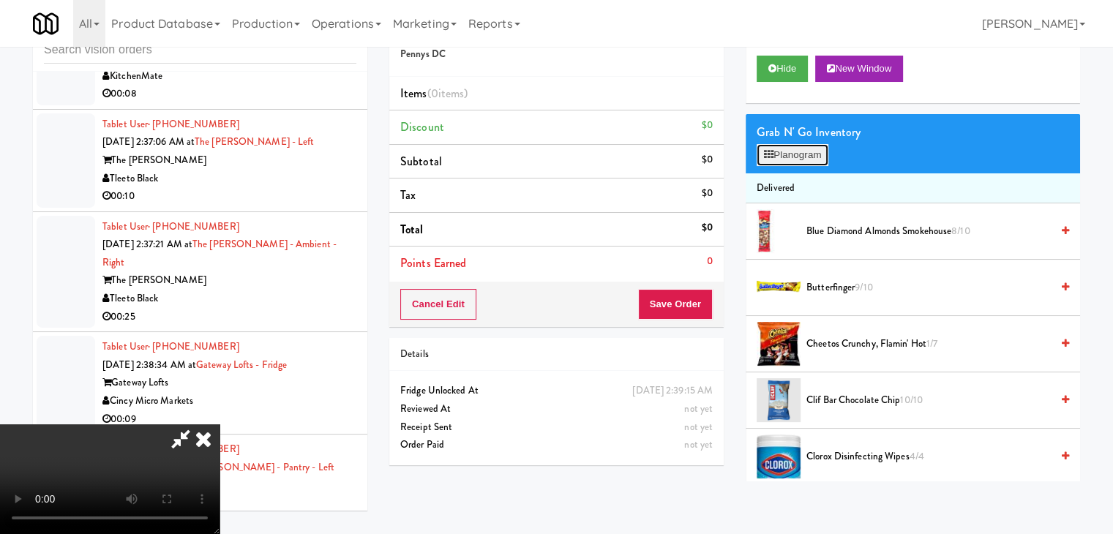
click at [801, 157] on button "Planogram" at bounding box center [792, 155] width 72 height 22
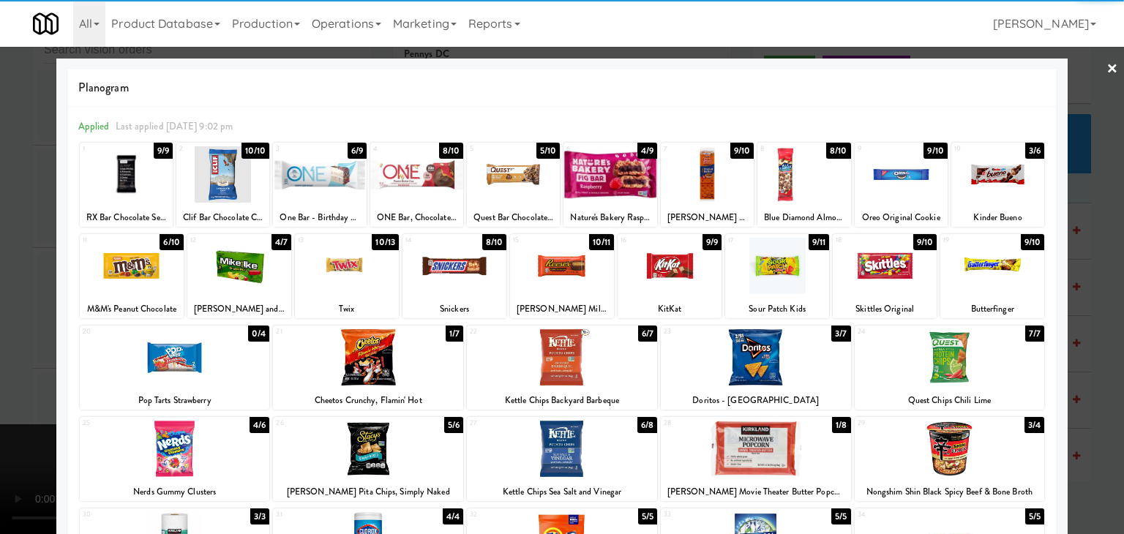
click at [368, 370] on div at bounding box center [368, 357] width 190 height 56
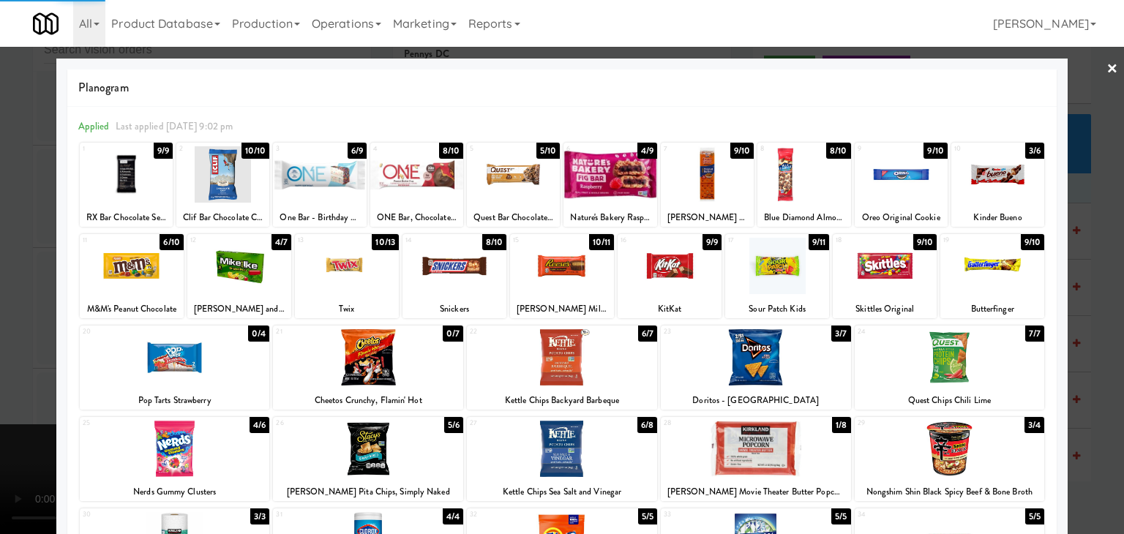
click at [988, 184] on div at bounding box center [997, 174] width 93 height 56
drag, startPoint x: 1053, startPoint y: 204, endPoint x: 879, endPoint y: 252, distance: 181.4
click at [1053, 206] on div "Planogram Applied Last applied Monday 9:02 pm 1 9/9 RX Bar Chocolate Sea Salt 2…" at bounding box center [561, 389] width 1011 height 660
drag, startPoint x: 0, startPoint y: 314, endPoint x: 44, endPoint y: 308, distance: 44.3
click at [3, 311] on div at bounding box center [562, 267] width 1124 height 534
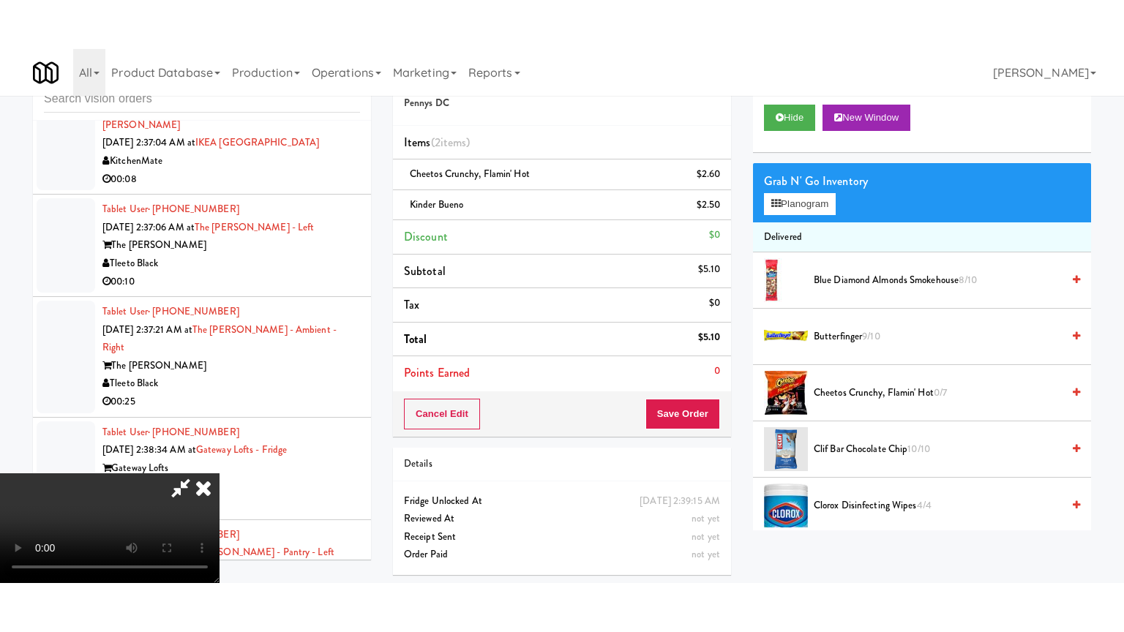
scroll to position [7396, 0]
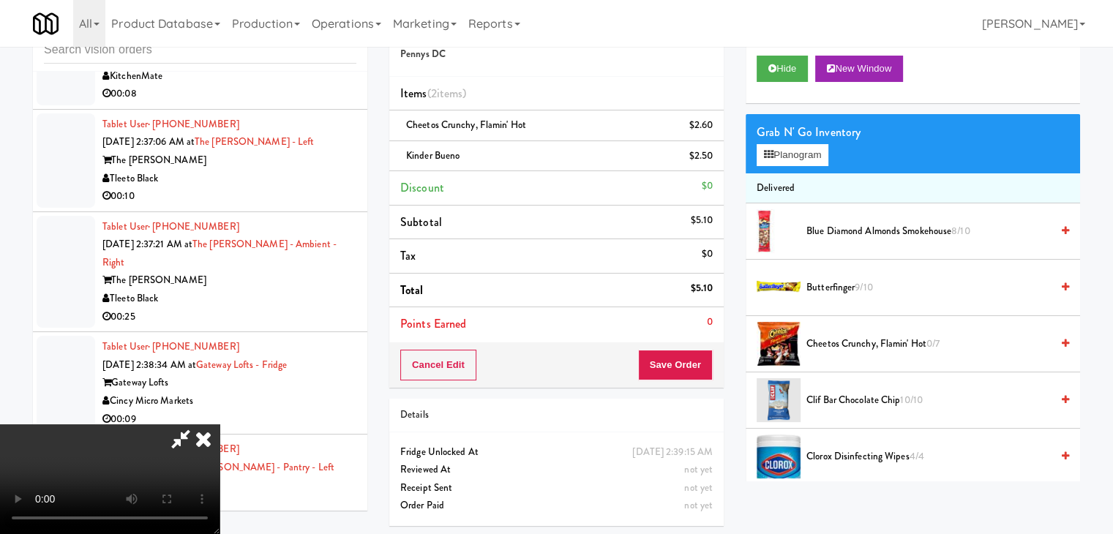
click at [219, 424] on video at bounding box center [109, 479] width 219 height 110
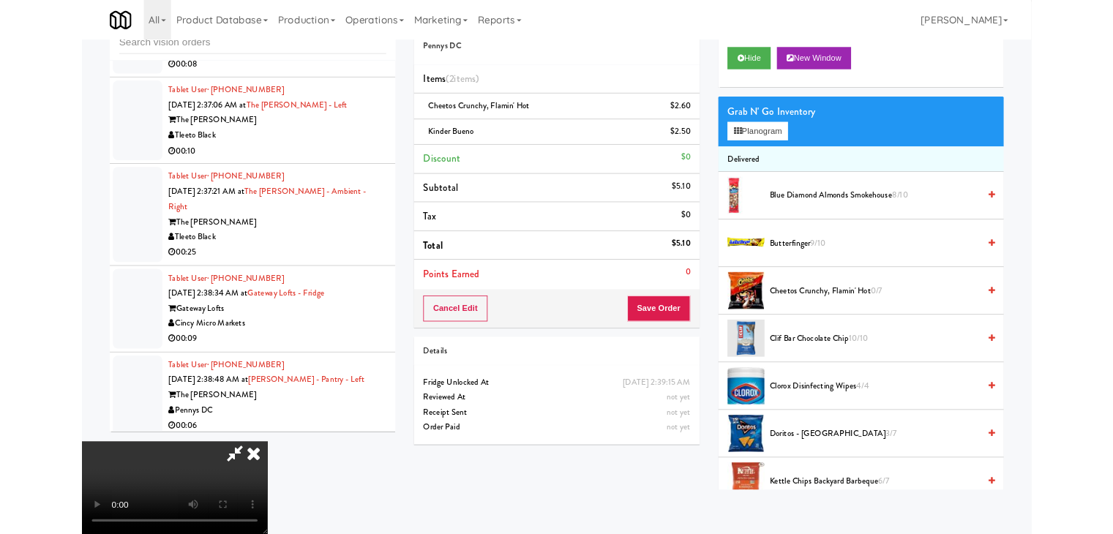
scroll to position [7342, 0]
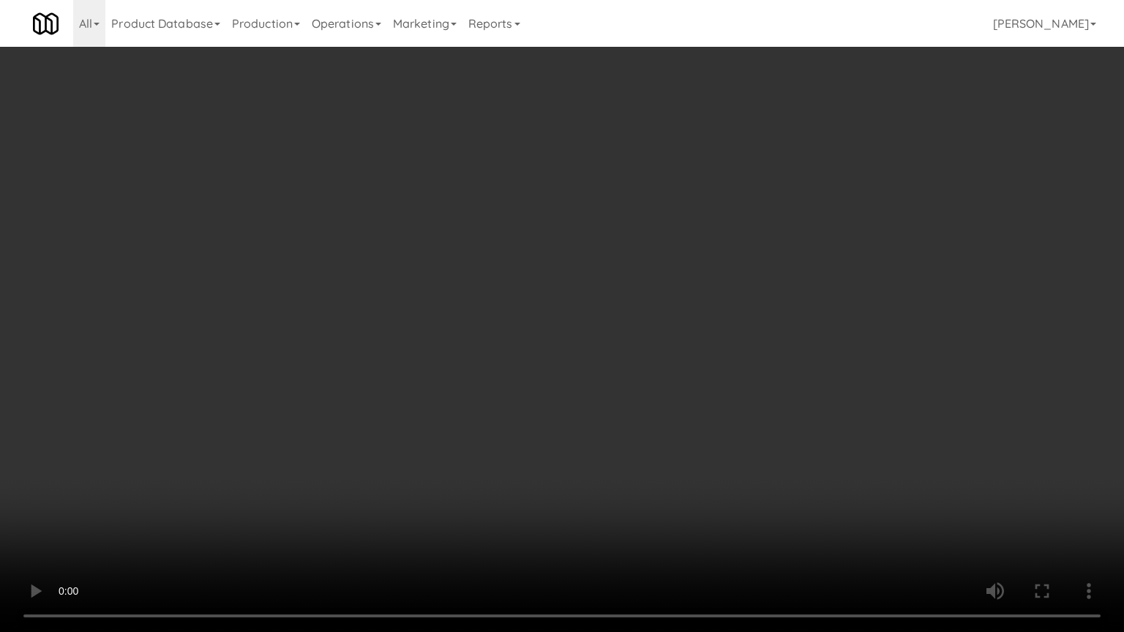
click at [468, 396] on video at bounding box center [562, 316] width 1124 height 632
click at [664, 383] on video at bounding box center [562, 316] width 1124 height 632
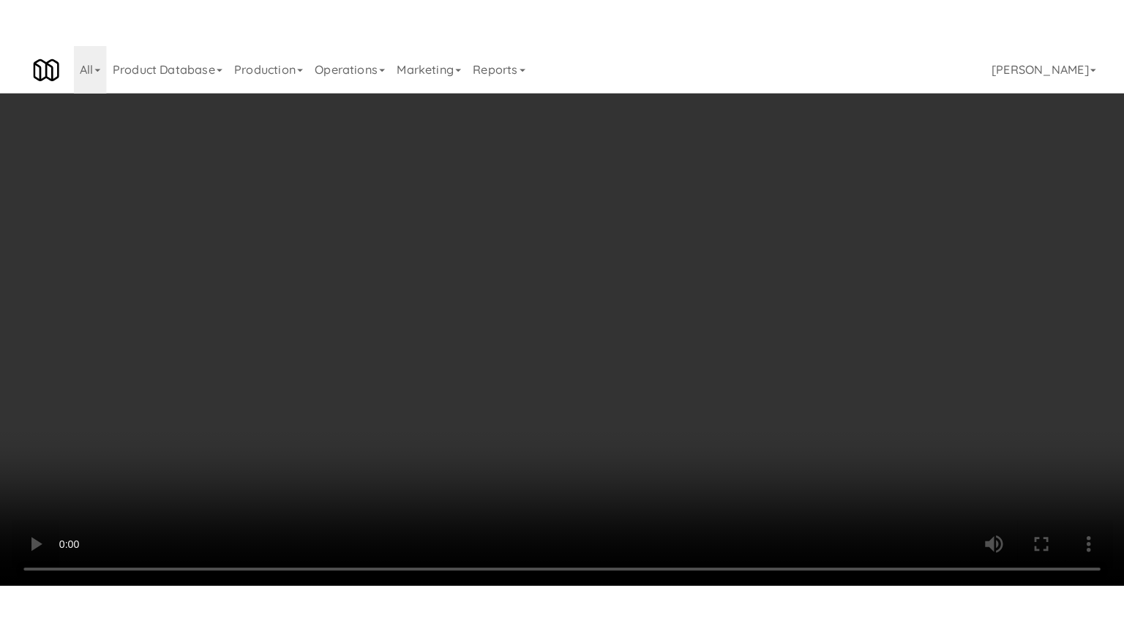
scroll to position [7396, 0]
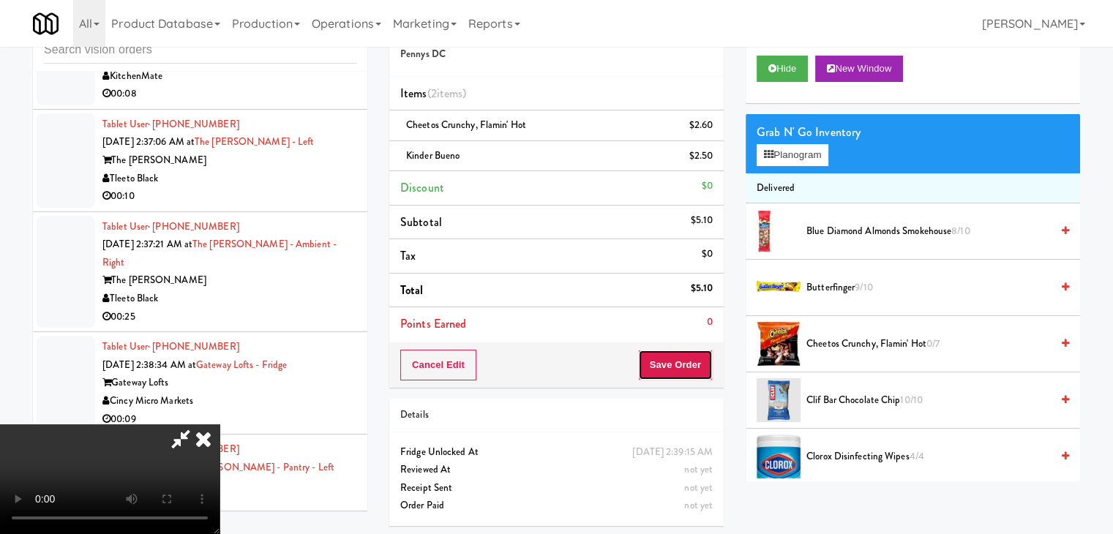
click at [695, 375] on button "Save Order" at bounding box center [675, 365] width 75 height 31
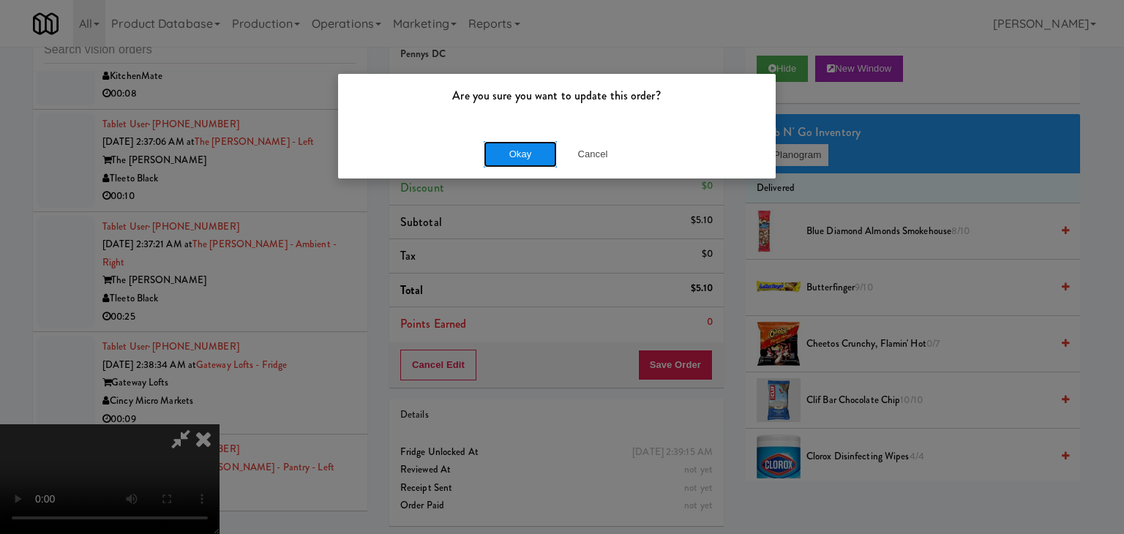
click at [524, 155] on button "Okay" at bounding box center [520, 154] width 73 height 26
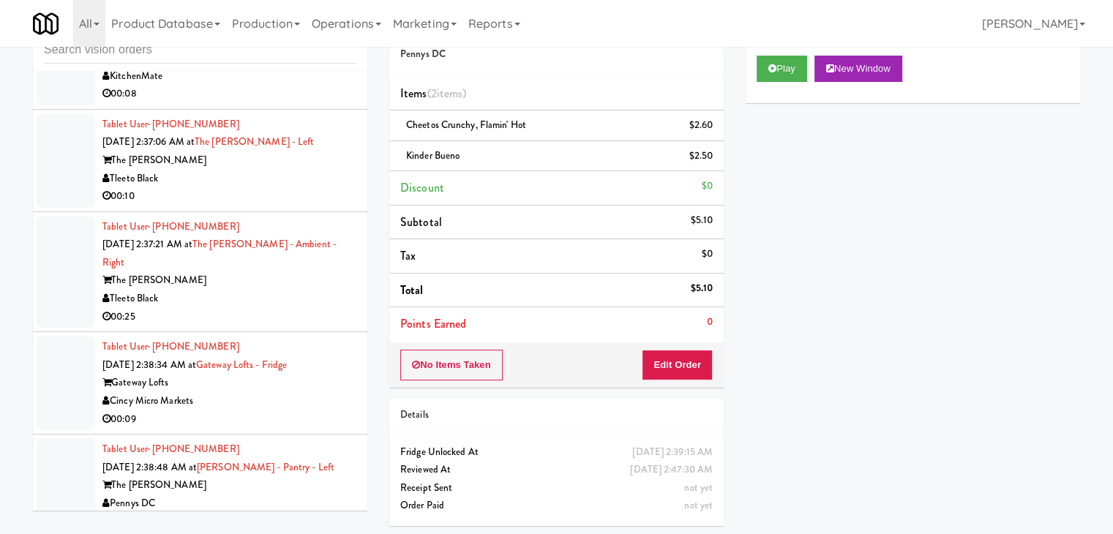
click at [310, 495] on div "Pennys DC" at bounding box center [229, 504] width 254 height 18
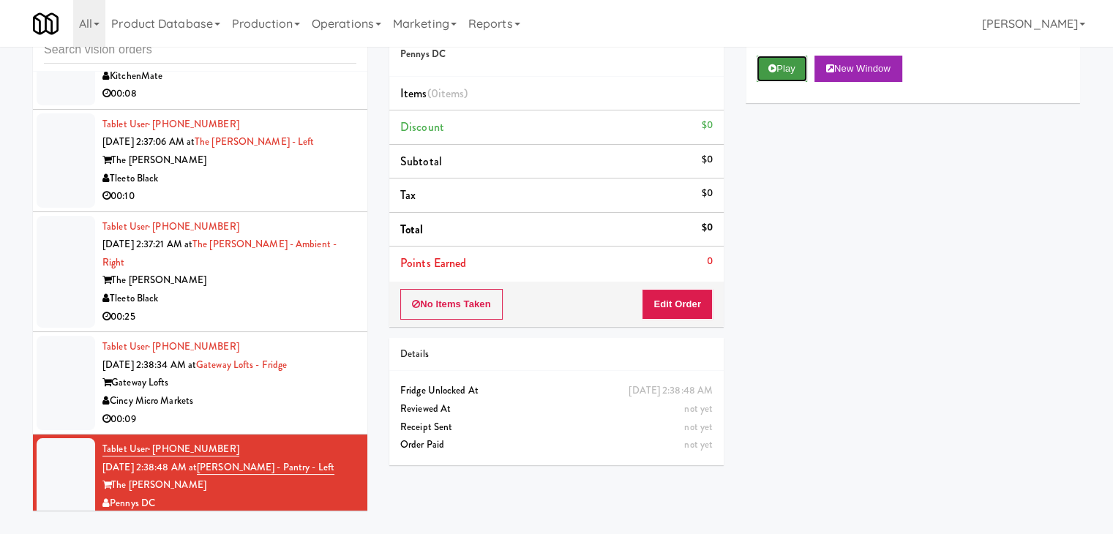
click at [788, 65] on button "Play" at bounding box center [781, 69] width 50 height 26
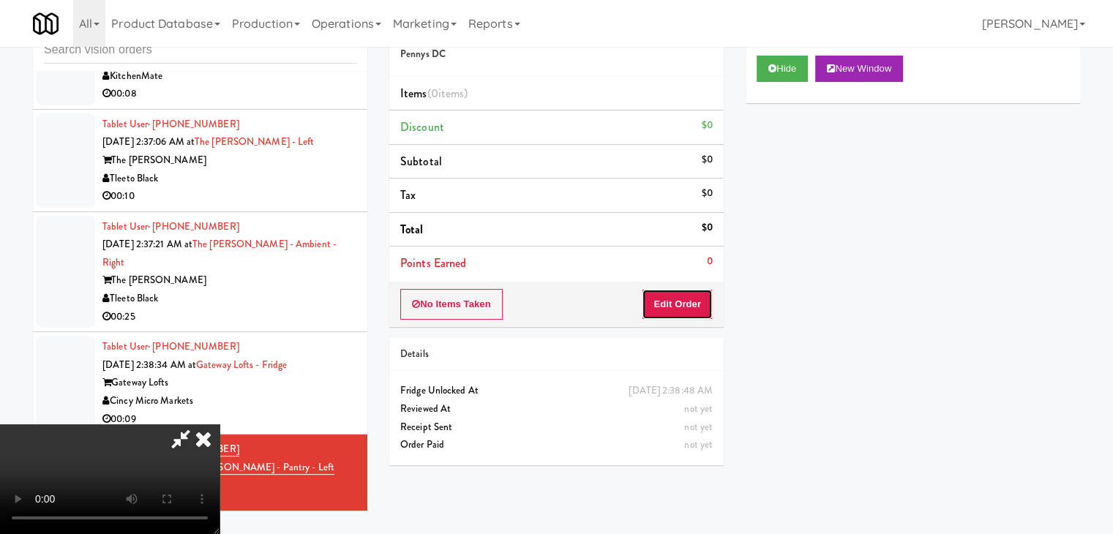
click at [688, 304] on button "Edit Order" at bounding box center [677, 304] width 71 height 31
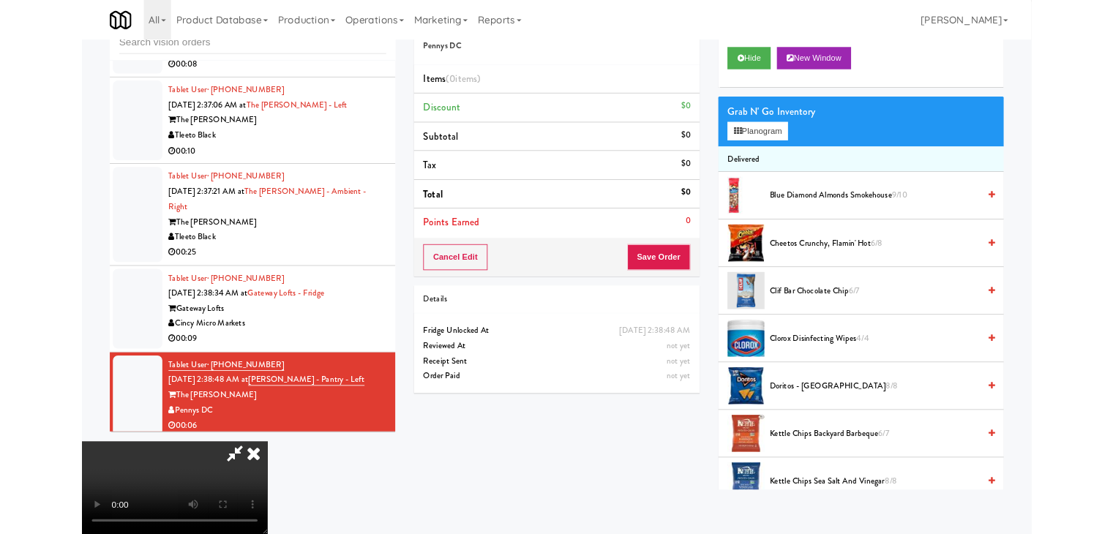
scroll to position [7342, 0]
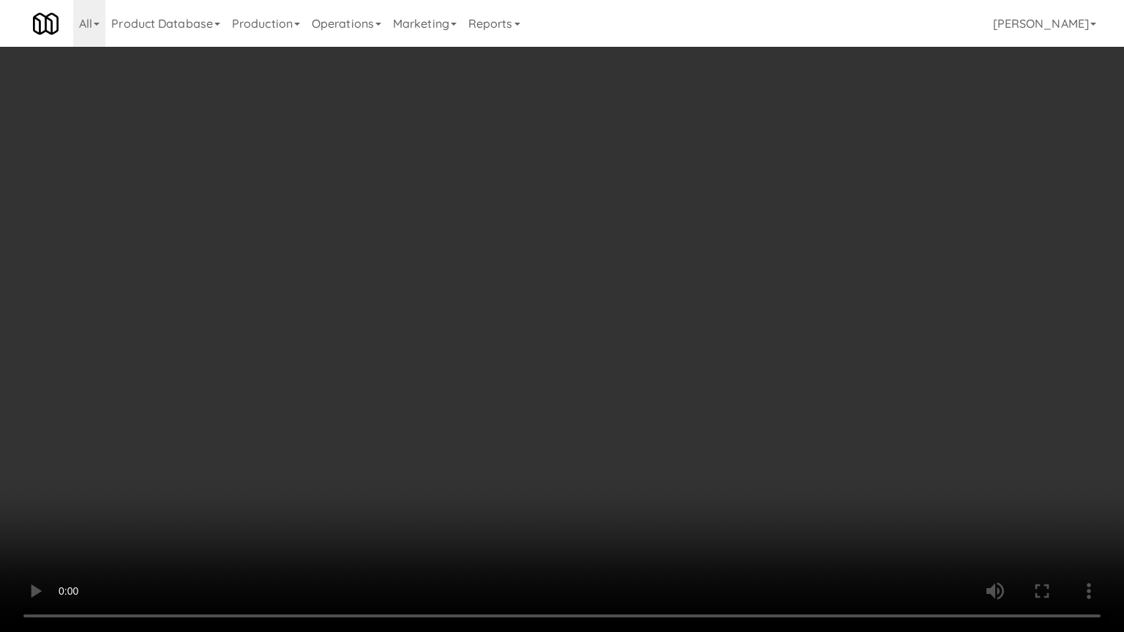
click at [645, 424] on video at bounding box center [562, 316] width 1124 height 632
click at [653, 413] on video at bounding box center [562, 316] width 1124 height 632
click at [653, 411] on video at bounding box center [562, 316] width 1124 height 632
drag, startPoint x: 653, startPoint y: 410, endPoint x: 725, endPoint y: 248, distance: 177.8
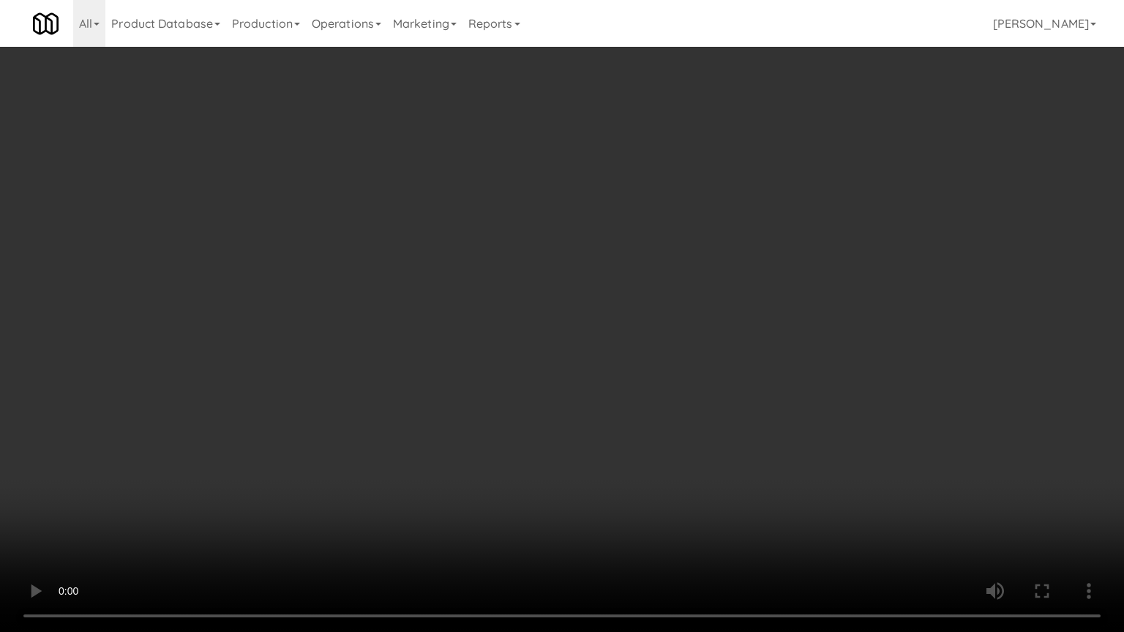
click at [653, 407] on video at bounding box center [562, 316] width 1124 height 632
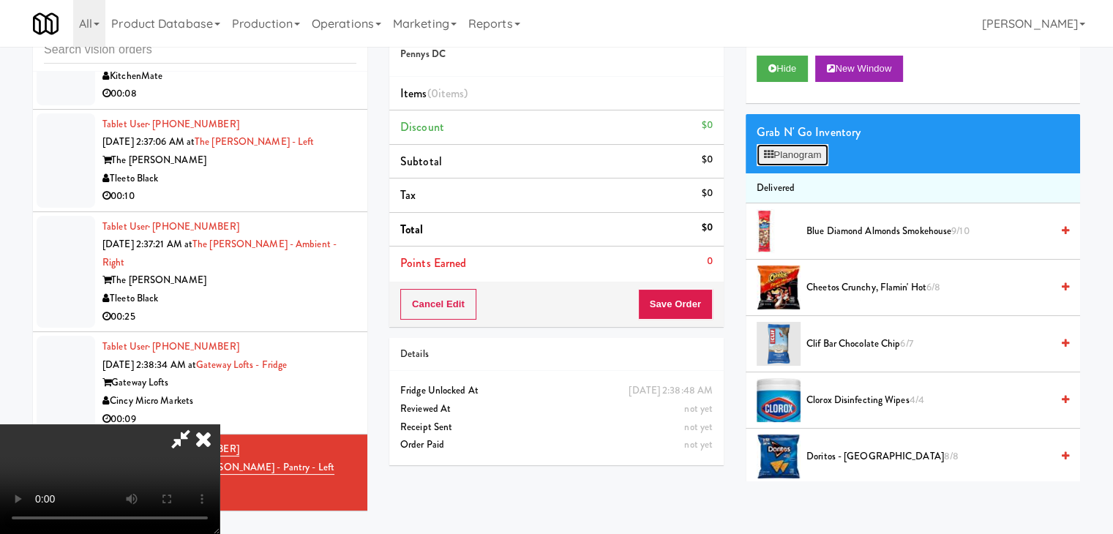
click at [793, 154] on button "Planogram" at bounding box center [792, 155] width 72 height 22
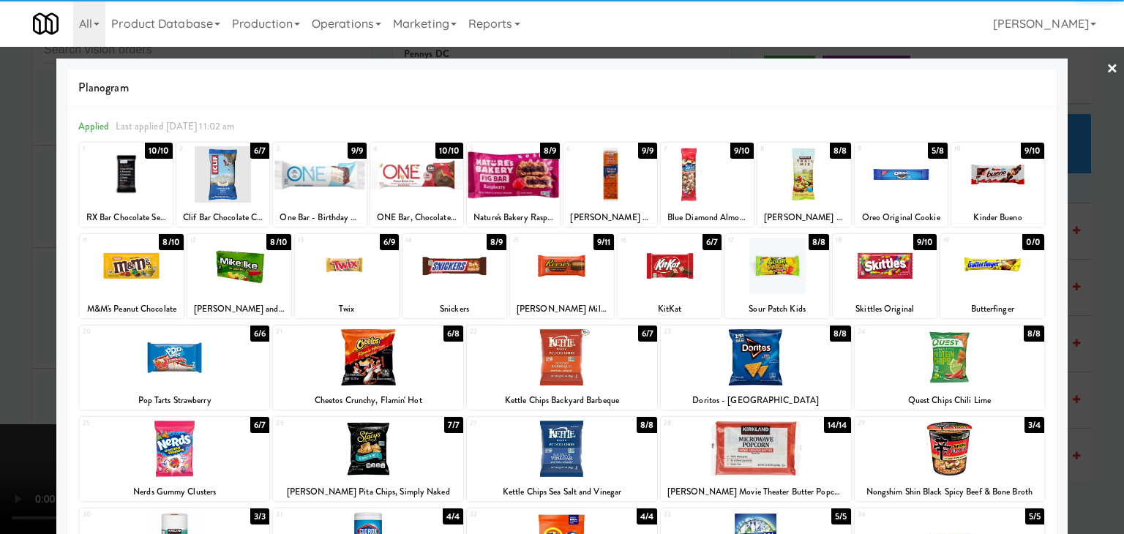
click at [886, 267] on div at bounding box center [884, 266] width 104 height 56
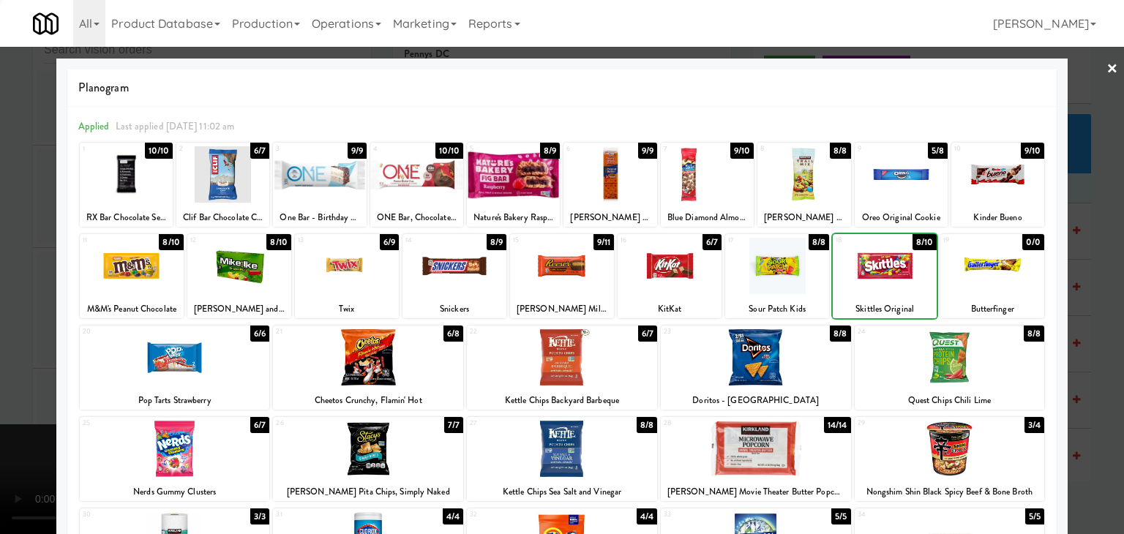
click at [990, 277] on div at bounding box center [992, 266] width 104 height 56
click at [1078, 291] on div at bounding box center [562, 267] width 1124 height 534
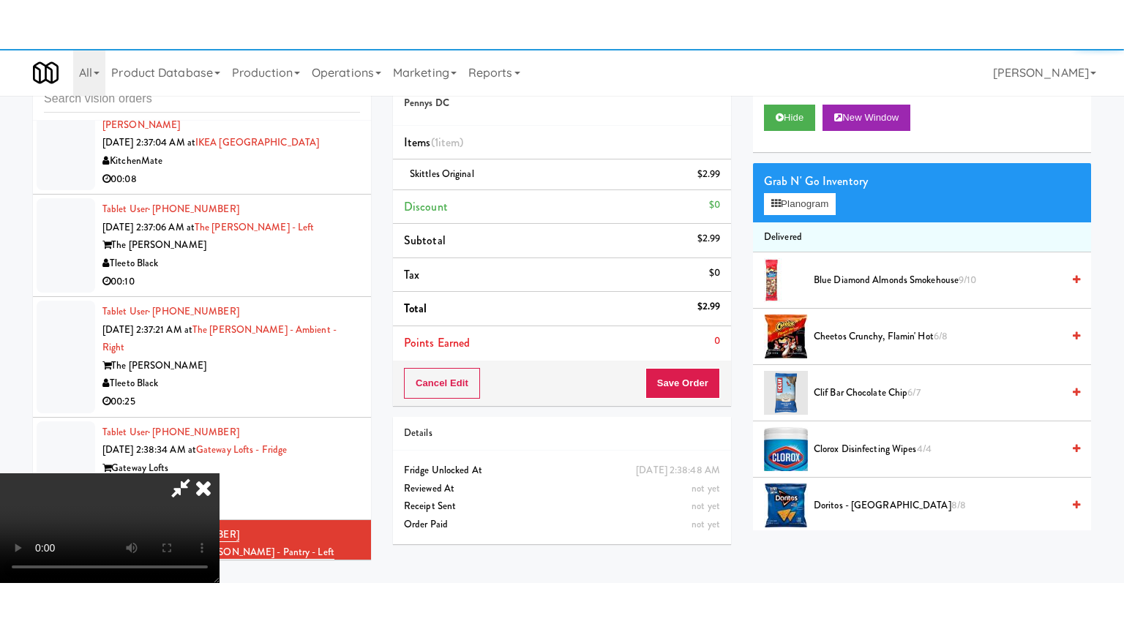
scroll to position [7396, 0]
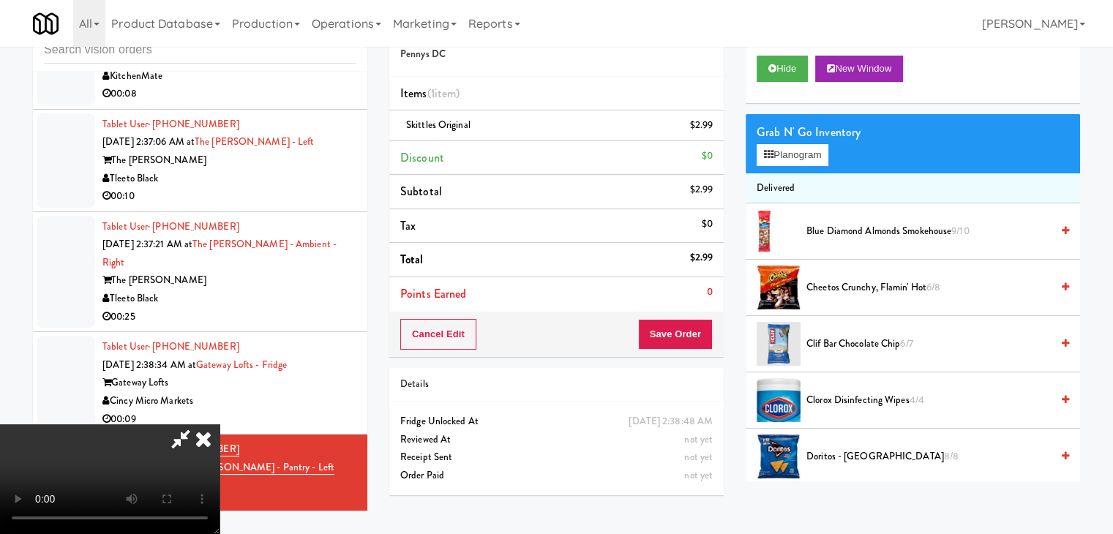
click at [219, 424] on video at bounding box center [109, 479] width 219 height 110
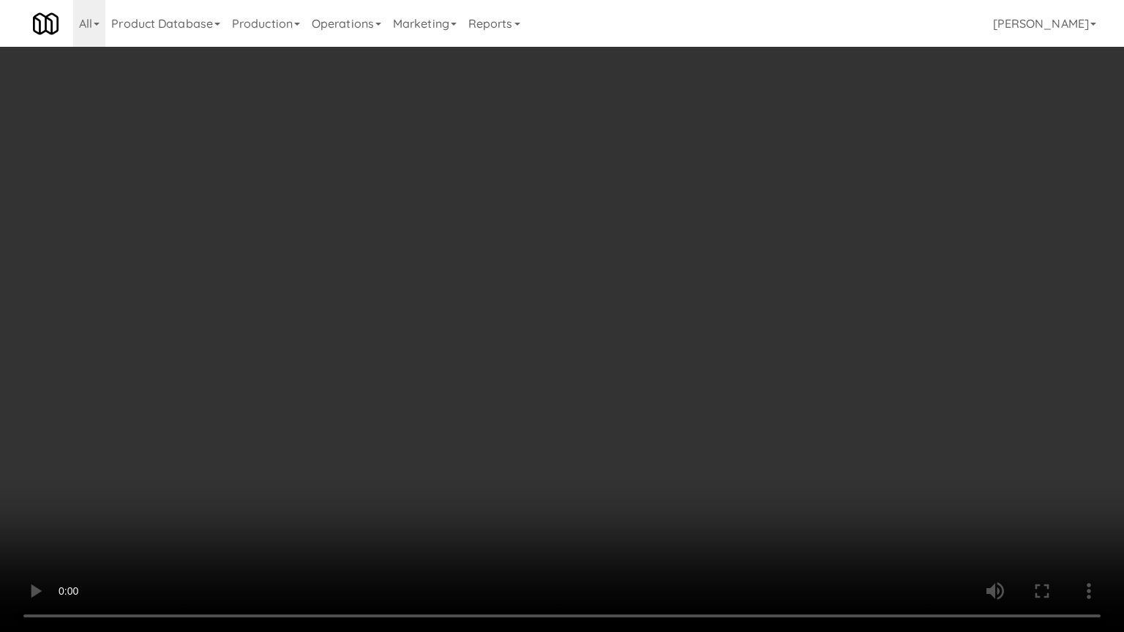
click at [627, 214] on video at bounding box center [562, 316] width 1124 height 632
click at [625, 208] on video at bounding box center [562, 316] width 1124 height 632
click at [581, 202] on video at bounding box center [562, 316] width 1124 height 632
drag, startPoint x: 582, startPoint y: 199, endPoint x: 591, endPoint y: 118, distance: 81.7
click at [583, 196] on video at bounding box center [562, 316] width 1124 height 632
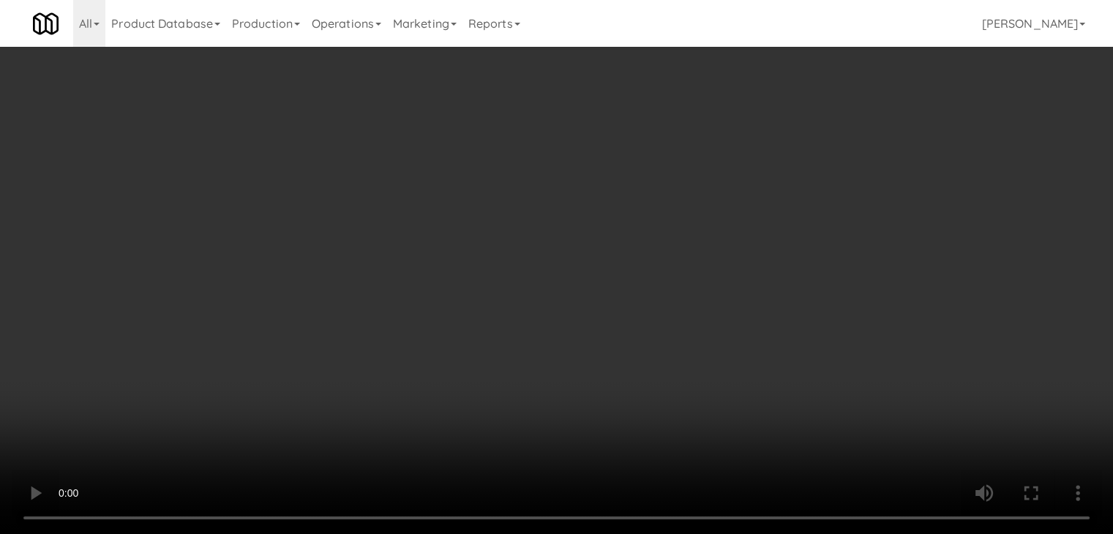
scroll to position [7396, 0]
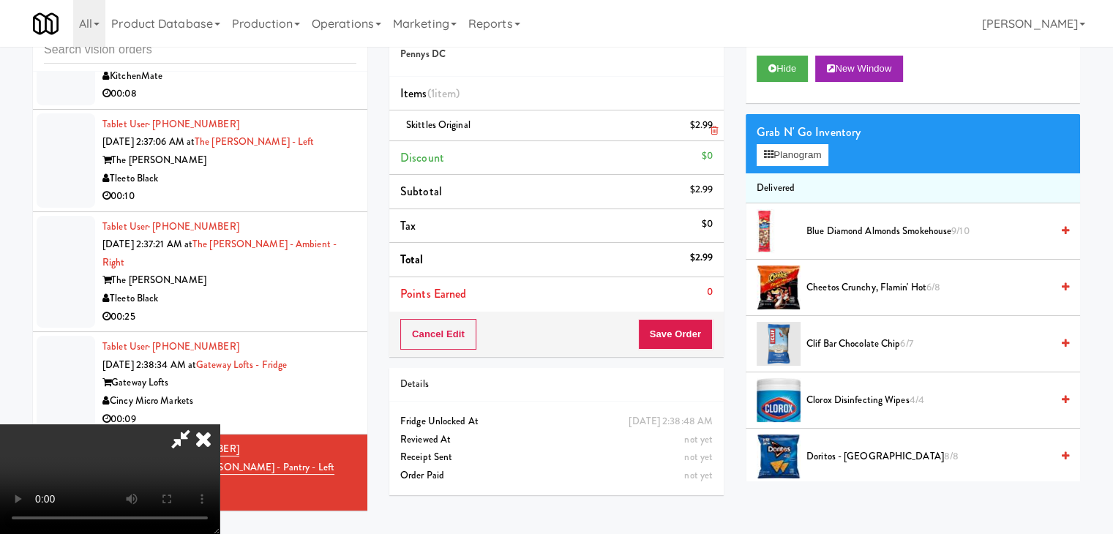
click at [715, 128] on icon at bounding box center [713, 131] width 7 height 10
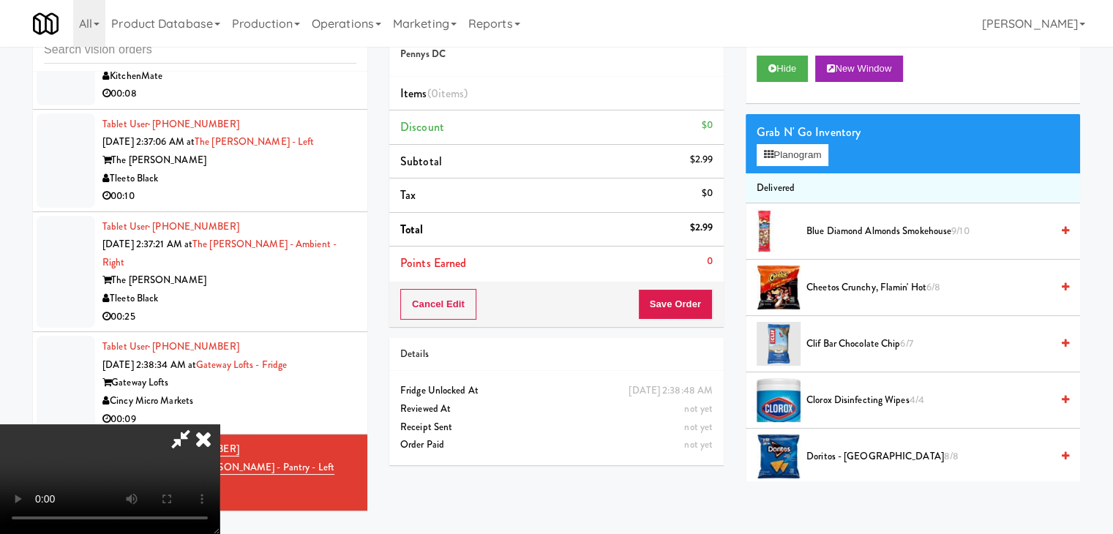
click at [715, 128] on li "Discount $0" at bounding box center [556, 127] width 334 height 34
click at [790, 140] on div "Grab N' Go Inventory" at bounding box center [912, 132] width 312 height 22
click at [786, 152] on button "Planogram" at bounding box center [792, 155] width 72 height 22
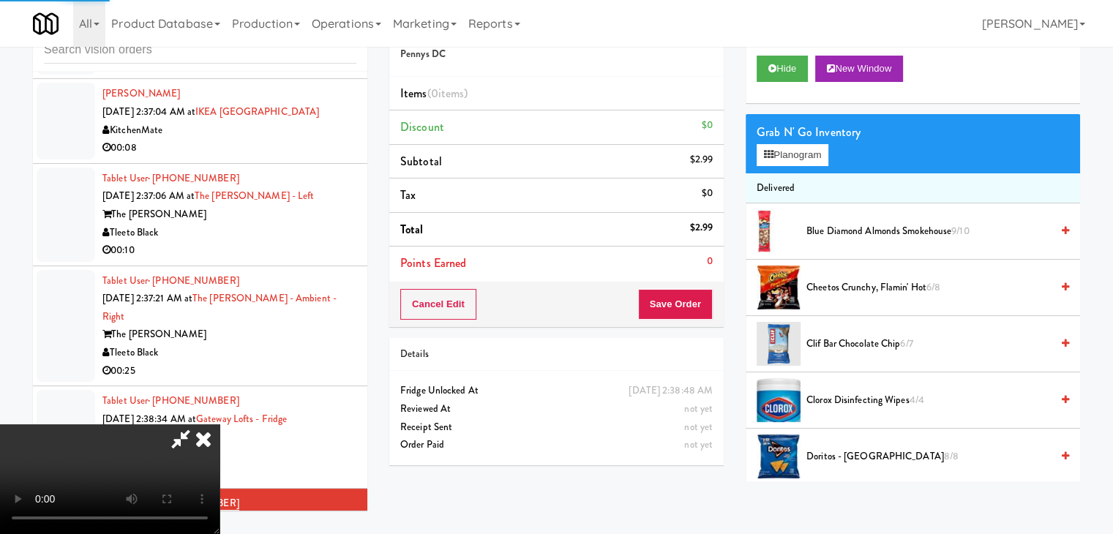
click at [0, 0] on div at bounding box center [0, 0] width 0 height 0
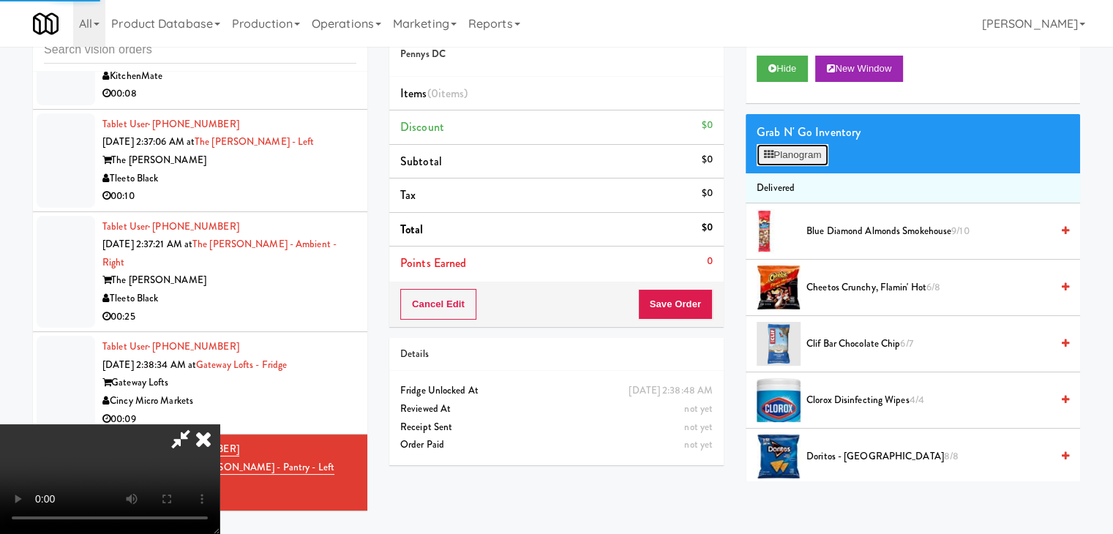
click at [802, 160] on button "Planogram" at bounding box center [792, 155] width 72 height 22
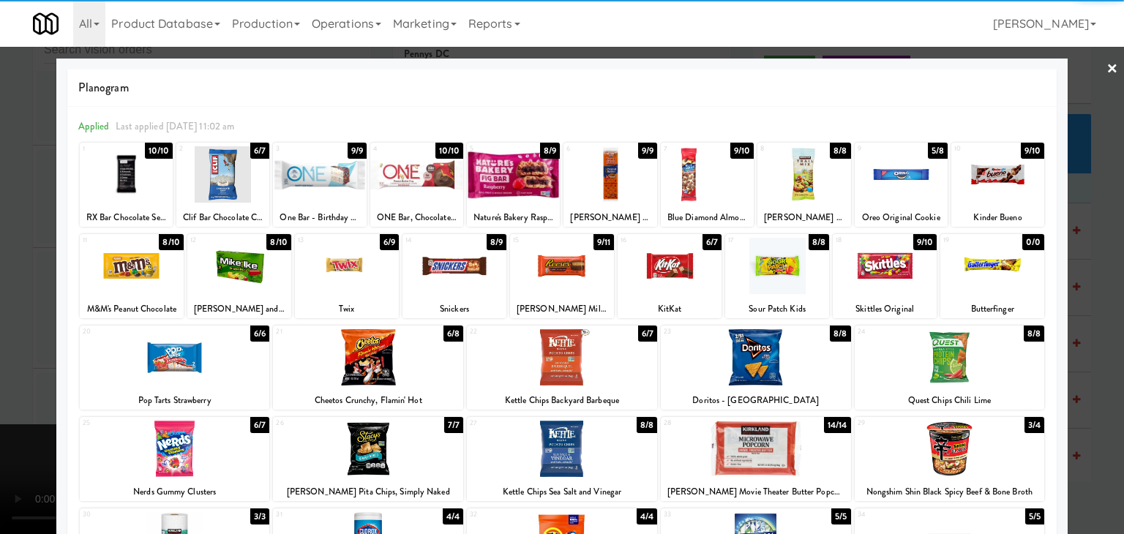
click at [887, 277] on div at bounding box center [884, 266] width 104 height 56
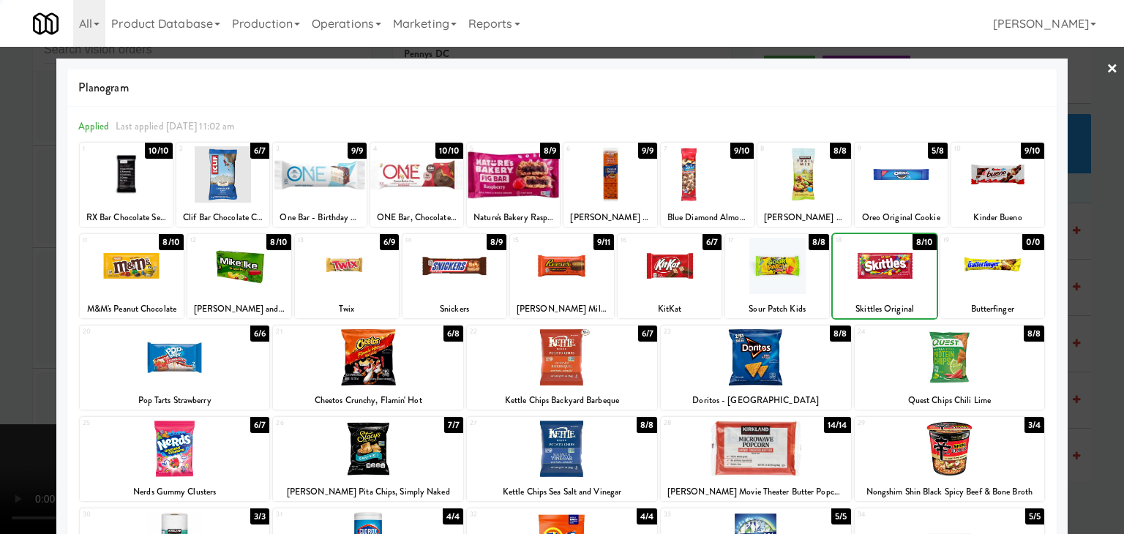
click at [778, 272] on div at bounding box center [777, 266] width 104 height 56
drag, startPoint x: 0, startPoint y: 267, endPoint x: 446, endPoint y: 307, distance: 448.0
click at [6, 265] on div at bounding box center [562, 267] width 1124 height 534
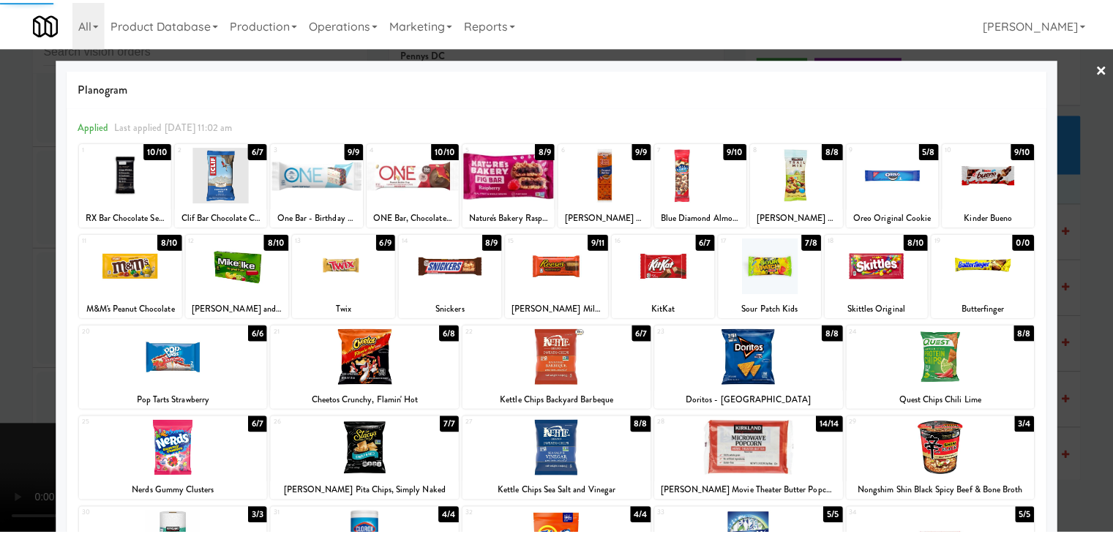
scroll to position [7396, 0]
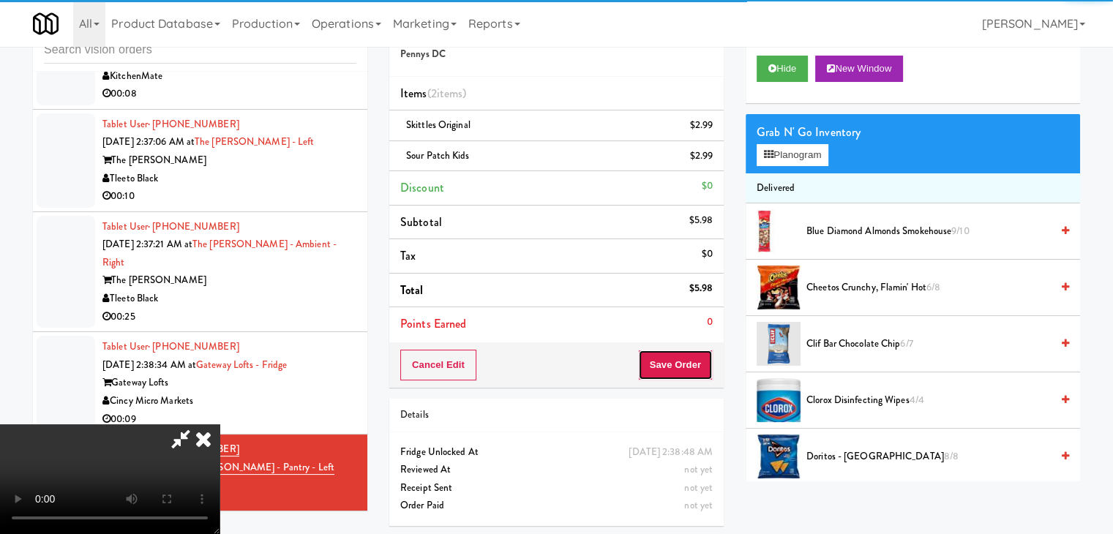
click at [682, 362] on button "Save Order" at bounding box center [675, 365] width 75 height 31
click at [680, 362] on button "Save Order" at bounding box center [675, 365] width 75 height 31
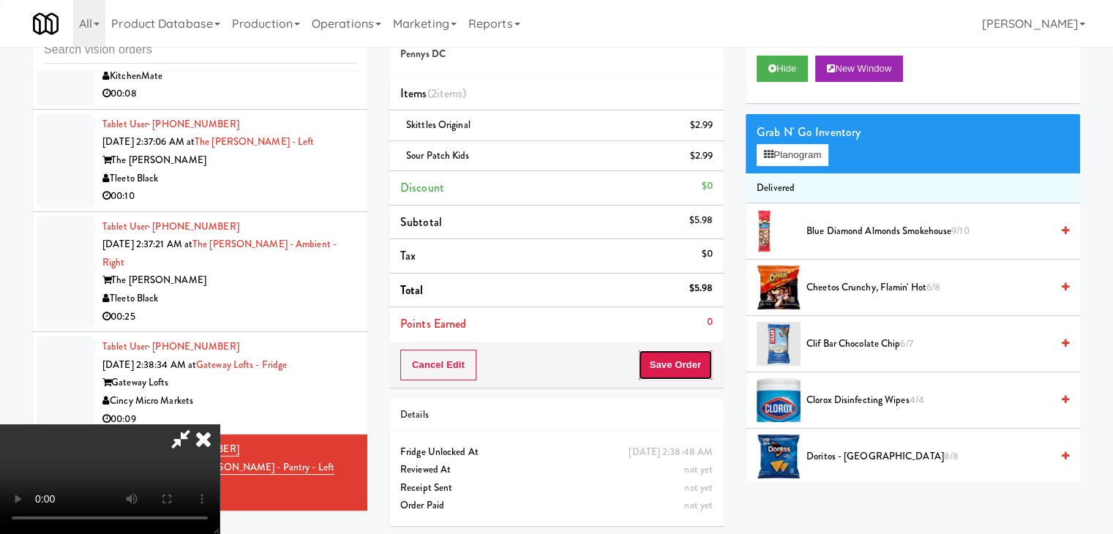
click at [680, 362] on button "Save Order" at bounding box center [675, 365] width 75 height 31
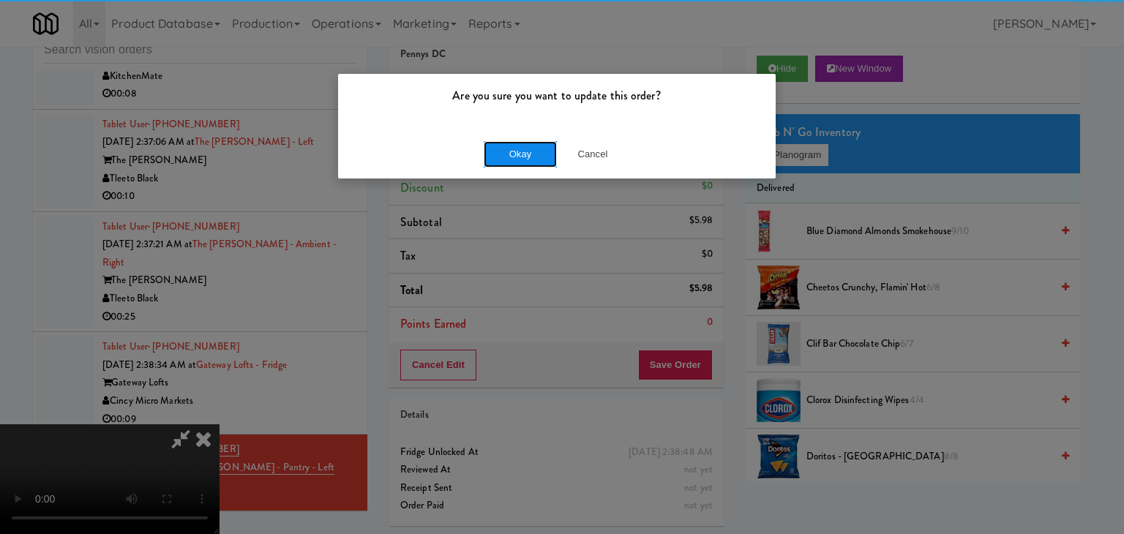
click at [527, 162] on button "Okay" at bounding box center [520, 154] width 73 height 26
click at [527, 162] on div "Okay Cancel" at bounding box center [556, 153] width 437 height 49
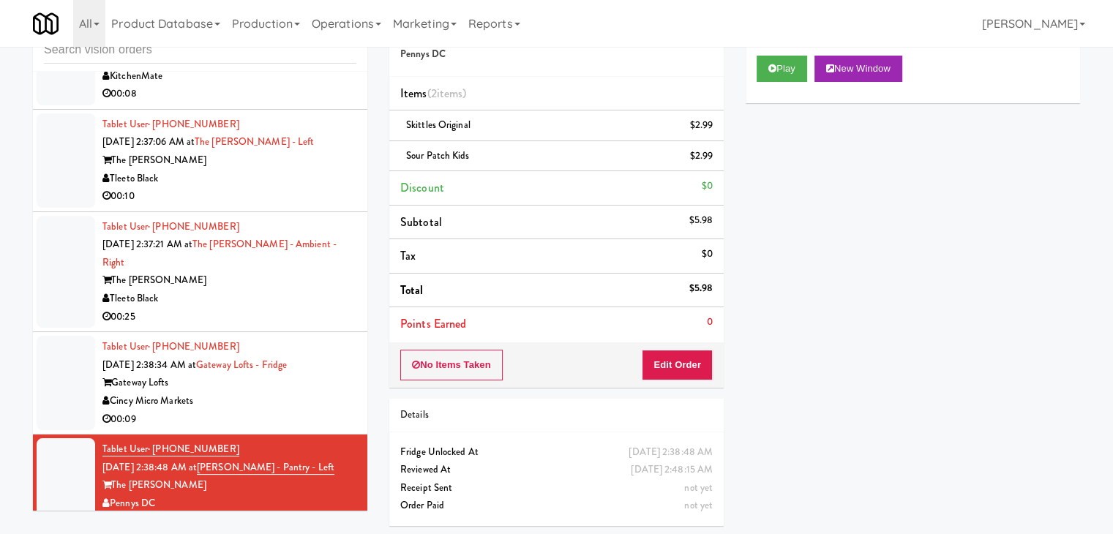
click at [293, 410] on div "00:09" at bounding box center [229, 419] width 254 height 18
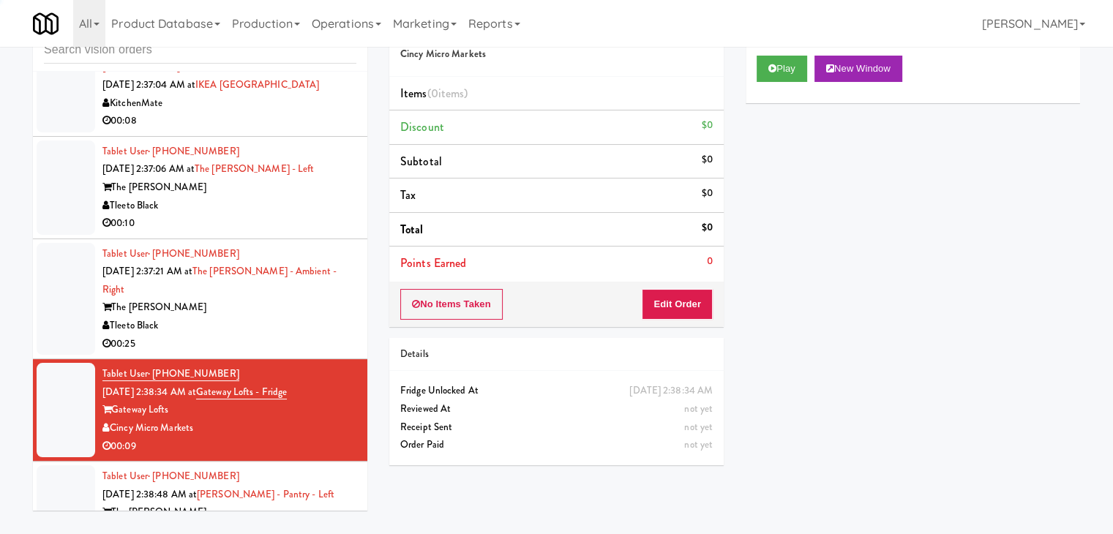
scroll to position [7323, 0]
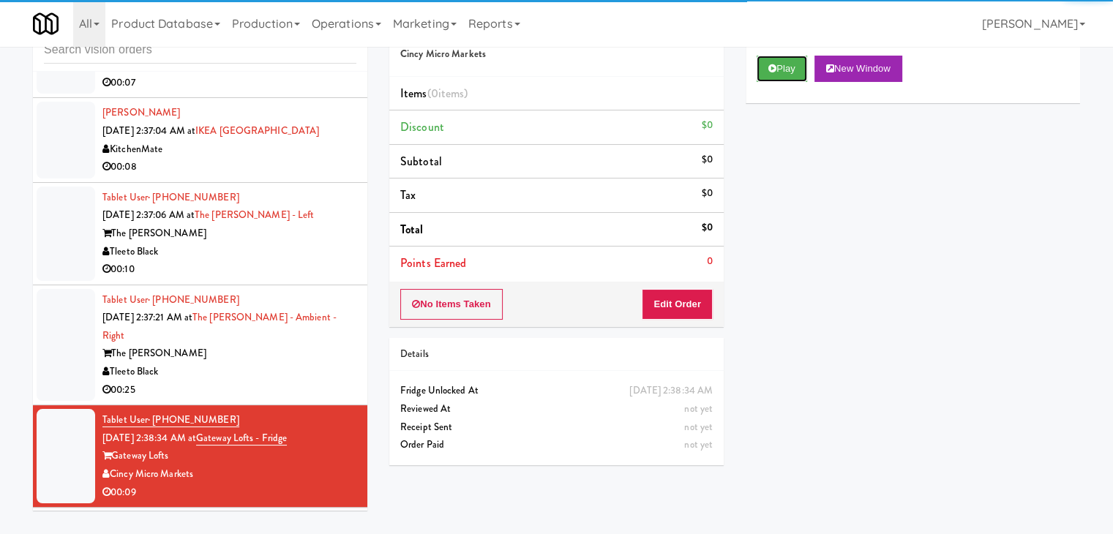
drag, startPoint x: 779, startPoint y: 64, endPoint x: 778, endPoint y: 89, distance: 24.2
click at [781, 64] on button "Play" at bounding box center [781, 69] width 50 height 26
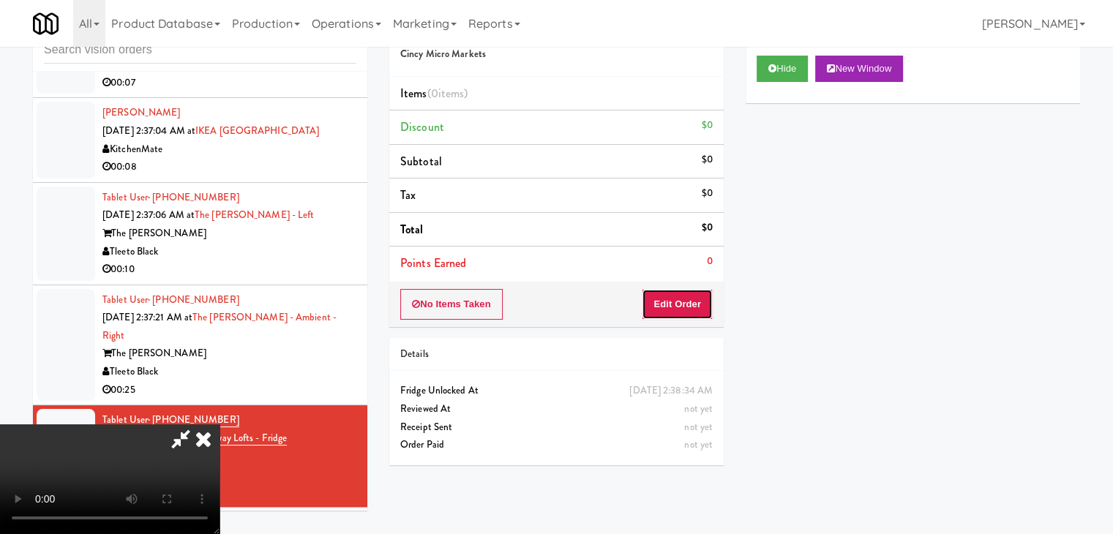
click at [676, 291] on button "Edit Order" at bounding box center [677, 304] width 71 height 31
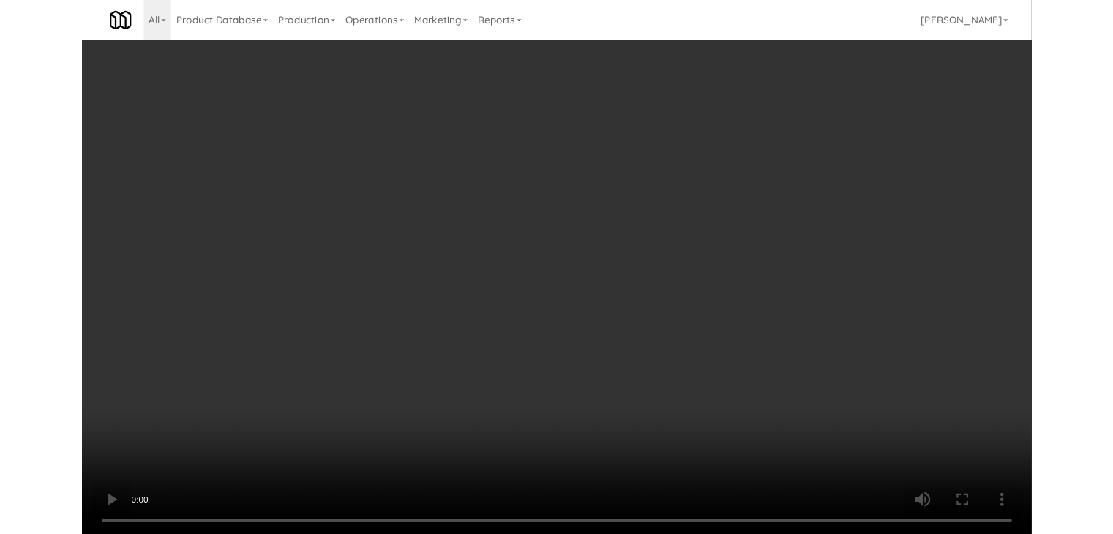
scroll to position [7269, 0]
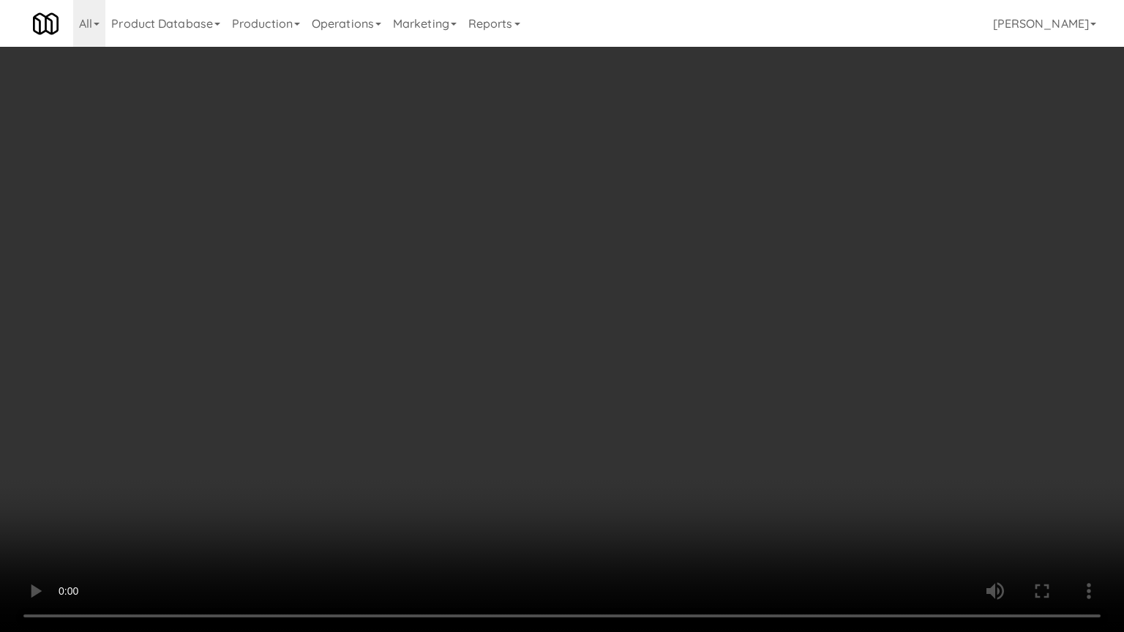
click at [603, 383] on video at bounding box center [562, 316] width 1124 height 632
click at [618, 354] on video at bounding box center [562, 316] width 1124 height 632
click at [617, 358] on video at bounding box center [562, 316] width 1124 height 632
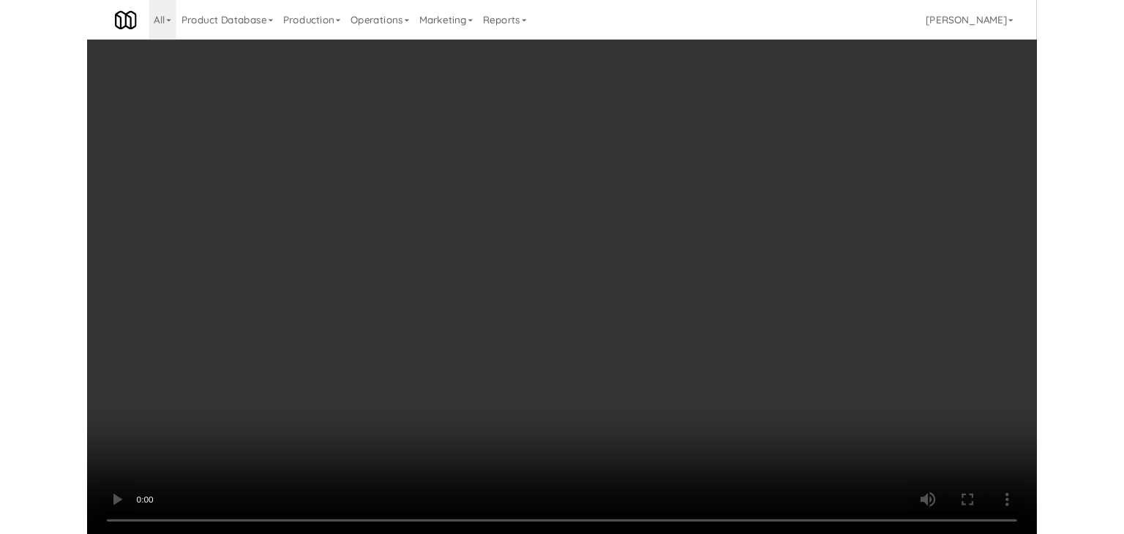
scroll to position [7323, 0]
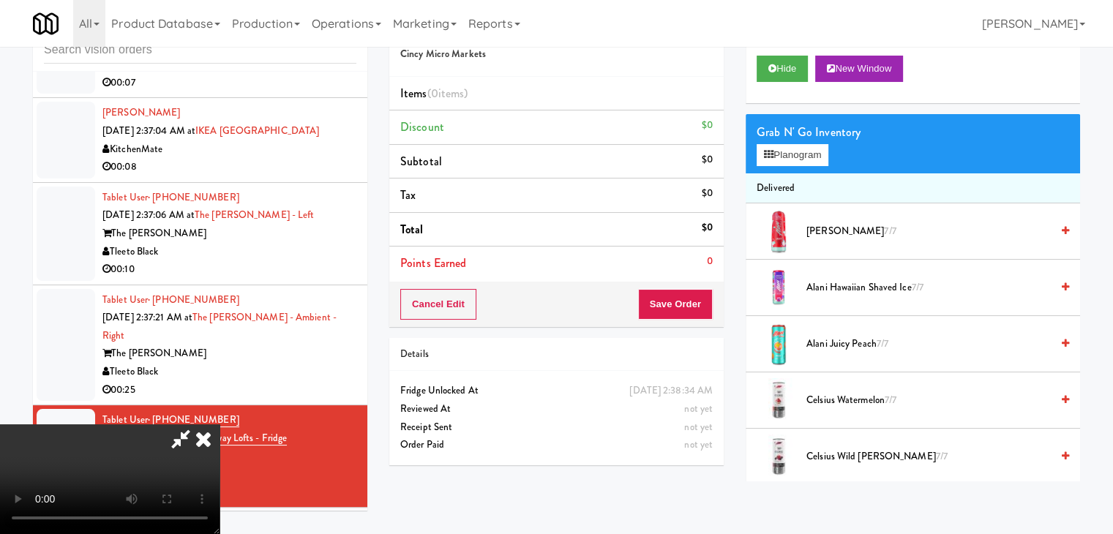
click at [219, 424] on video at bounding box center [109, 479] width 219 height 110
click at [801, 144] on button "Planogram" at bounding box center [792, 155] width 72 height 22
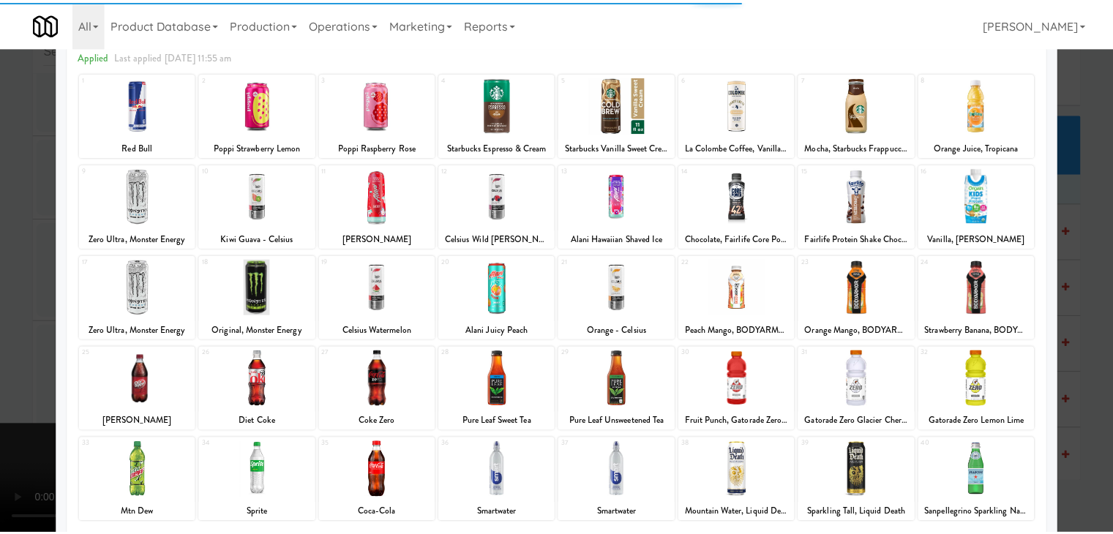
scroll to position [146, 0]
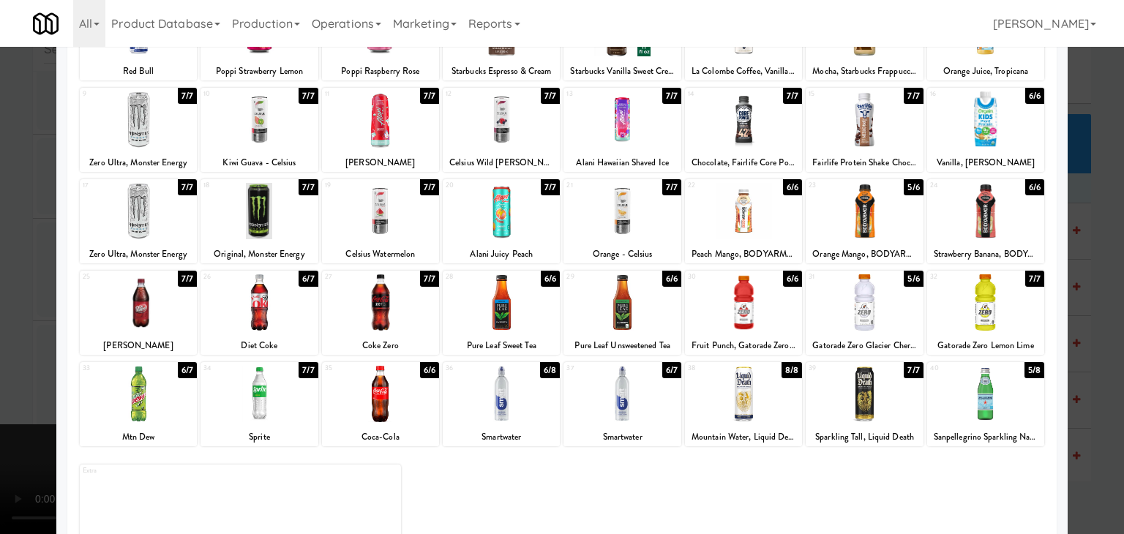
click at [614, 390] on div at bounding box center [621, 394] width 117 height 56
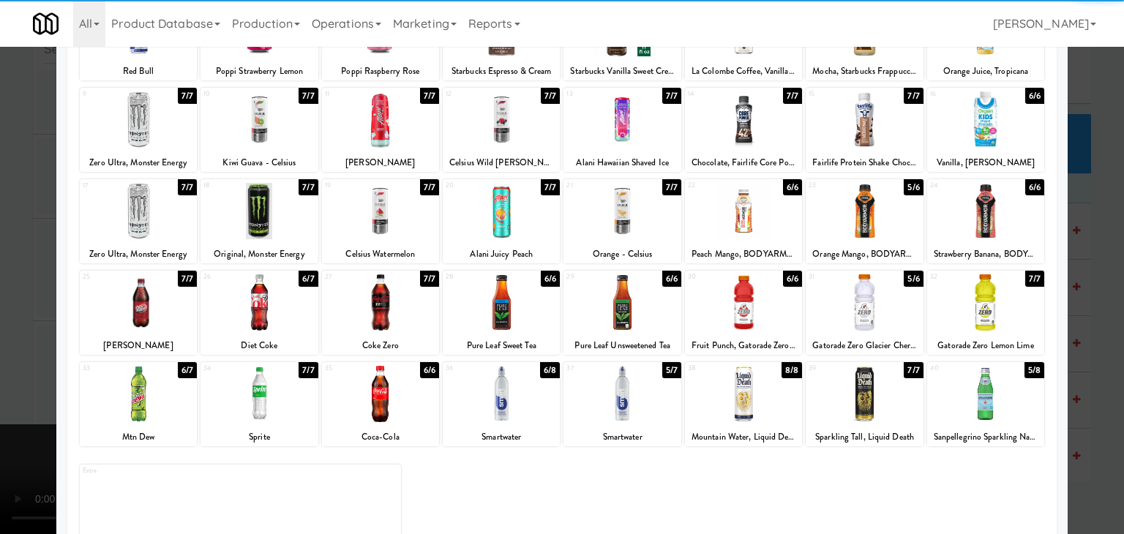
drag, startPoint x: 154, startPoint y: 300, endPoint x: 140, endPoint y: 296, distance: 14.6
click at [152, 300] on div at bounding box center [138, 302] width 117 height 56
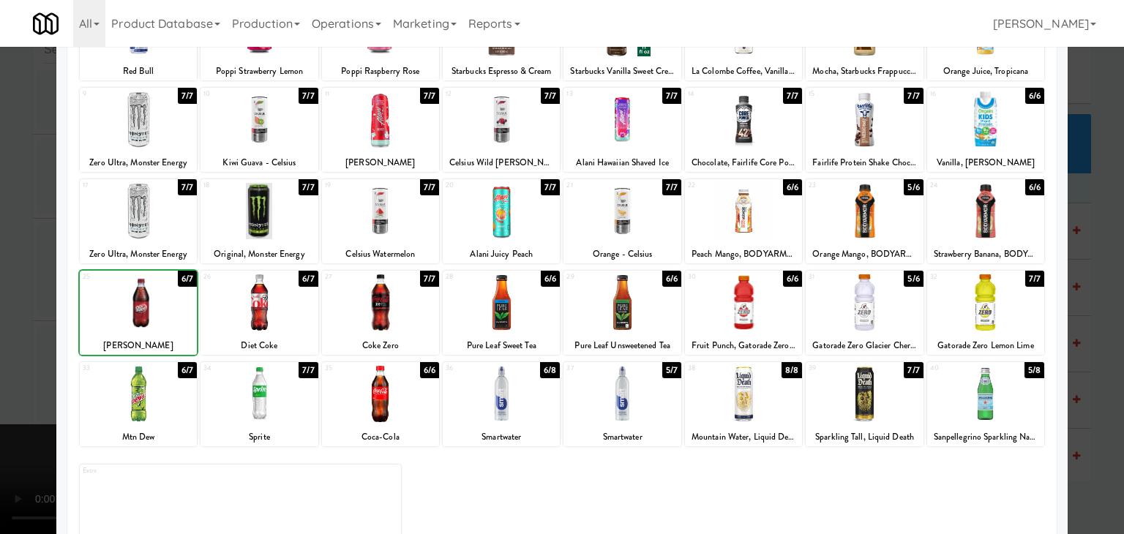
drag, startPoint x: 0, startPoint y: 292, endPoint x: 64, endPoint y: 284, distance: 64.1
click at [3, 290] on div at bounding box center [562, 267] width 1124 height 534
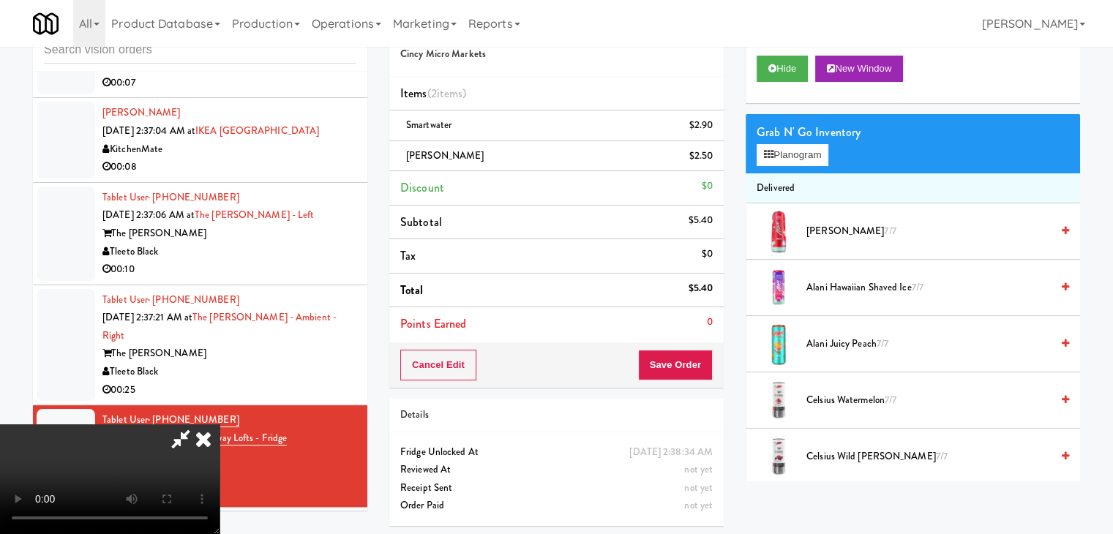
scroll to position [59, 0]
click at [219, 424] on video at bounding box center [109, 479] width 219 height 110
click at [691, 364] on button "Save Order" at bounding box center [675, 365] width 75 height 31
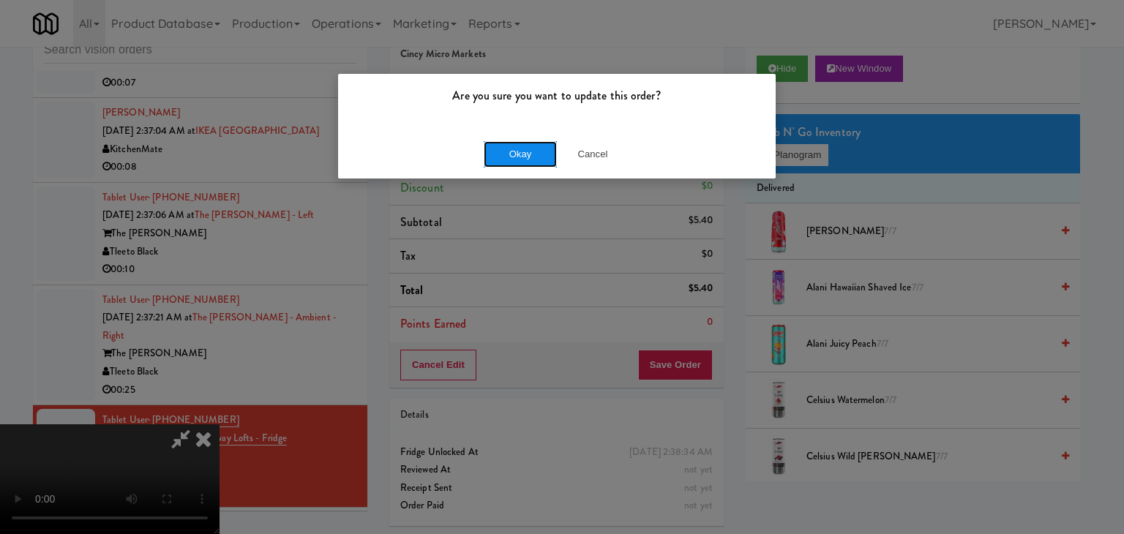
click at [513, 153] on button "Okay" at bounding box center [520, 154] width 73 height 26
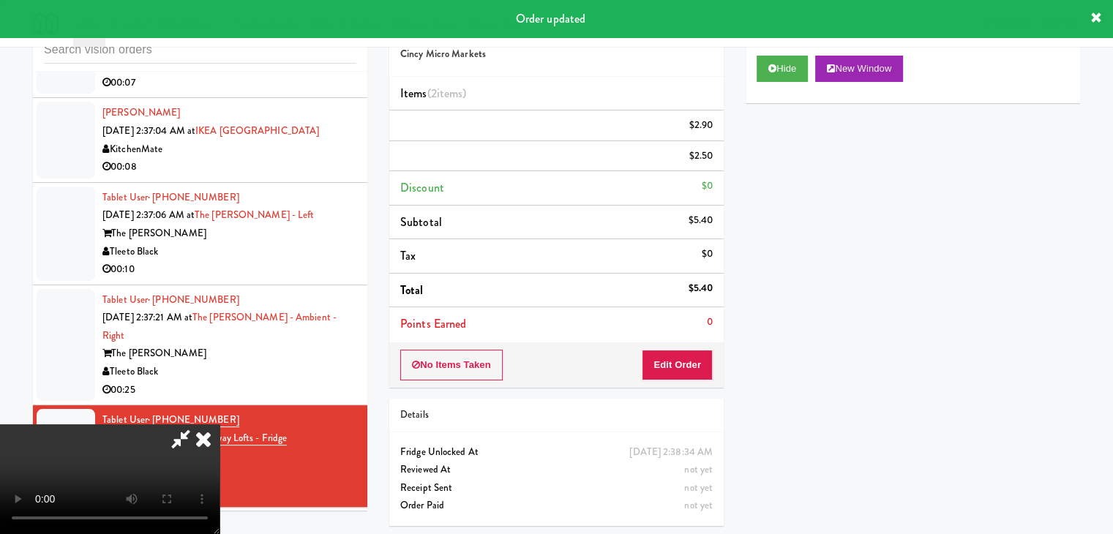
scroll to position [0, 0]
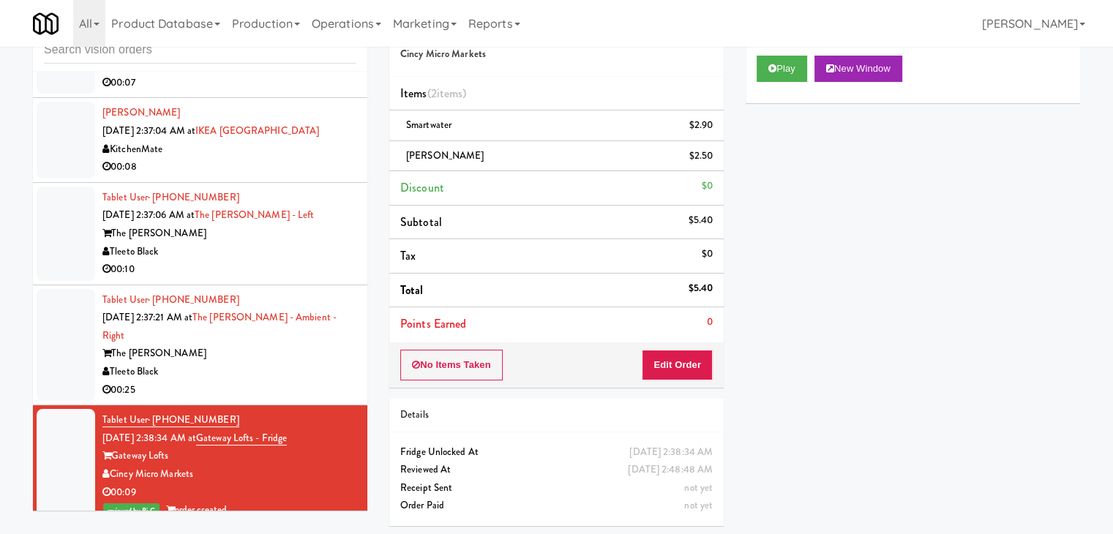
click at [278, 363] on div "Tleeto Black" at bounding box center [229, 372] width 254 height 18
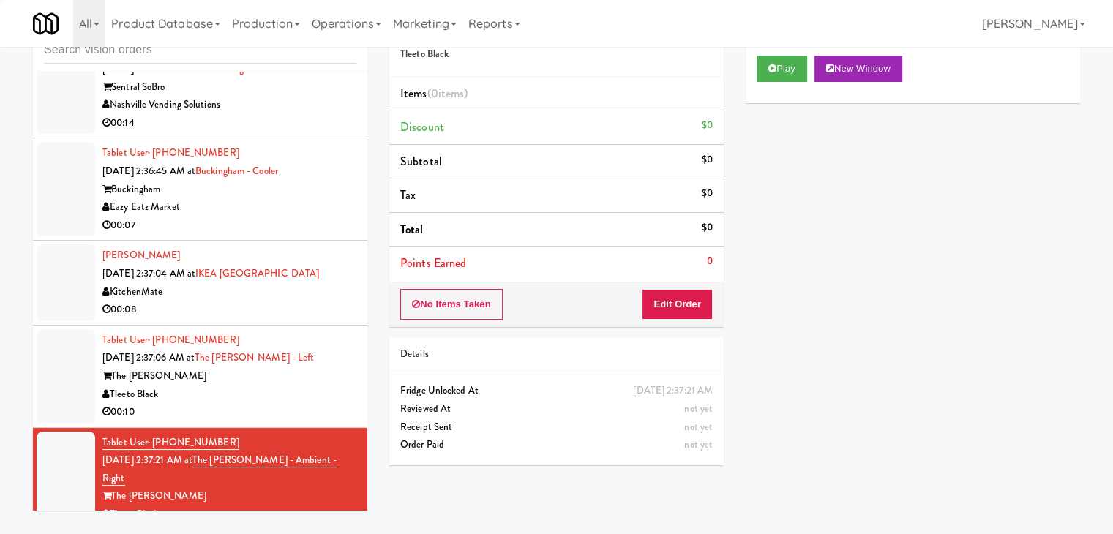
scroll to position [7177, 0]
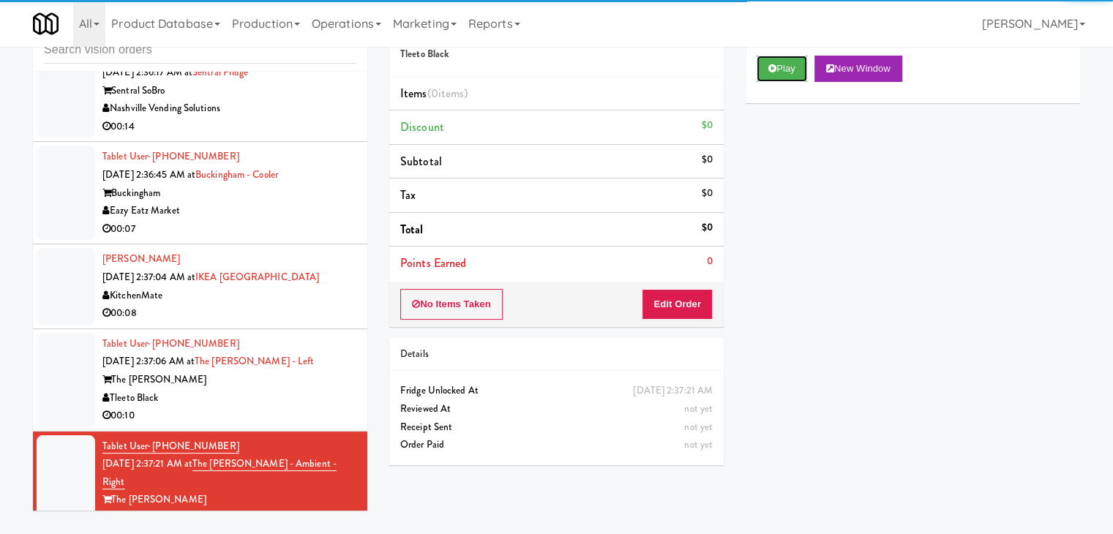
drag, startPoint x: 764, startPoint y: 72, endPoint x: 764, endPoint y: 84, distance: 11.7
click at [764, 72] on button "Play" at bounding box center [781, 69] width 50 height 26
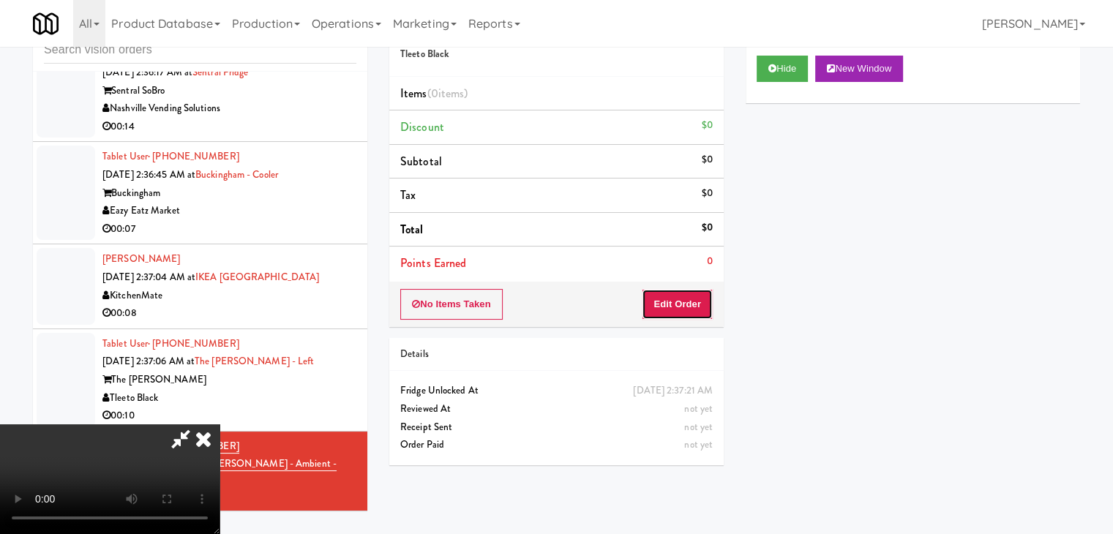
click at [703, 310] on button "Edit Order" at bounding box center [677, 304] width 71 height 31
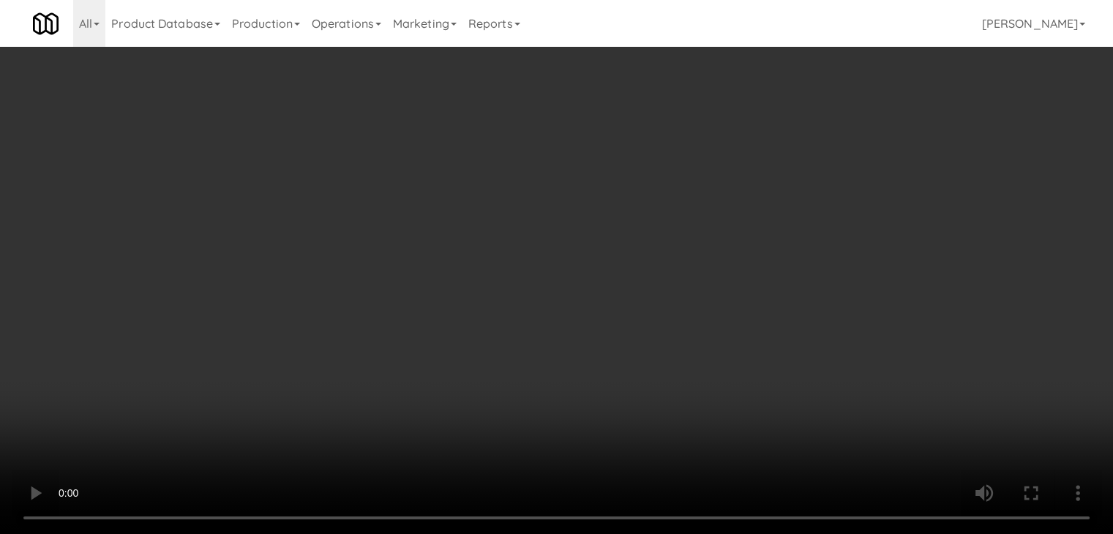
scroll to position [7122, 0]
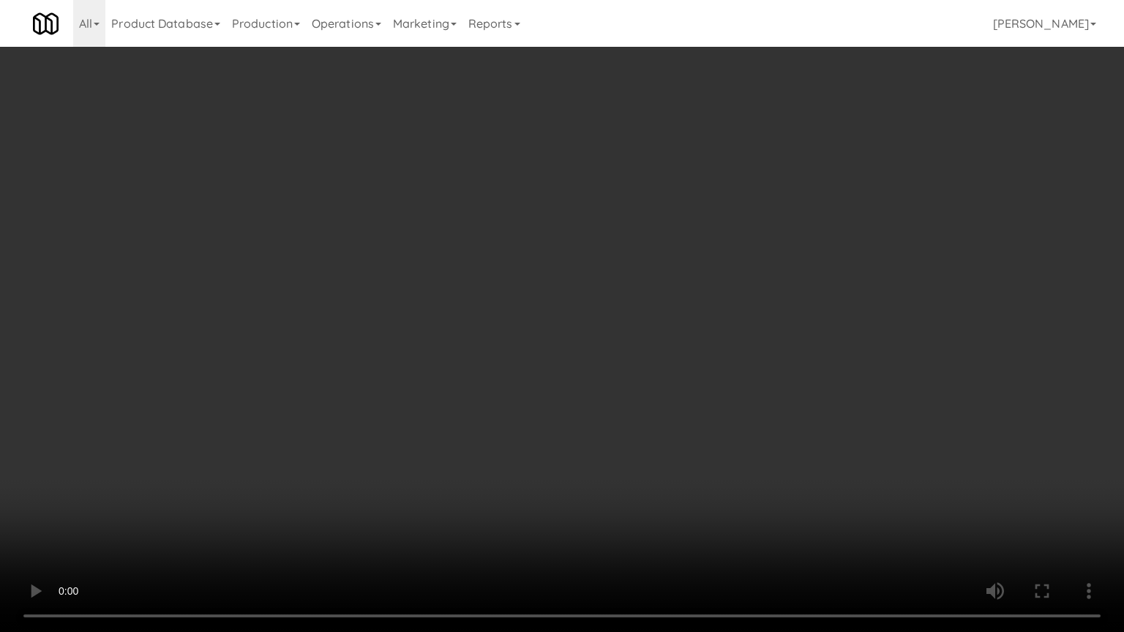
click at [621, 467] on video at bounding box center [562, 316] width 1124 height 632
click at [617, 465] on video at bounding box center [562, 316] width 1124 height 632
click at [617, 464] on video at bounding box center [562, 316] width 1124 height 632
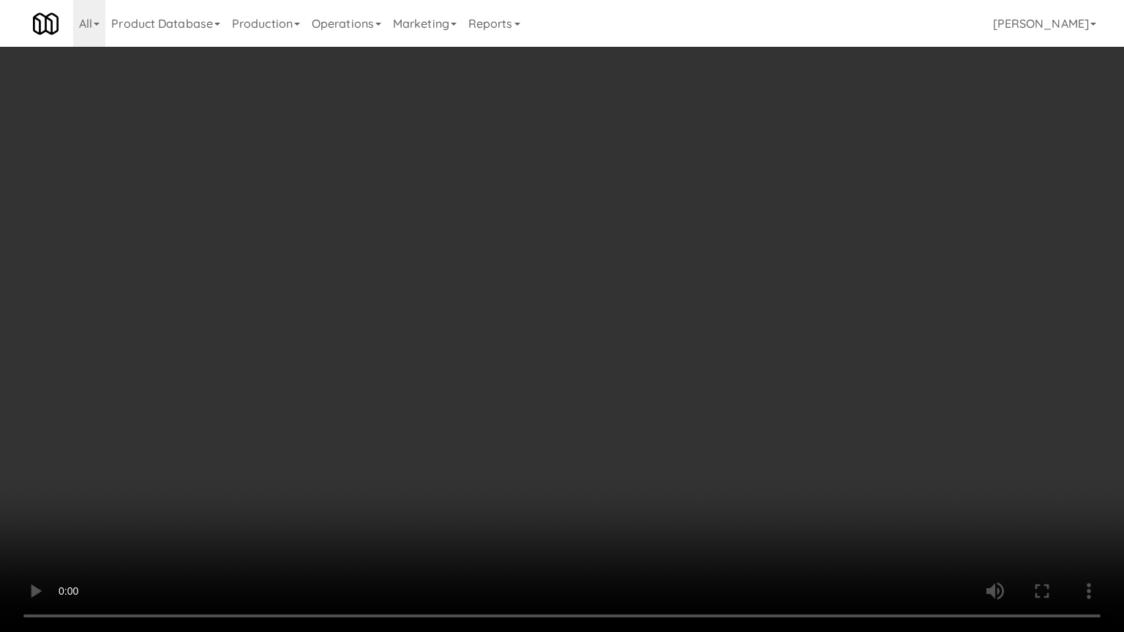
click at [617, 464] on video at bounding box center [562, 316] width 1124 height 632
click at [585, 316] on video at bounding box center [562, 316] width 1124 height 632
click at [611, 266] on video at bounding box center [562, 316] width 1124 height 632
click at [612, 265] on video at bounding box center [562, 316] width 1124 height 632
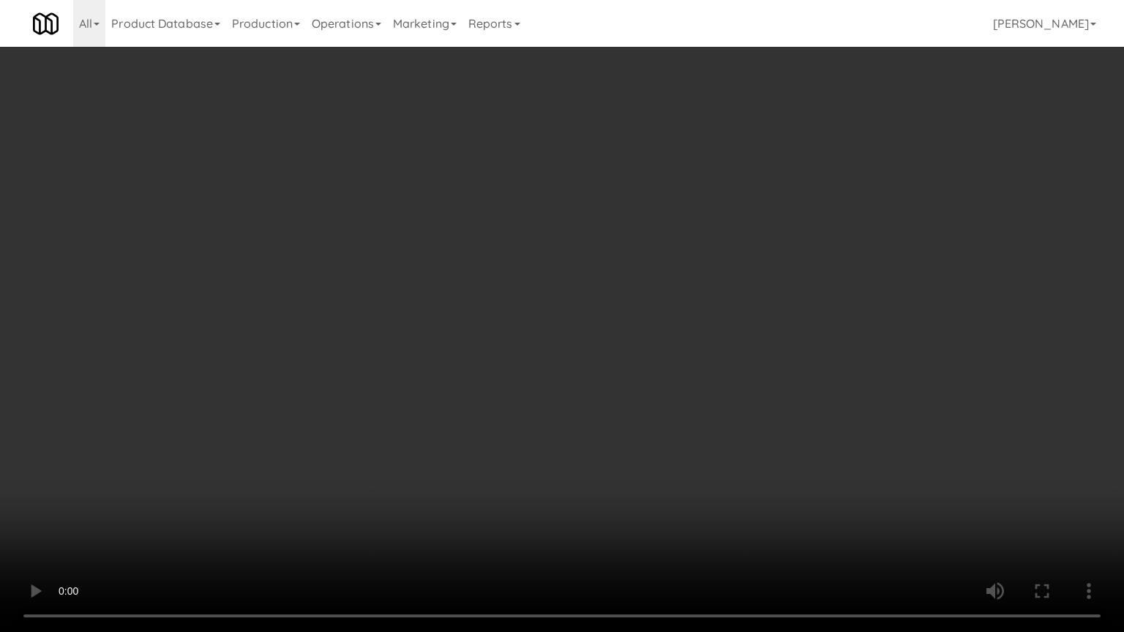
click at [603, 277] on video at bounding box center [562, 316] width 1124 height 632
click at [603, 278] on video at bounding box center [562, 316] width 1124 height 632
click at [612, 276] on video at bounding box center [562, 316] width 1124 height 632
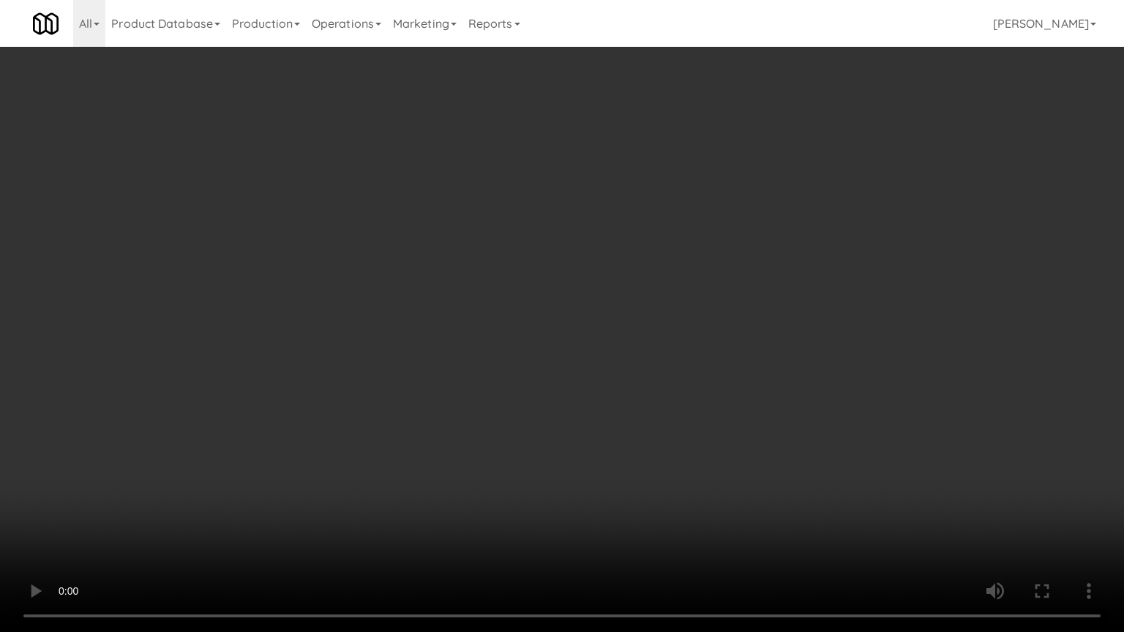
click at [612, 276] on video at bounding box center [562, 316] width 1124 height 632
click at [614, 277] on video at bounding box center [562, 316] width 1124 height 632
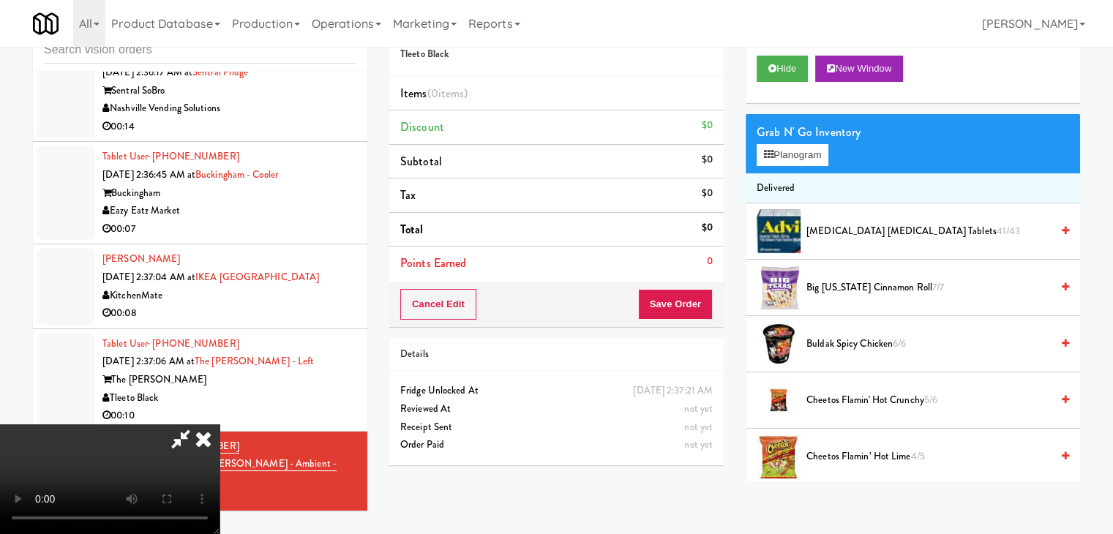
click at [219, 424] on video at bounding box center [109, 479] width 219 height 110
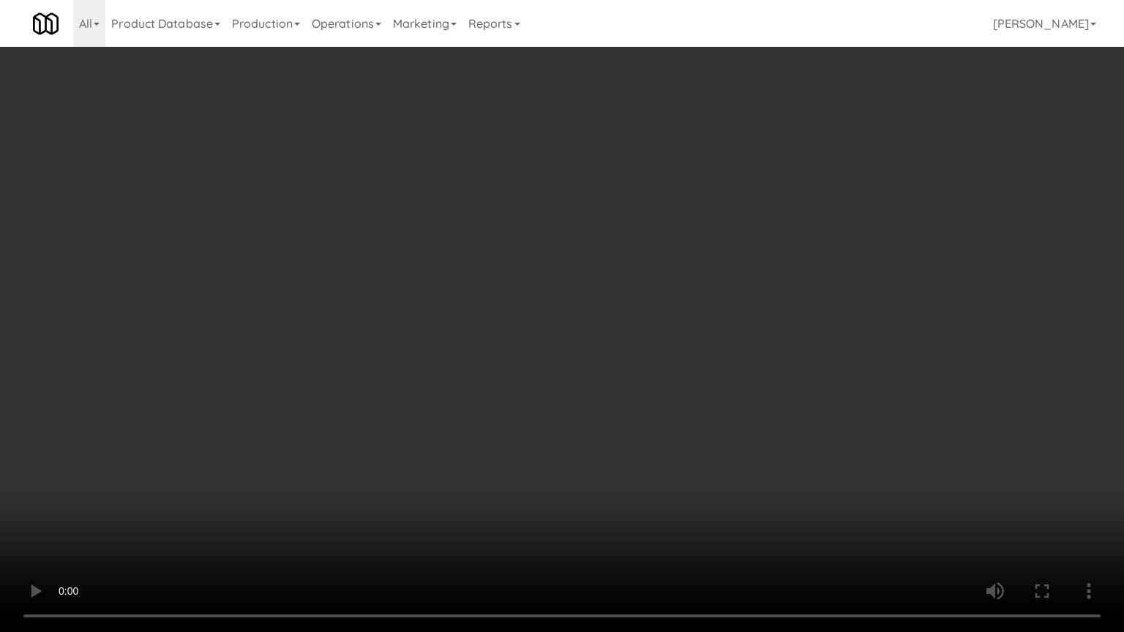
click at [597, 268] on video at bounding box center [562, 316] width 1124 height 632
click at [567, 296] on video at bounding box center [562, 316] width 1124 height 632
click at [571, 296] on video at bounding box center [562, 316] width 1124 height 632
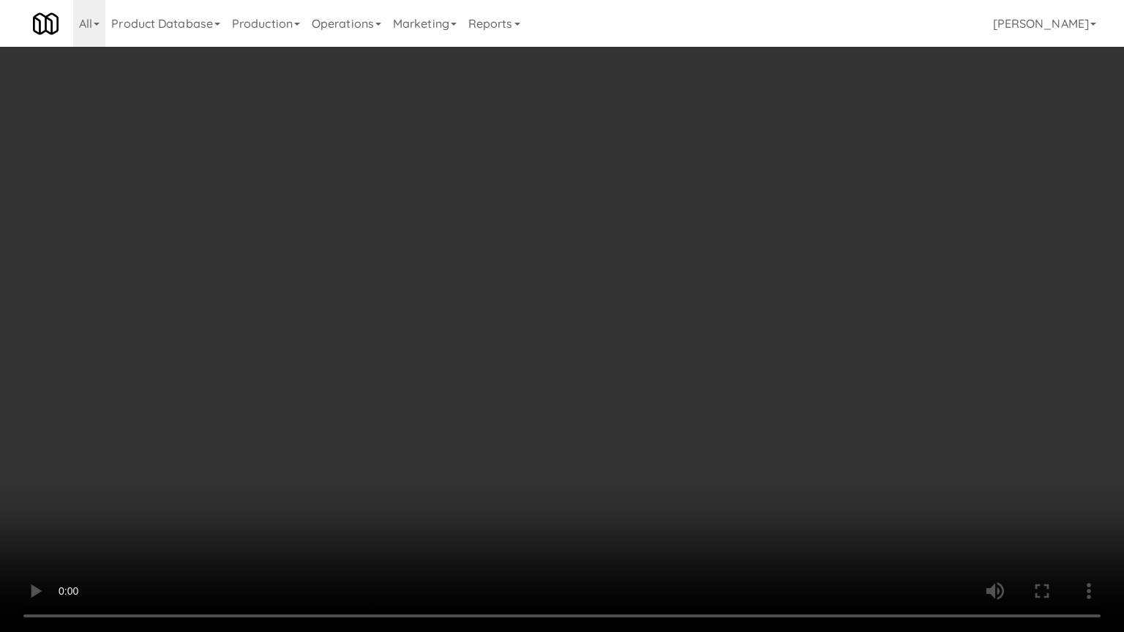
click at [571, 296] on video at bounding box center [562, 316] width 1124 height 632
click at [584, 298] on video at bounding box center [562, 316] width 1124 height 632
click at [597, 293] on video at bounding box center [562, 316] width 1124 height 632
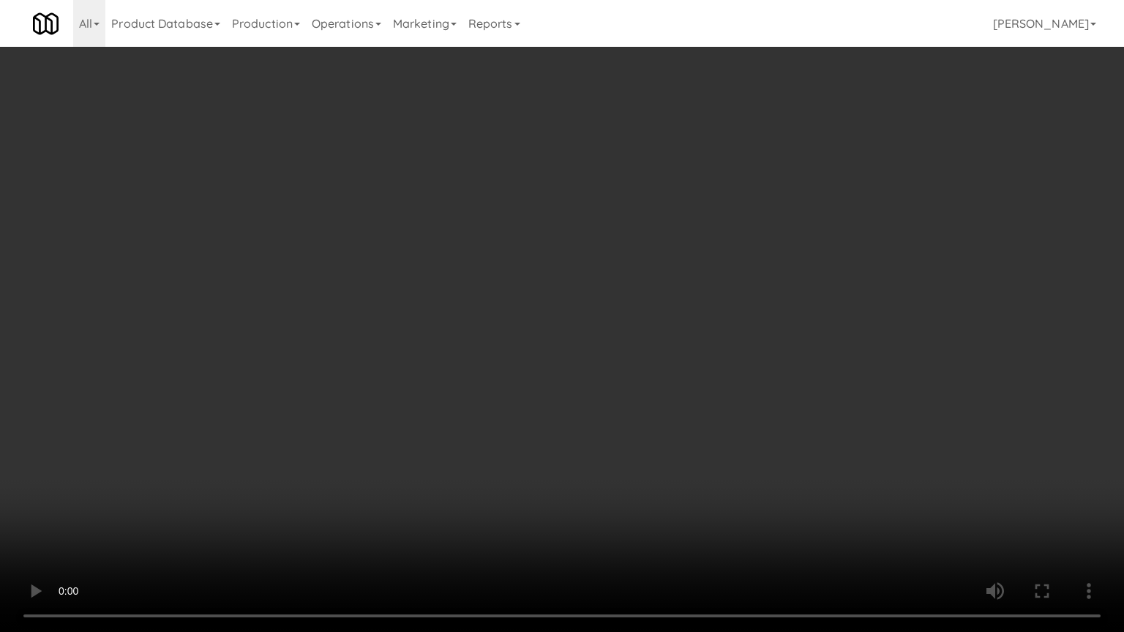
click at [597, 293] on video at bounding box center [562, 316] width 1124 height 632
click at [598, 292] on video at bounding box center [562, 316] width 1124 height 632
click at [591, 263] on video at bounding box center [562, 316] width 1124 height 632
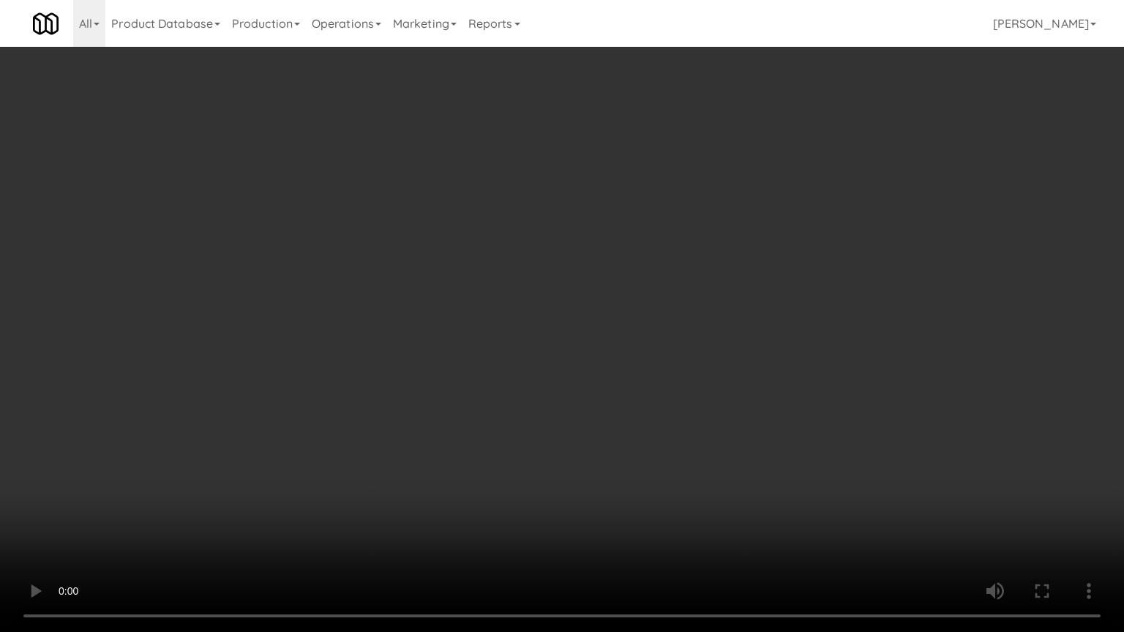
click at [591, 263] on video at bounding box center [562, 316] width 1124 height 632
click at [613, 260] on video at bounding box center [562, 316] width 1124 height 632
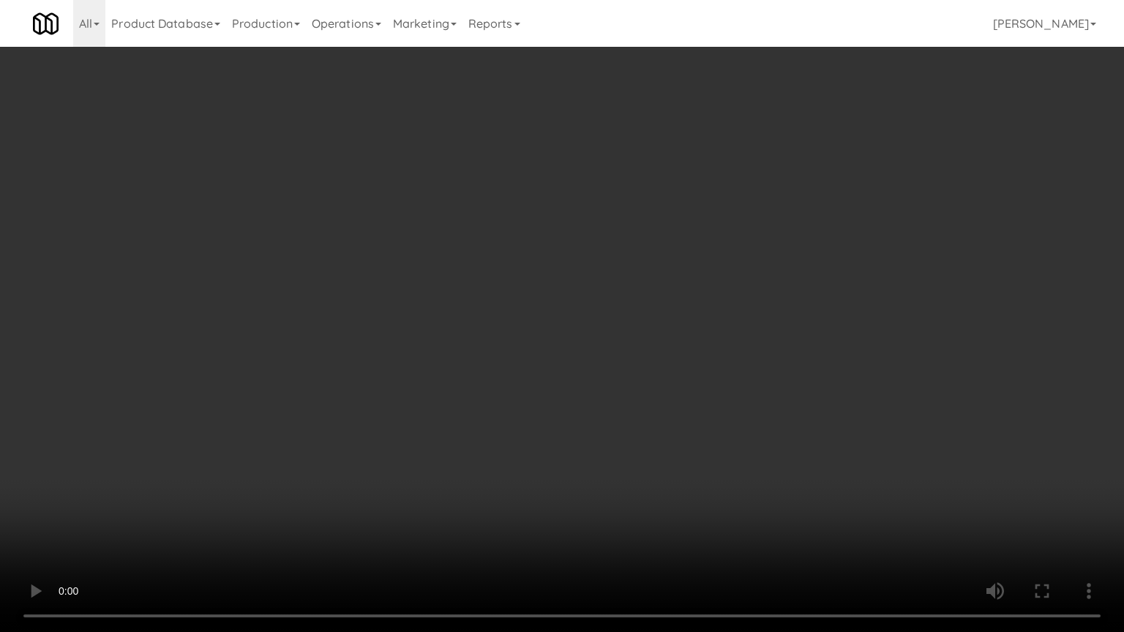
click at [613, 260] on video at bounding box center [562, 316] width 1124 height 632
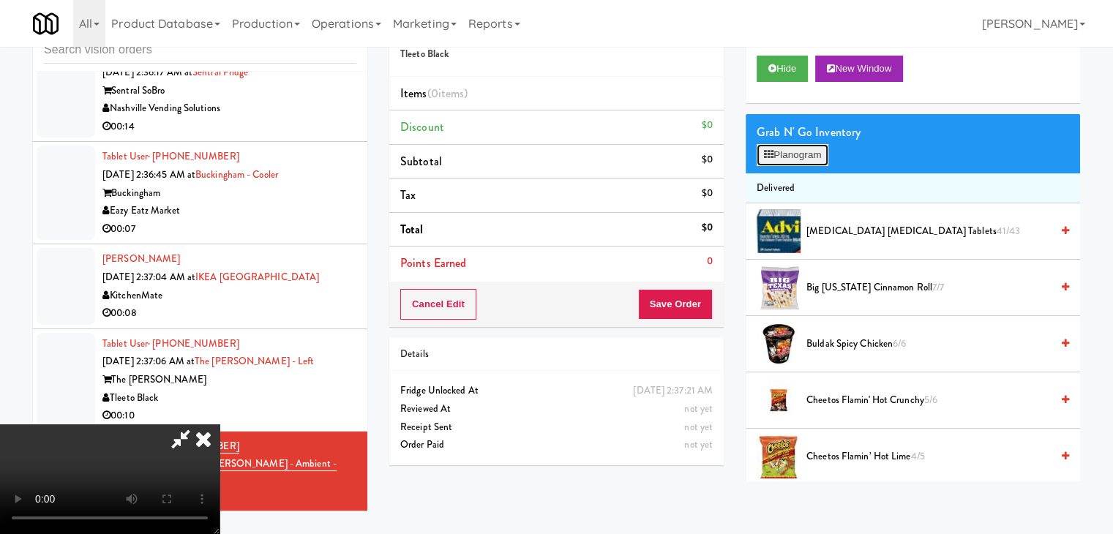
click at [779, 164] on button "Planogram" at bounding box center [792, 155] width 72 height 22
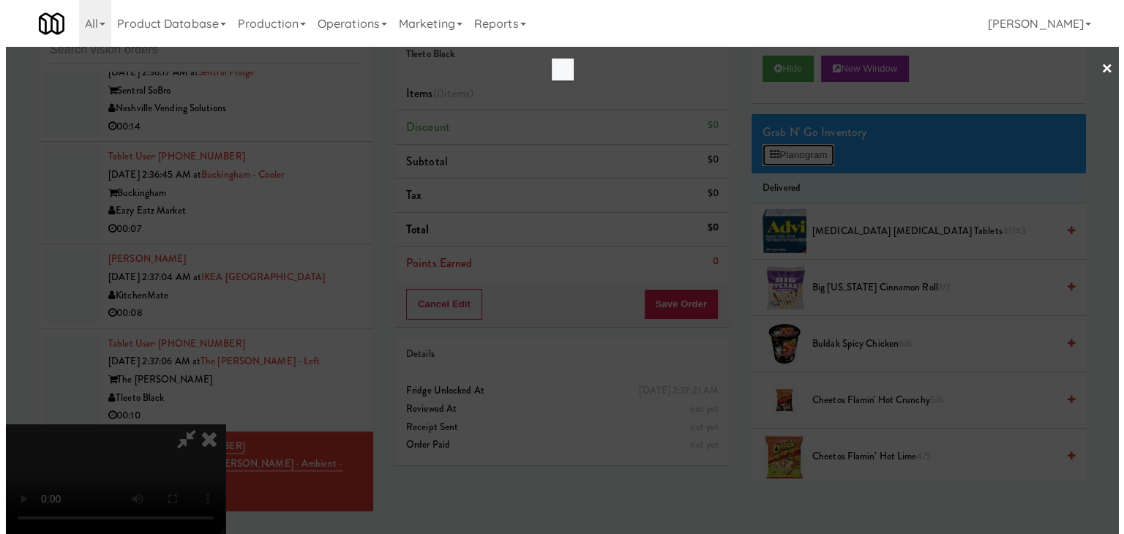
scroll to position [7122, 0]
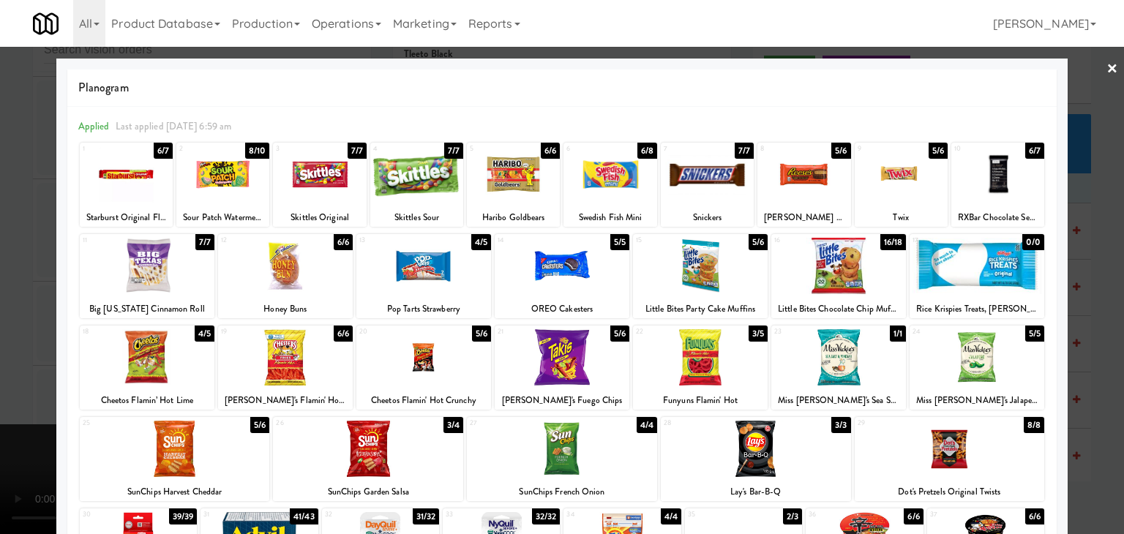
click at [904, 188] on div at bounding box center [900, 174] width 93 height 56
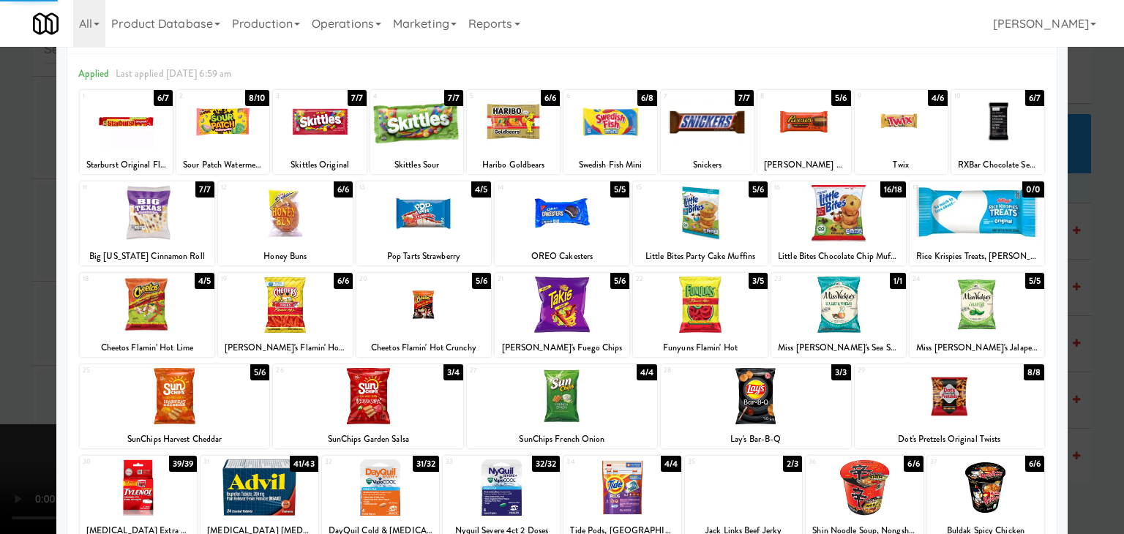
scroll to position [184, 0]
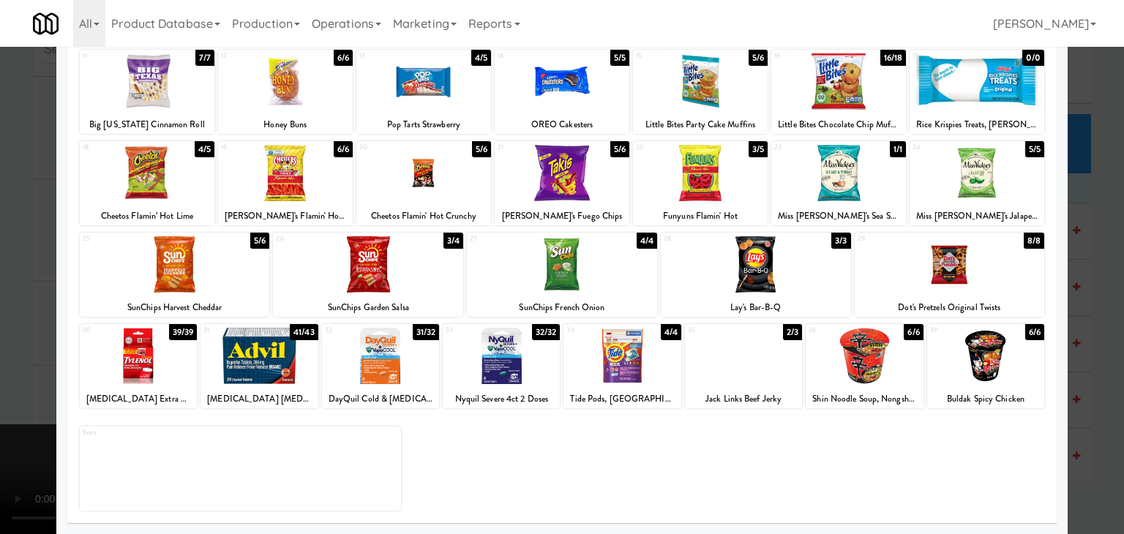
click at [726, 356] on div at bounding box center [743, 356] width 117 height 56
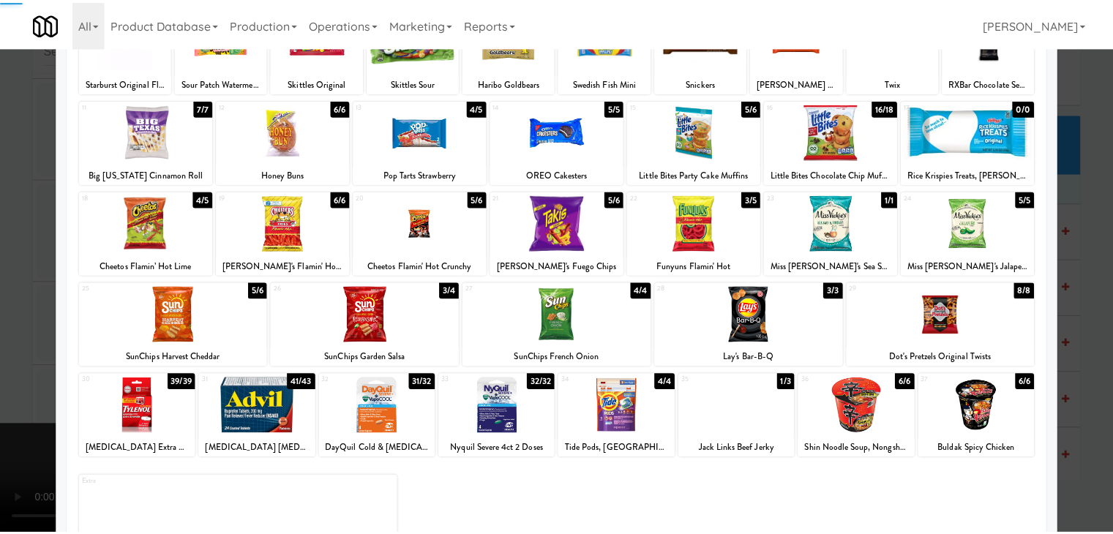
scroll to position [38, 0]
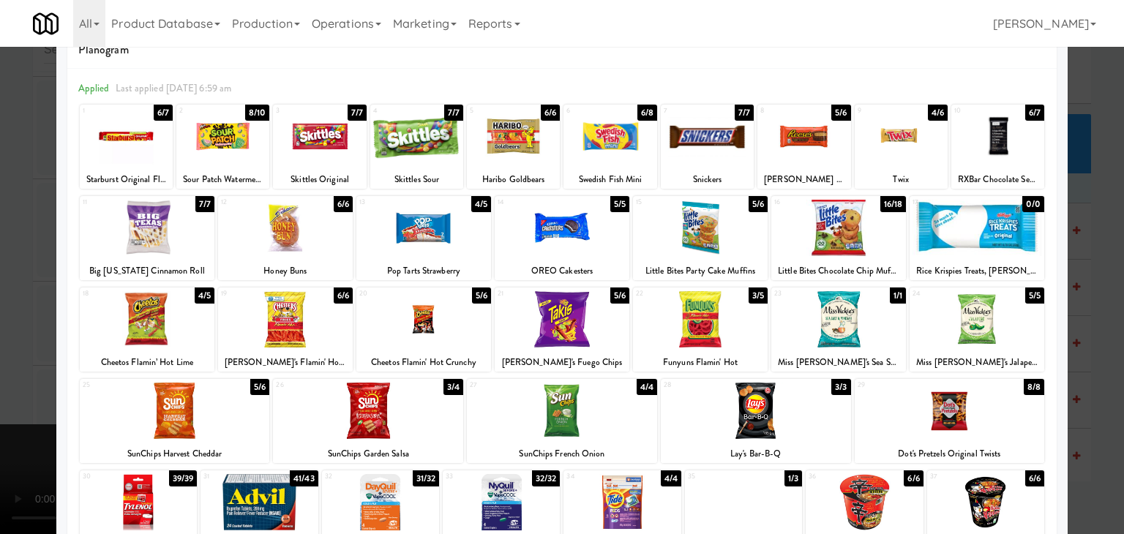
drag, startPoint x: 133, startPoint y: 335, endPoint x: 0, endPoint y: 335, distance: 133.1
click at [124, 334] on div at bounding box center [147, 319] width 135 height 56
drag, startPoint x: 3, startPoint y: 337, endPoint x: 116, endPoint y: 334, distance: 112.7
click at [10, 336] on div at bounding box center [562, 267] width 1124 height 534
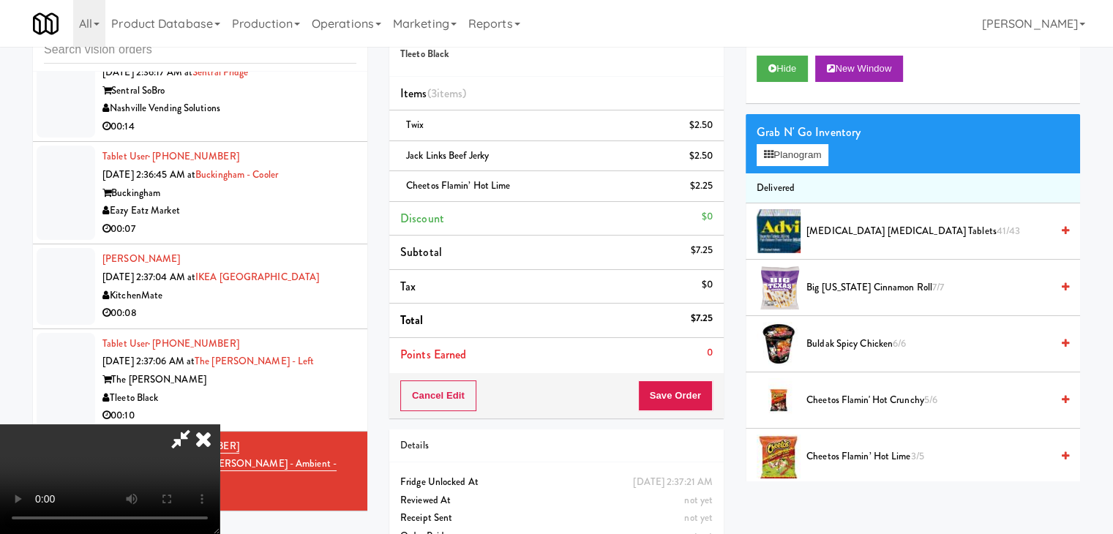
click at [219, 424] on video at bounding box center [109, 479] width 219 height 110
click at [691, 396] on button "Save Order" at bounding box center [675, 395] width 75 height 31
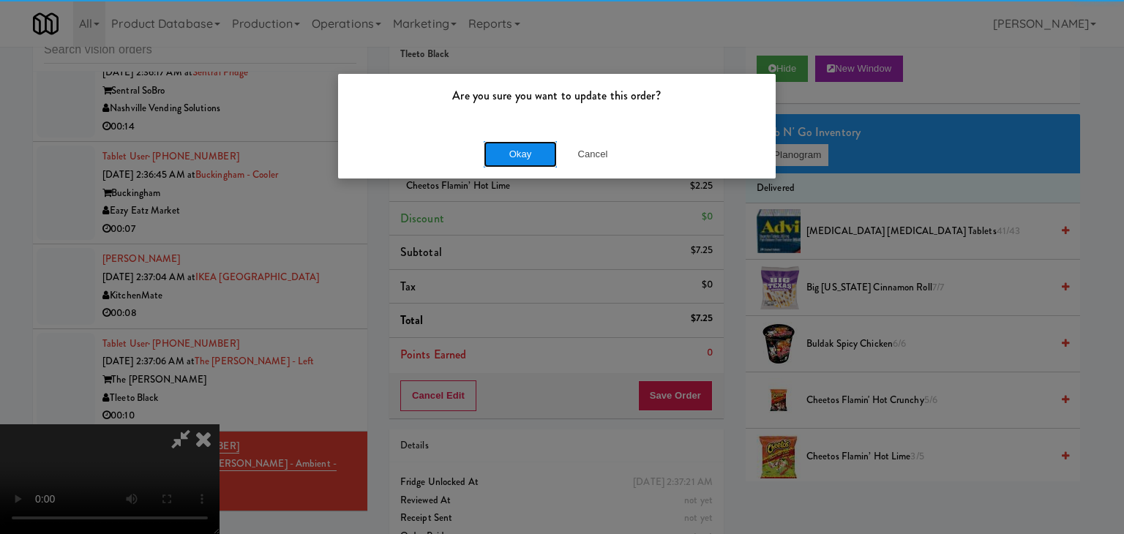
click at [518, 149] on button "Okay" at bounding box center [520, 154] width 73 height 26
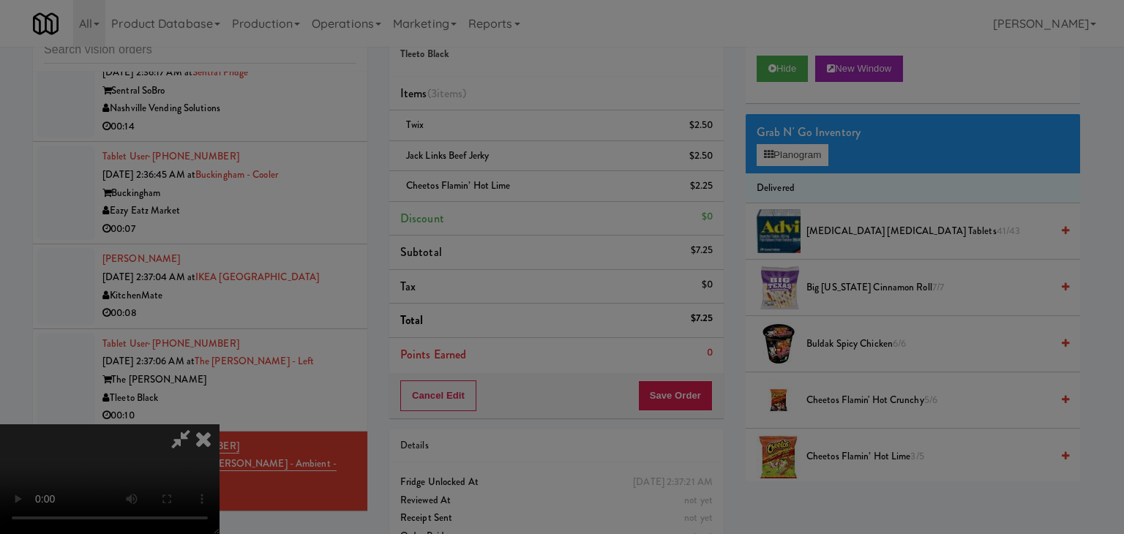
click at [518, 140] on button "Okay" at bounding box center [520, 127] width 73 height 26
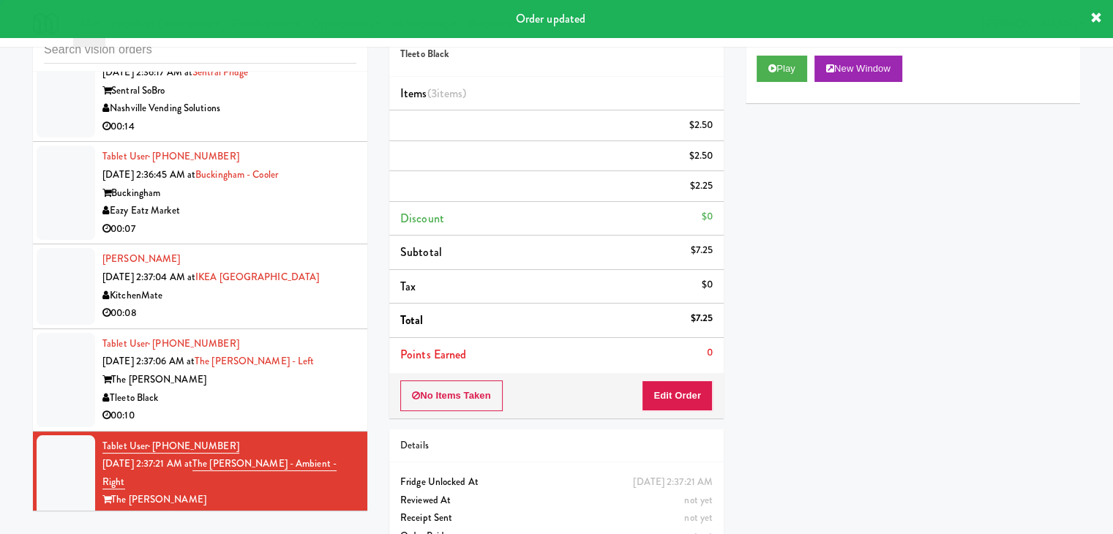
scroll to position [0, 0]
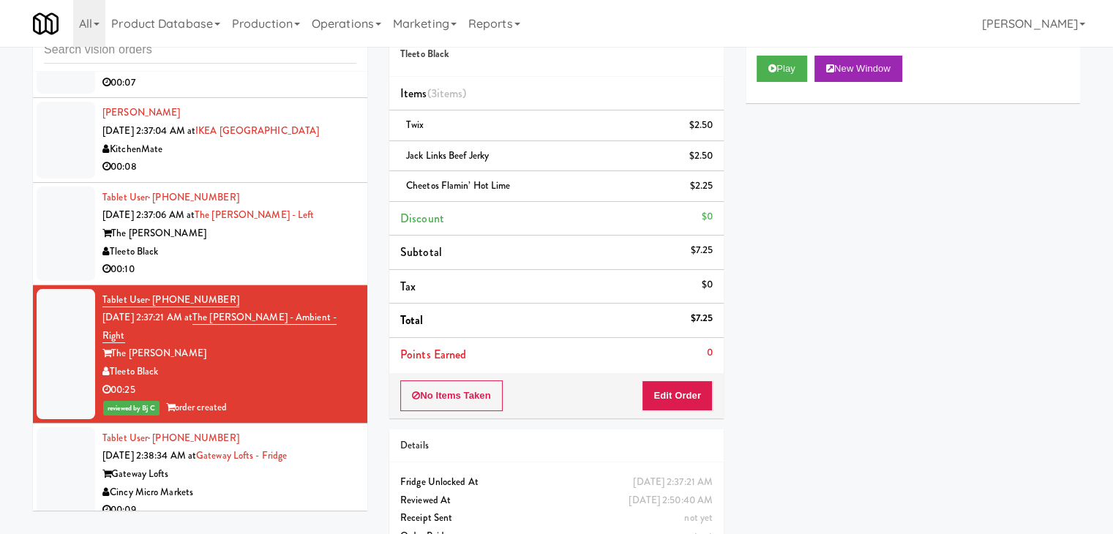
click at [292, 260] on div "00:10" at bounding box center [229, 269] width 254 height 18
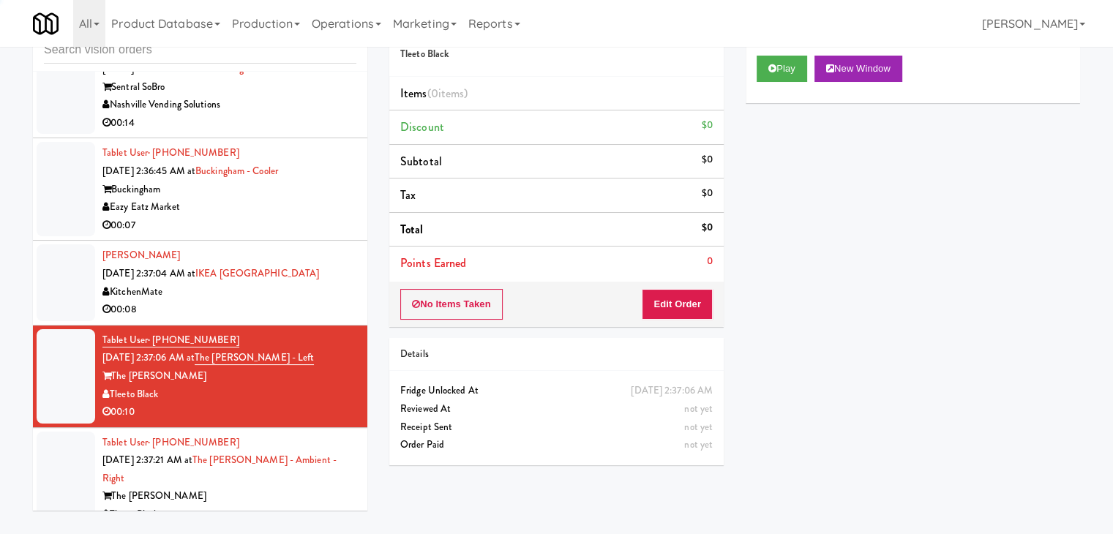
scroll to position [7177, 0]
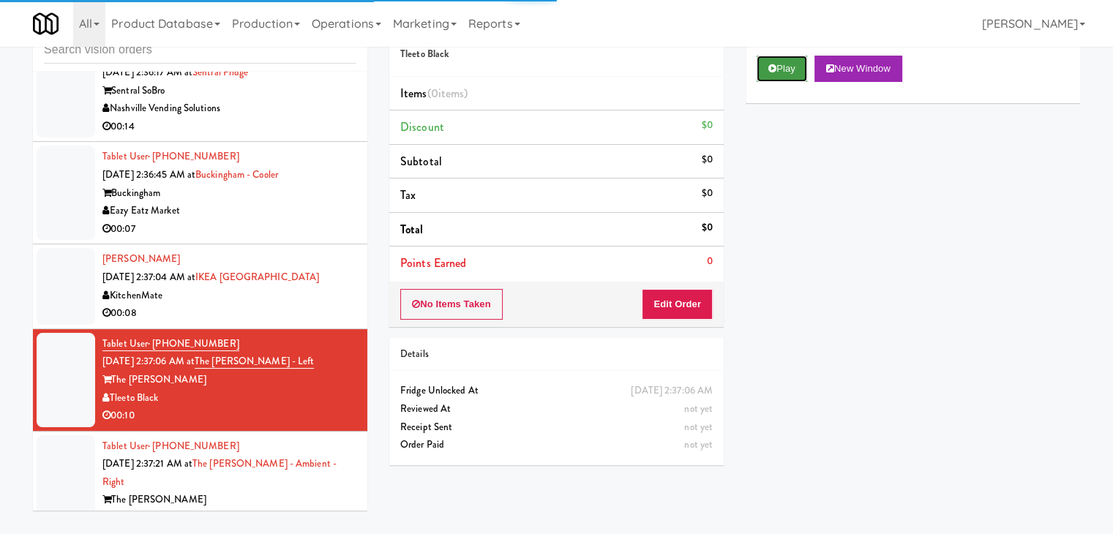
click at [778, 67] on button "Play" at bounding box center [781, 69] width 50 height 26
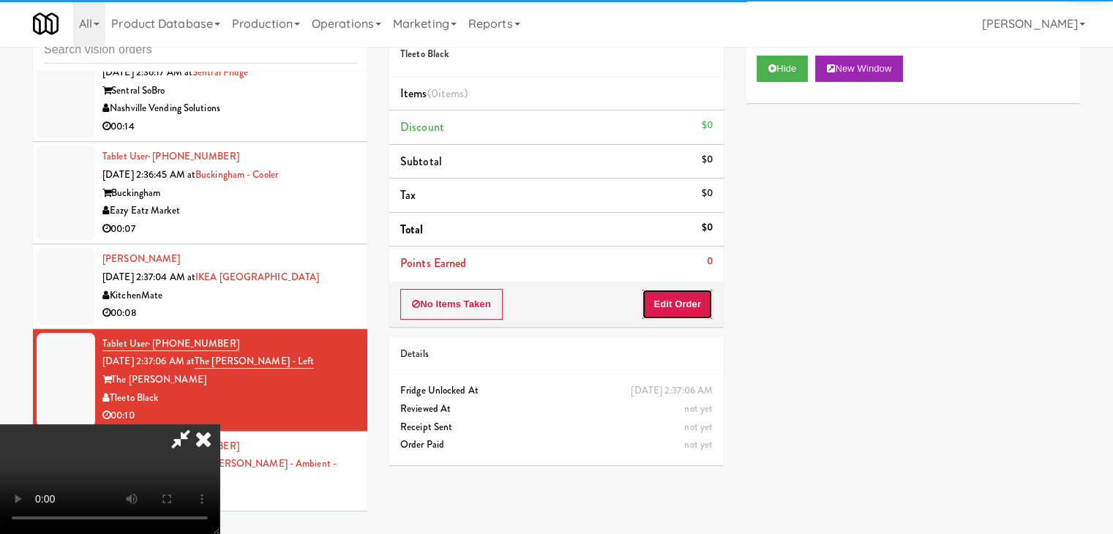
click at [676, 306] on button "Edit Order" at bounding box center [677, 304] width 71 height 31
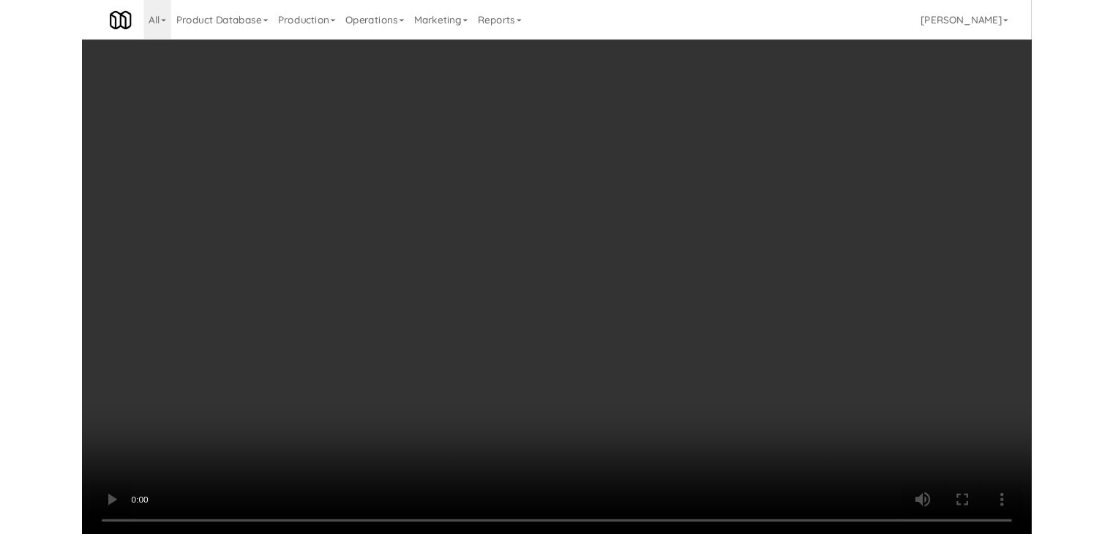
scroll to position [7122, 0]
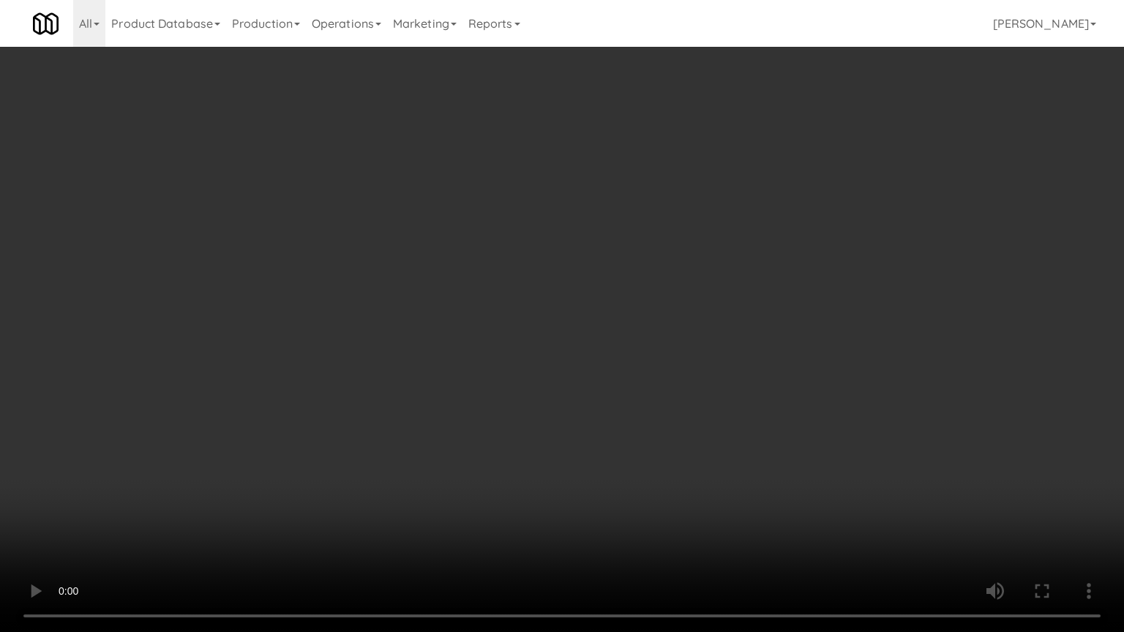
click at [538, 449] on video at bounding box center [562, 316] width 1124 height 632
click at [541, 448] on video at bounding box center [562, 316] width 1124 height 632
click at [538, 448] on video at bounding box center [562, 316] width 1124 height 632
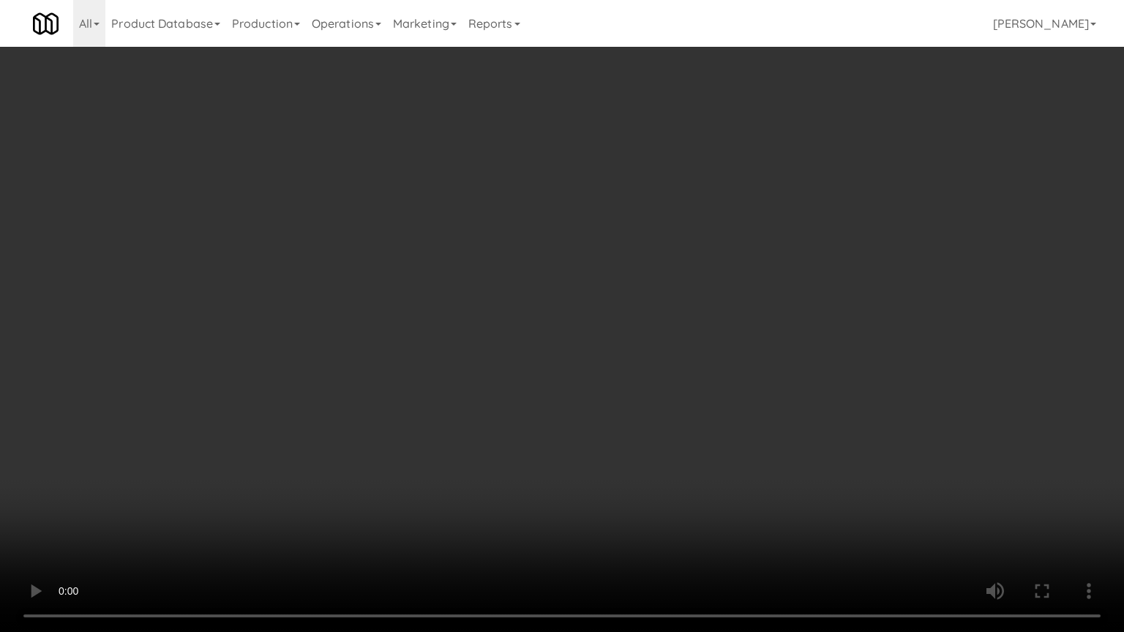
click at [538, 448] on video at bounding box center [562, 316] width 1124 height 632
click at [538, 439] on video at bounding box center [562, 316] width 1124 height 632
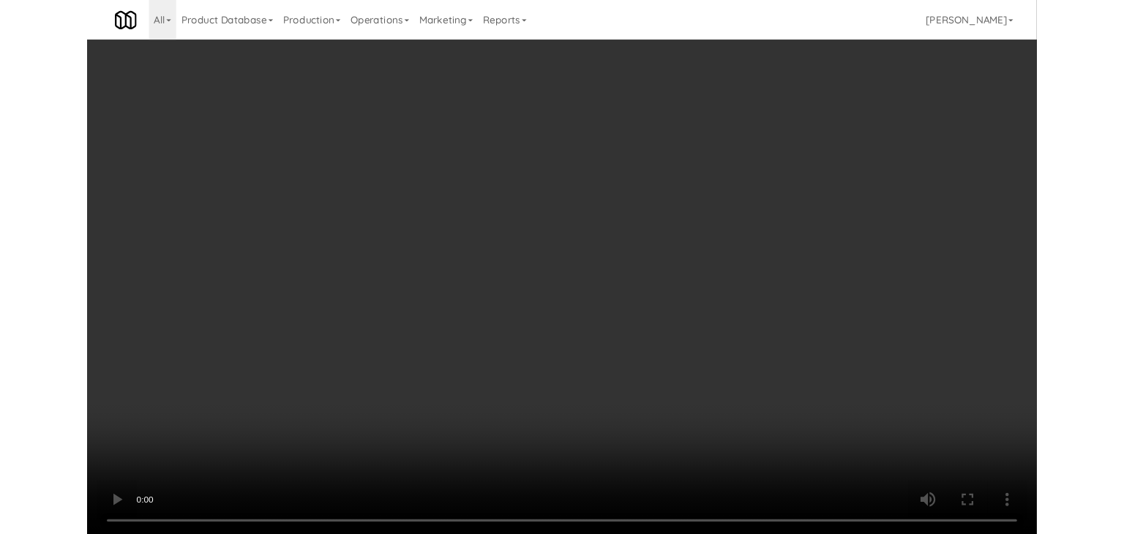
scroll to position [7177, 0]
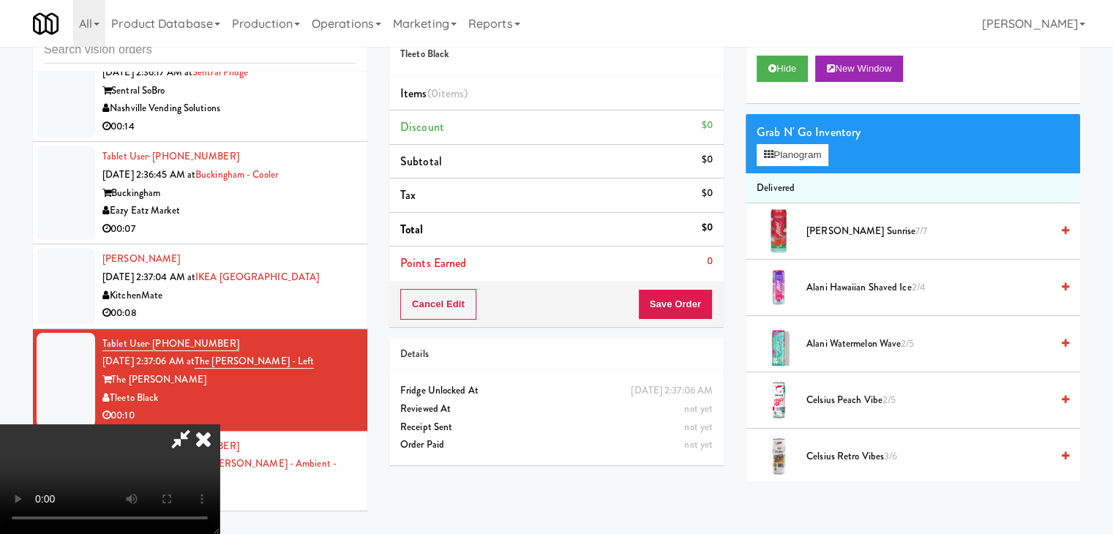
click at [799, 142] on div "Grab N' Go Inventory Planogram" at bounding box center [912, 143] width 334 height 59
click at [798, 152] on button "Planogram" at bounding box center [792, 155] width 72 height 22
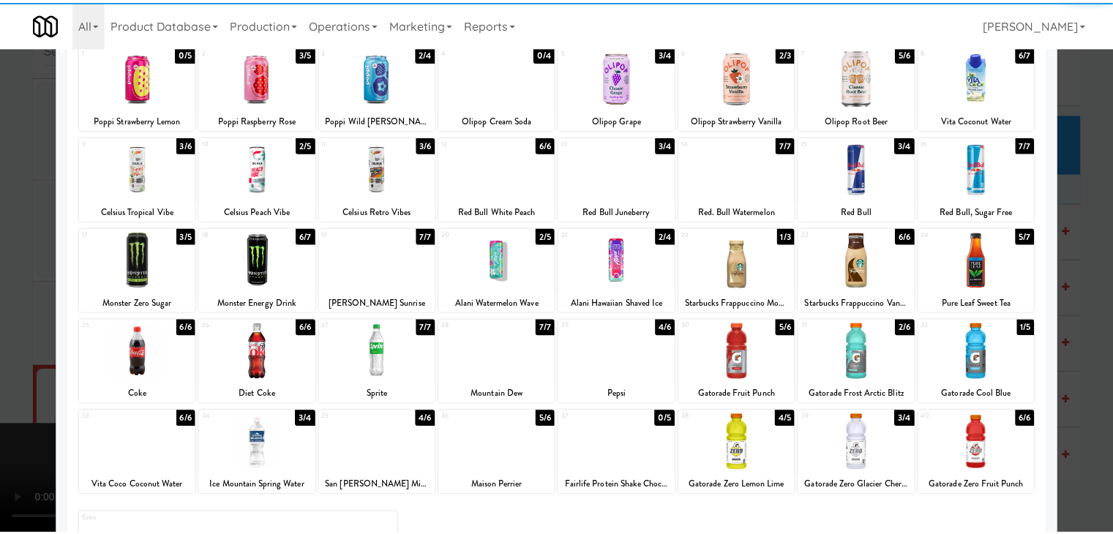
scroll to position [184, 0]
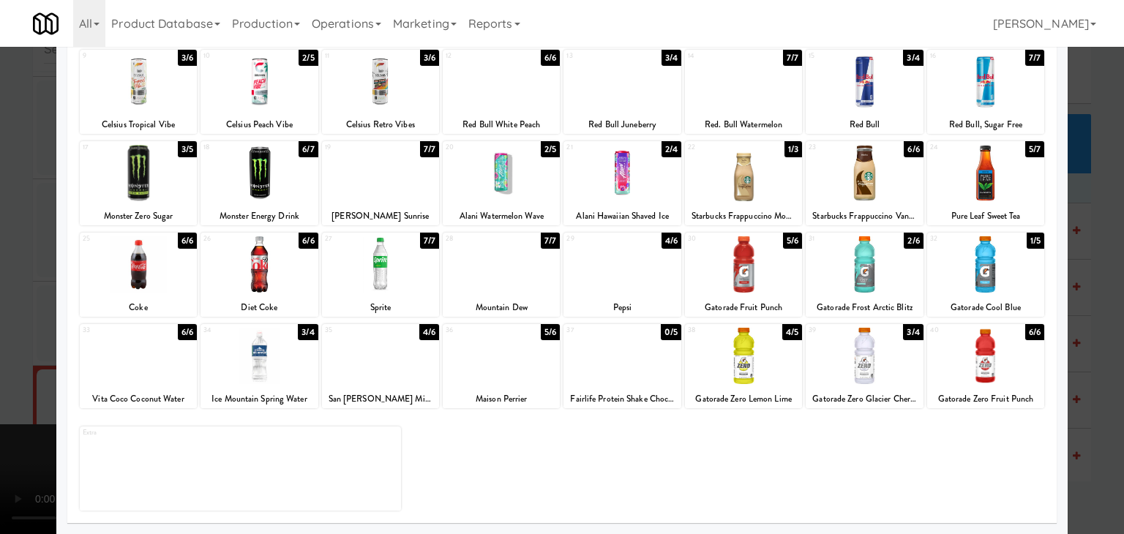
click at [1015, 370] on div at bounding box center [985, 356] width 117 height 56
click at [1088, 375] on div at bounding box center [562, 267] width 1124 height 534
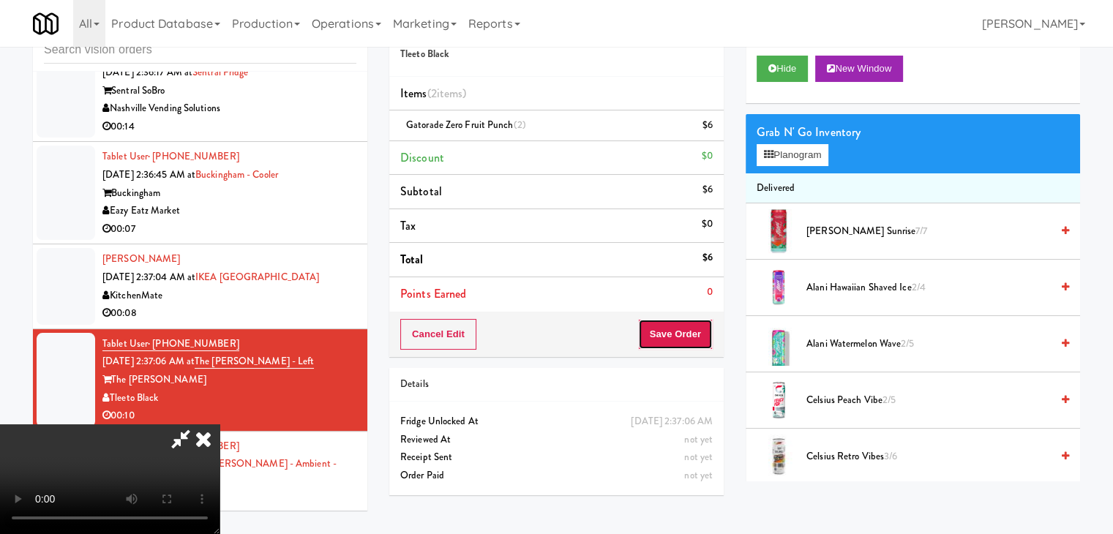
click at [703, 340] on button "Save Order" at bounding box center [675, 334] width 75 height 31
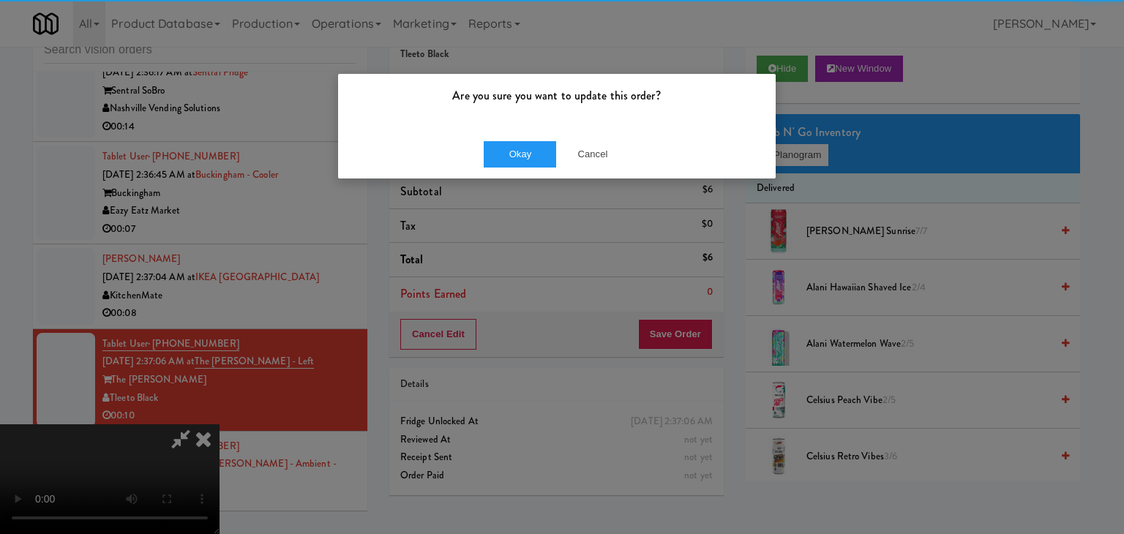
click at [526, 138] on div "Okay Cancel" at bounding box center [556, 153] width 437 height 49
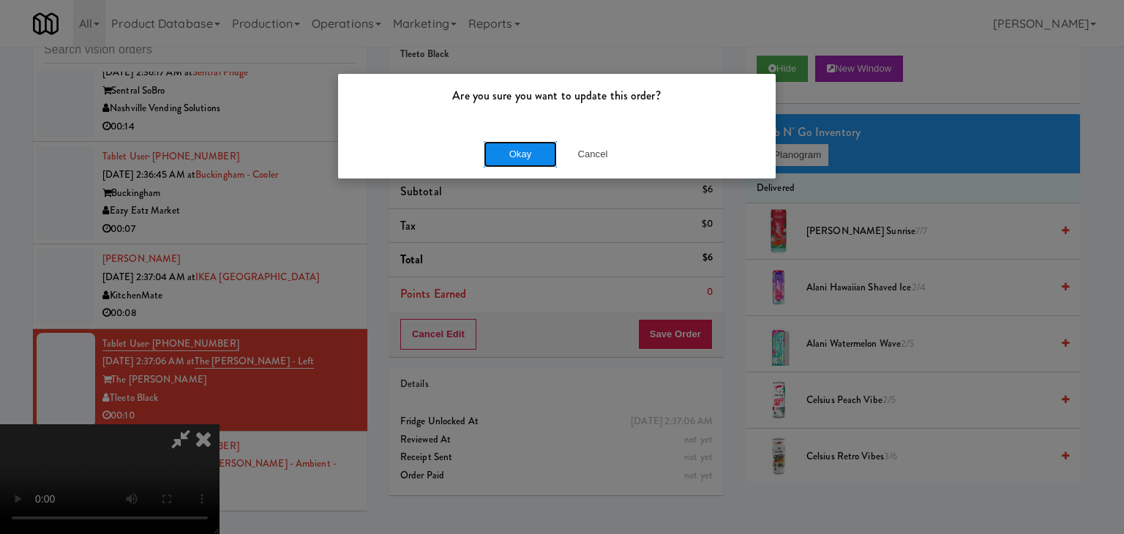
click at [524, 147] on button "Okay" at bounding box center [520, 154] width 73 height 26
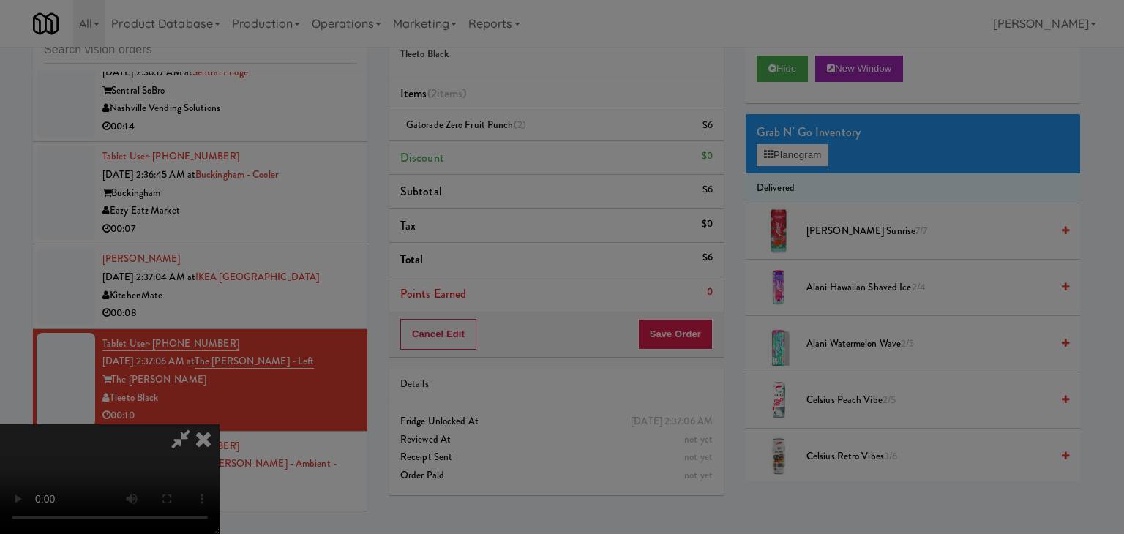
click at [524, 140] on button "Okay" at bounding box center [520, 127] width 73 height 26
click at [524, 150] on div at bounding box center [562, 267] width 1124 height 534
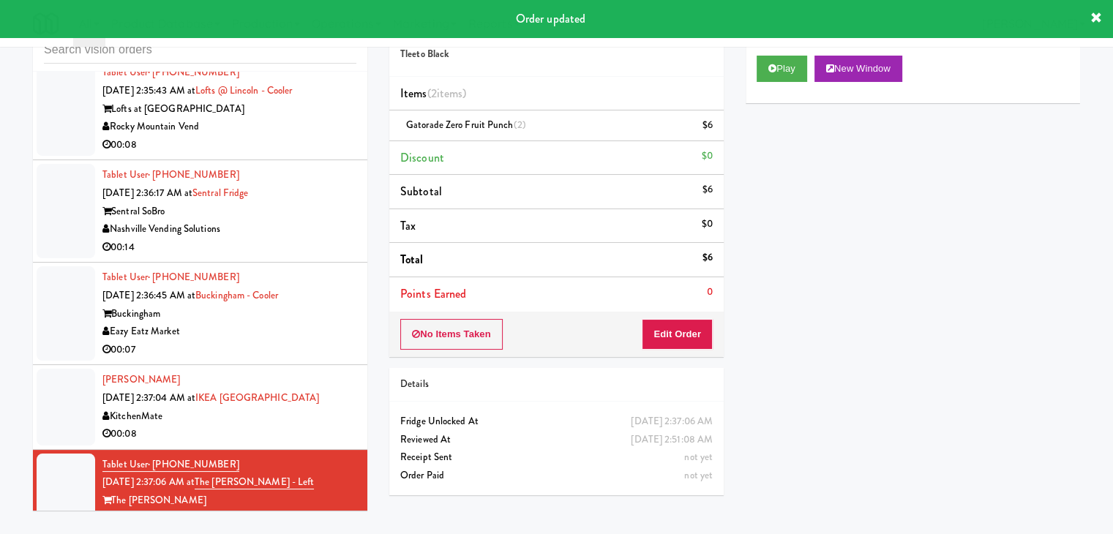
scroll to position [7031, 0]
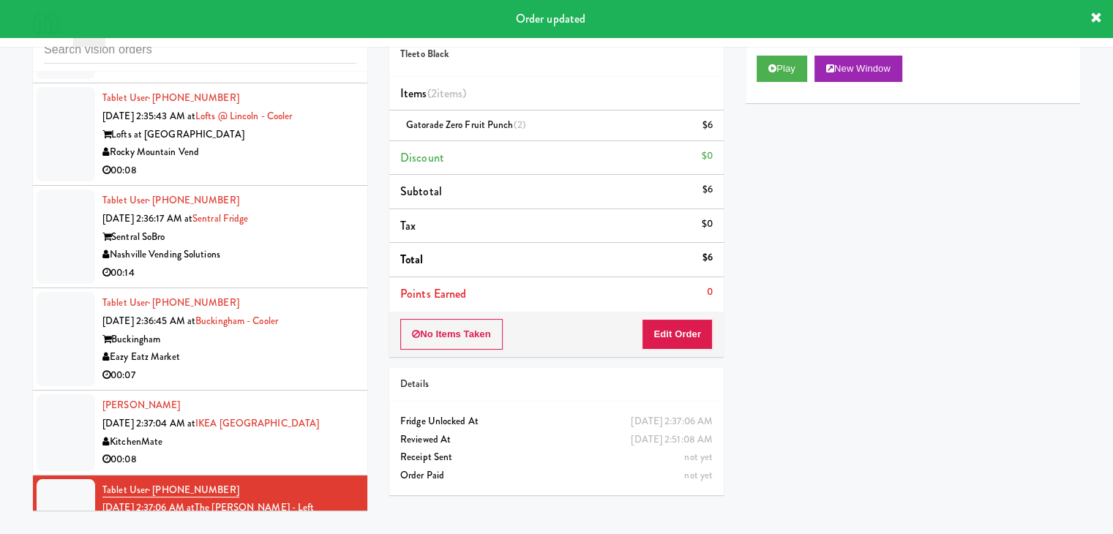
click at [325, 433] on div "KitchenMate" at bounding box center [229, 442] width 254 height 18
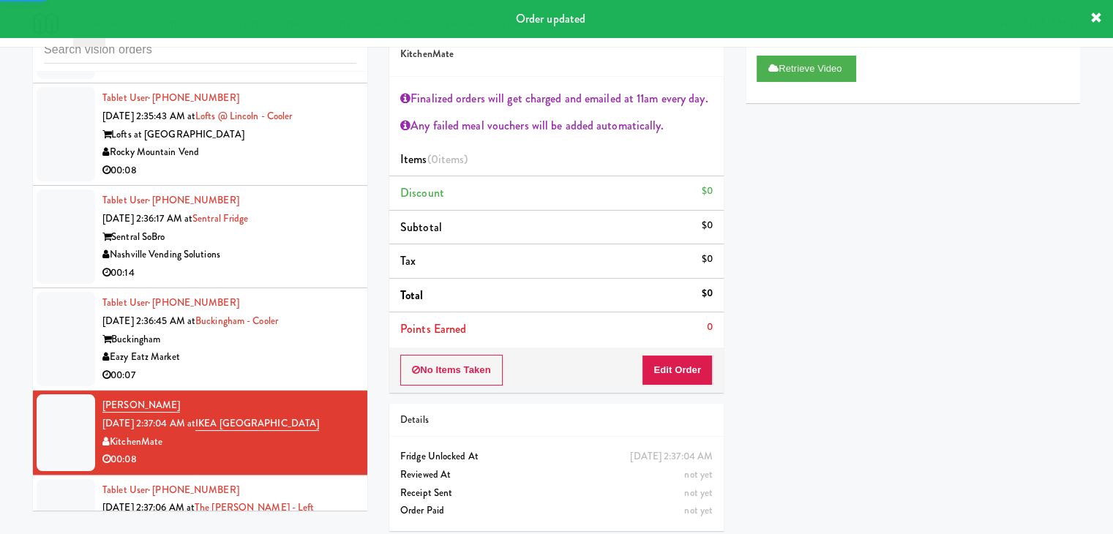
click at [310, 348] on div "Eazy Eatz Market" at bounding box center [229, 357] width 254 height 18
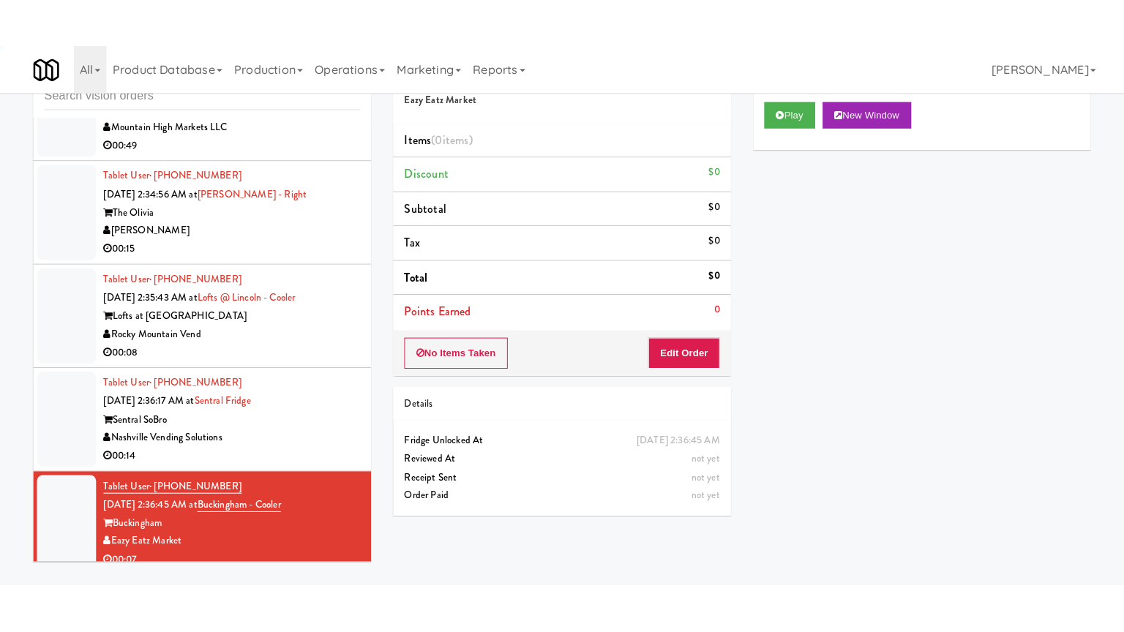
scroll to position [6884, 0]
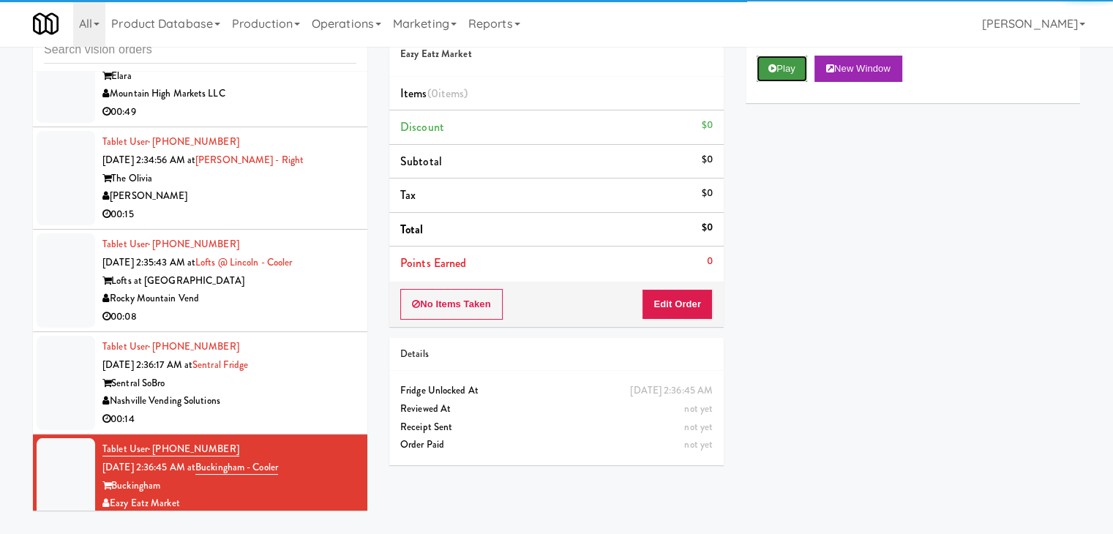
click at [772, 77] on button "Play" at bounding box center [781, 69] width 50 height 26
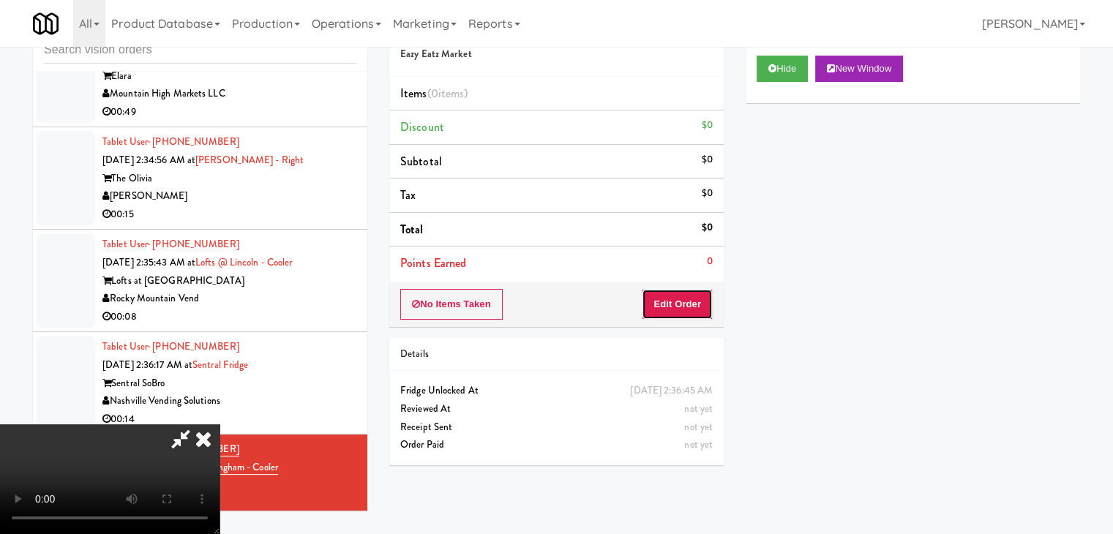
click at [683, 304] on button "Edit Order" at bounding box center [677, 304] width 71 height 31
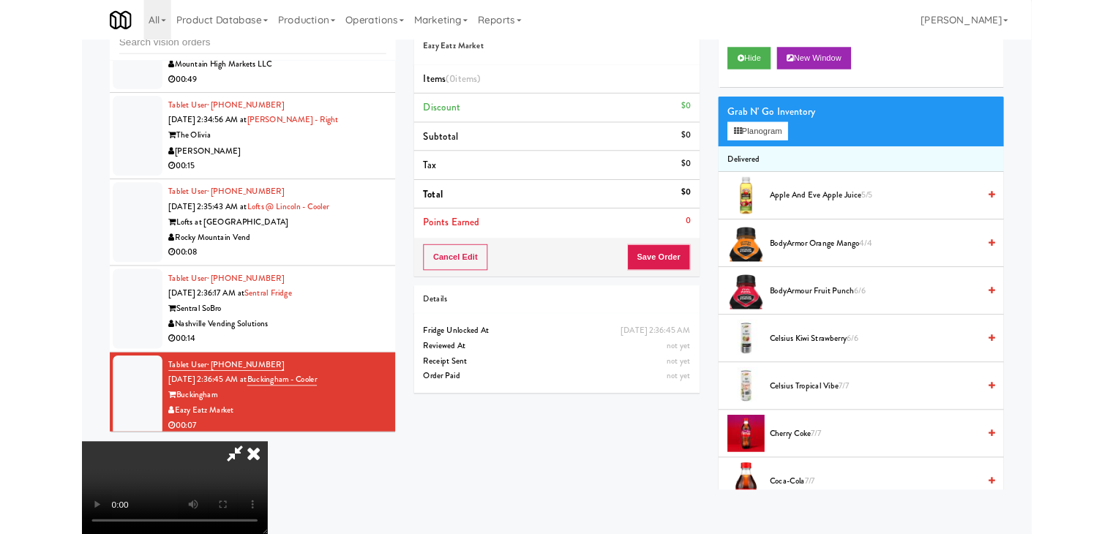
scroll to position [6830, 0]
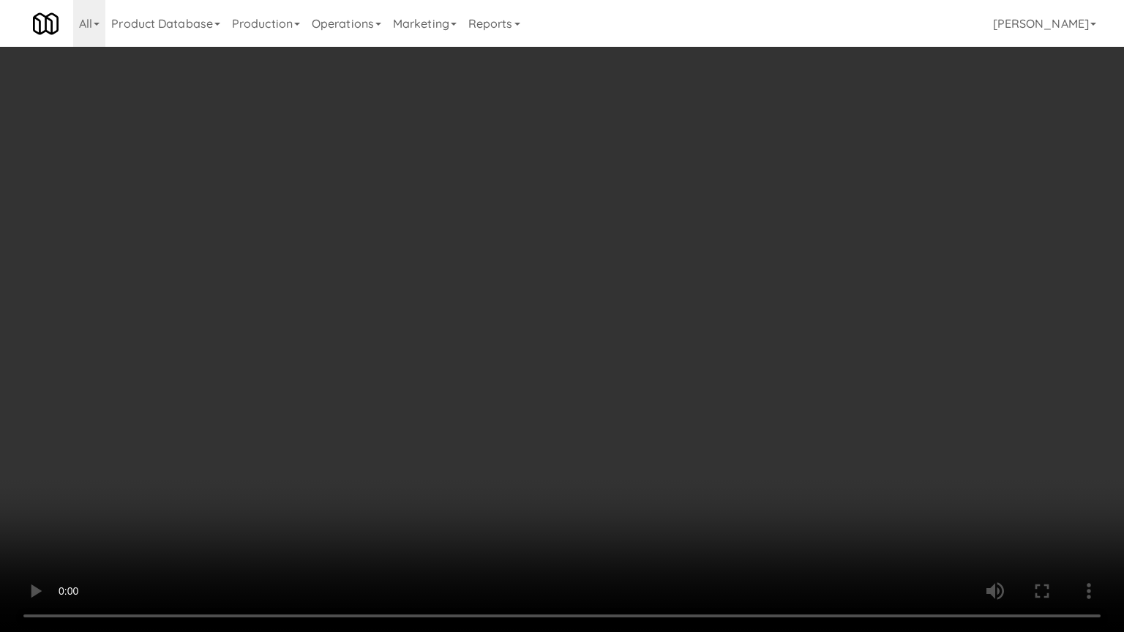
click at [814, 342] on video at bounding box center [562, 316] width 1124 height 632
click at [790, 358] on video at bounding box center [562, 316] width 1124 height 632
click at [765, 370] on video at bounding box center [562, 316] width 1124 height 632
click at [764, 366] on video at bounding box center [562, 316] width 1124 height 632
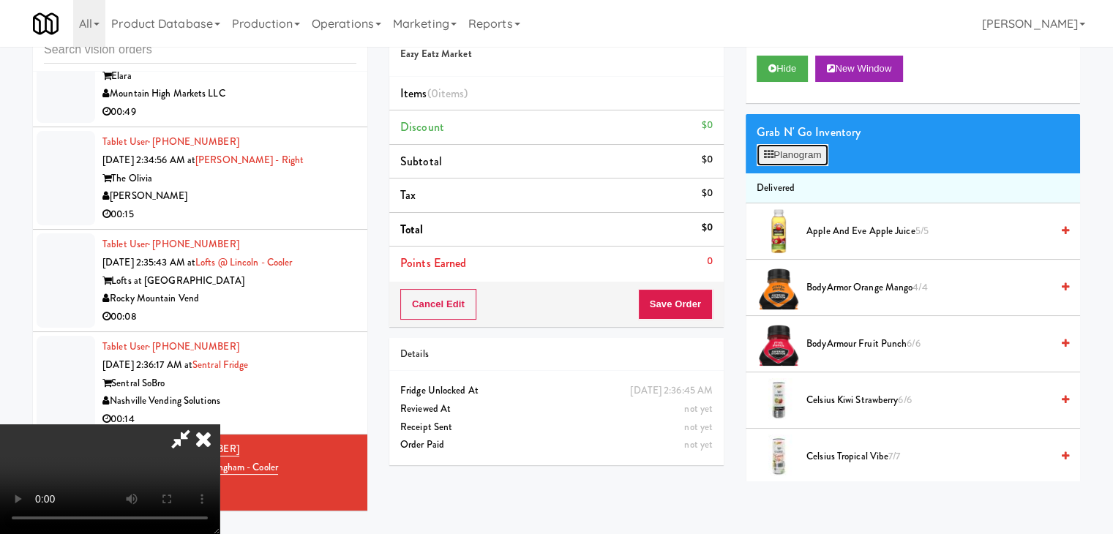
click at [786, 150] on button "Planogram" at bounding box center [792, 155] width 72 height 22
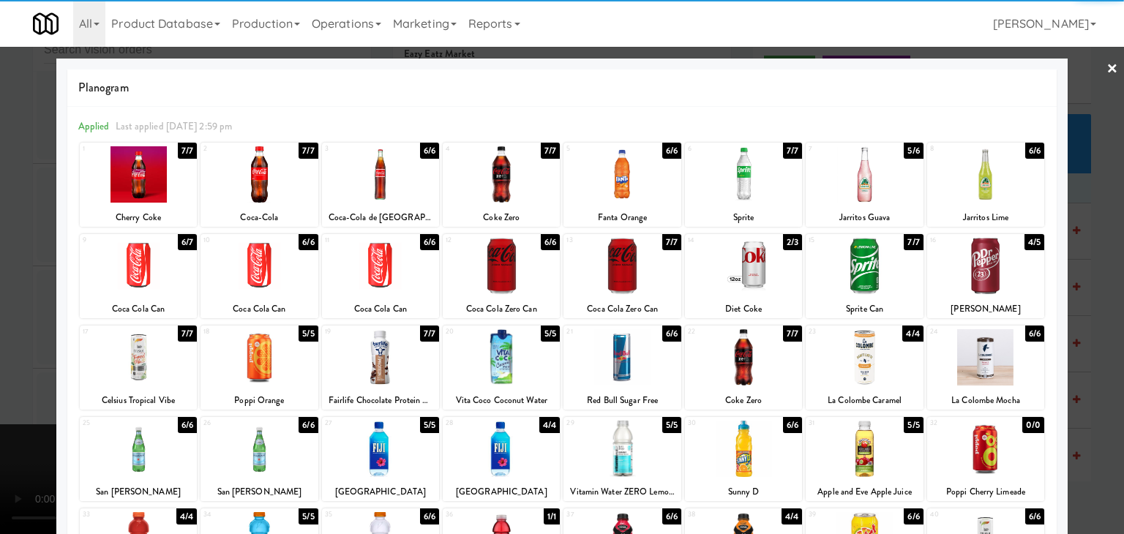
click at [372, 261] on div at bounding box center [380, 266] width 117 height 56
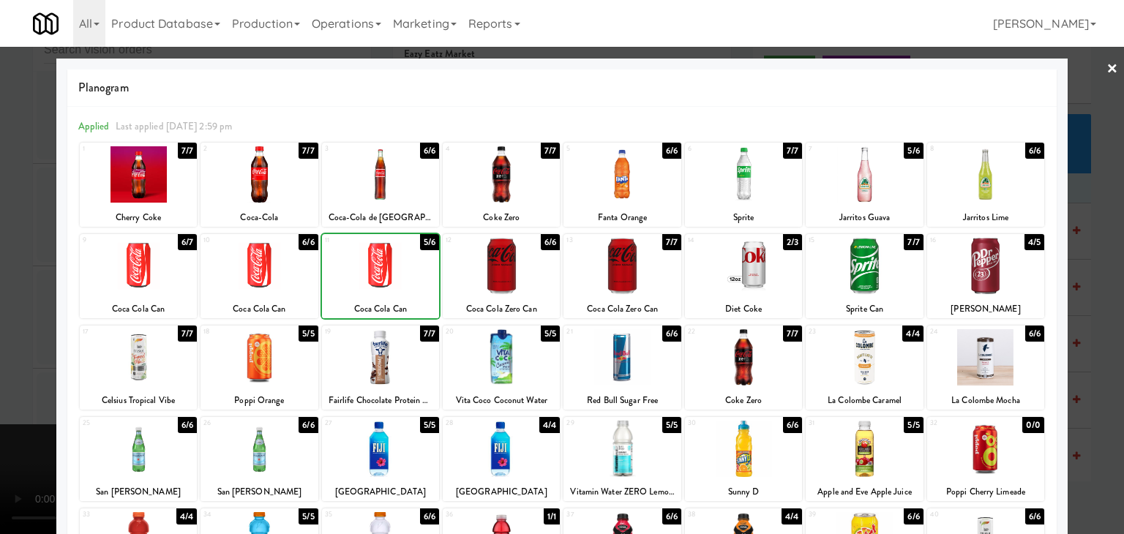
click at [3, 293] on div at bounding box center [562, 267] width 1124 height 534
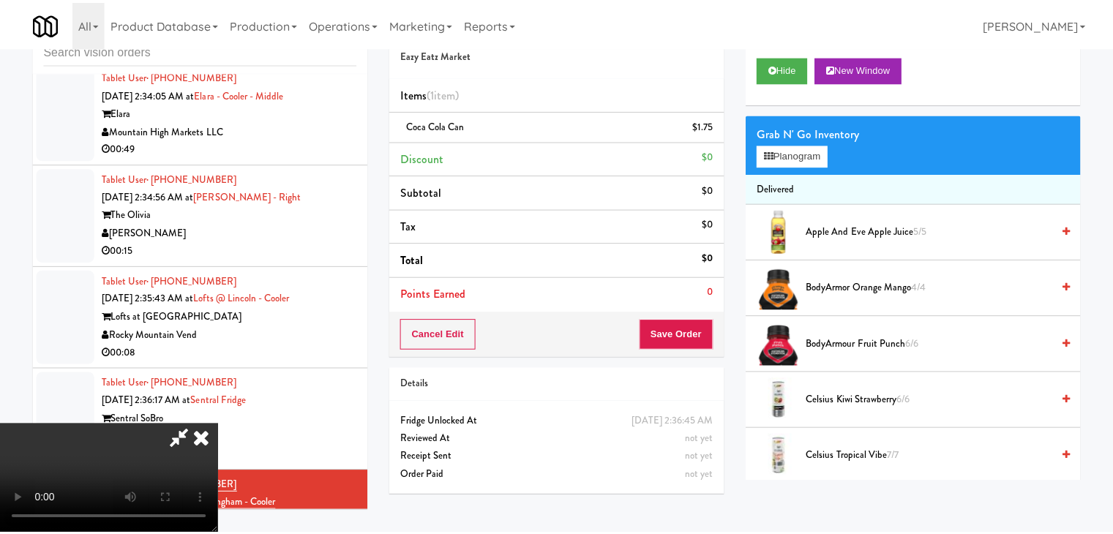
scroll to position [6884, 0]
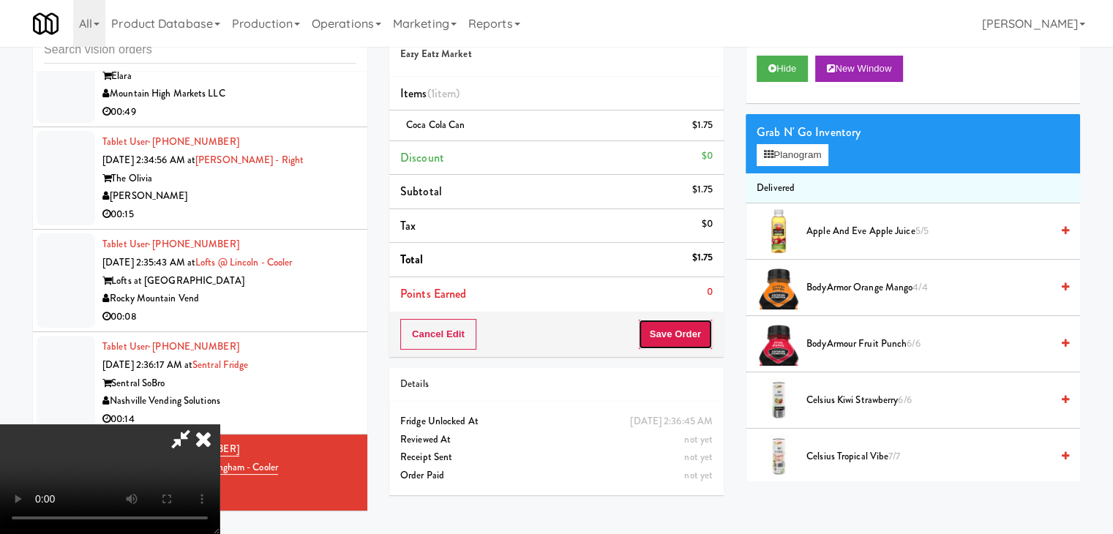
drag, startPoint x: 674, startPoint y: 342, endPoint x: 682, endPoint y: 342, distance: 8.0
click at [678, 342] on button "Save Order" at bounding box center [675, 334] width 75 height 31
click at [682, 342] on button "Save Order" at bounding box center [675, 334] width 75 height 31
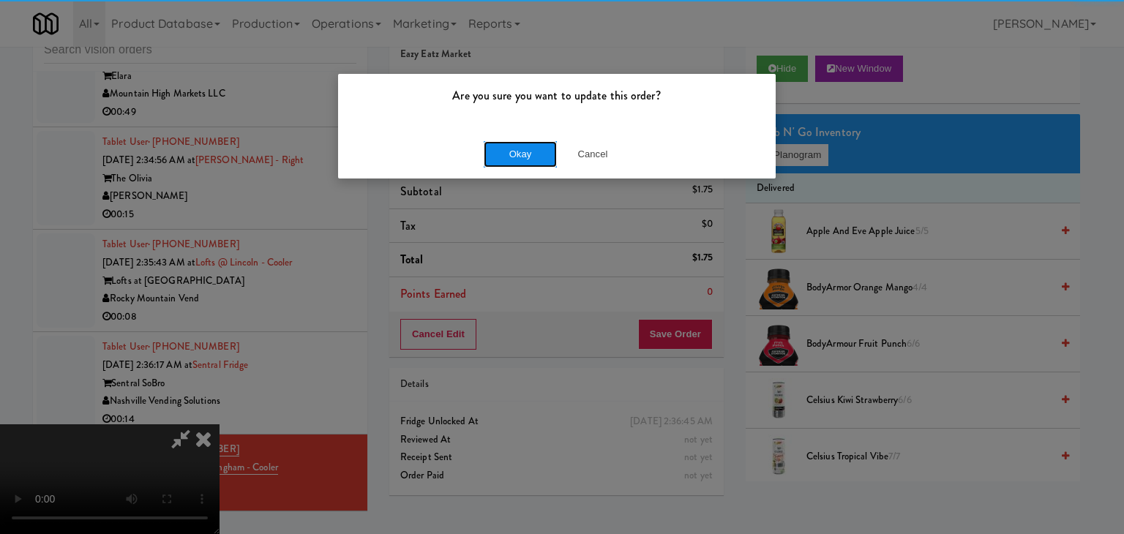
click at [517, 162] on button "Okay" at bounding box center [520, 154] width 73 height 26
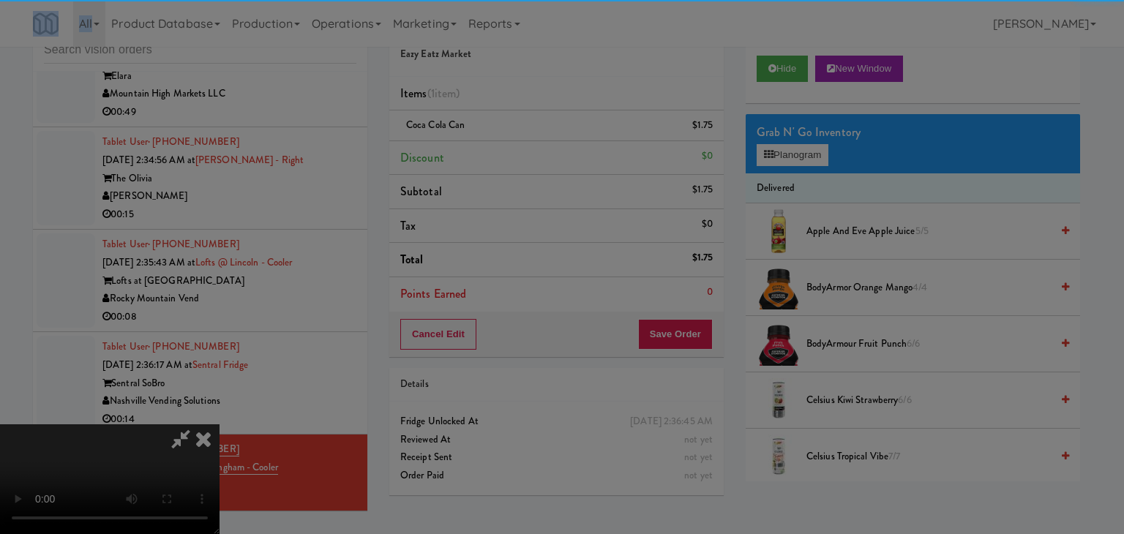
click at [517, 162] on body "Are you sure you want to update this order? Okay Cancel Okay Are you sure you w…" at bounding box center [562, 267] width 1124 height 534
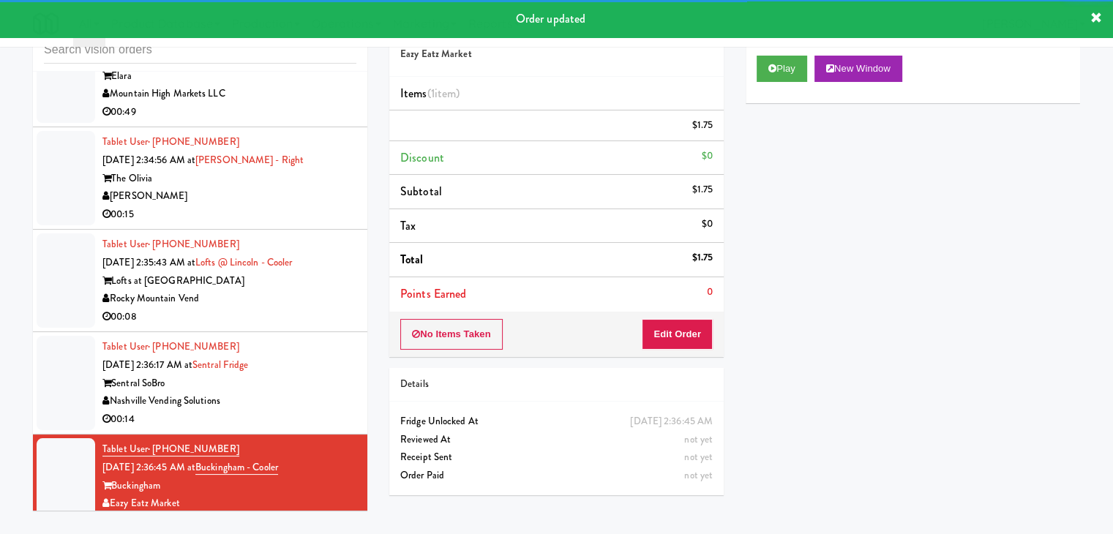
click at [266, 375] on div "Sentral SoBro" at bounding box center [229, 384] width 254 height 18
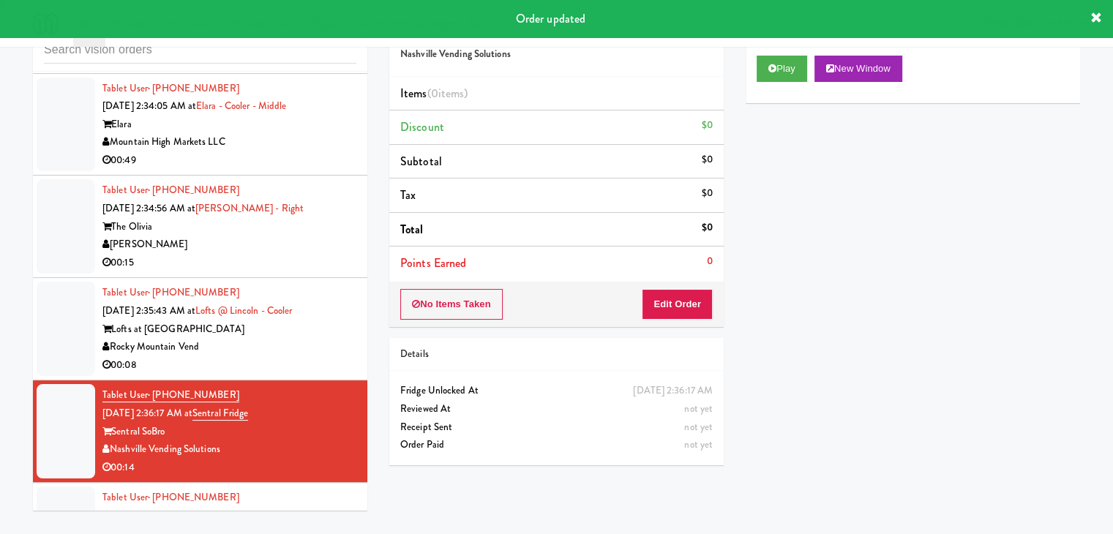
scroll to position [6811, 0]
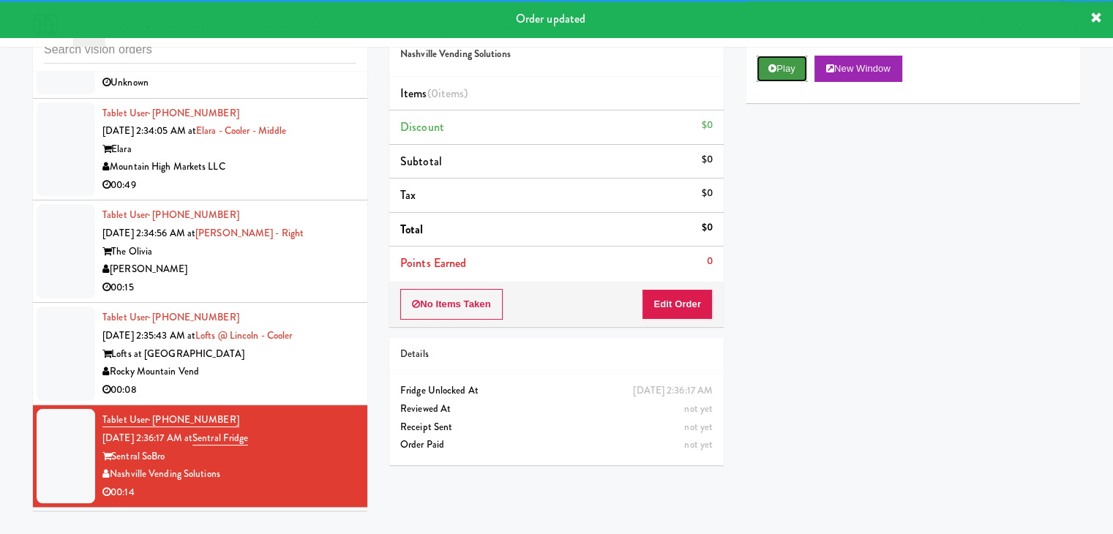
click at [802, 59] on button "Play" at bounding box center [781, 69] width 50 height 26
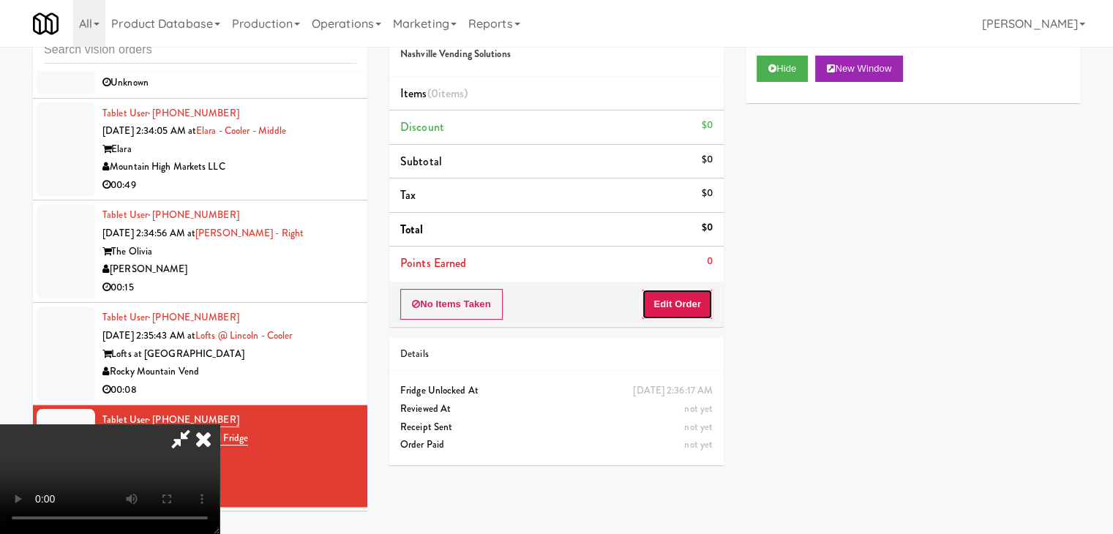
click at [684, 302] on button "Edit Order" at bounding box center [677, 304] width 71 height 31
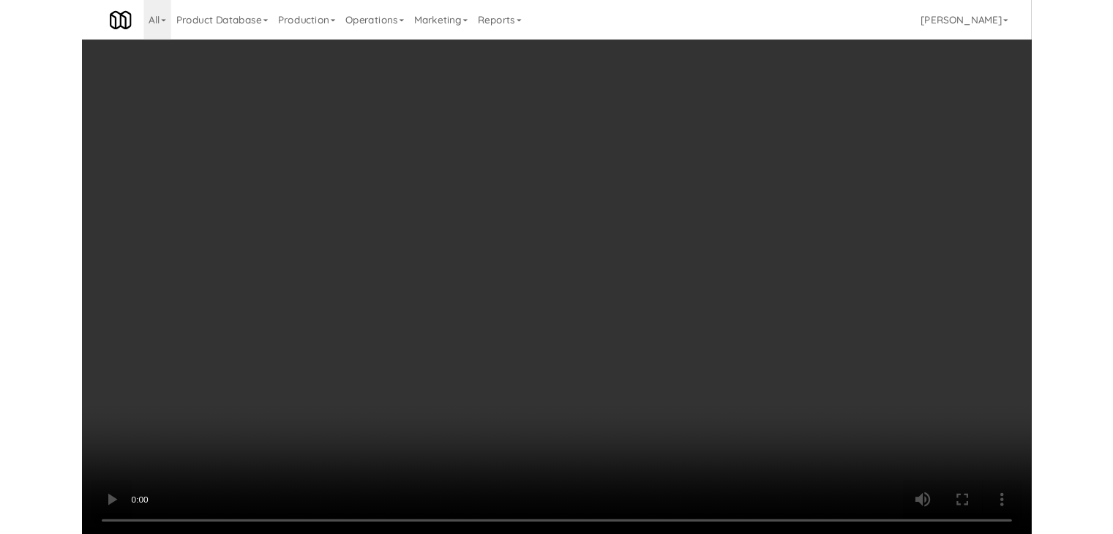
scroll to position [6757, 0]
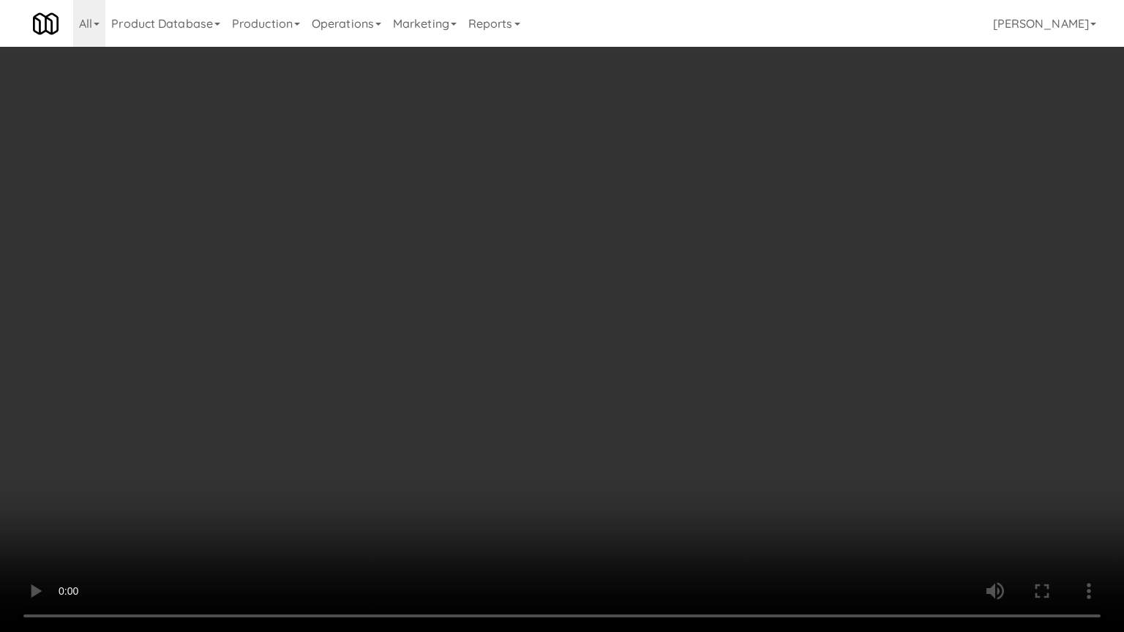
click at [579, 467] on video at bounding box center [562, 316] width 1124 height 632
click at [603, 451] on video at bounding box center [562, 316] width 1124 height 632
click at [603, 439] on video at bounding box center [562, 316] width 1124 height 632
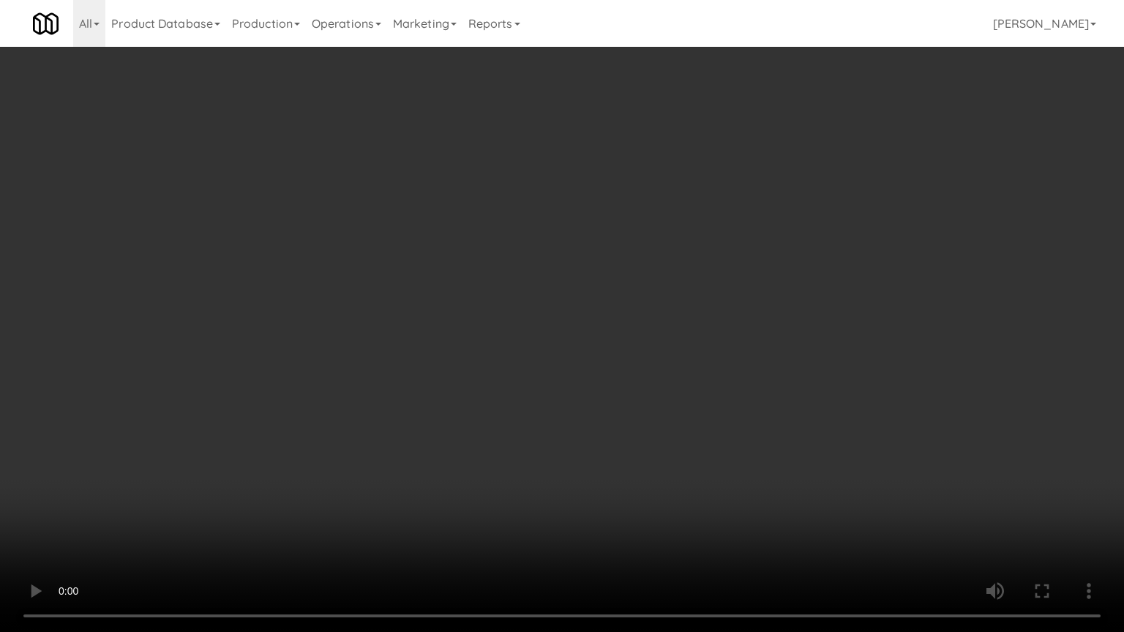
click at [603, 439] on video at bounding box center [562, 316] width 1124 height 632
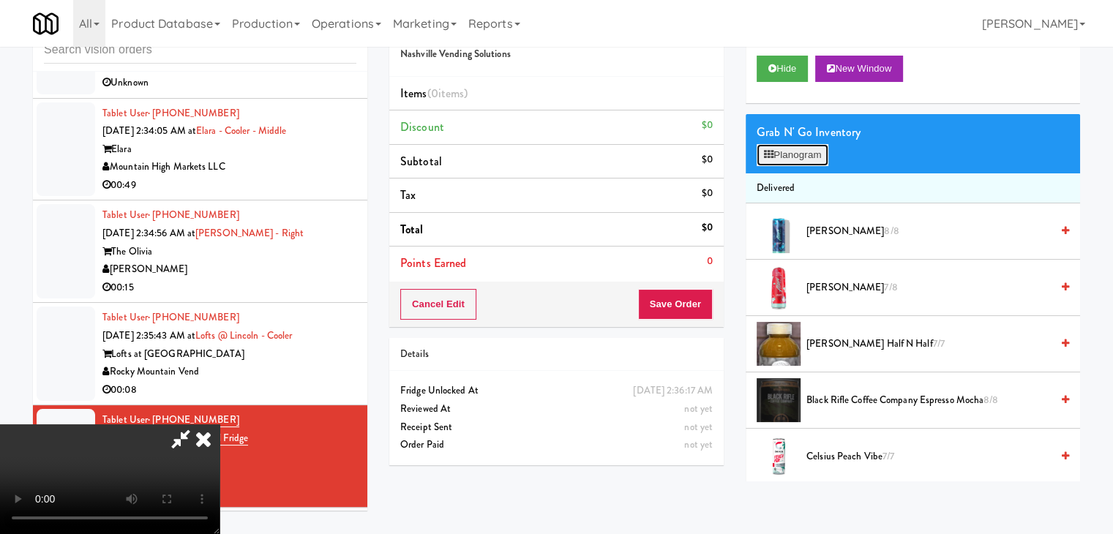
click at [789, 162] on button "Planogram" at bounding box center [792, 155] width 72 height 22
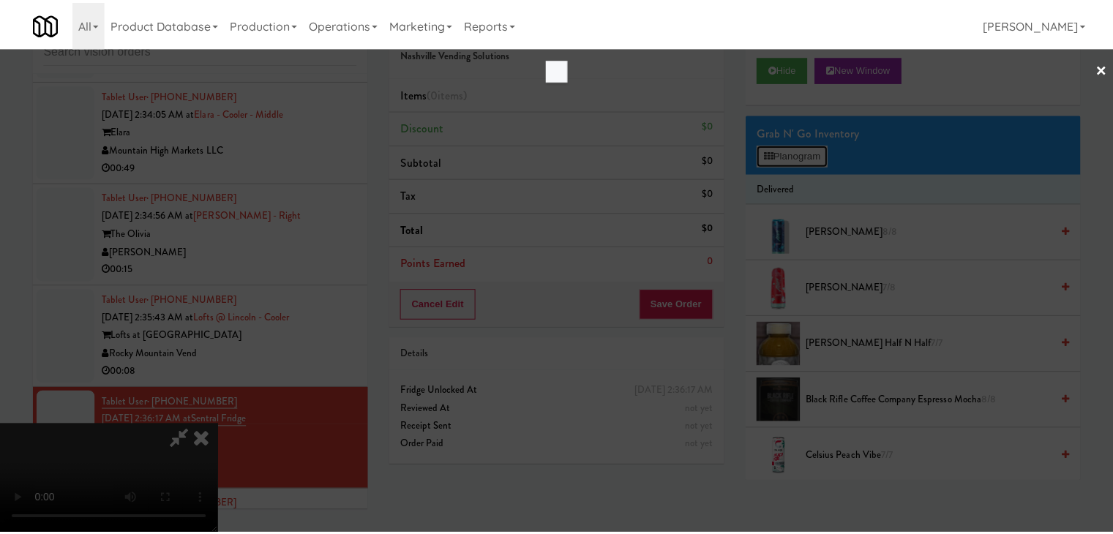
scroll to position [6757, 0]
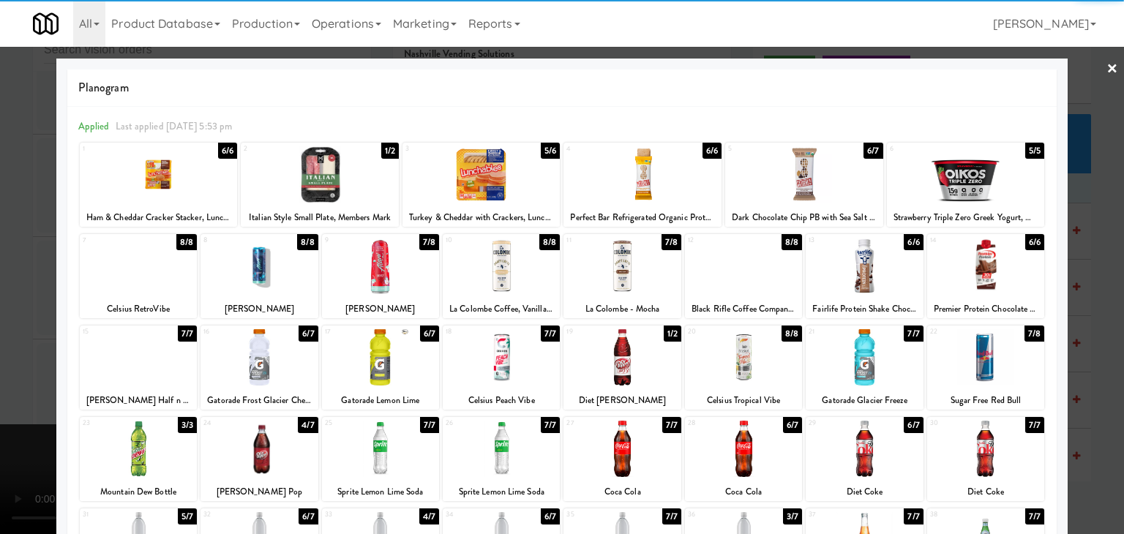
click at [262, 341] on div at bounding box center [258, 357] width 117 height 56
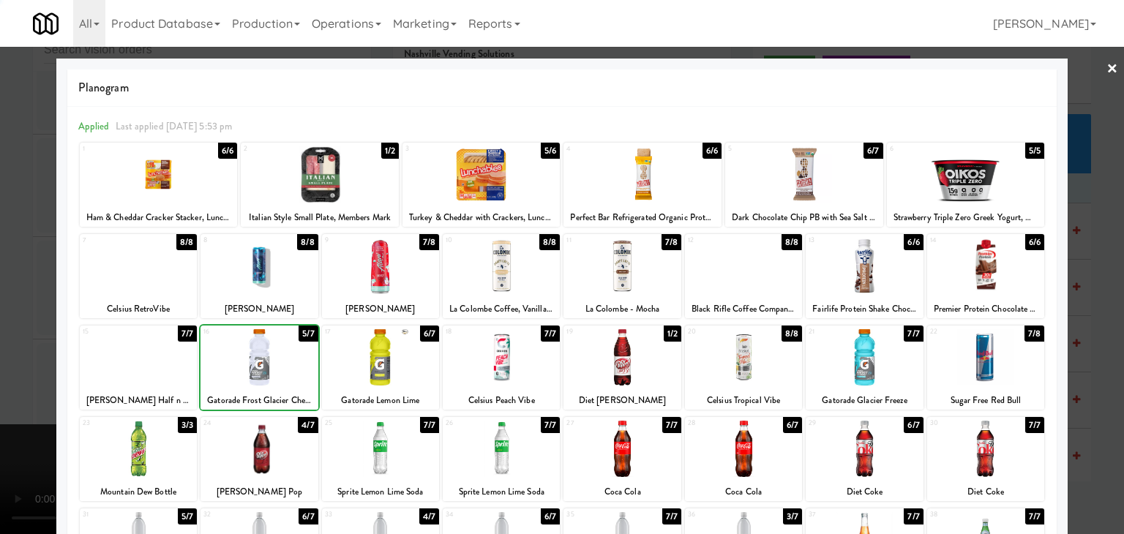
drag, startPoint x: 0, startPoint y: 323, endPoint x: 255, endPoint y: 325, distance: 255.3
click at [14, 322] on div at bounding box center [562, 267] width 1124 height 534
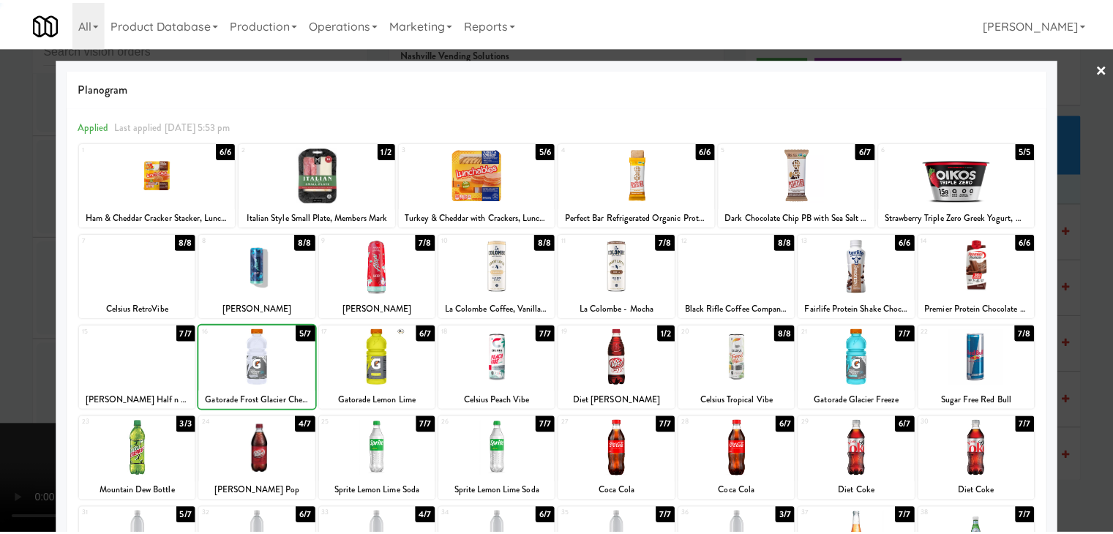
scroll to position [6811, 0]
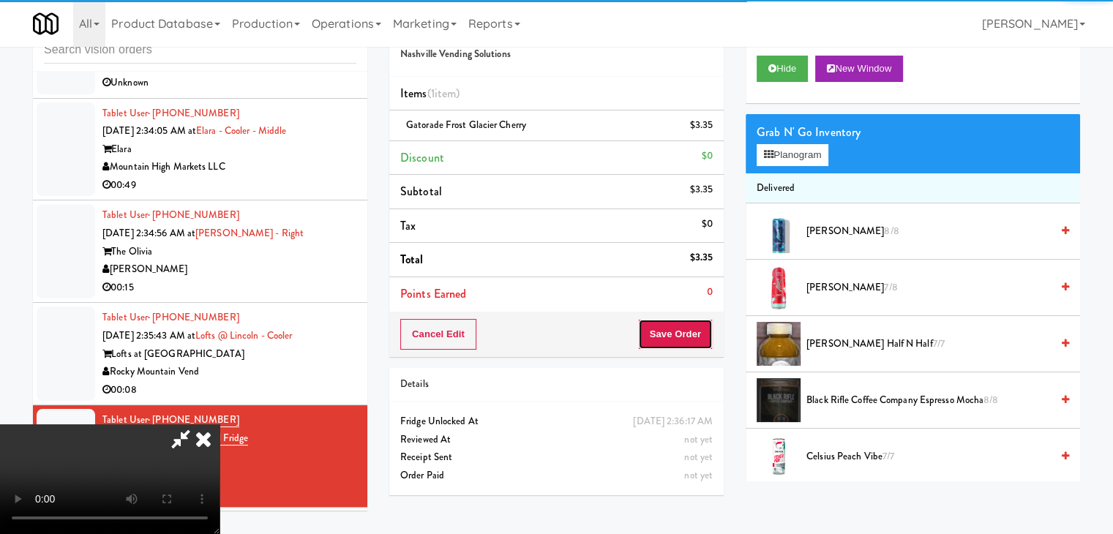
drag, startPoint x: 674, startPoint y: 331, endPoint x: 682, endPoint y: 334, distance: 8.6
click at [677, 332] on button "Save Order" at bounding box center [675, 334] width 75 height 31
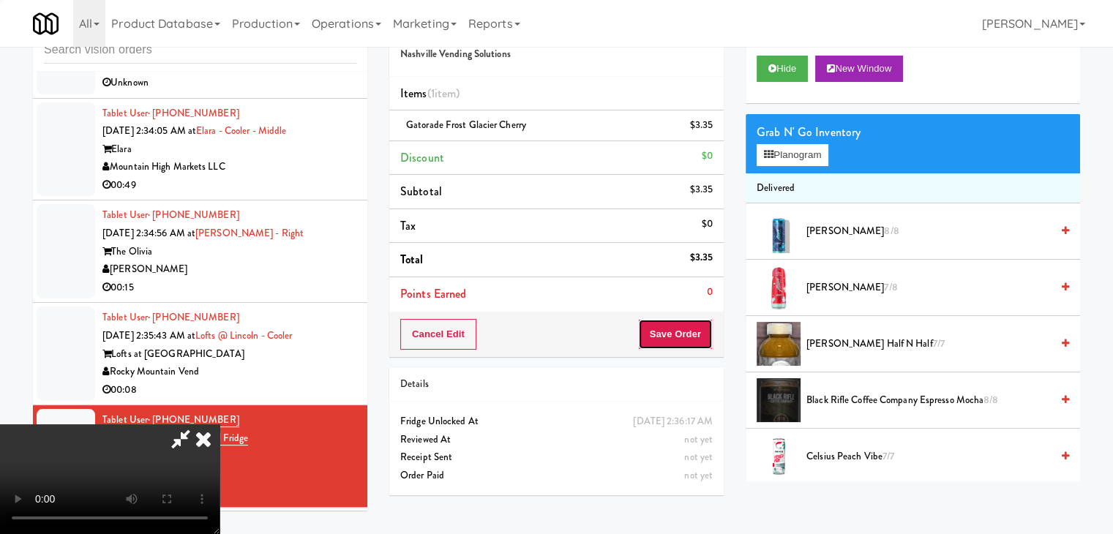
click at [682, 334] on button "Save Order" at bounding box center [675, 334] width 75 height 31
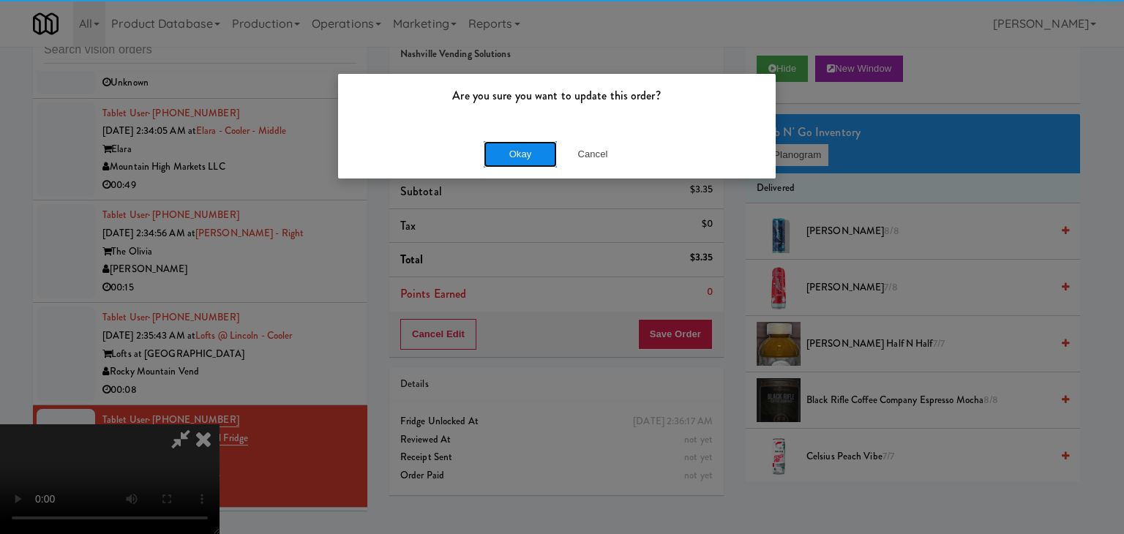
click at [530, 159] on button "Okay" at bounding box center [520, 154] width 73 height 26
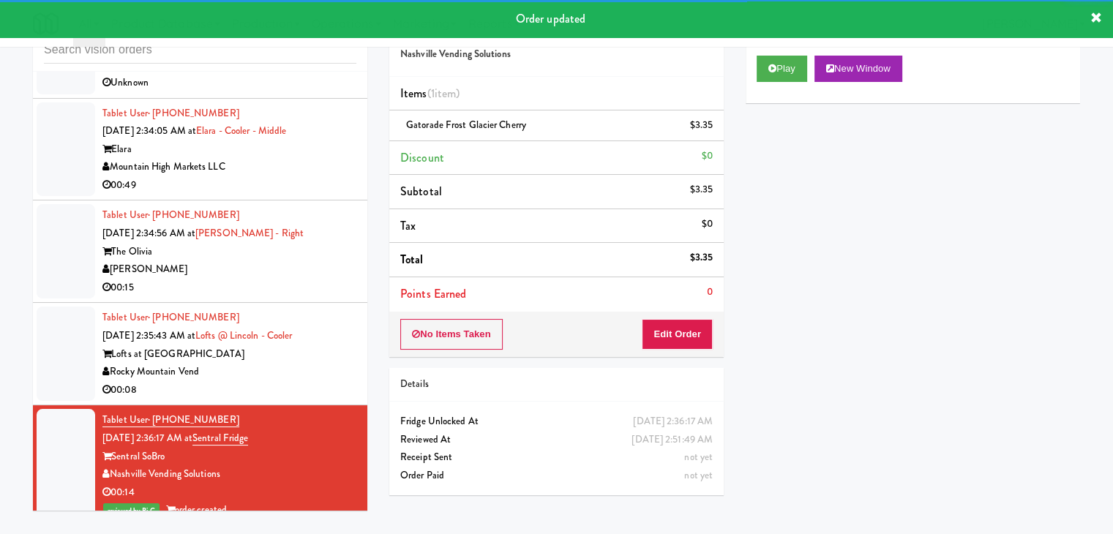
click at [293, 381] on div "00:08" at bounding box center [229, 390] width 254 height 18
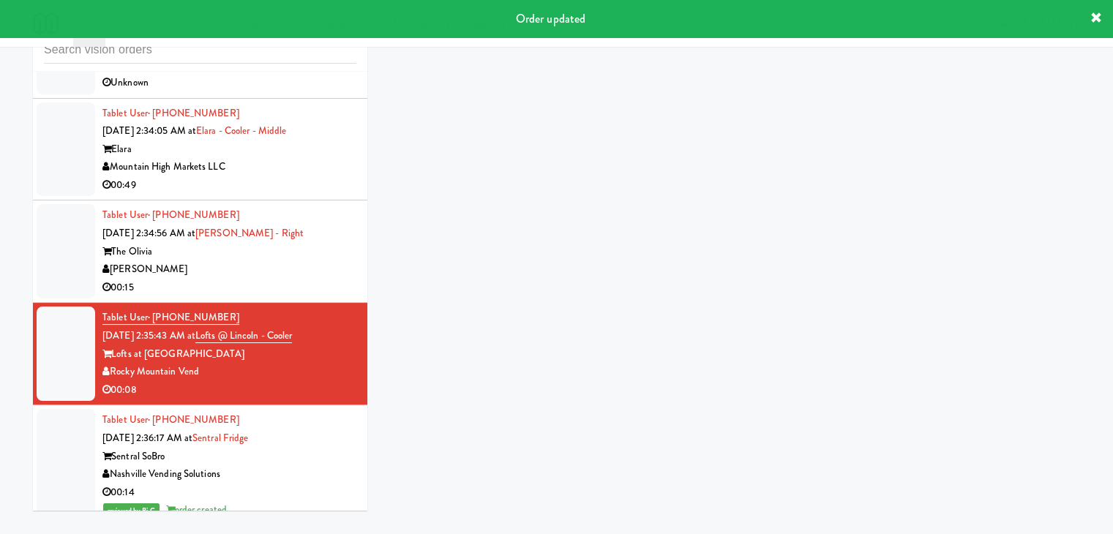
scroll to position [6738, 0]
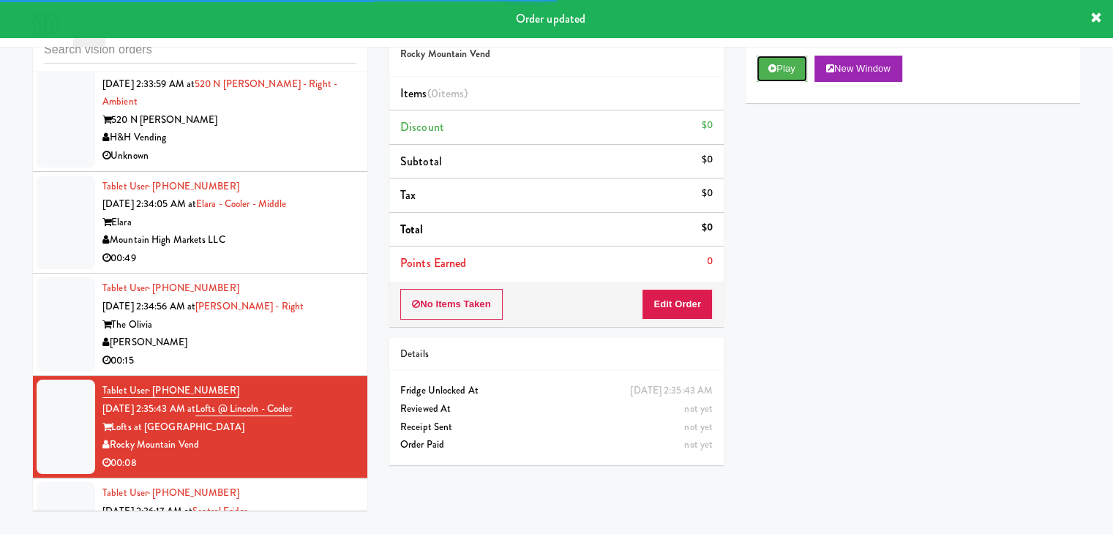
drag, startPoint x: 761, startPoint y: 67, endPoint x: 748, endPoint y: 69, distance: 12.8
click at [759, 67] on button "Play" at bounding box center [781, 69] width 50 height 26
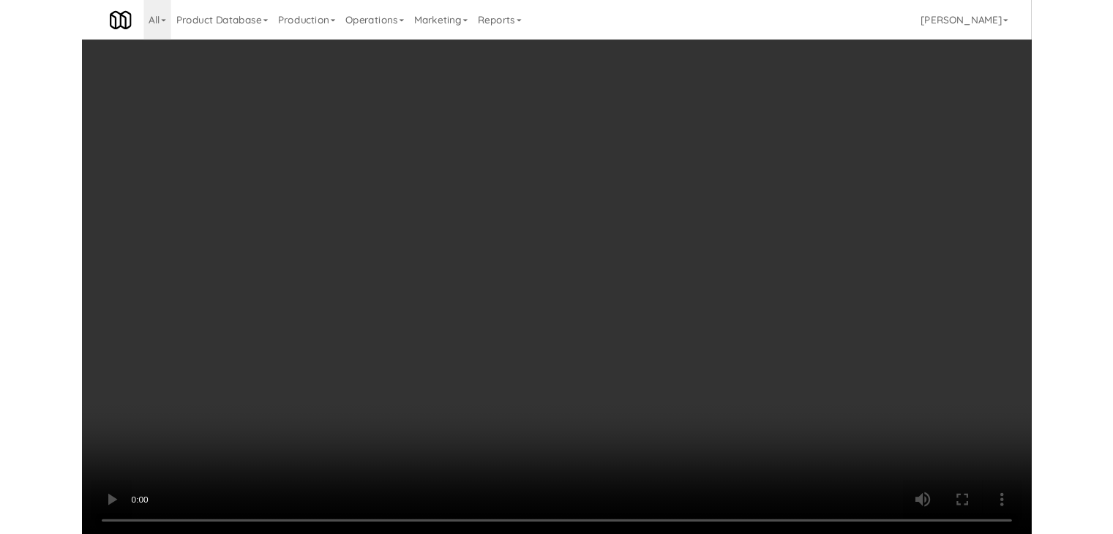
scroll to position [6538, 0]
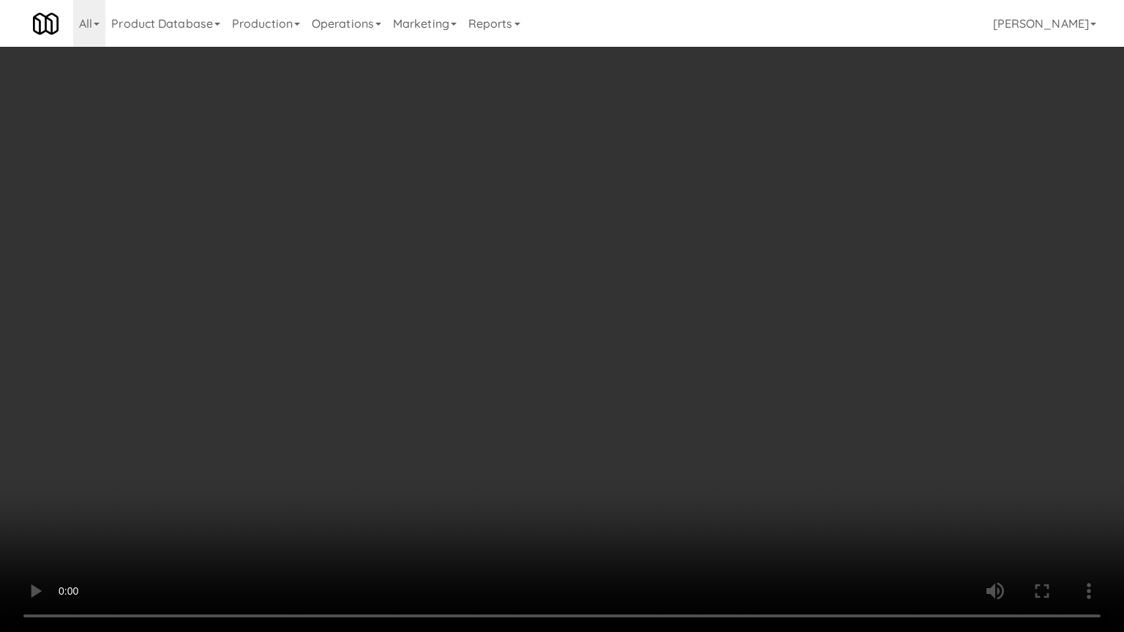
click at [682, 451] on video at bounding box center [562, 316] width 1124 height 632
click at [682, 452] on video at bounding box center [562, 316] width 1124 height 632
click at [684, 442] on video at bounding box center [562, 316] width 1124 height 632
click at [686, 443] on video at bounding box center [562, 316] width 1124 height 632
click at [683, 433] on video at bounding box center [562, 316] width 1124 height 632
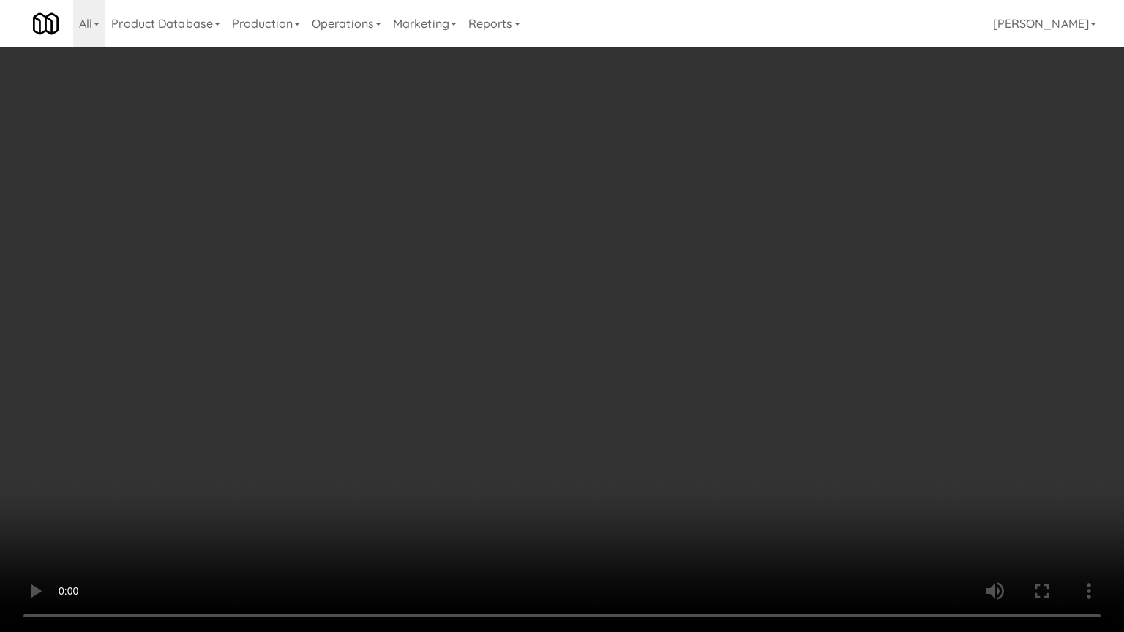
click at [683, 433] on video at bounding box center [562, 316] width 1124 height 632
click at [699, 424] on video at bounding box center [562, 316] width 1124 height 632
click at [699, 415] on video at bounding box center [562, 316] width 1124 height 632
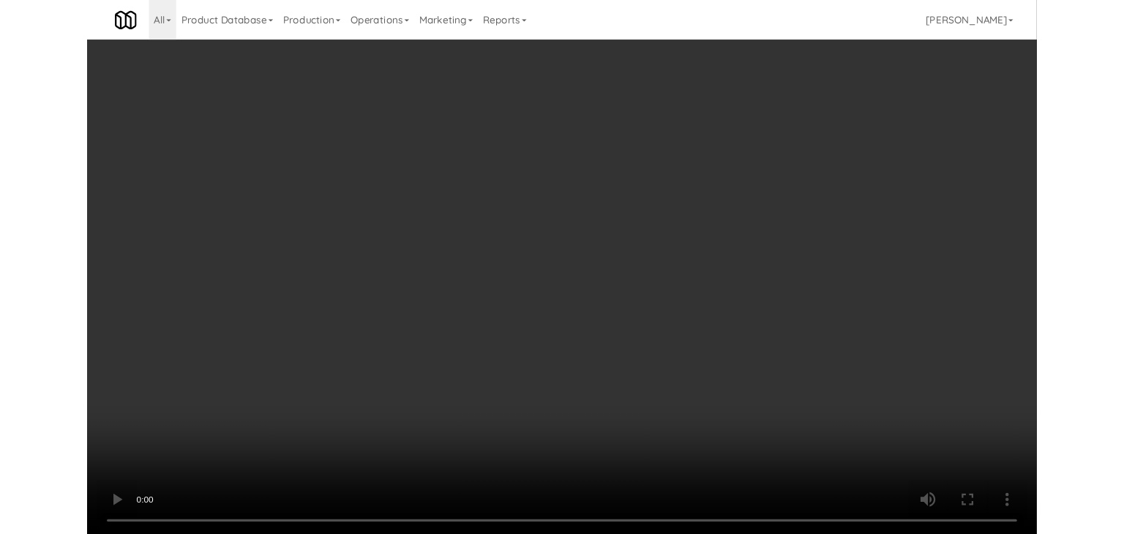
scroll to position [6592, 0]
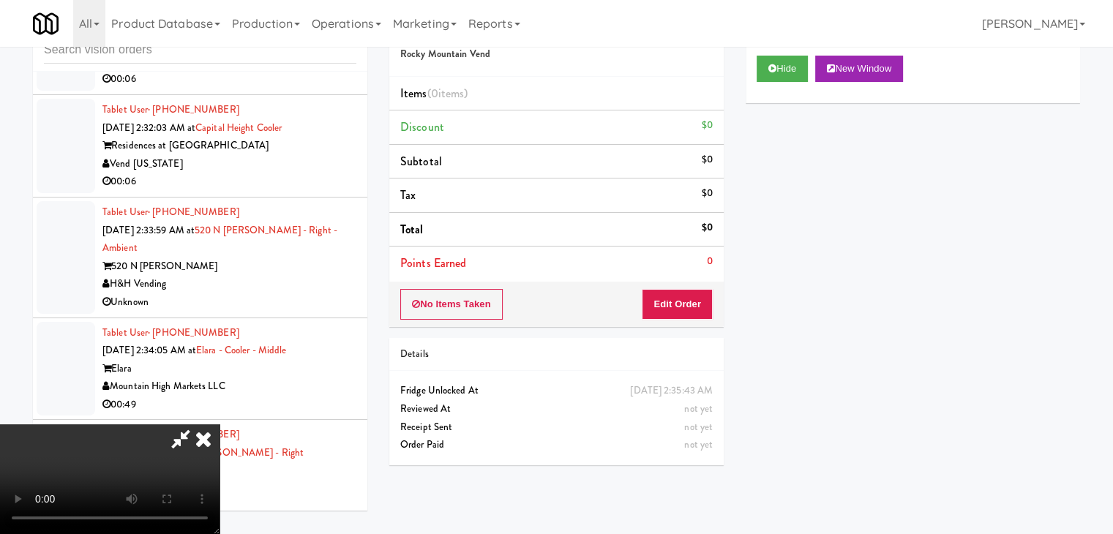
click at [697, 317] on div "No Items Taken Edit Order" at bounding box center [556, 304] width 334 height 45
click at [705, 307] on button "Edit Order" at bounding box center [677, 304] width 71 height 31
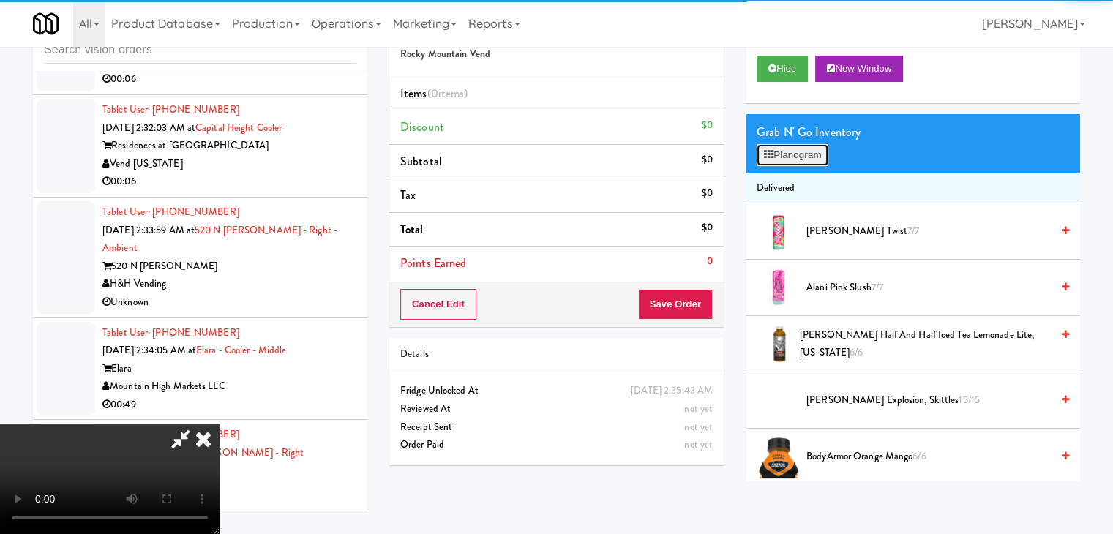
click at [801, 152] on button "Planogram" at bounding box center [792, 155] width 72 height 22
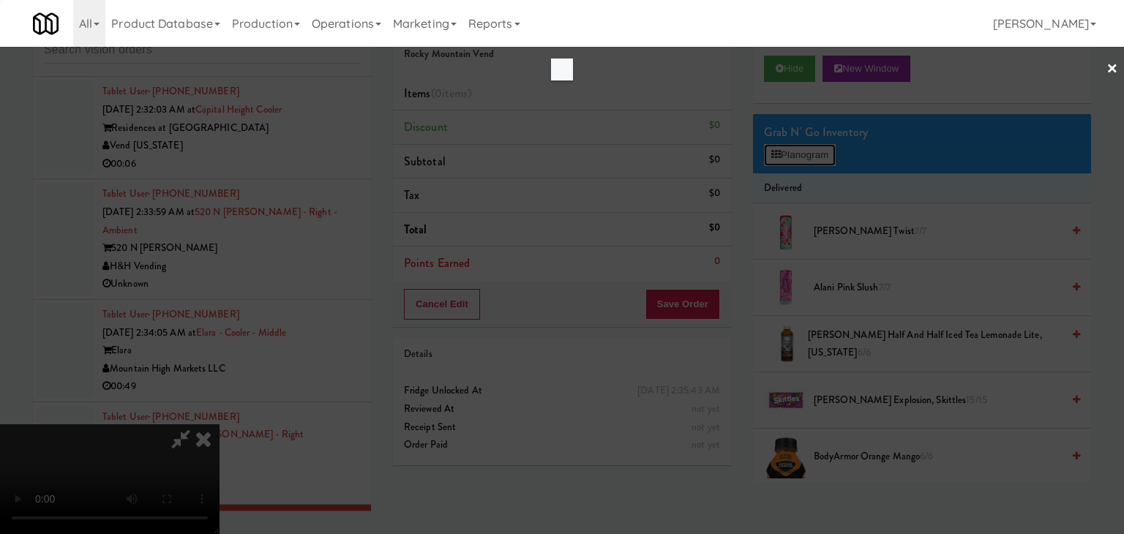
scroll to position [6538, 0]
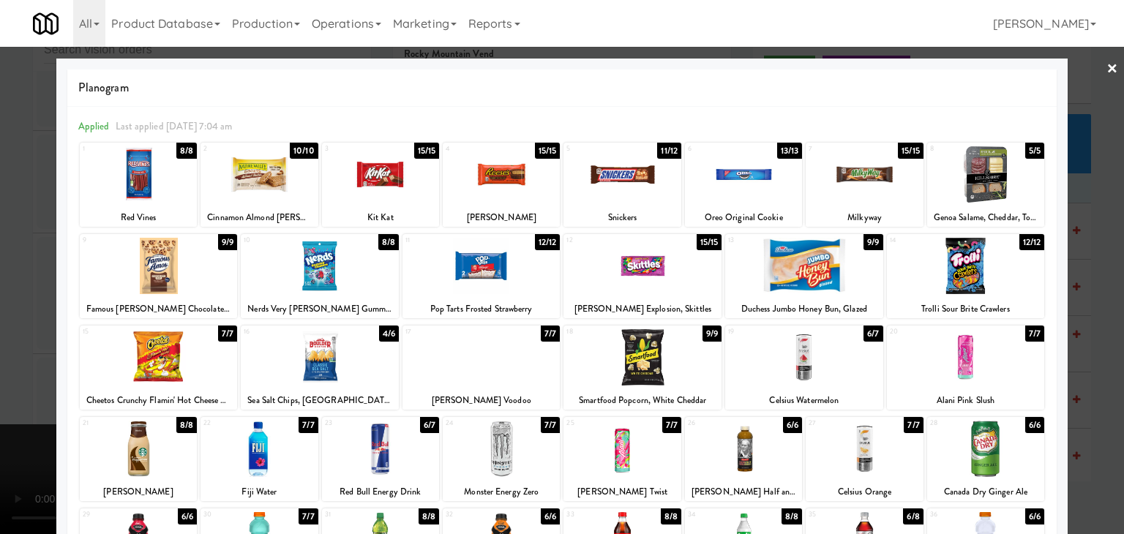
click at [177, 345] on div at bounding box center [159, 357] width 158 height 56
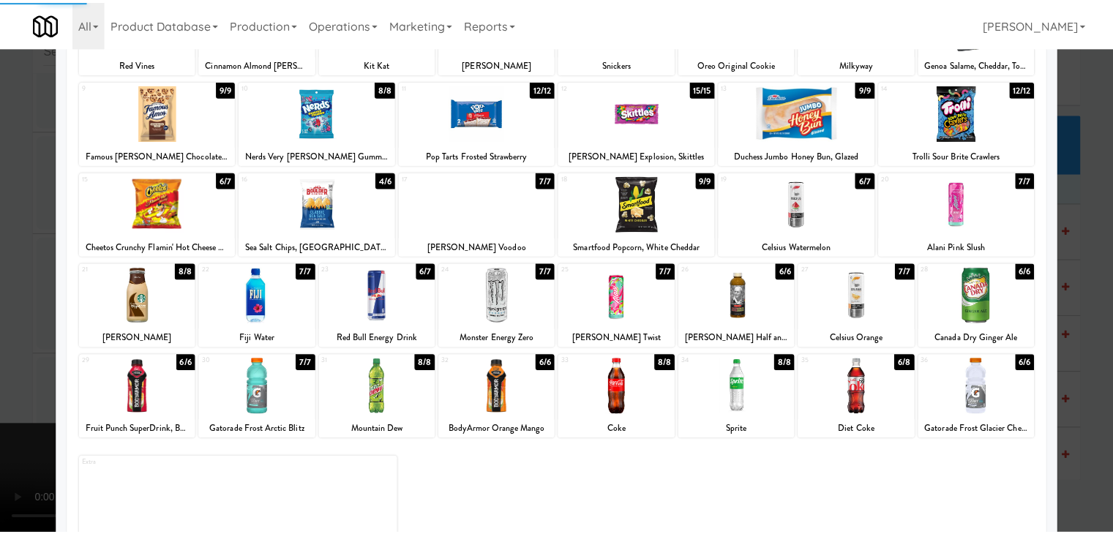
scroll to position [184, 0]
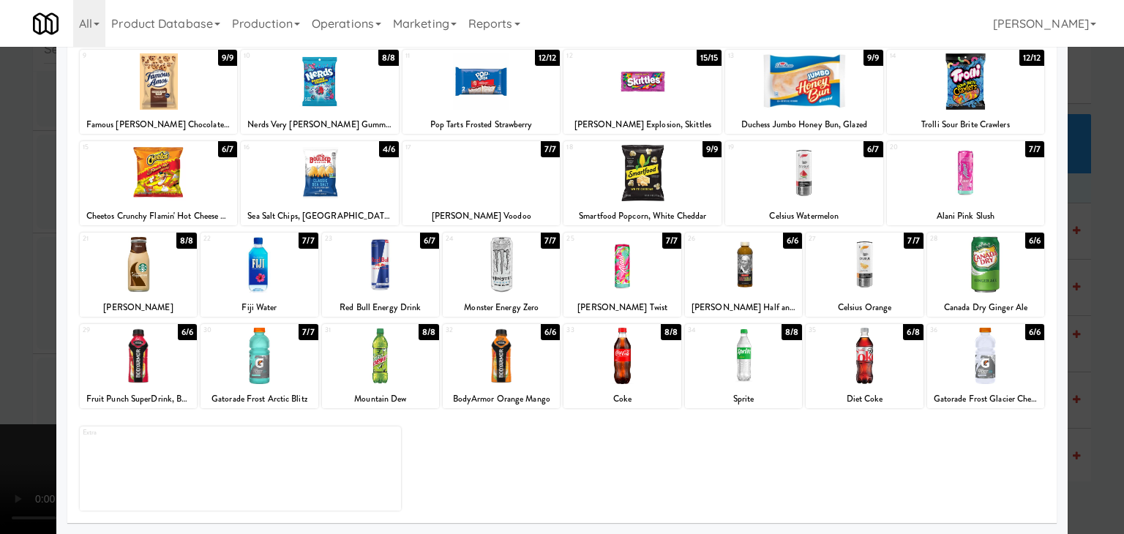
drag, startPoint x: 736, startPoint y: 367, endPoint x: 208, endPoint y: 331, distance: 529.4
click at [734, 366] on div at bounding box center [743, 356] width 117 height 56
drag, startPoint x: 0, startPoint y: 310, endPoint x: 118, endPoint y: 320, distance: 118.2
click at [18, 309] on div at bounding box center [562, 267] width 1124 height 534
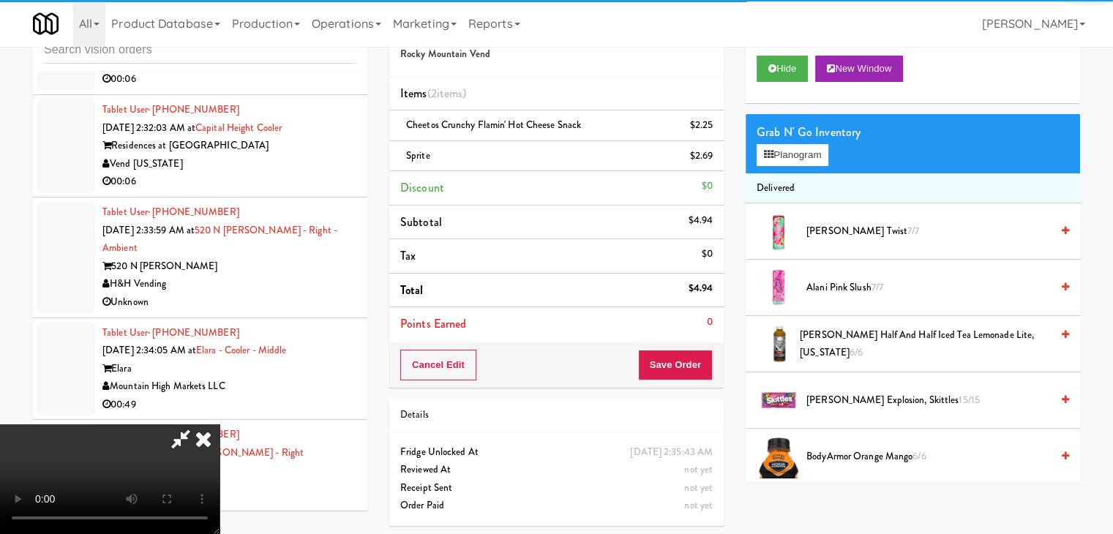
scroll to position [206, 0]
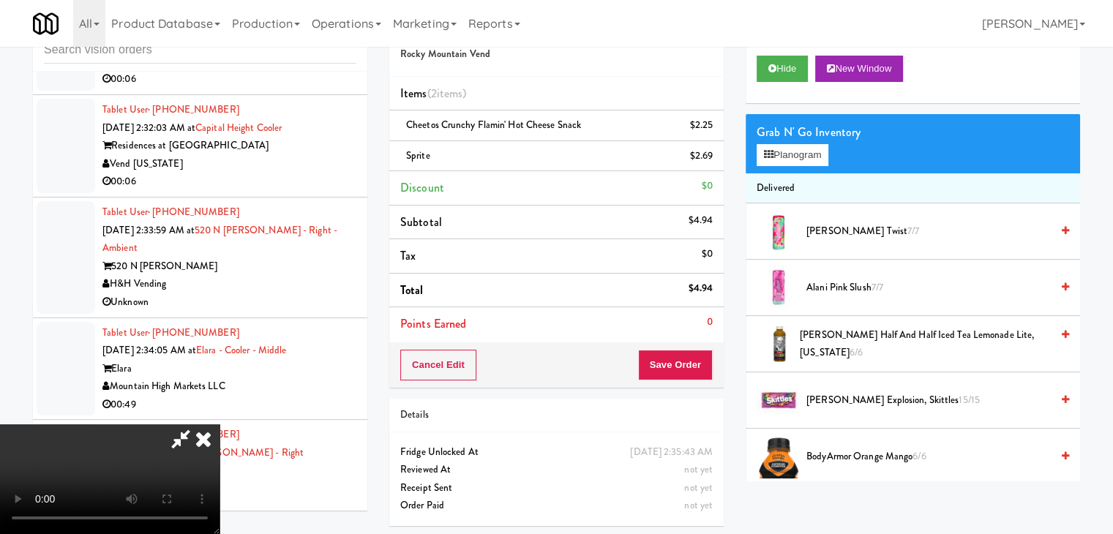
click at [219, 424] on video at bounding box center [109, 479] width 219 height 110
click at [698, 357] on button "Save Order" at bounding box center [675, 365] width 75 height 31
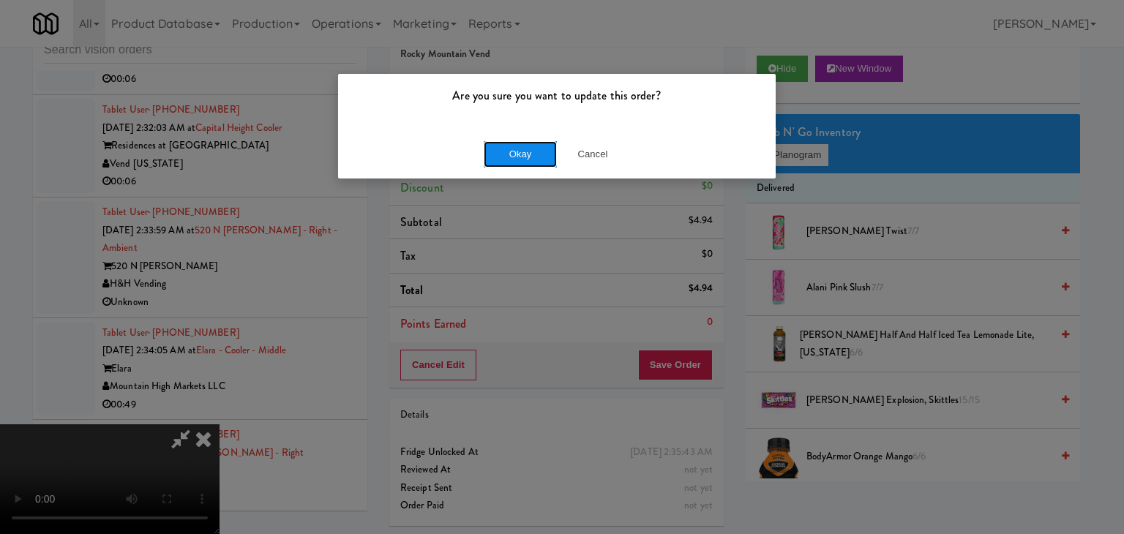
click at [508, 150] on button "Okay" at bounding box center [520, 154] width 73 height 26
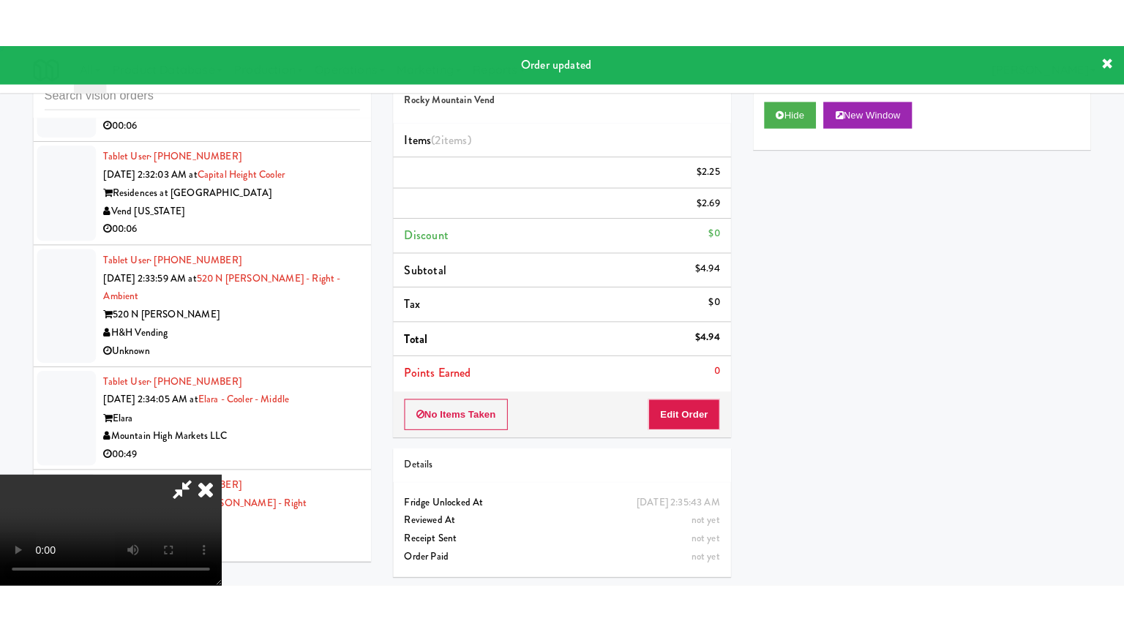
scroll to position [0, 0]
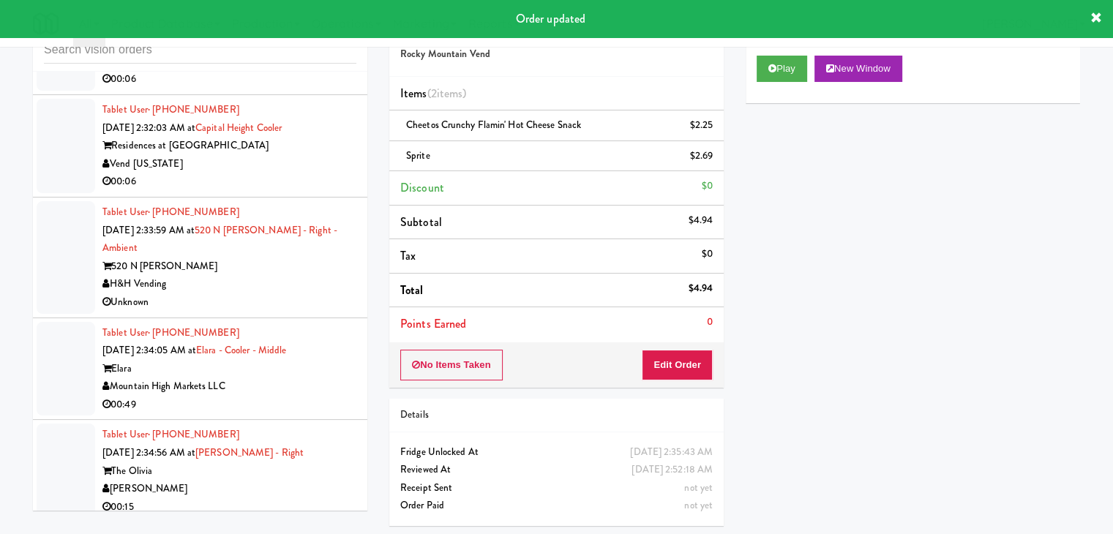
click at [307, 480] on div "[PERSON_NAME]" at bounding box center [229, 489] width 254 height 18
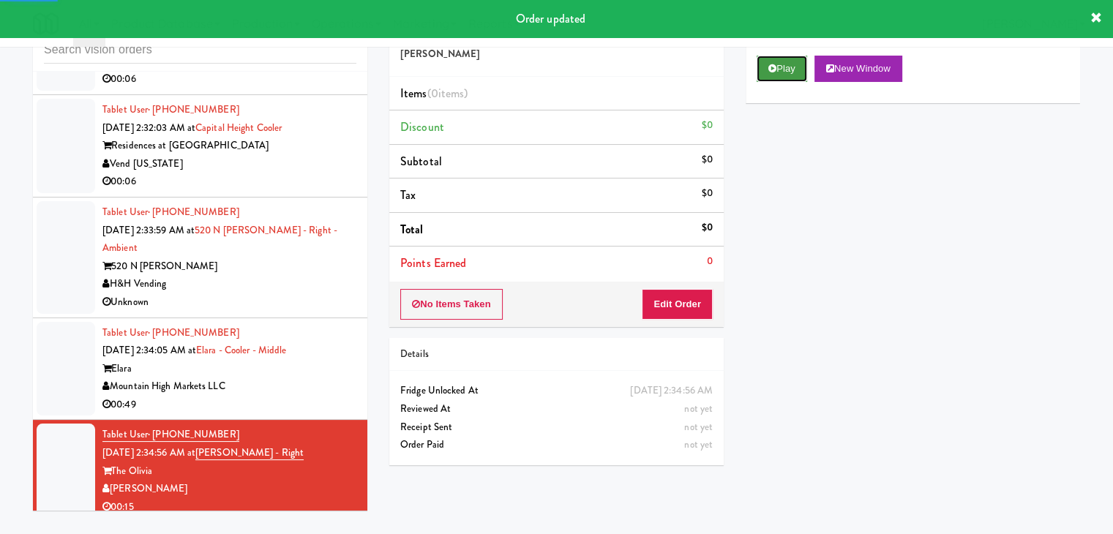
click at [769, 70] on icon at bounding box center [772, 69] width 8 height 10
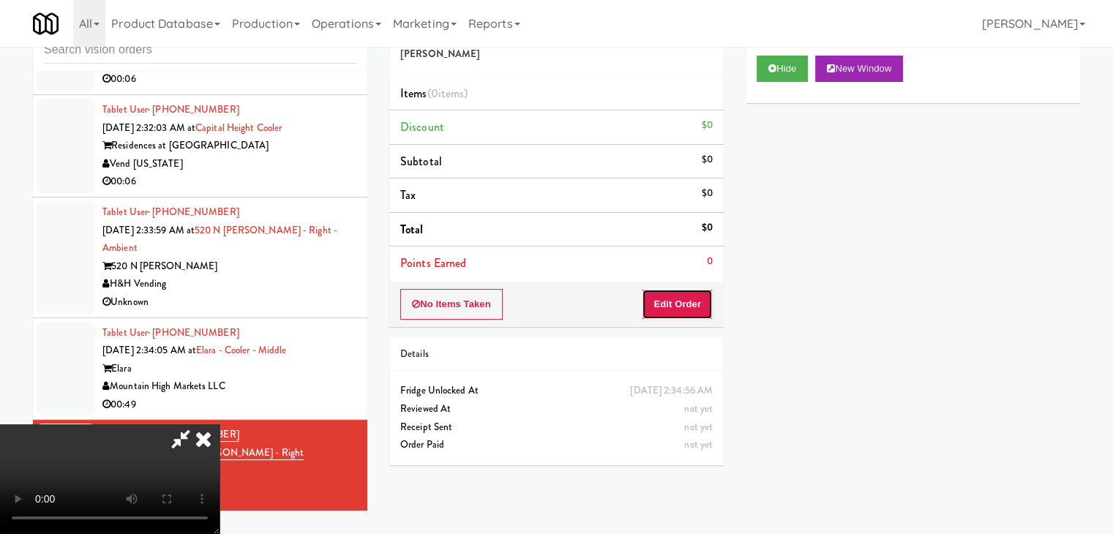
click at [668, 306] on button "Edit Order" at bounding box center [677, 304] width 71 height 31
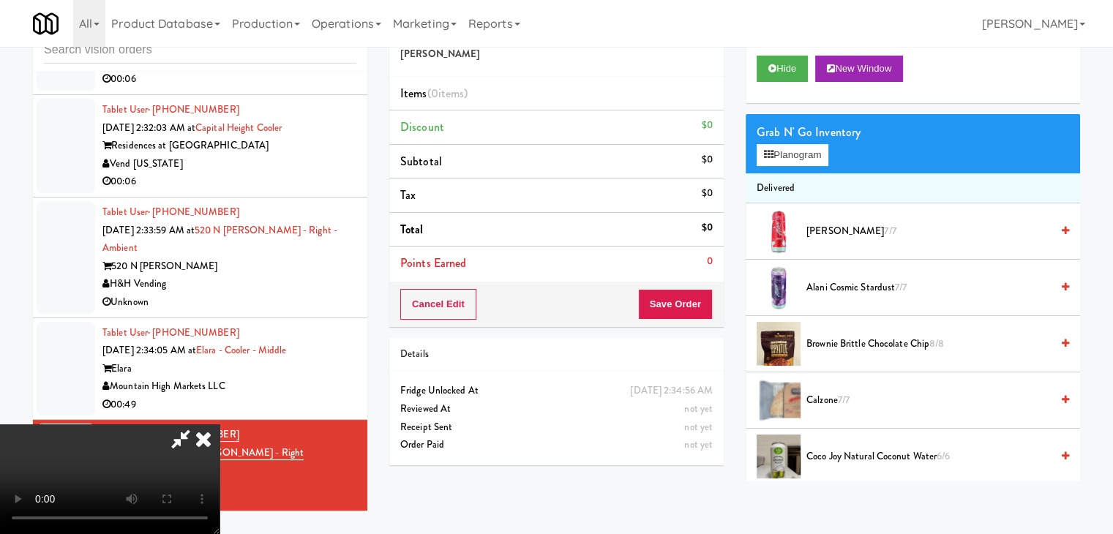
click at [219, 424] on video at bounding box center [109, 479] width 219 height 110
drag, startPoint x: 609, startPoint y: 389, endPoint x: 616, endPoint y: 454, distance: 64.8
click at [219, 424] on video at bounding box center [109, 479] width 219 height 110
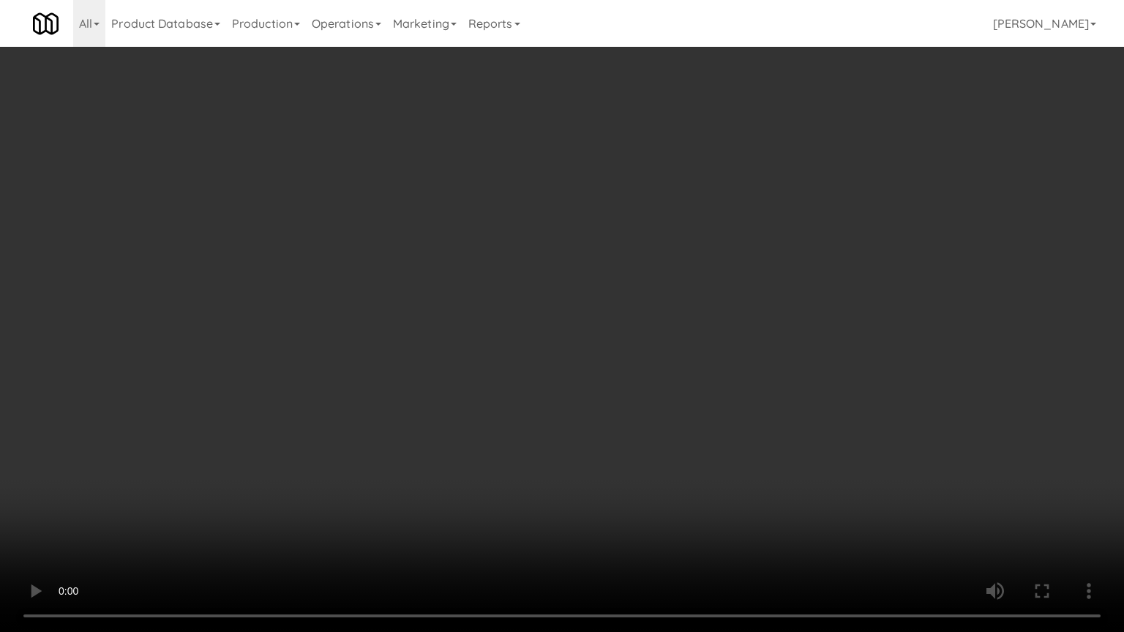
click at [831, 498] on video at bounding box center [562, 316] width 1124 height 632
click at [831, 497] on video at bounding box center [562, 316] width 1124 height 632
click at [714, 391] on video at bounding box center [562, 316] width 1124 height 632
click at [714, 393] on video at bounding box center [562, 316] width 1124 height 632
click at [712, 392] on video at bounding box center [562, 316] width 1124 height 632
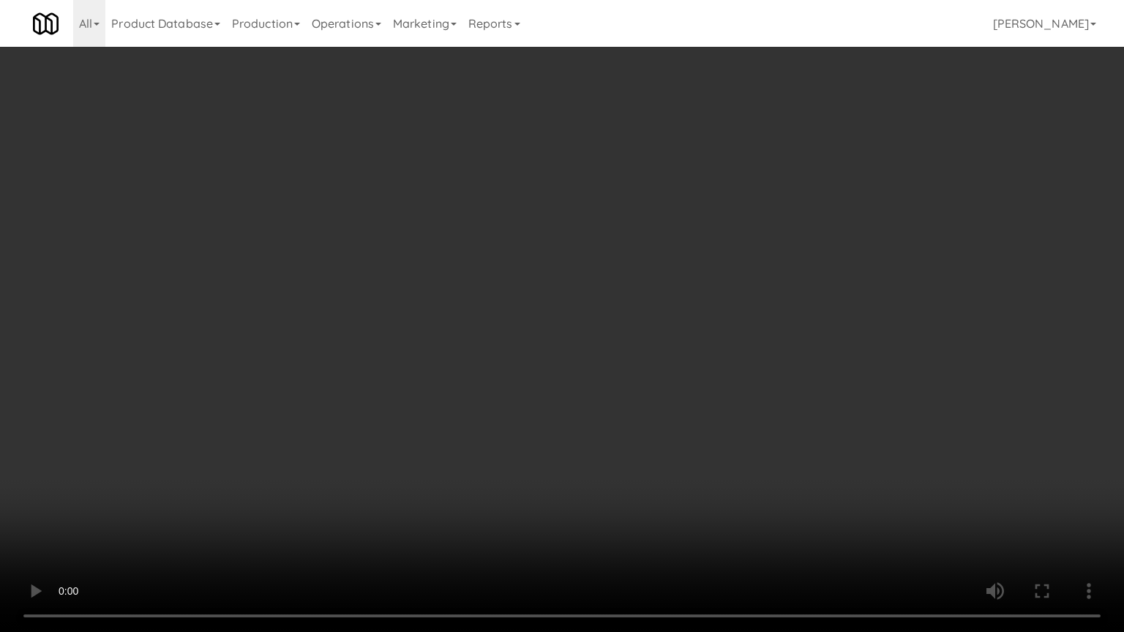
click at [714, 392] on video at bounding box center [562, 316] width 1124 height 632
click at [717, 388] on video at bounding box center [562, 316] width 1124 height 632
click at [714, 389] on video at bounding box center [562, 316] width 1124 height 632
click at [711, 366] on video at bounding box center [562, 316] width 1124 height 632
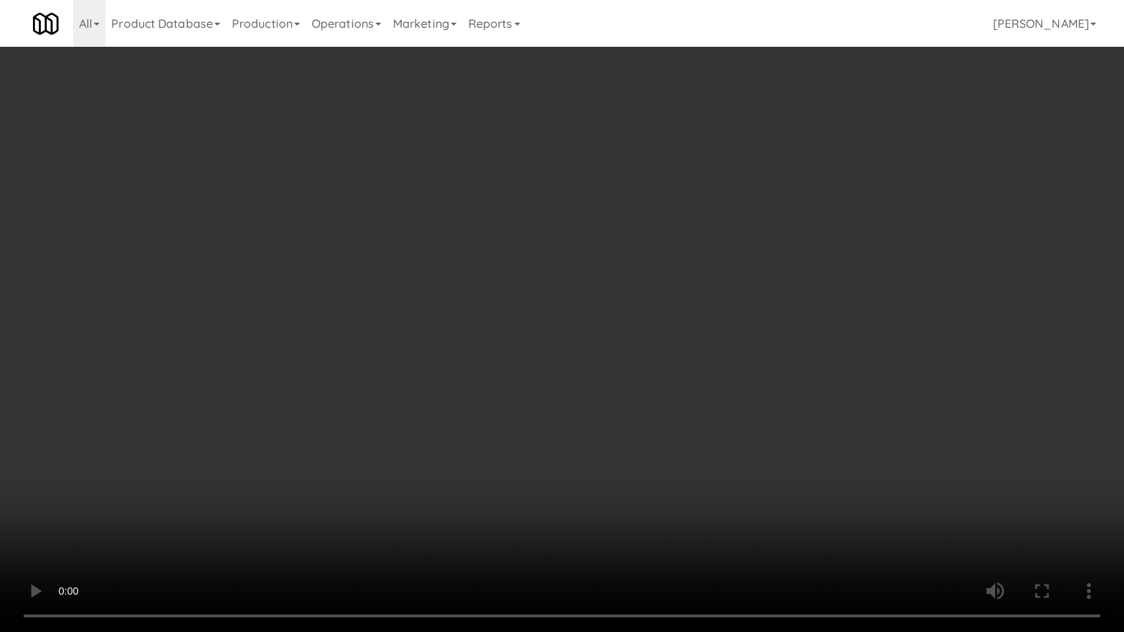
click at [703, 352] on video at bounding box center [562, 316] width 1124 height 632
drag, startPoint x: 704, startPoint y: 352, endPoint x: 710, endPoint y: 276, distance: 76.3
click at [704, 351] on video at bounding box center [562, 316] width 1124 height 632
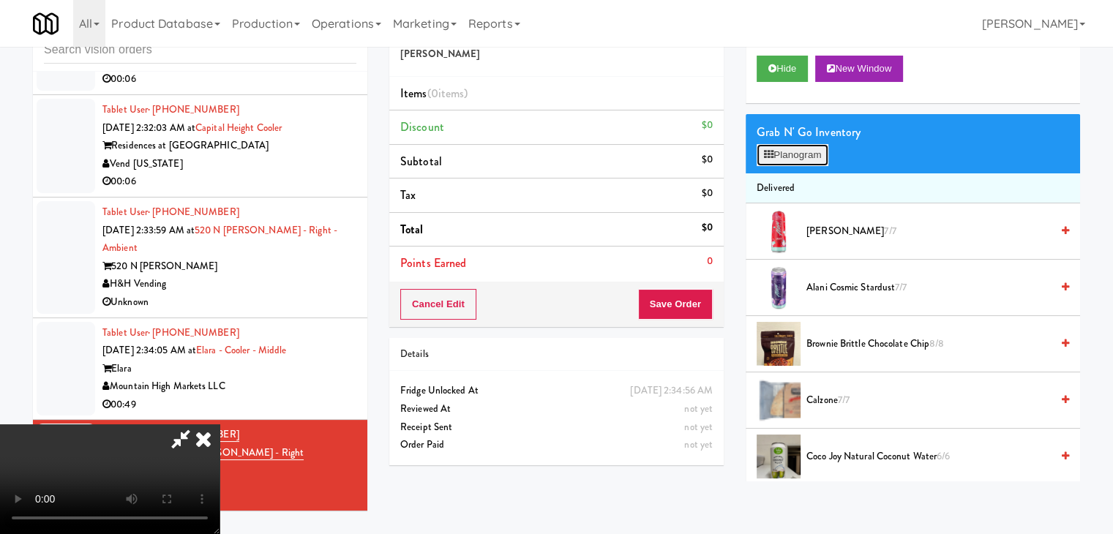
click at [796, 147] on button "Planogram" at bounding box center [792, 155] width 72 height 22
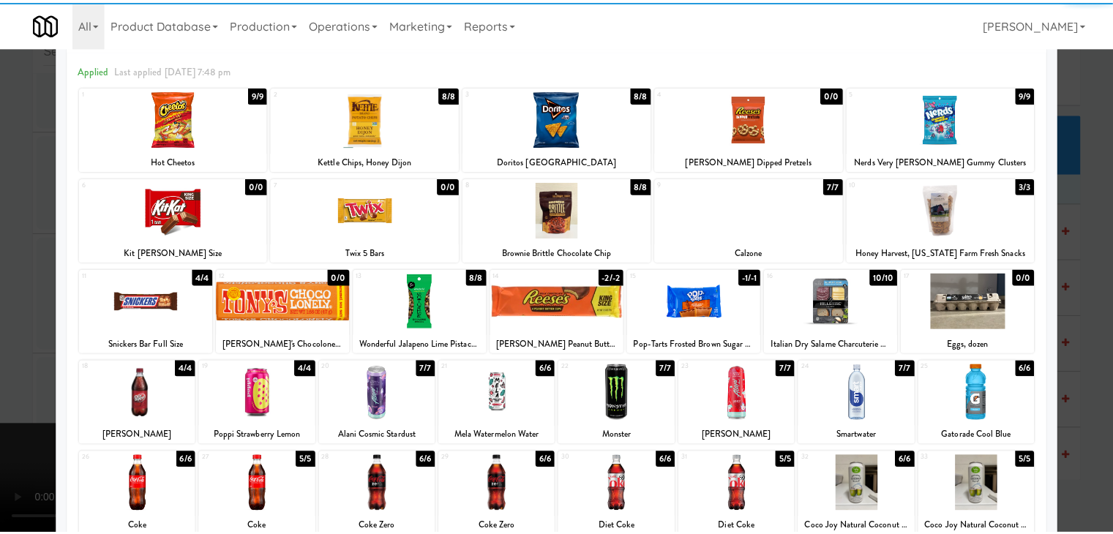
scroll to position [73, 0]
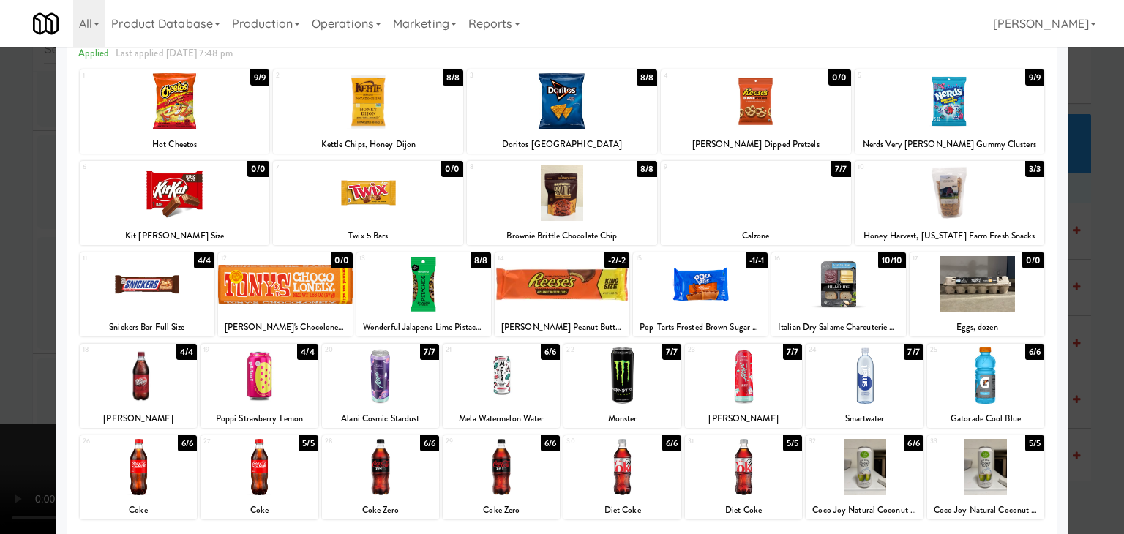
click at [143, 378] on div at bounding box center [138, 375] width 117 height 56
click at [509, 391] on div at bounding box center [501, 375] width 117 height 56
drag, startPoint x: 0, startPoint y: 372, endPoint x: 29, endPoint y: 369, distance: 28.8
click at [3, 371] on div at bounding box center [562, 267] width 1124 height 534
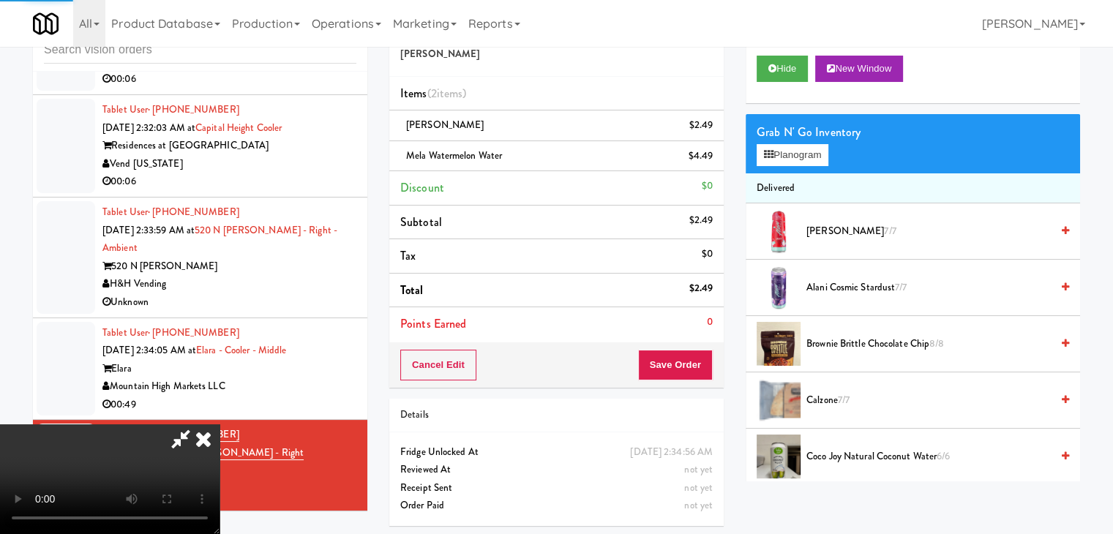
scroll to position [48, 0]
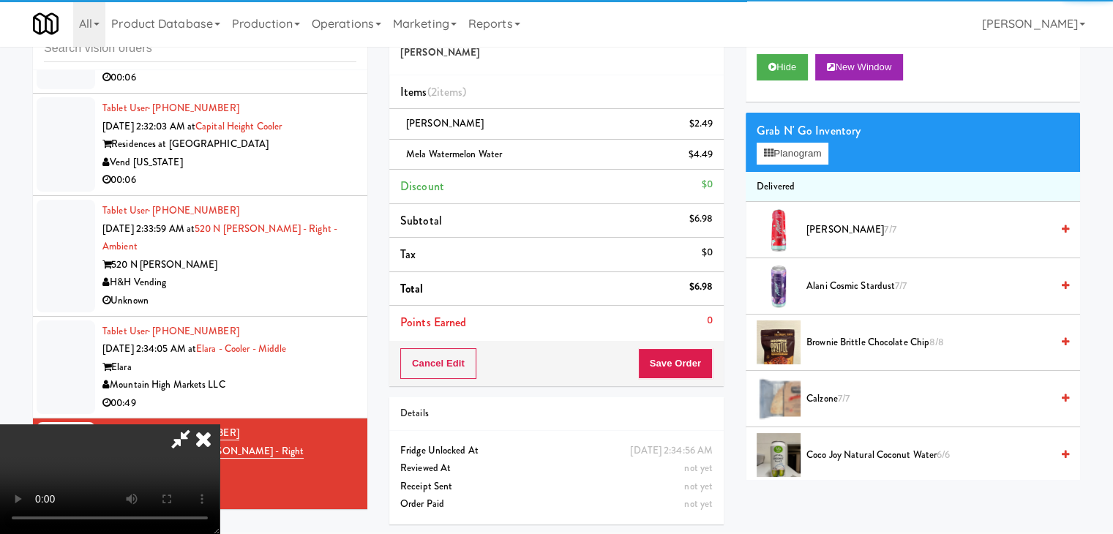
click at [219, 424] on video at bounding box center [109, 479] width 219 height 110
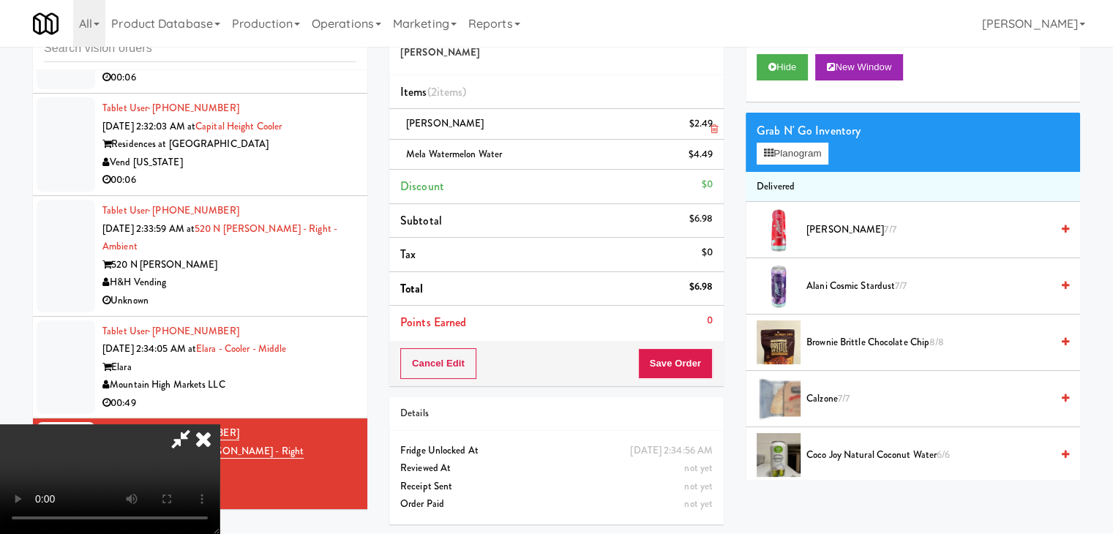
click at [715, 134] on link at bounding box center [710, 130] width 13 height 18
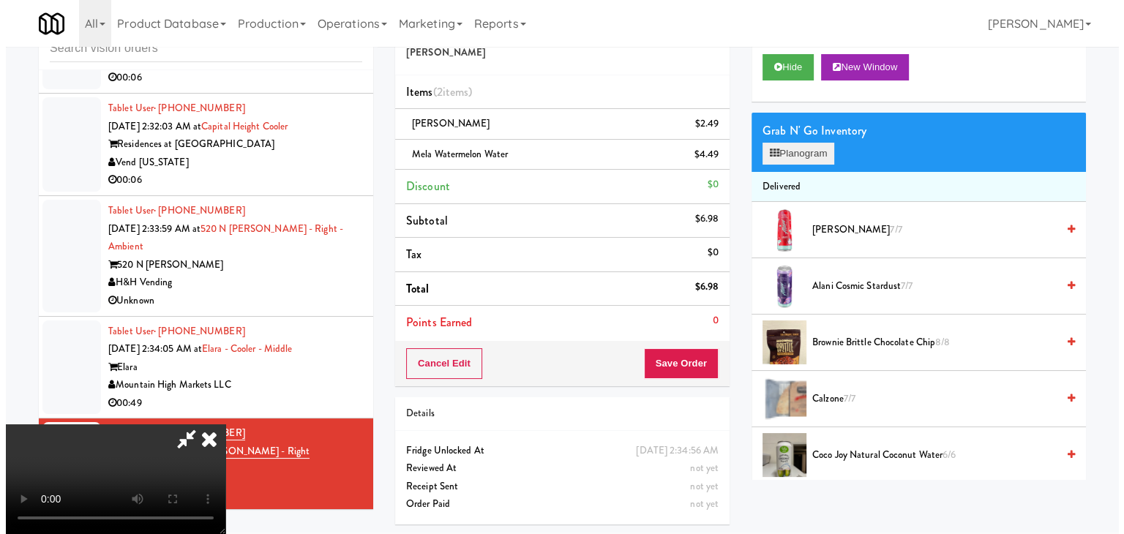
scroll to position [47, 0]
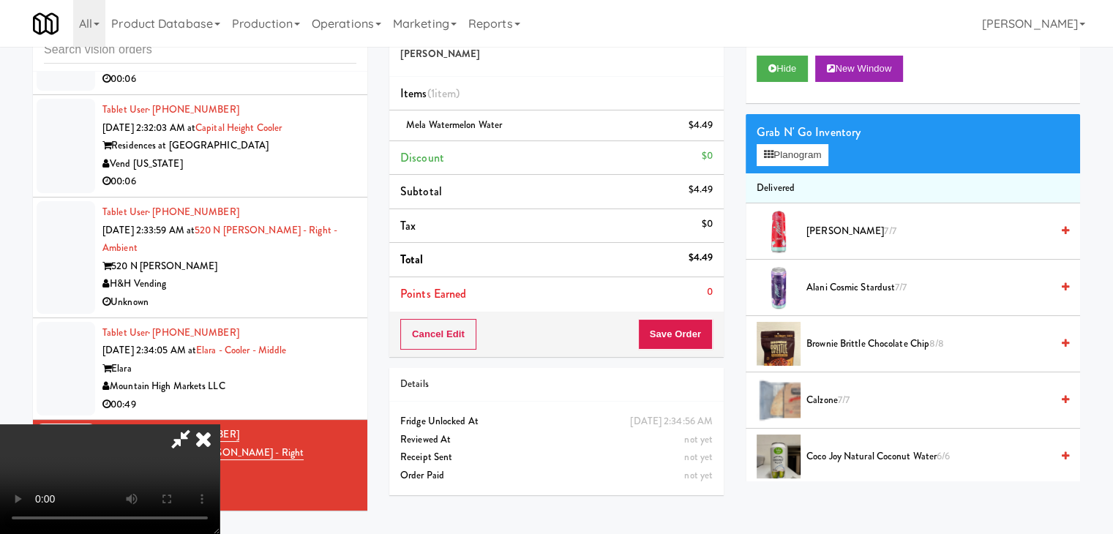
click at [806, 179] on li "Delivered" at bounding box center [912, 188] width 334 height 31
click at [815, 154] on button "Planogram" at bounding box center [792, 155] width 72 height 22
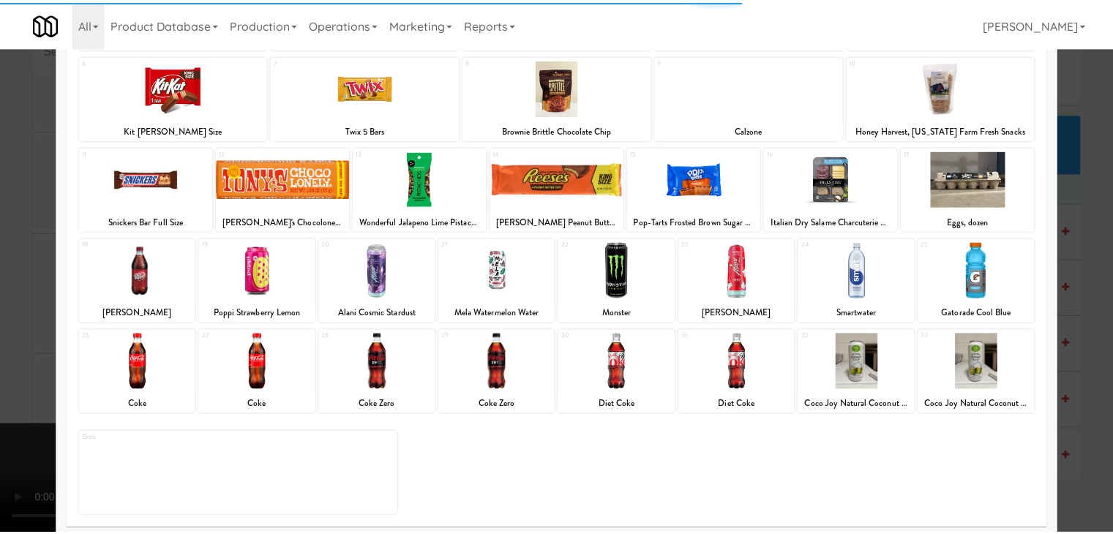
scroll to position [184, 0]
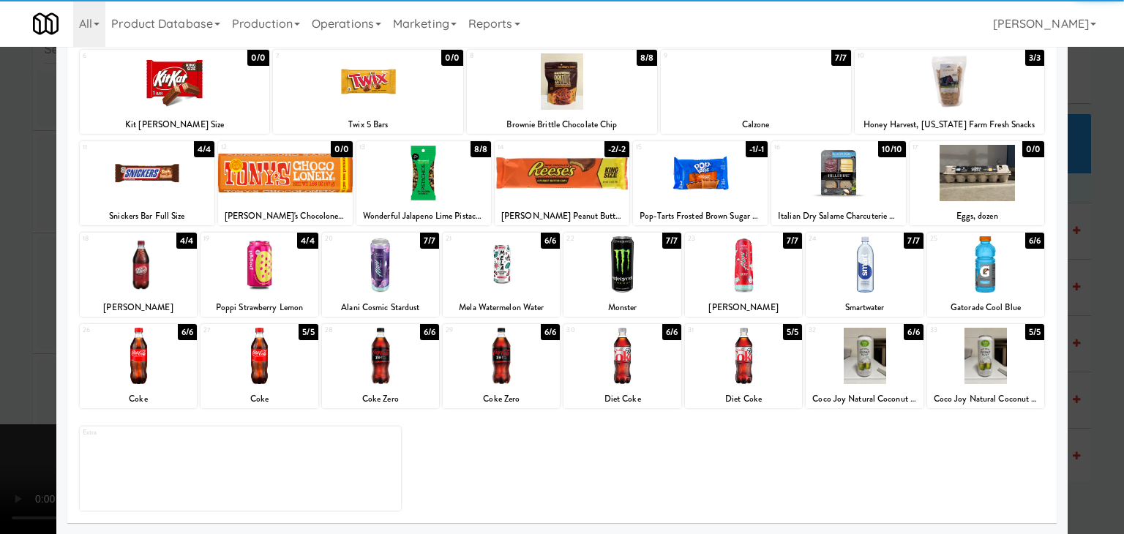
drag, startPoint x: 148, startPoint y: 373, endPoint x: 132, endPoint y: 372, distance: 16.9
click at [146, 372] on div at bounding box center [138, 356] width 117 height 56
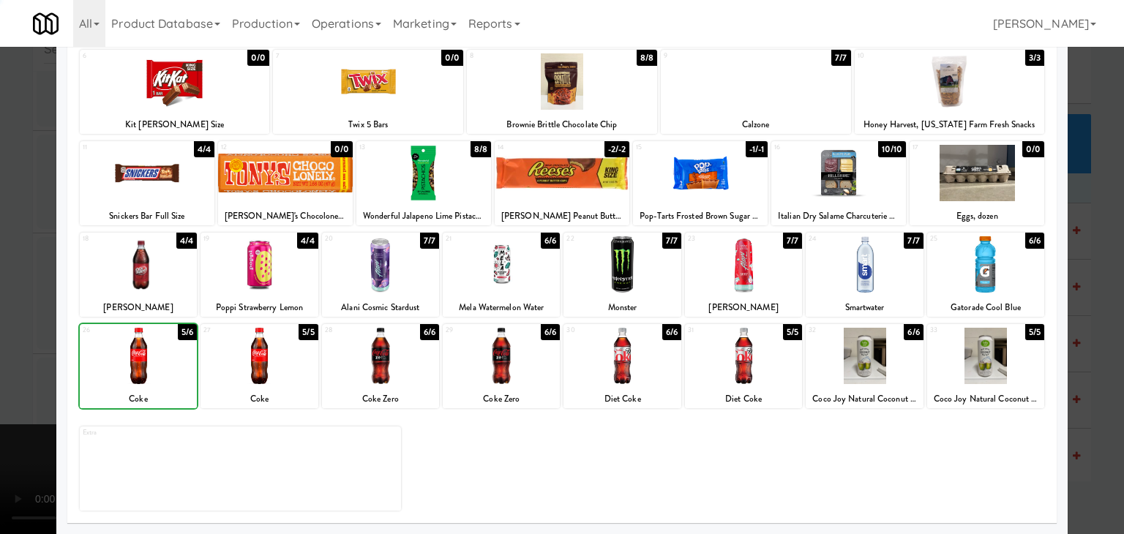
drag, startPoint x: 0, startPoint y: 364, endPoint x: 206, endPoint y: 354, distance: 205.8
click at [18, 358] on div at bounding box center [562, 267] width 1124 height 534
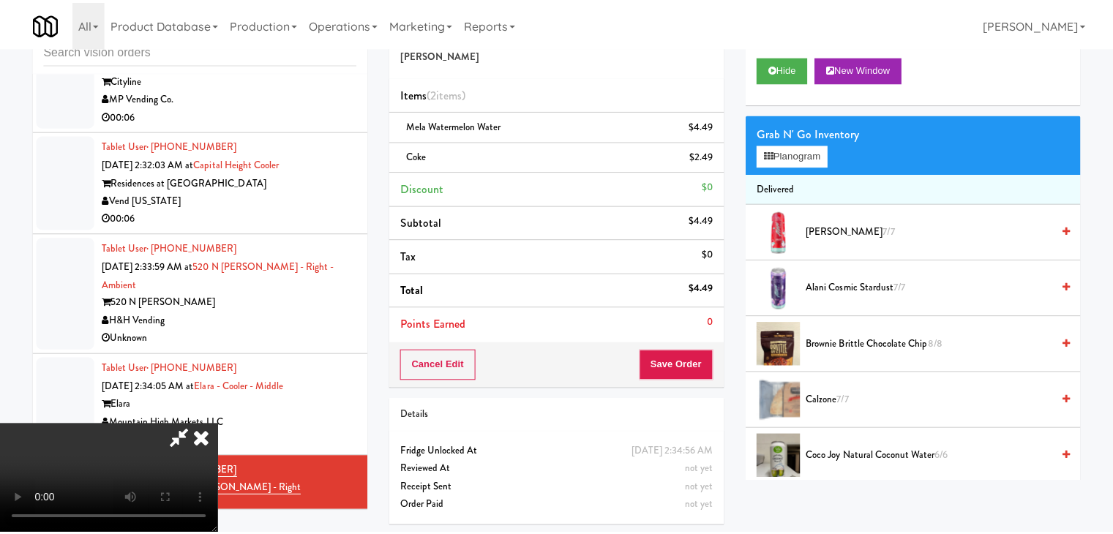
scroll to position [6592, 0]
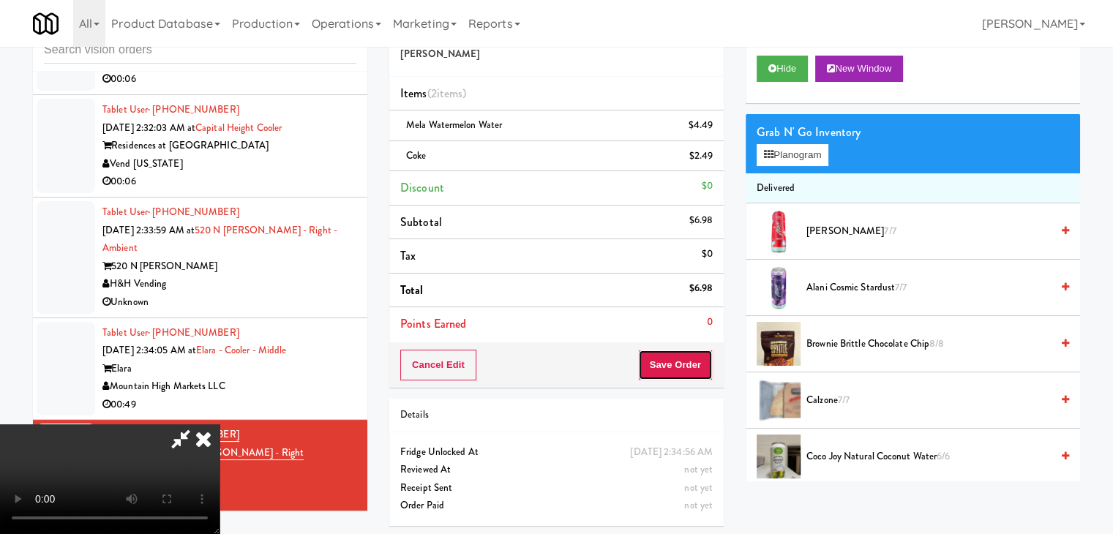
click at [693, 372] on button "Save Order" at bounding box center [675, 365] width 75 height 31
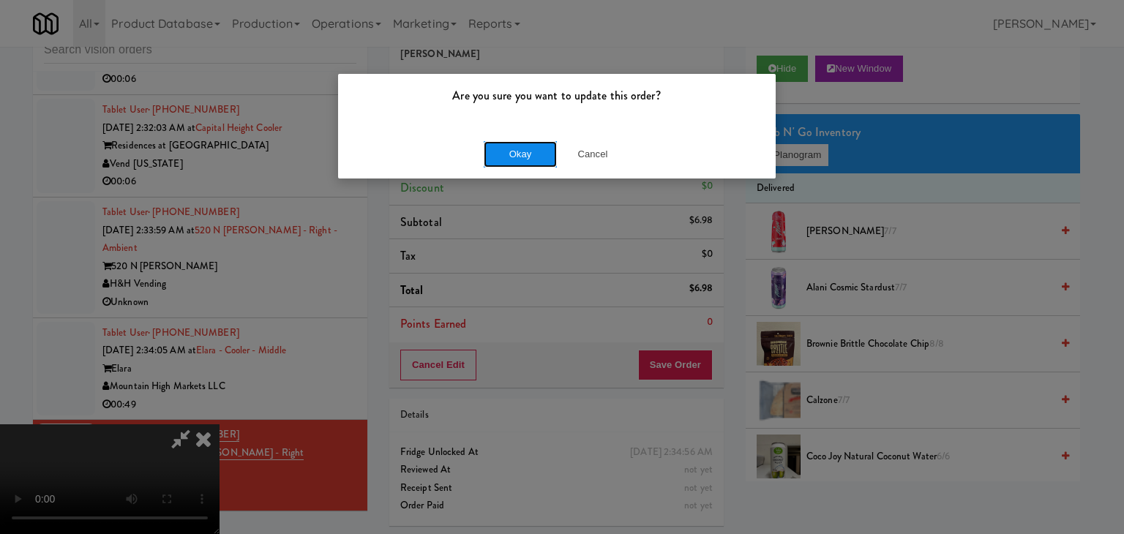
click at [518, 154] on button "Okay" at bounding box center [520, 154] width 73 height 26
click at [517, 153] on button "Okay" at bounding box center [520, 154] width 73 height 26
